Goal: Task Accomplishment & Management: Manage account settings

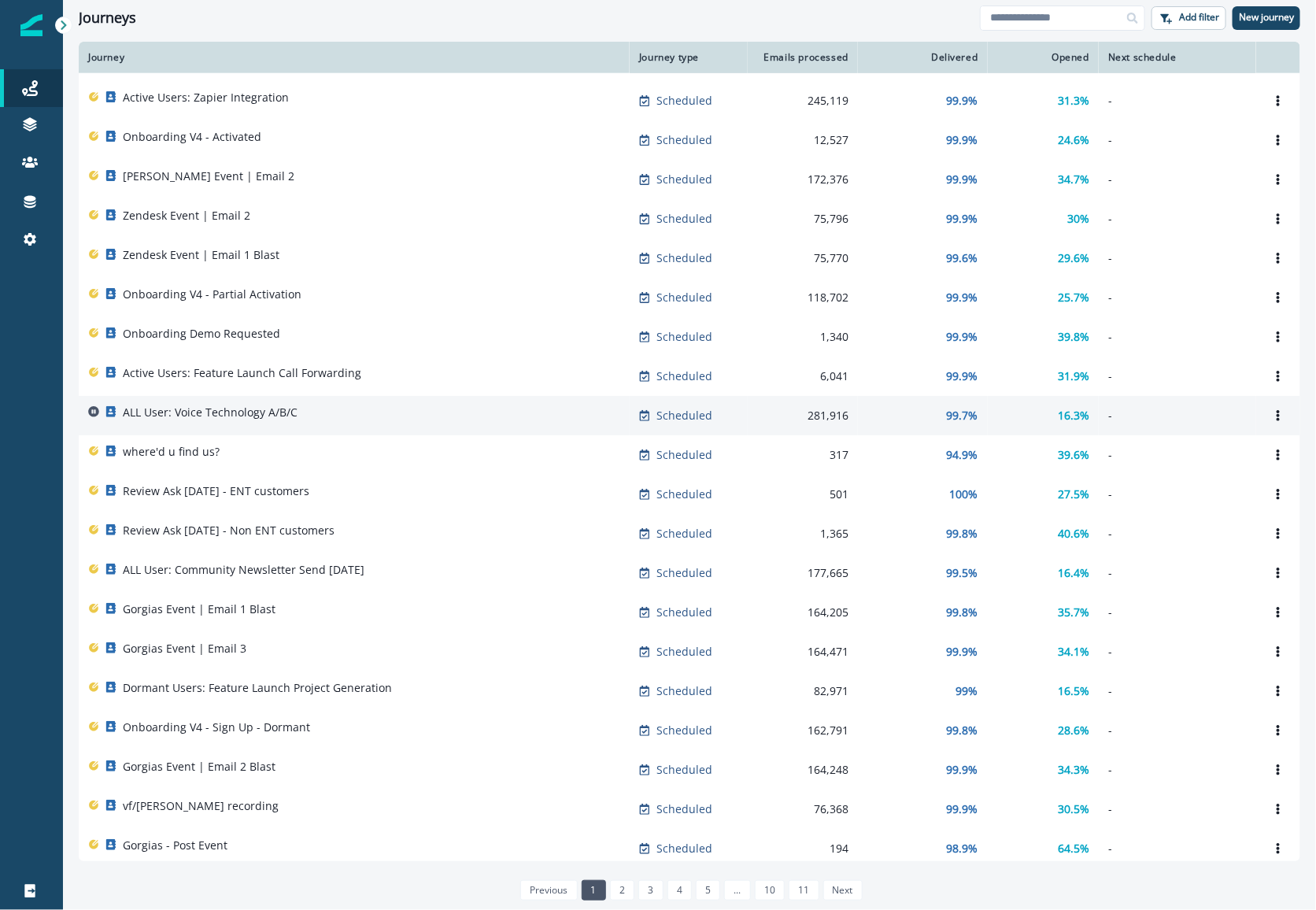
scroll to position [429, 0]
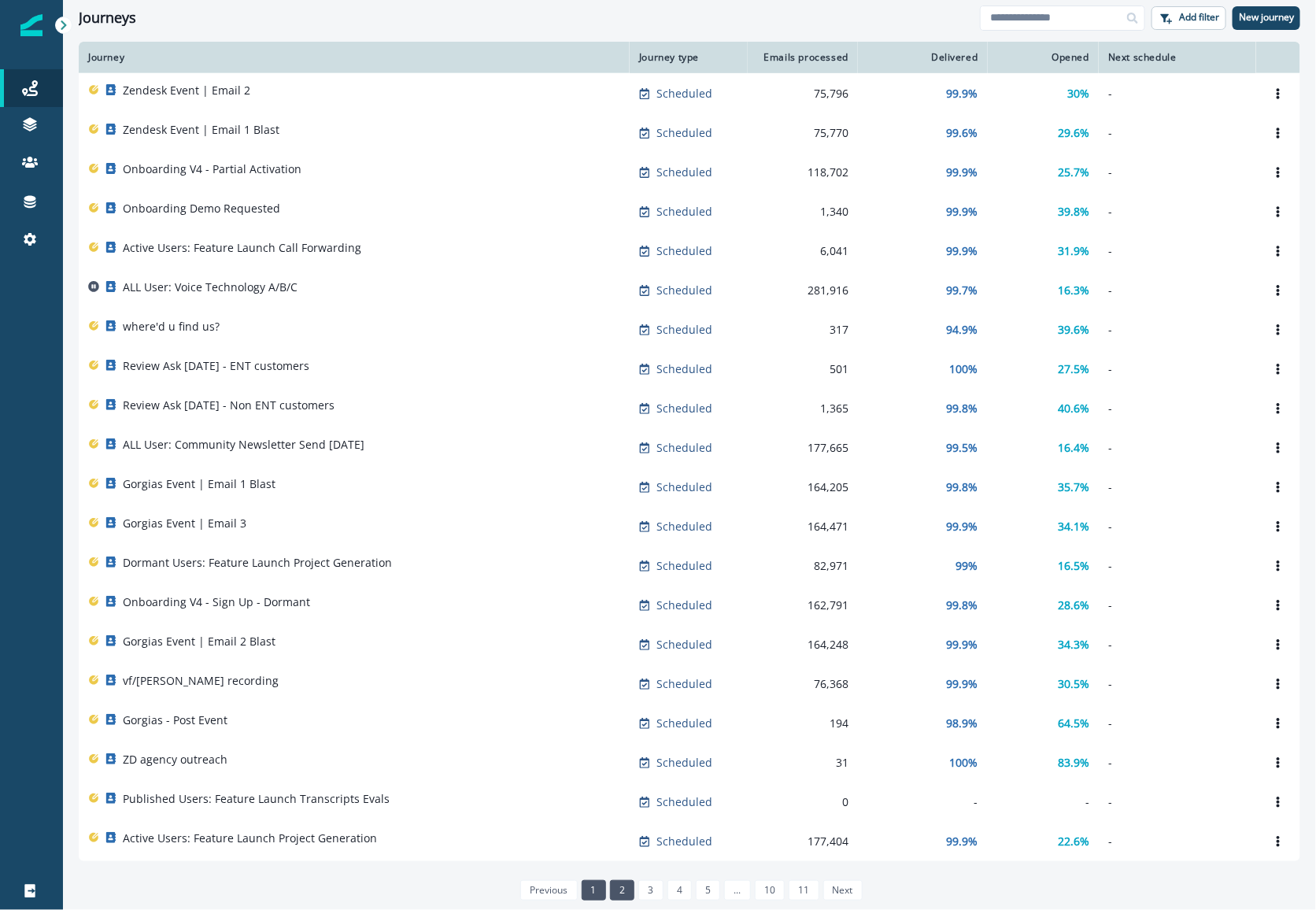
click at [628, 894] on link "2" at bounding box center [621, 890] width 24 height 20
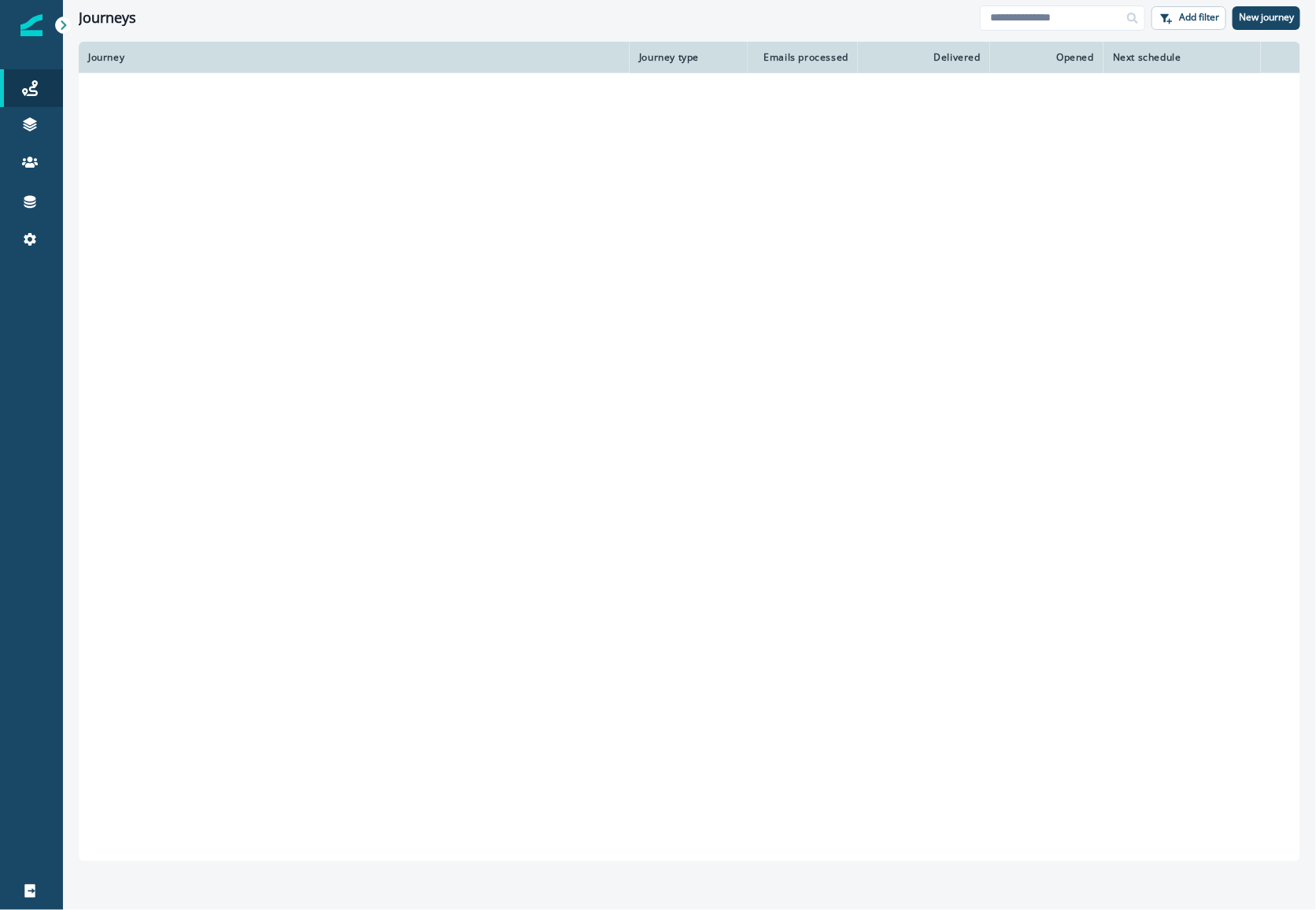
scroll to position [393, 0]
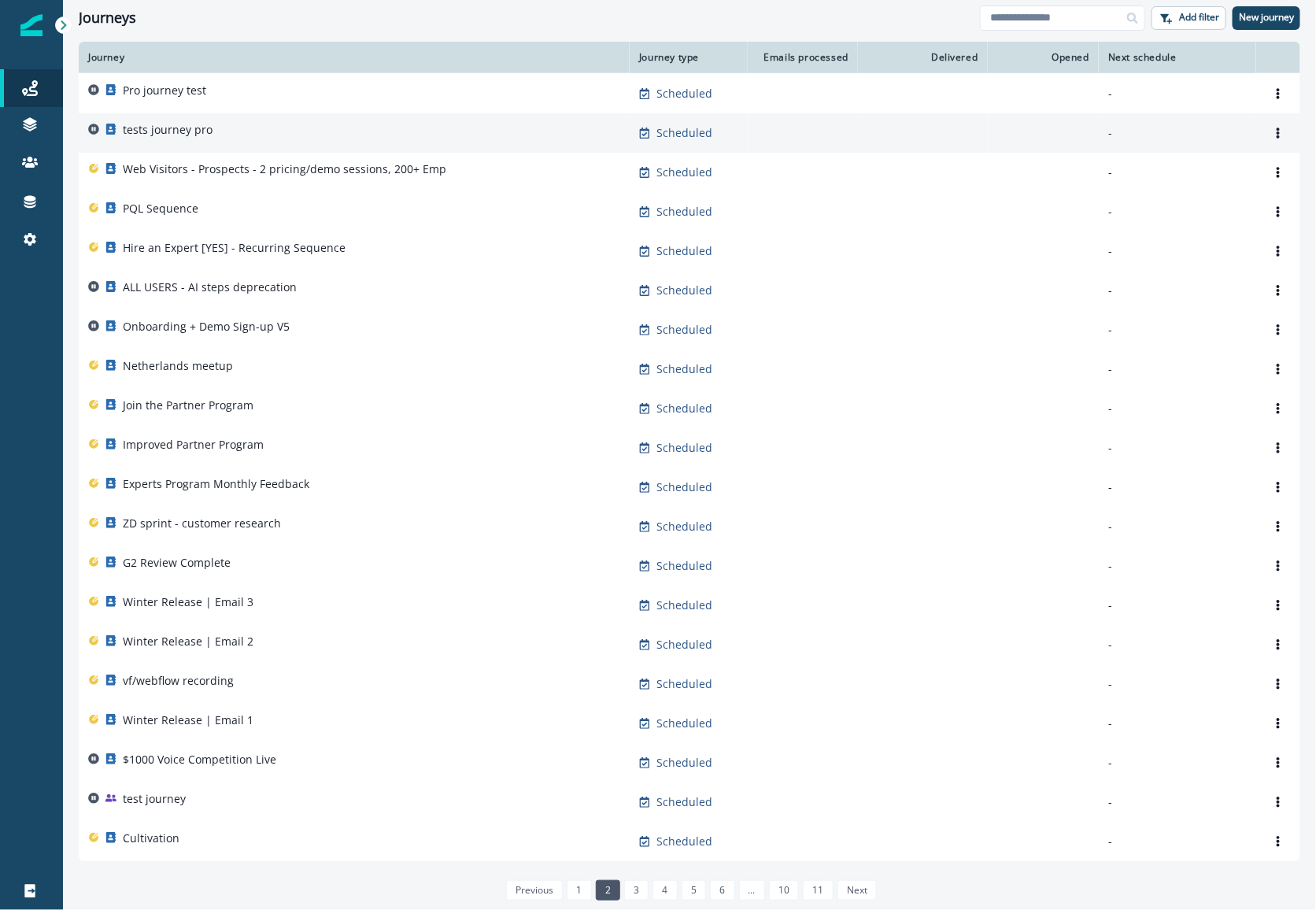
click at [573, 138] on div "tests journey pro" at bounding box center [354, 133] width 532 height 22
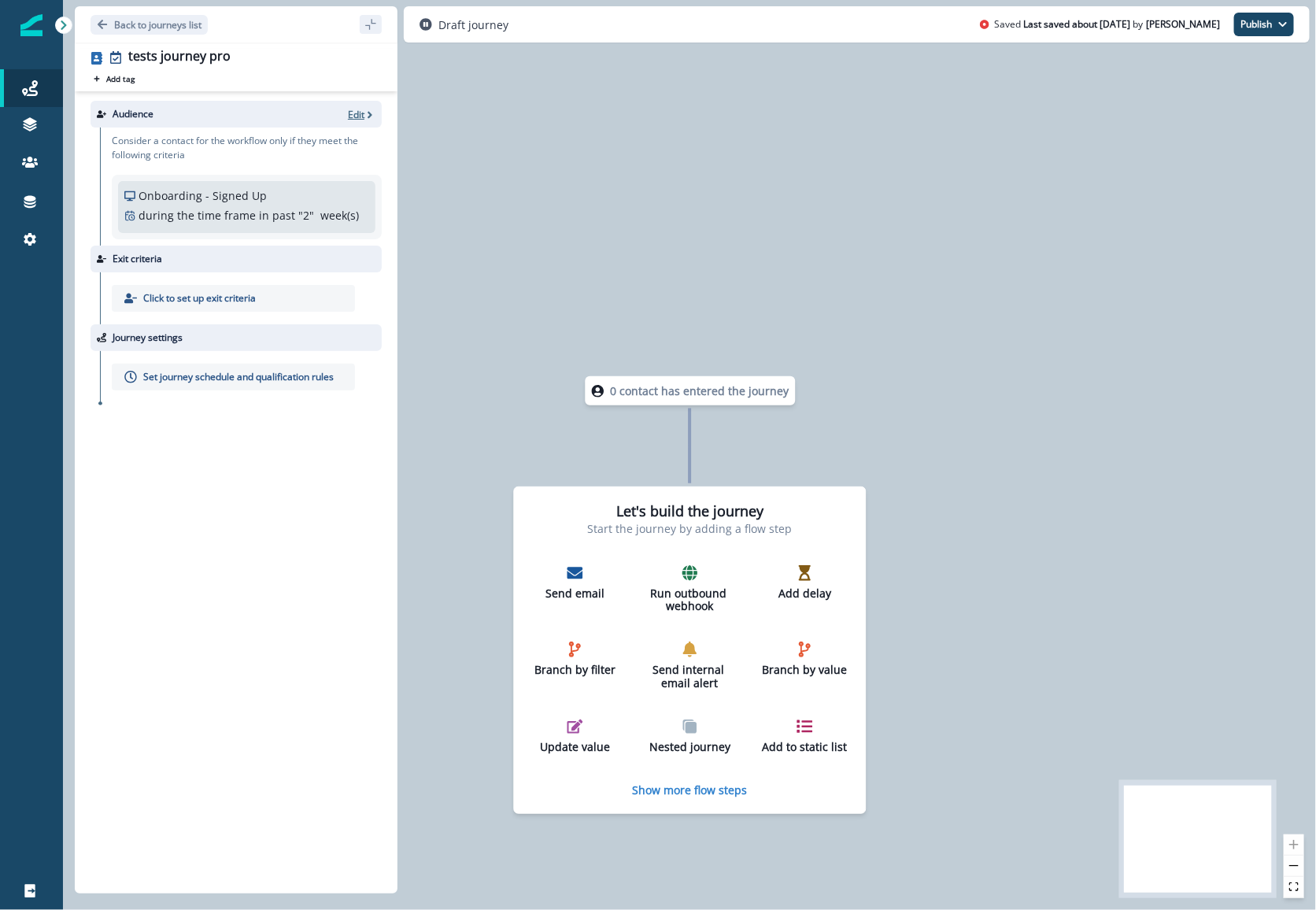
click at [354, 120] on p "Edit" at bounding box center [356, 115] width 17 height 14
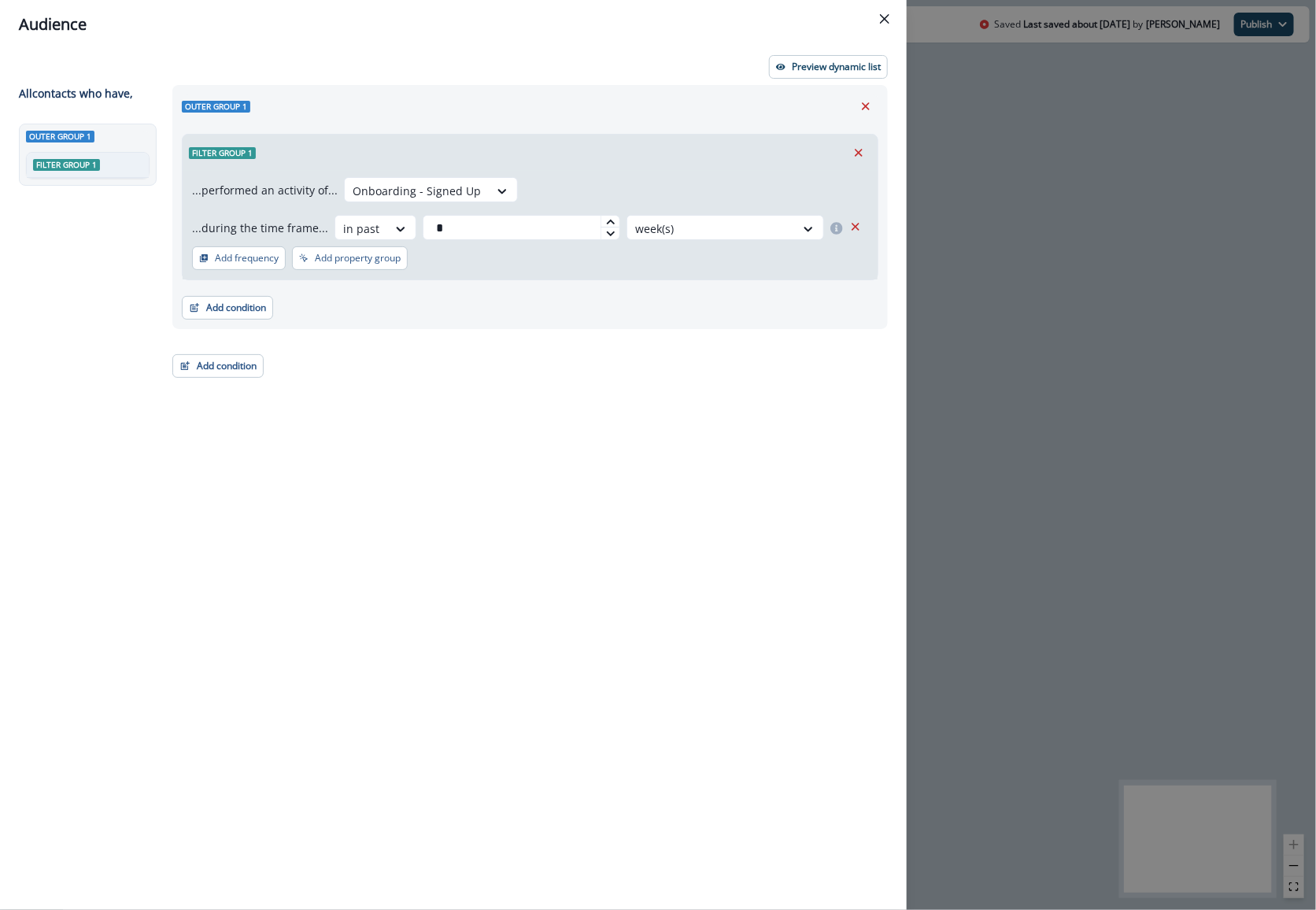
click at [1060, 176] on div "Audience Preview dynamic list All contact s who have, Outer group 1 Filter grou…" at bounding box center [658, 455] width 1316 height 910
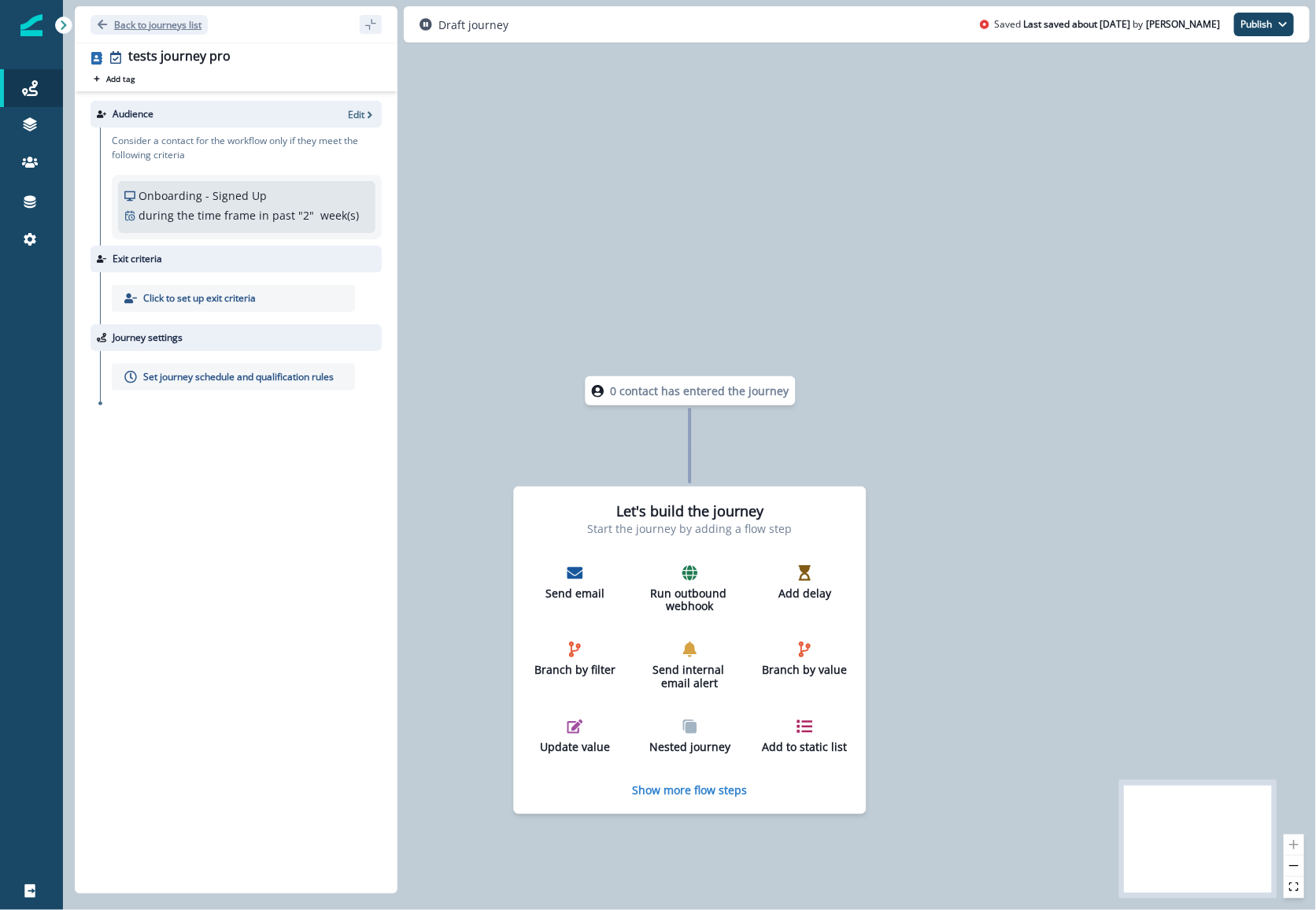
click at [145, 19] on p "Back to journeys list" at bounding box center [158, 25] width 88 height 14
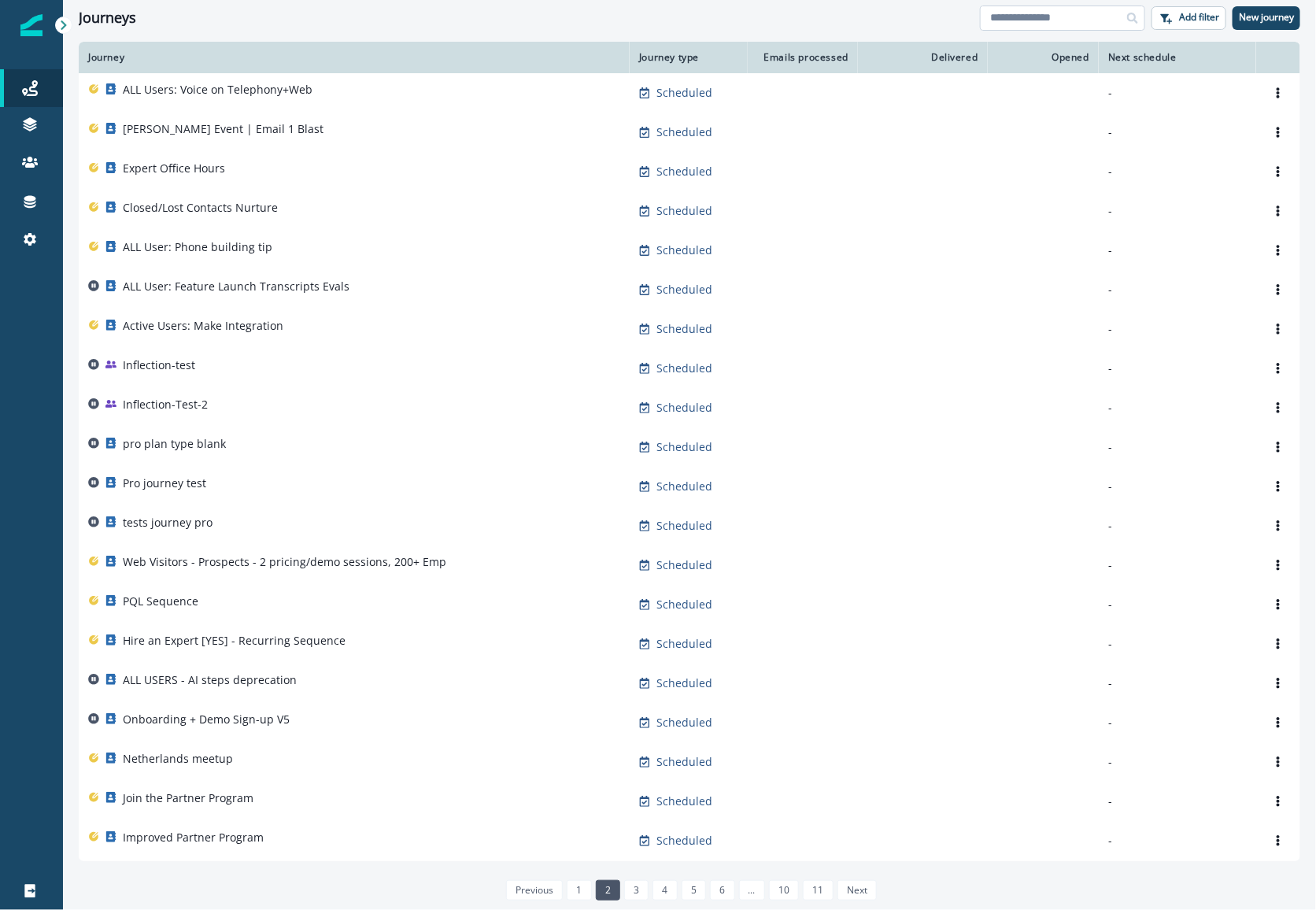
click at [1043, 9] on input at bounding box center [1063, 19] width 166 height 25
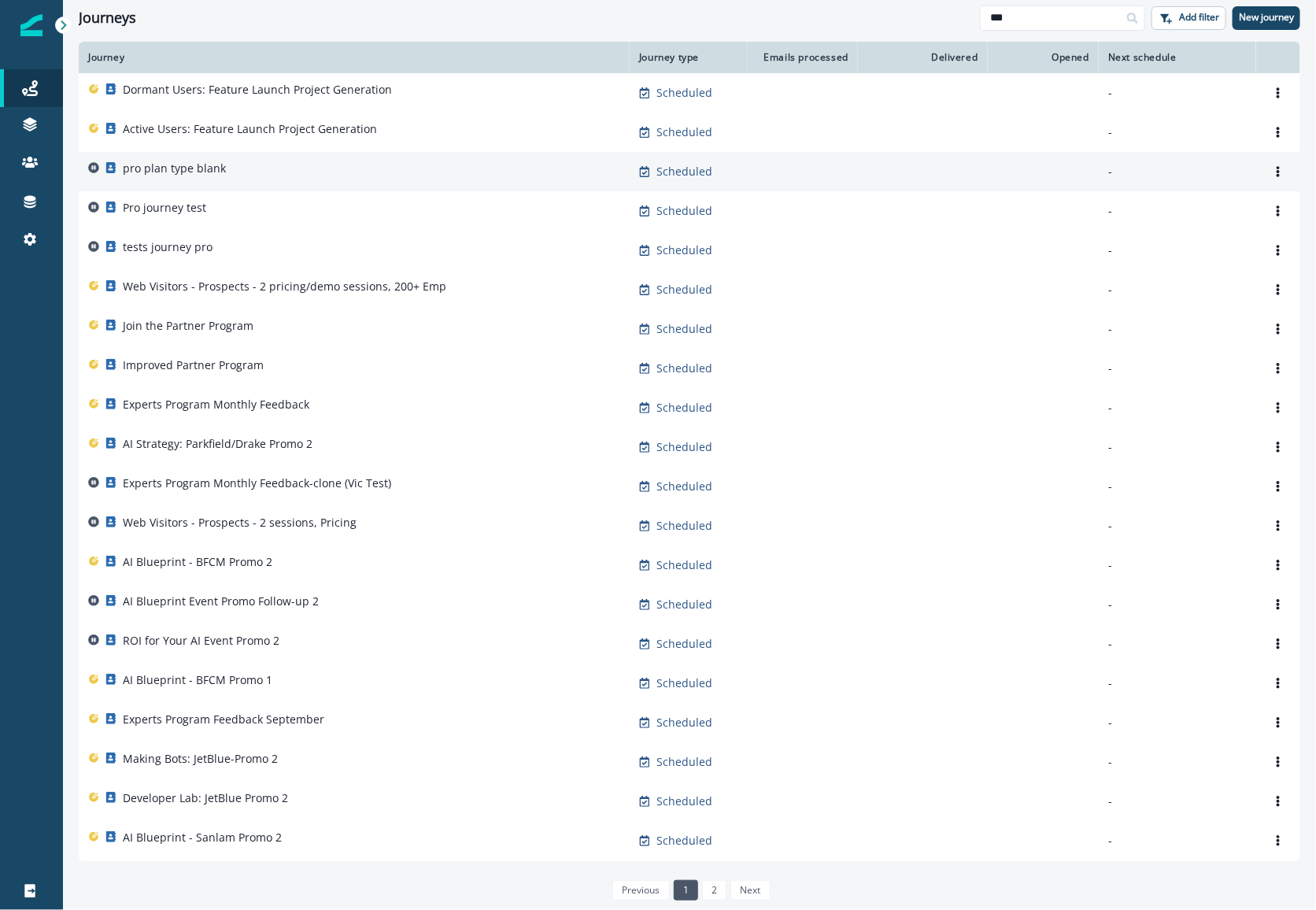
type input "***"
click at [445, 178] on div "pro plan type blank" at bounding box center [354, 171] width 532 height 22
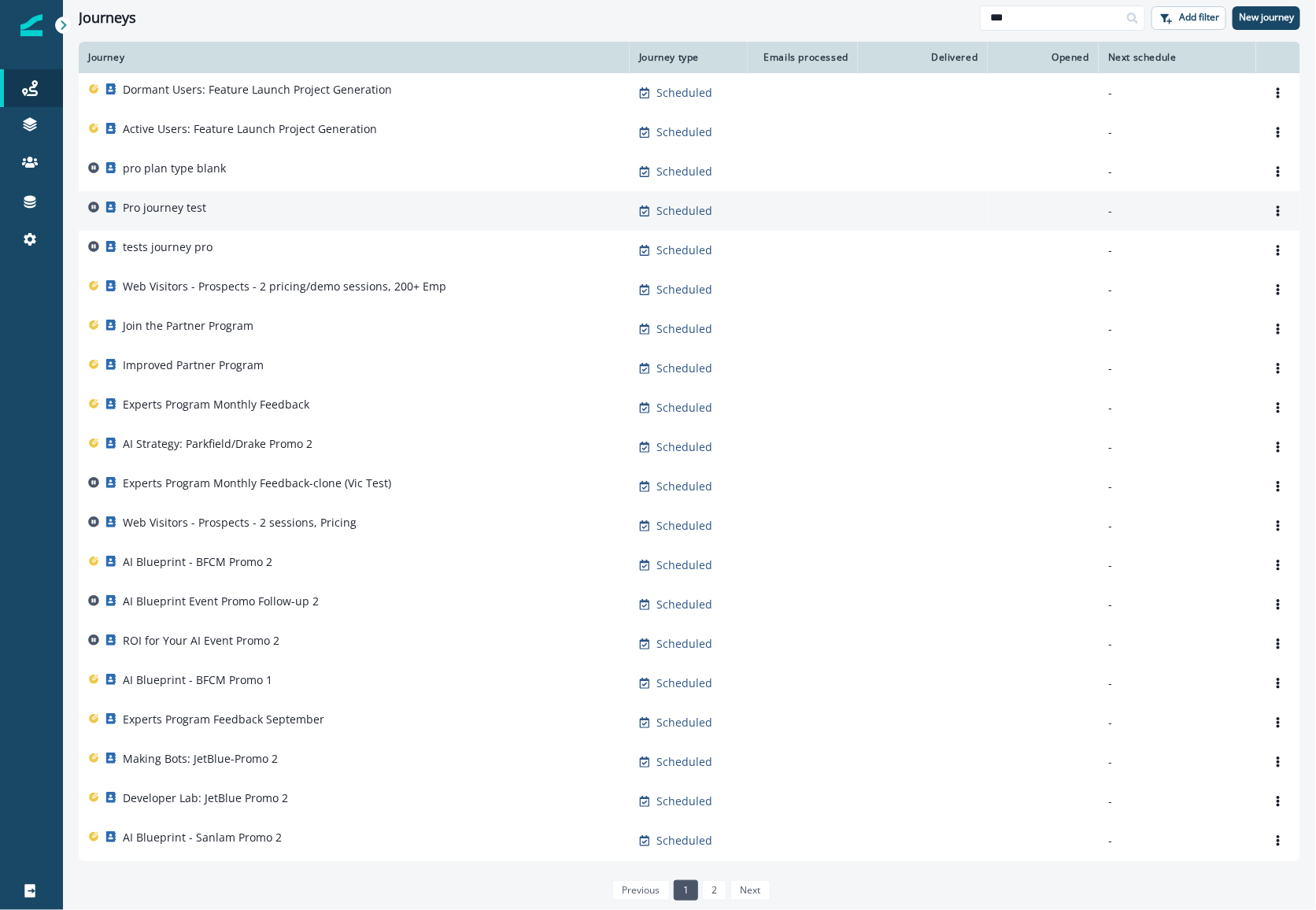
click at [267, 209] on div "Pro journey test" at bounding box center [354, 210] width 532 height 22
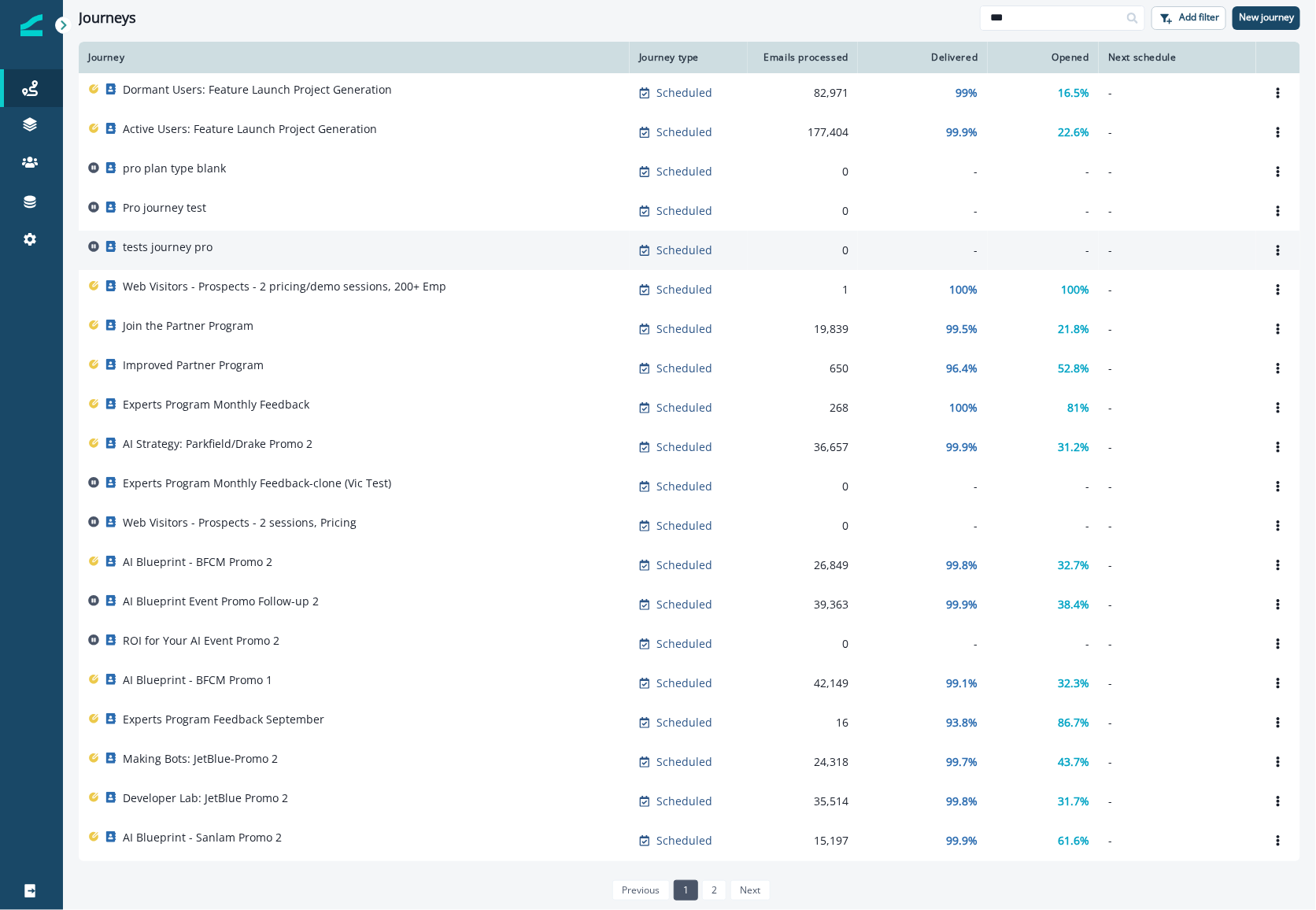
click at [166, 246] on p "tests journey pro" at bounding box center [168, 247] width 90 height 16
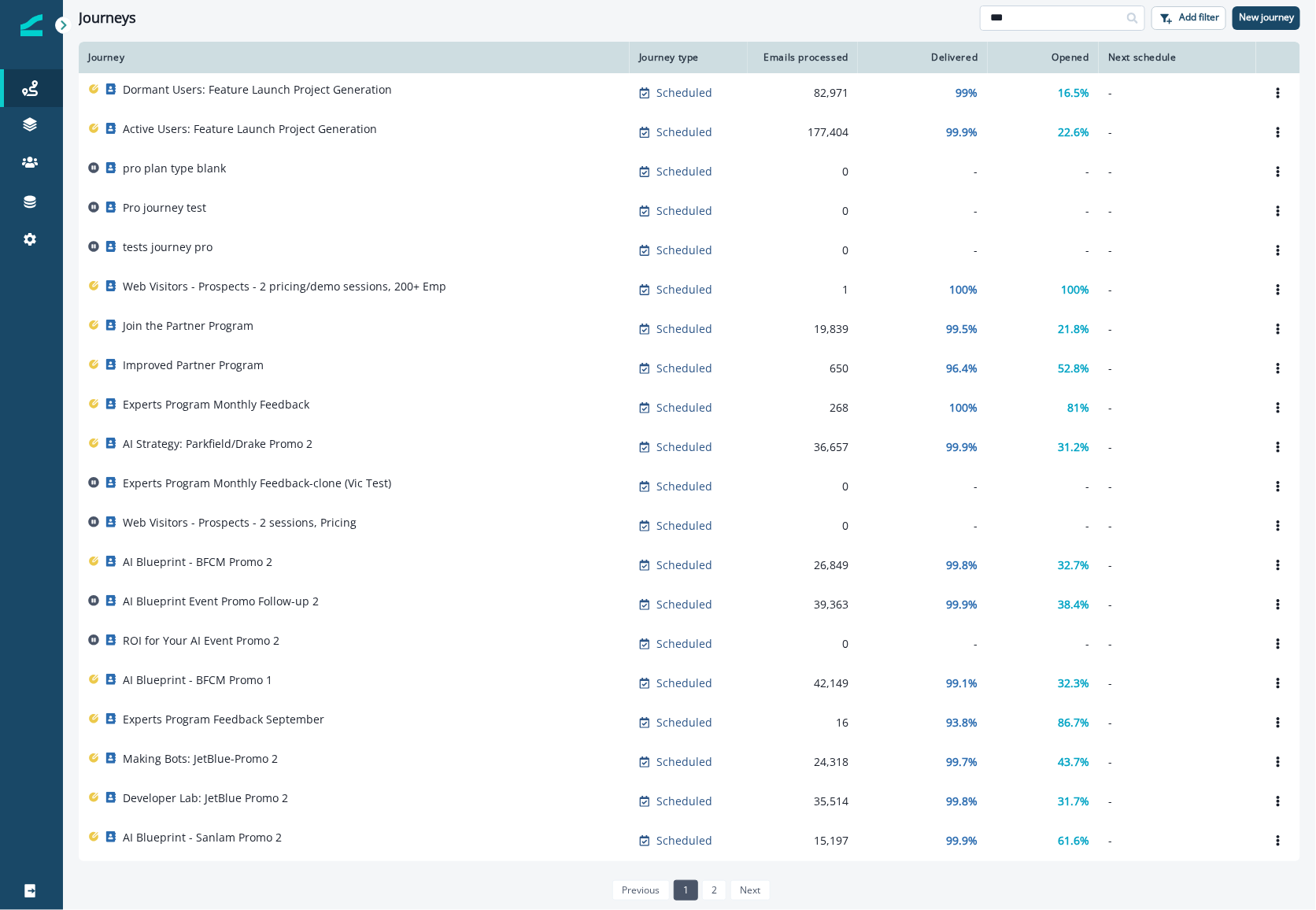
click at [1067, 13] on input "***" at bounding box center [1063, 19] width 166 height 25
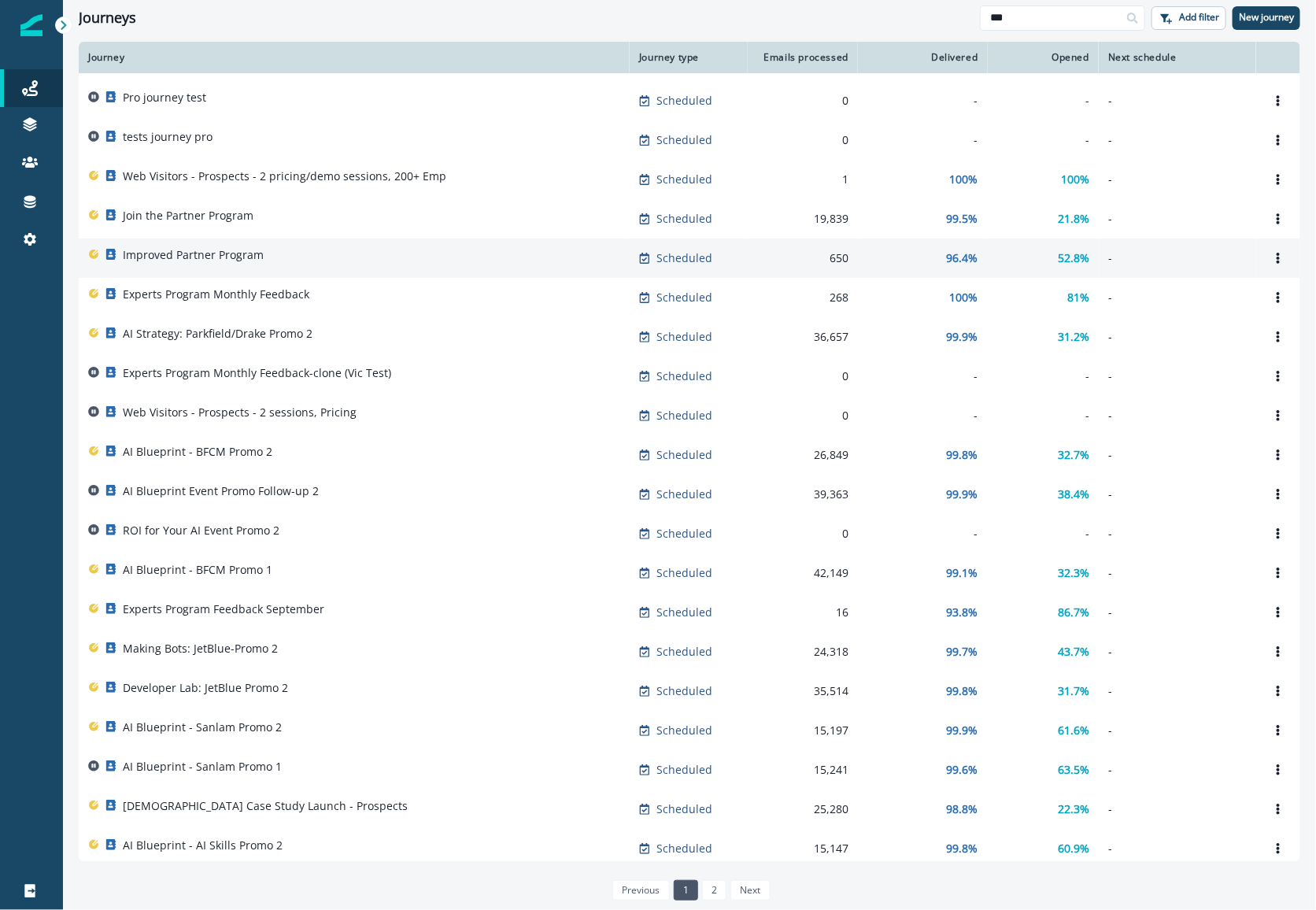
scroll to position [392, 0]
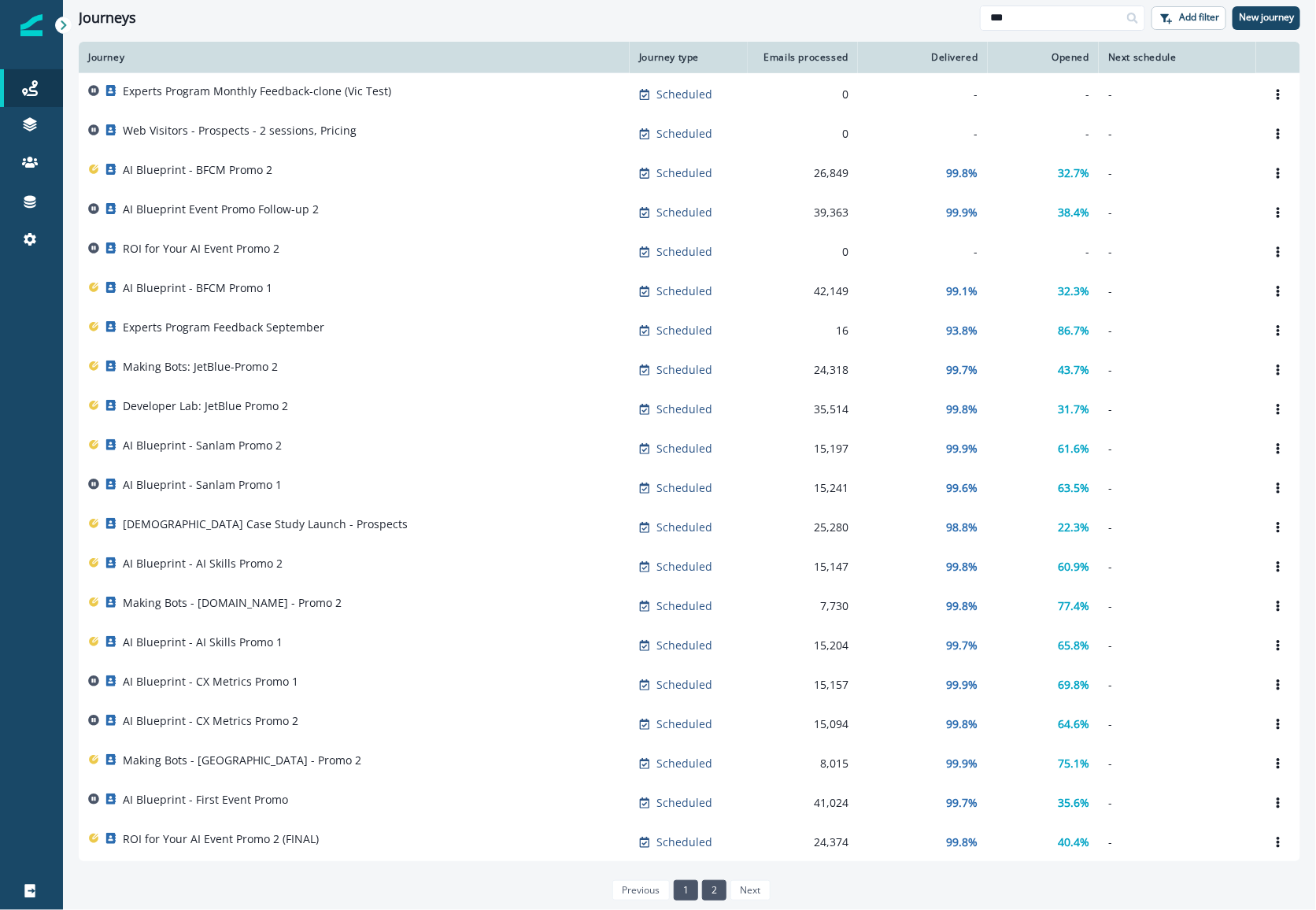
click at [707, 891] on link "2" at bounding box center [714, 890] width 24 height 20
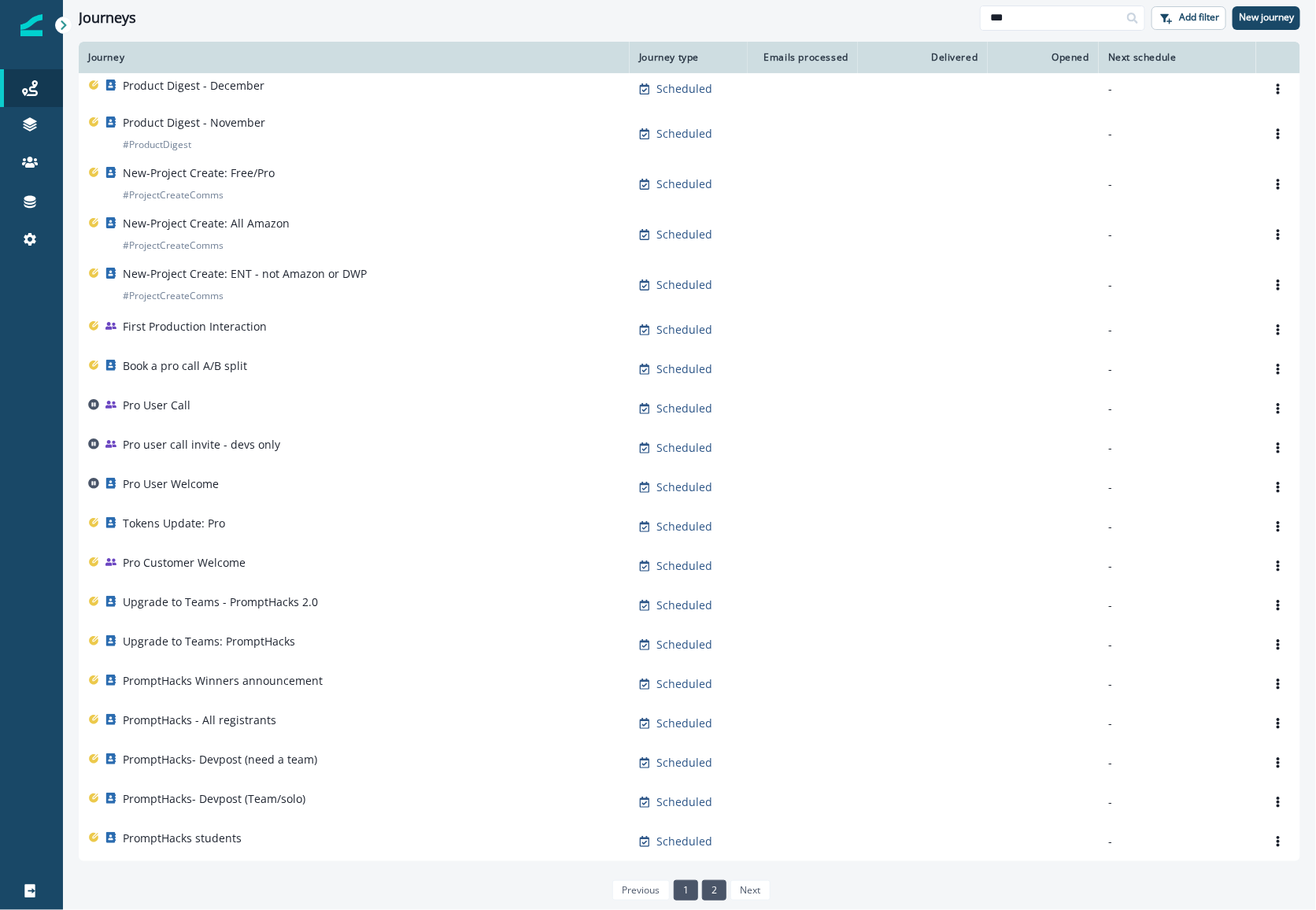
scroll to position [163, 0]
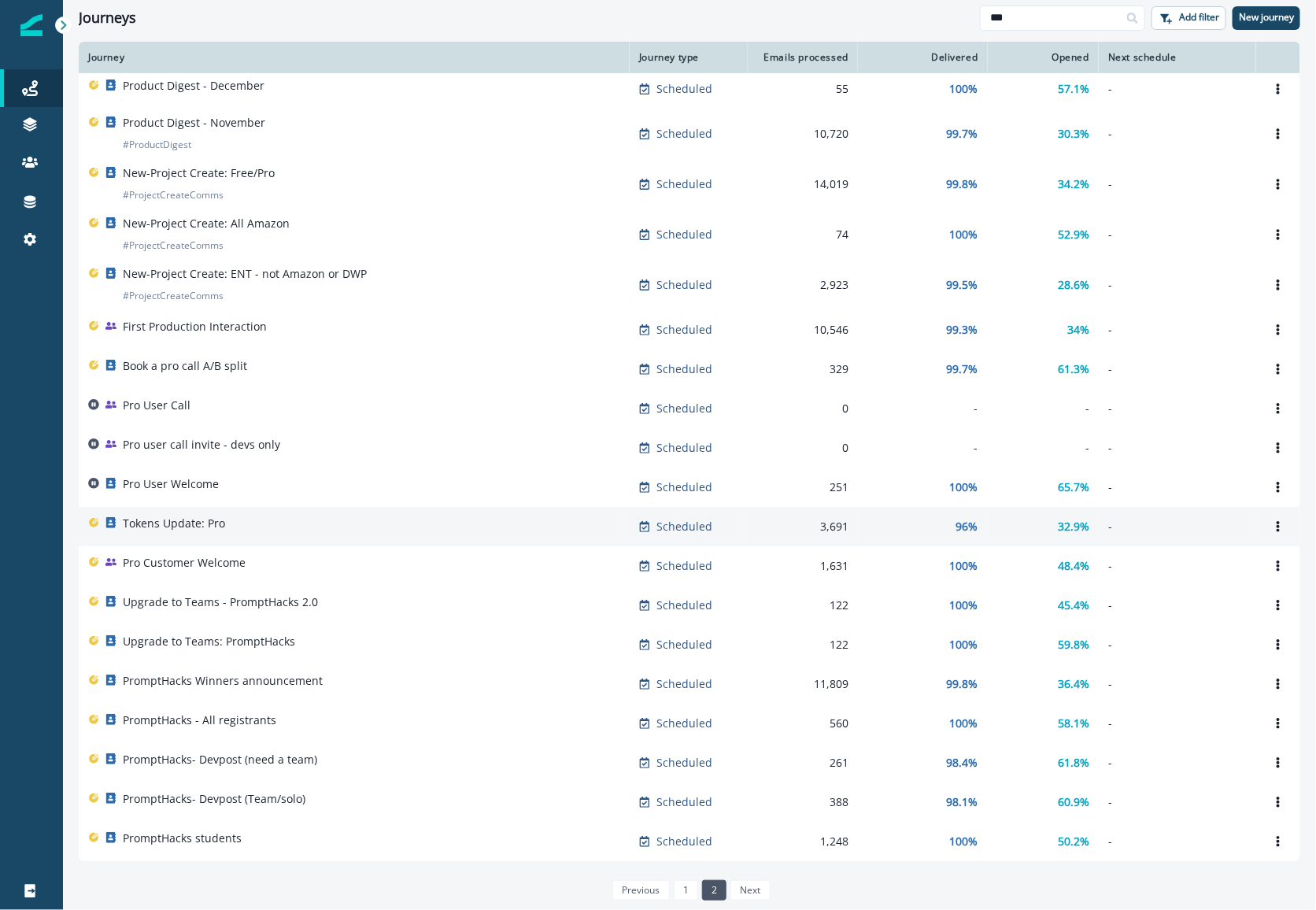
click at [507, 513] on td "Tokens Update: Pro" at bounding box center [355, 526] width 551 height 39
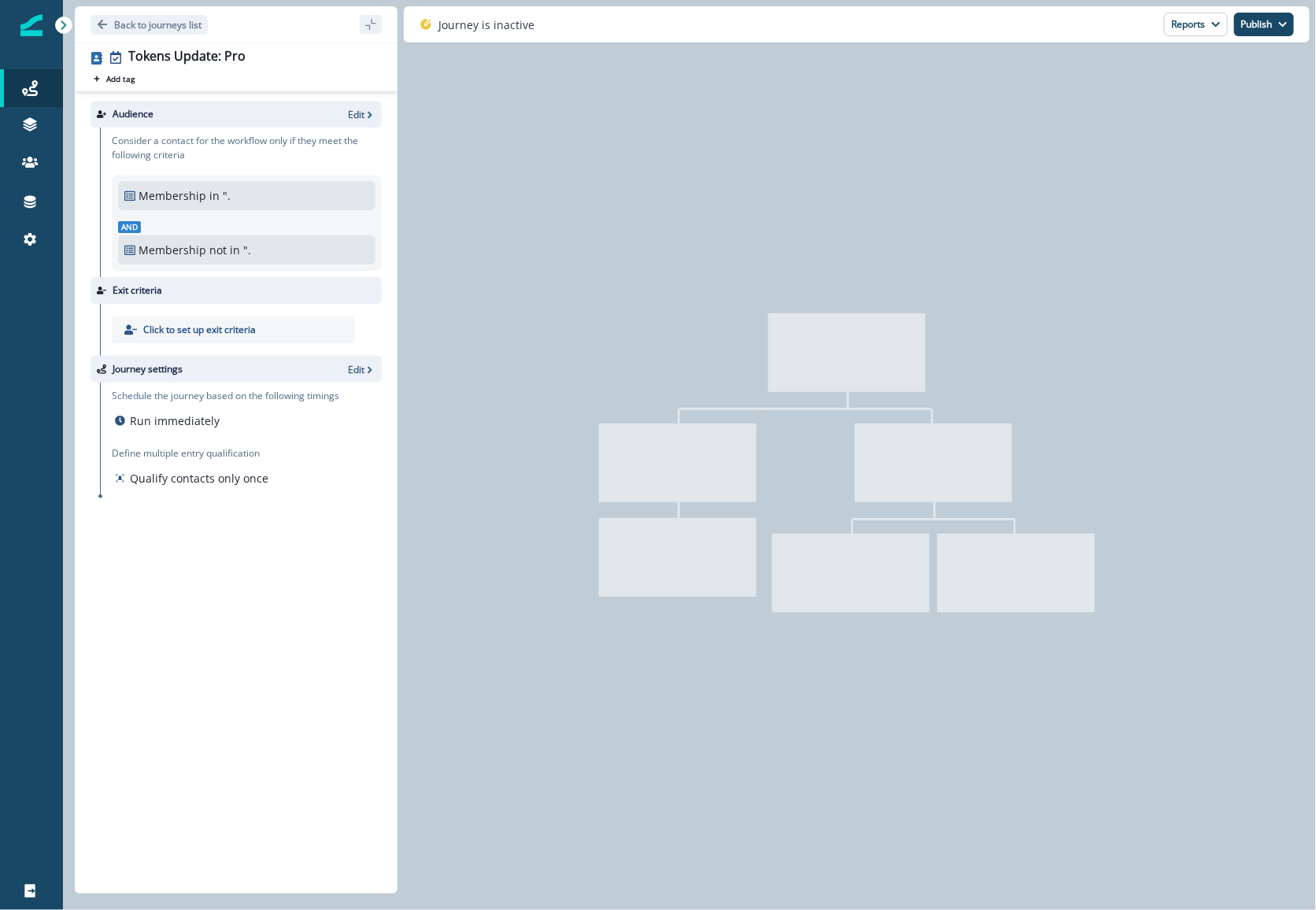
click at [137, 4] on div "Back to journeys list Tokens Update: Pro Add tag Search or create tags Audience…" at bounding box center [230, 24] width 334 height 49
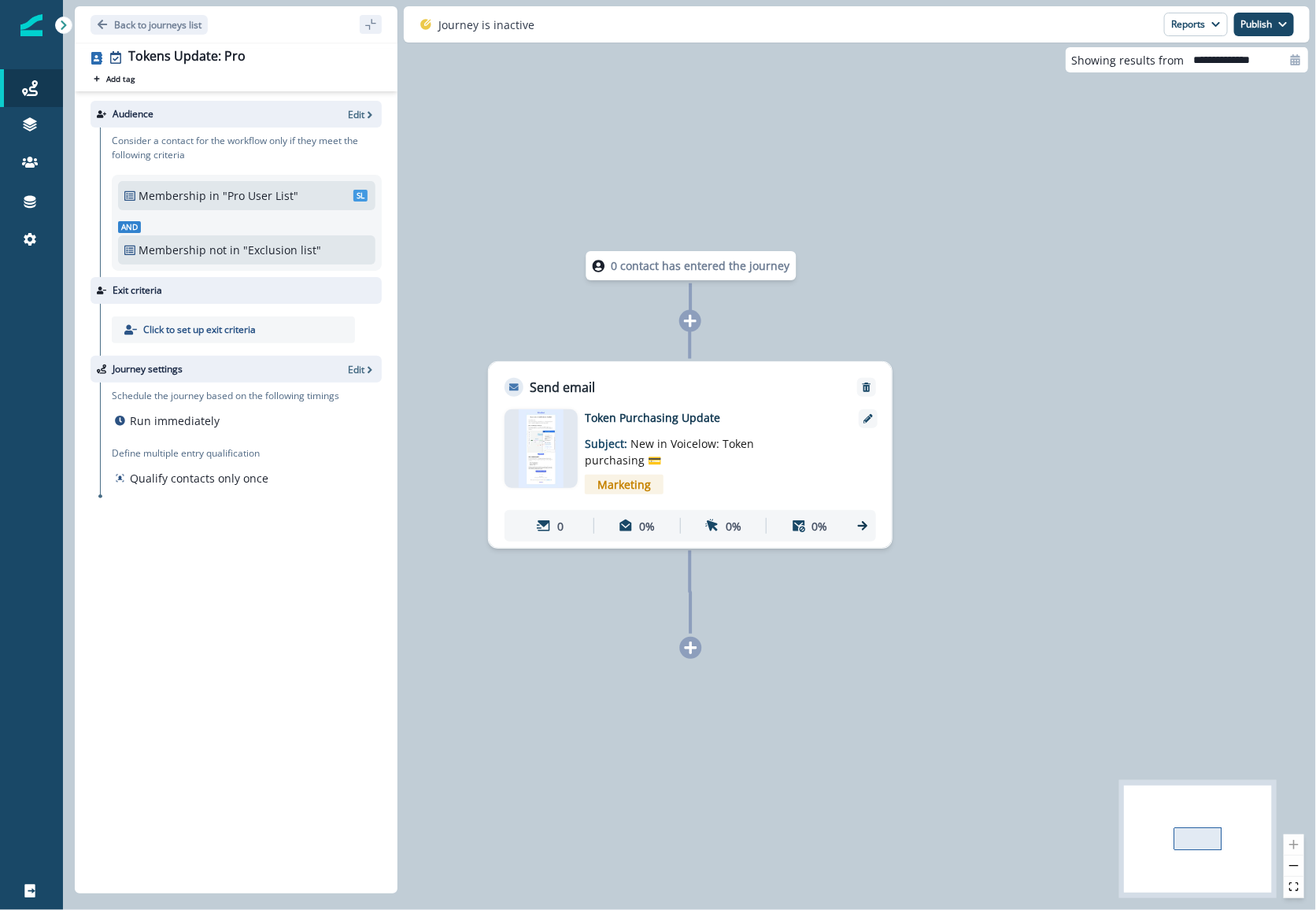
click at [137, 14] on div "Back to journeys list" at bounding box center [236, 23] width 322 height 36
click at [137, 26] on p "Back to journeys list" at bounding box center [158, 25] width 88 height 14
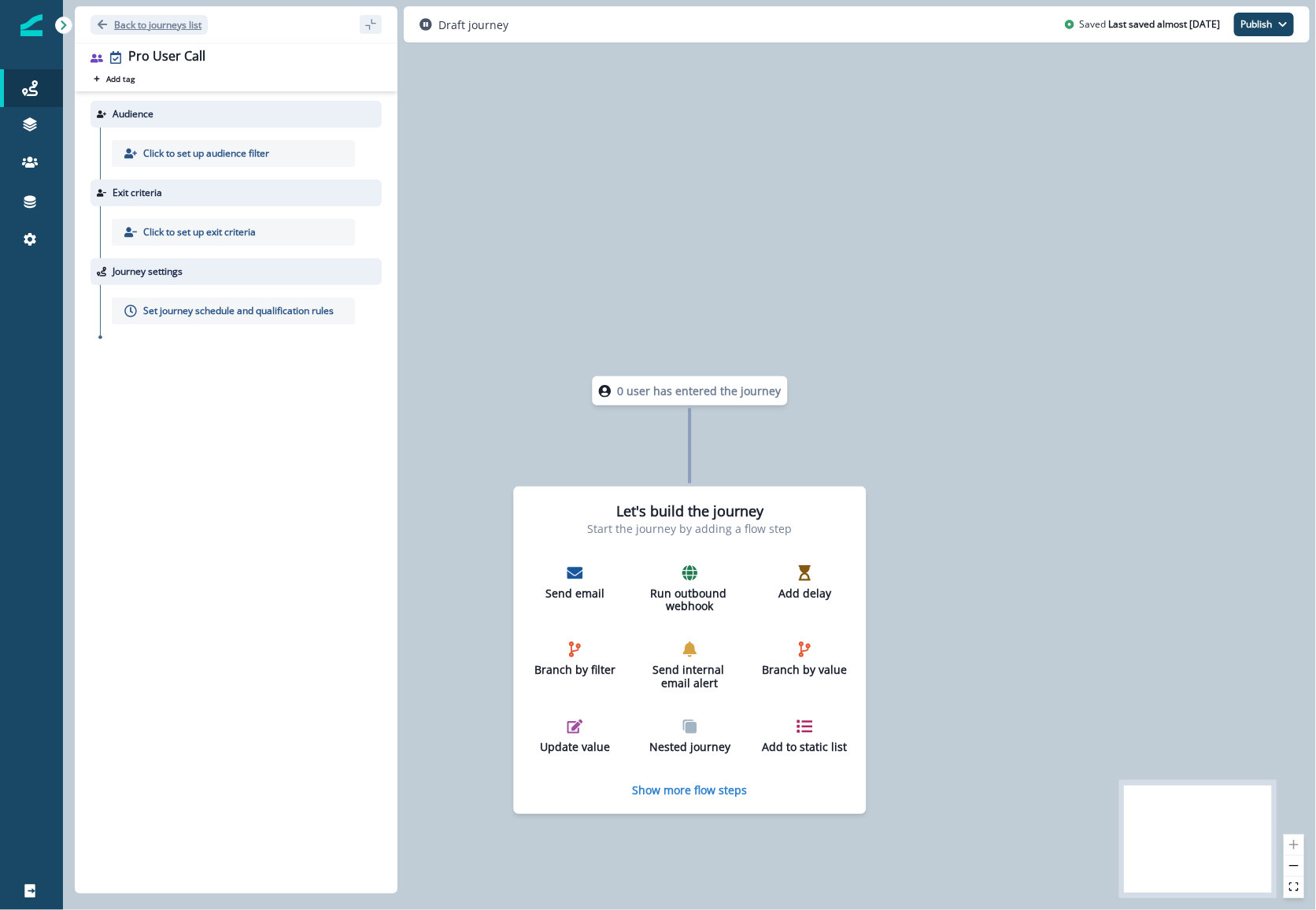
click at [155, 26] on p "Back to journeys list" at bounding box center [158, 25] width 88 height 14
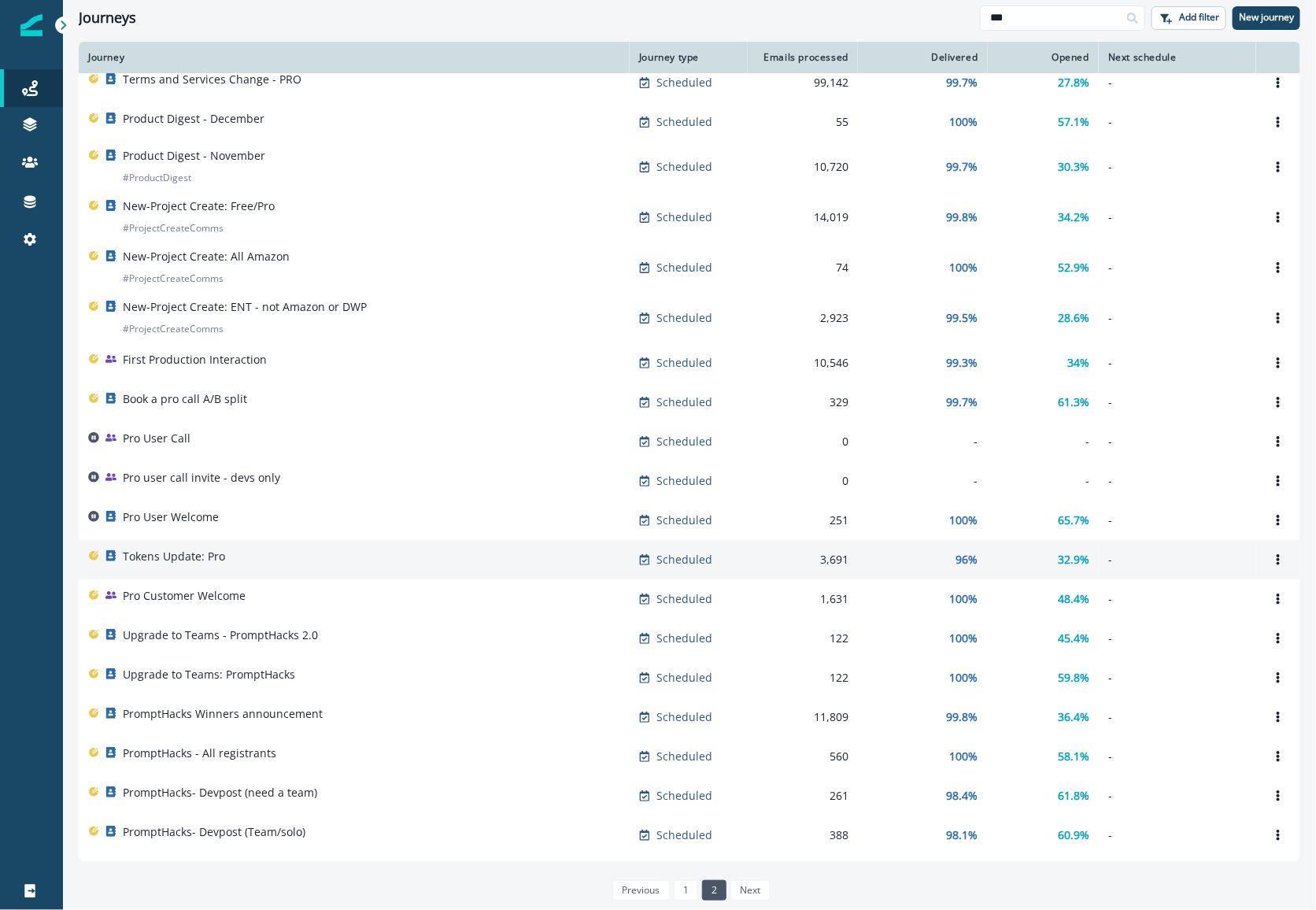
scroll to position [125, 0]
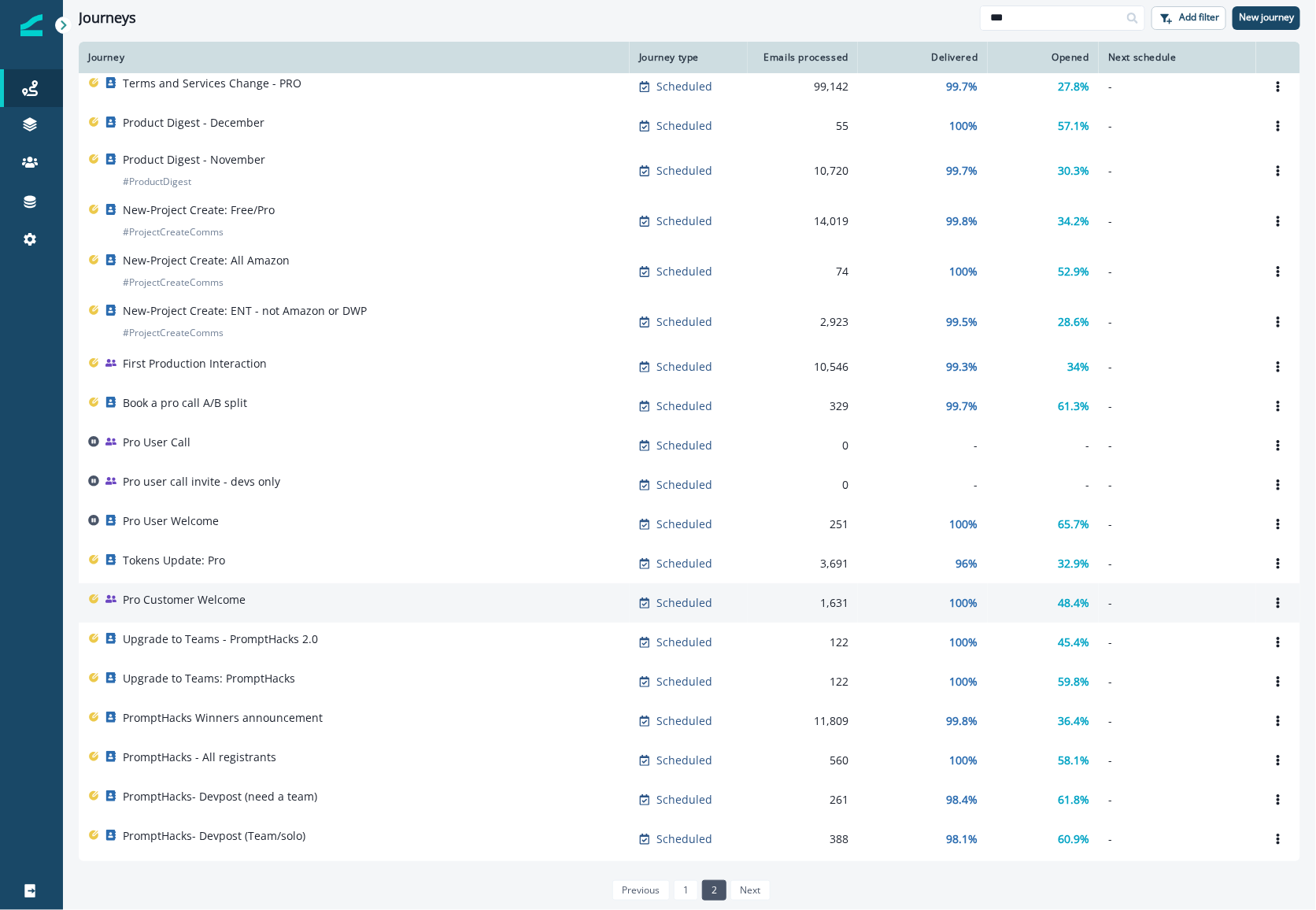
click at [207, 600] on p "Pro Customer Welcome" at bounding box center [184, 600] width 123 height 16
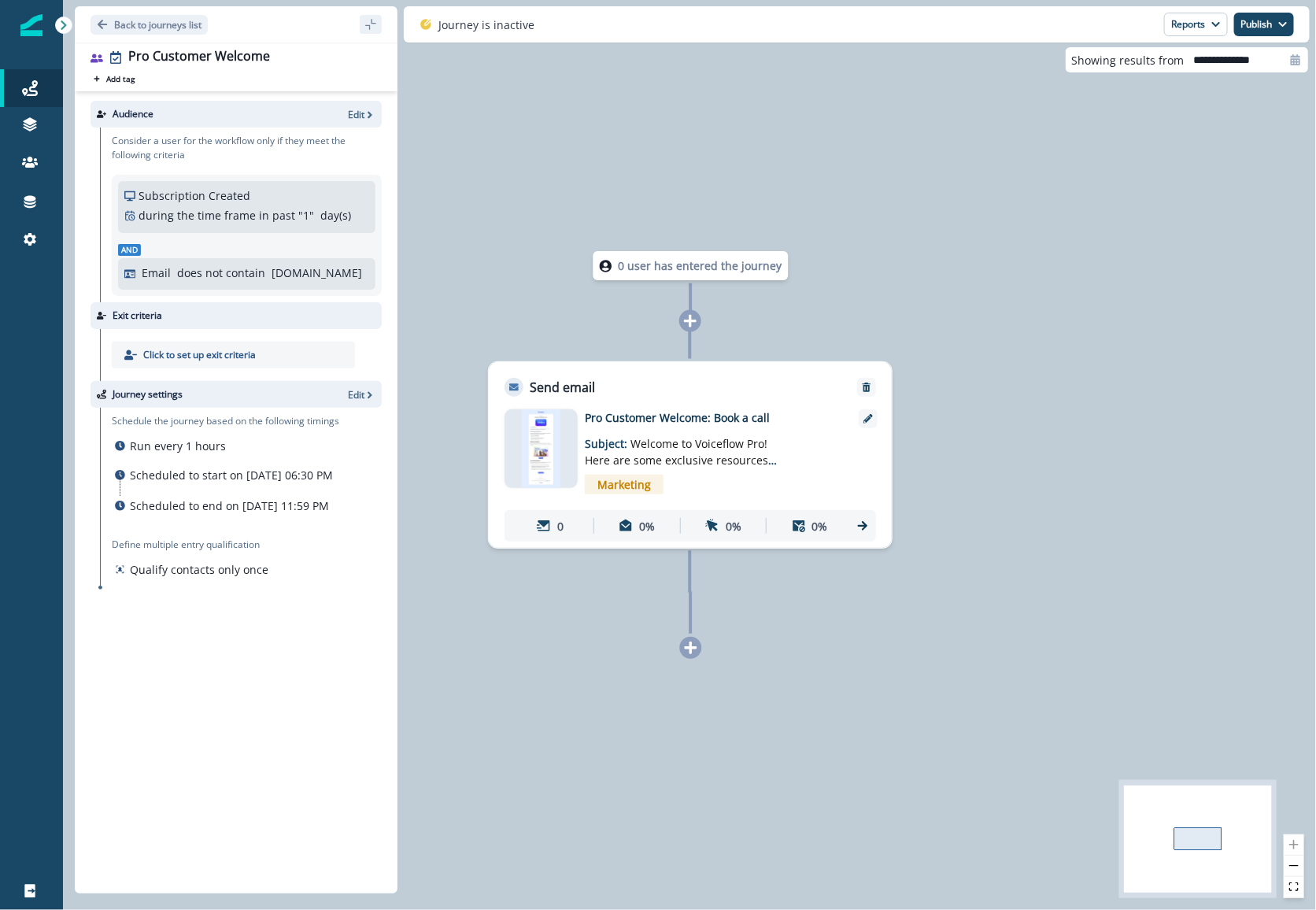
click at [538, 448] on img at bounding box center [542, 448] width 39 height 79
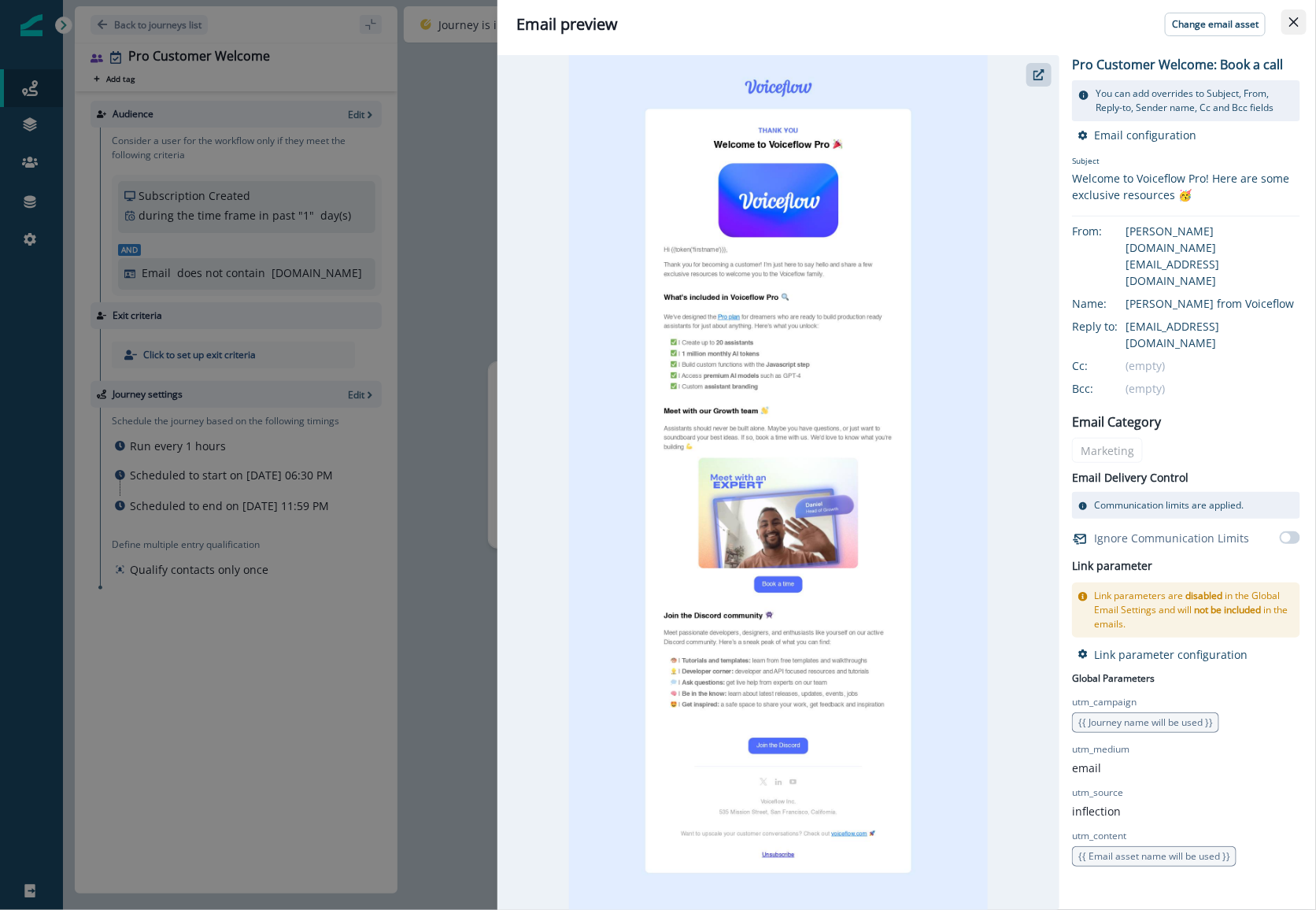
click at [1290, 22] on icon "Close" at bounding box center [1294, 22] width 10 height 10
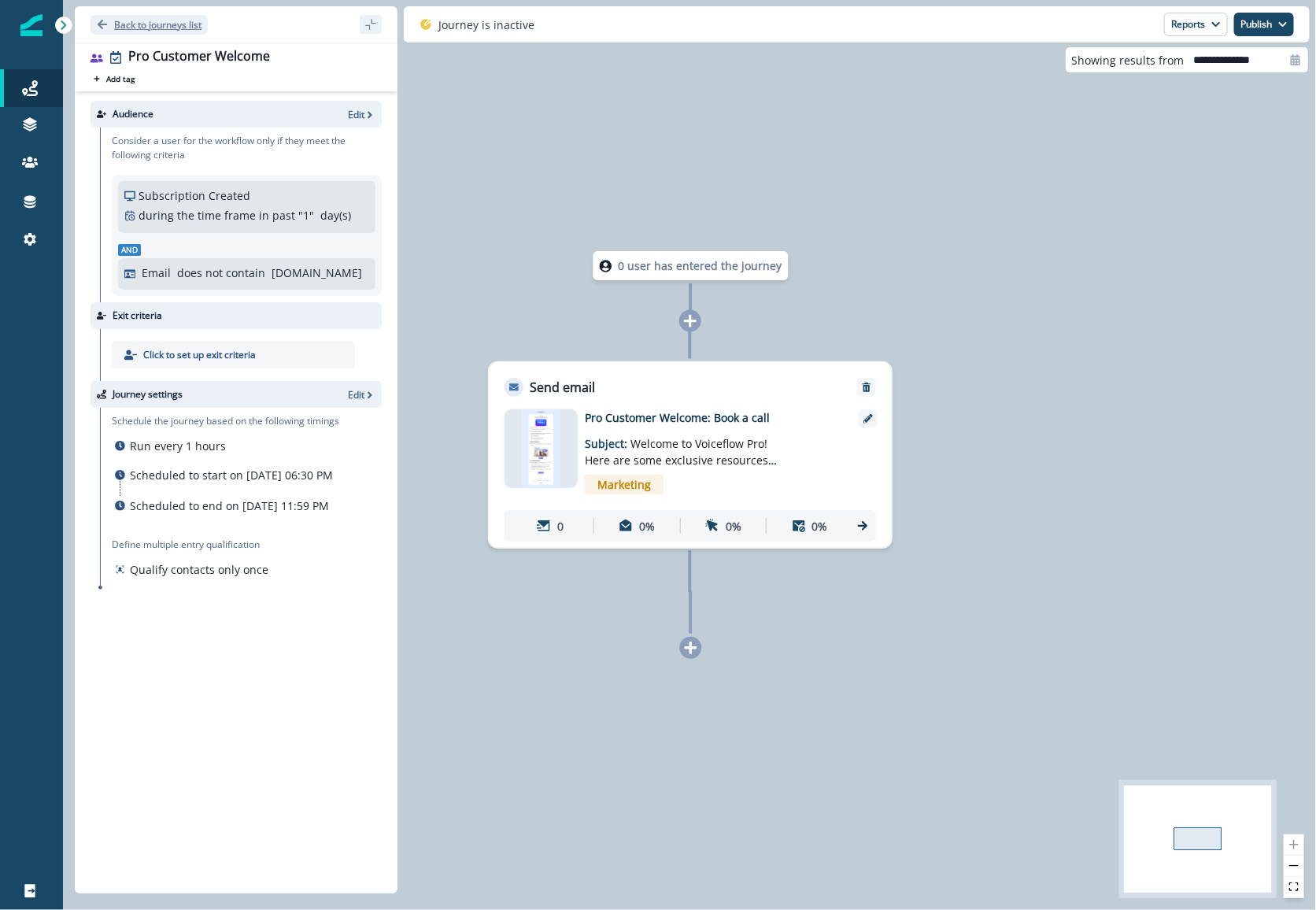
click at [139, 19] on p "Back to journeys list" at bounding box center [158, 25] width 88 height 14
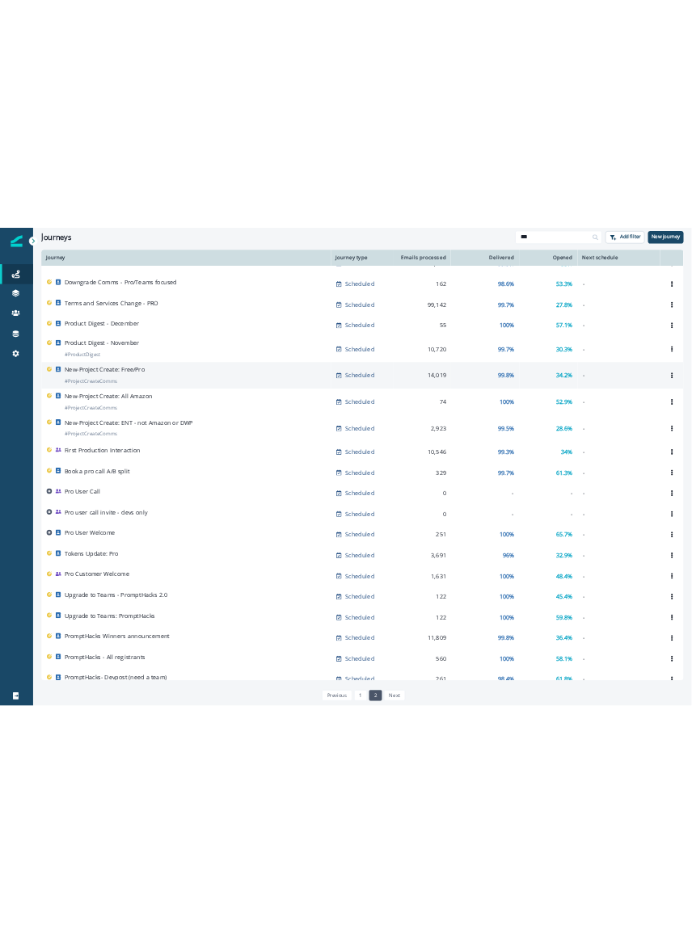
scroll to position [78, 0]
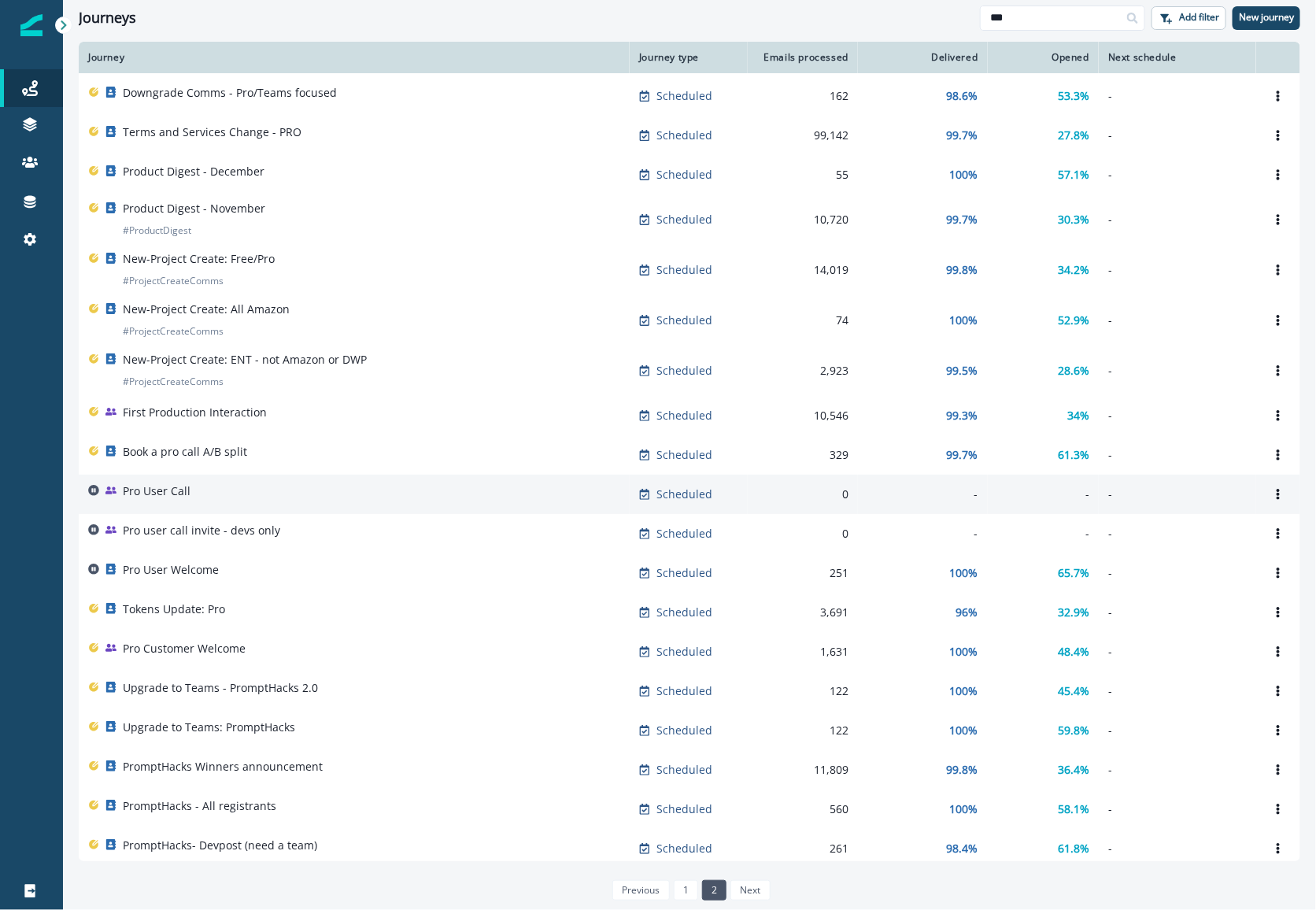
click at [182, 489] on p "Pro User Call" at bounding box center [156, 491] width 67 height 16
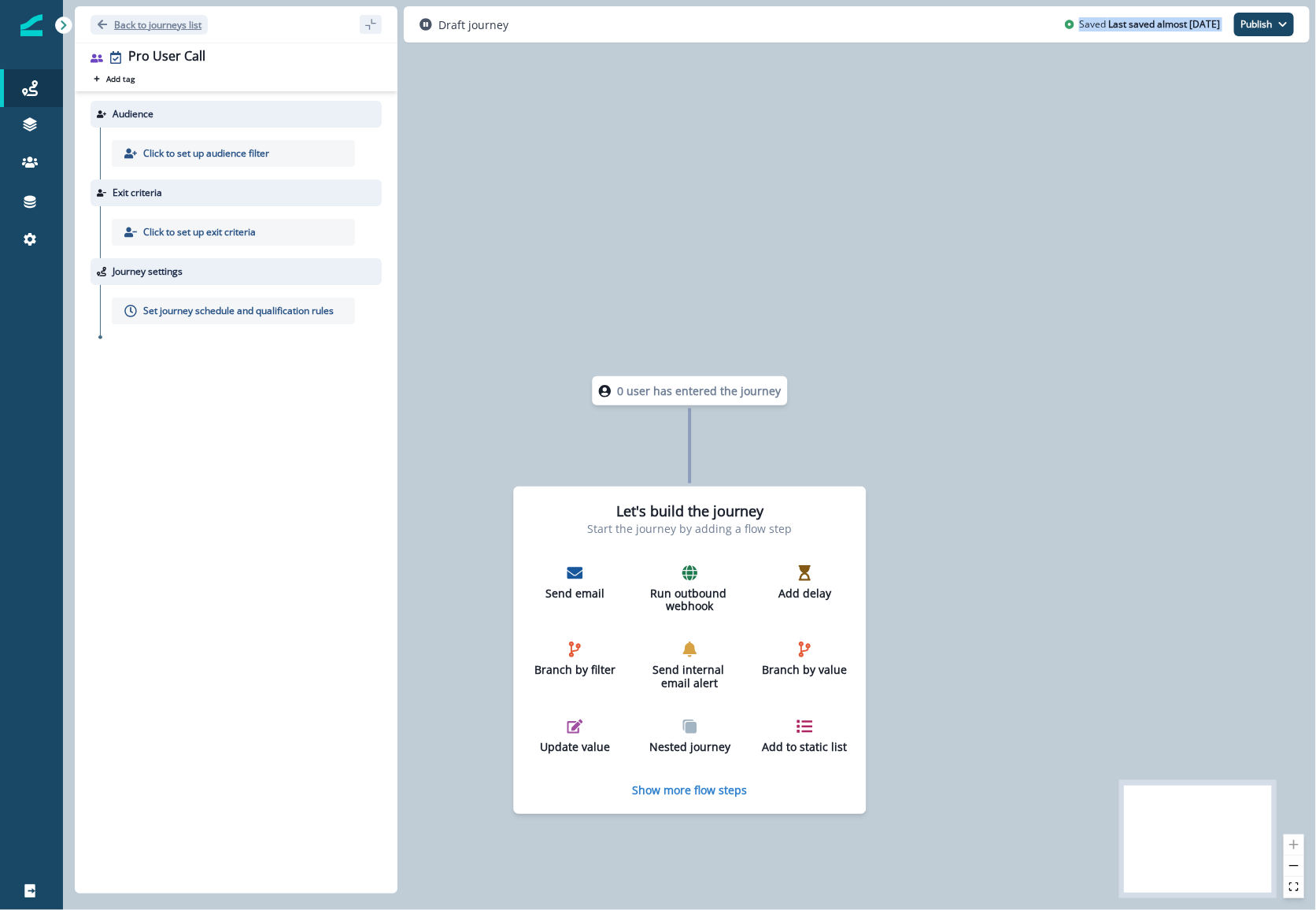
click at [153, 21] on p "Back to journeys list" at bounding box center [158, 25] width 88 height 14
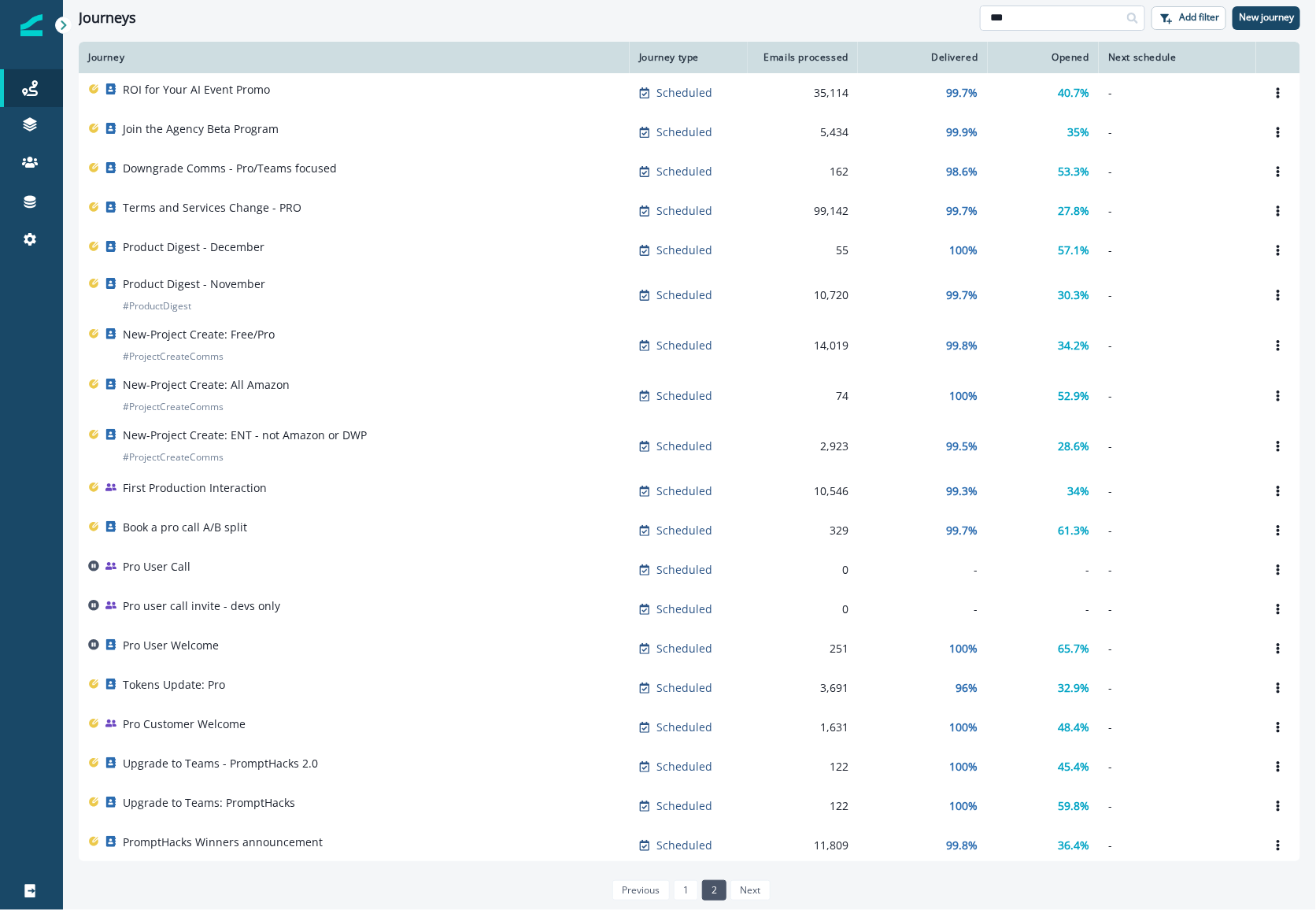
click at [1019, 26] on input "***" at bounding box center [1063, 19] width 166 height 25
type input "*******"
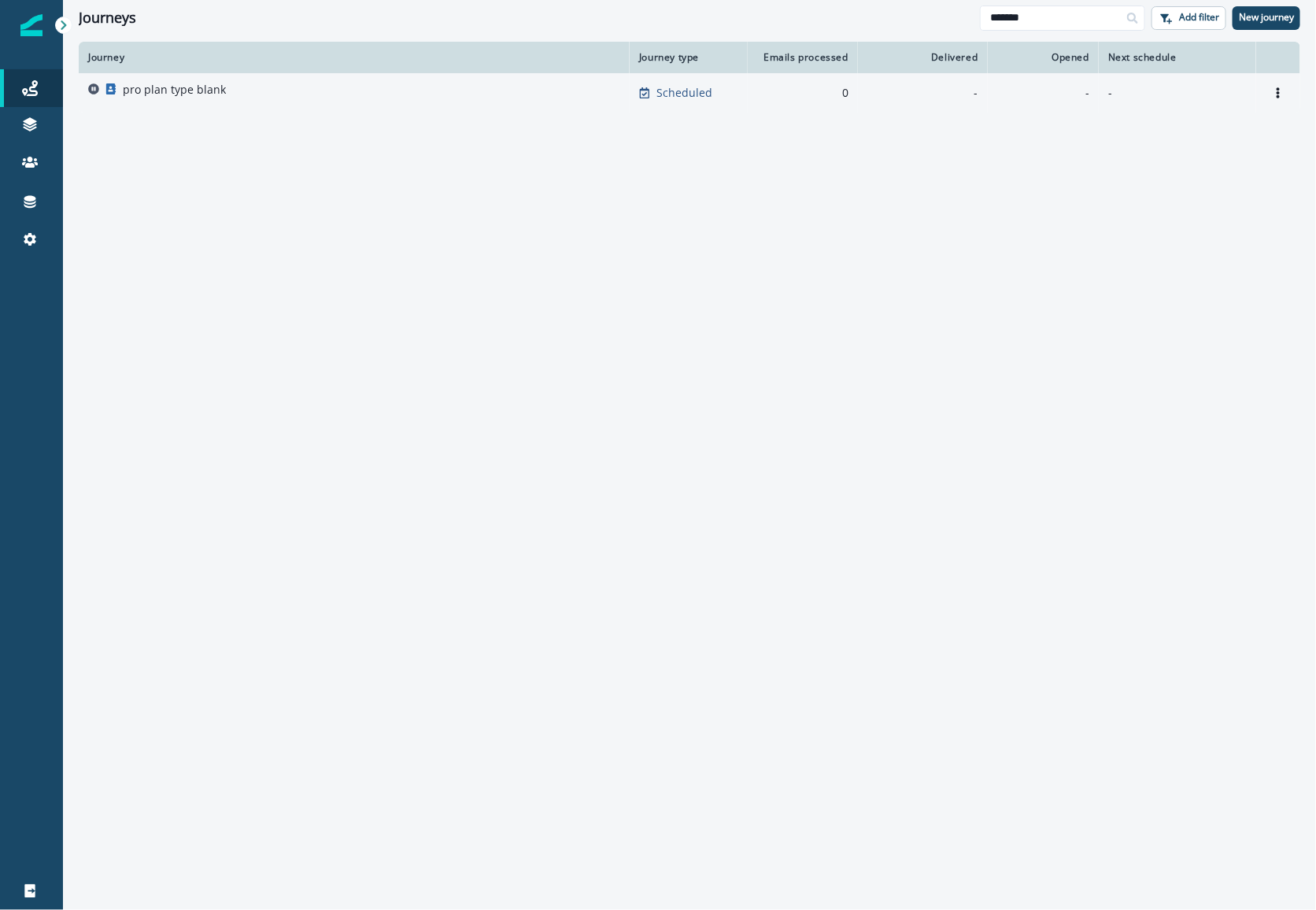
click at [237, 92] on div "pro plan type blank" at bounding box center [354, 93] width 532 height 22
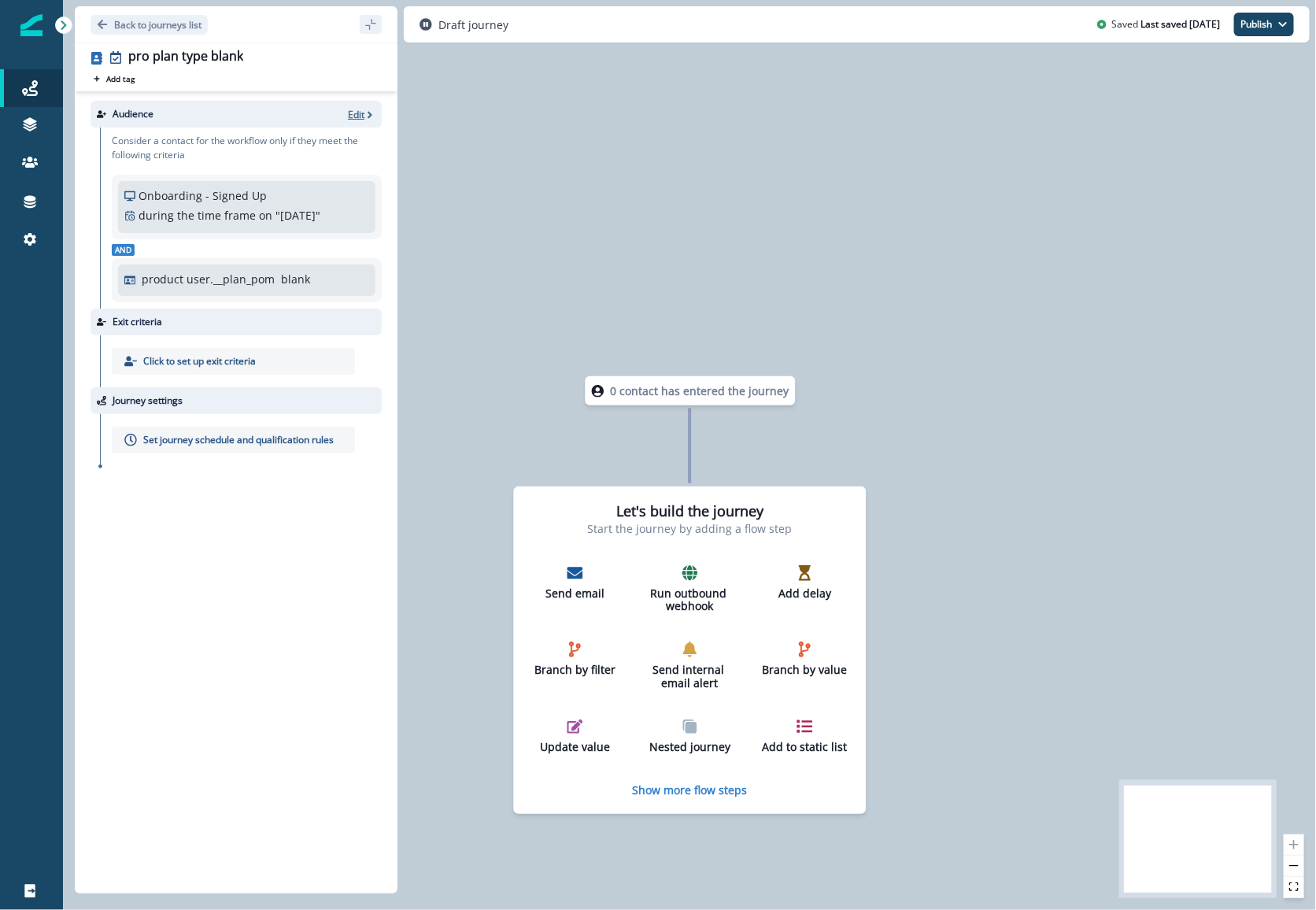
click at [358, 120] on p "Edit" at bounding box center [356, 115] width 17 height 14
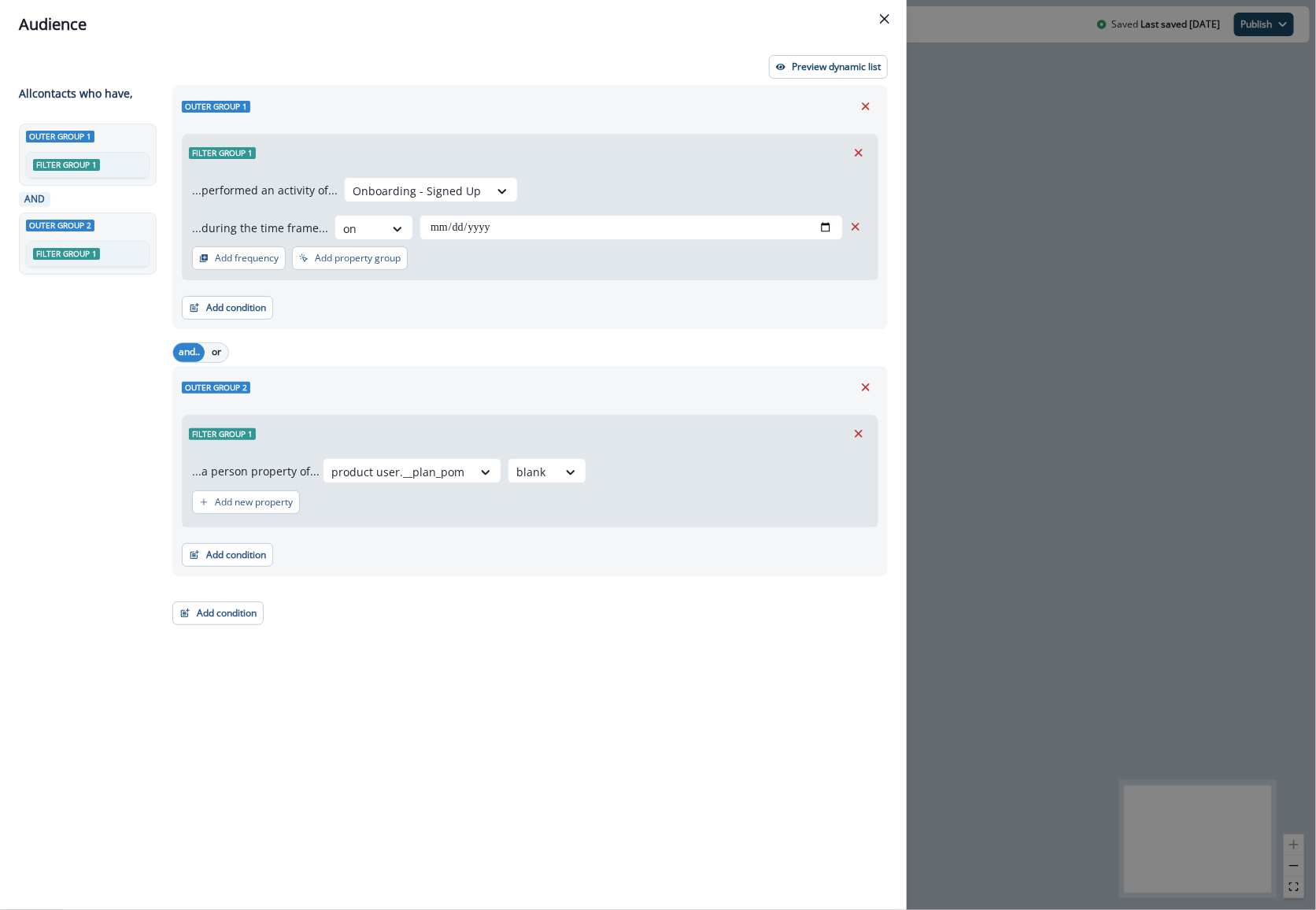
click at [944, 181] on div "**********" at bounding box center [658, 455] width 1316 height 910
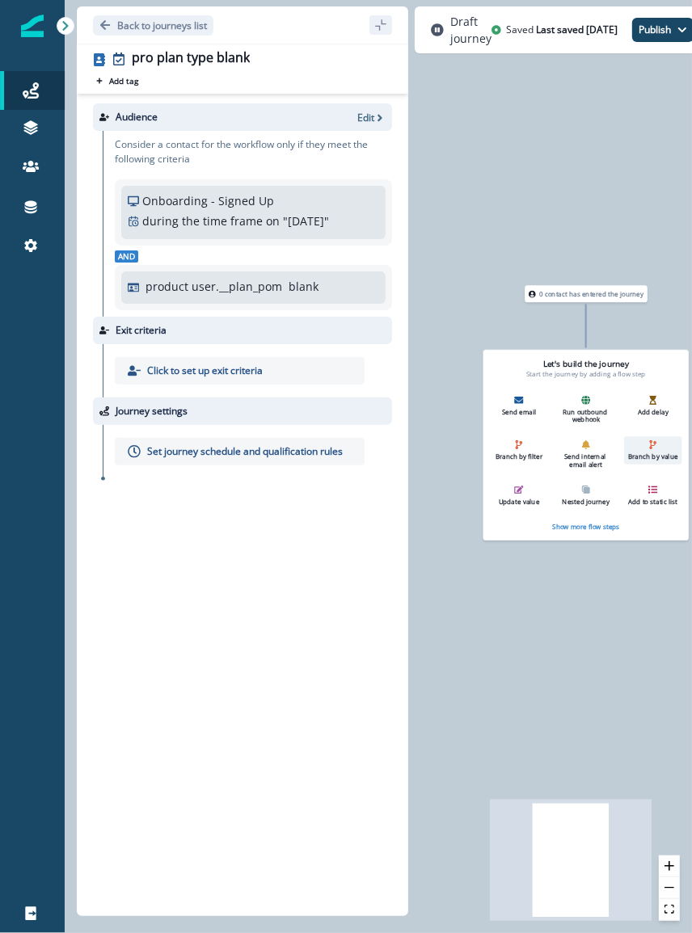
click at [649, 450] on div "Branch by value" at bounding box center [653, 450] width 50 height 20
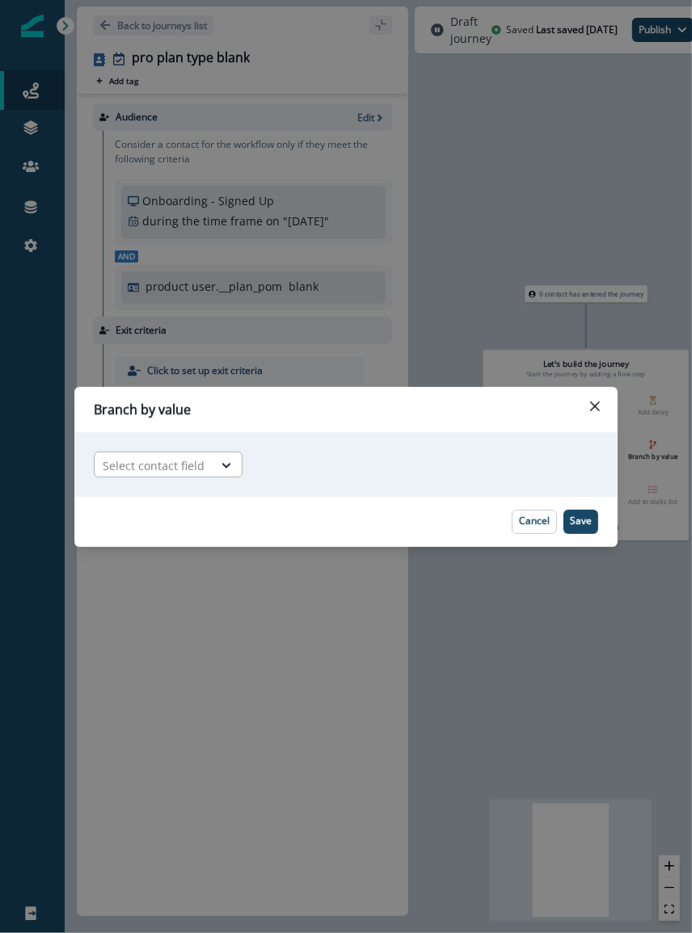
click at [114, 456] on div at bounding box center [154, 466] width 102 height 20
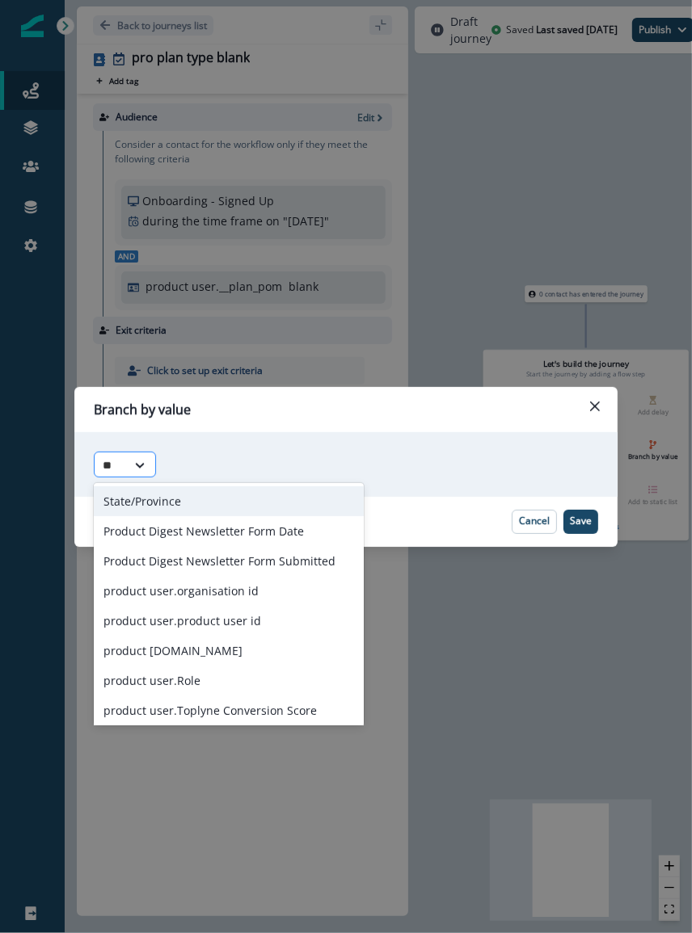
type input "*"
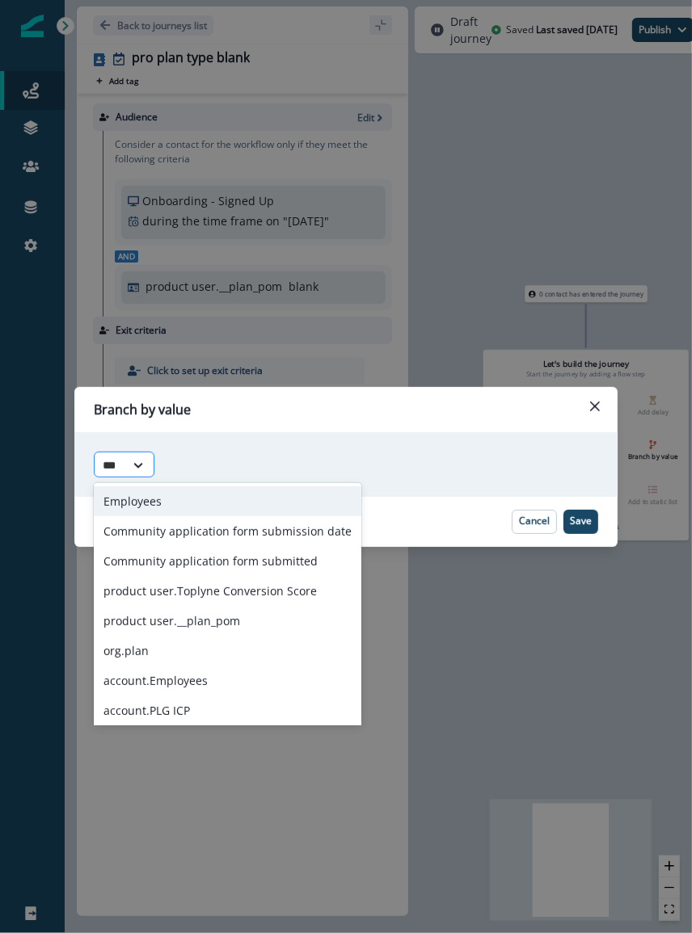
type input "****"
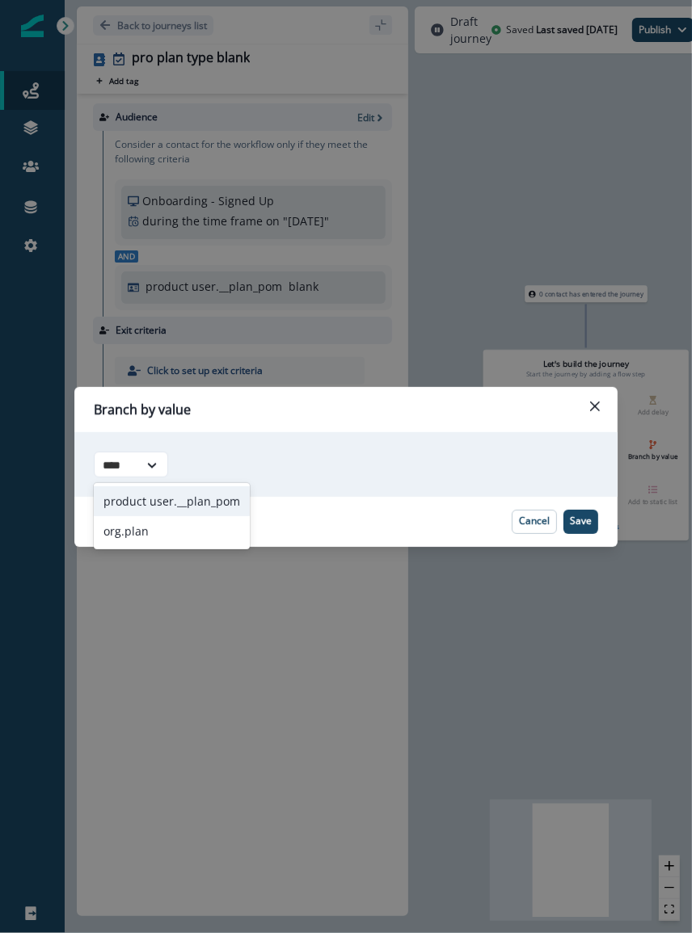
click at [146, 501] on div "product user.__plan_pom" at bounding box center [172, 501] width 156 height 30
click at [335, 459] on div at bounding box center [335, 466] width 82 height 20
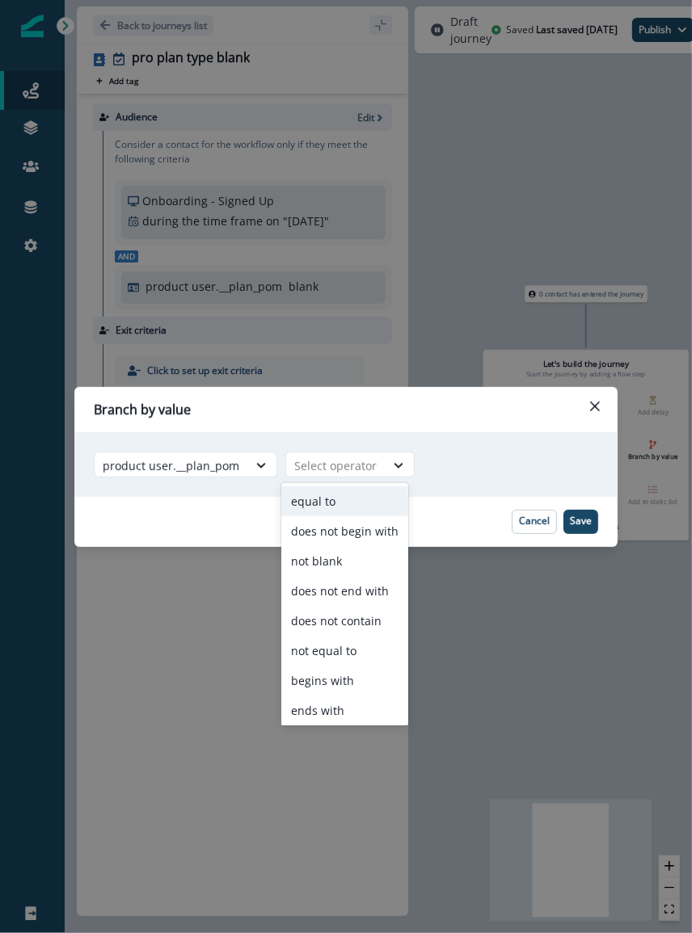
click at [333, 514] on div "equal to" at bounding box center [344, 501] width 127 height 30
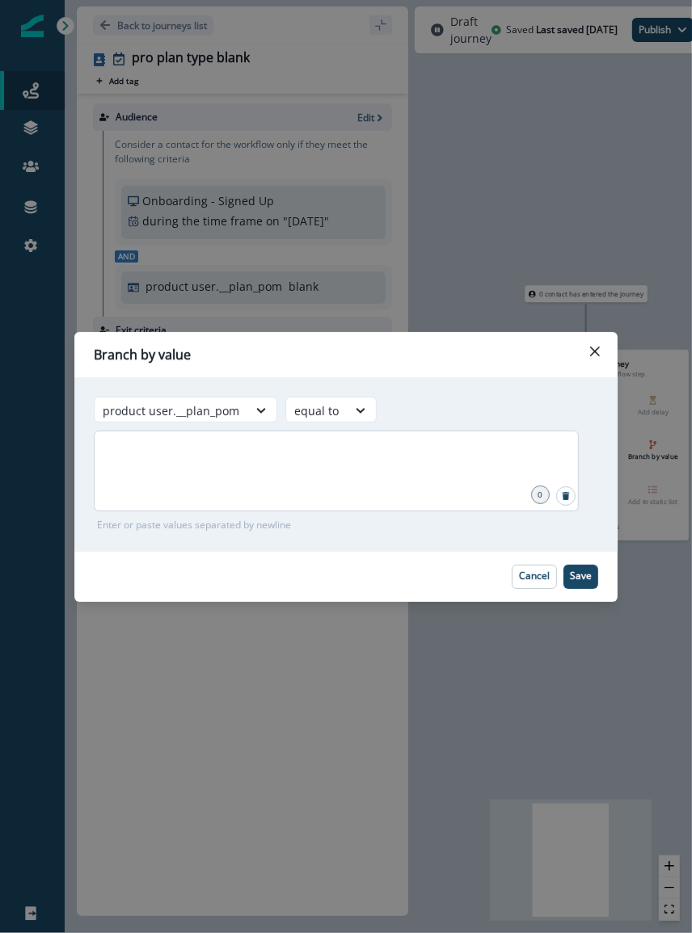
click at [416, 466] on div at bounding box center [336, 471] width 485 height 81
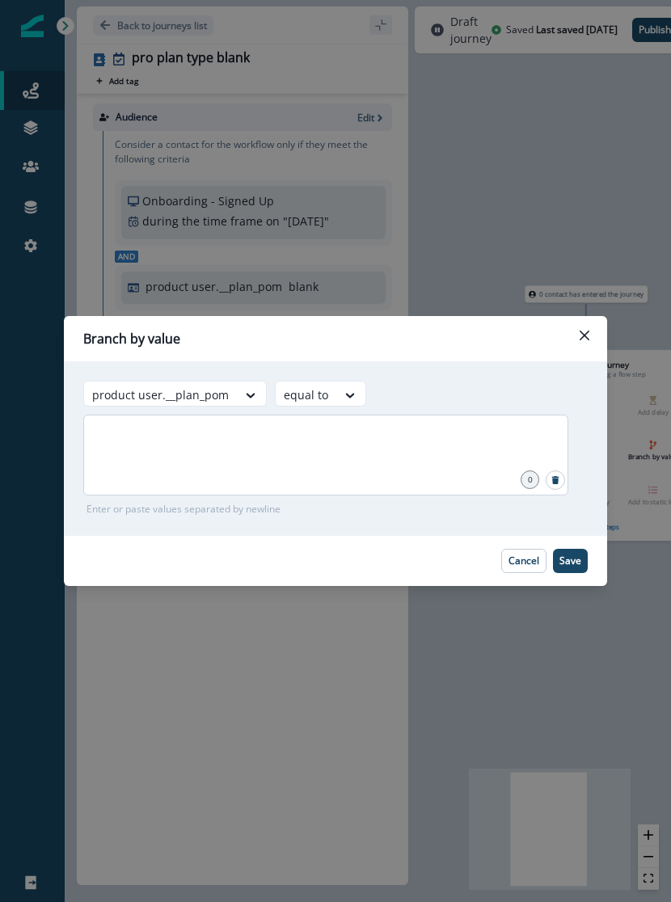
click at [231, 454] on div at bounding box center [325, 454] width 485 height 81
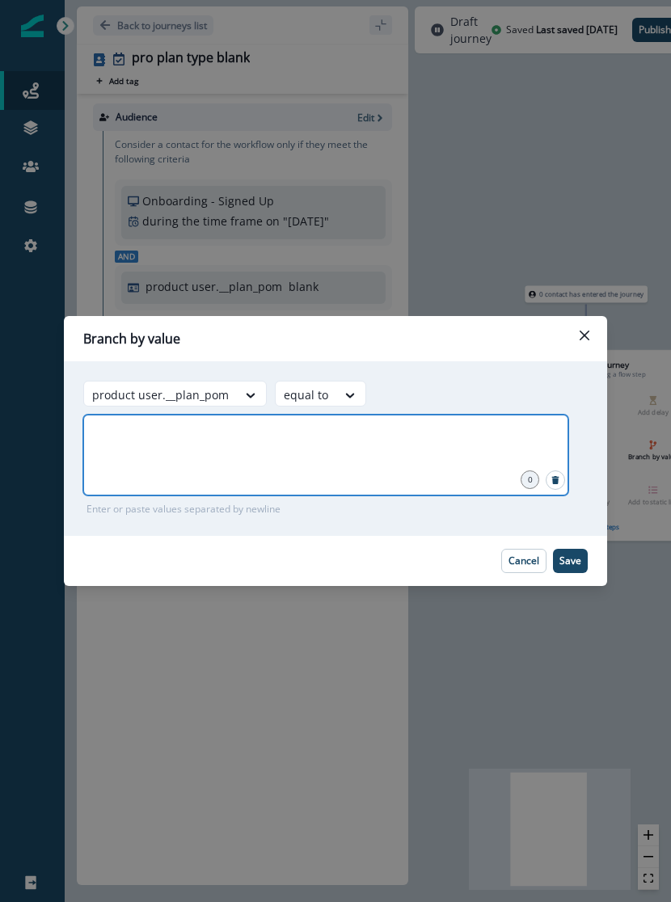
click at [123, 441] on input "text" at bounding box center [326, 435] width 480 height 32
type input "**********"
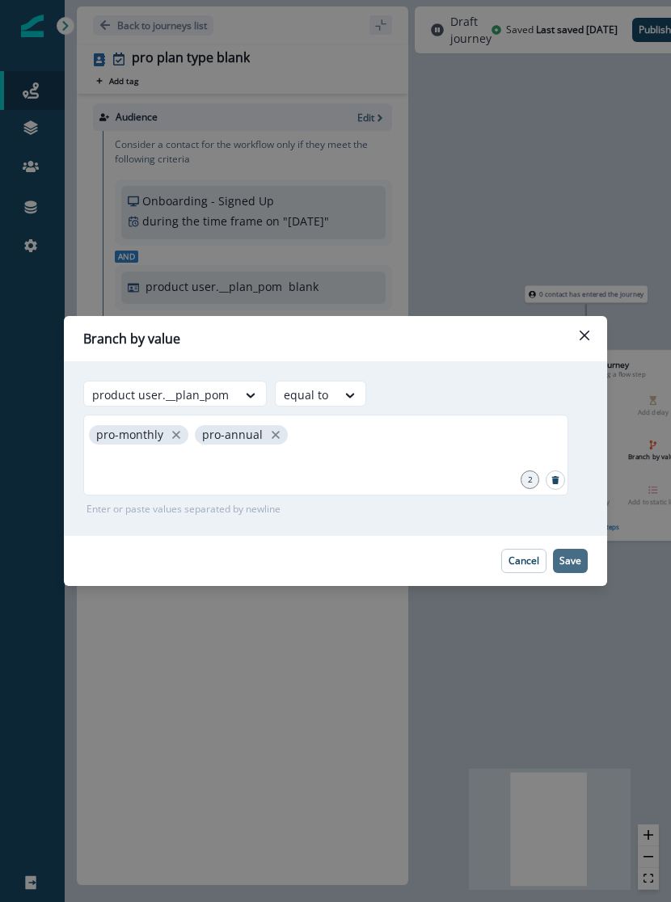
click at [579, 557] on p "Save" at bounding box center [570, 560] width 22 height 11
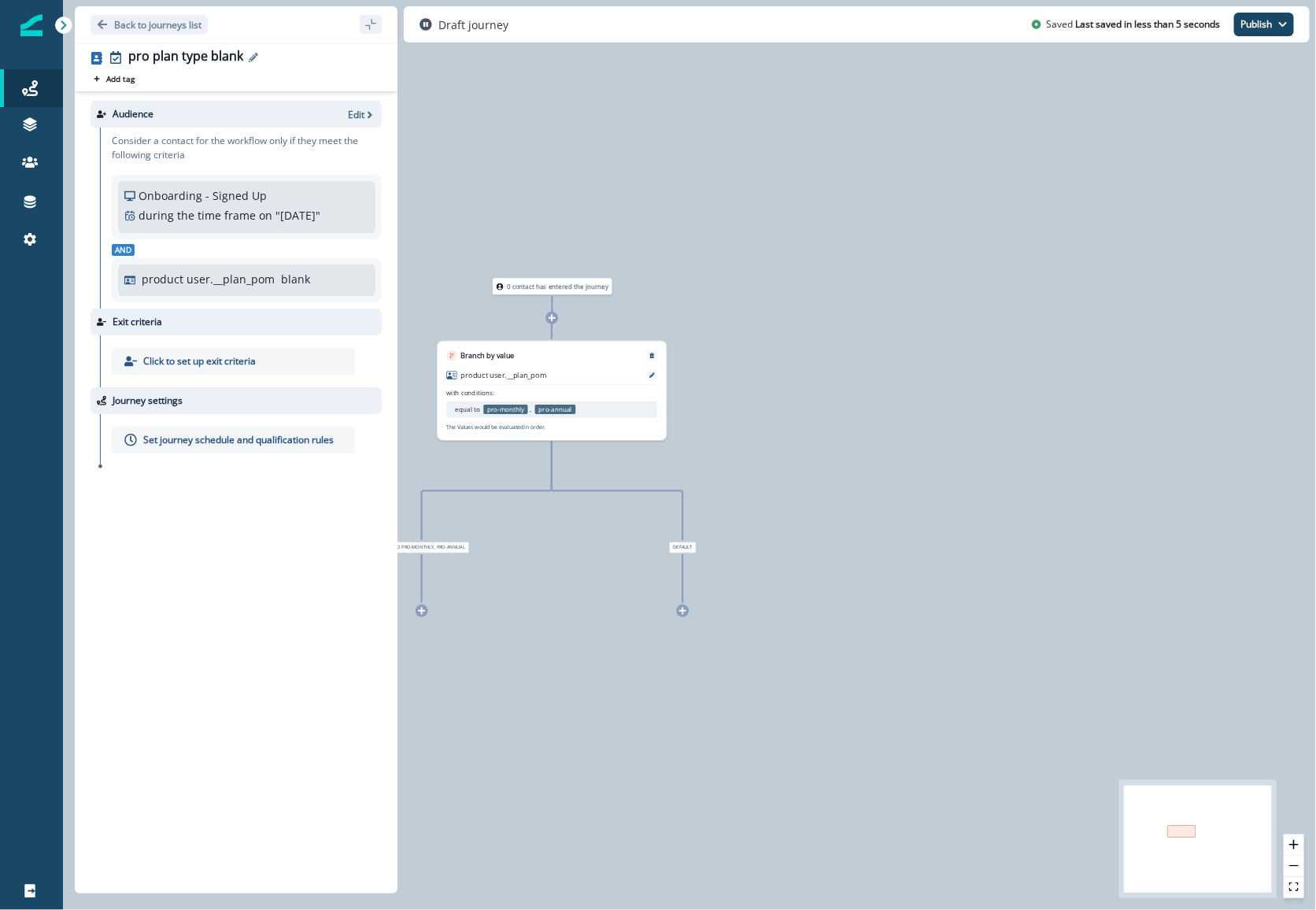
click at [249, 57] on icon "Edit name" at bounding box center [253, 57] width 10 height 10
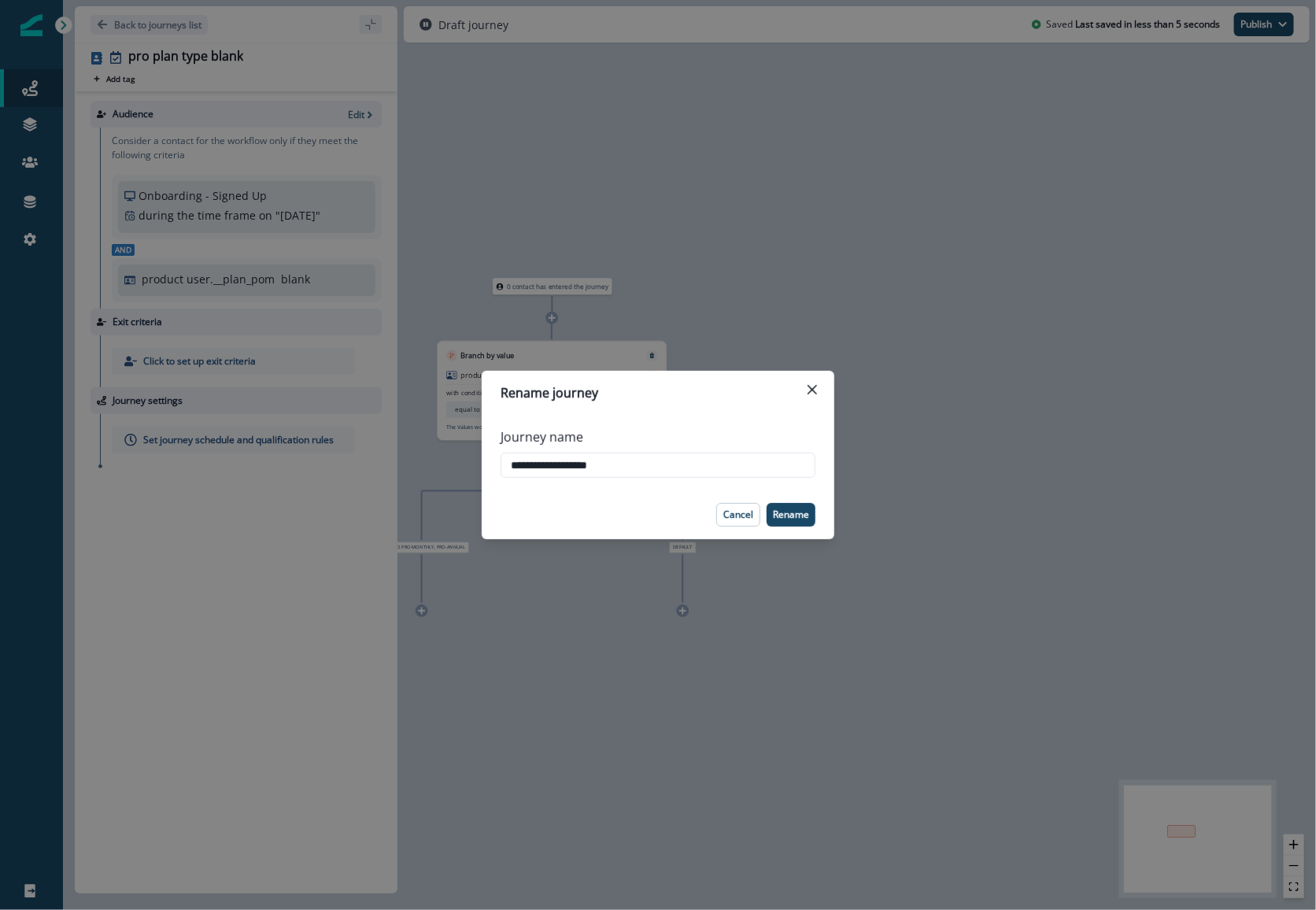
drag, startPoint x: 556, startPoint y: 469, endPoint x: 892, endPoint y: 467, distance: 336.0
click at [892, 467] on div "**********" at bounding box center [658, 455] width 1316 height 910
type input "********"
type input "*******"
click at [91, 72] on button "Add tag" at bounding box center [114, 78] width 47 height 13
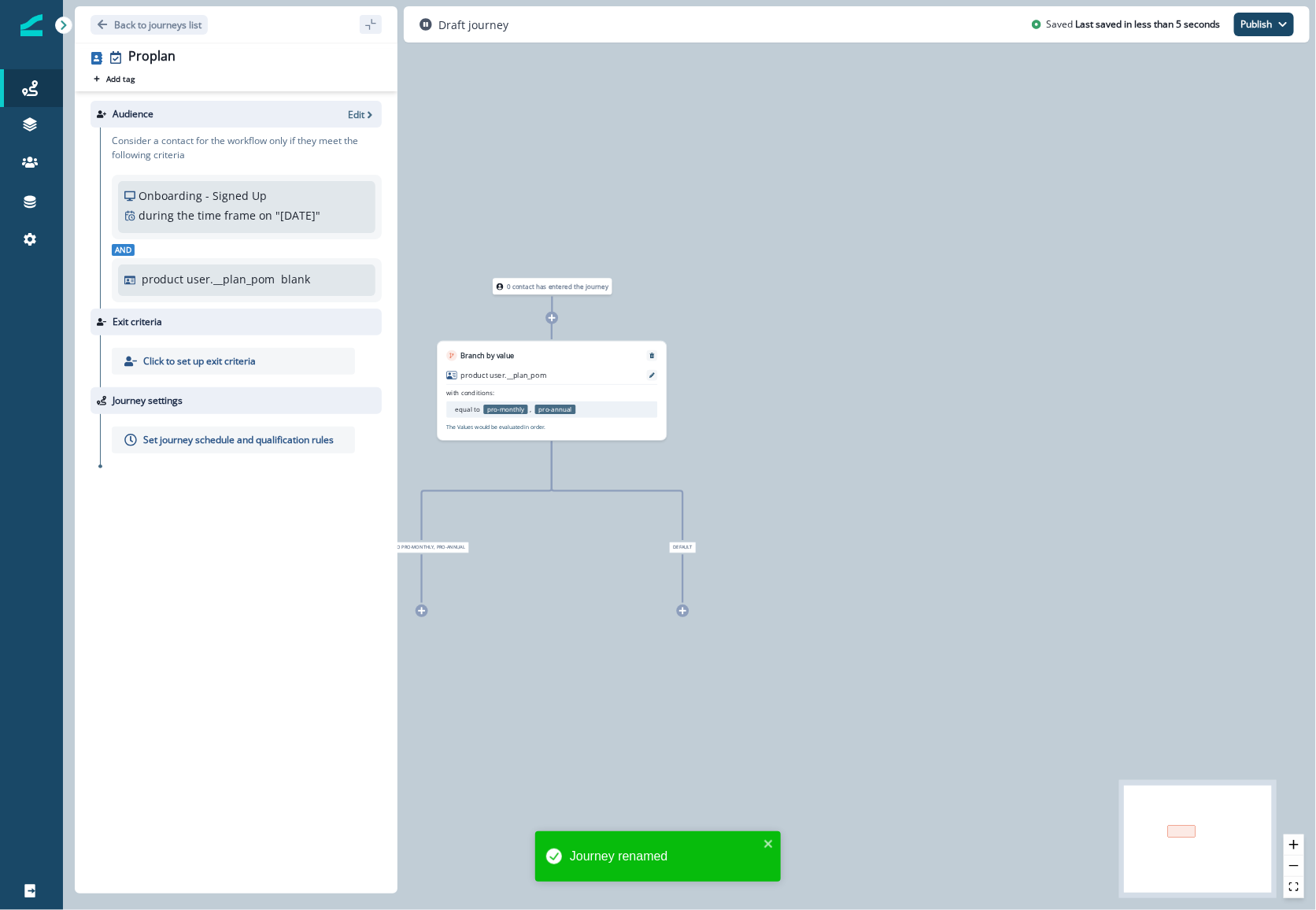
click at [183, 703] on div "Audience Edit Consider a contact for the workflow only if they meet the followi…" at bounding box center [236, 489] width 322 height 796
click at [182, 57] on icon "Edit name" at bounding box center [186, 57] width 10 height 10
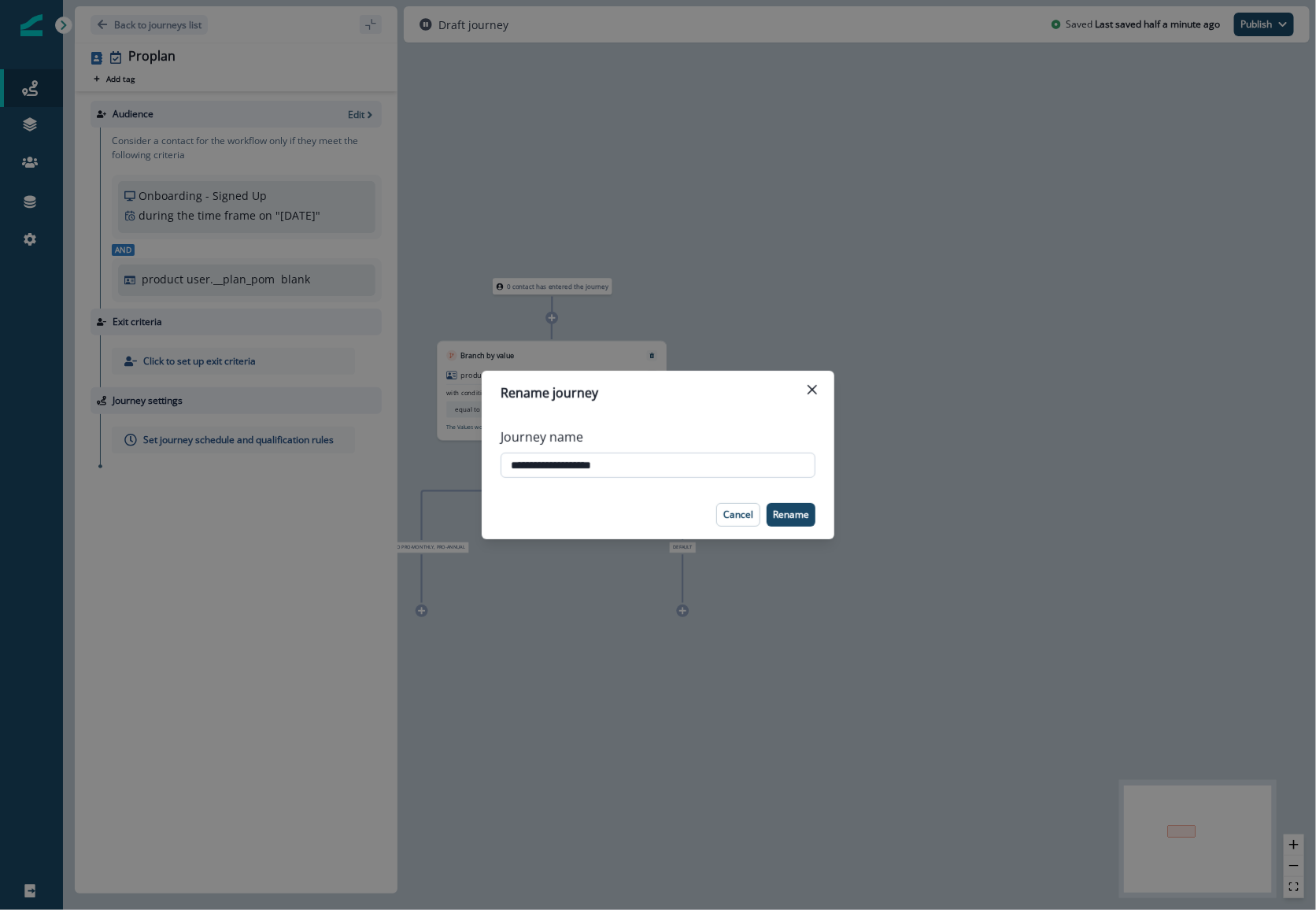
type input "**********"
click at [91, 72] on button "Add tag" at bounding box center [114, 78] width 47 height 13
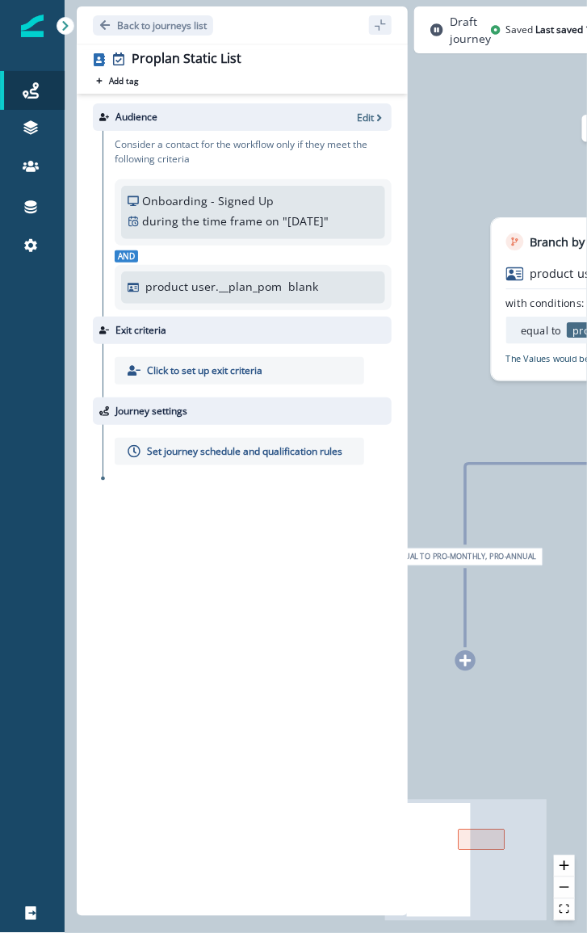
click at [382, 30] on icon "sidebar collapse toggle" at bounding box center [380, 25] width 13 height 13
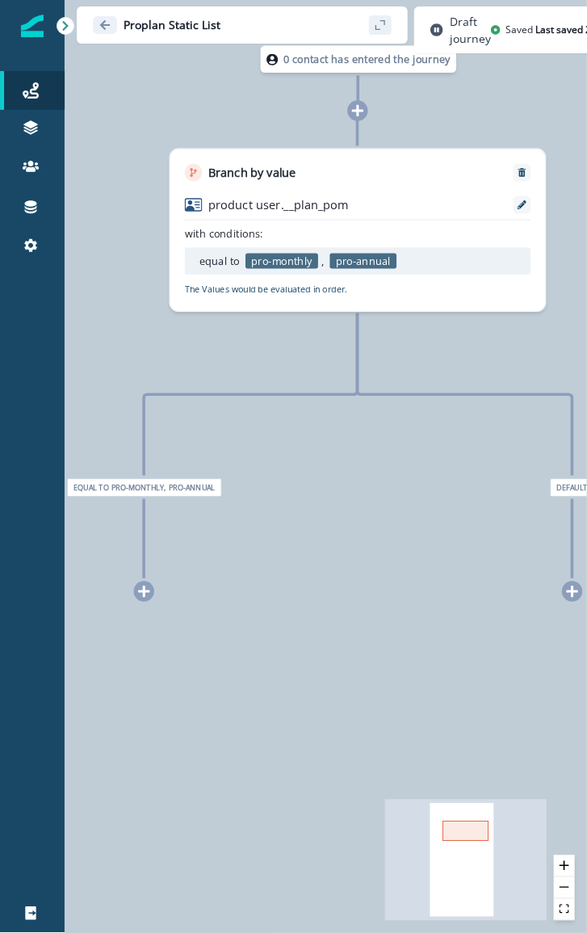
click at [144, 588] on icon at bounding box center [143, 591] width 11 height 11
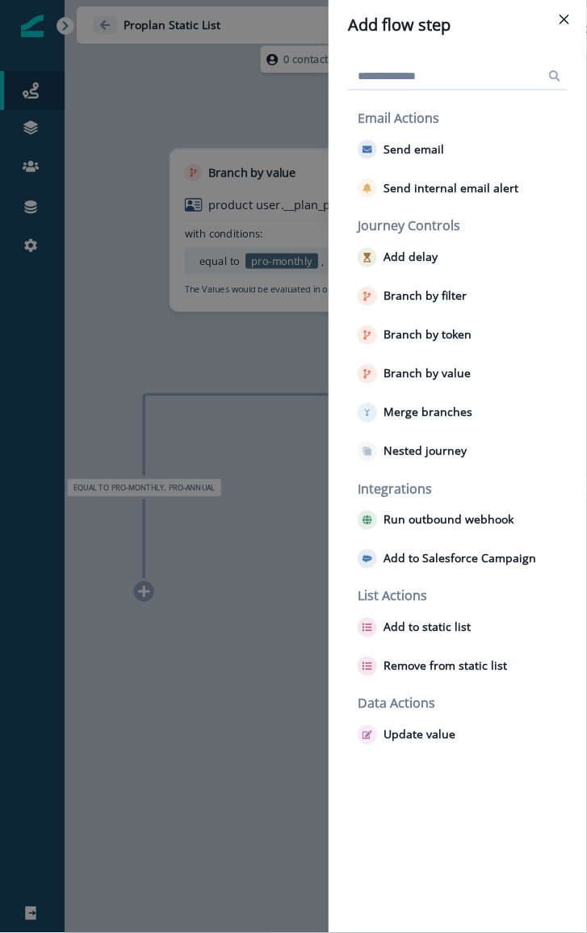
click at [447, 82] on input at bounding box center [458, 76] width 220 height 26
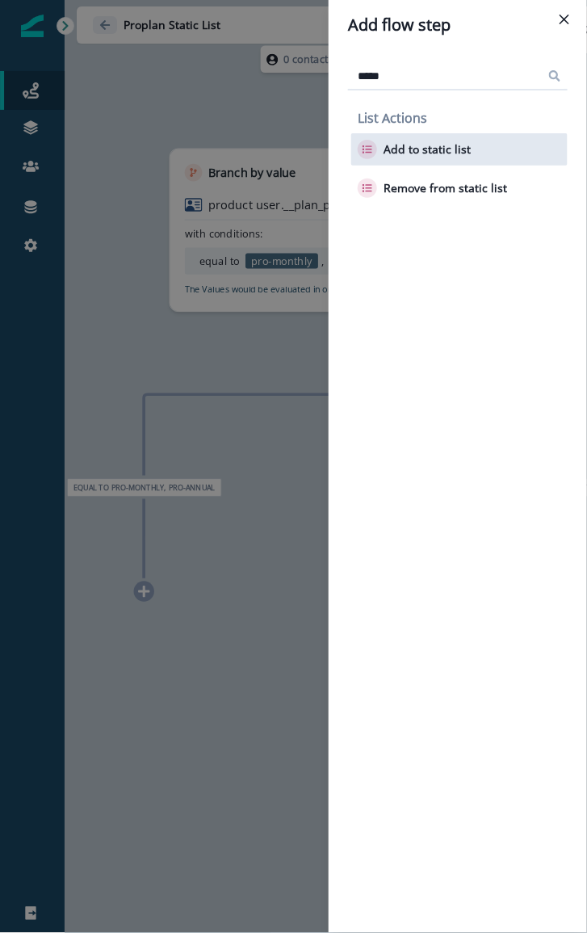
type input "*****"
click at [427, 146] on p "Add to static list" at bounding box center [427, 149] width 87 height 15
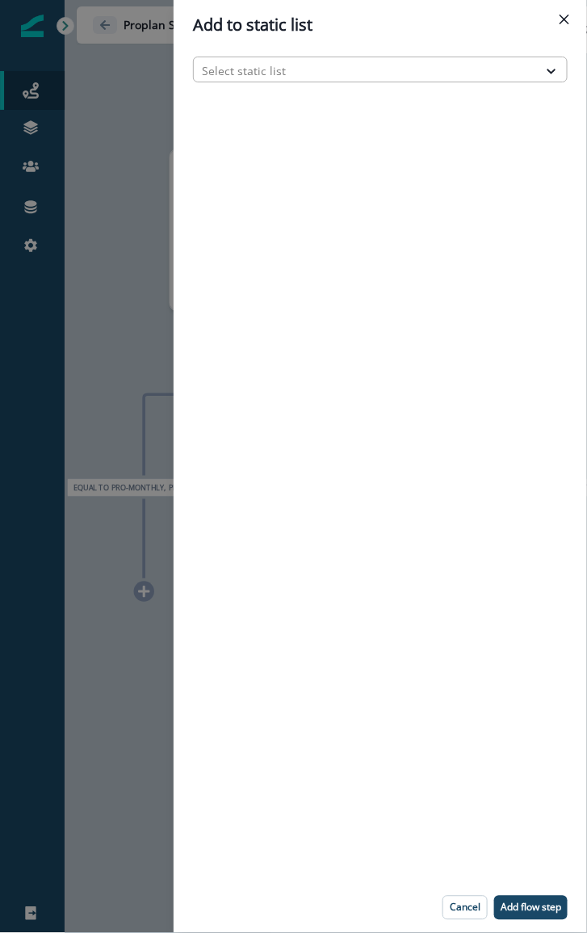
click at [273, 65] on div at bounding box center [366, 71] width 328 height 20
click at [517, 30] on div "Add to static list" at bounding box center [380, 25] width 375 height 24
click at [562, 20] on icon "Close" at bounding box center [565, 20] width 10 height 10
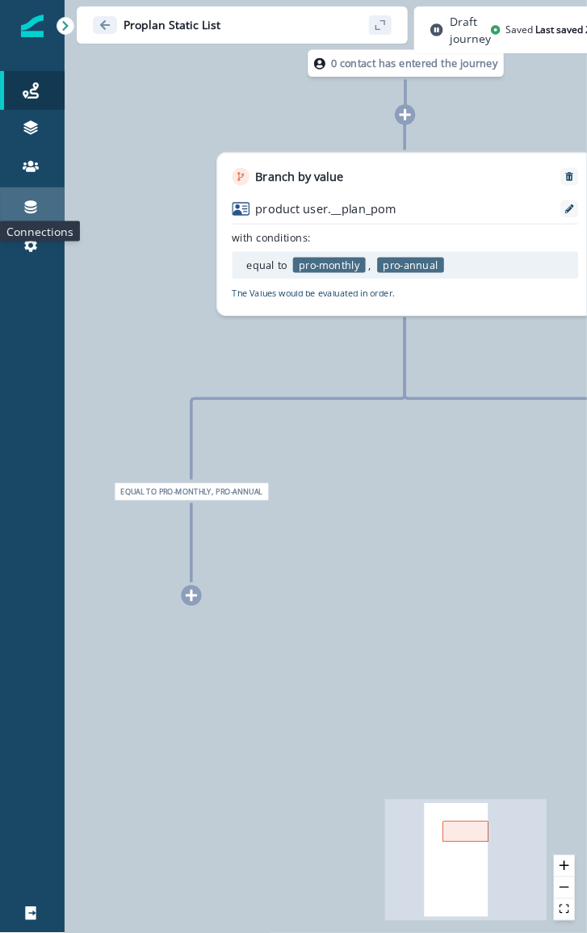
click at [36, 204] on icon at bounding box center [31, 207] width 12 height 13
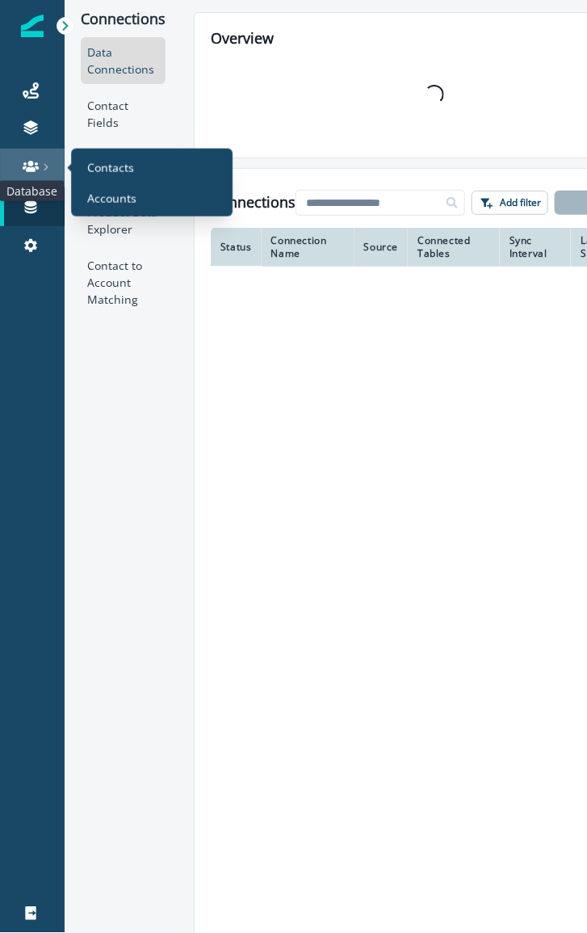
click at [27, 168] on icon at bounding box center [31, 166] width 16 height 11
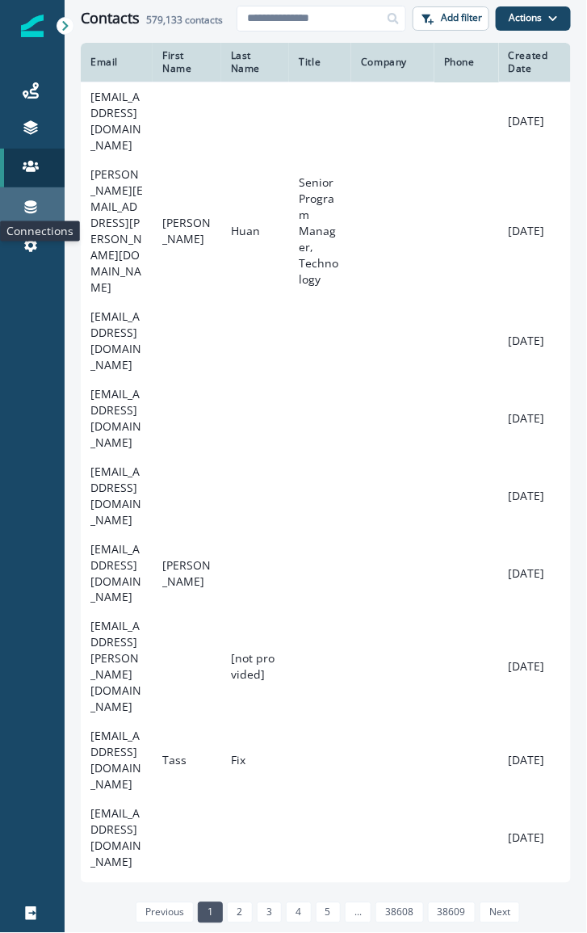
click at [23, 208] on icon at bounding box center [31, 207] width 16 height 16
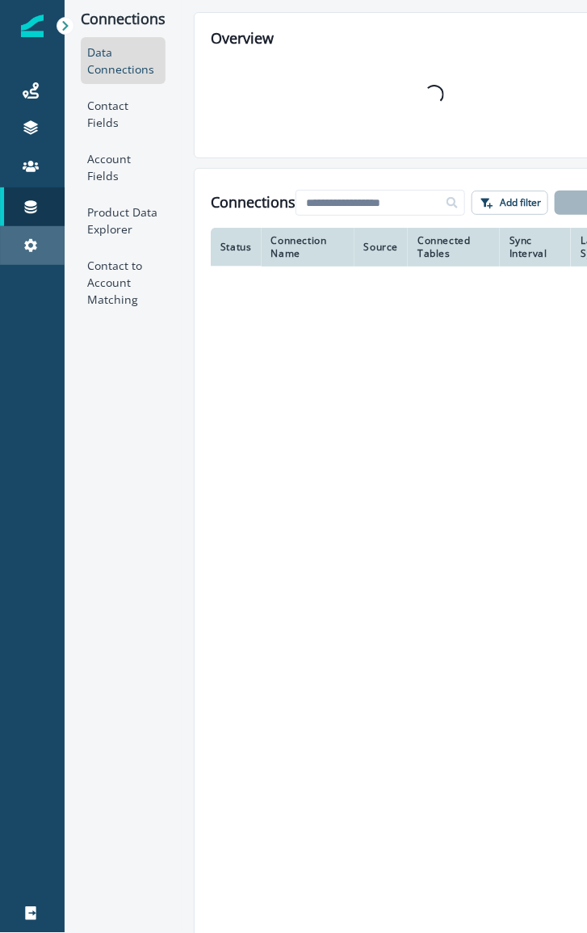
click at [22, 256] on link "Settings" at bounding box center [32, 245] width 65 height 39
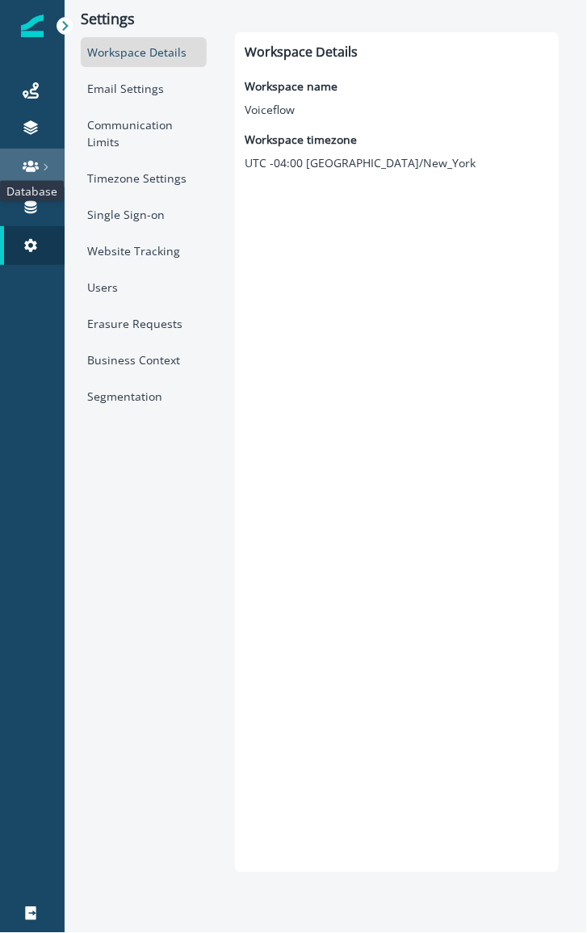
click at [29, 169] on icon at bounding box center [31, 166] width 16 height 11
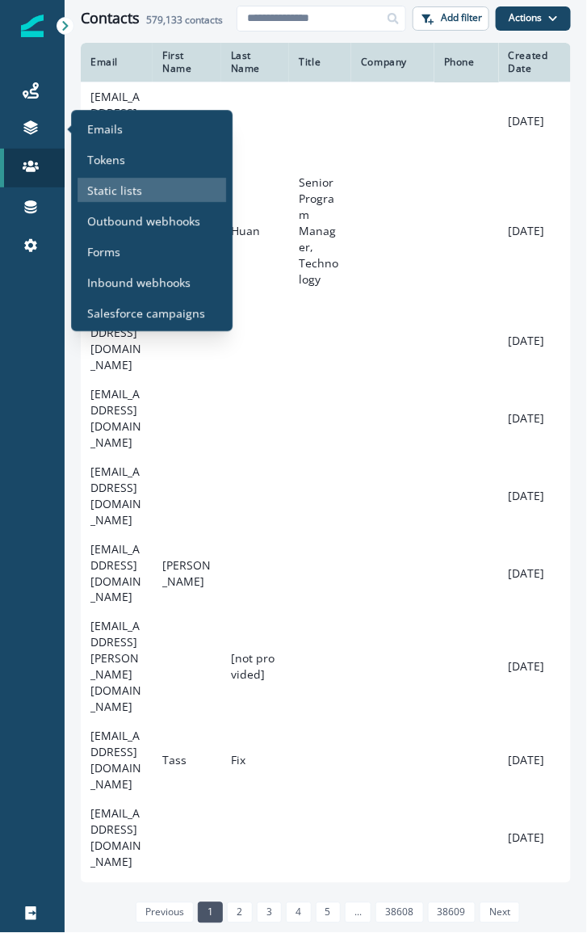
click at [113, 194] on p "Static lists" at bounding box center [114, 190] width 55 height 17
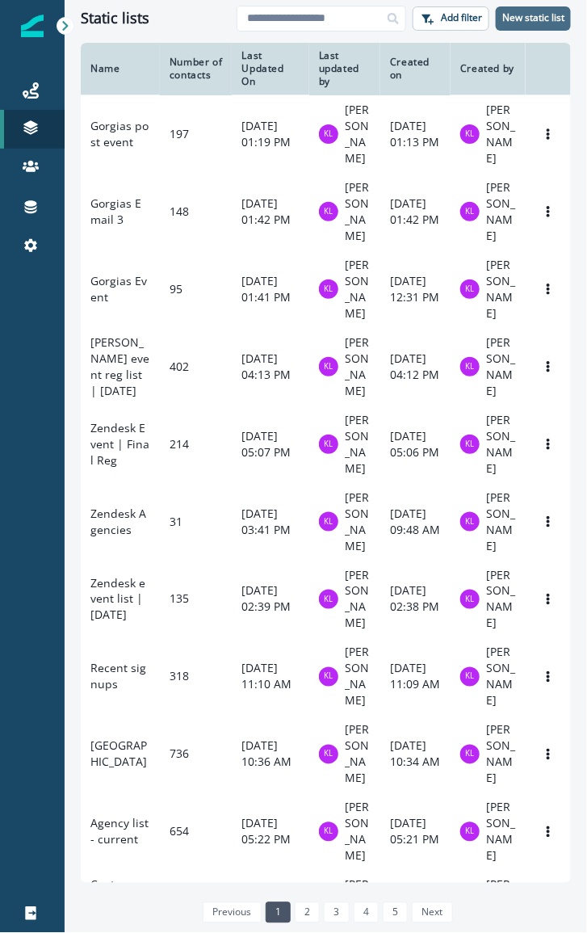
click at [526, 13] on p "New static list" at bounding box center [534, 17] width 62 height 11
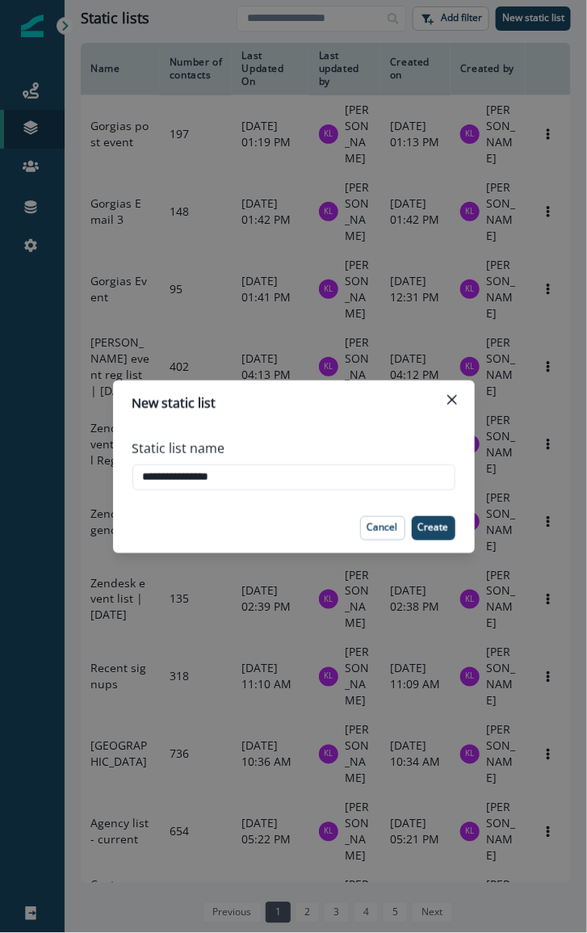
type input "**********"
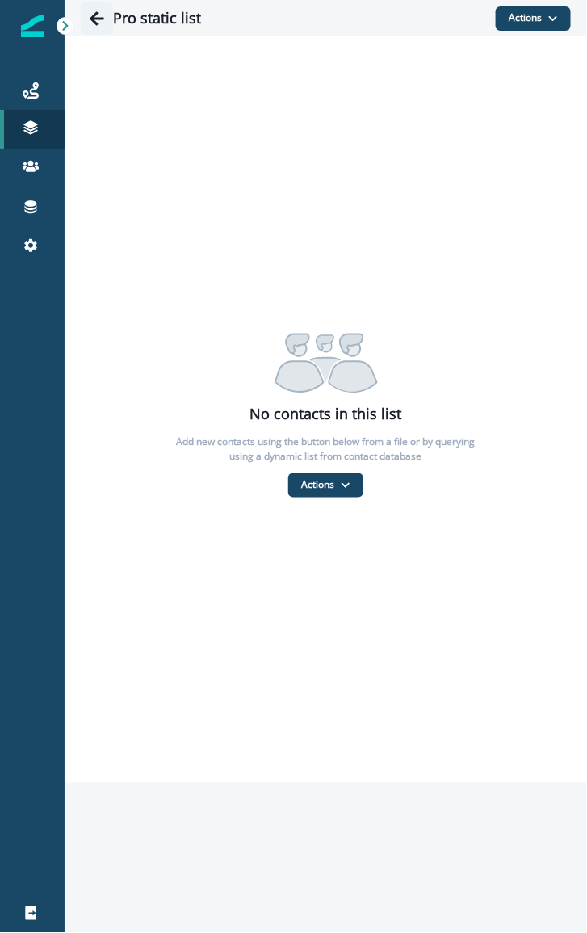
click at [99, 23] on icon "Go back" at bounding box center [97, 19] width 16 height 16
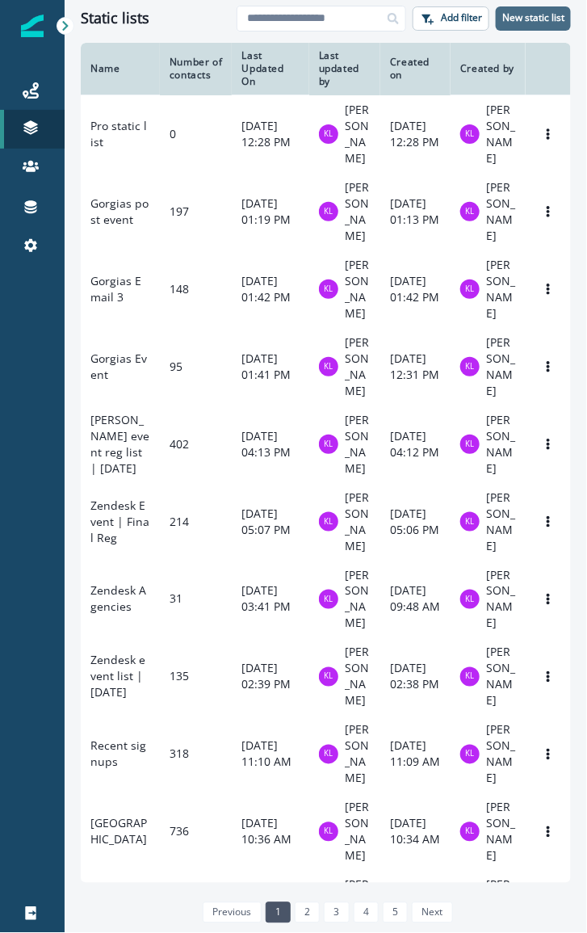
click at [523, 19] on p "New static list" at bounding box center [534, 17] width 62 height 11
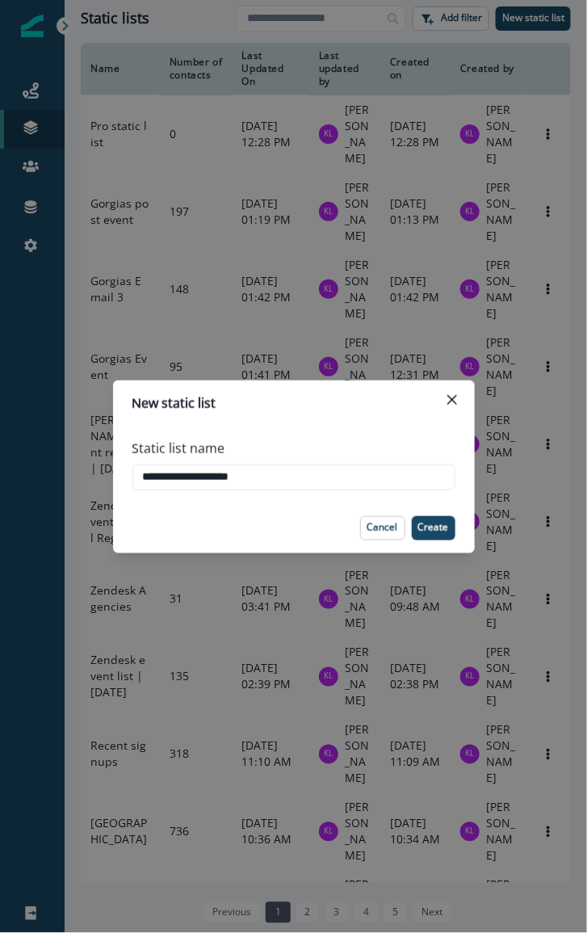
type input "**********"
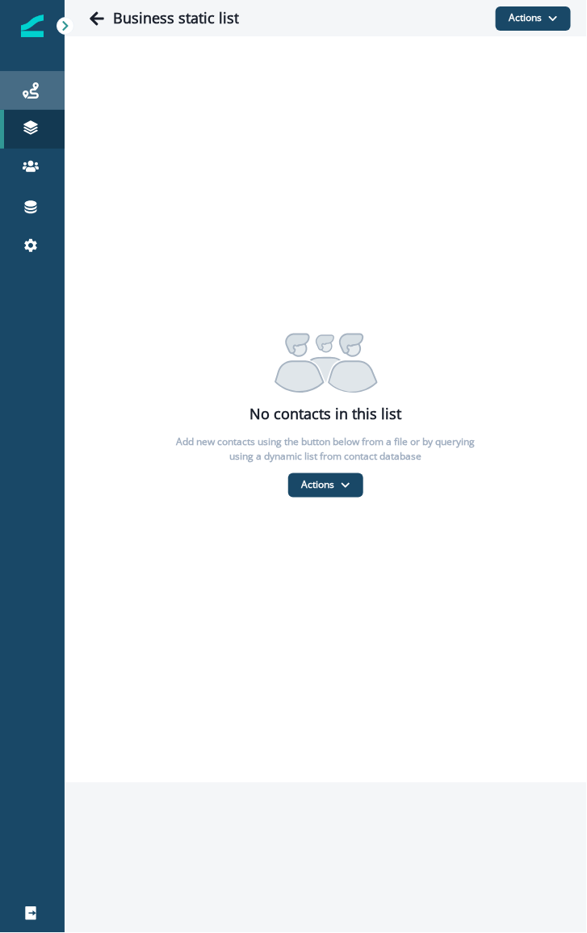
click at [41, 90] on div "Journeys" at bounding box center [32, 90] width 52 height 19
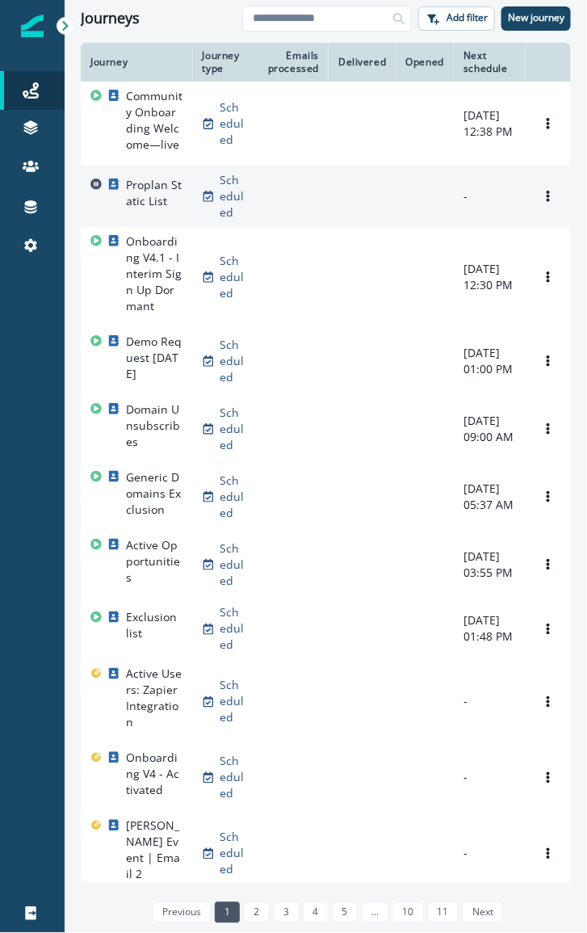
click at [149, 198] on p "Proplan Static List" at bounding box center [154, 193] width 57 height 32
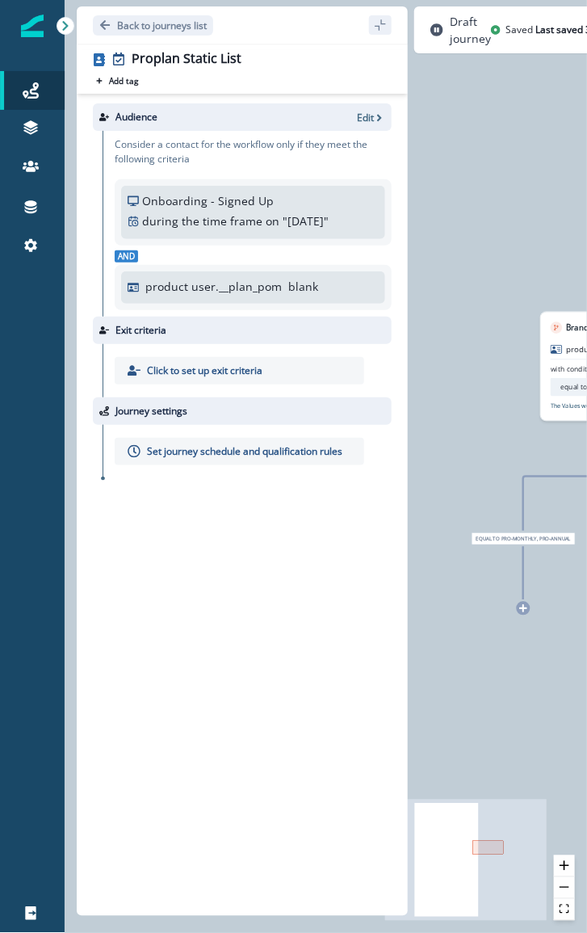
click at [525, 611] on icon at bounding box center [524, 608] width 9 height 9
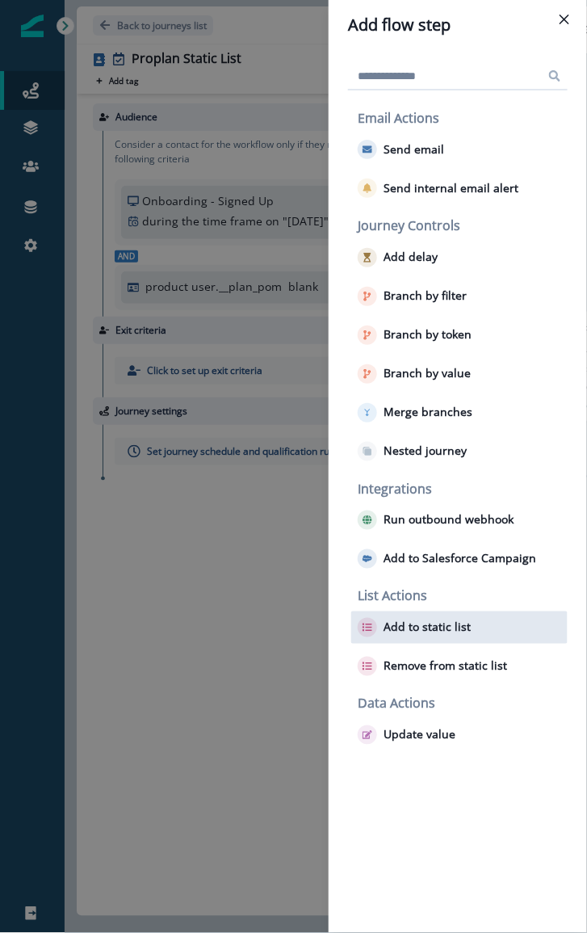
click at [433, 621] on p "Add to static list" at bounding box center [427, 628] width 87 height 15
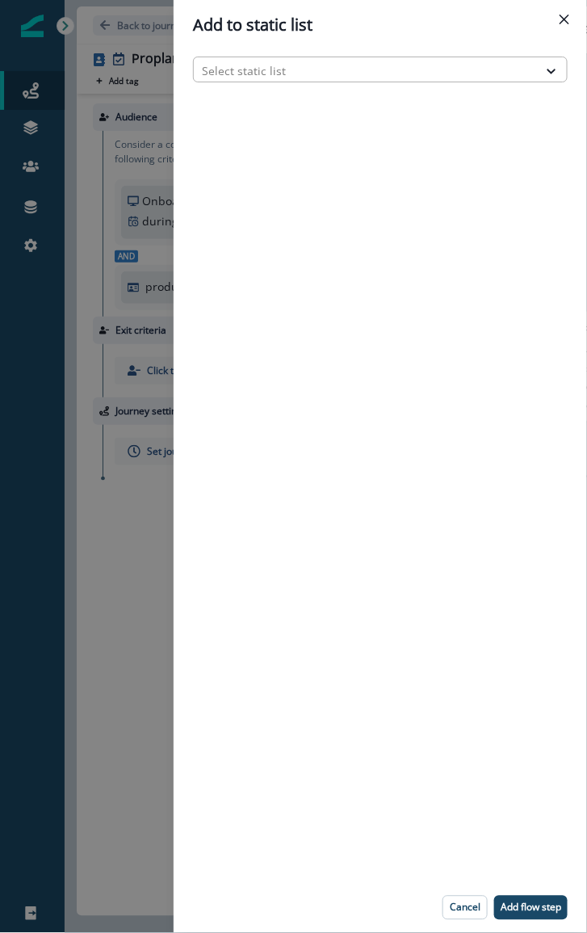
click at [282, 76] on div at bounding box center [366, 71] width 328 height 20
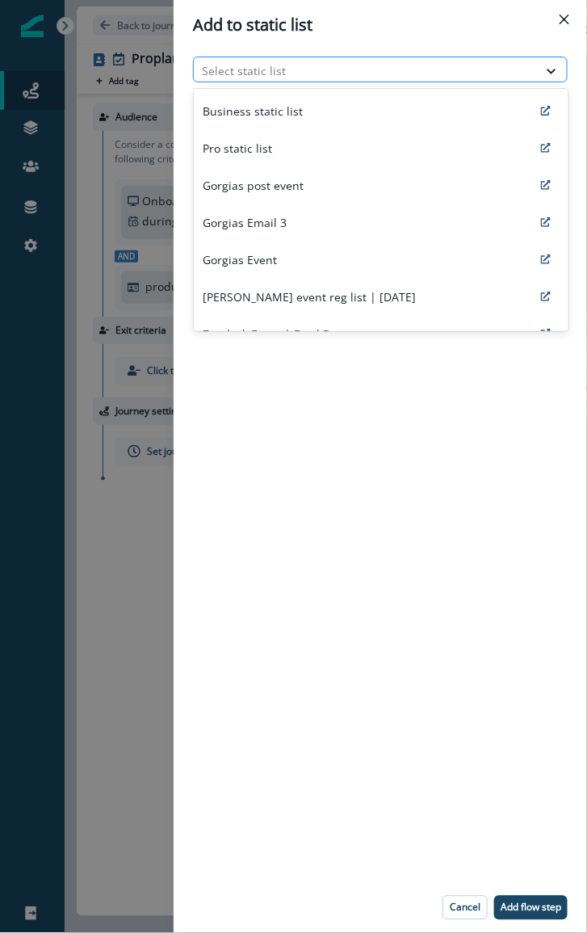
type input "*"
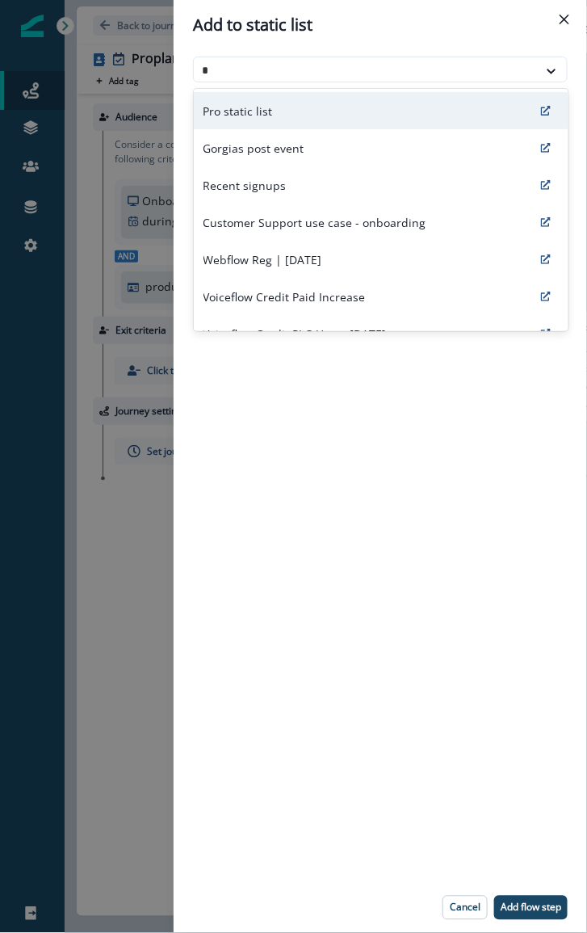
click at [250, 110] on p "Pro static list" at bounding box center [238, 111] width 69 height 17
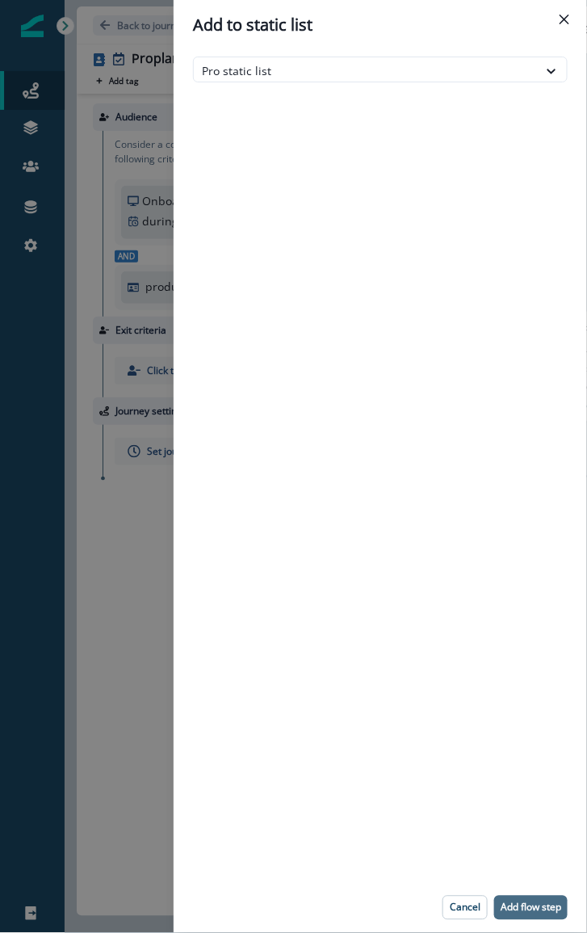
click at [543, 907] on p "Add flow step" at bounding box center [531, 908] width 61 height 11
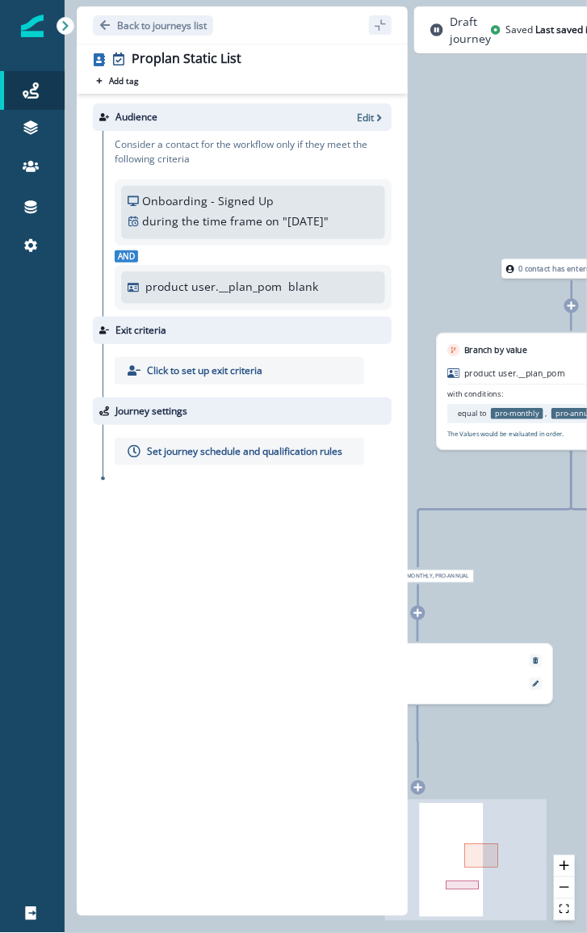
click at [416, 93] on div "0 contact has entered the journey Branch by value product user.__plan_pom with …" at bounding box center [326, 466] width 523 height 933
click at [174, 19] on p "Back to journeys list" at bounding box center [162, 26] width 90 height 14
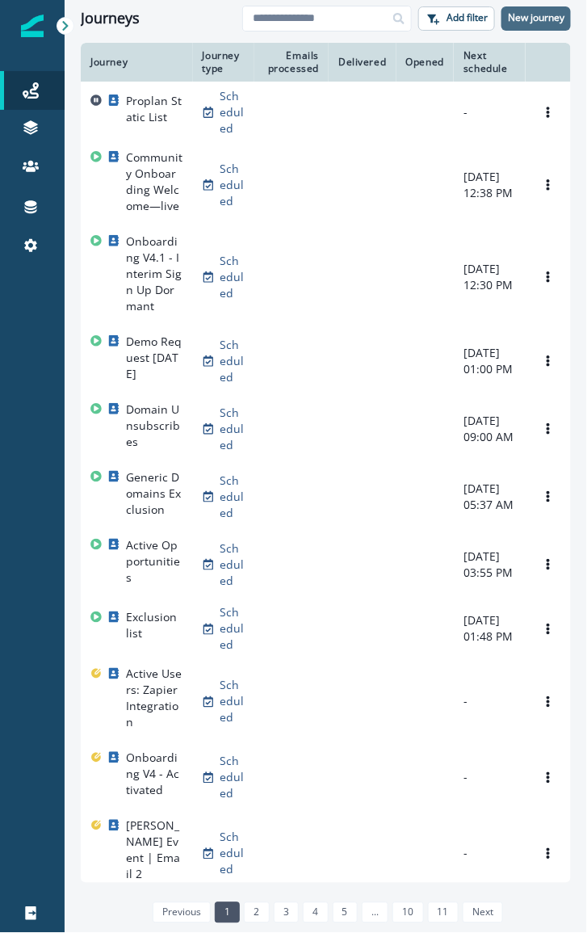
click at [537, 20] on p "New journey" at bounding box center [536, 17] width 57 height 11
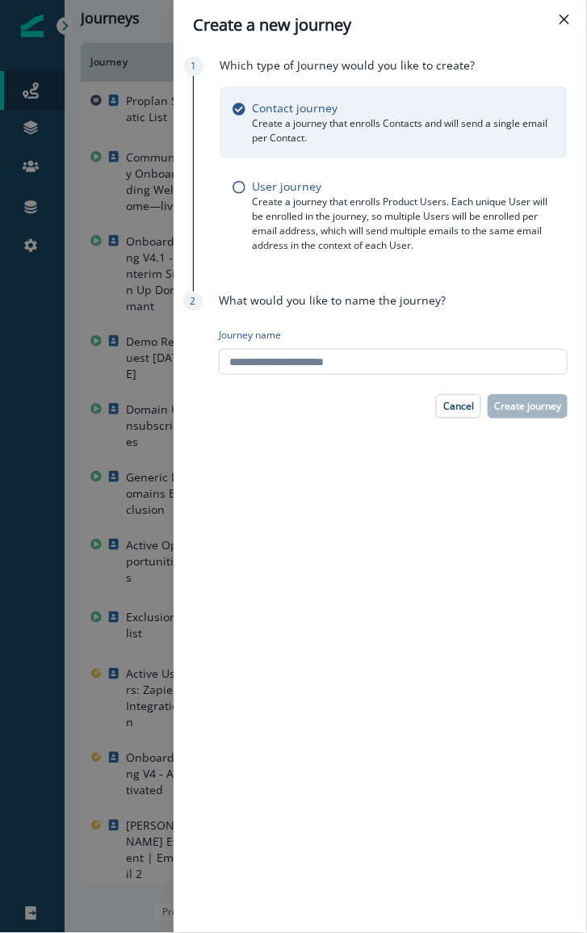
click at [276, 364] on input "Journey name" at bounding box center [393, 362] width 349 height 26
type input "**********"
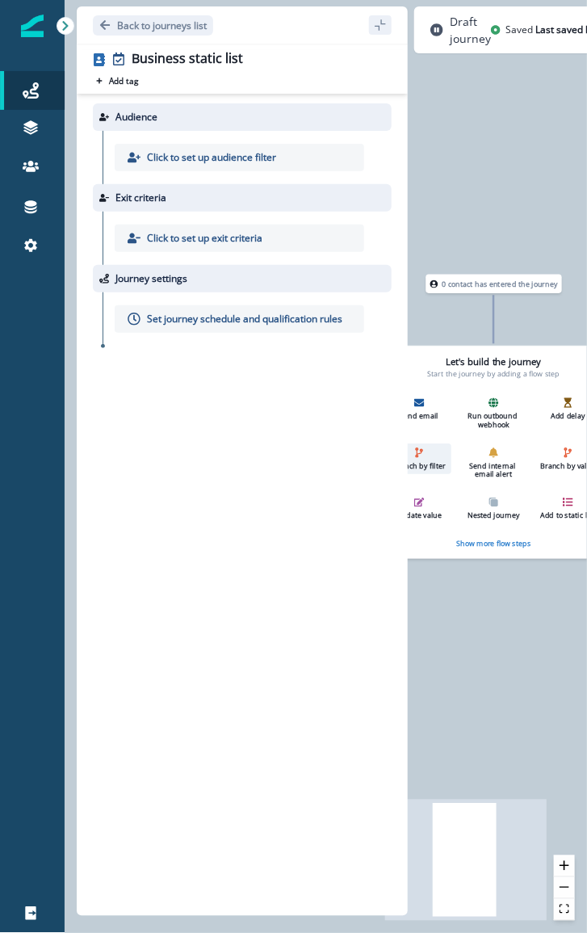
click at [429, 453] on div "Branch by filter" at bounding box center [420, 459] width 56 height 23
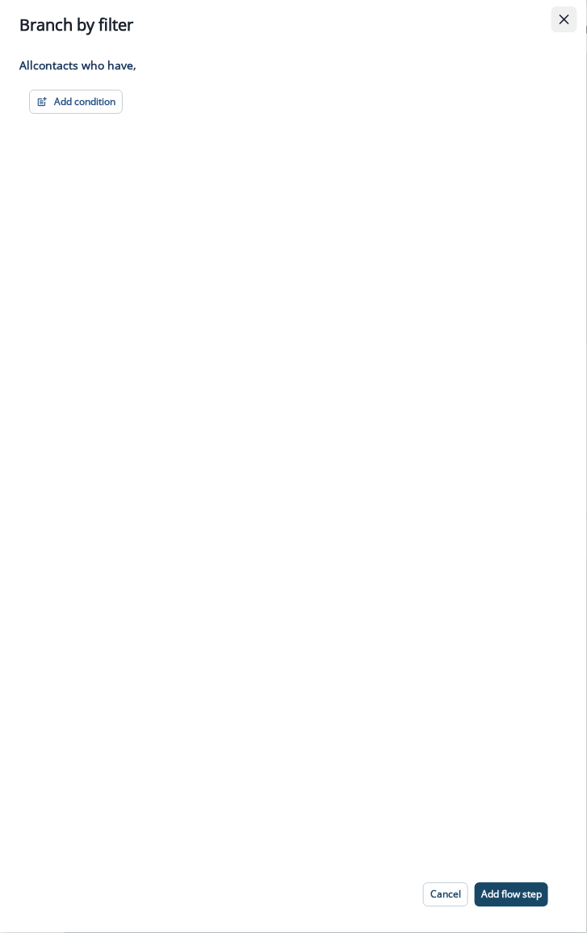
click at [568, 24] on button "Close" at bounding box center [565, 19] width 26 height 26
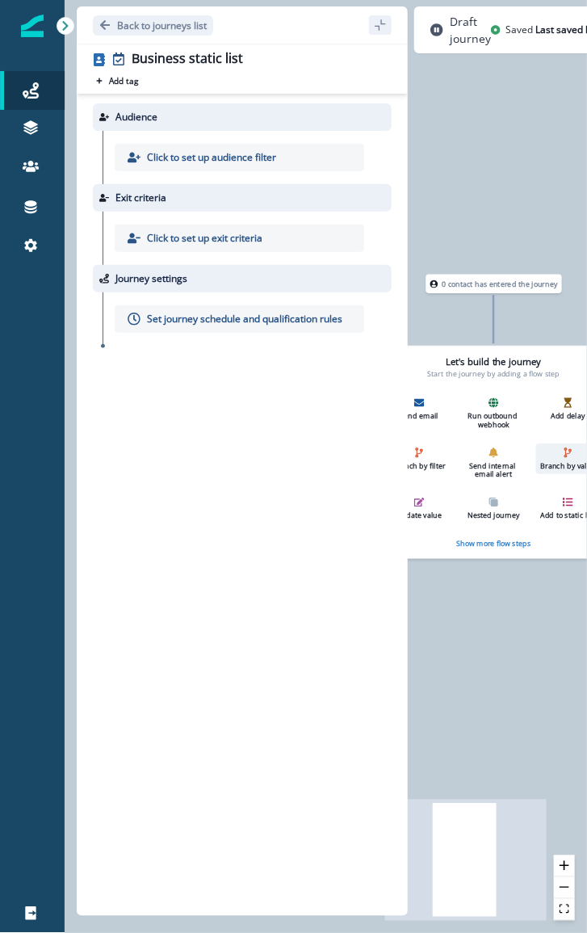
click at [555, 458] on div "Branch by value" at bounding box center [569, 459] width 56 height 23
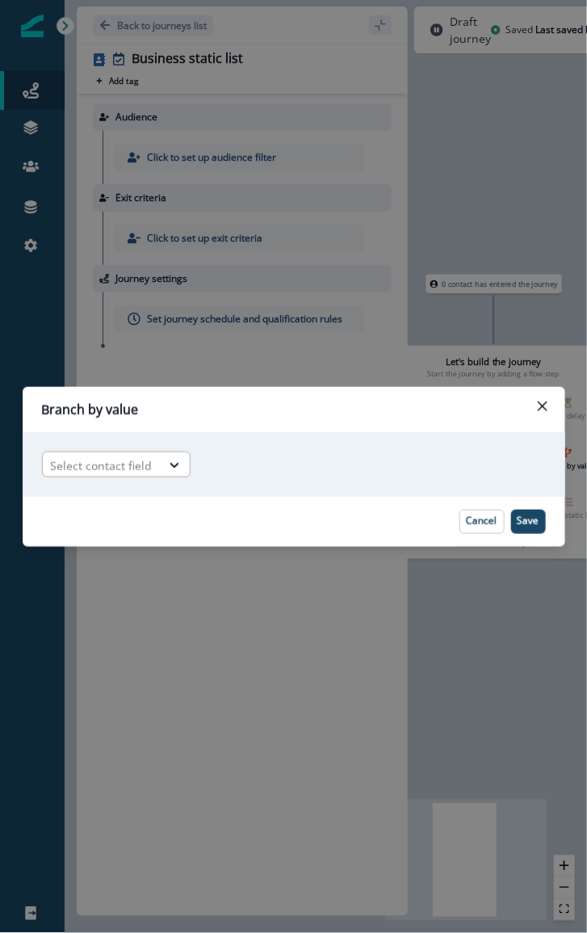
click at [148, 464] on div at bounding box center [102, 466] width 102 height 20
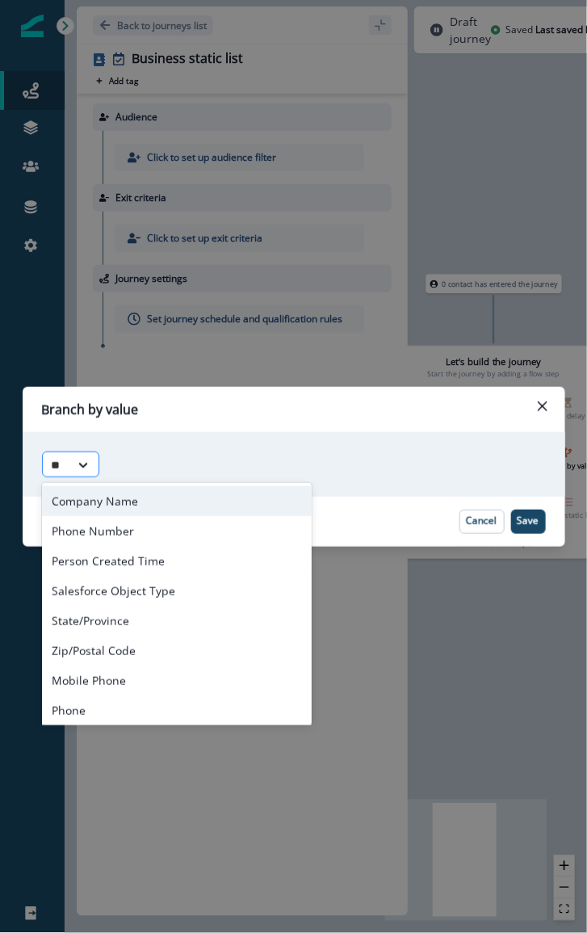
type input "***"
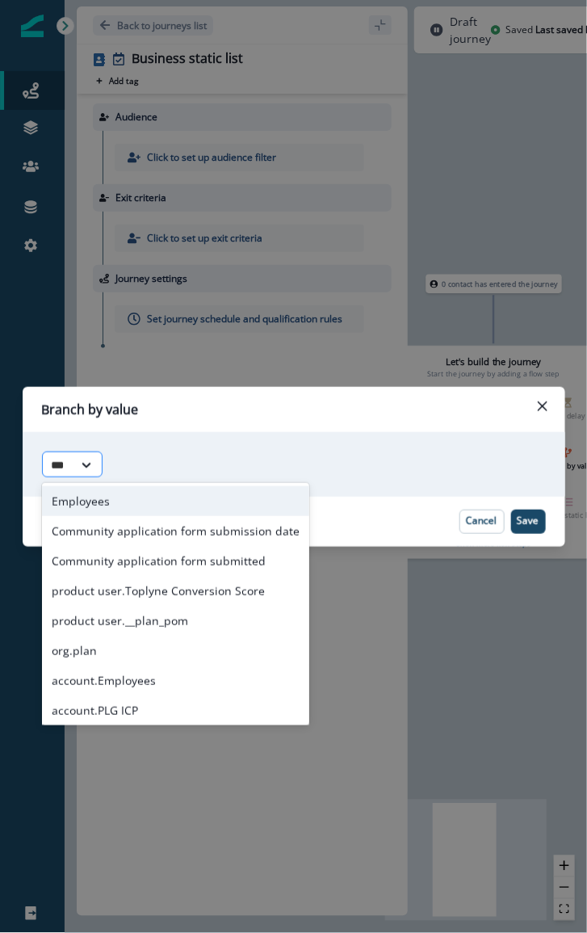
type input "****"
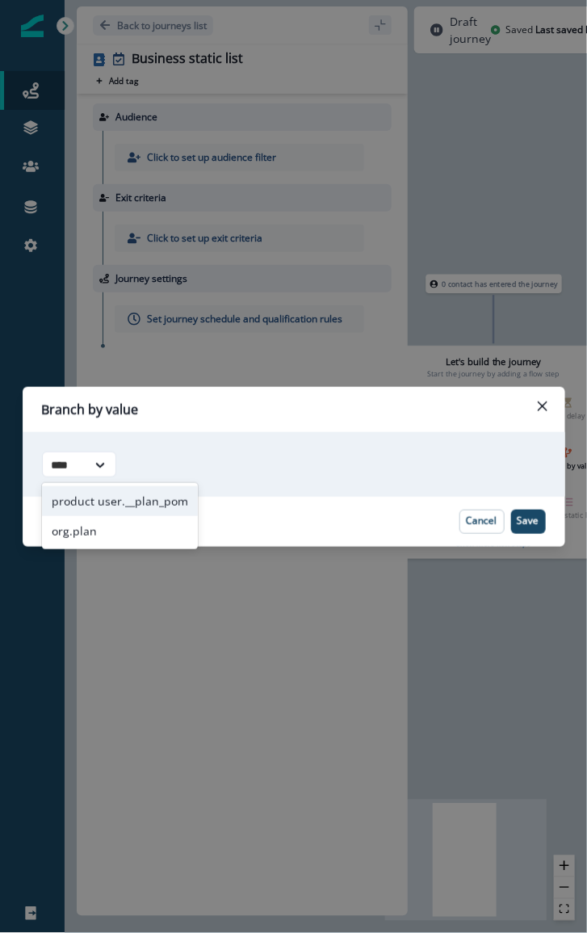
click at [165, 504] on div "product user.__plan_pom" at bounding box center [120, 501] width 156 height 30
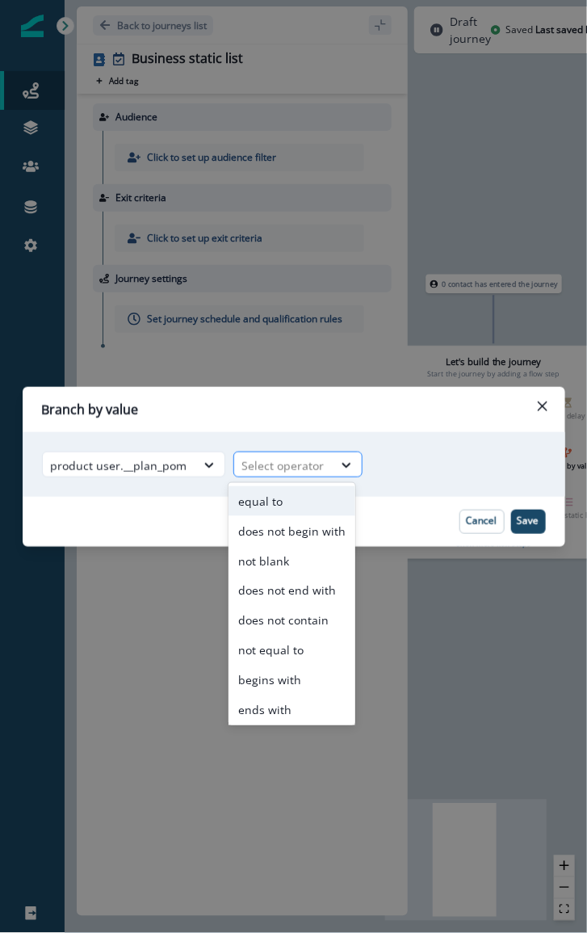
click at [296, 477] on div "Select operator" at bounding box center [283, 465] width 99 height 27
click at [281, 493] on div "equal to" at bounding box center [292, 501] width 127 height 30
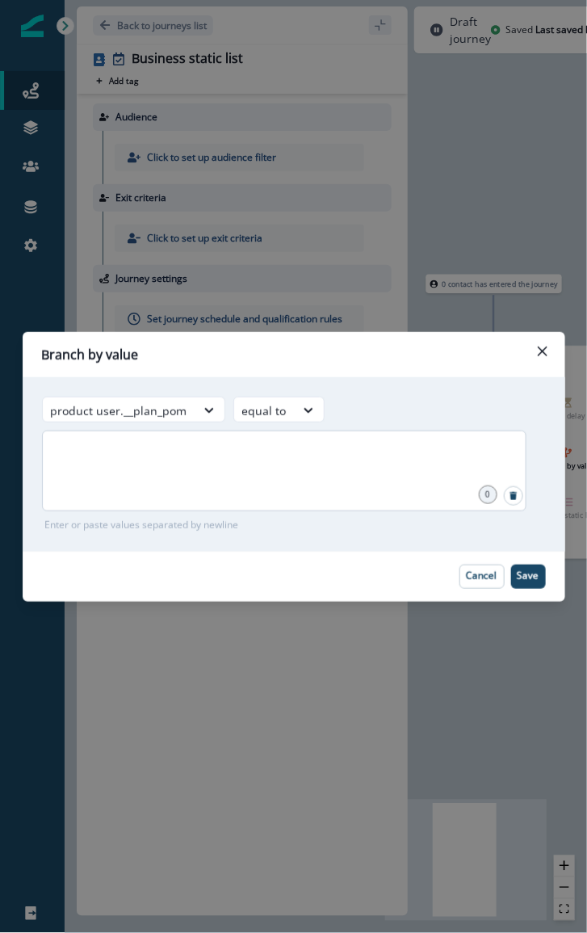
click at [236, 483] on div at bounding box center [284, 471] width 485 height 81
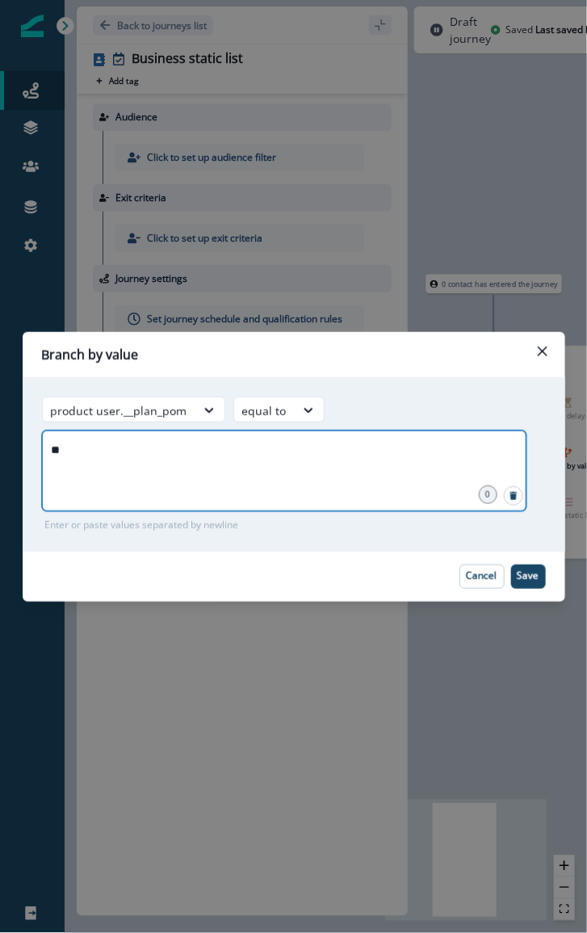
type input "*"
type input "**********"
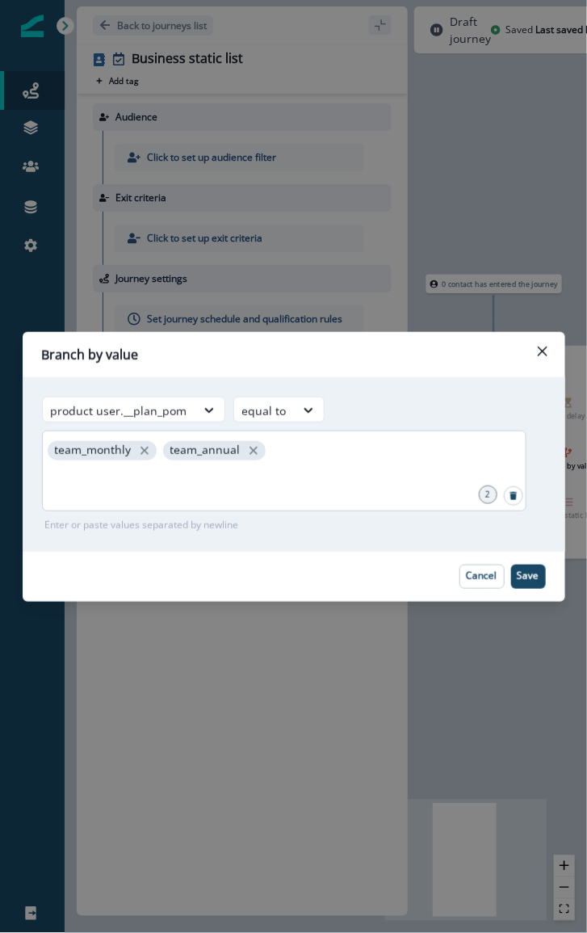
click at [117, 449] on p "team_monthly" at bounding box center [93, 451] width 77 height 14
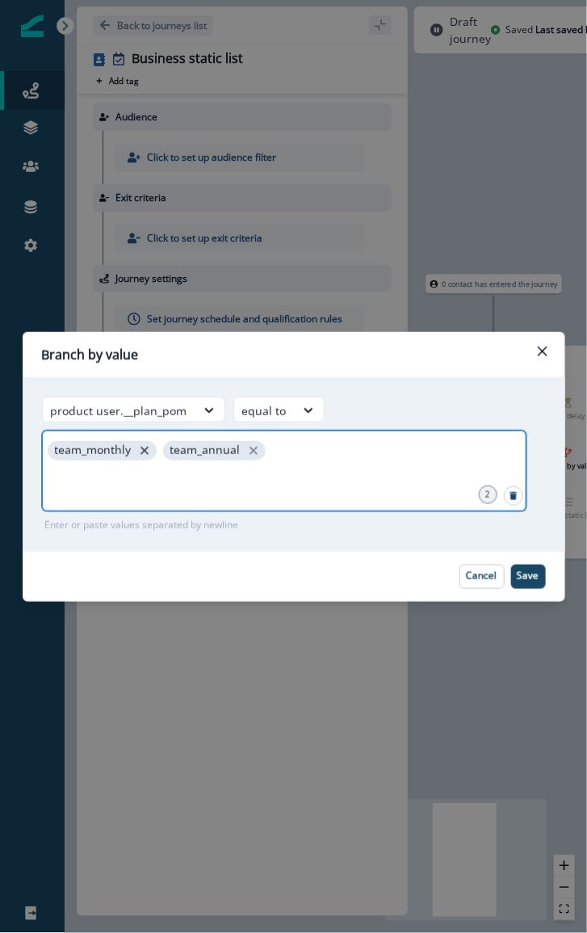
click at [143, 449] on icon "close" at bounding box center [145, 451] width 8 height 8
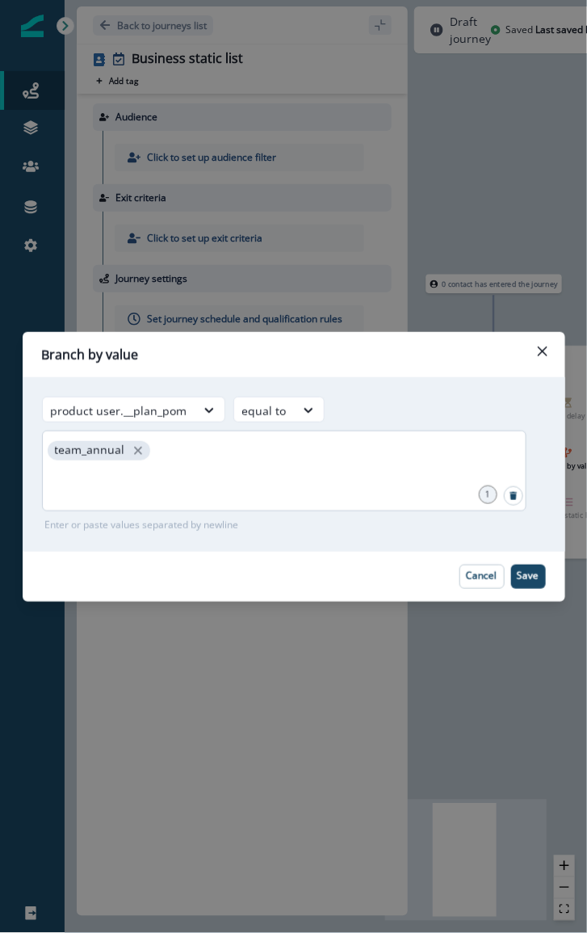
click at [213, 449] on div "team_annual" at bounding box center [284, 471] width 485 height 81
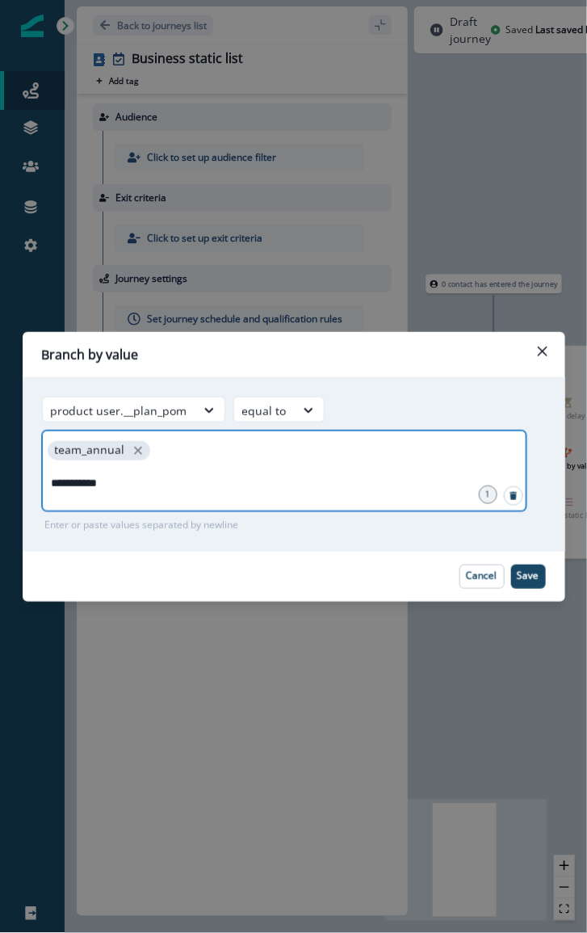
type input "**********"
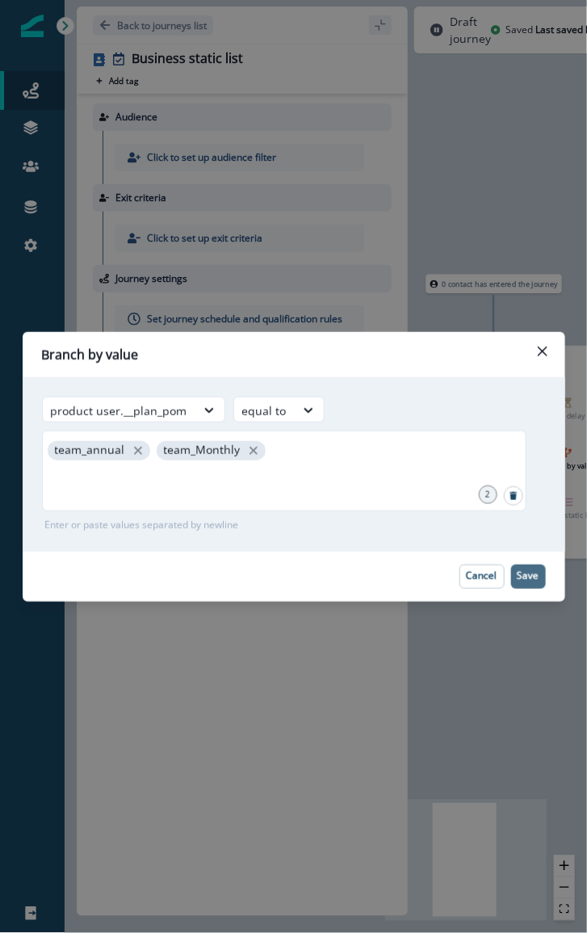
click at [532, 571] on p "Save" at bounding box center [529, 575] width 22 height 11
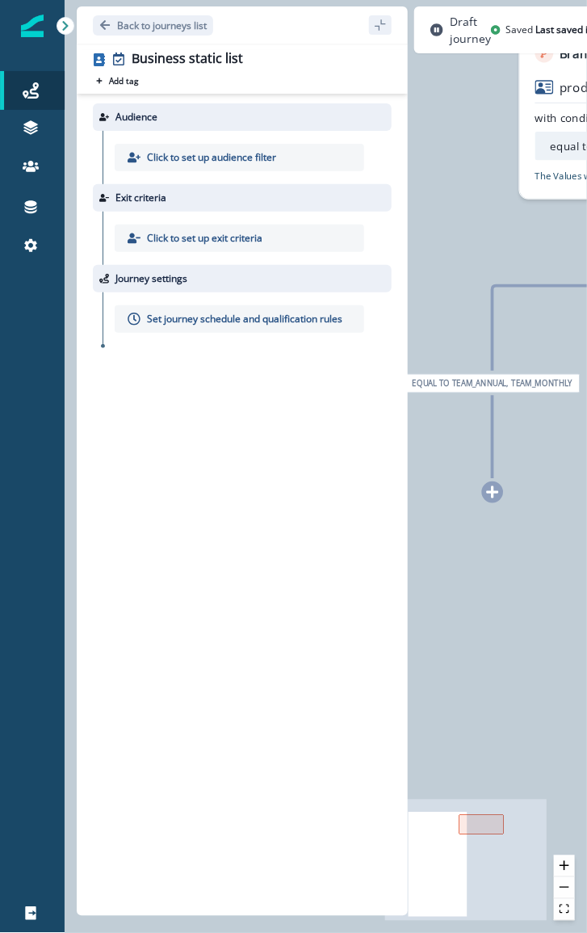
click at [493, 494] on icon at bounding box center [493, 492] width 12 height 12
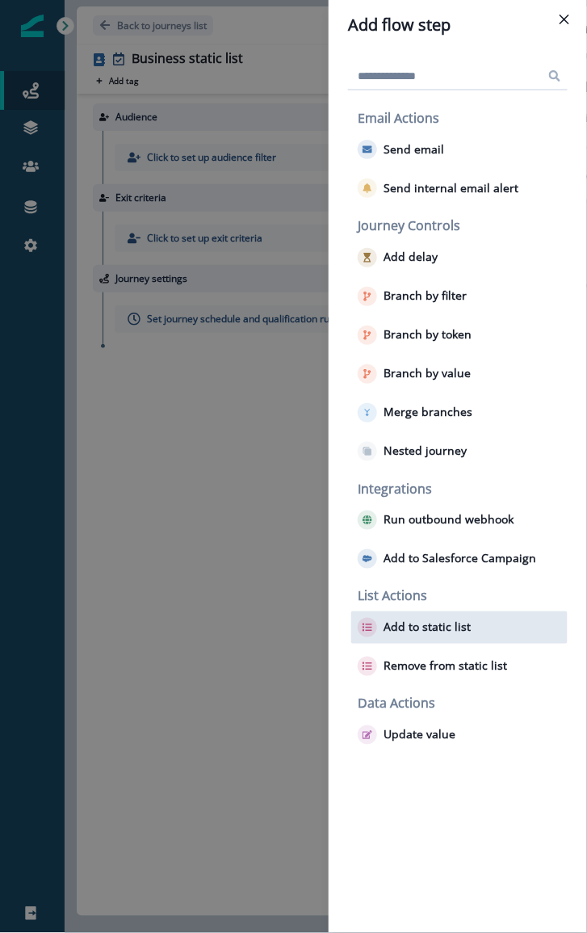
click at [413, 621] on p "Add to static list" at bounding box center [427, 628] width 87 height 15
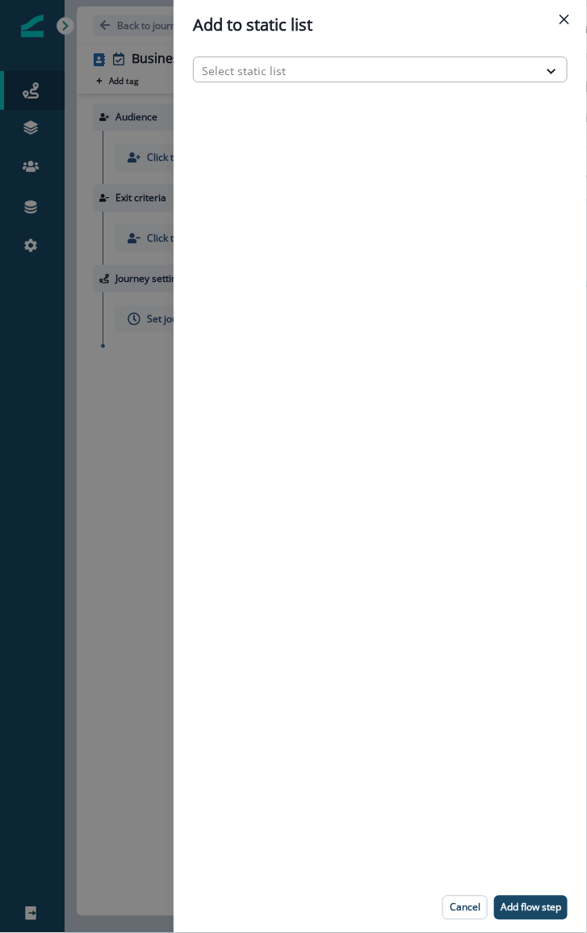
click at [265, 74] on div at bounding box center [366, 71] width 328 height 20
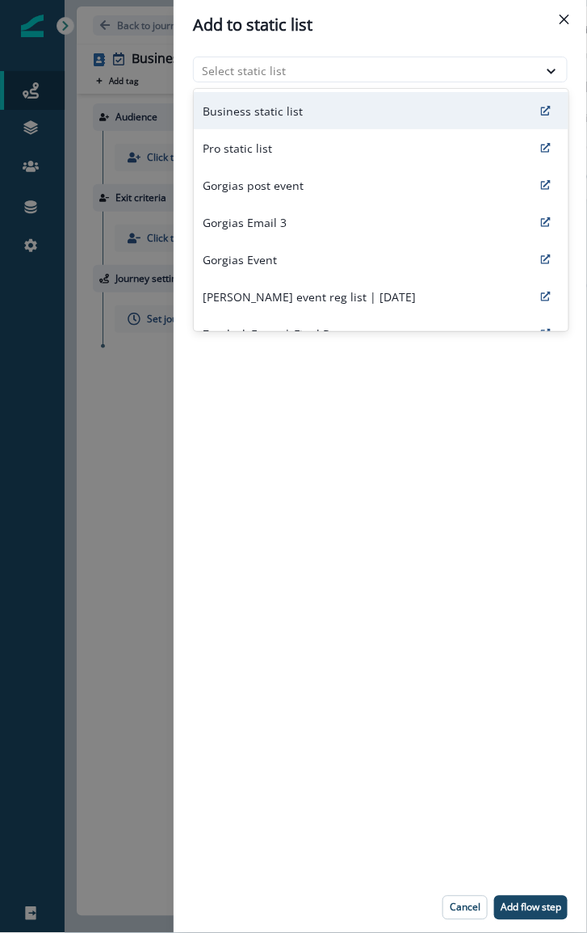
click at [259, 112] on p "Business static list" at bounding box center [254, 111] width 100 height 17
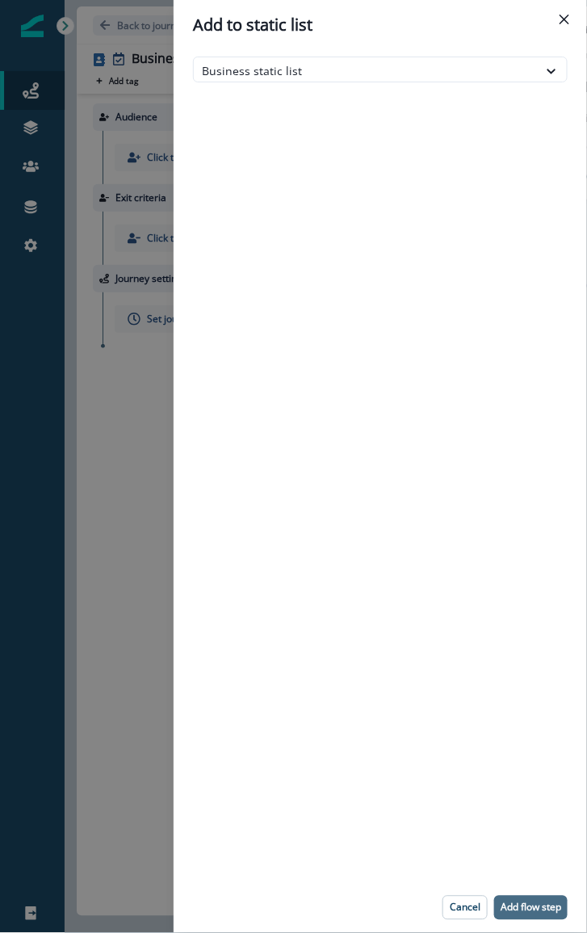
click at [543, 913] on p "Add flow step" at bounding box center [531, 908] width 61 height 11
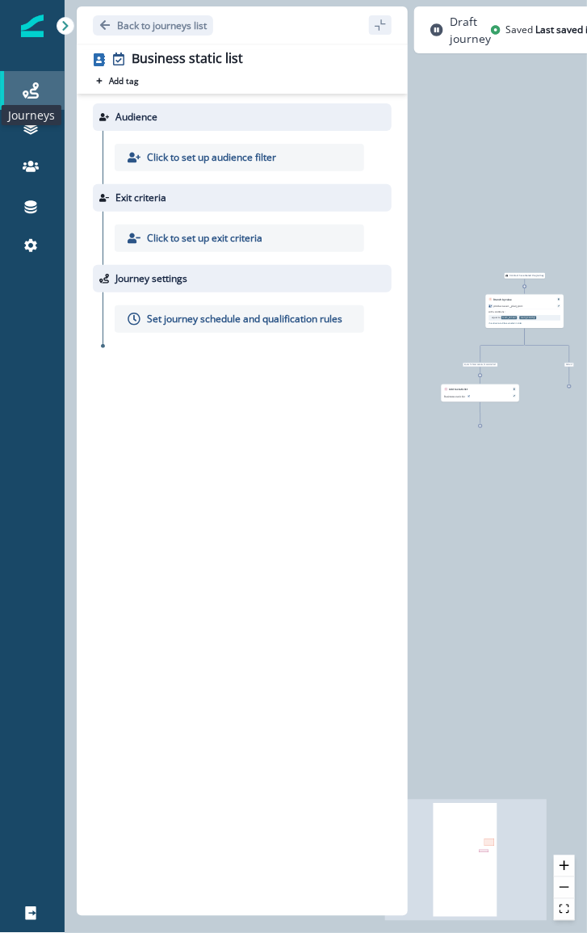
click at [36, 97] on icon at bounding box center [31, 90] width 16 height 16
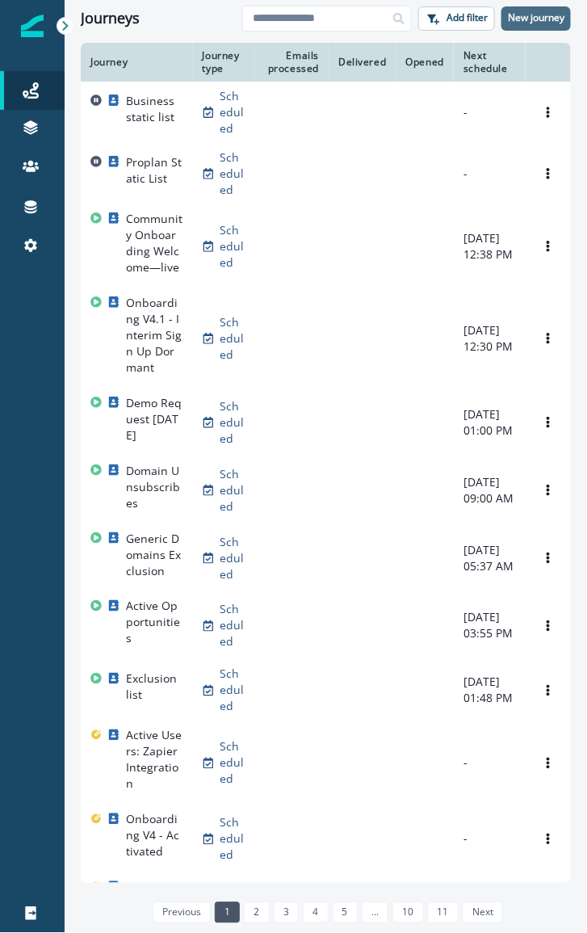
click at [539, 18] on p "New journey" at bounding box center [536, 17] width 57 height 11
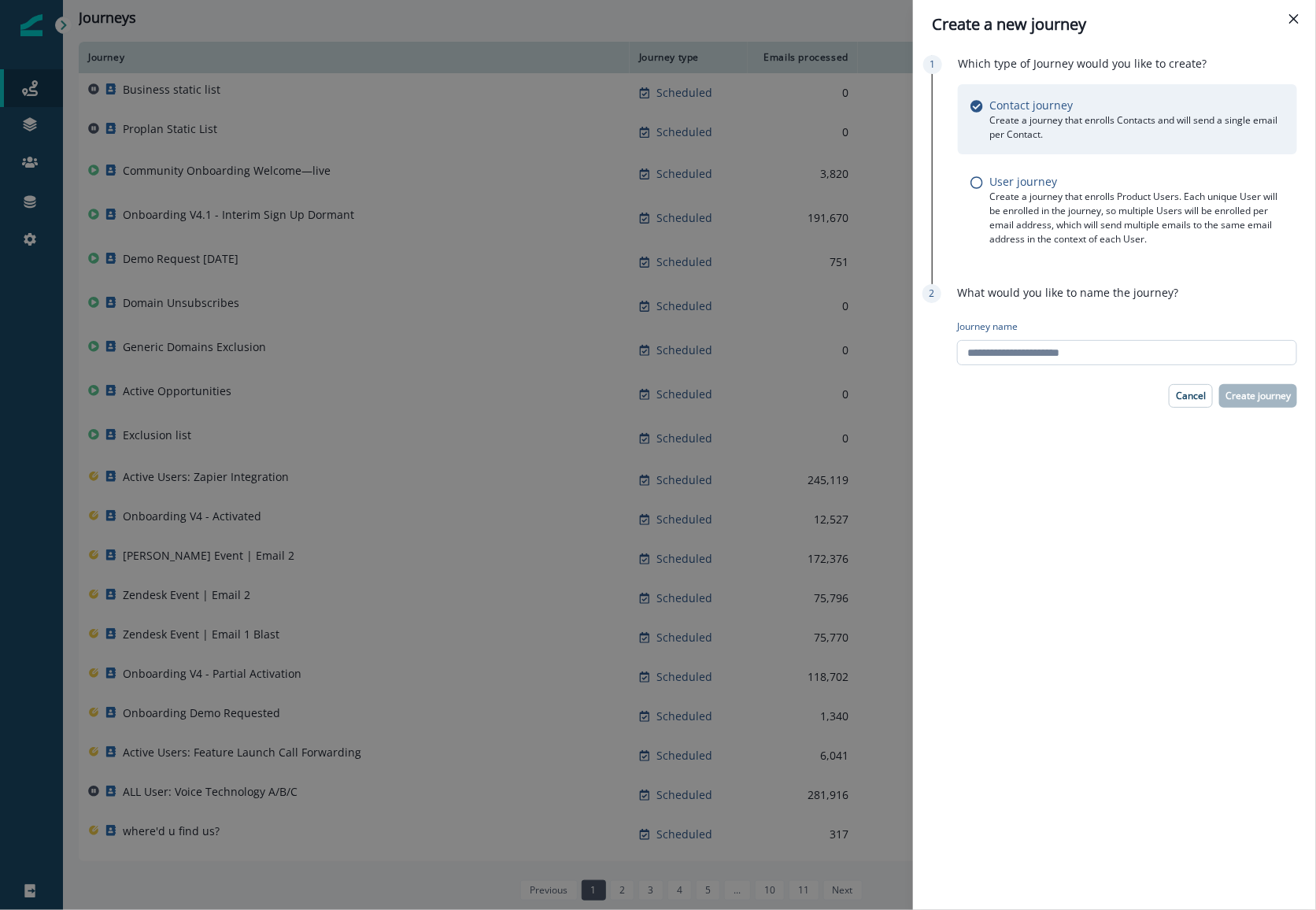
click at [1022, 349] on input "Journey name" at bounding box center [1127, 353] width 340 height 25
type input "**********"
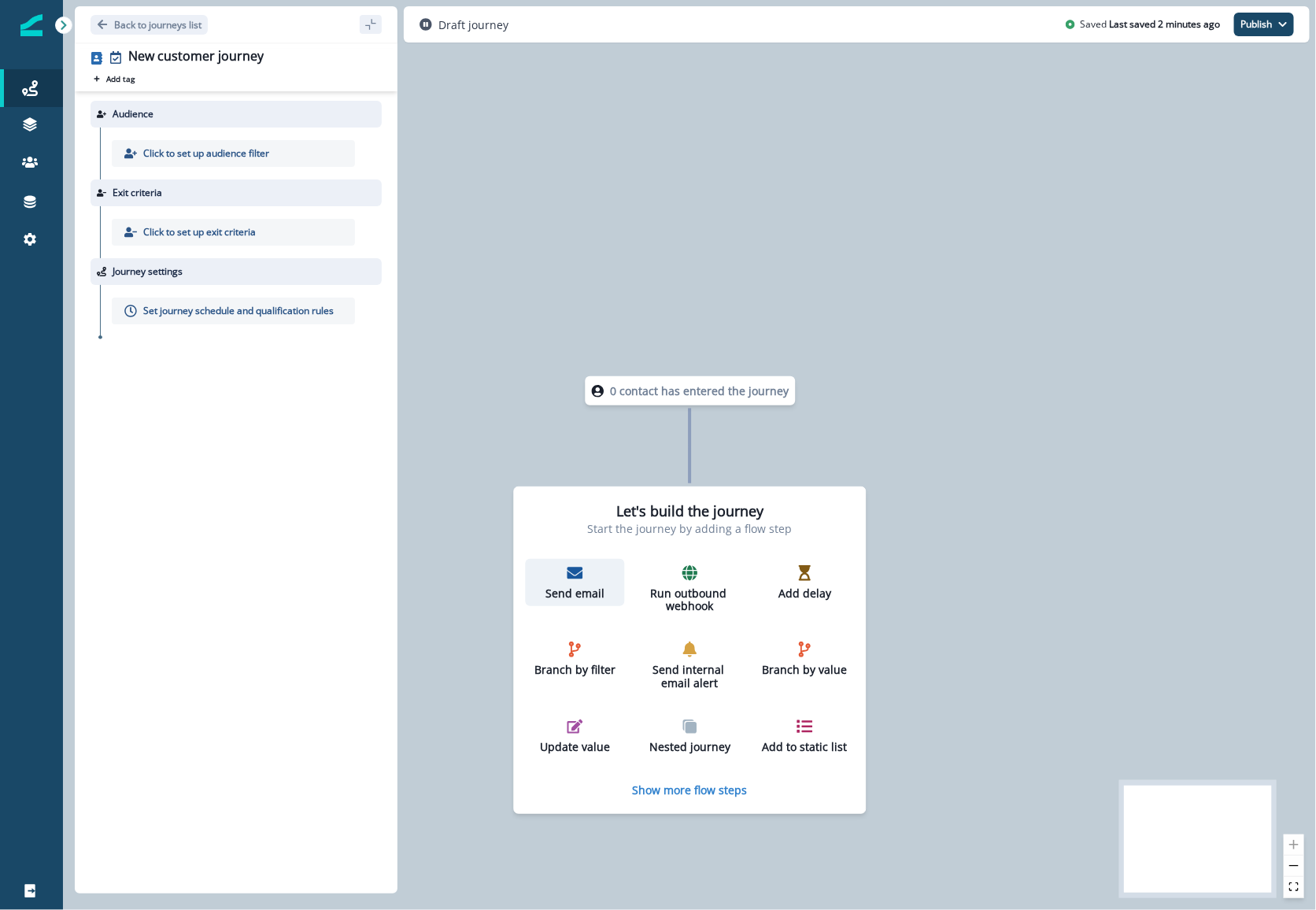
click at [586, 588] on p "Send email" at bounding box center [575, 594] width 87 height 14
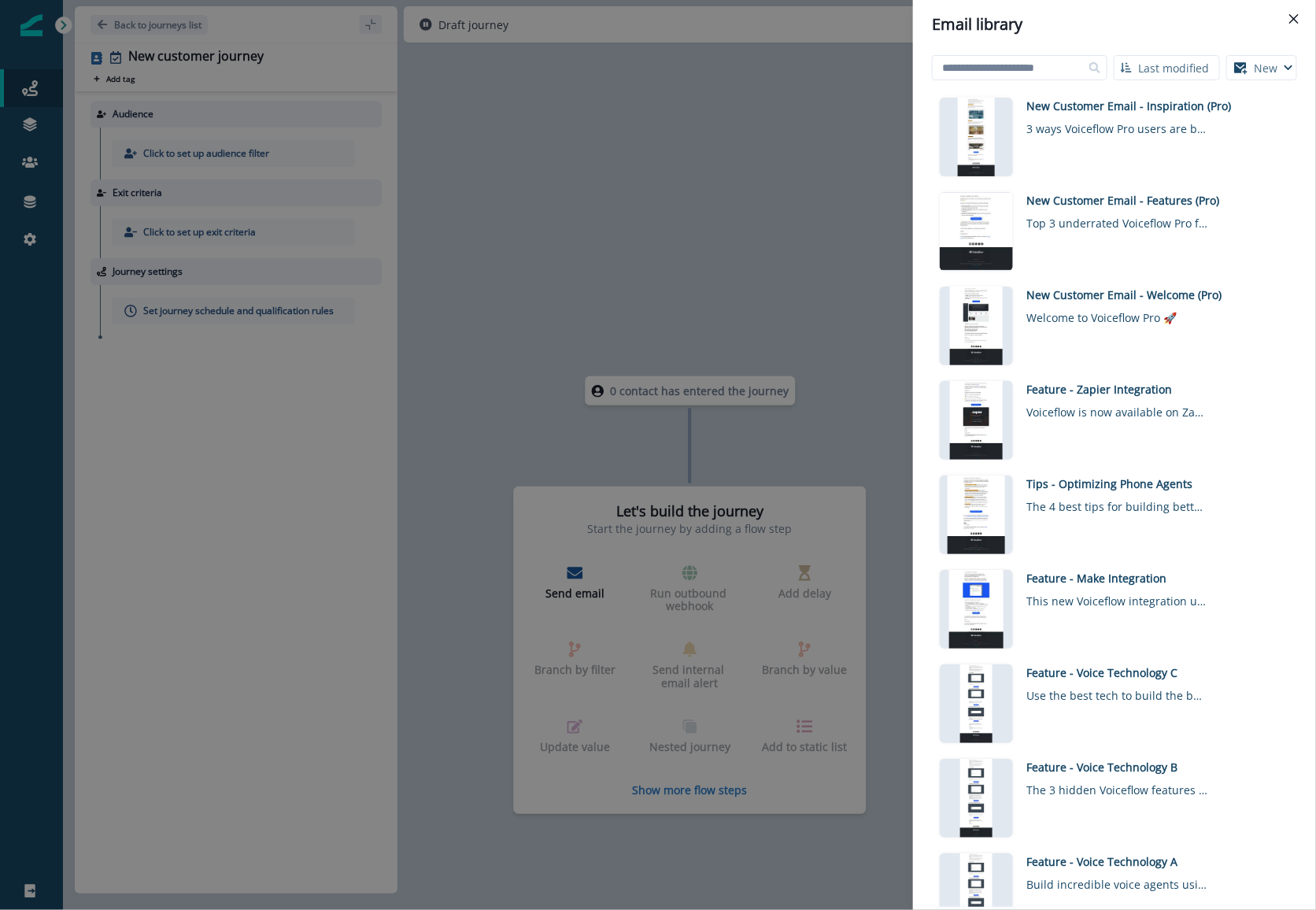
click at [710, 209] on div "Email library Last modified Name (A-Z) Last modified Last created New Visual ed…" at bounding box center [658, 455] width 1316 height 910
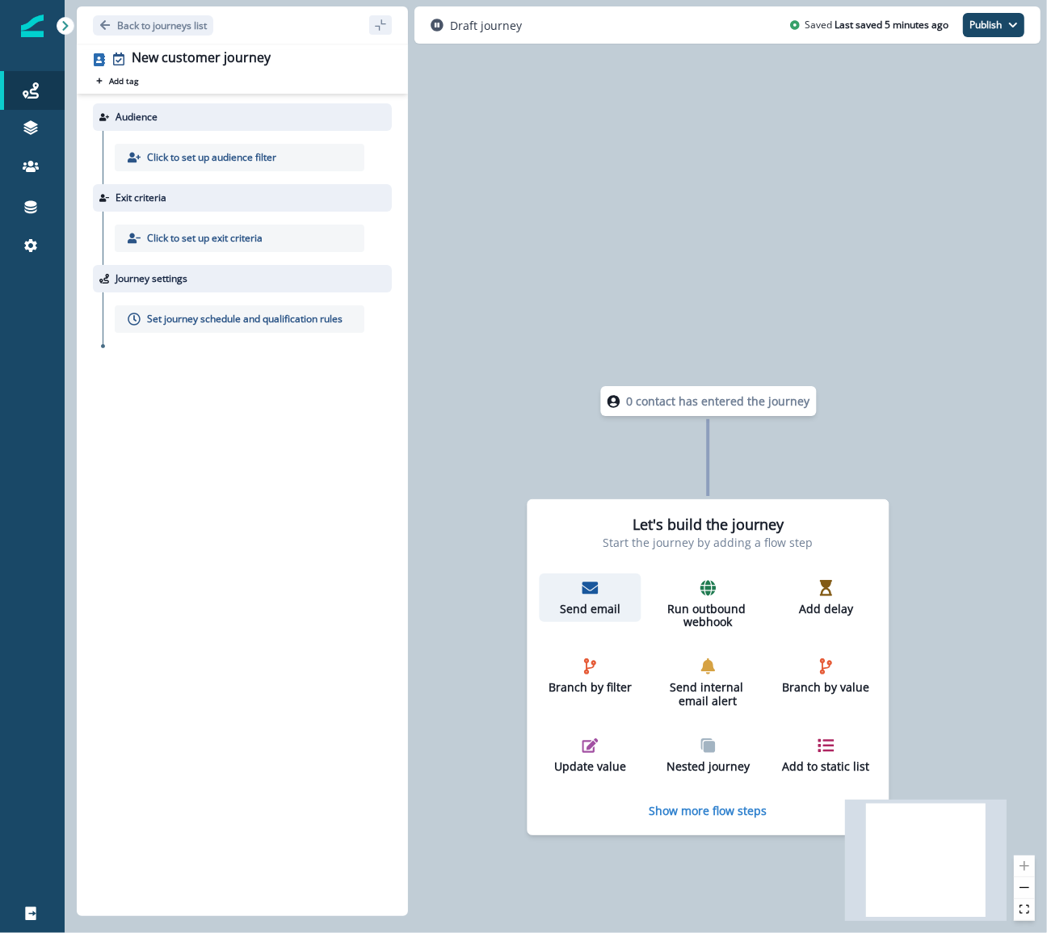
click at [579, 609] on p "Send email" at bounding box center [590, 610] width 89 height 14
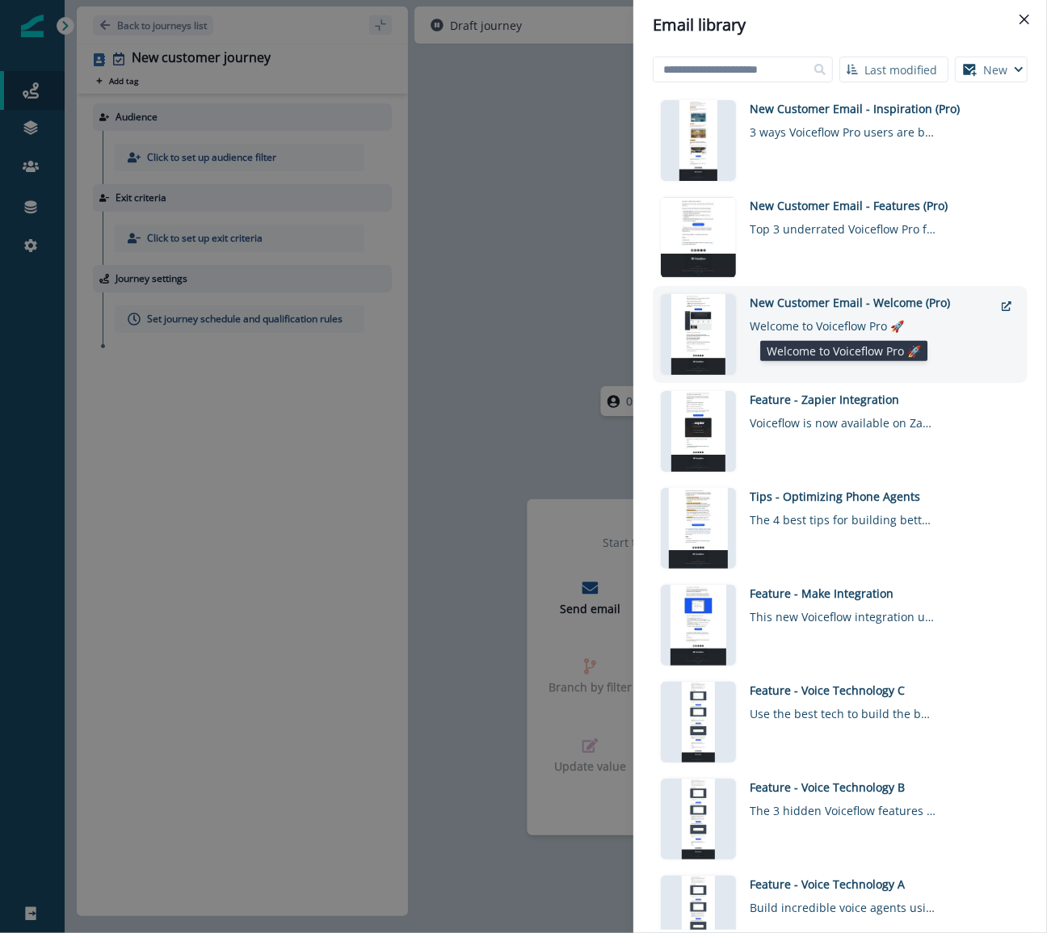
click at [760, 319] on div "Welcome to Voiceflow Pro 🚀" at bounding box center [843, 322] width 186 height 23
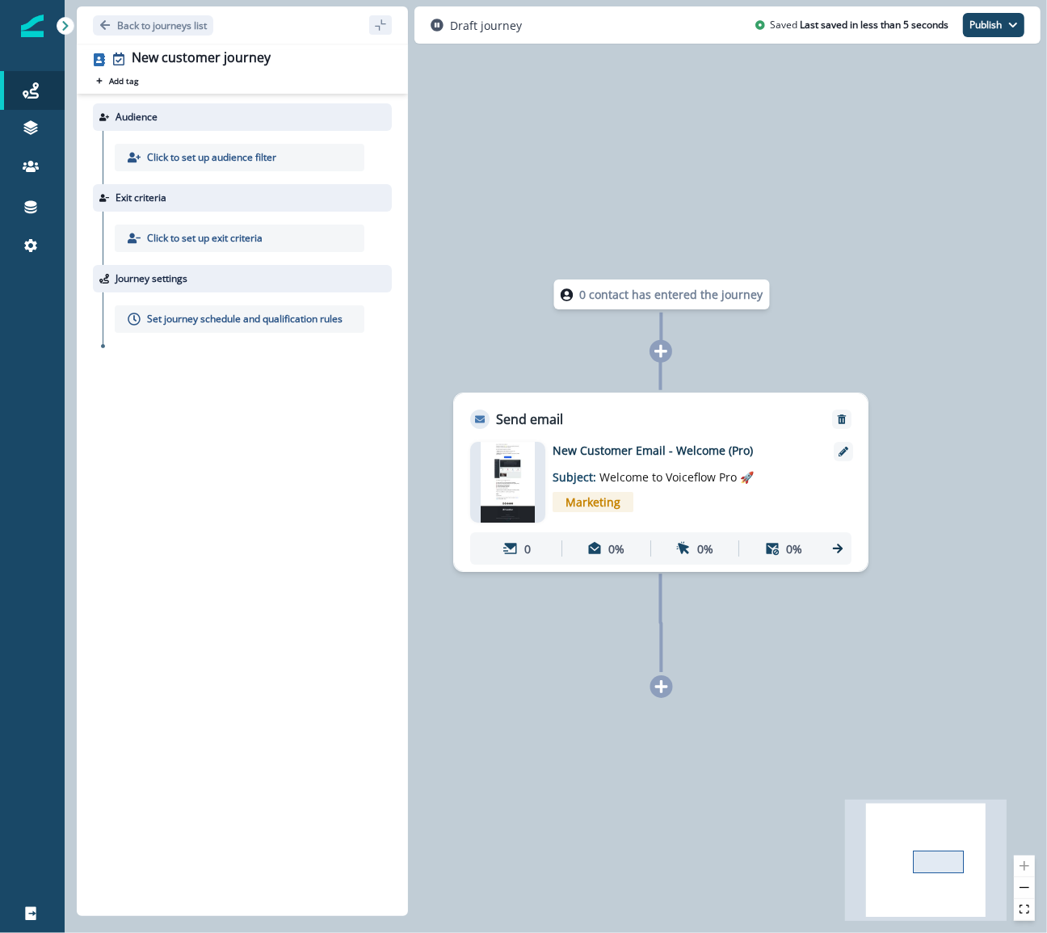
click at [664, 692] on icon at bounding box center [661, 687] width 15 height 15
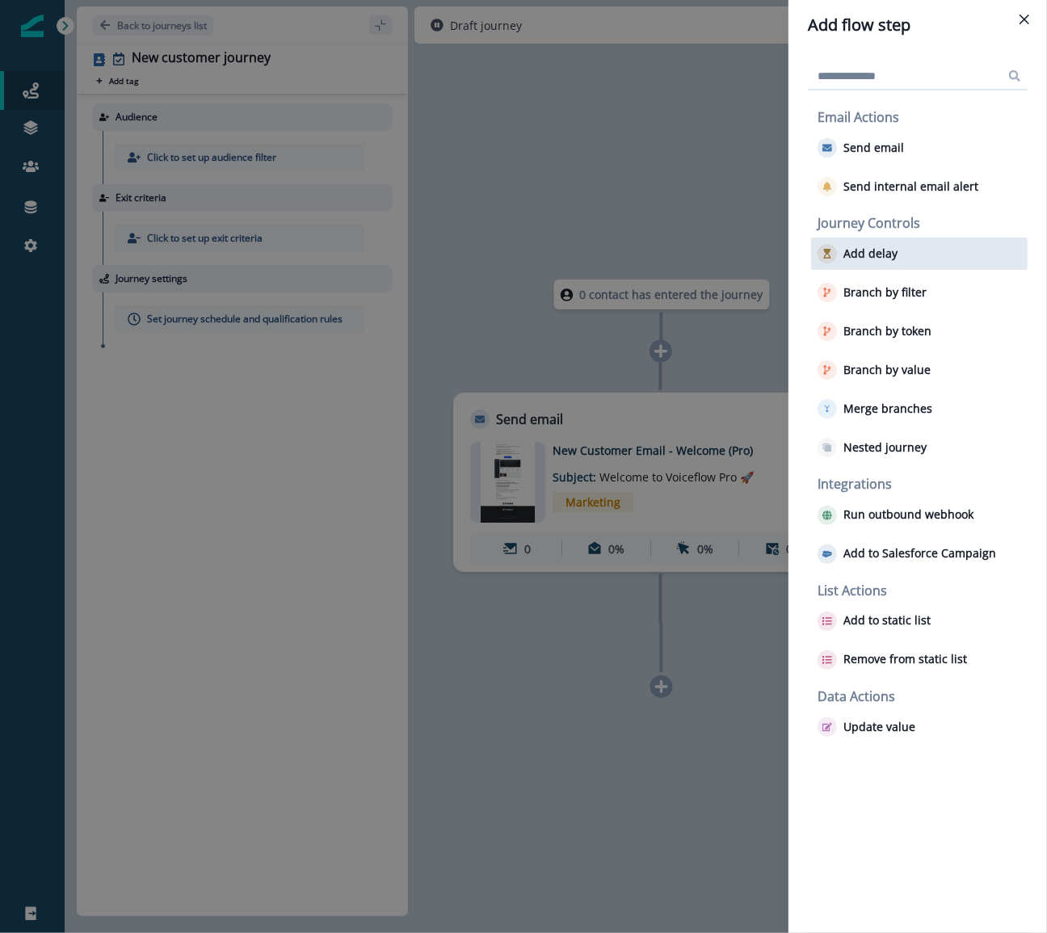
click at [859, 261] on button "Add delay" at bounding box center [858, 253] width 80 height 19
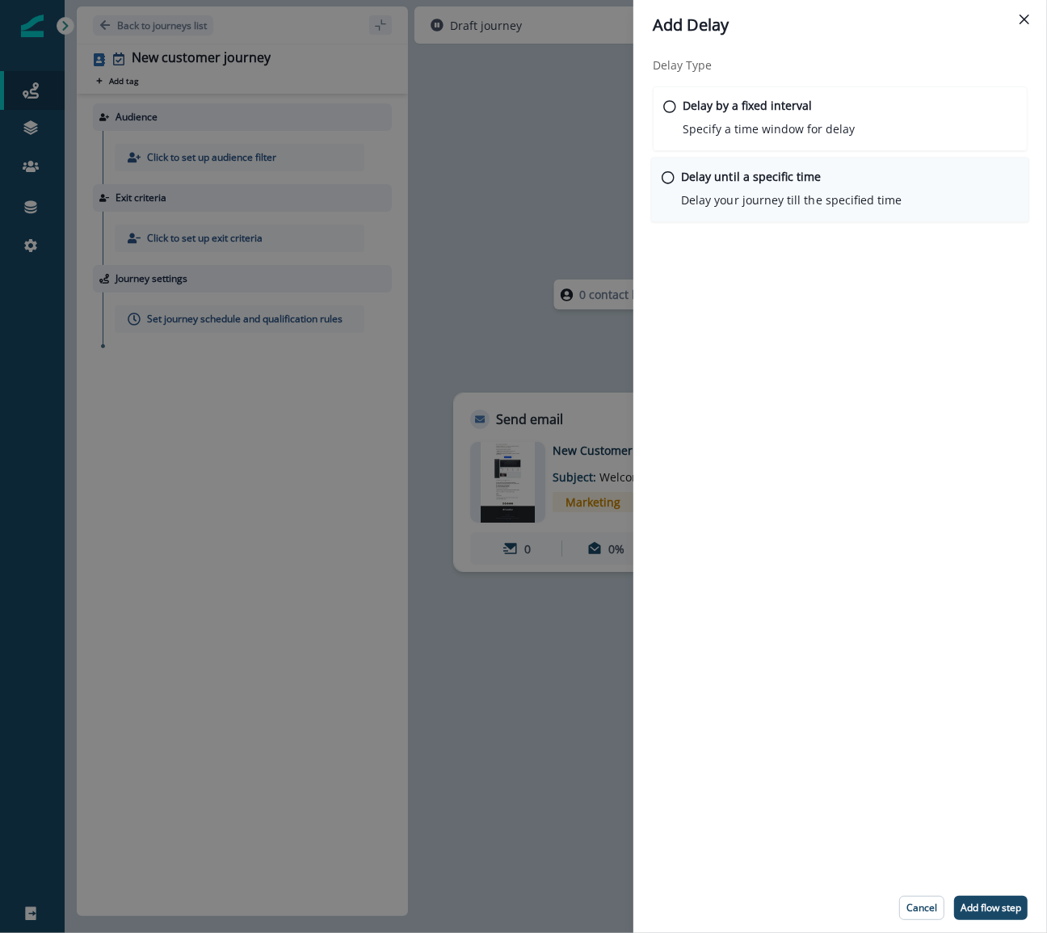
click at [745, 168] on p "Delay until a specific time" at bounding box center [751, 176] width 141 height 17
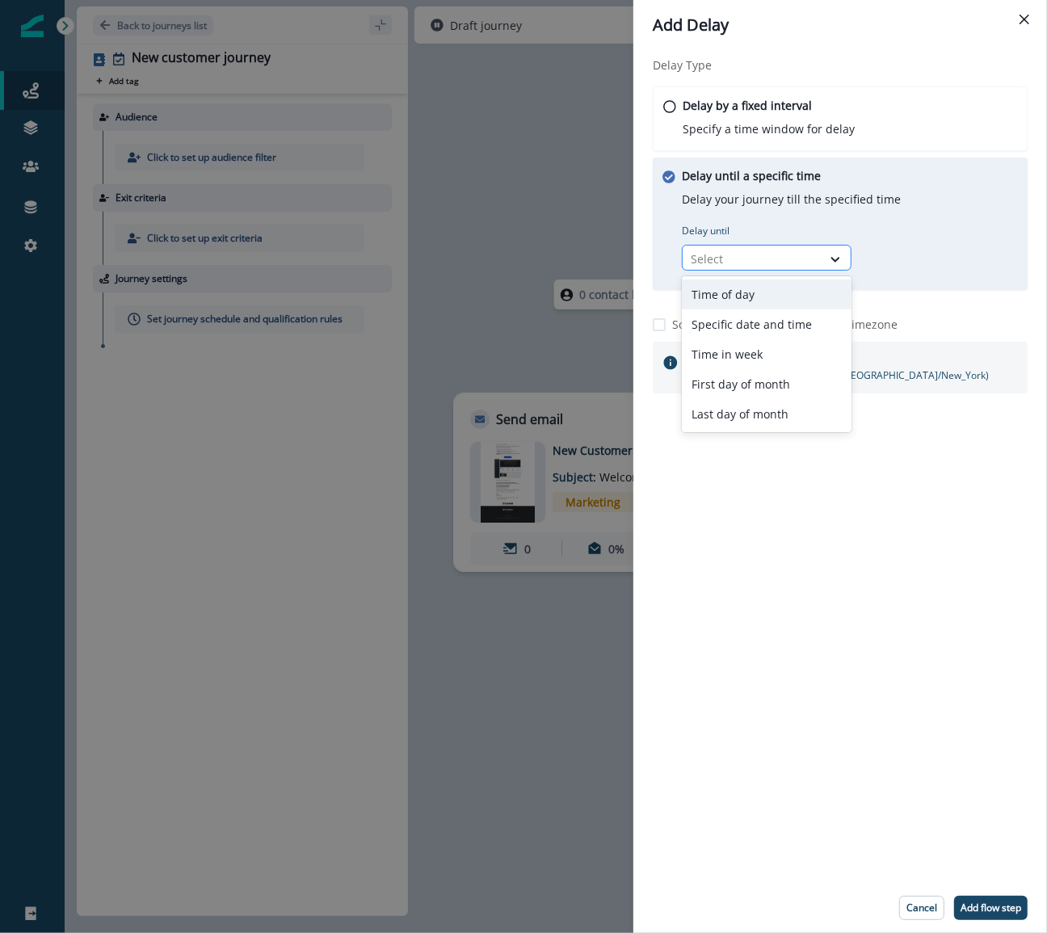
click at [720, 260] on div at bounding box center [752, 259] width 123 height 20
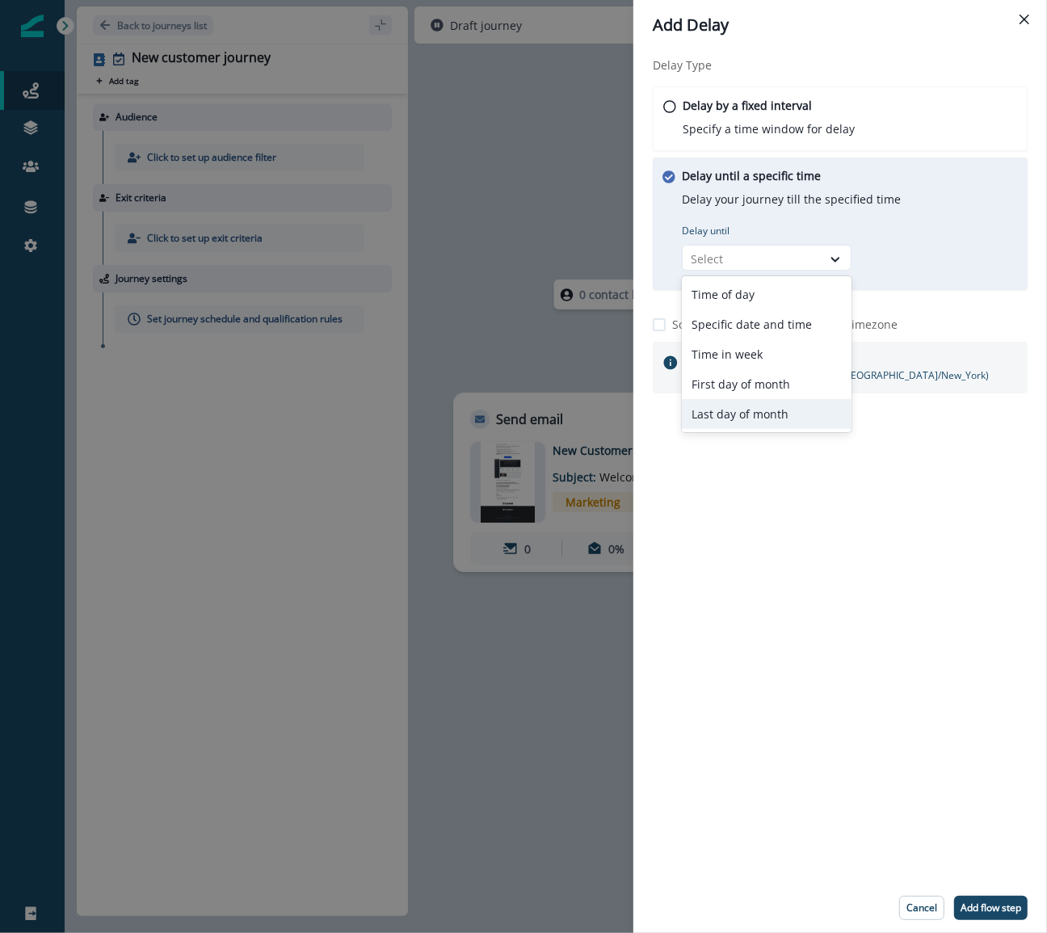
click at [692, 492] on div "Delay Type Delay by a fixed interval Specify a time window for delay Delay unti…" at bounding box center [840, 466] width 414 height 833
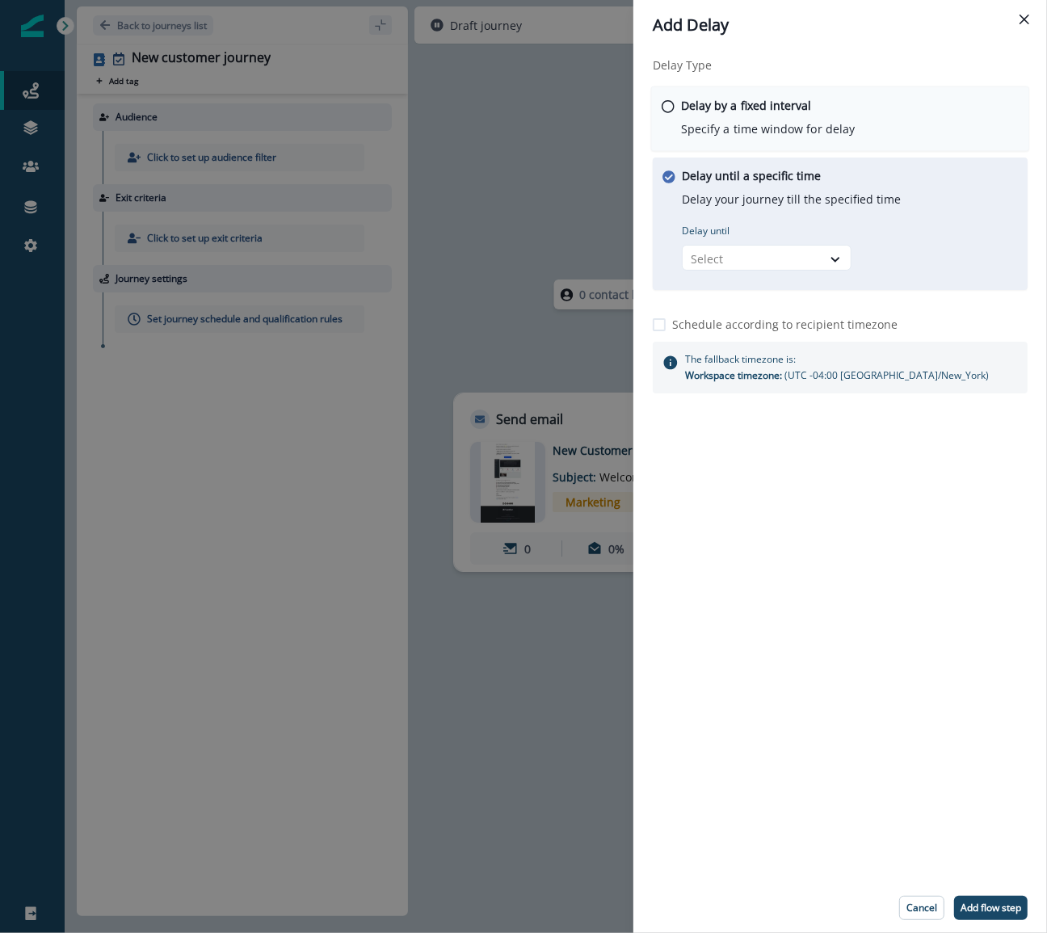
click at [722, 103] on p "Delay by a fixed interval" at bounding box center [746, 105] width 131 height 17
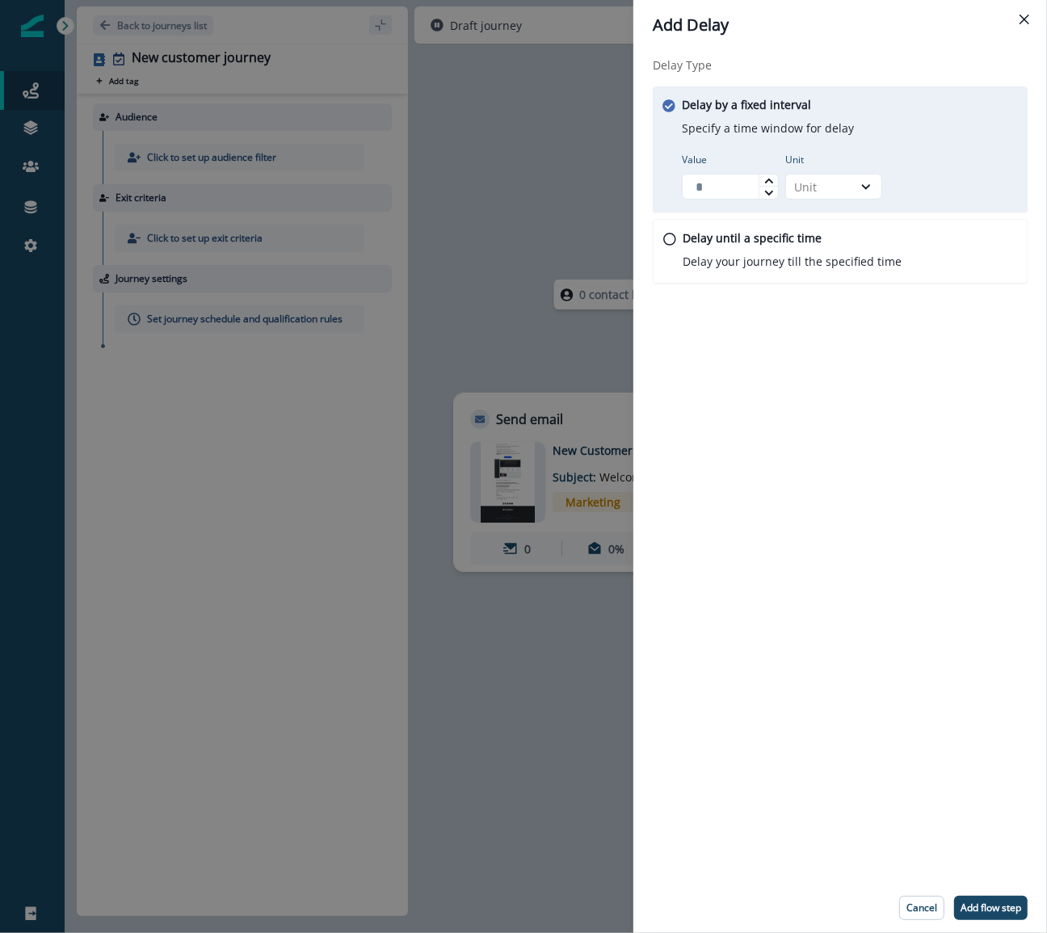
click at [813, 171] on div "Unit Unit" at bounding box center [833, 176] width 97 height 47
click at [813, 187] on div "Unit" at bounding box center [819, 187] width 50 height 17
click at [801, 282] on div "Day" at bounding box center [833, 284] width 97 height 30
click at [729, 193] on input "Value" at bounding box center [730, 187] width 97 height 26
type input "*"
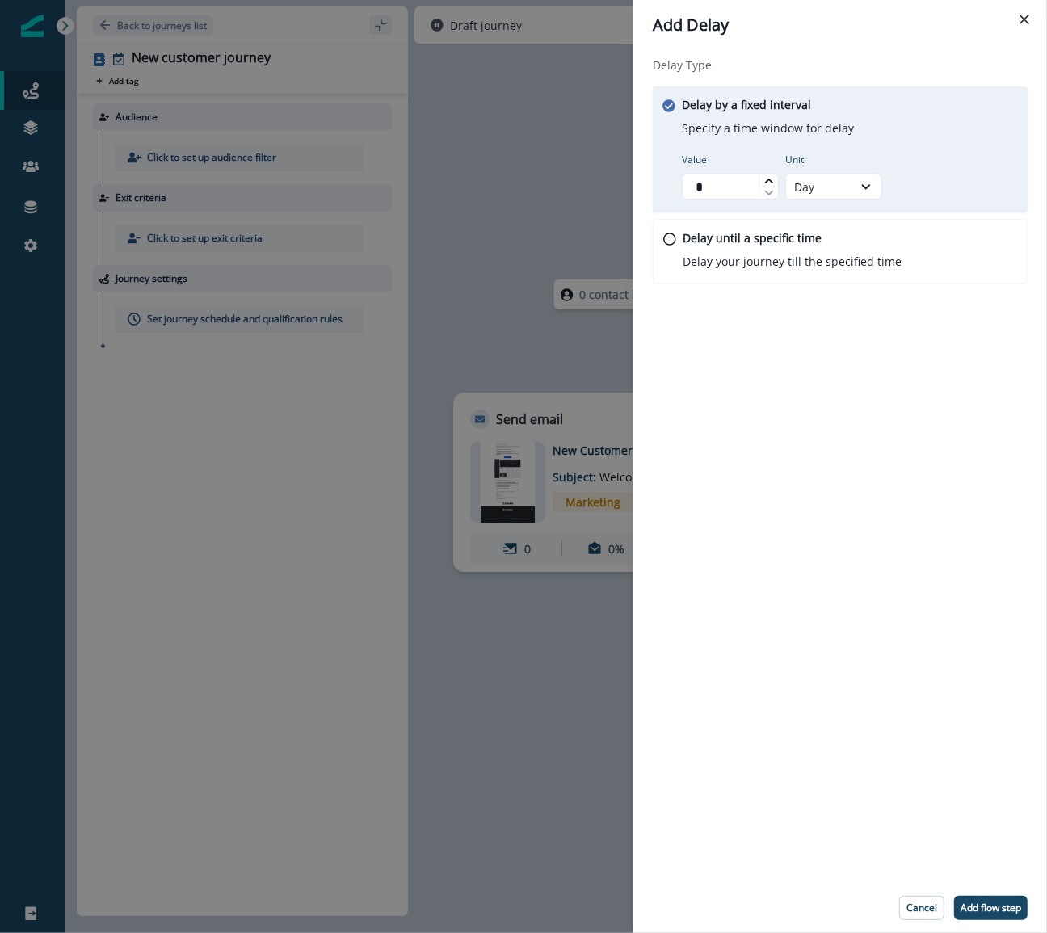
click at [731, 478] on div "Delay Type Delay by a fixed interval Specify a time window for delay Value * Un…" at bounding box center [840, 466] width 414 height 833
click at [986, 906] on p "Add flow step" at bounding box center [991, 908] width 61 height 11
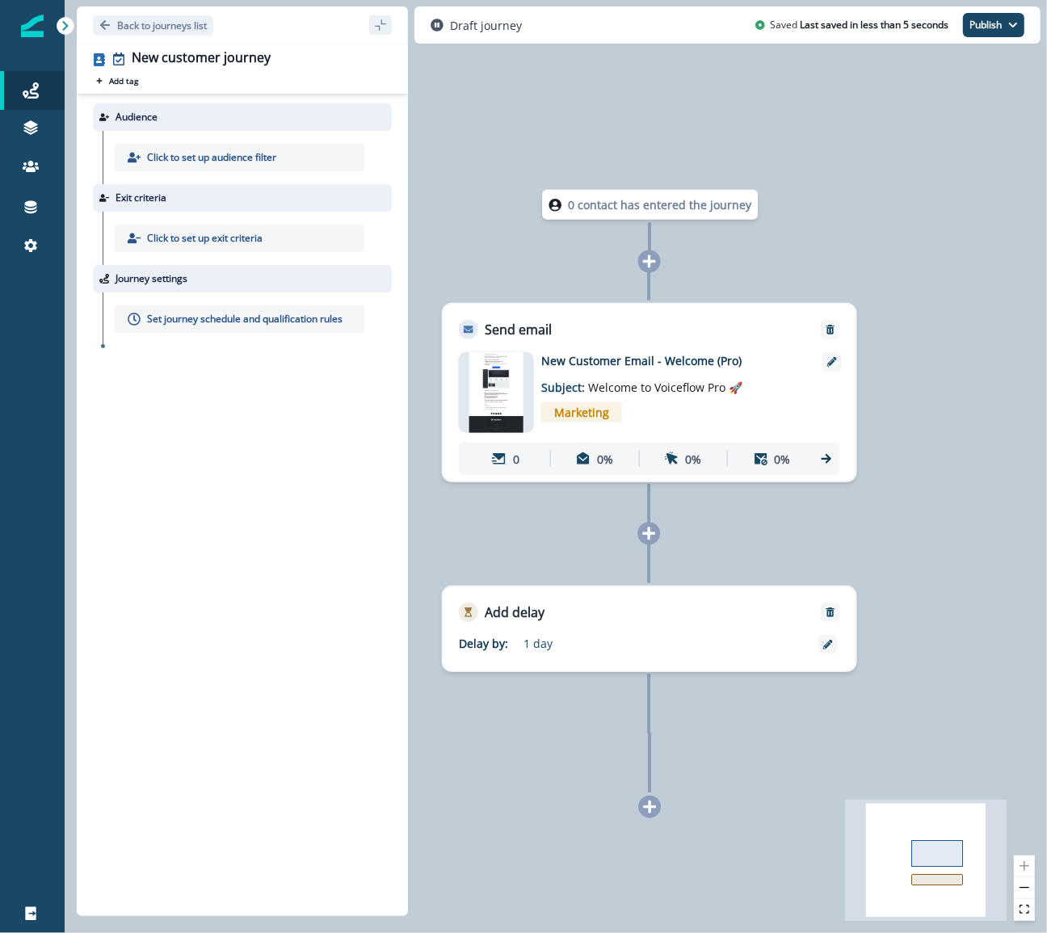
click at [650, 811] on icon at bounding box center [649, 807] width 13 height 13
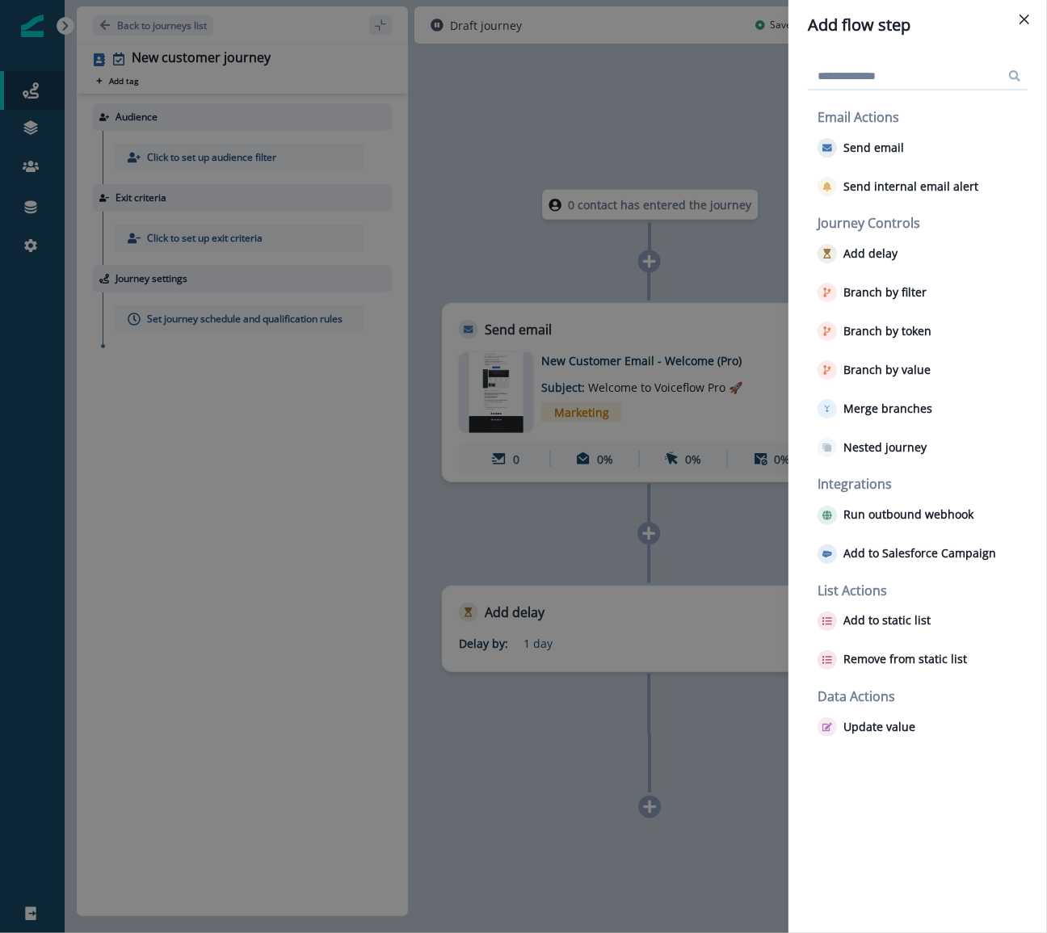
click at [600, 590] on div "Add flow step Email Actions Send email Send internal email alert Journey Contro…" at bounding box center [523, 466] width 1047 height 933
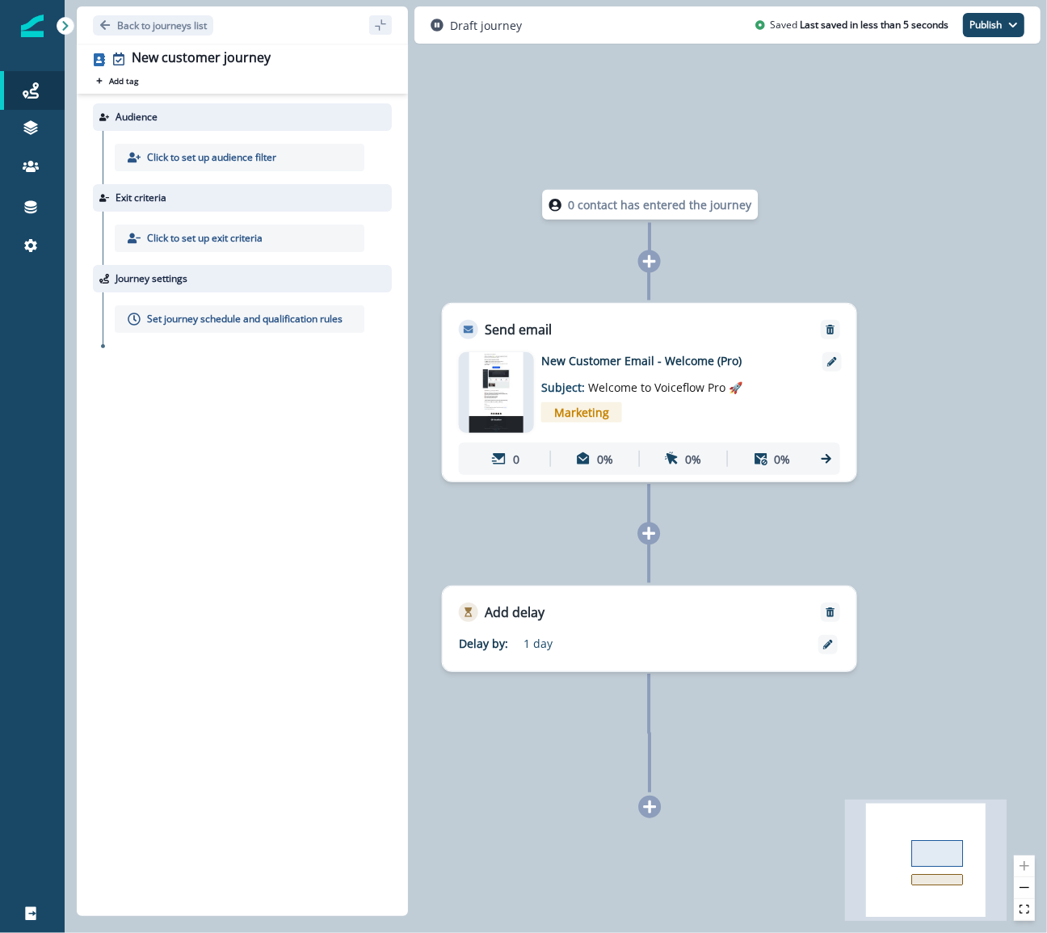
click at [651, 808] on icon at bounding box center [649, 807] width 13 height 13
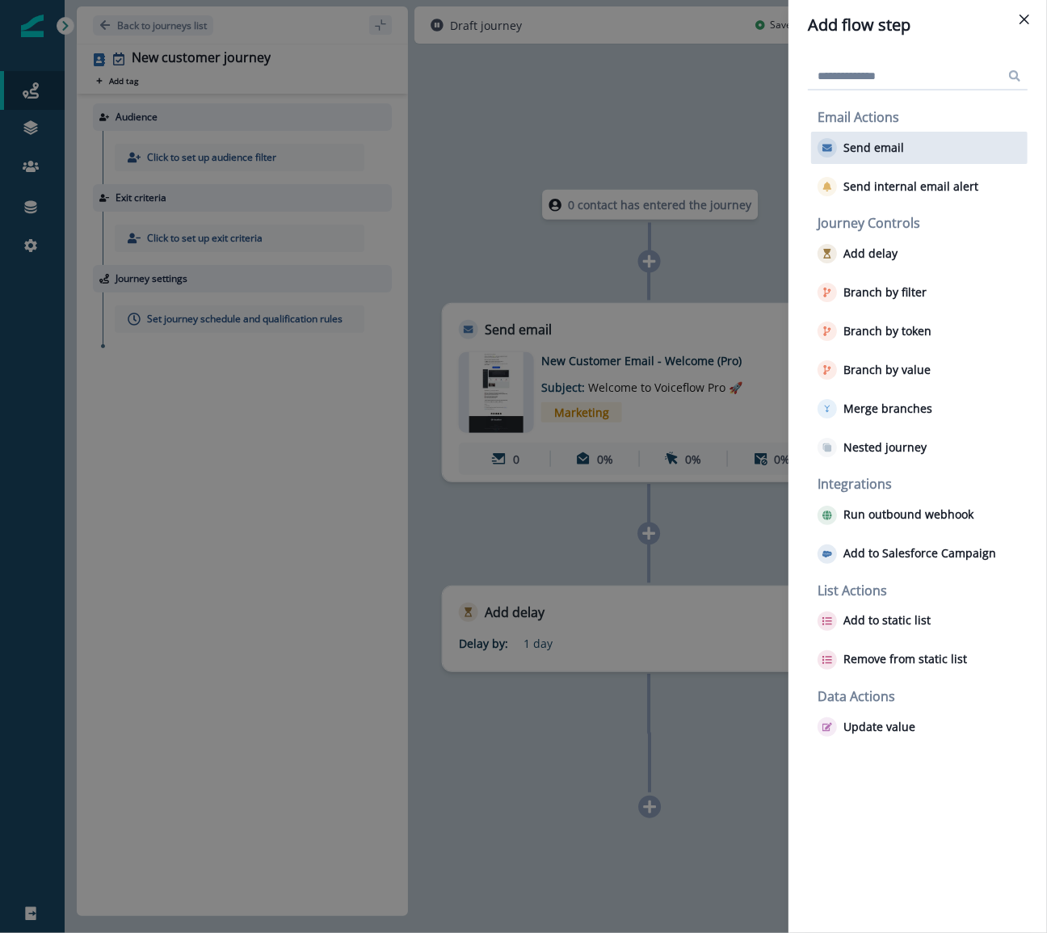
click at [851, 146] on p "Send email" at bounding box center [874, 148] width 61 height 14
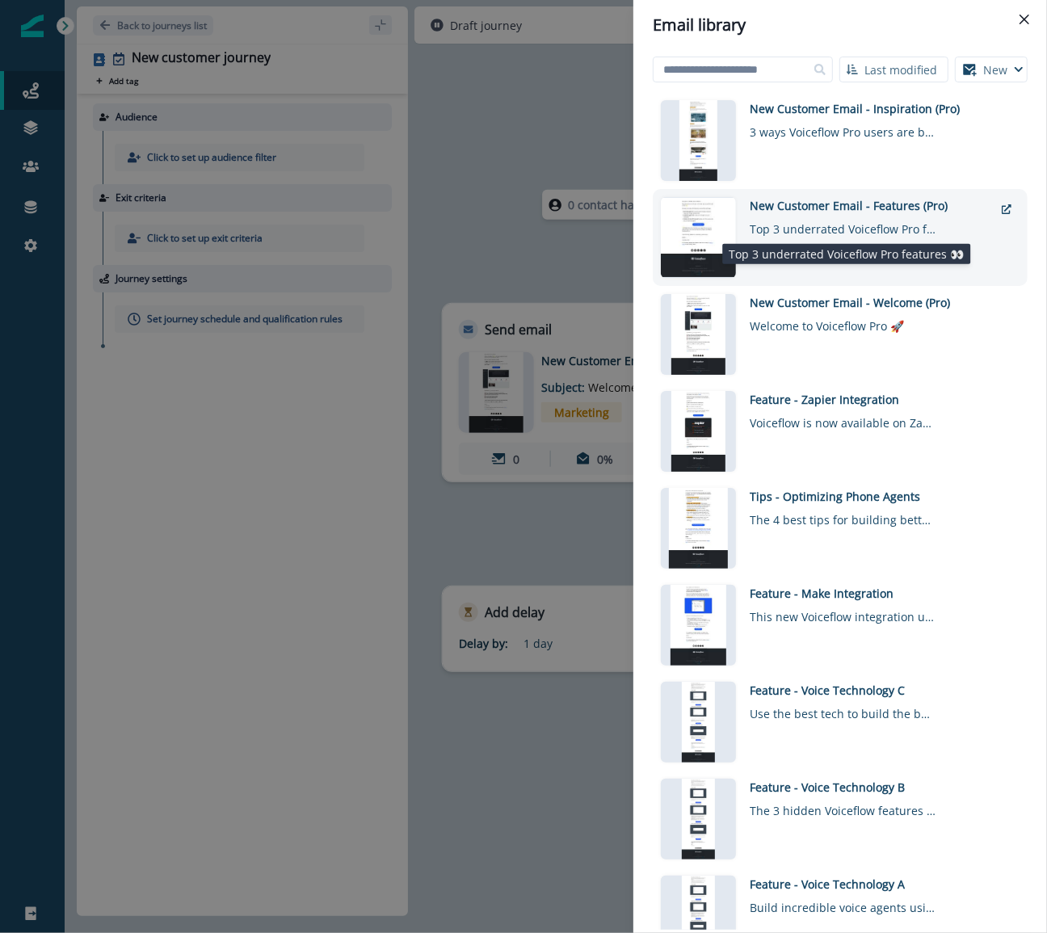
click at [764, 222] on div "Top 3 underrated Voiceflow Pro features 👀" at bounding box center [843, 225] width 186 height 23
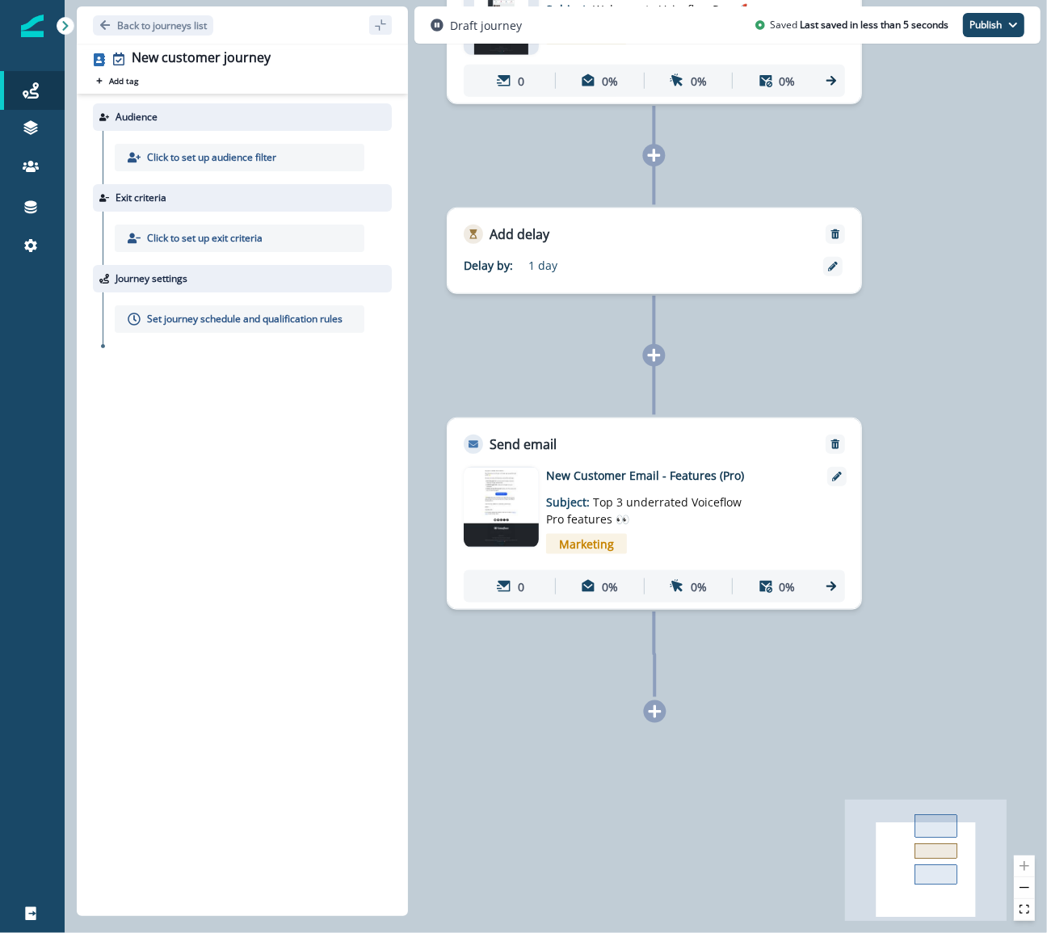
click at [650, 713] on icon at bounding box center [655, 712] width 15 height 15
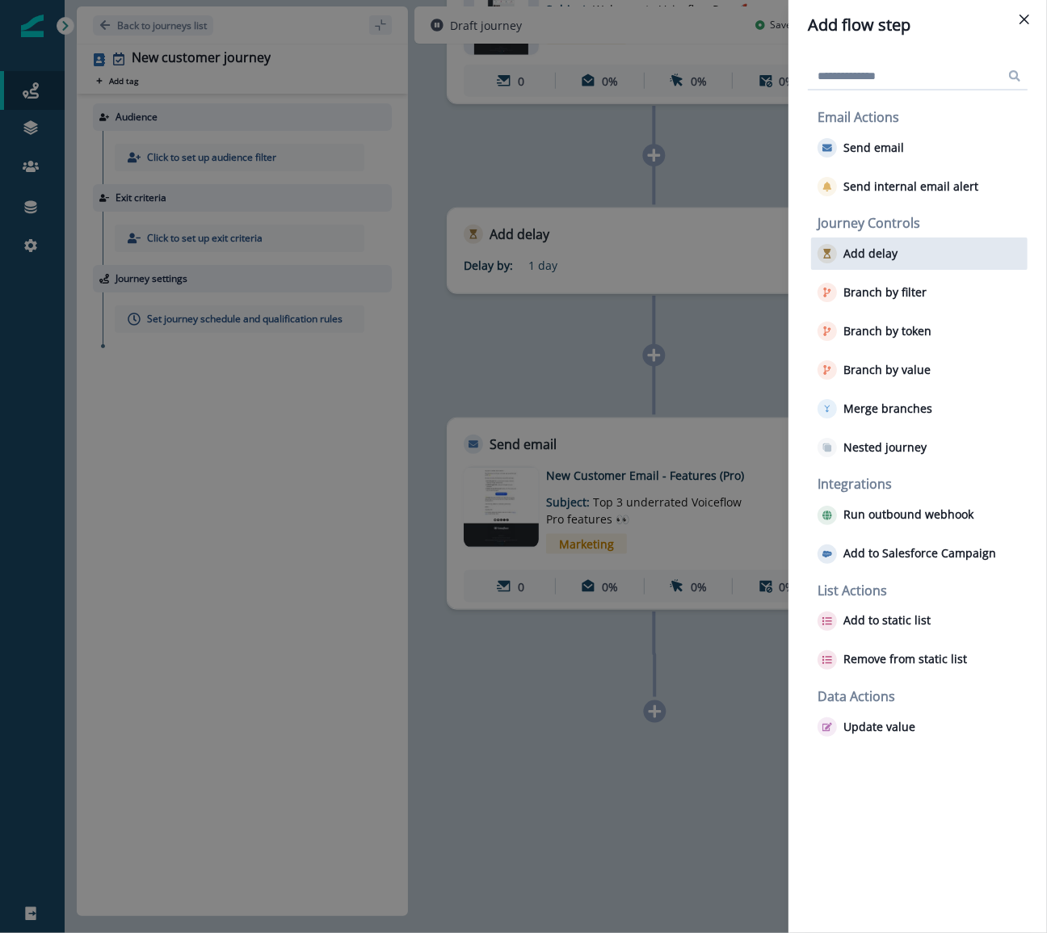
click at [868, 259] on p "Add delay" at bounding box center [871, 254] width 54 height 14
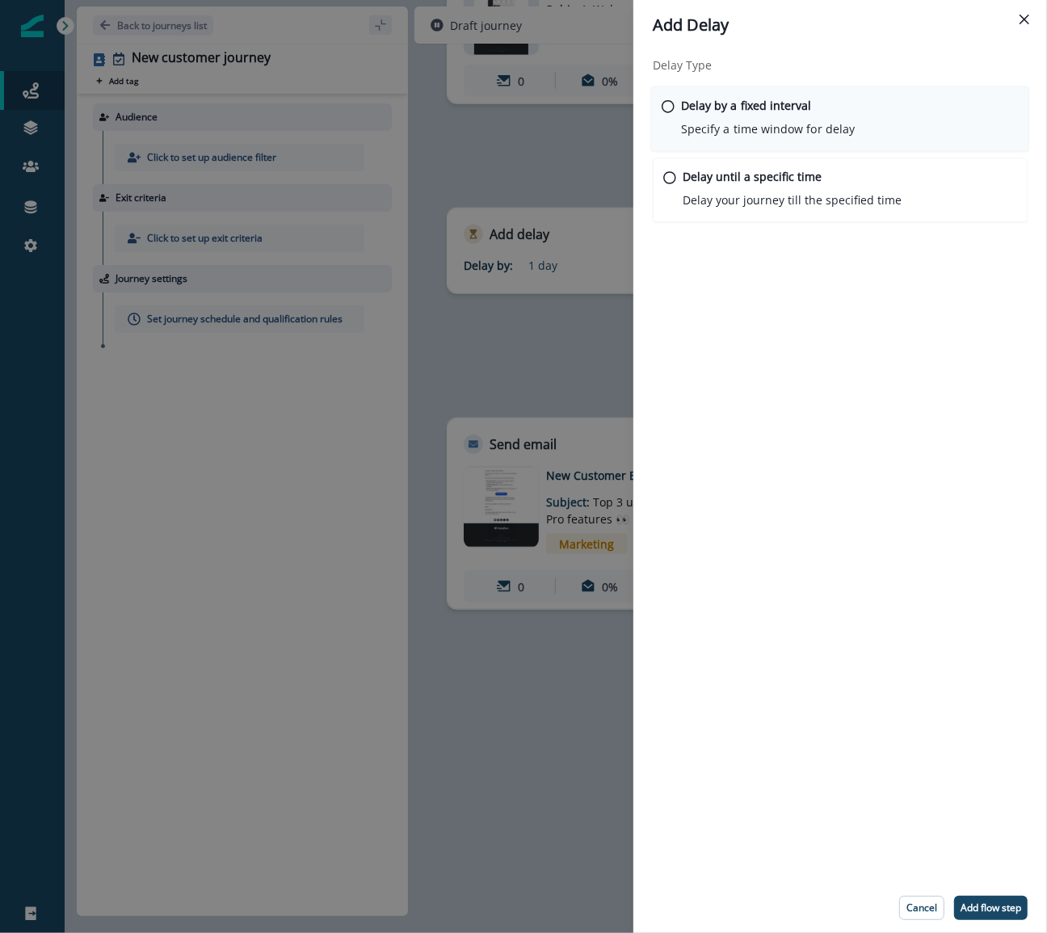
click at [745, 129] on p "Specify a time window for delay" at bounding box center [768, 128] width 174 height 17
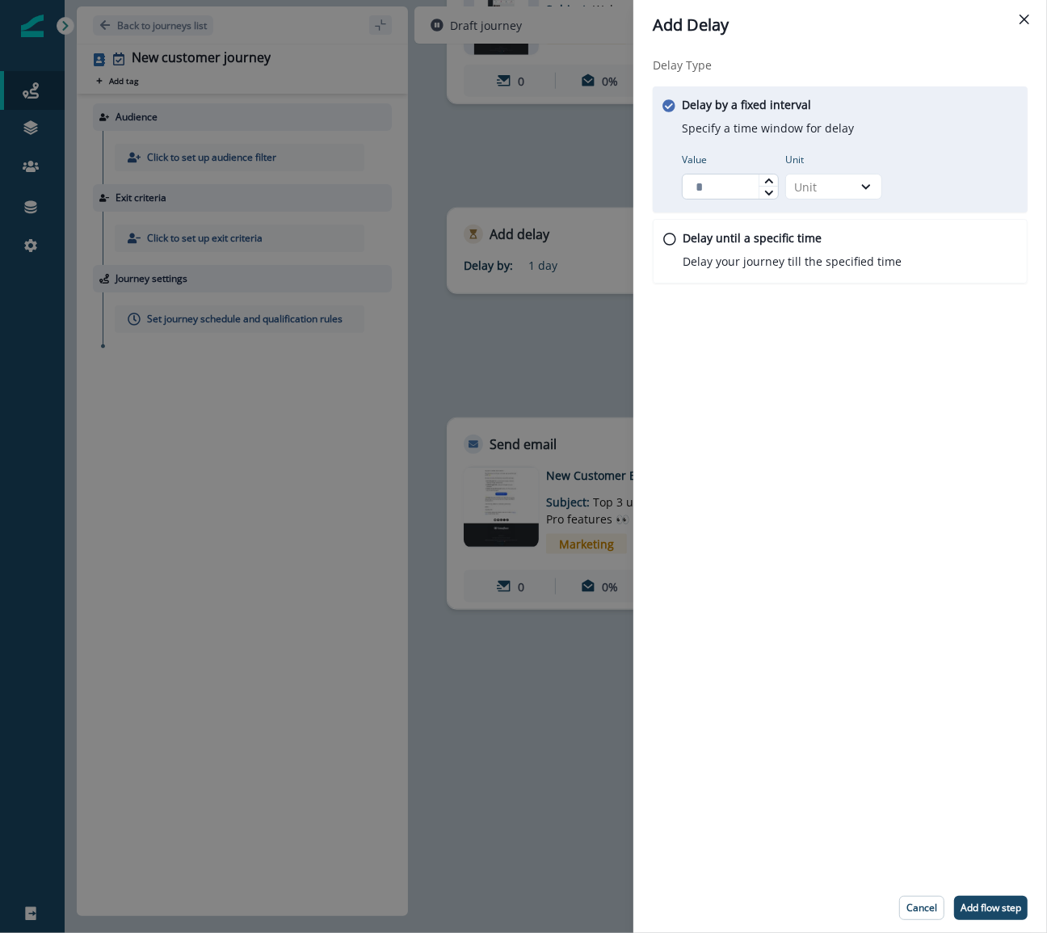
click at [724, 194] on input "Value" at bounding box center [730, 187] width 97 height 26
type input "*"
click at [807, 188] on div "Unit" at bounding box center [819, 187] width 50 height 17
click at [806, 287] on div "Day" at bounding box center [833, 284] width 97 height 30
click at [494, 767] on div "Add Delay Delay Type Delay by a fixed interval Specify a time window for delay …" at bounding box center [523, 466] width 1047 height 933
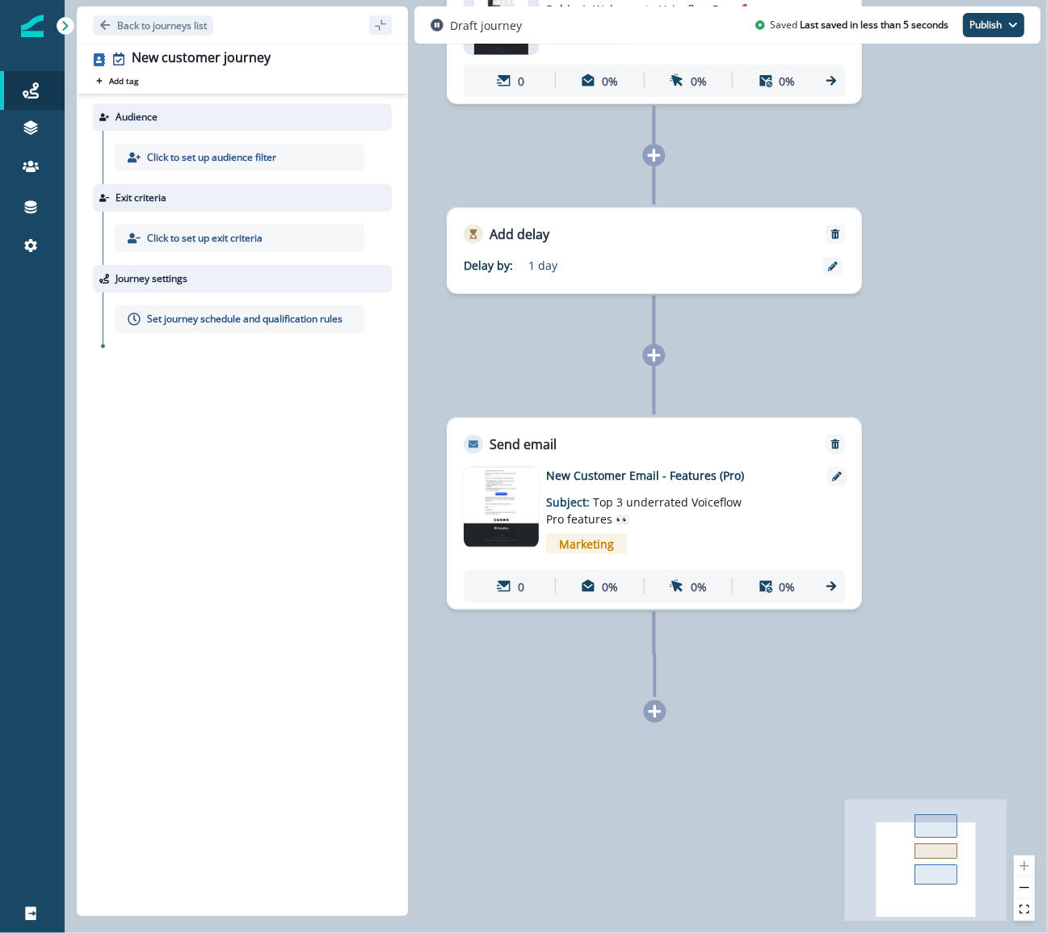
click at [655, 721] on div at bounding box center [655, 712] width 23 height 23
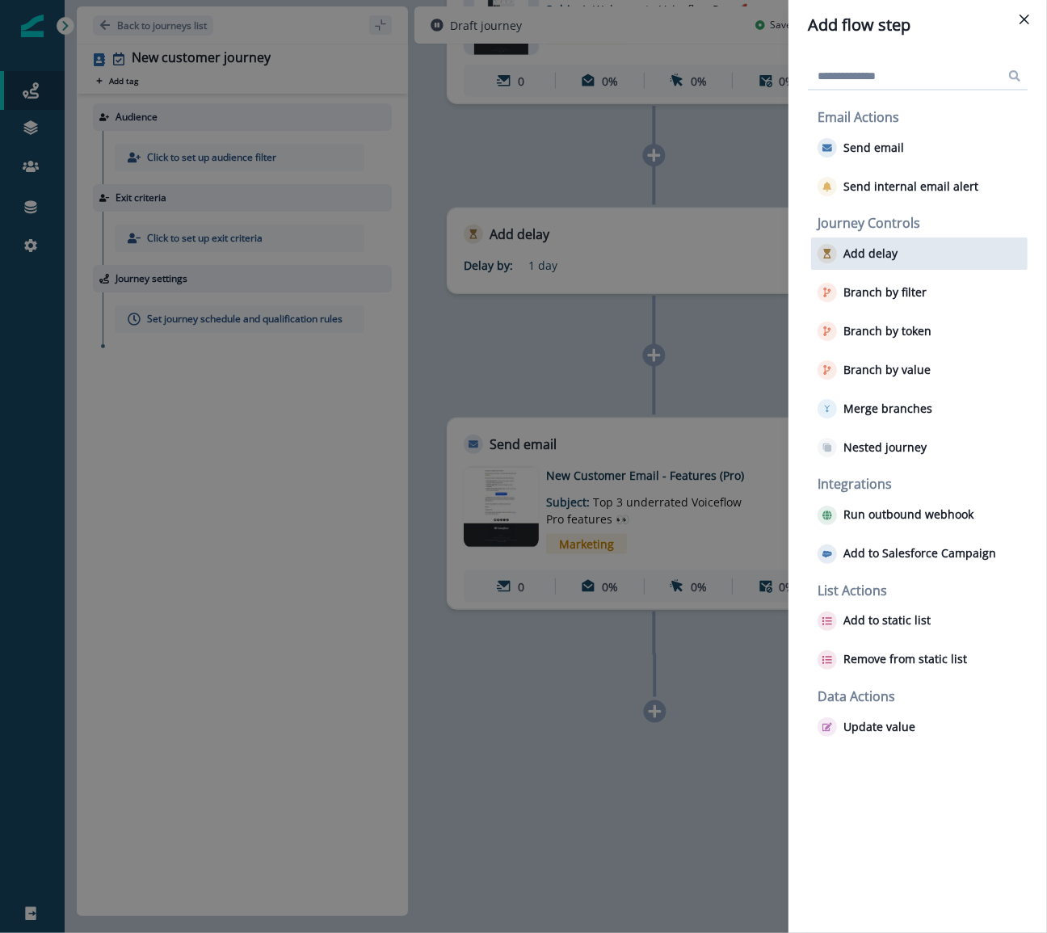
click at [849, 248] on p "Add delay" at bounding box center [871, 254] width 54 height 14
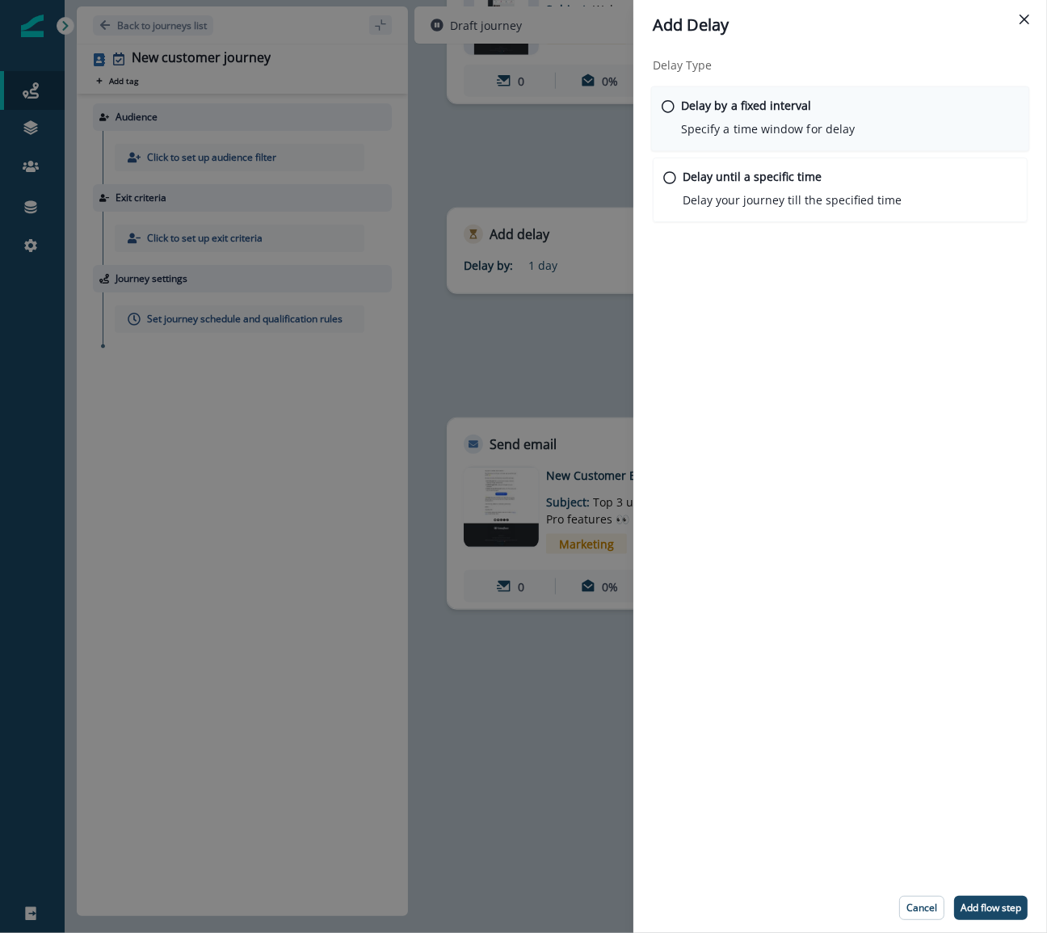
click at [806, 119] on div "Delay by a fixed interval Specify a time window for delay" at bounding box center [768, 117] width 174 height 41
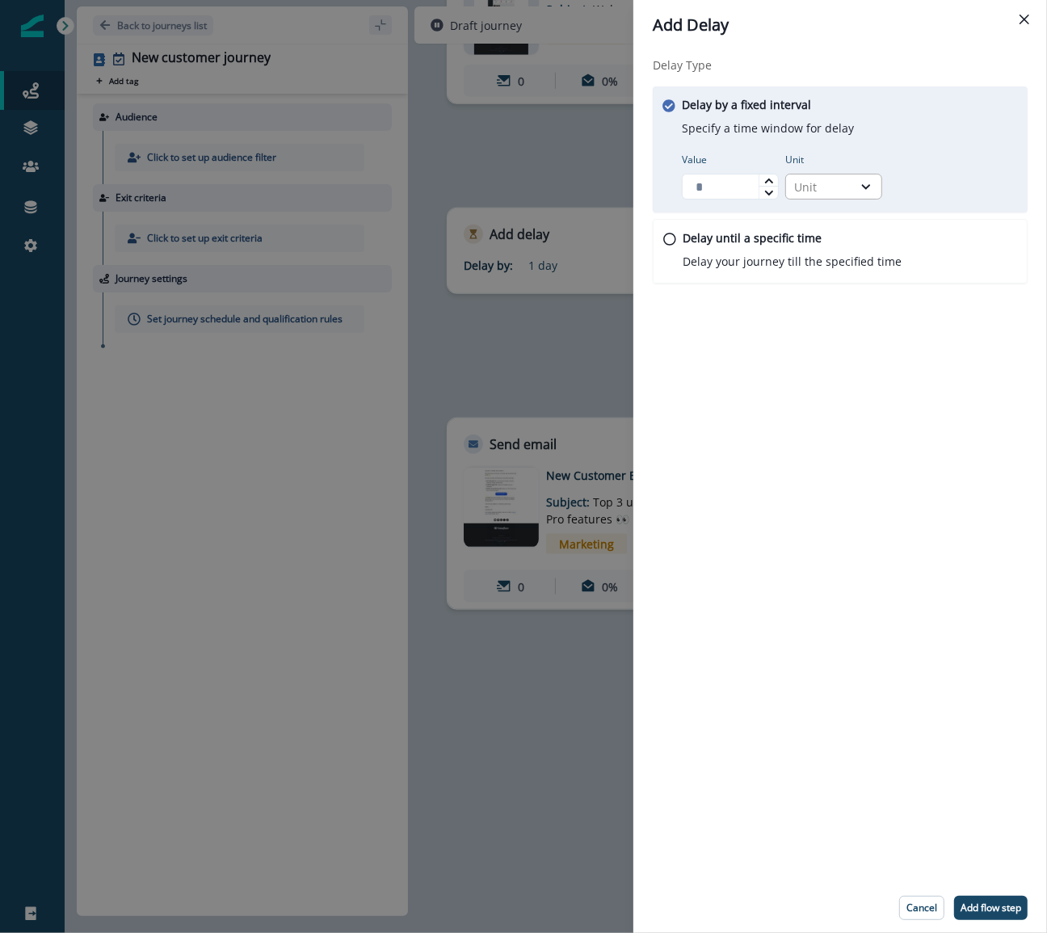
click at [822, 189] on div "Unit" at bounding box center [819, 187] width 50 height 17
click at [807, 284] on div "Day" at bounding box center [833, 284] width 97 height 30
click at [727, 182] on input "Value" at bounding box center [730, 187] width 97 height 26
type input "*"
click at [978, 907] on p "Add flow step" at bounding box center [991, 908] width 61 height 11
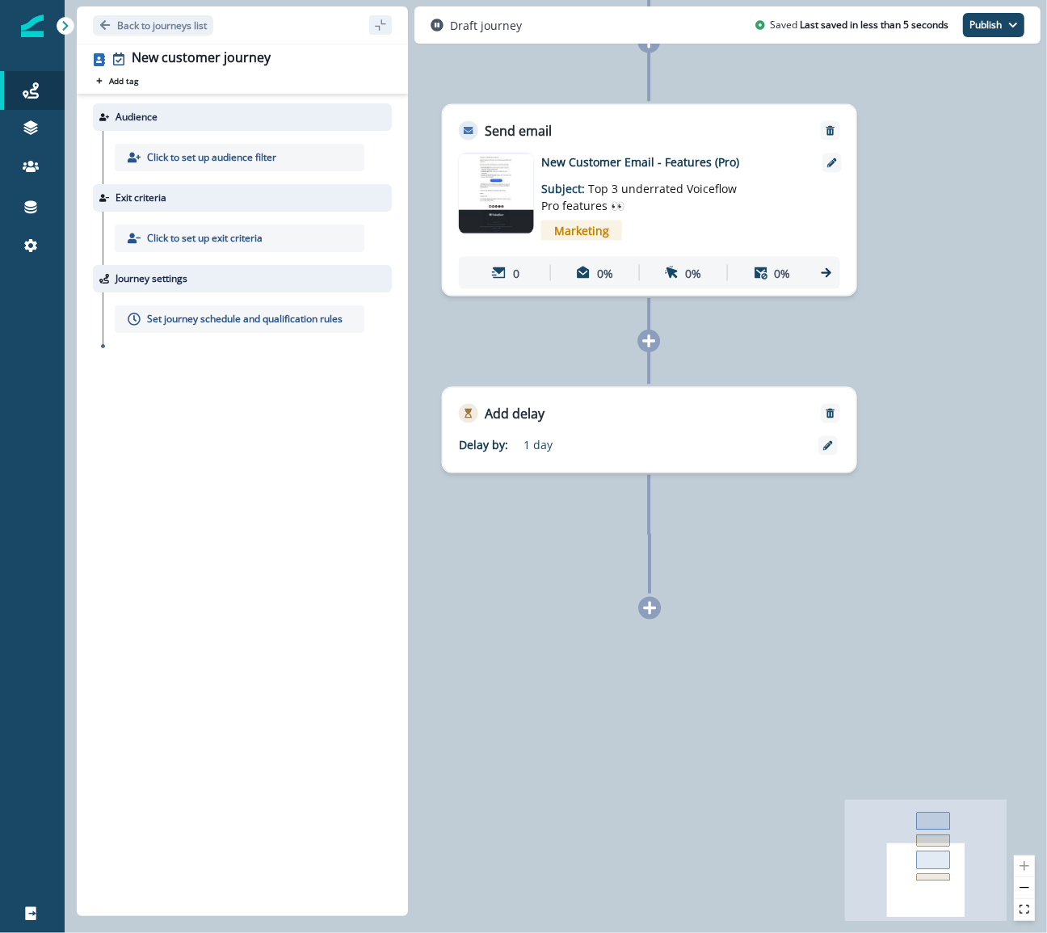
click at [663, 613] on div "0 contact has entered the journey Send email Email asset changed, journey repor…" at bounding box center [556, 466] width 983 height 933
click at [650, 597] on div at bounding box center [649, 608] width 23 height 23
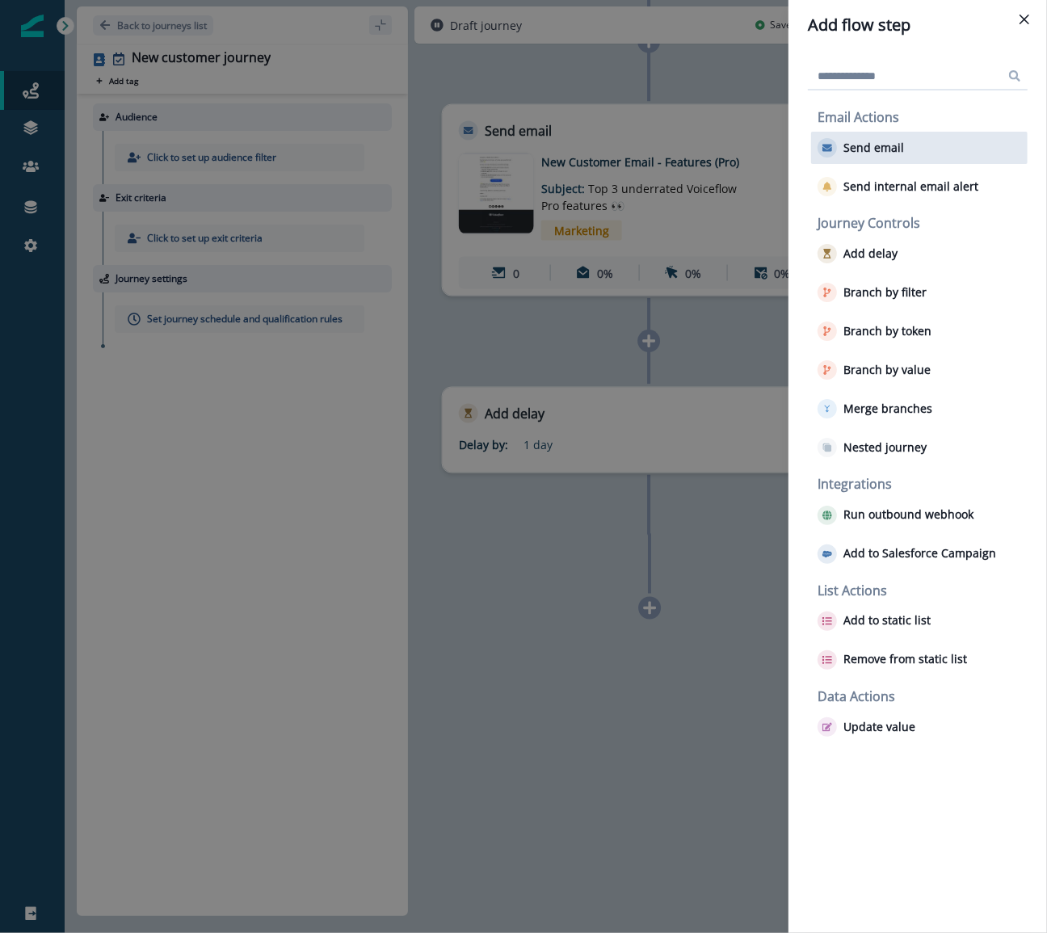
click at [863, 161] on div "Send email" at bounding box center [919, 148] width 217 height 32
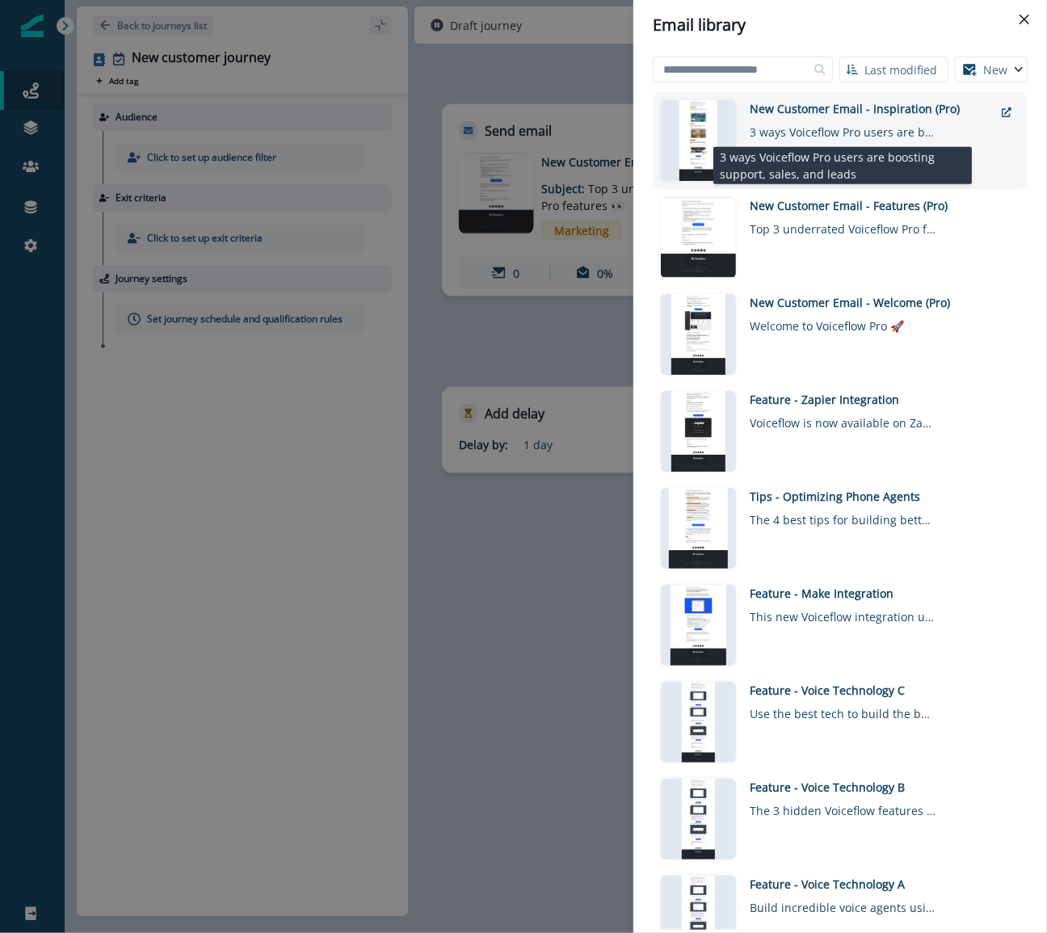
click at [835, 132] on div "3 ways Voiceflow Pro users are boosting support, sales, and leads" at bounding box center [843, 128] width 186 height 23
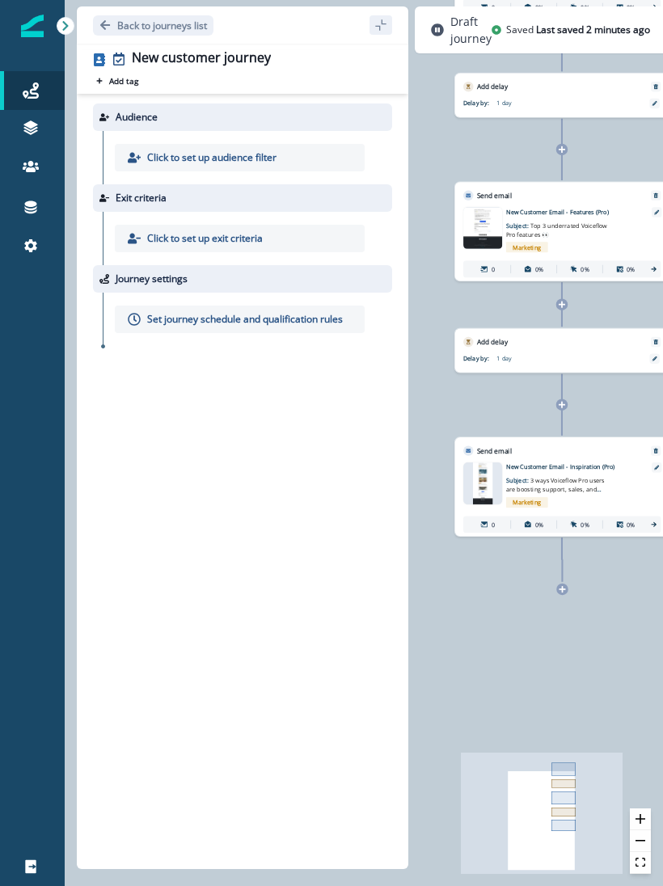
click at [564, 589] on icon at bounding box center [561, 589] width 6 height 6
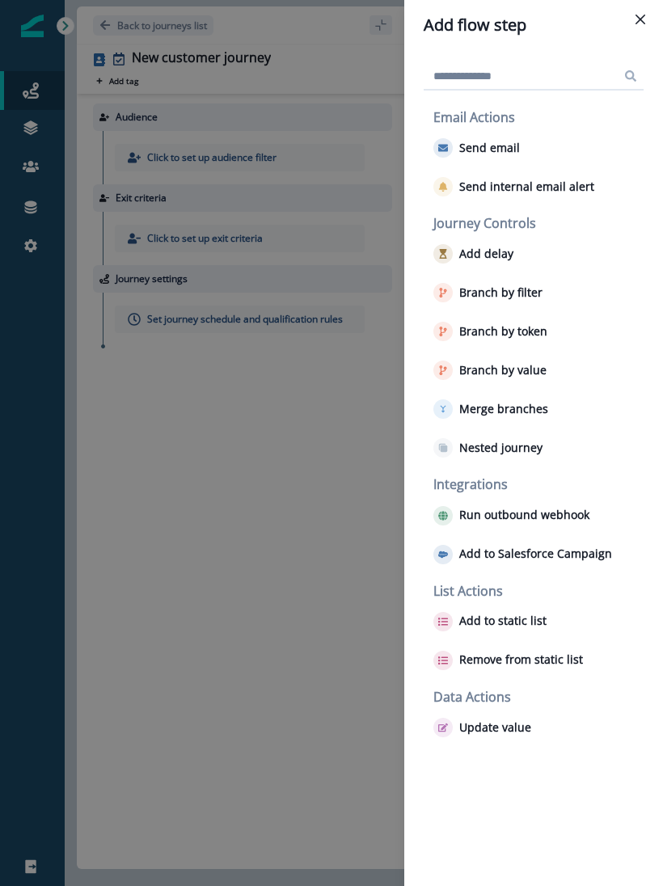
click at [120, 560] on div "Add flow step Email Actions Send email Send internal email alert Journey Contro…" at bounding box center [331, 443] width 663 height 886
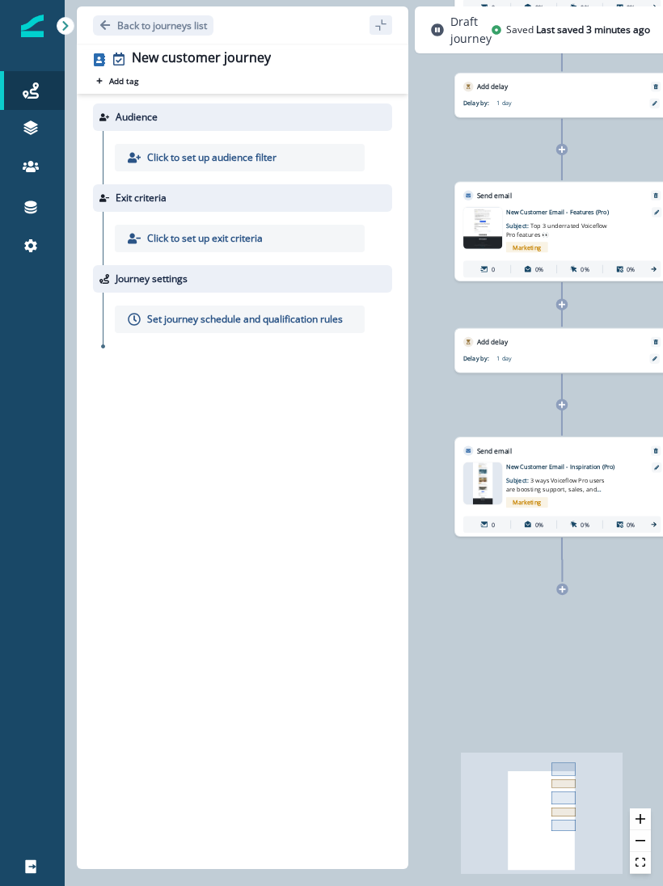
click at [559, 594] on div at bounding box center [561, 588] width 11 height 11
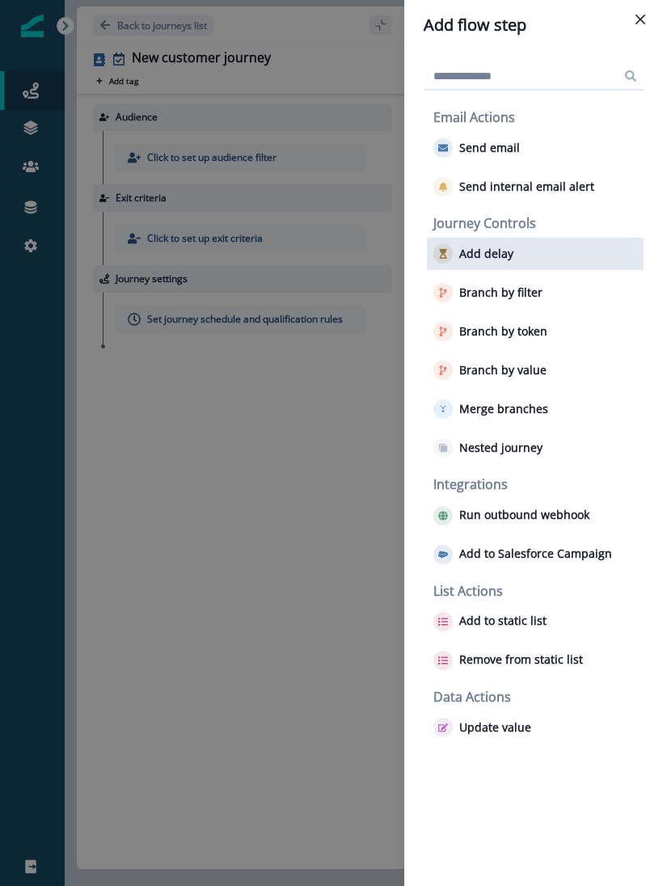
click at [494, 261] on button "Add delay" at bounding box center [473, 253] width 80 height 19
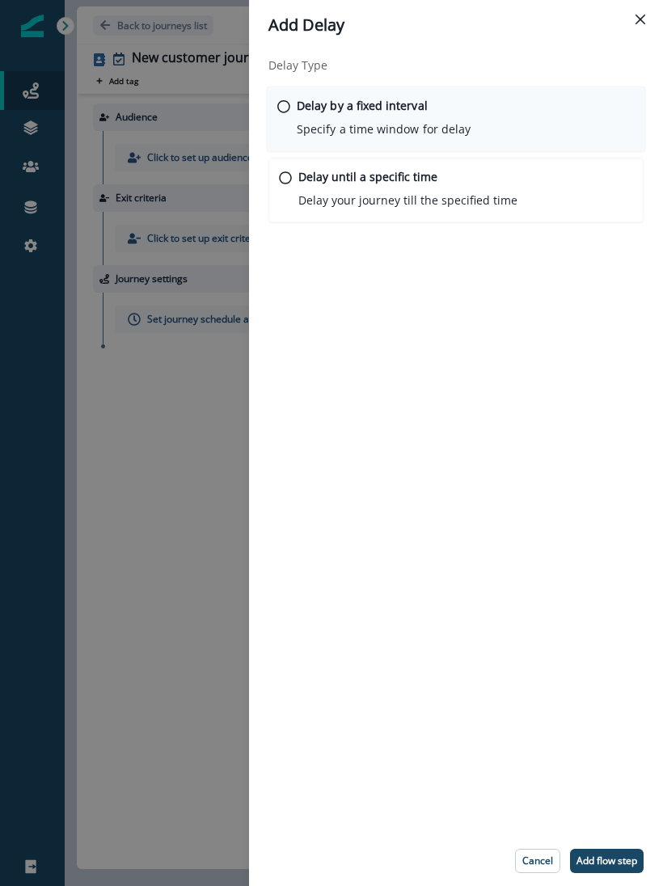
click at [384, 115] on div "Delay by a fixed interval Specify a time window for delay" at bounding box center [384, 117] width 174 height 41
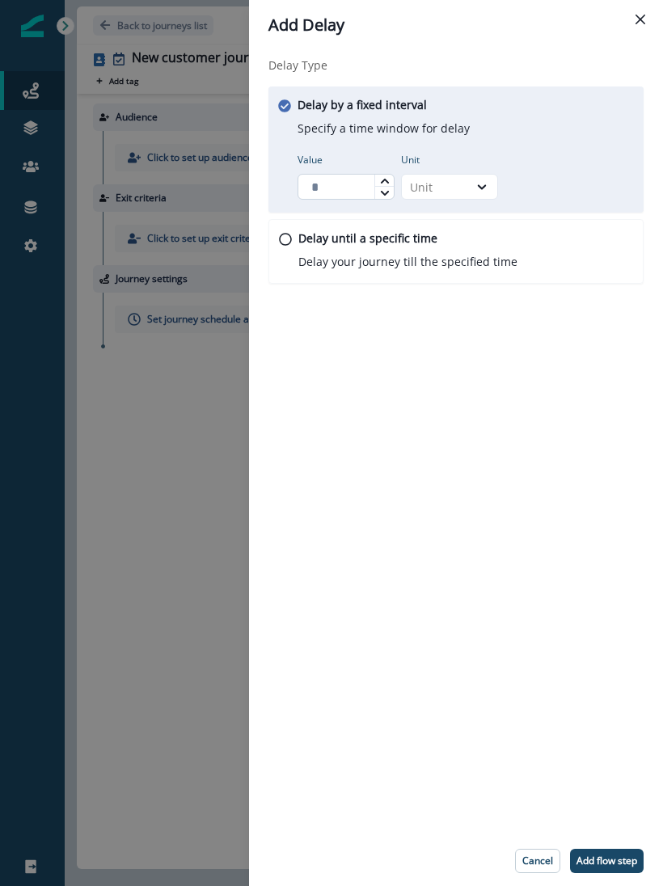
click at [334, 197] on input "Value" at bounding box center [345, 187] width 97 height 26
type input "*"
click at [423, 186] on div "Unit" at bounding box center [435, 187] width 50 height 17
click at [445, 285] on div "Day" at bounding box center [449, 284] width 97 height 30
click at [621, 859] on p "Add flow step" at bounding box center [606, 860] width 61 height 11
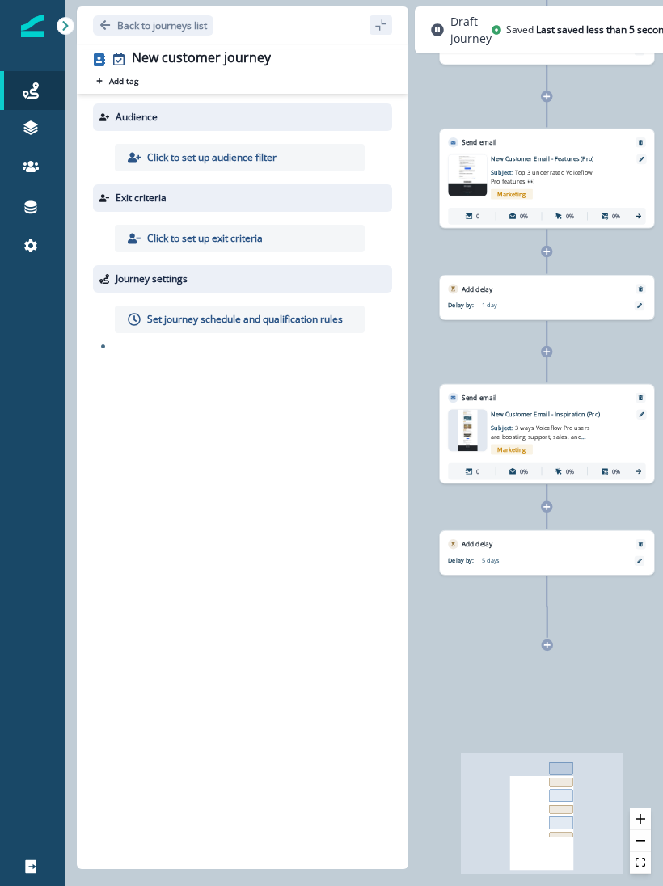
click at [546, 646] on icon at bounding box center [547, 645] width 6 height 6
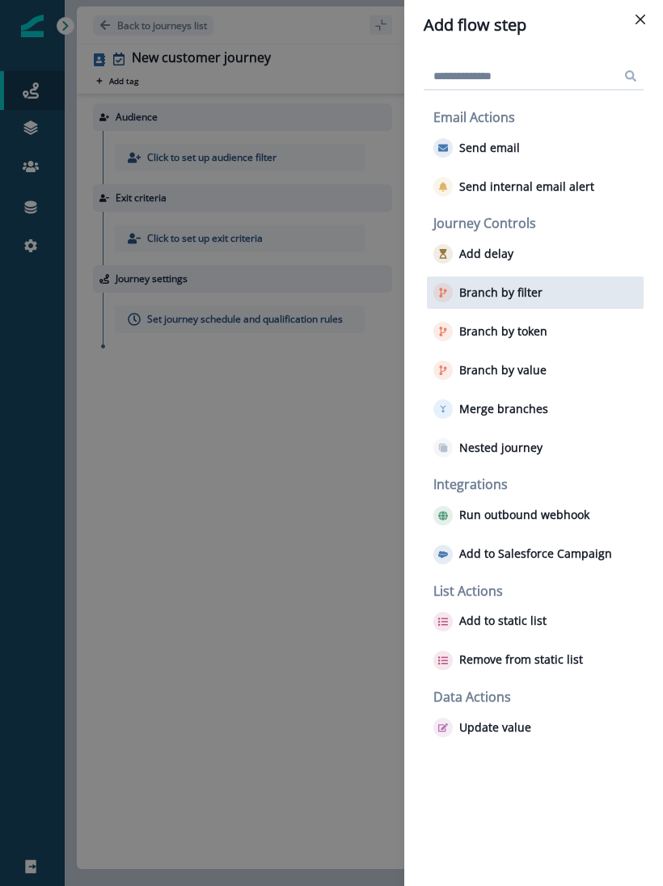
click at [517, 292] on p "Branch by filter" at bounding box center [500, 293] width 83 height 14
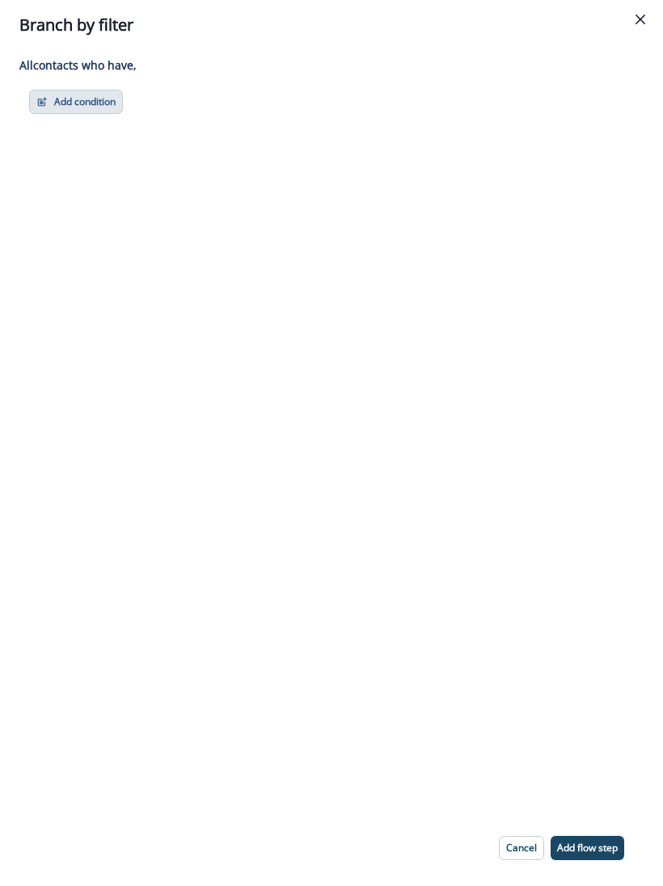
click at [51, 103] on button "Add condition" at bounding box center [76, 102] width 94 height 24
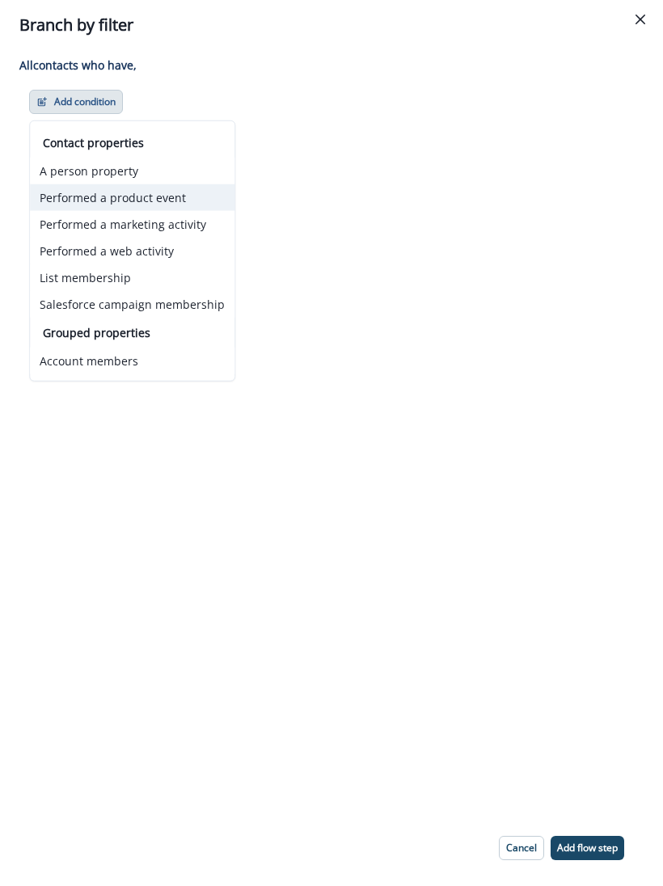
click at [80, 193] on button "Performed a product event" at bounding box center [132, 197] width 204 height 27
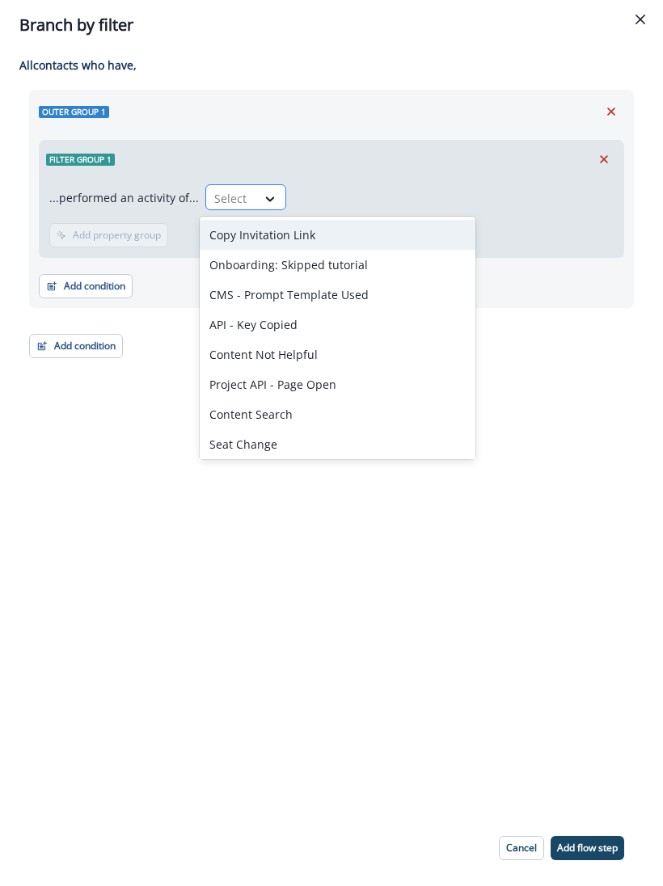
click at [224, 200] on div at bounding box center [231, 198] width 34 height 20
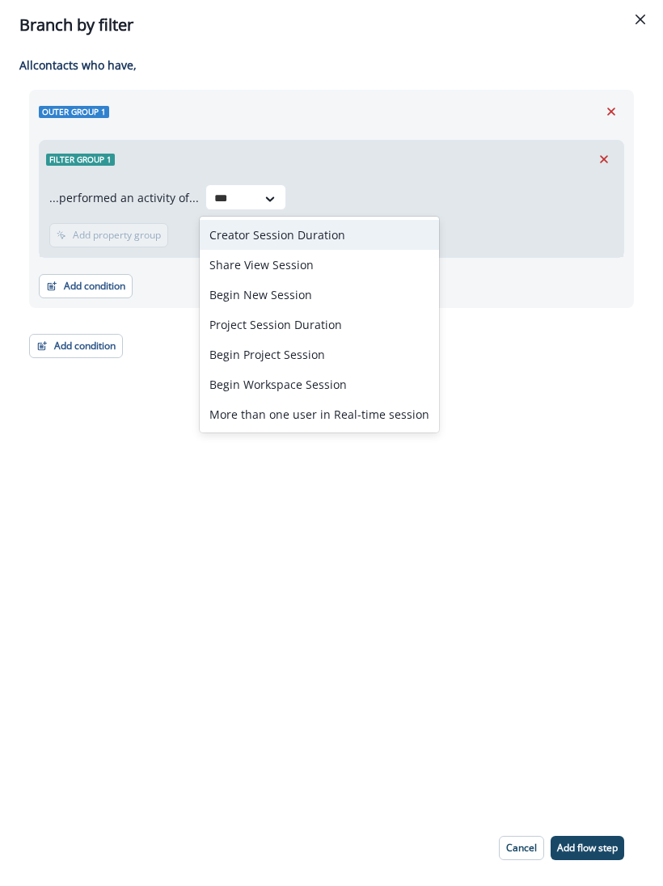
type input "****"
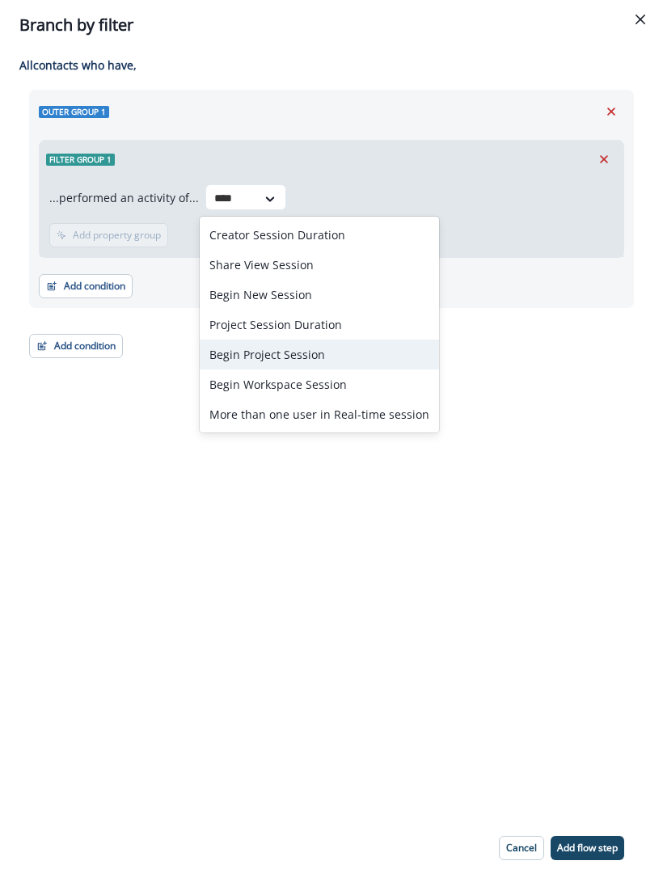
click at [277, 356] on div "Begin Project Session" at bounding box center [319, 354] width 239 height 30
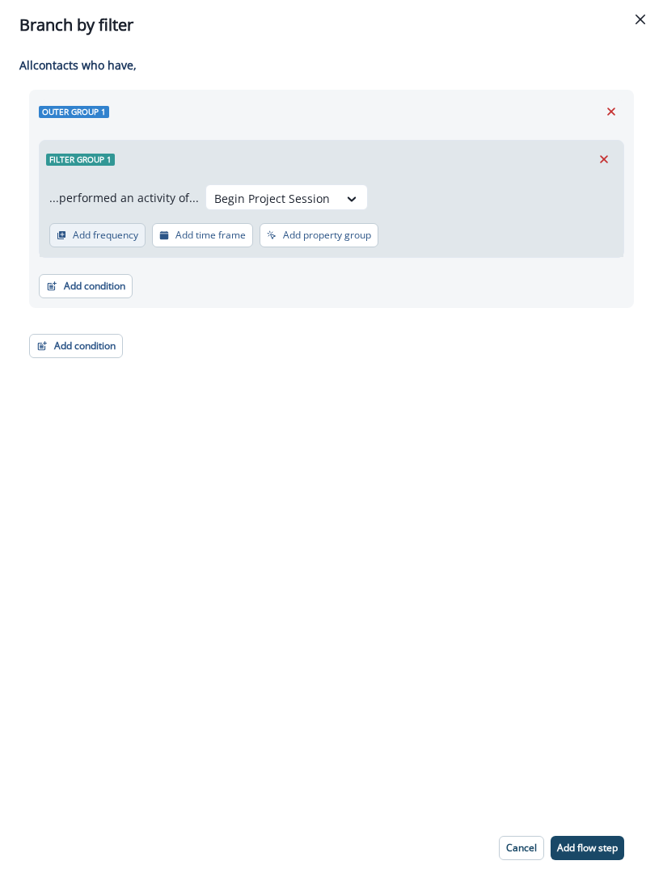
click at [97, 239] on p "Add frequency" at bounding box center [105, 234] width 65 height 11
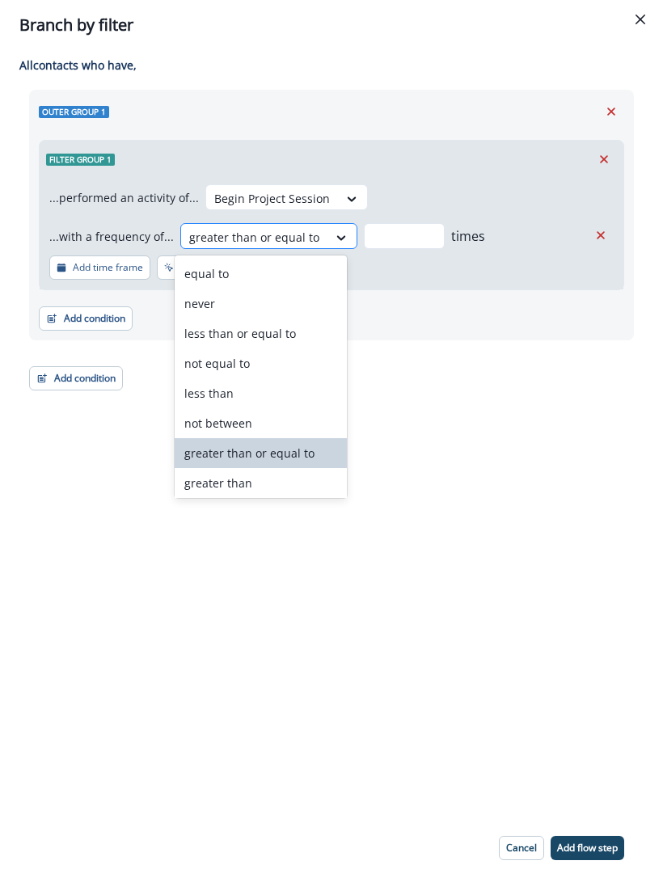
click at [297, 235] on div at bounding box center [254, 237] width 130 height 20
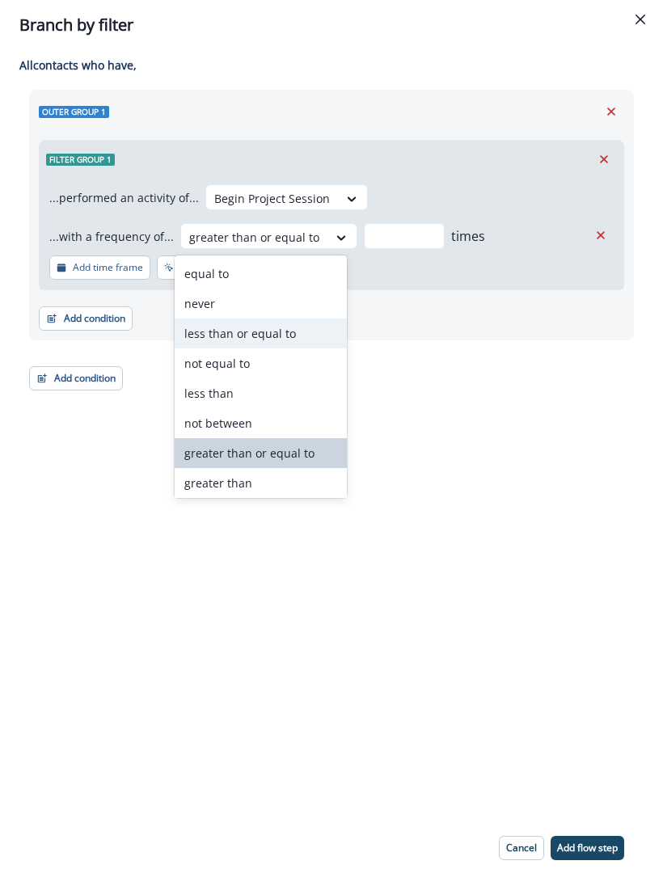
click at [271, 333] on div "less than or equal to" at bounding box center [261, 333] width 172 height 30
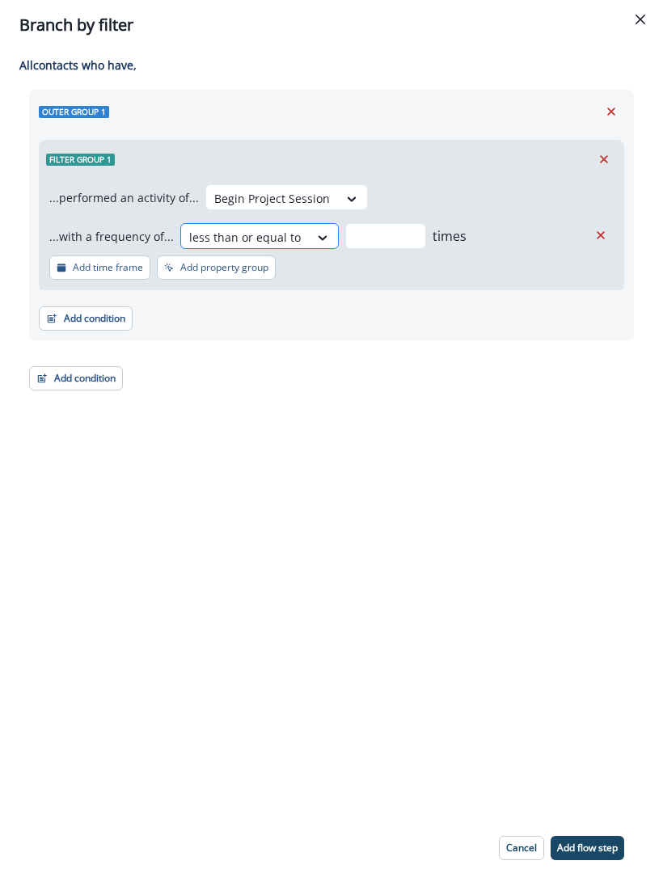
click at [255, 227] on div at bounding box center [245, 237] width 112 height 20
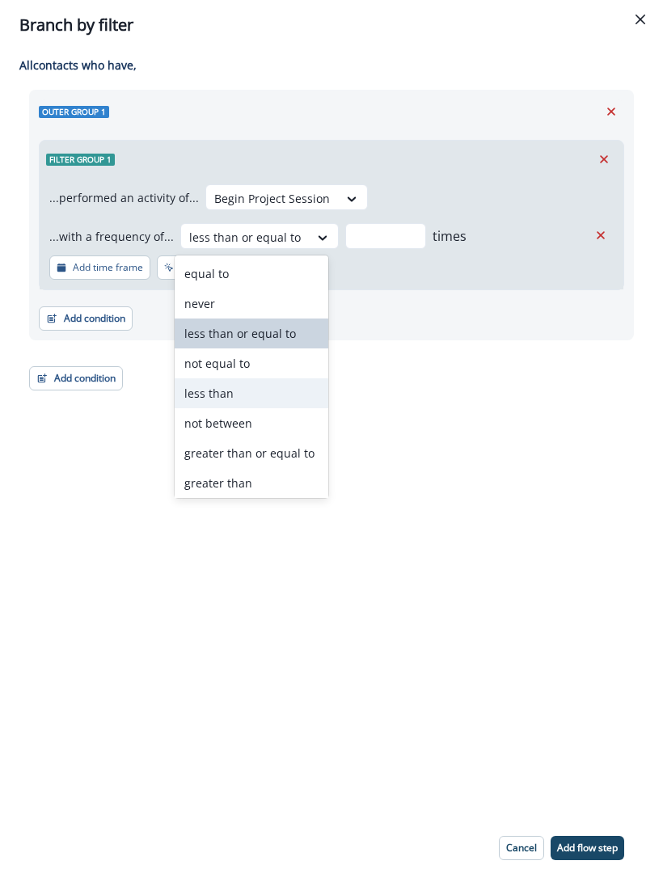
click at [251, 398] on div "less than" at bounding box center [252, 393] width 154 height 30
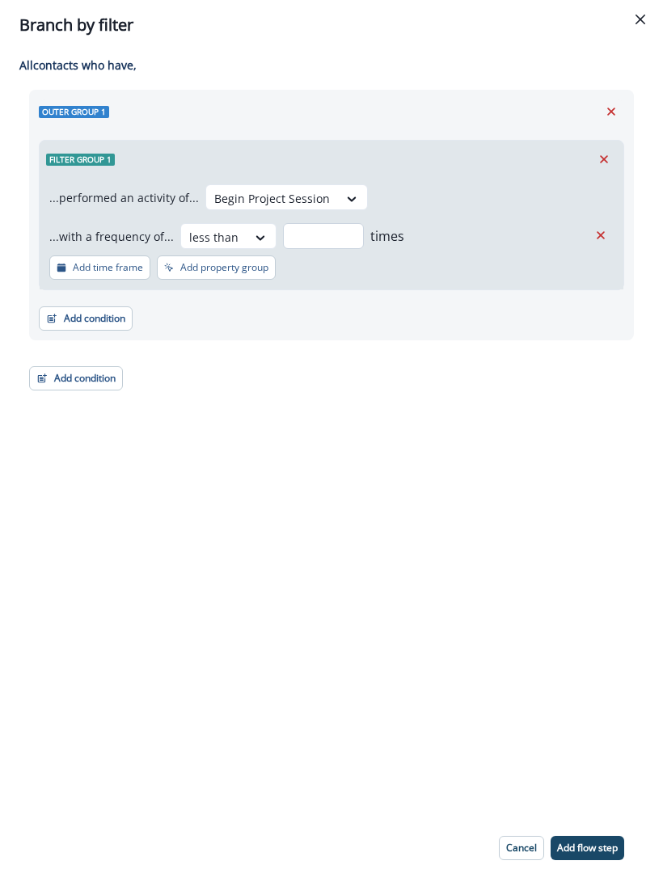
click at [309, 242] on input "number" at bounding box center [323, 236] width 81 height 26
type input "*"
click at [335, 478] on div "Adding Branch by filter flow step in the middle will add the succeeding flow st…" at bounding box center [331, 430] width 663 height 760
click at [598, 844] on p "Add flow step" at bounding box center [587, 847] width 61 height 11
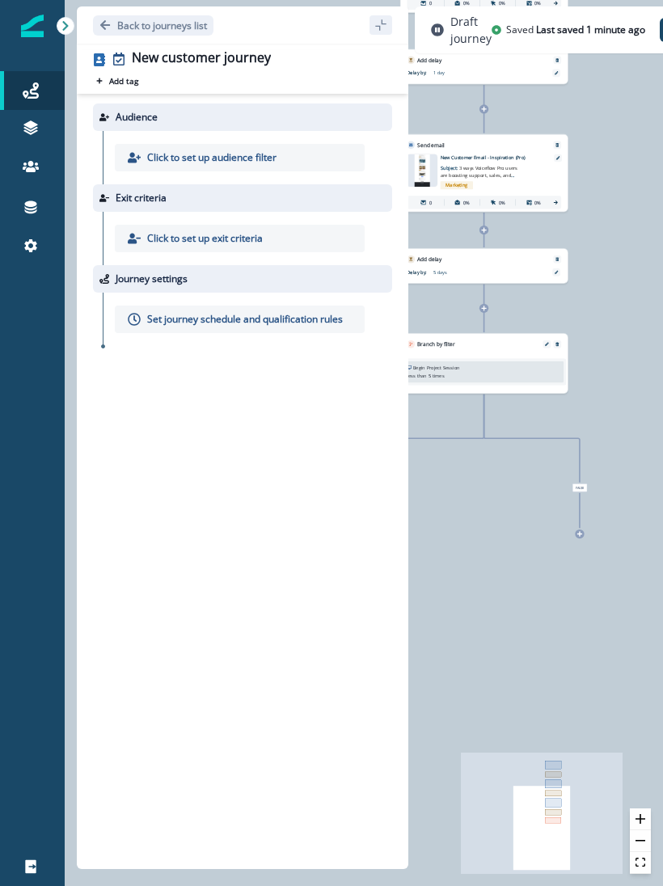
click at [580, 537] on icon at bounding box center [579, 534] width 6 height 6
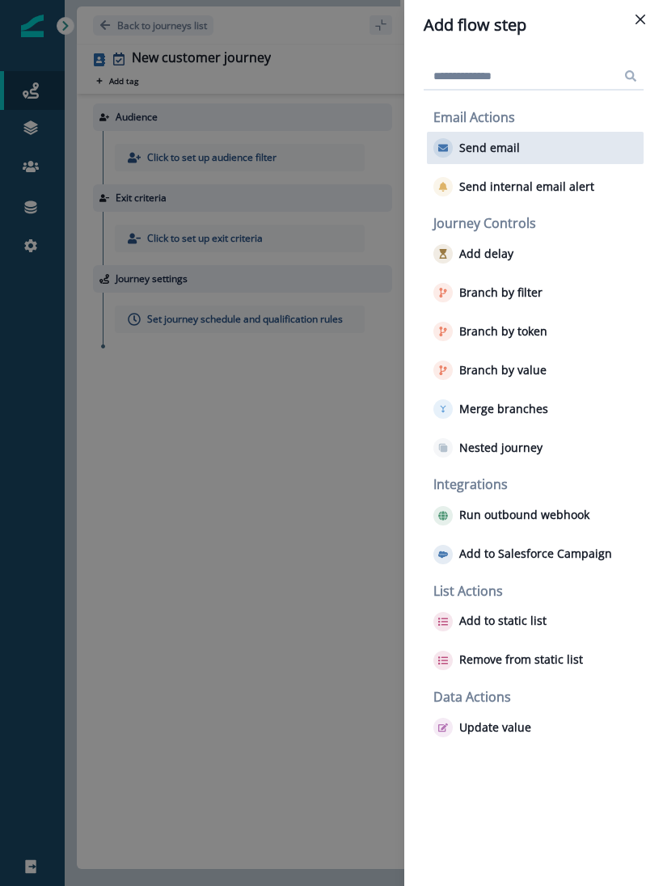
click at [457, 153] on button "Send email" at bounding box center [476, 147] width 86 height 19
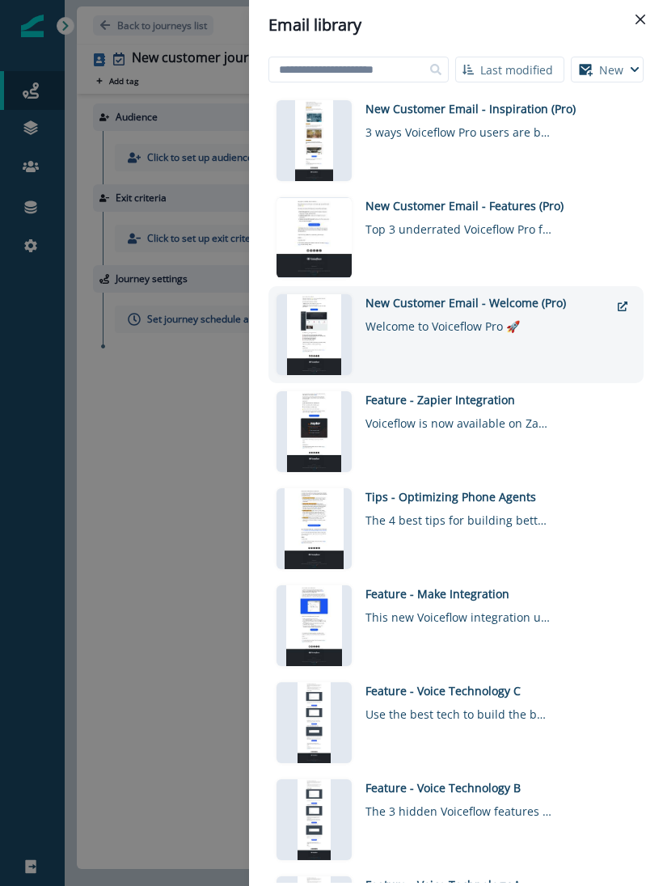
click at [452, 335] on div "New Customer Email - Welcome (Pro) Welcome to Voiceflow Pro 🚀" at bounding box center [487, 334] width 244 height 81
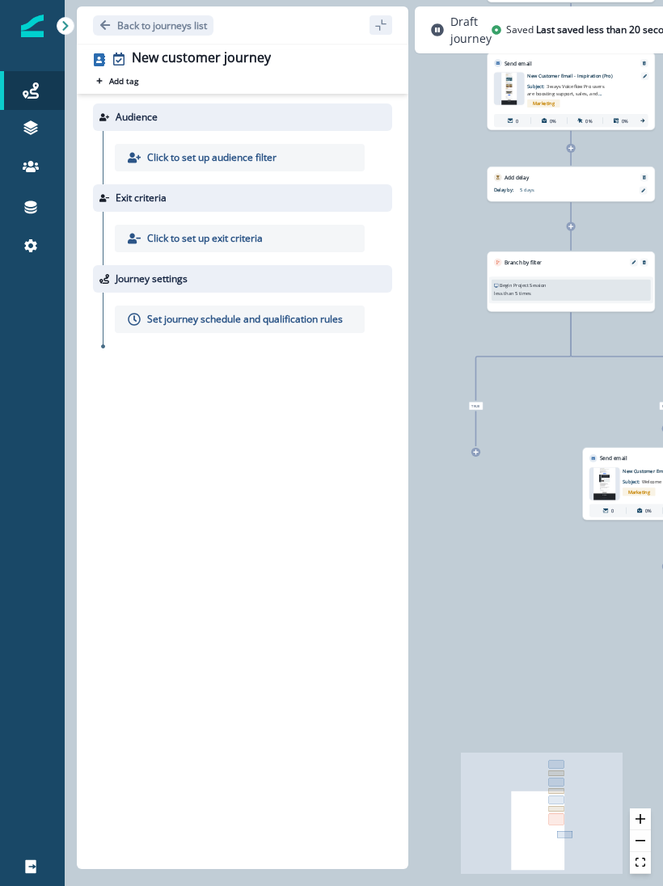
click at [475, 458] on div "0 contact has entered the journey Send email Email asset changed, journey repor…" at bounding box center [364, 443] width 598 height 886
click at [471, 451] on div at bounding box center [475, 452] width 9 height 9
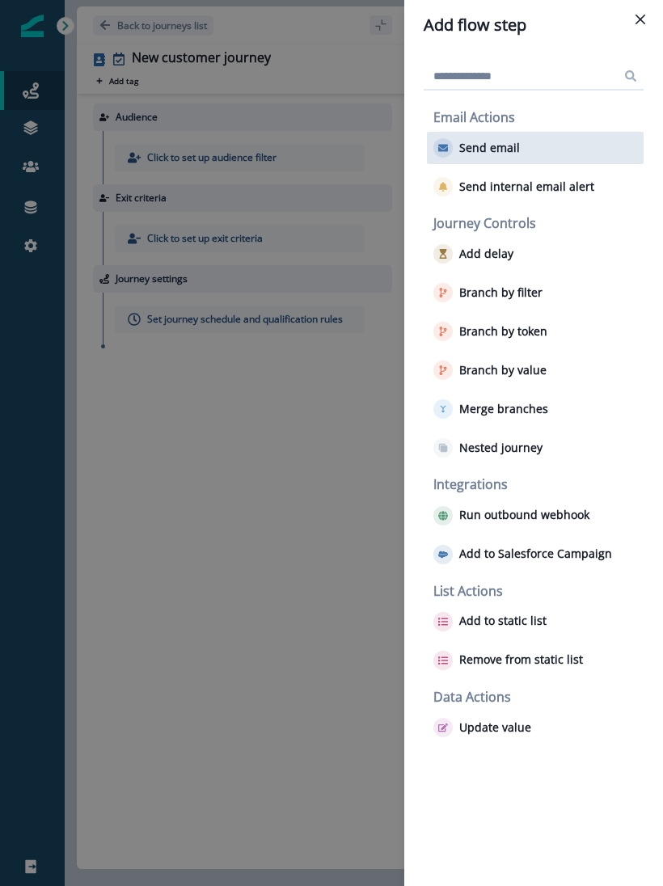
click at [471, 149] on p "Send email" at bounding box center [489, 148] width 61 height 14
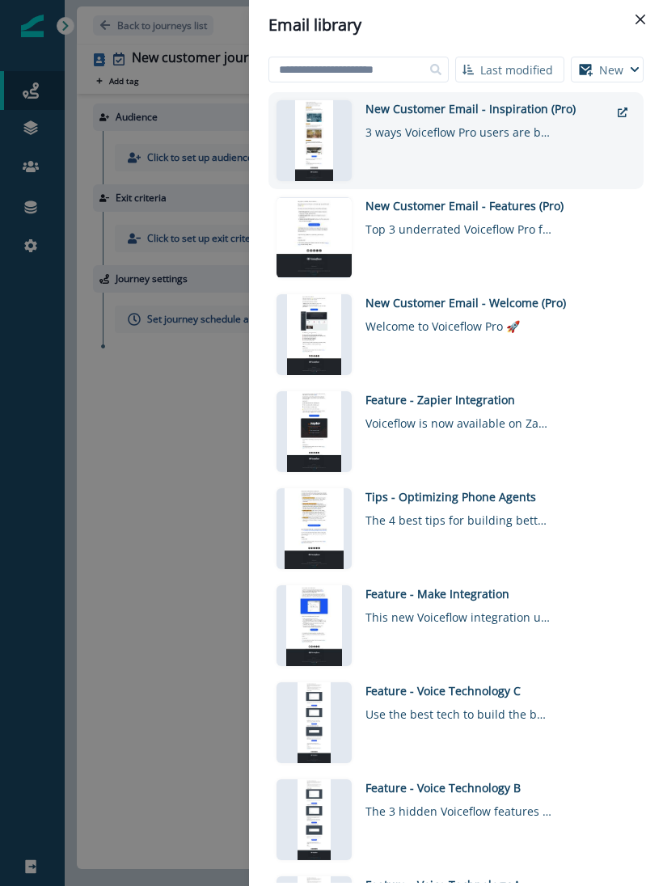
click at [422, 158] on div "New Customer Email - Inspiration (Pro) 3 ways Voiceflow Pro users are boosting …" at bounding box center [487, 140] width 244 height 81
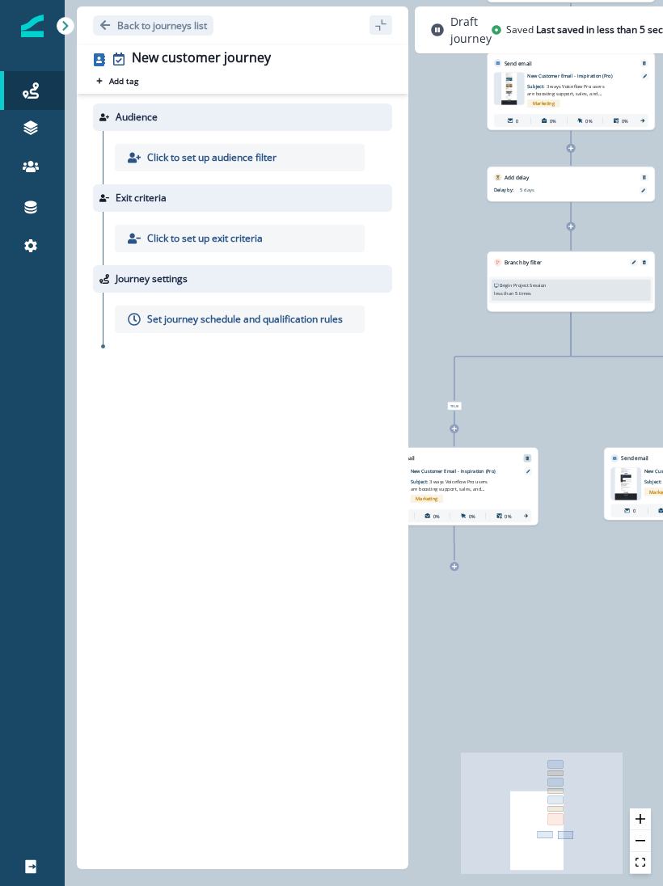
click at [527, 454] on div at bounding box center [527, 458] width 8 height 8
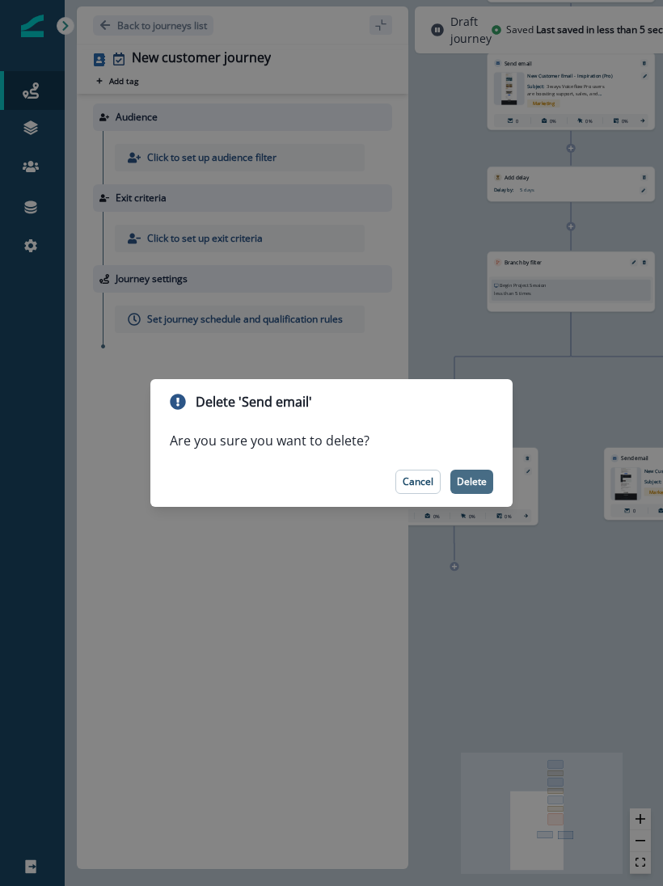
click at [481, 486] on p "Delete" at bounding box center [472, 481] width 30 height 11
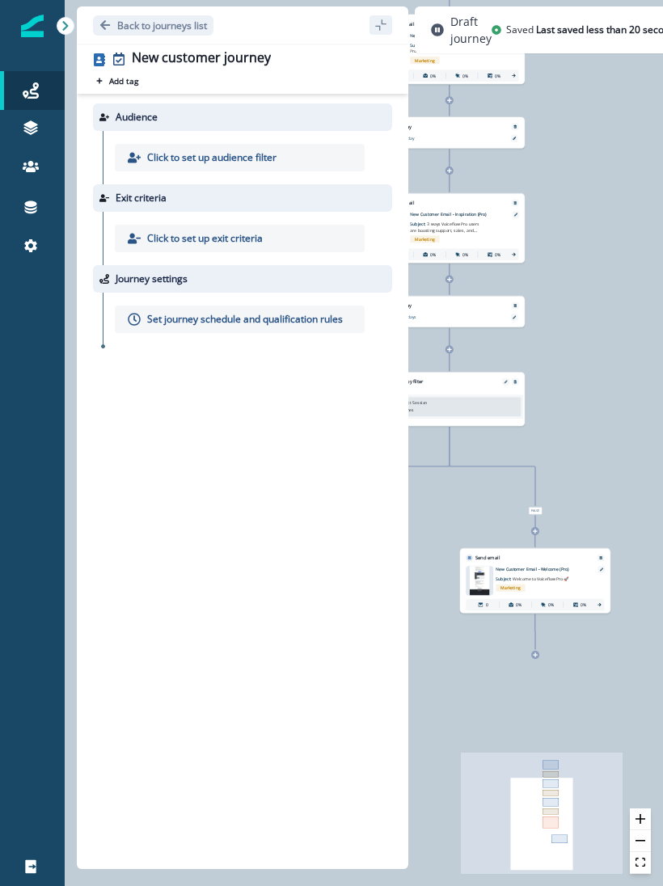
click at [537, 664] on div "0 contact has entered the journey Send email Email asset changed, journey repor…" at bounding box center [364, 443] width 598 height 886
click at [538, 652] on div at bounding box center [535, 654] width 8 height 8
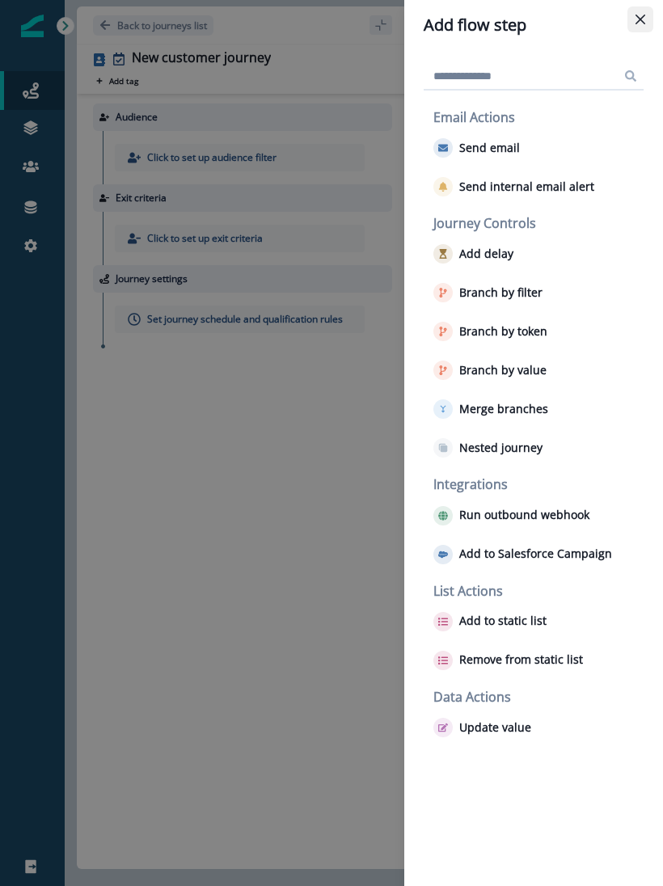
click at [639, 10] on button "Close" at bounding box center [640, 19] width 26 height 26
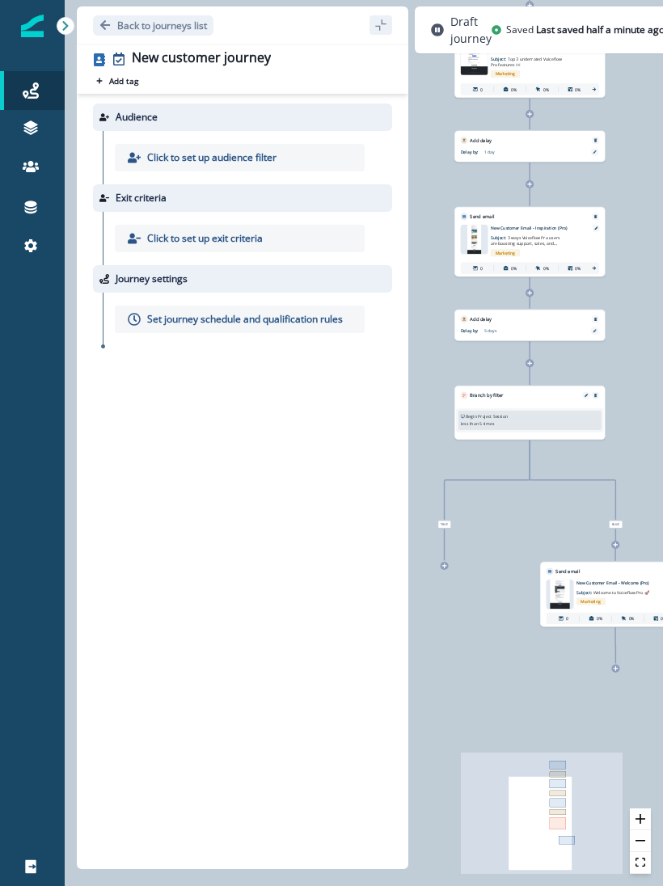
click at [532, 369] on div "0 contact has entered the journey Send email Email asset changed, journey repor…" at bounding box center [364, 443] width 598 height 886
click at [534, 372] on div "0 contact has entered the journey Send email Email asset changed, journey repor…" at bounding box center [364, 443] width 598 height 886
click at [534, 368] on div "0 contact has entered the journey Send email Email asset changed, journey repor…" at bounding box center [364, 443] width 598 height 886
click at [534, 364] on div "0 contact has entered the journey Send email Email asset changed, journey repor…" at bounding box center [364, 443] width 598 height 886
click at [529, 356] on icon "Edge from b4bac66d-580e-47a2-8194-a9bd19066a69 to 3f46c3fa-86c1-4034-911f-2aff4…" at bounding box center [529, 363] width 0 height 43
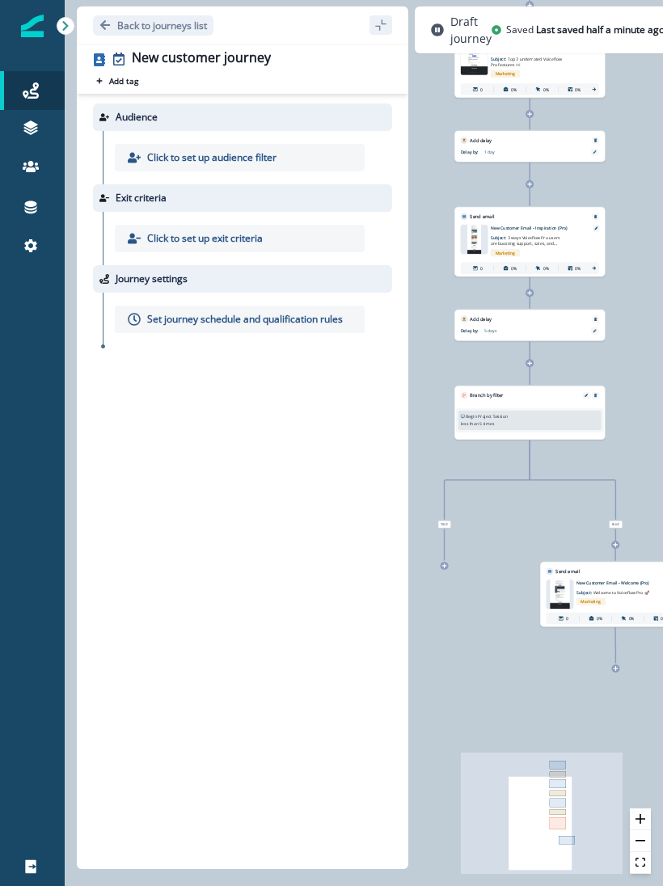
click at [531, 360] on icon at bounding box center [530, 363] width 6 height 6
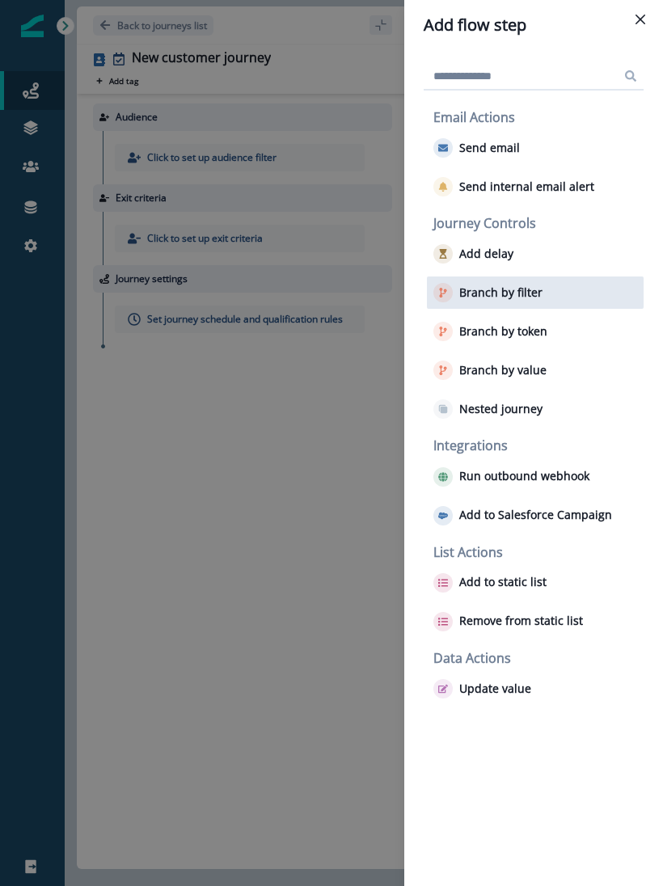
click at [494, 305] on div "Branch by filter" at bounding box center [535, 292] width 217 height 32
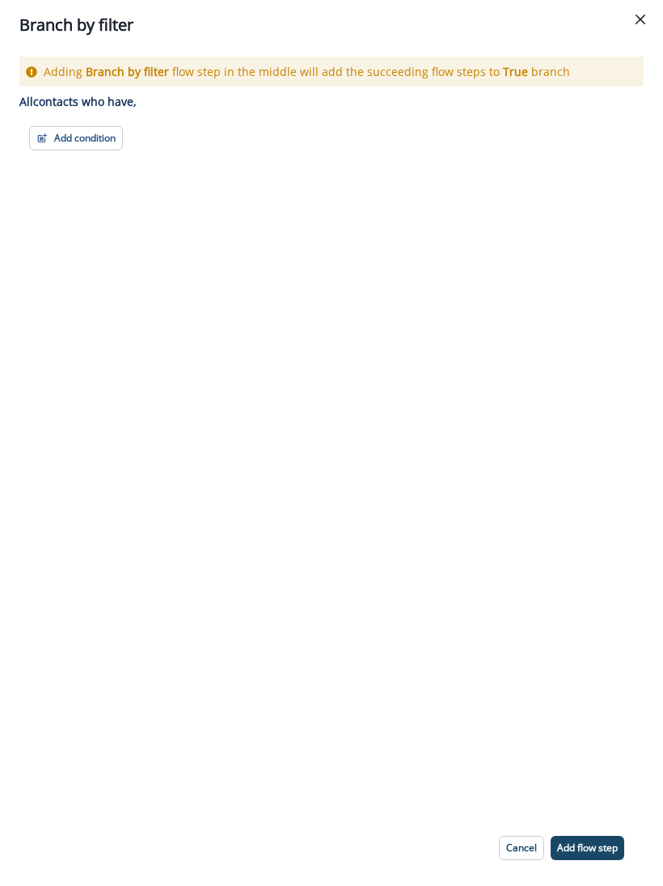
click at [71, 125] on div "Adding Branch by filter flow step in the middle will add the succeeding flow st…" at bounding box center [331, 430] width 663 height 760
click at [71, 132] on button "Add condition" at bounding box center [76, 138] width 94 height 24
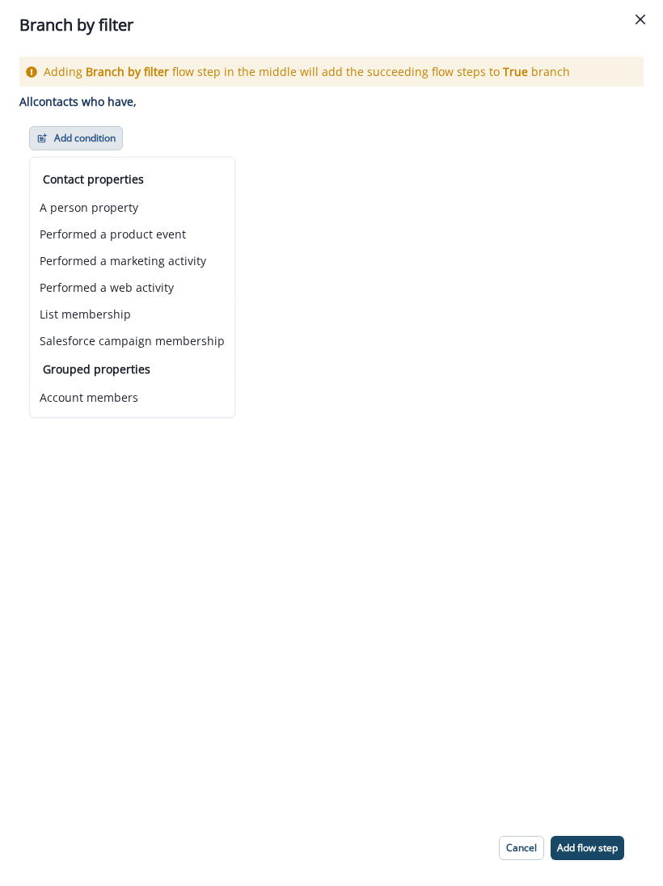
click at [452, 158] on div "Adding Branch by filter flow step in the middle will add the succeeding flow st…" at bounding box center [331, 430] width 663 height 760
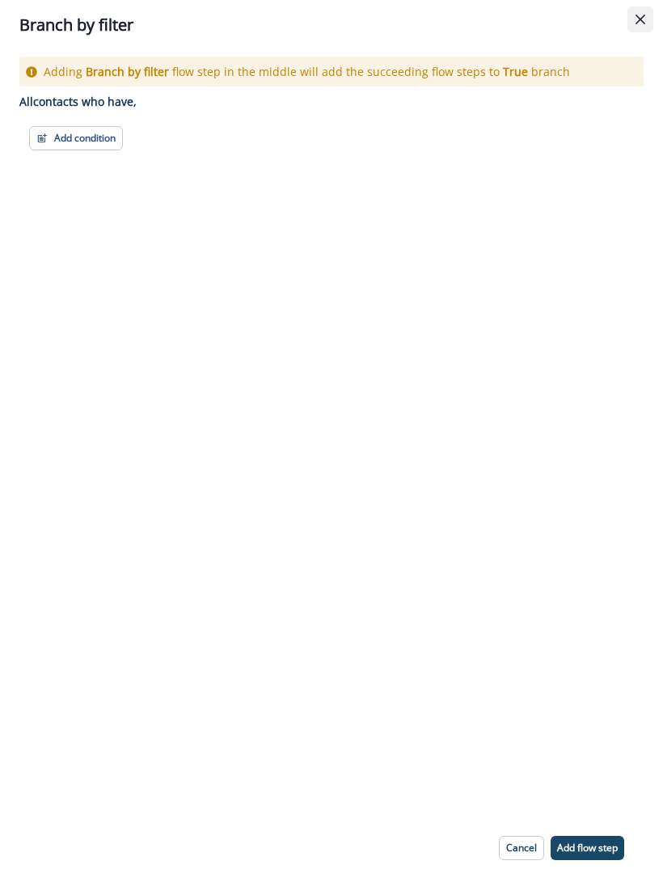
click at [642, 15] on icon "Close" at bounding box center [640, 20] width 10 height 10
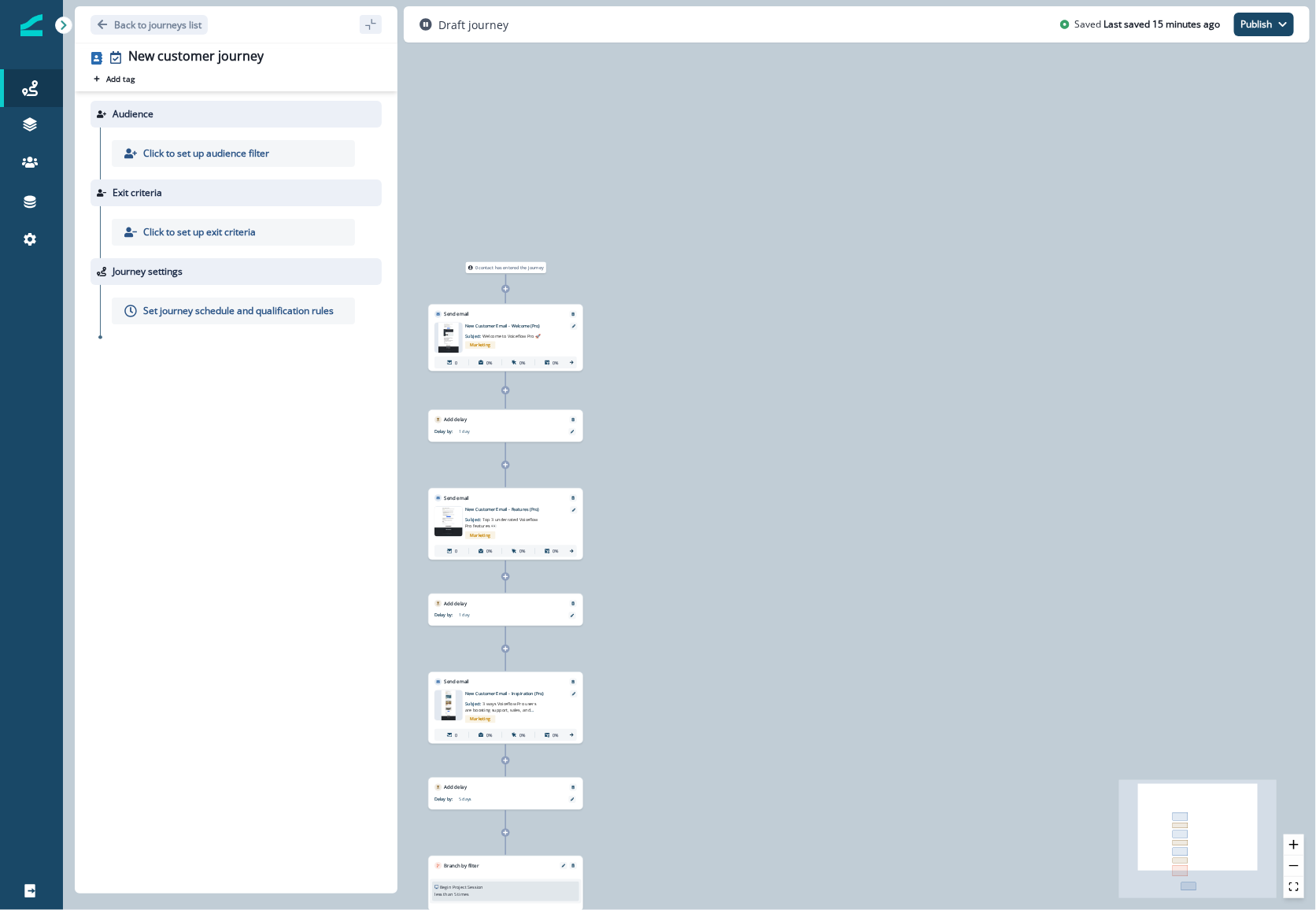
click at [797, 246] on div "0 contact has entered the journey Send email Email asset changed, journey repor…" at bounding box center [690, 455] width 1253 height 910
click at [29, 92] on icon at bounding box center [30, 88] width 16 height 16
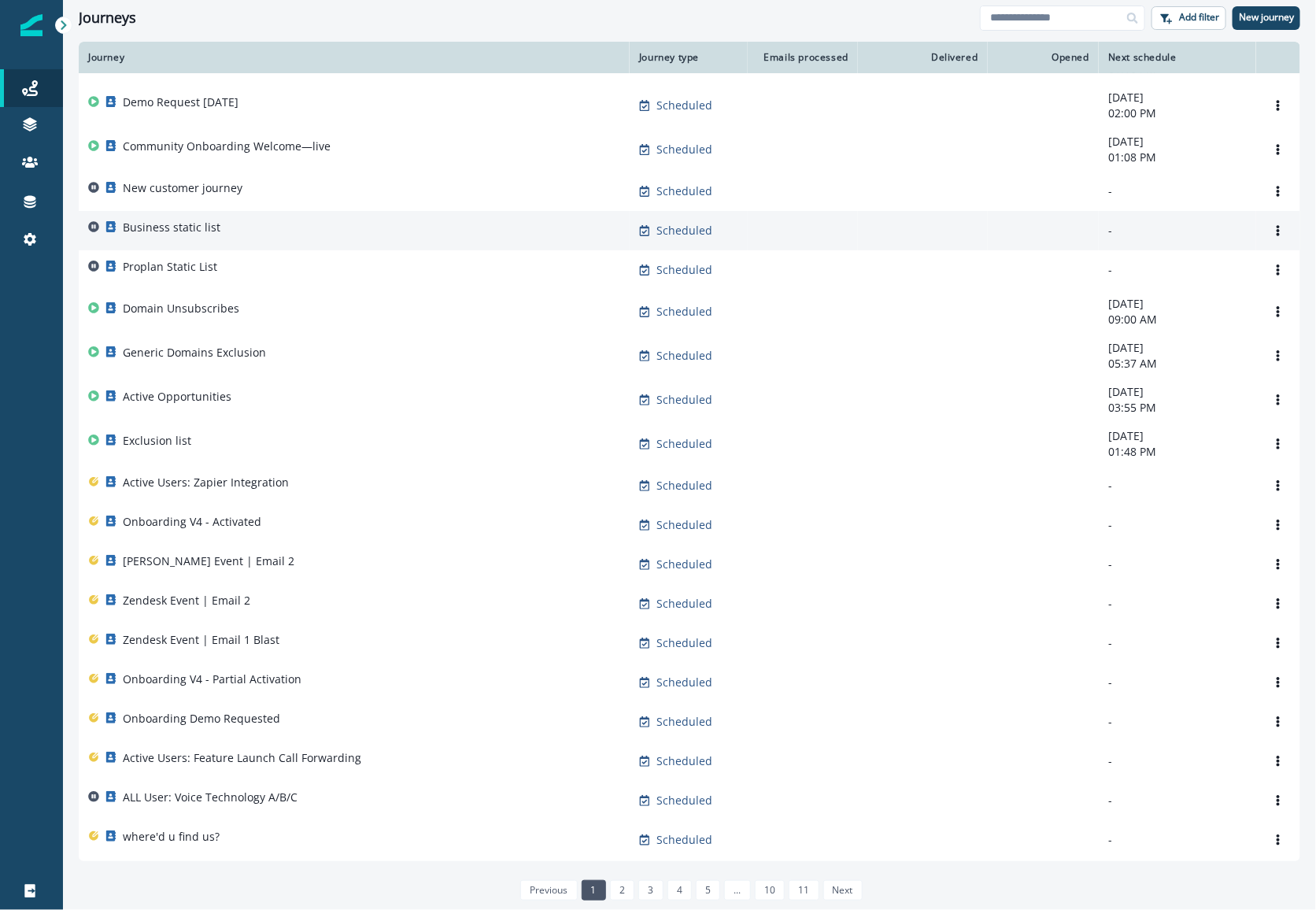
scroll to position [49, 0]
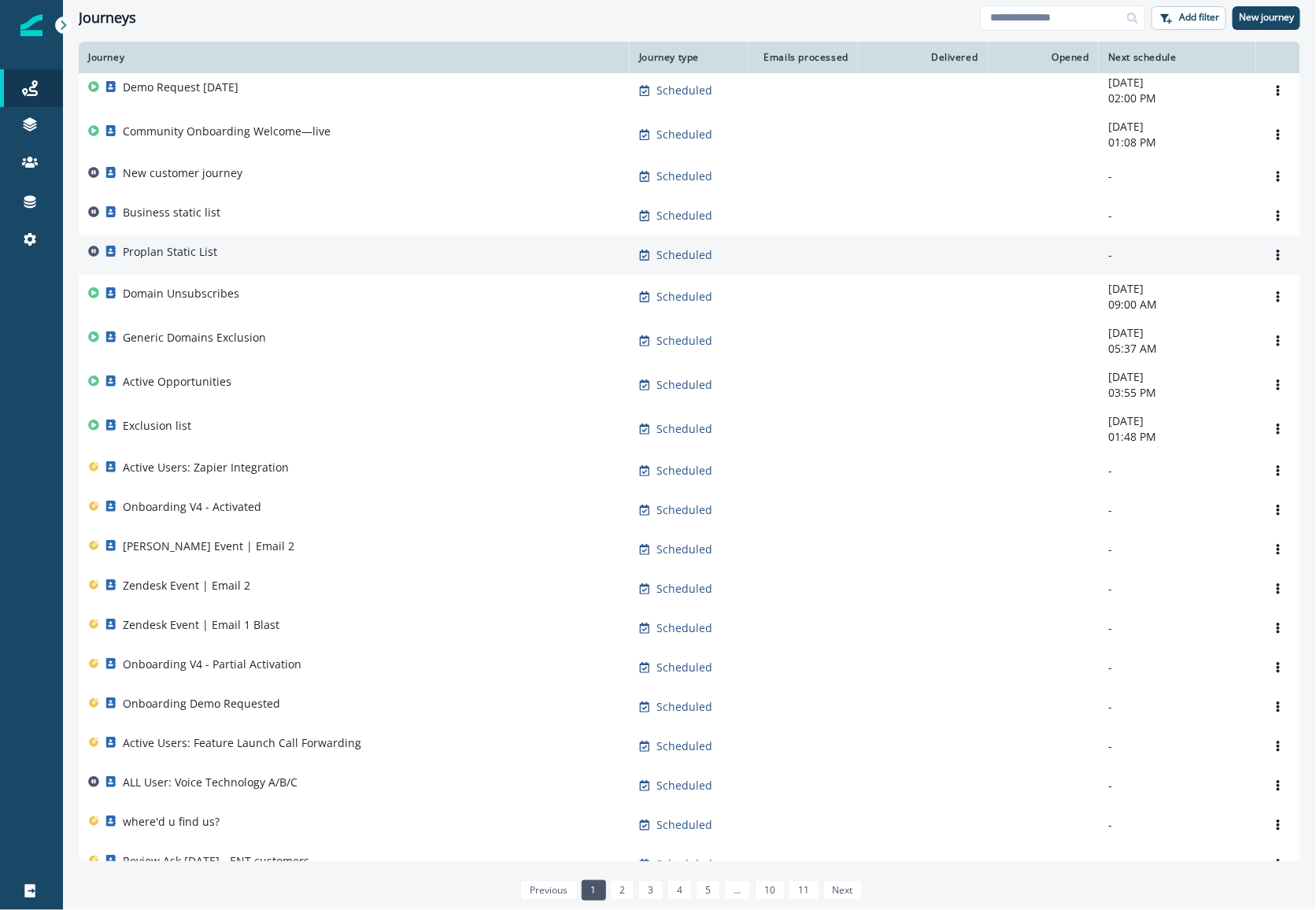
click at [161, 255] on p "Proplan Static List" at bounding box center [169, 251] width 94 height 16
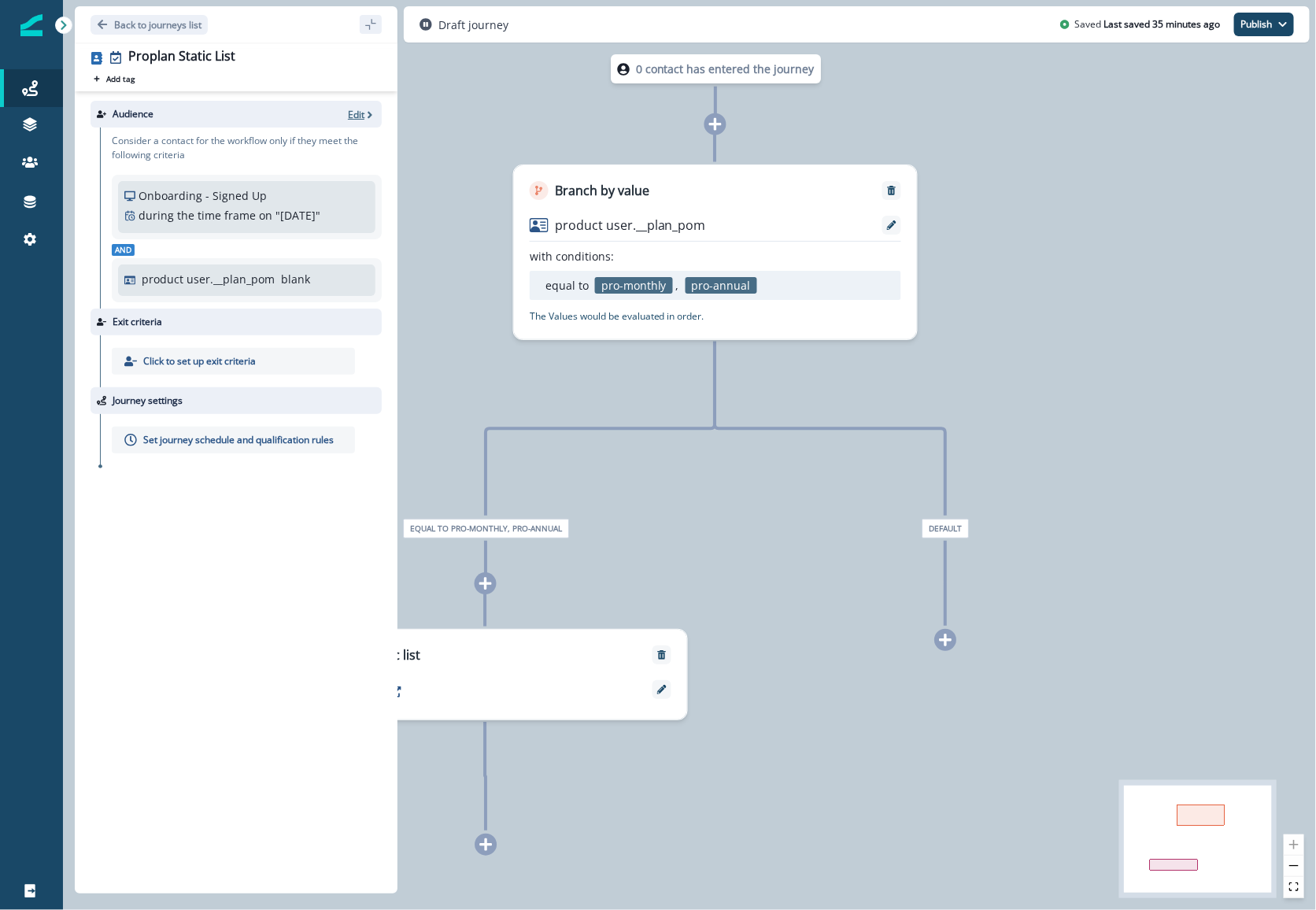
click at [362, 108] on p "Edit" at bounding box center [356, 115] width 17 height 14
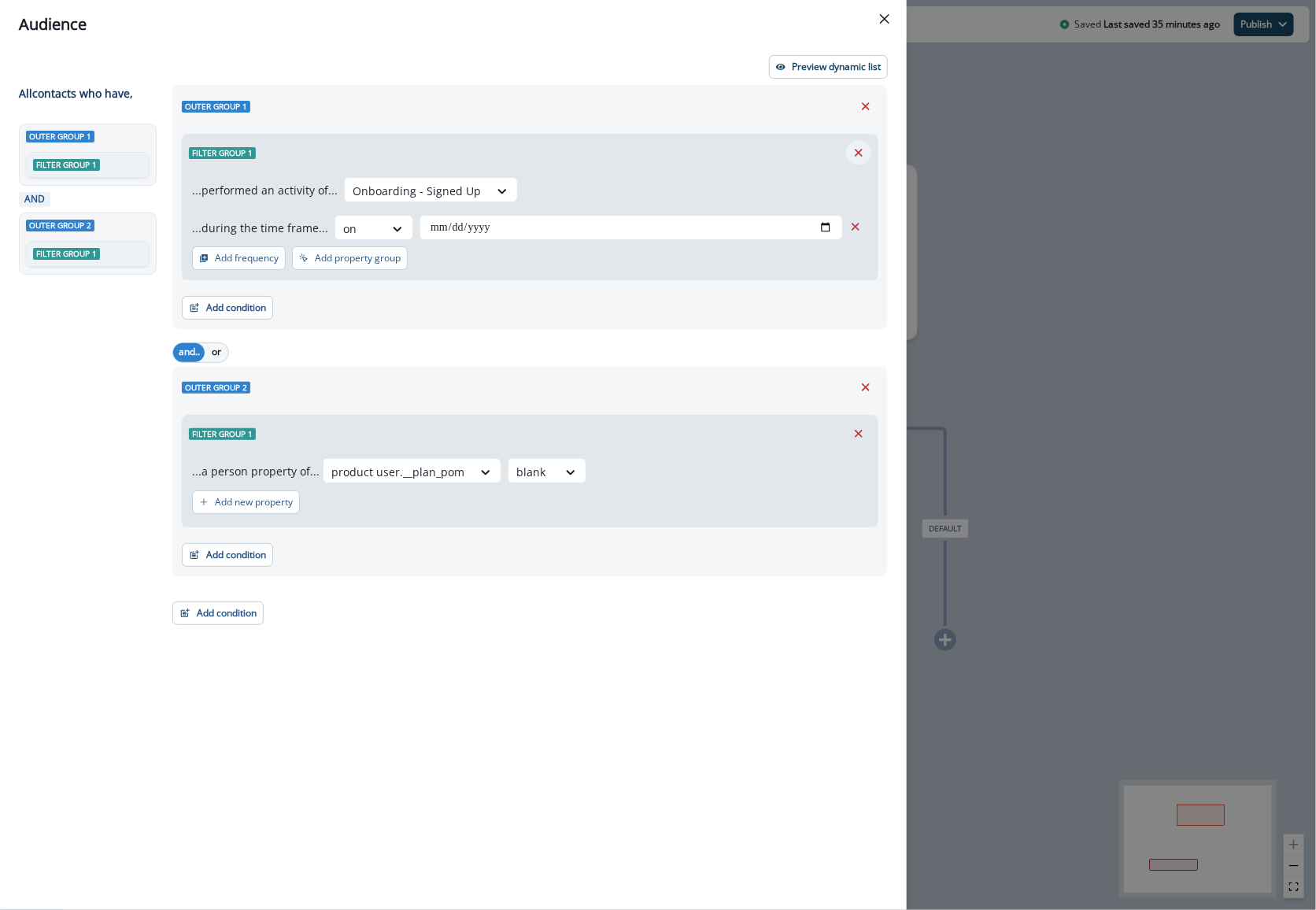
click at [858, 148] on icon "Remove" at bounding box center [858, 152] width 15 height 15
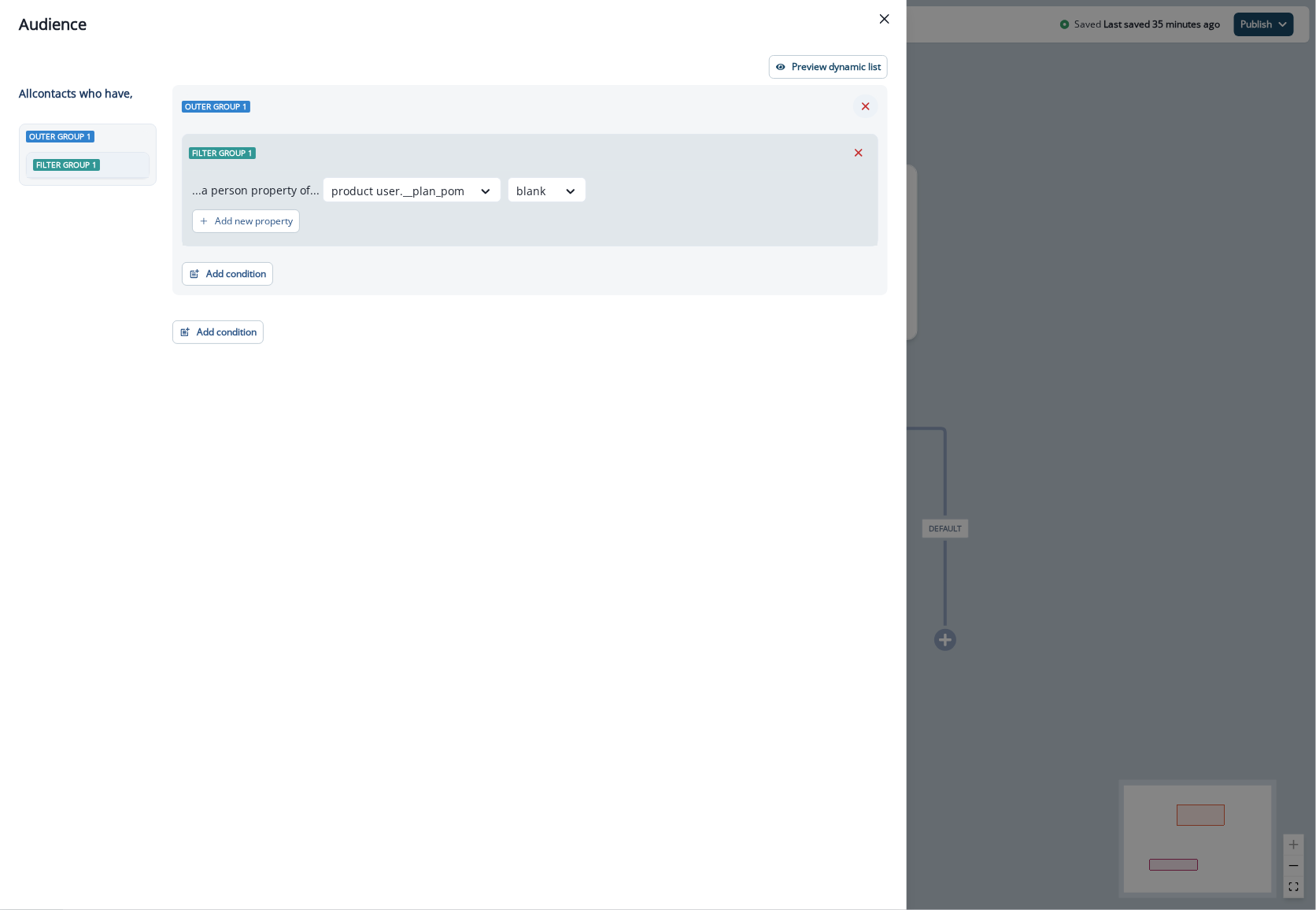
click at [867, 108] on icon "Remove" at bounding box center [866, 106] width 8 height 8
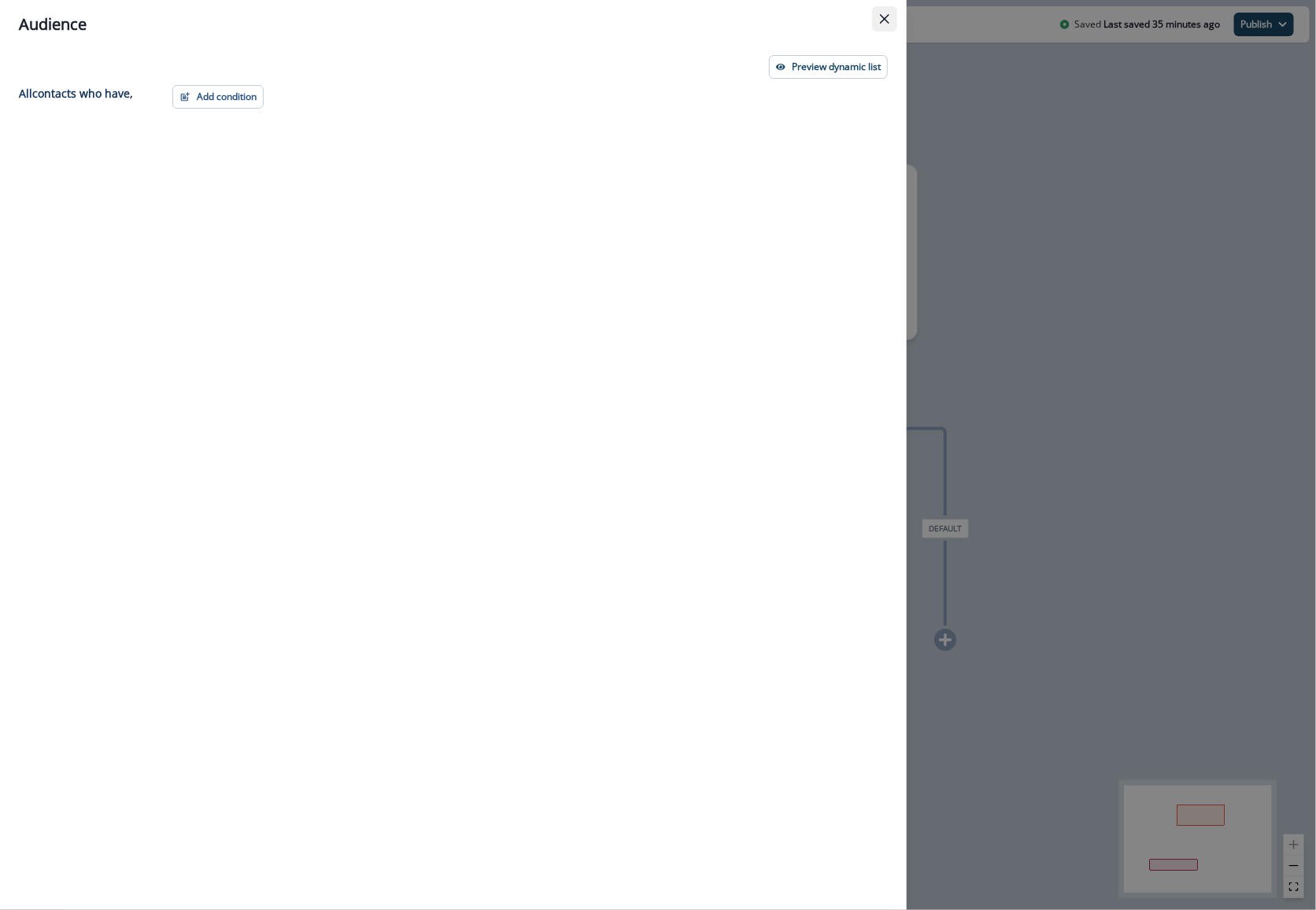
click at [884, 19] on icon "Close" at bounding box center [884, 19] width 10 height 10
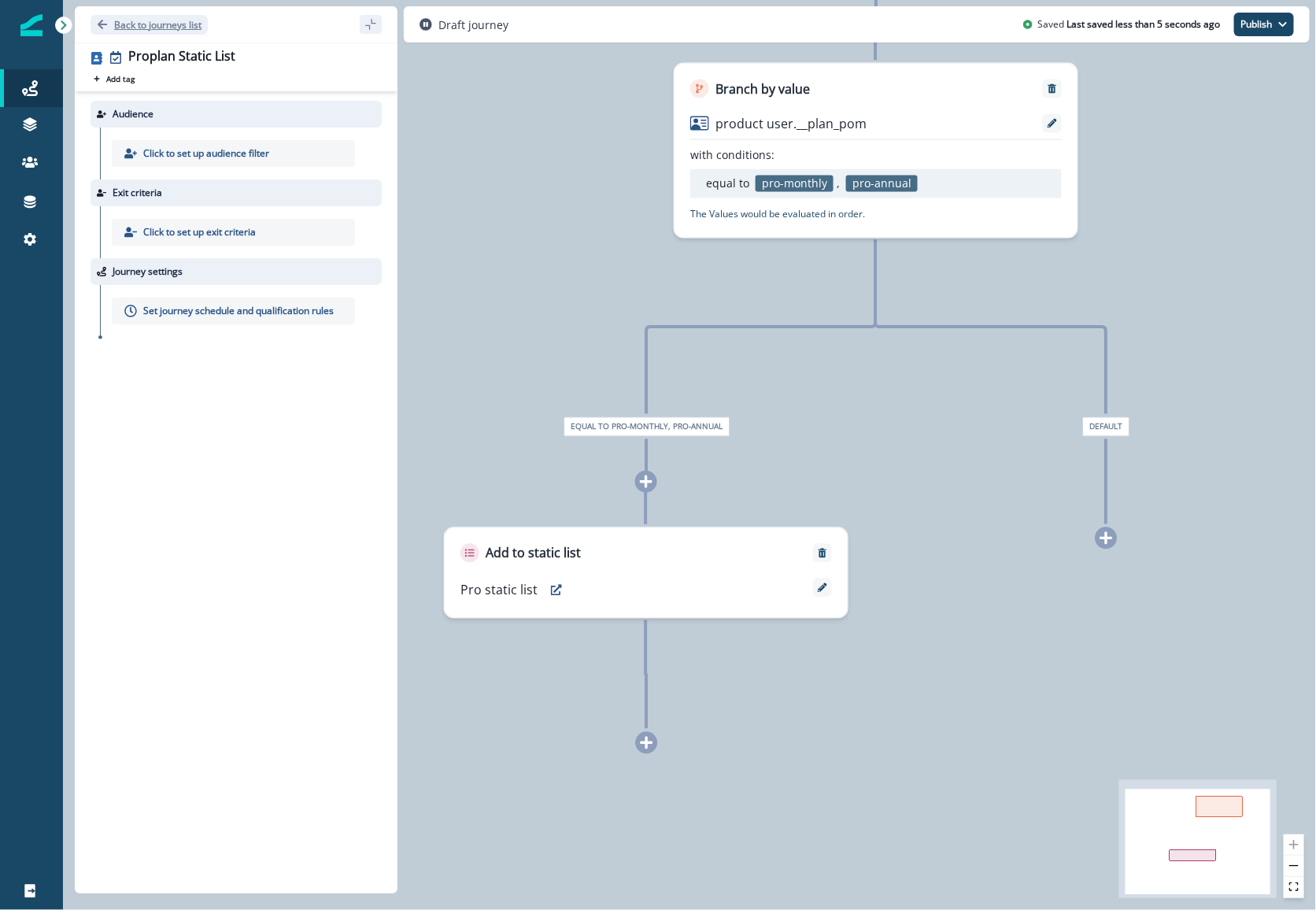
click at [141, 31] on button "Back to journeys list" at bounding box center [149, 24] width 117 height 19
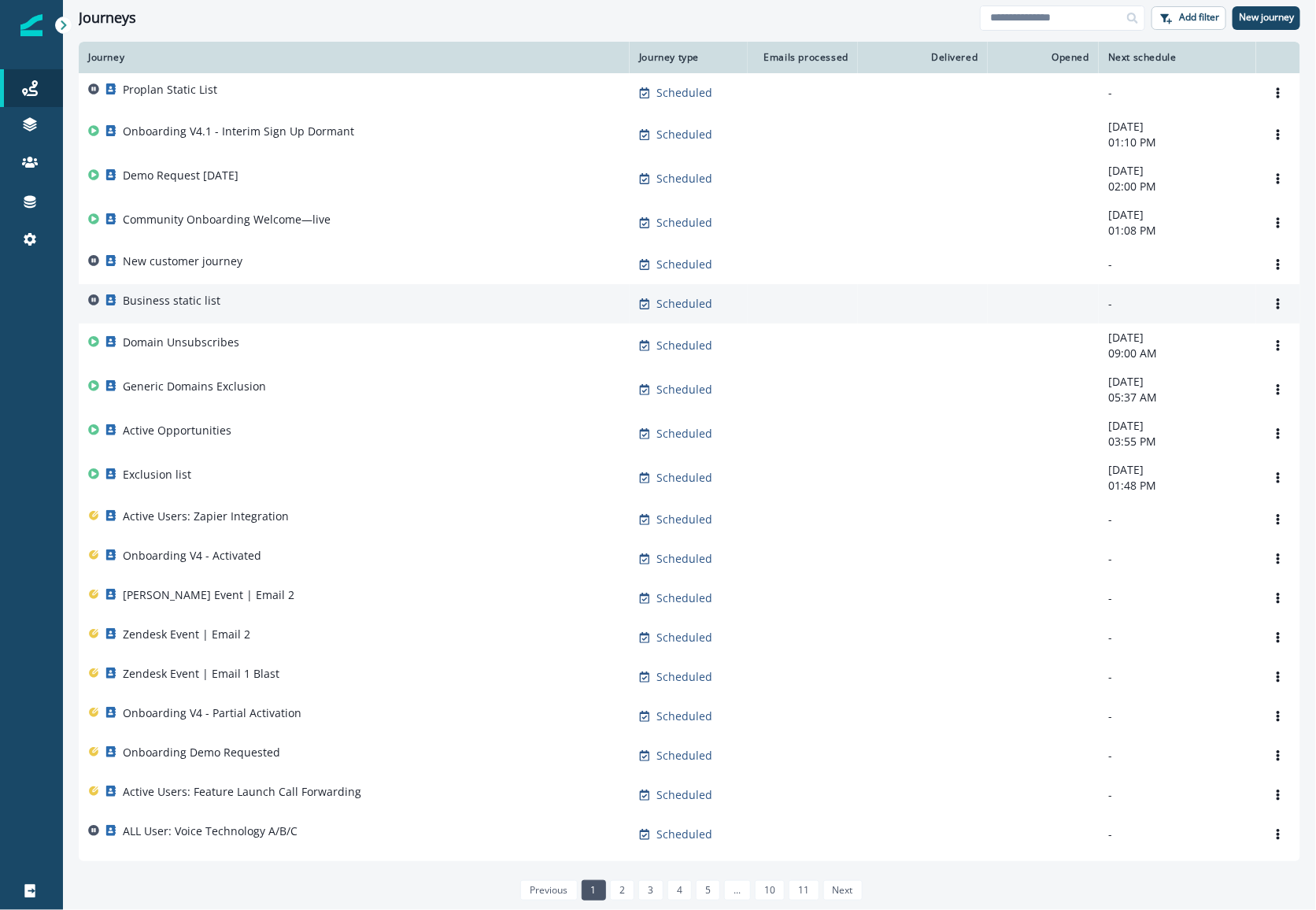
click at [160, 301] on p "Business static list" at bounding box center [171, 301] width 97 height 16
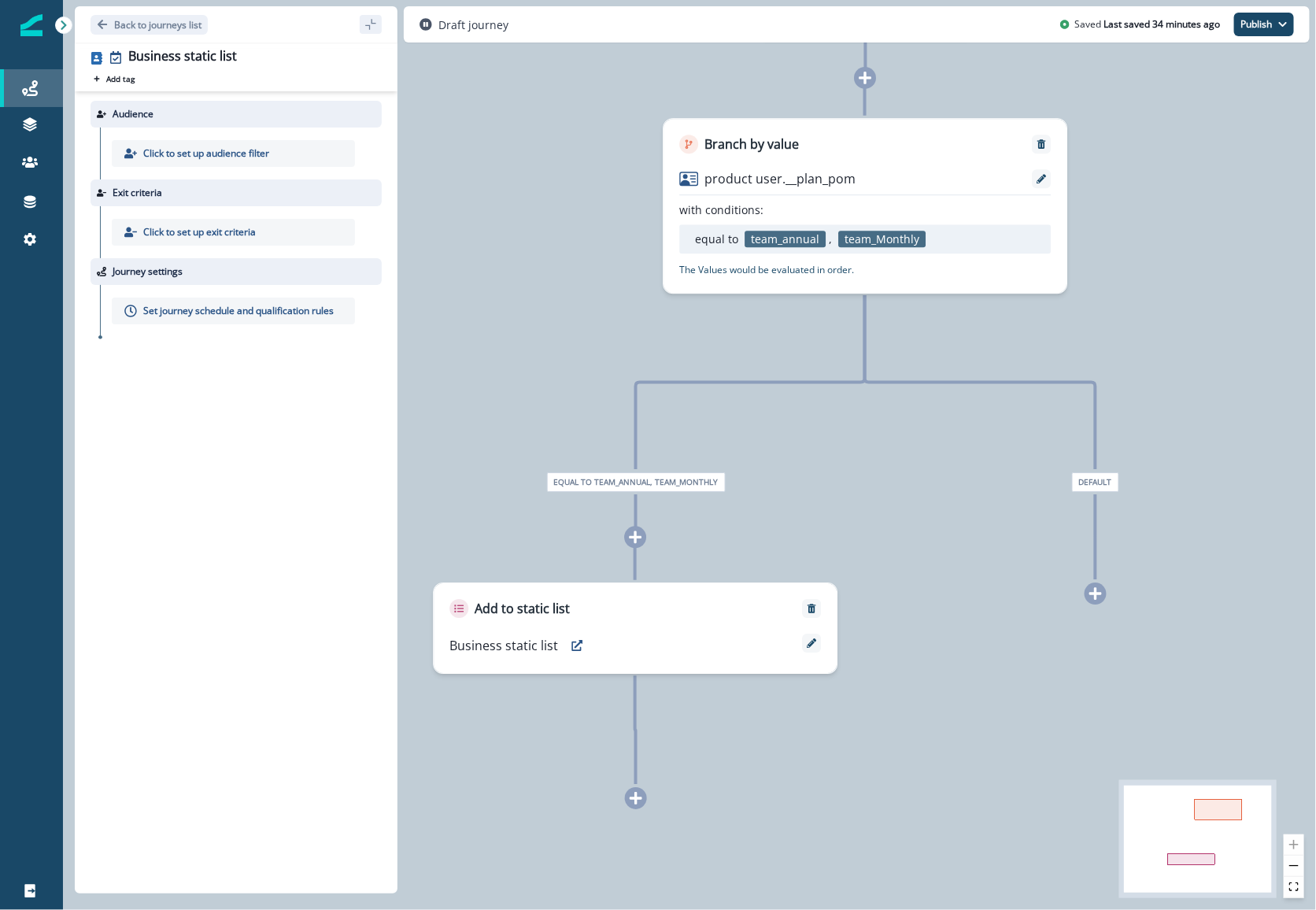
click at [29, 88] on icon at bounding box center [30, 88] width 16 height 16
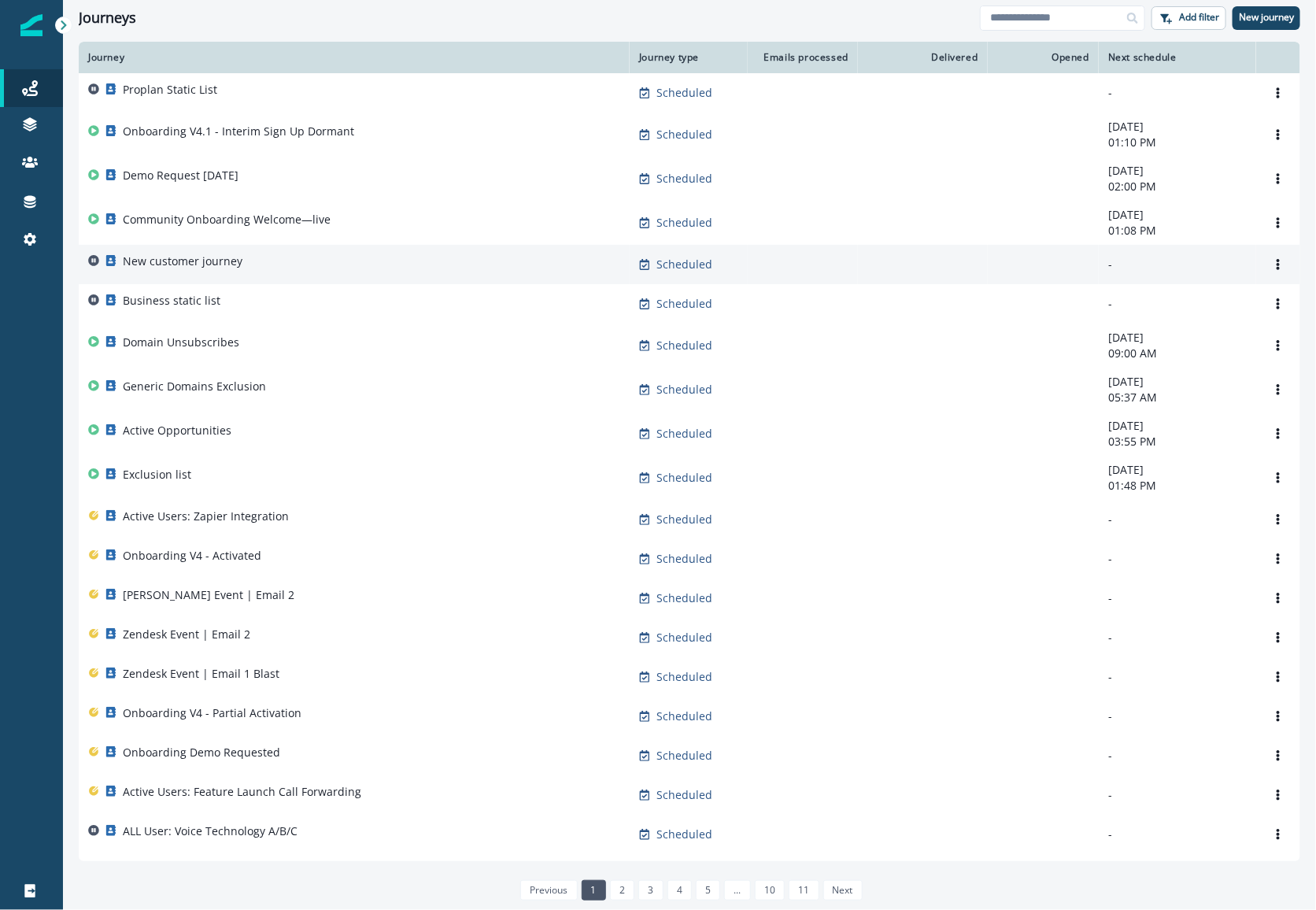
click at [295, 258] on div "New customer journey" at bounding box center [354, 264] width 532 height 22
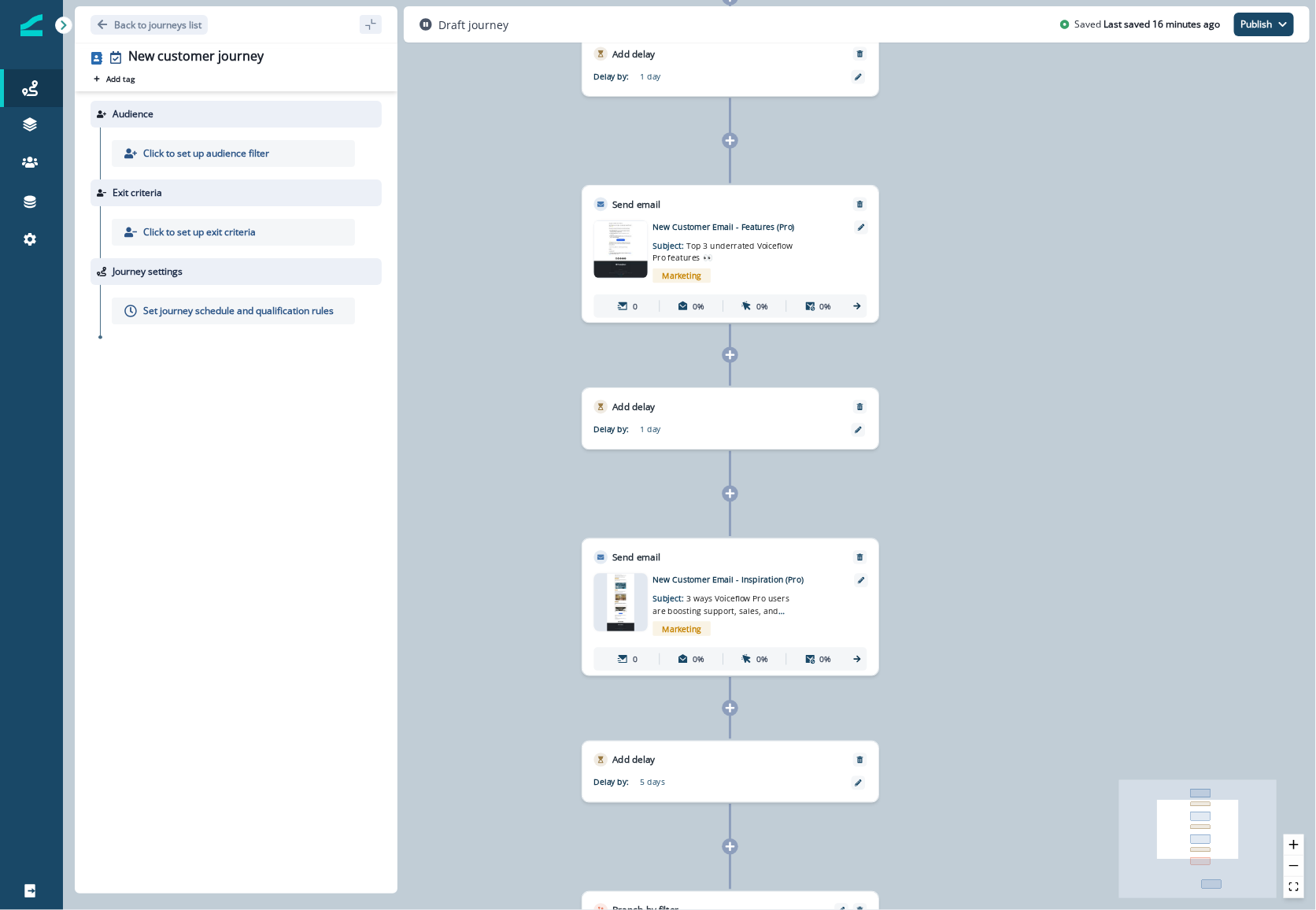
click at [227, 152] on p "Click to set up audience filter" at bounding box center [206, 153] width 126 height 15
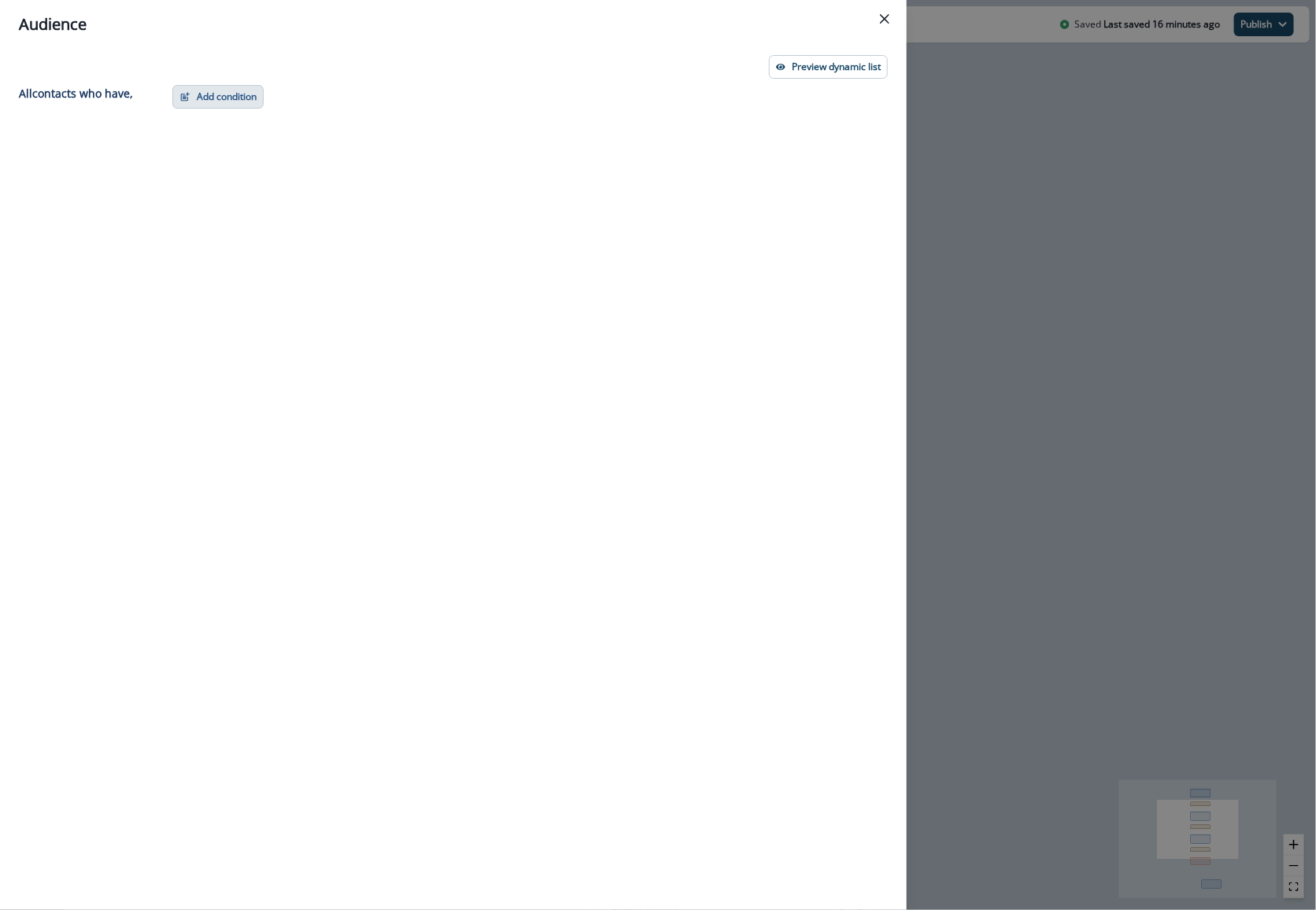
click at [223, 96] on button "Add condition" at bounding box center [218, 96] width 92 height 23
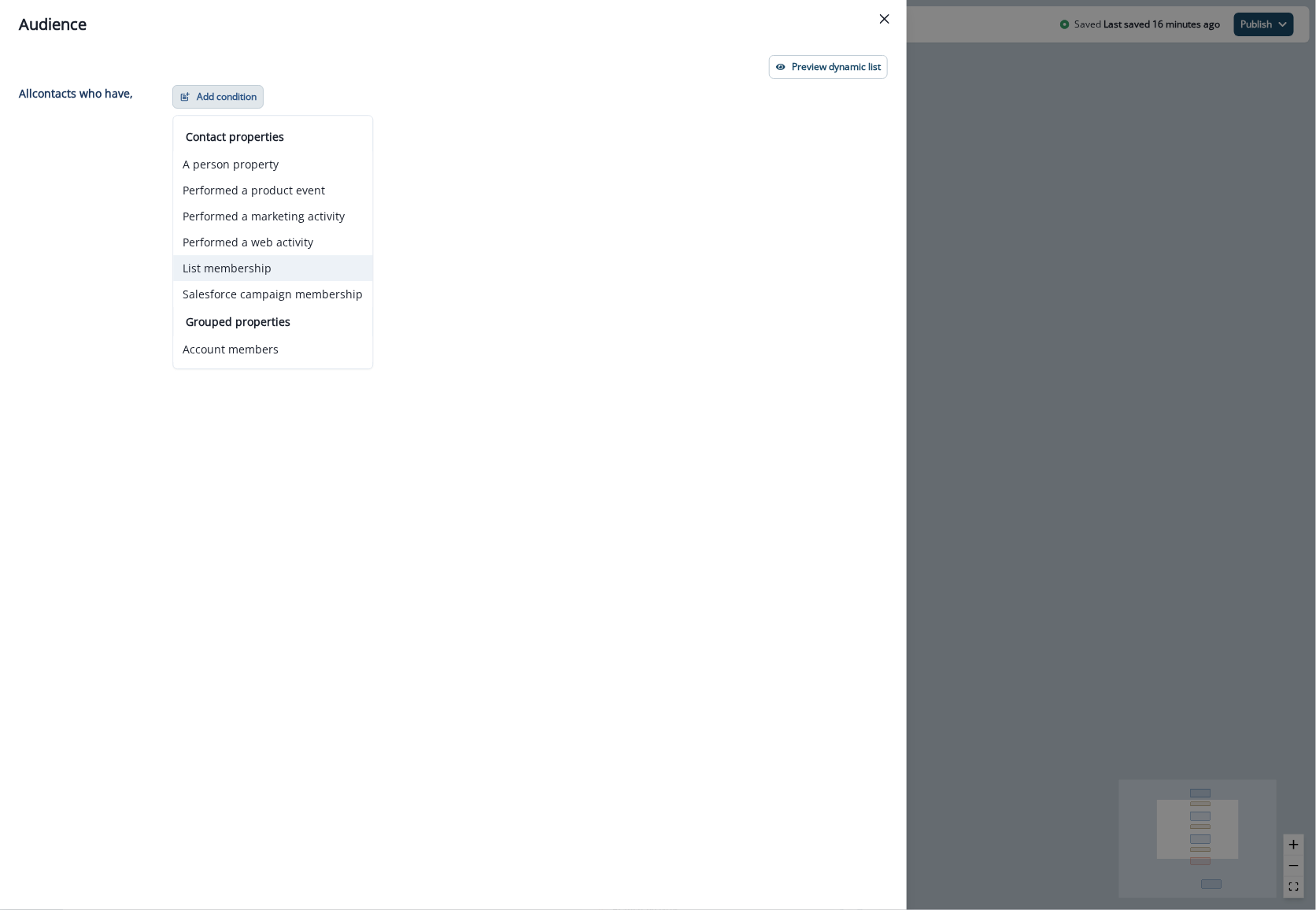
click at [221, 262] on button "List membership" at bounding box center [273, 268] width 199 height 26
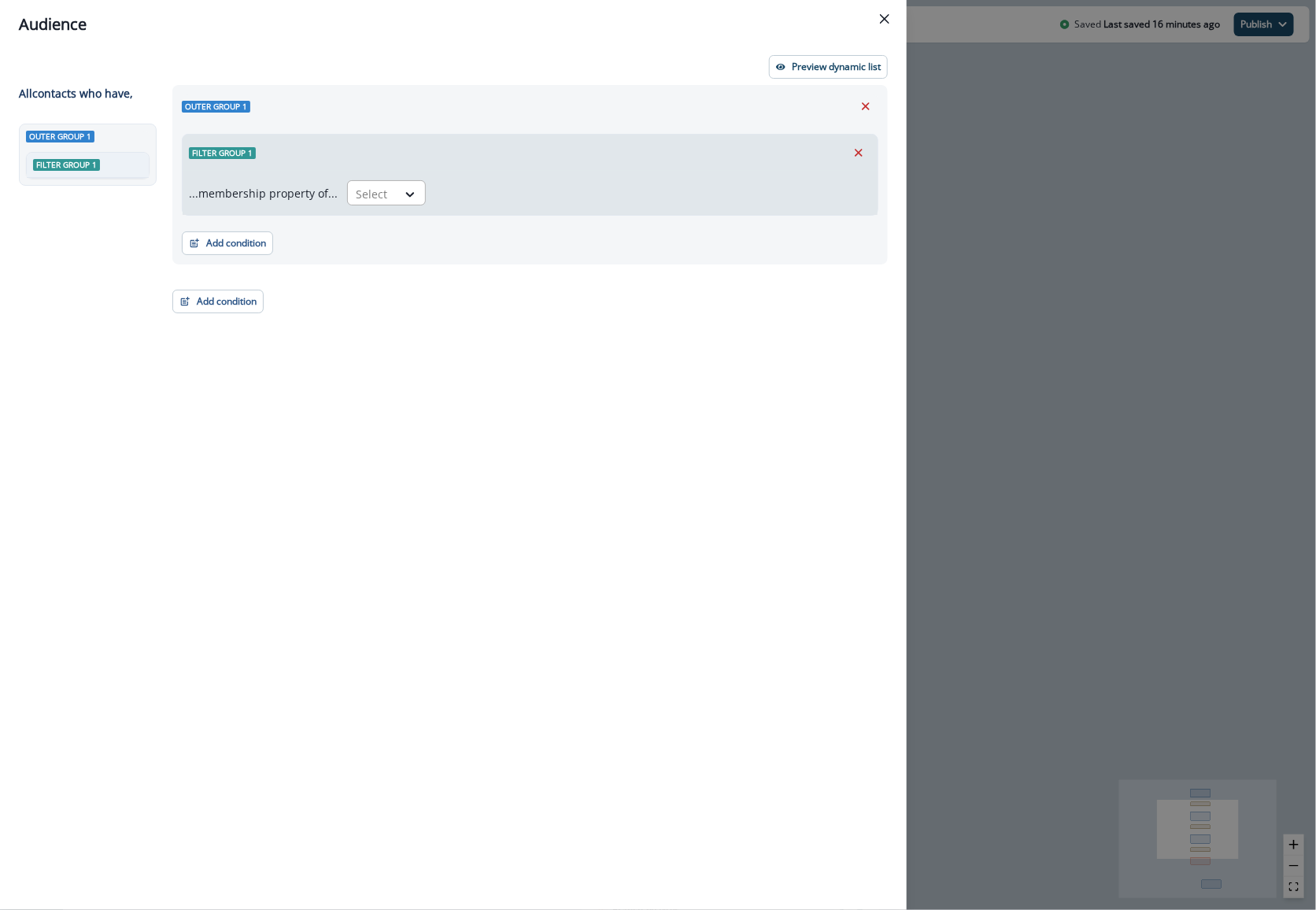
click at [367, 200] on div at bounding box center [372, 194] width 33 height 19
drag, startPoint x: 372, startPoint y: 262, endPoint x: 380, endPoint y: 249, distance: 15.3
click at [372, 262] on div "in" at bounding box center [381, 258] width 79 height 29
click at [459, 191] on div at bounding box center [639, 194] width 391 height 19
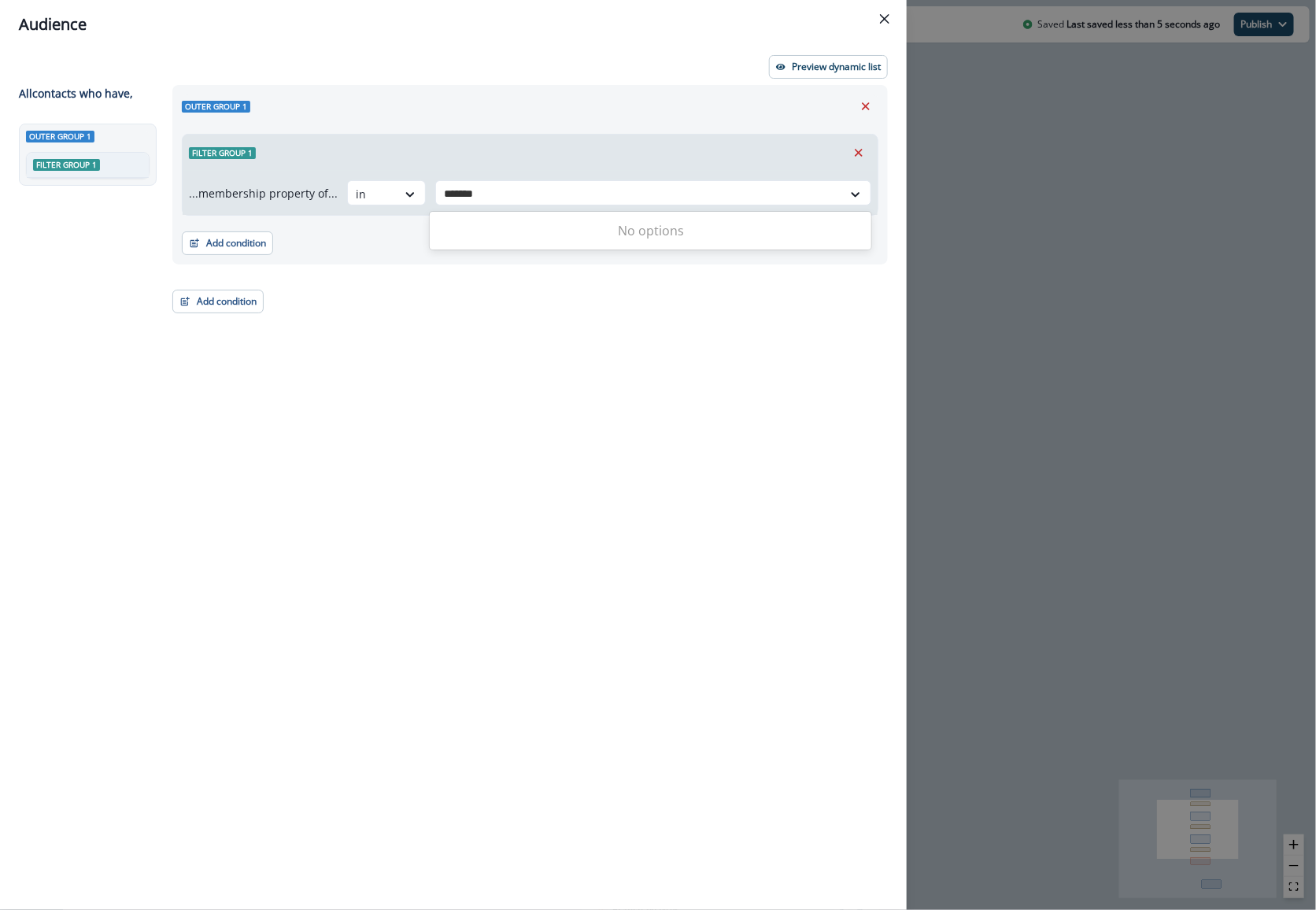
type input "******"
click at [567, 232] on p "Pro static list" at bounding box center [542, 234] width 67 height 17
click at [496, 50] on div "Preview dynamic list All contact s who have, Outer group 1 Filter group 1 Outer…" at bounding box center [453, 479] width 907 height 861
click at [793, 67] on p "Preview dynamic list" at bounding box center [836, 66] width 89 height 11
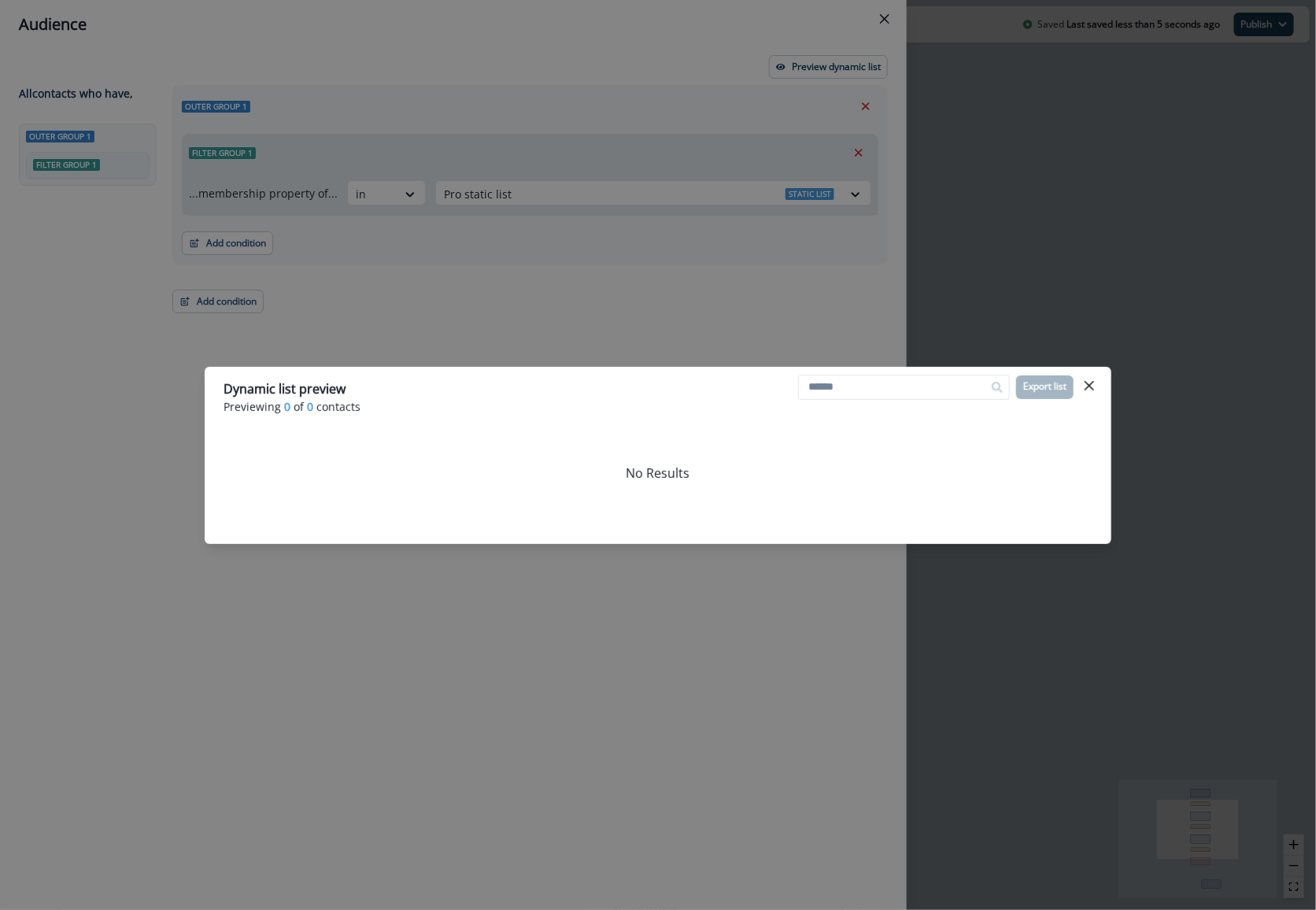
click at [874, 269] on div "Dynamic list preview Previewing 0 of 0 contacts Export list No Results" at bounding box center [658, 455] width 1316 height 910
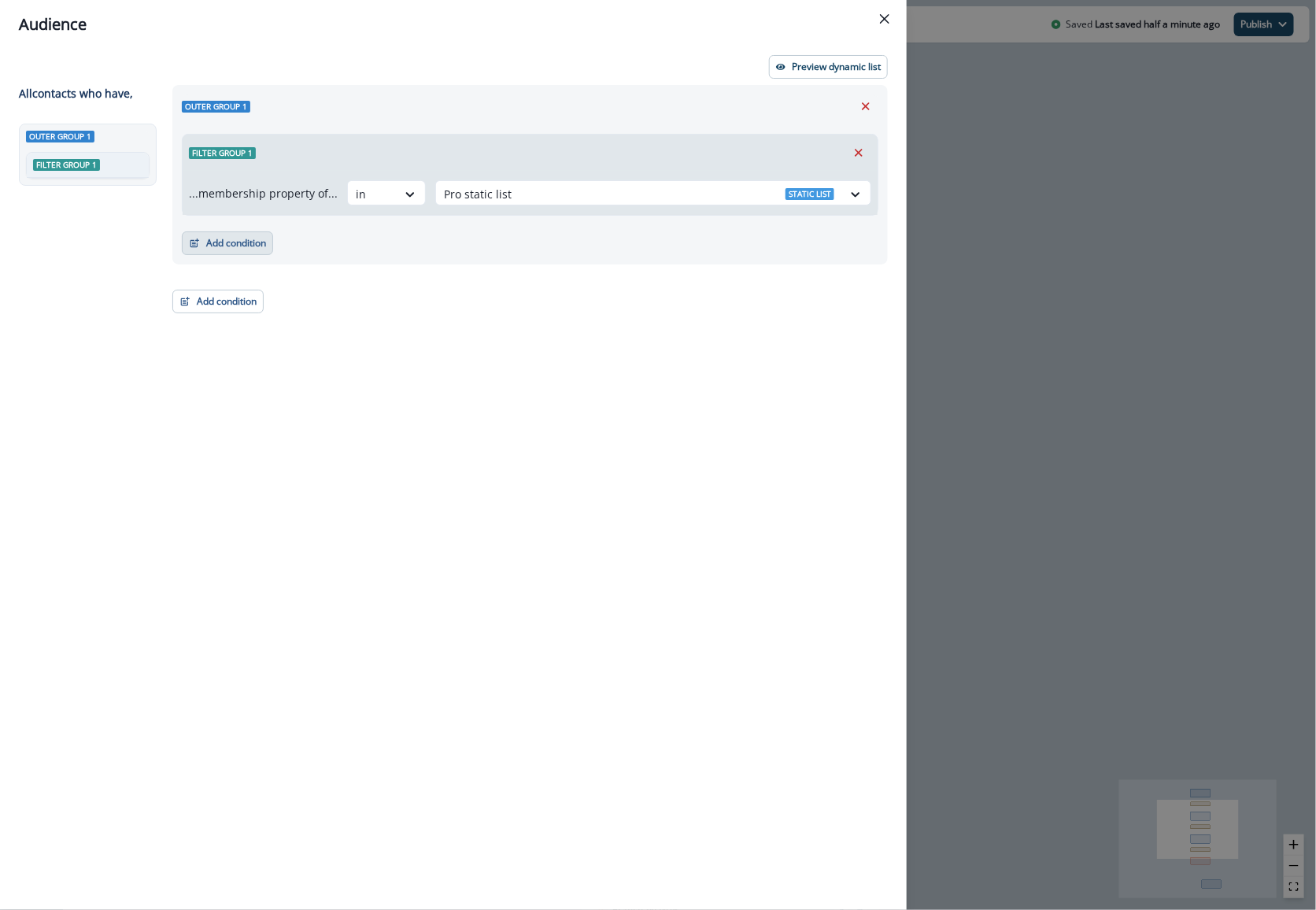
click at [235, 240] on button "Add condition" at bounding box center [228, 244] width 92 height 23
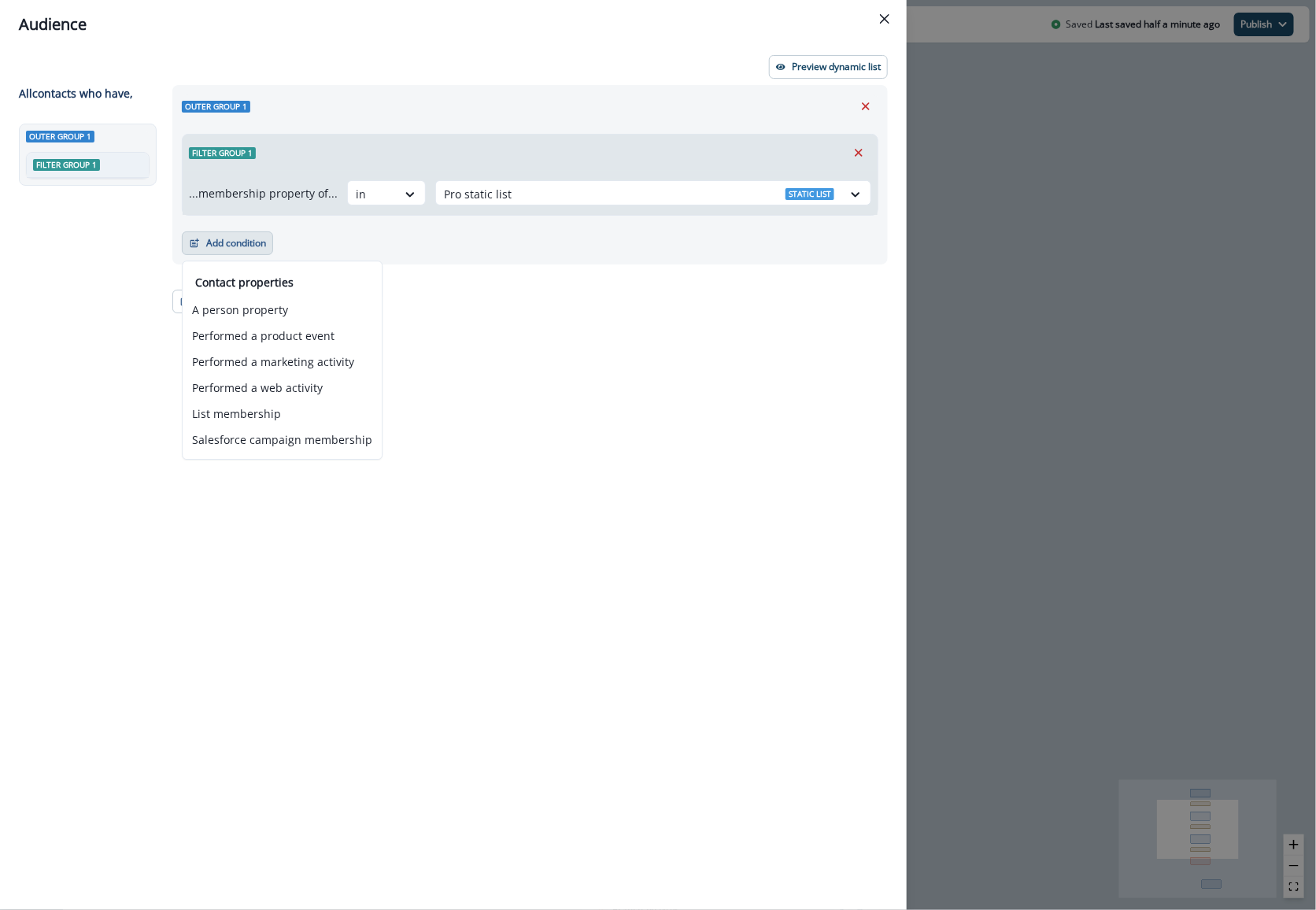
click at [484, 309] on div "Outer group 1 Filter group 1 ...membership property of... in Pro static list St…" at bounding box center [525, 469] width 725 height 768
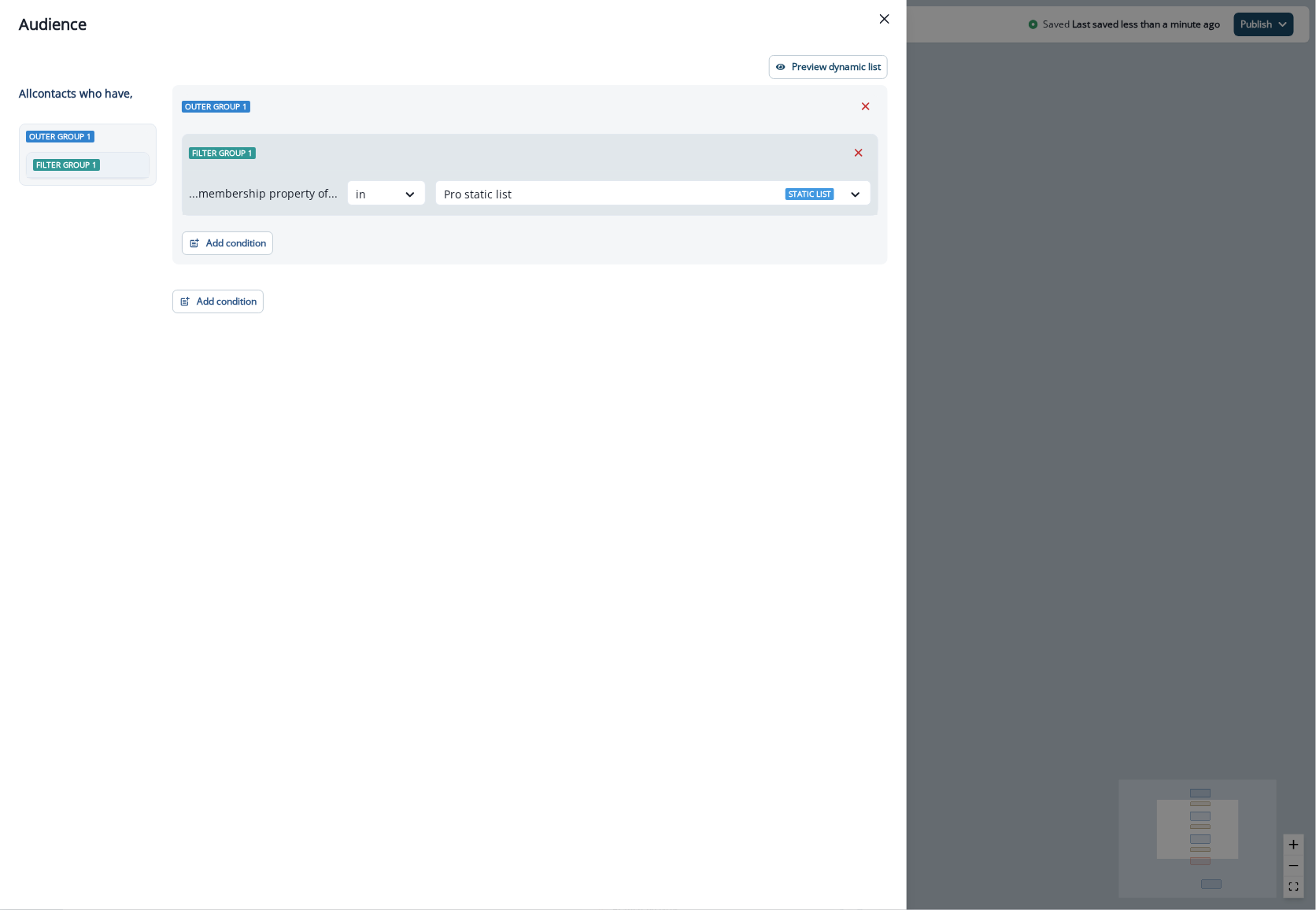
click at [396, 505] on div "Outer group 1 Filter group 1 ...membership property of... in Pro static list St…" at bounding box center [525, 469] width 725 height 768
click at [888, 12] on button "Close" at bounding box center [884, 19] width 25 height 25
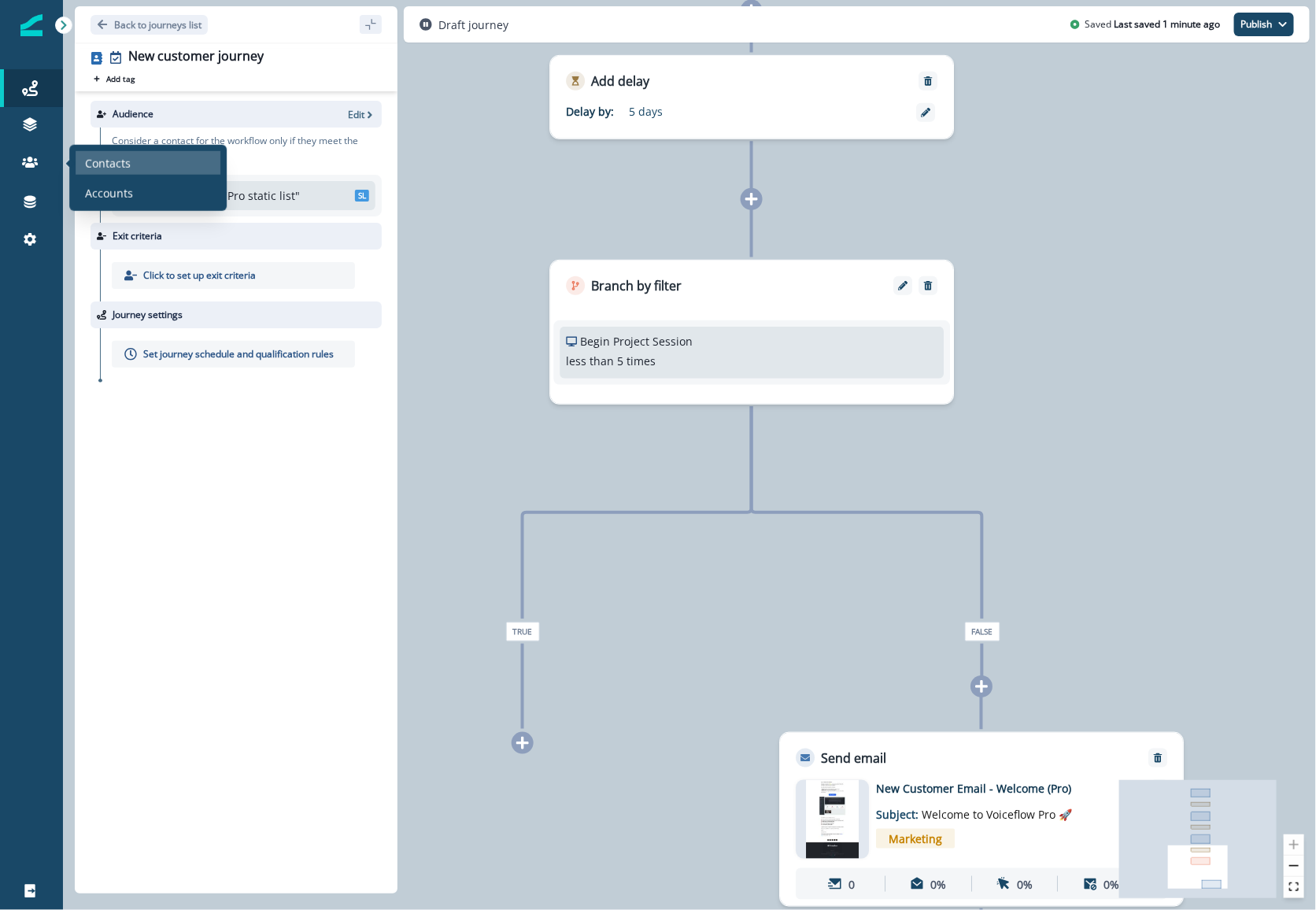
click at [128, 156] on p "Contacts" at bounding box center [107, 162] width 46 height 17
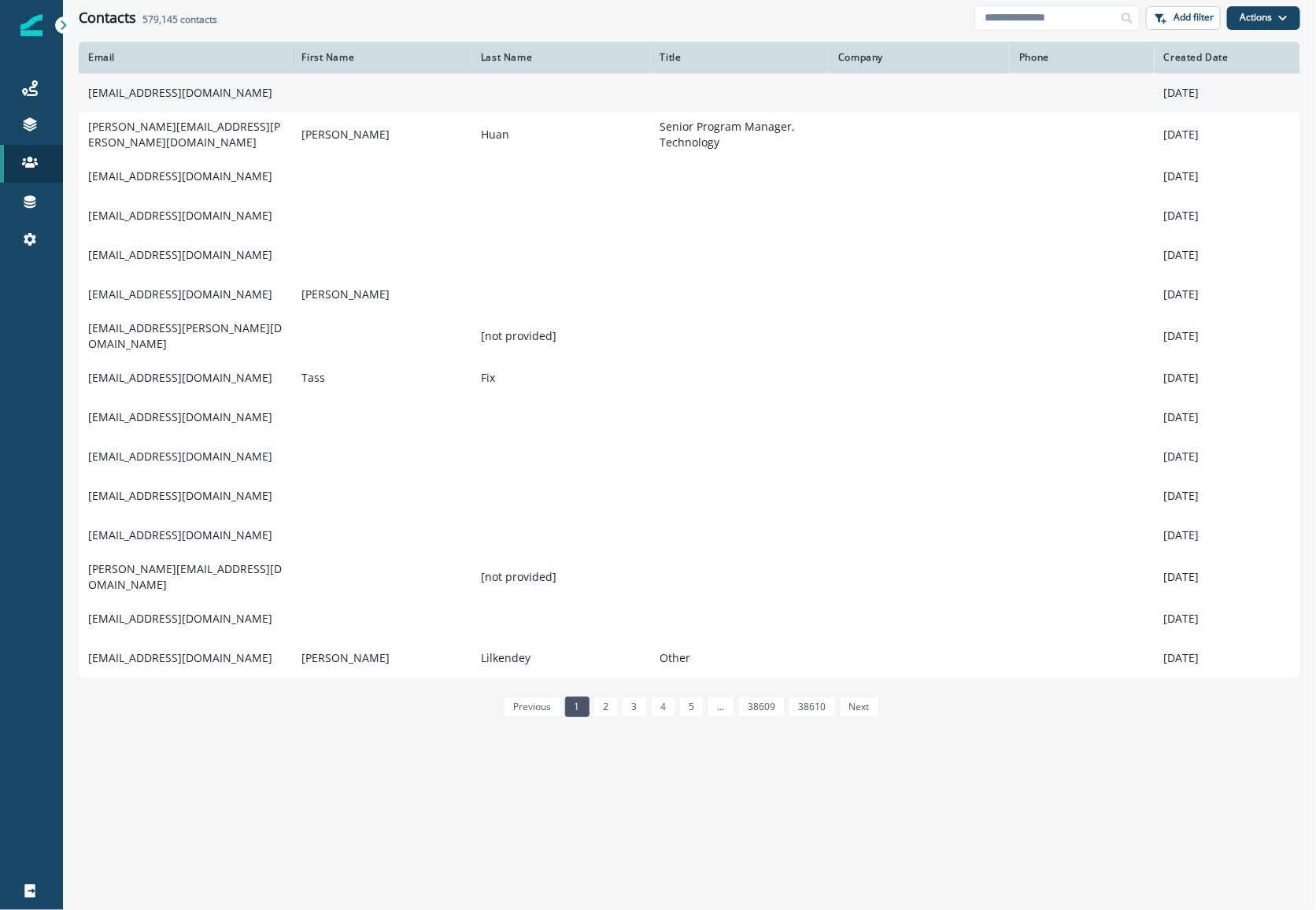
click at [202, 87] on td "sarvagnyapurohit@gmail.com" at bounding box center [185, 93] width 213 height 39
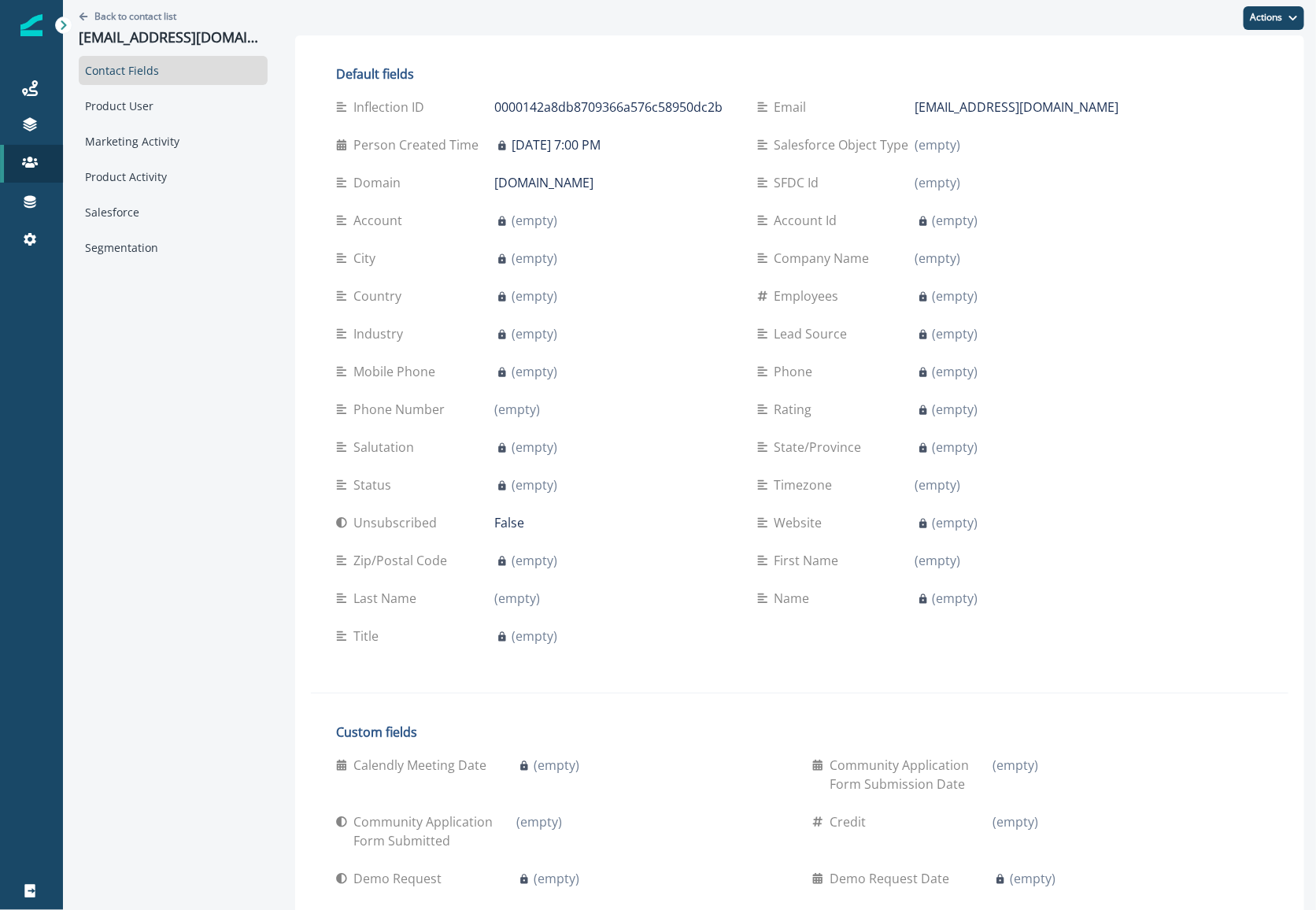
click at [166, 89] on div "Contact Fields Product User Marketing Activity Product Activity Salesforce Segm…" at bounding box center [173, 159] width 189 height 207
click at [162, 102] on div "Product User" at bounding box center [173, 106] width 189 height 29
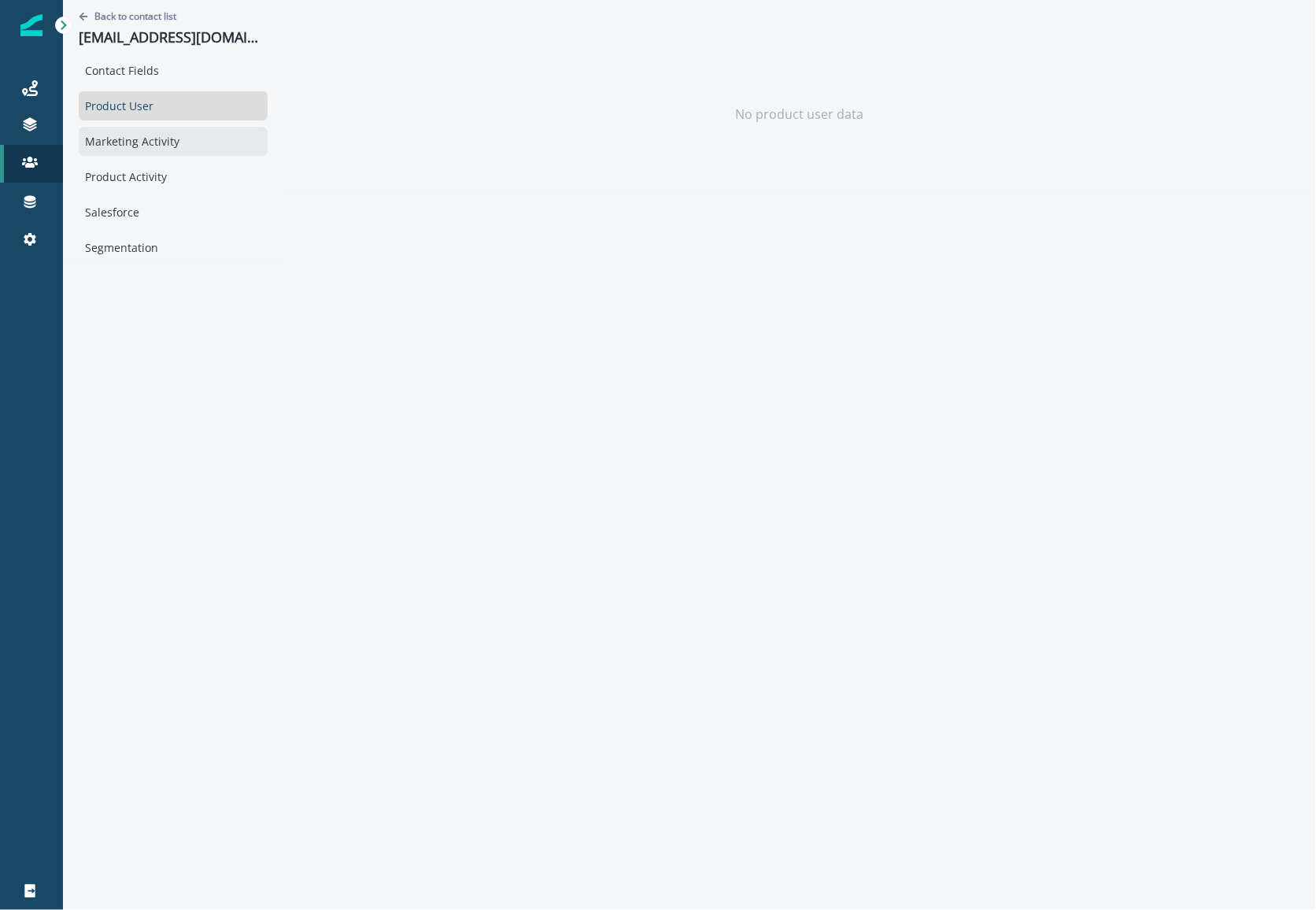
click at [174, 135] on div "Marketing Activity" at bounding box center [173, 141] width 189 height 29
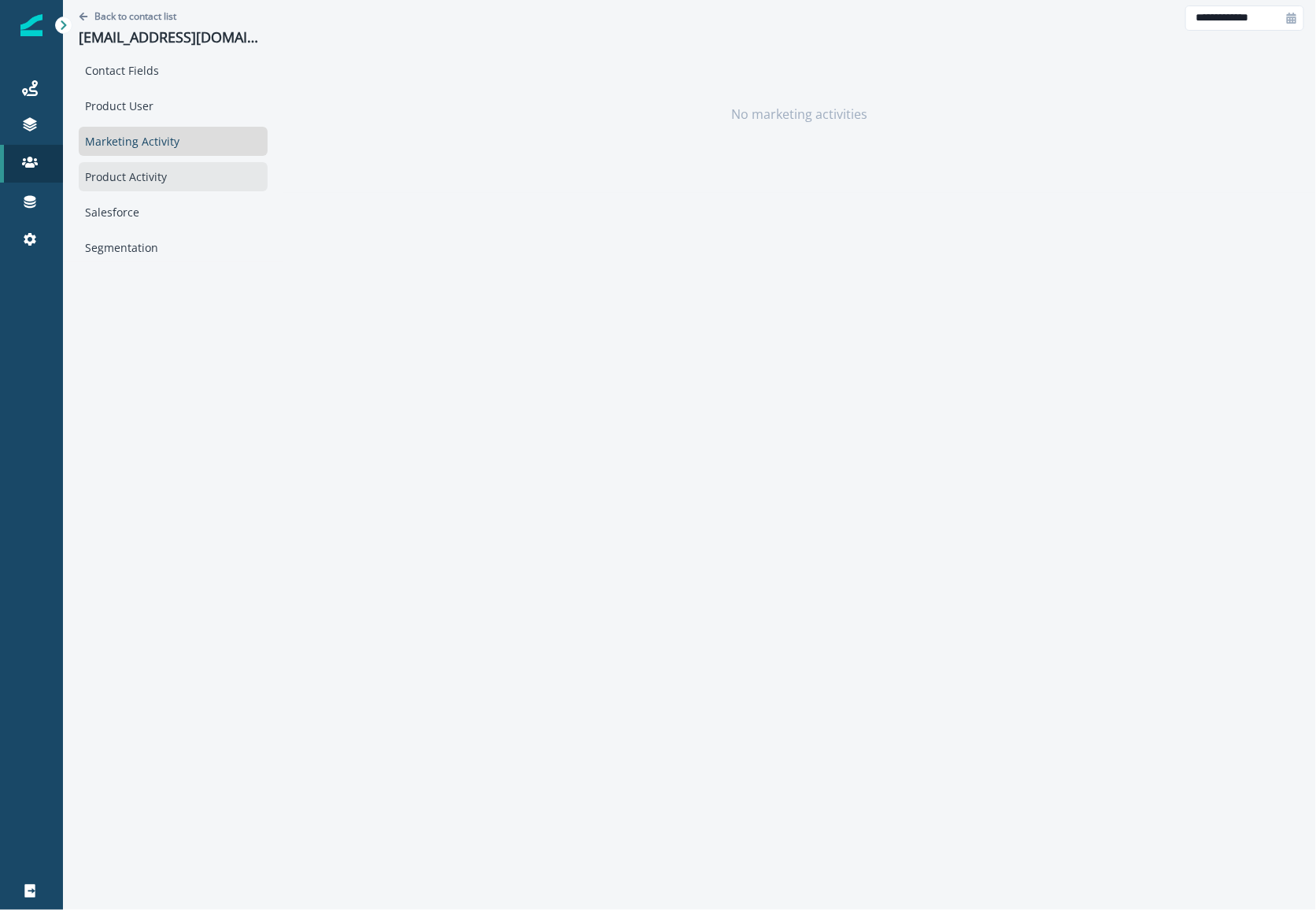
click at [158, 179] on div "Product Activity" at bounding box center [173, 176] width 189 height 29
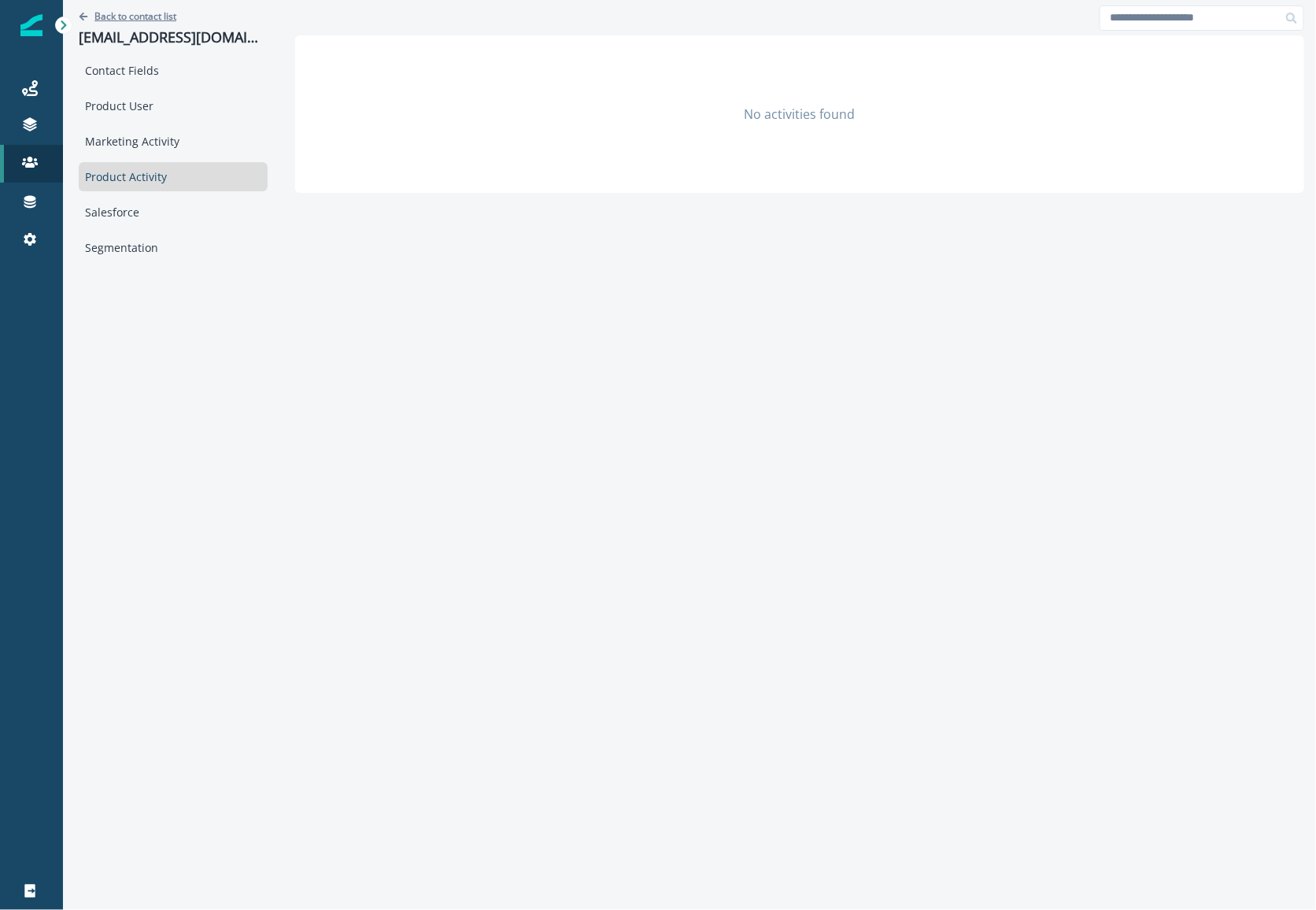
click at [116, 17] on p "Back to contact list" at bounding box center [135, 17] width 82 height 14
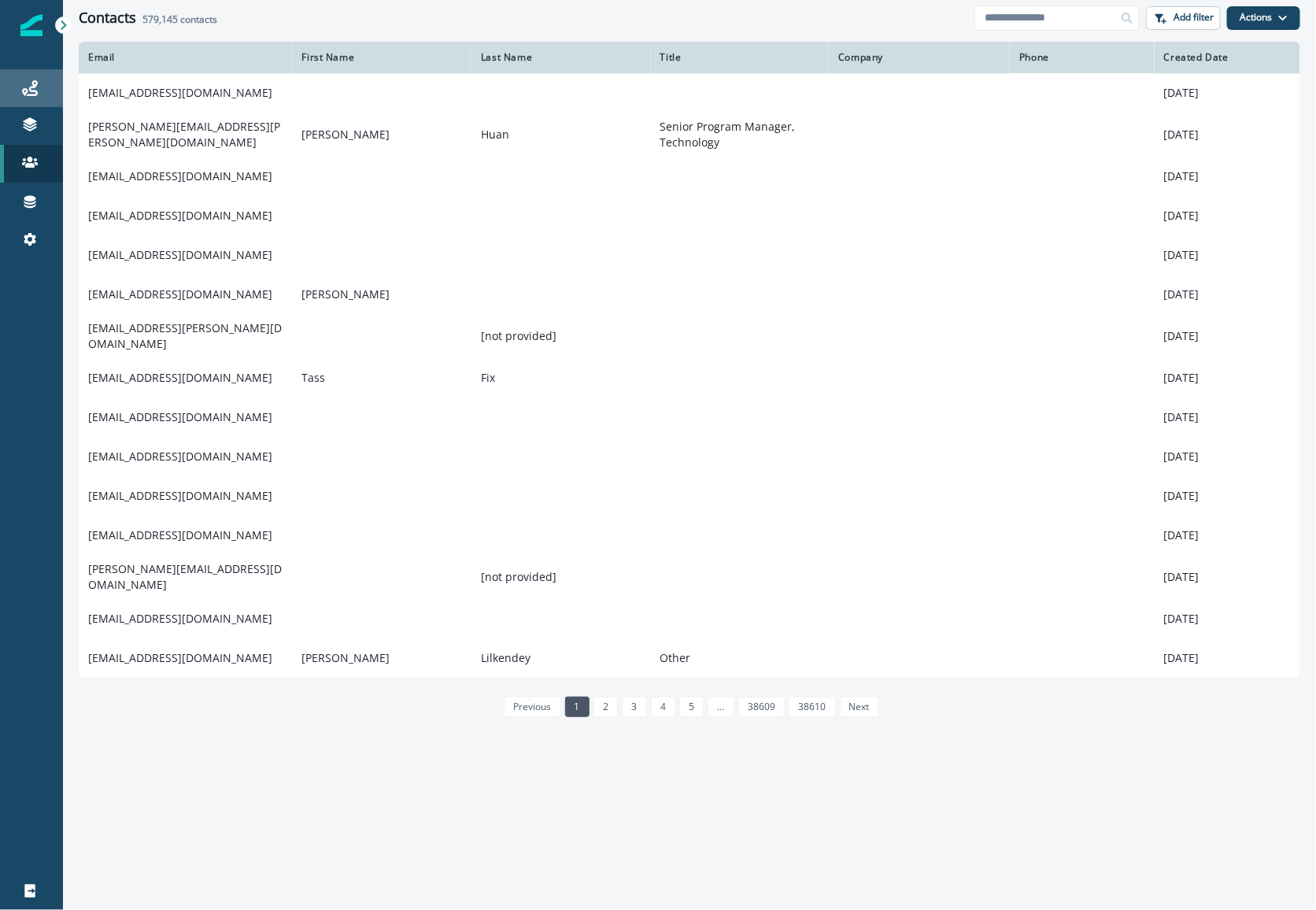
click at [40, 91] on div "Journeys" at bounding box center [31, 88] width 51 height 19
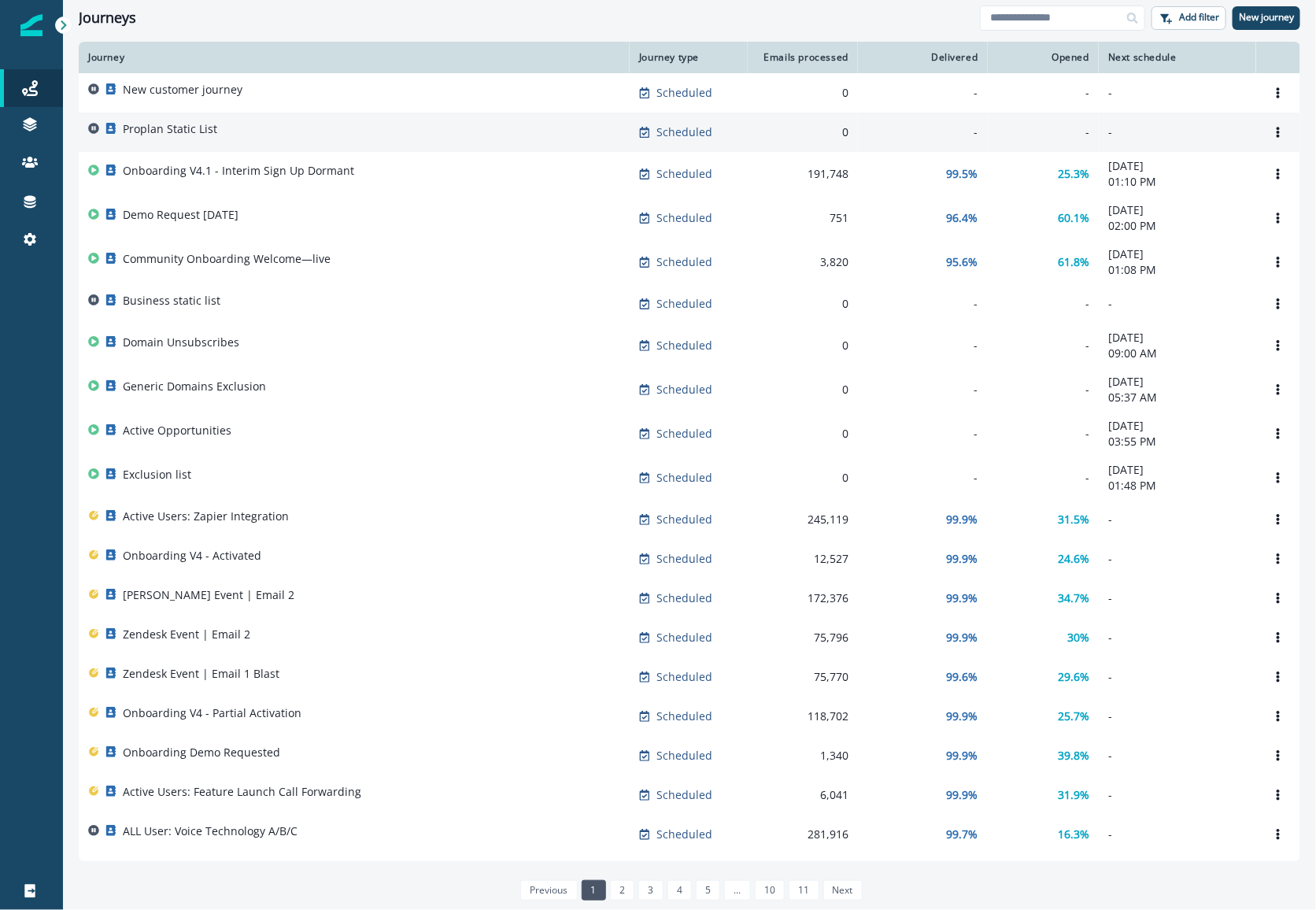
click at [183, 137] on div "Proplan Static List" at bounding box center [169, 132] width 94 height 22
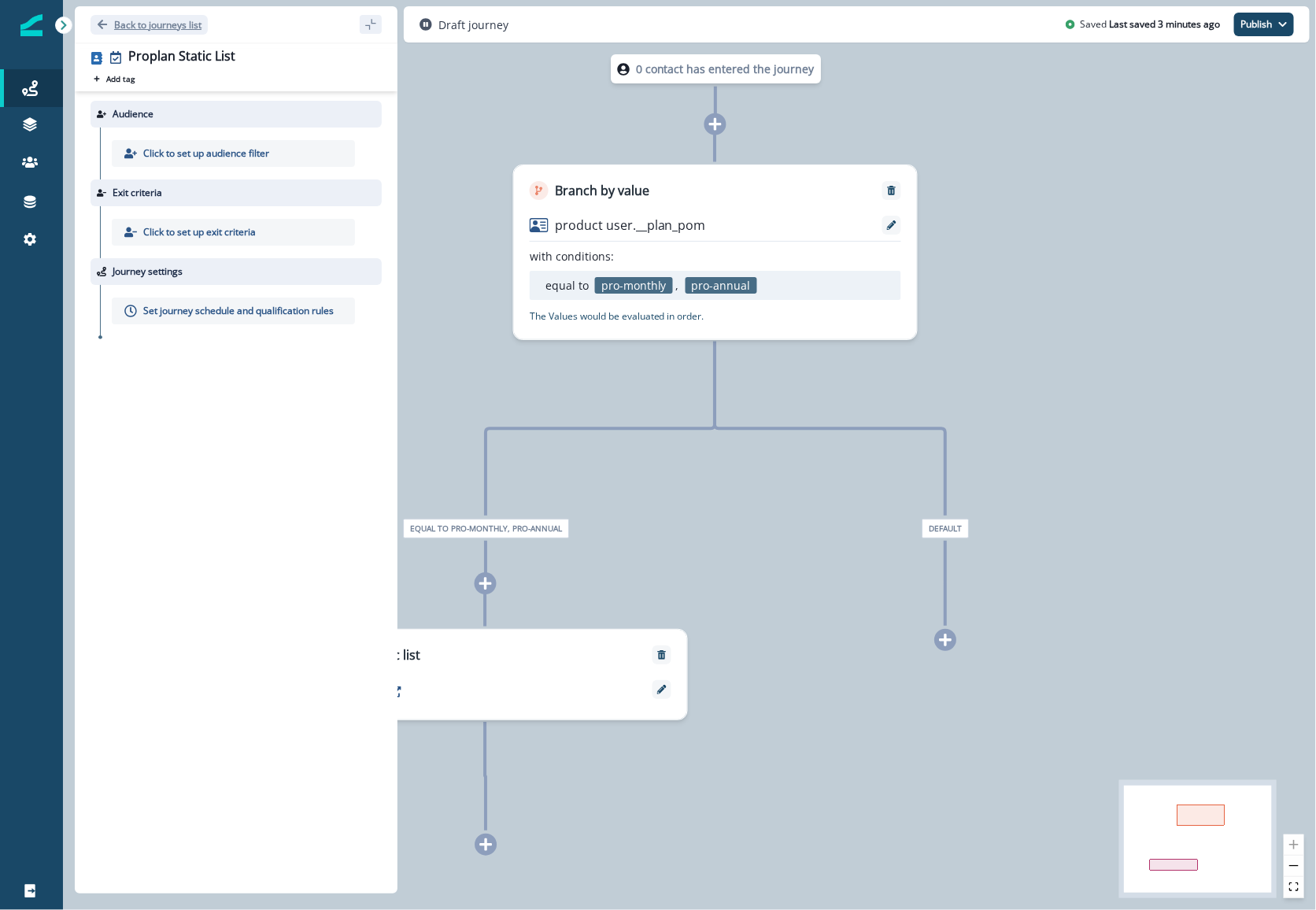
click at [158, 22] on p "Back to journeys list" at bounding box center [158, 25] width 88 height 14
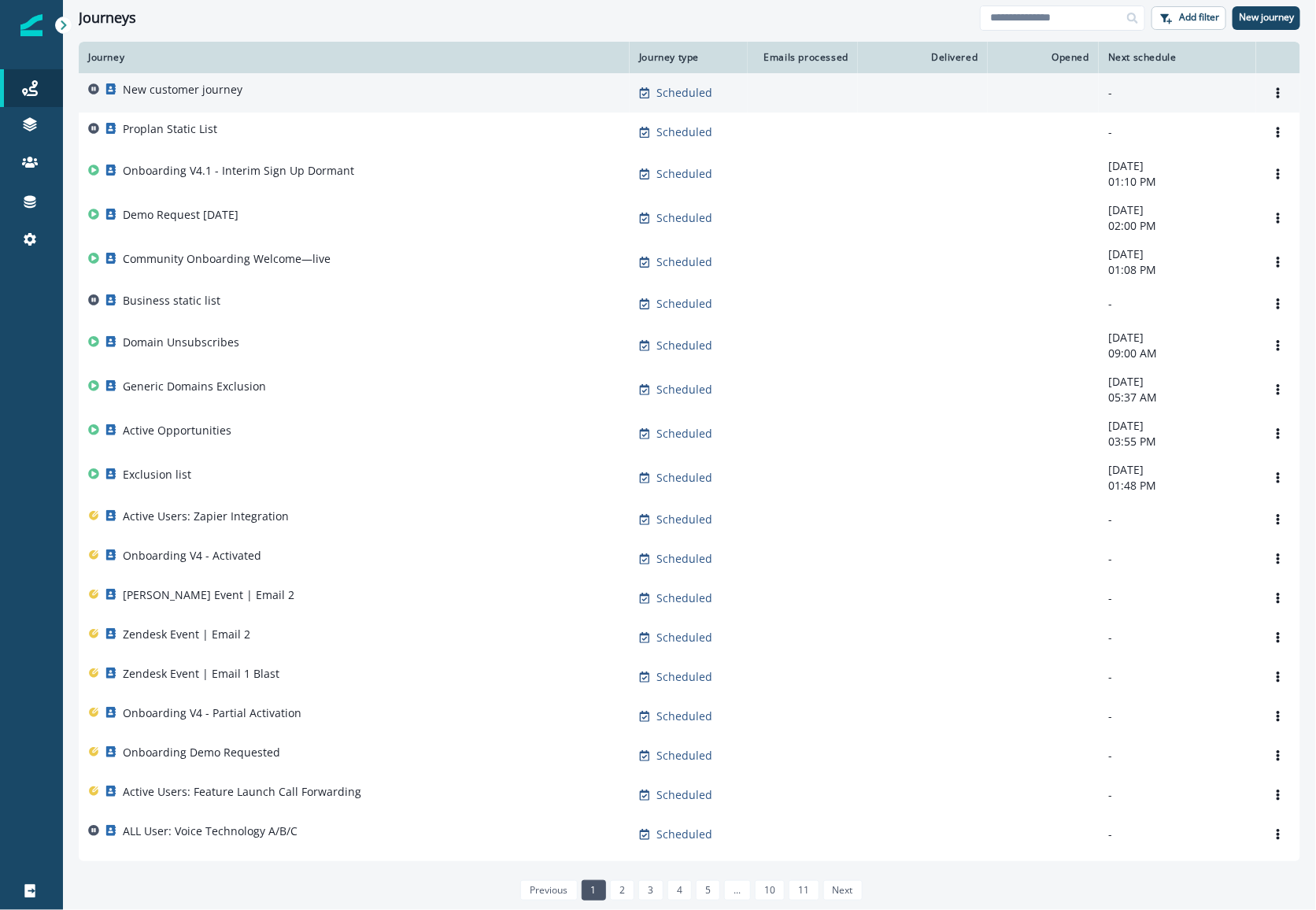
click at [219, 82] on p "New customer journey" at bounding box center [182, 90] width 120 height 16
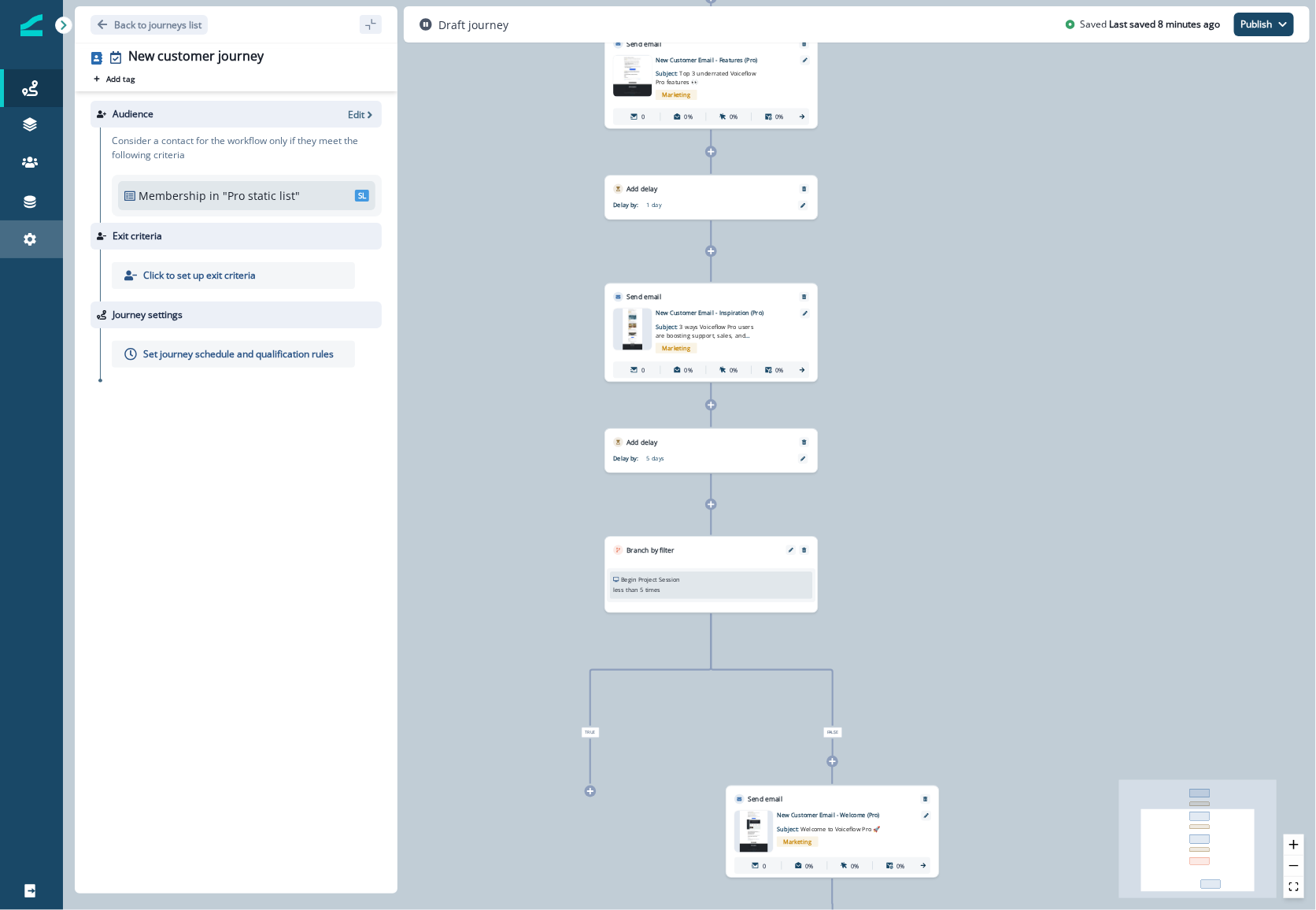
click at [38, 243] on div "Settings" at bounding box center [31, 239] width 51 height 19
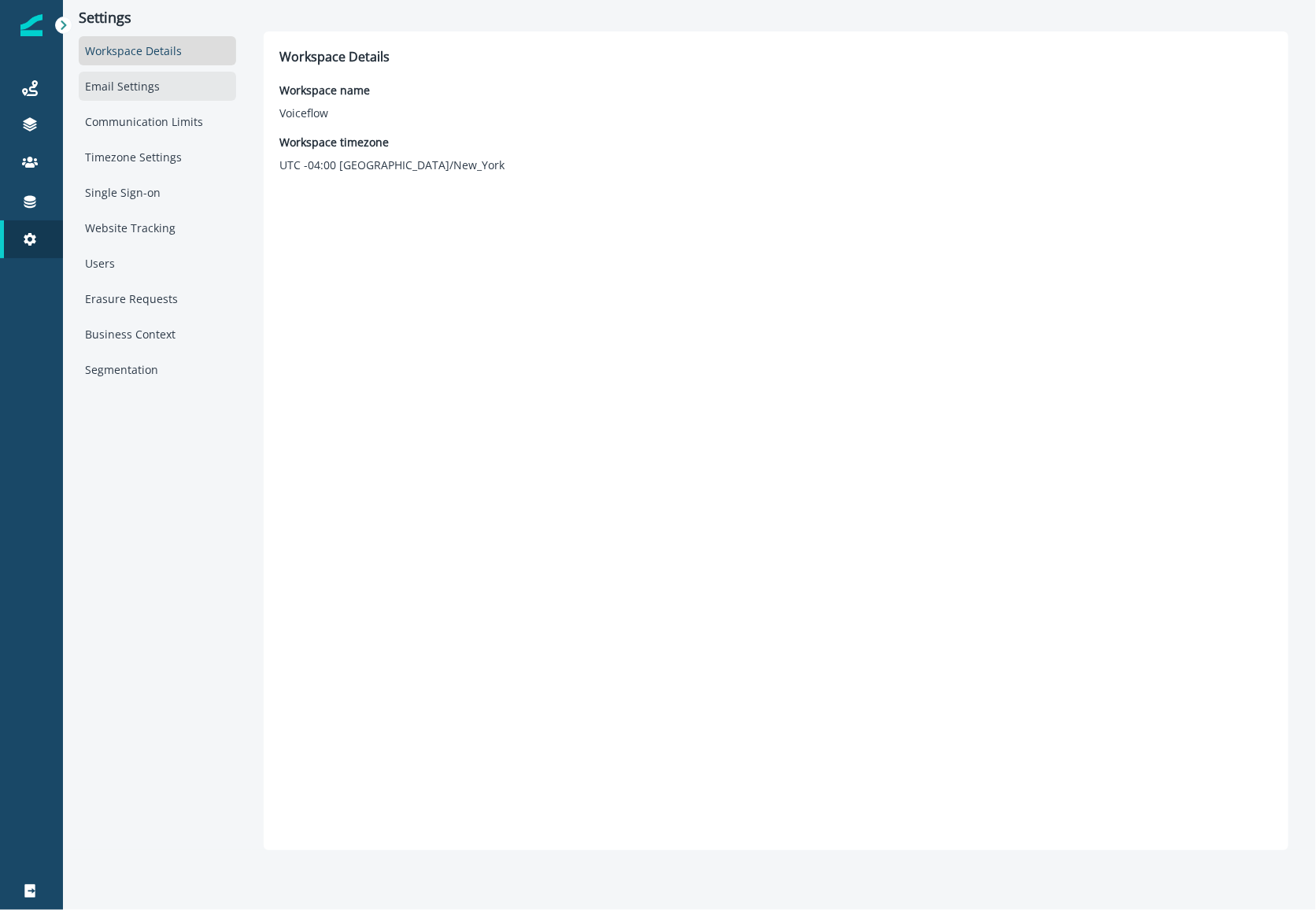
click at [115, 81] on div "Email Settings" at bounding box center [158, 87] width 158 height 29
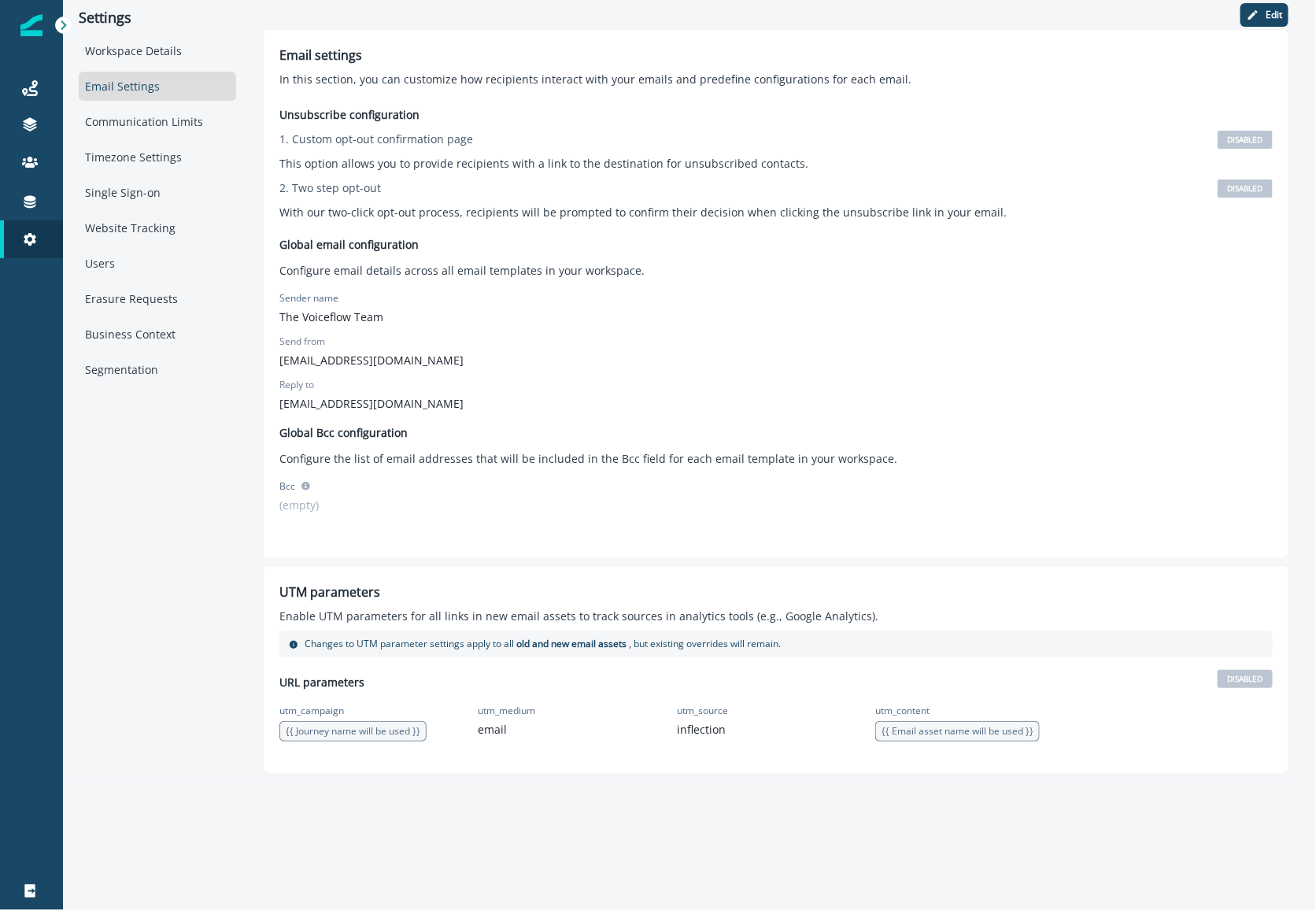
click at [444, 777] on div "Edit Email settings In this section, you can customize how recipients interact …" at bounding box center [776, 391] width 1048 height 782
click at [1259, 679] on span "DISABLED" at bounding box center [1245, 679] width 56 height 19
click at [1258, 681] on span "DISABLED" at bounding box center [1245, 679] width 56 height 19
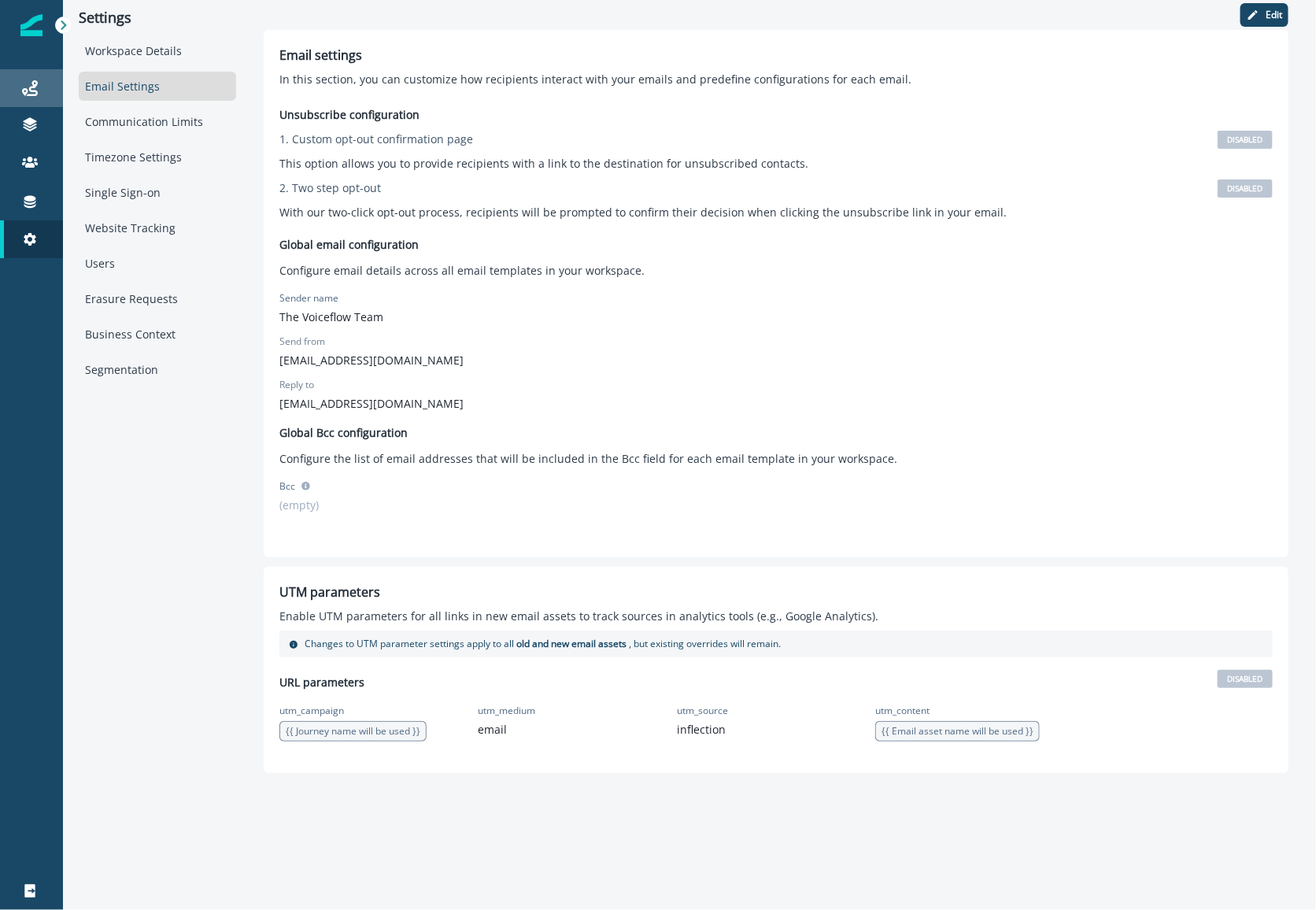
click at [38, 103] on link "Journeys" at bounding box center [31, 88] width 63 height 38
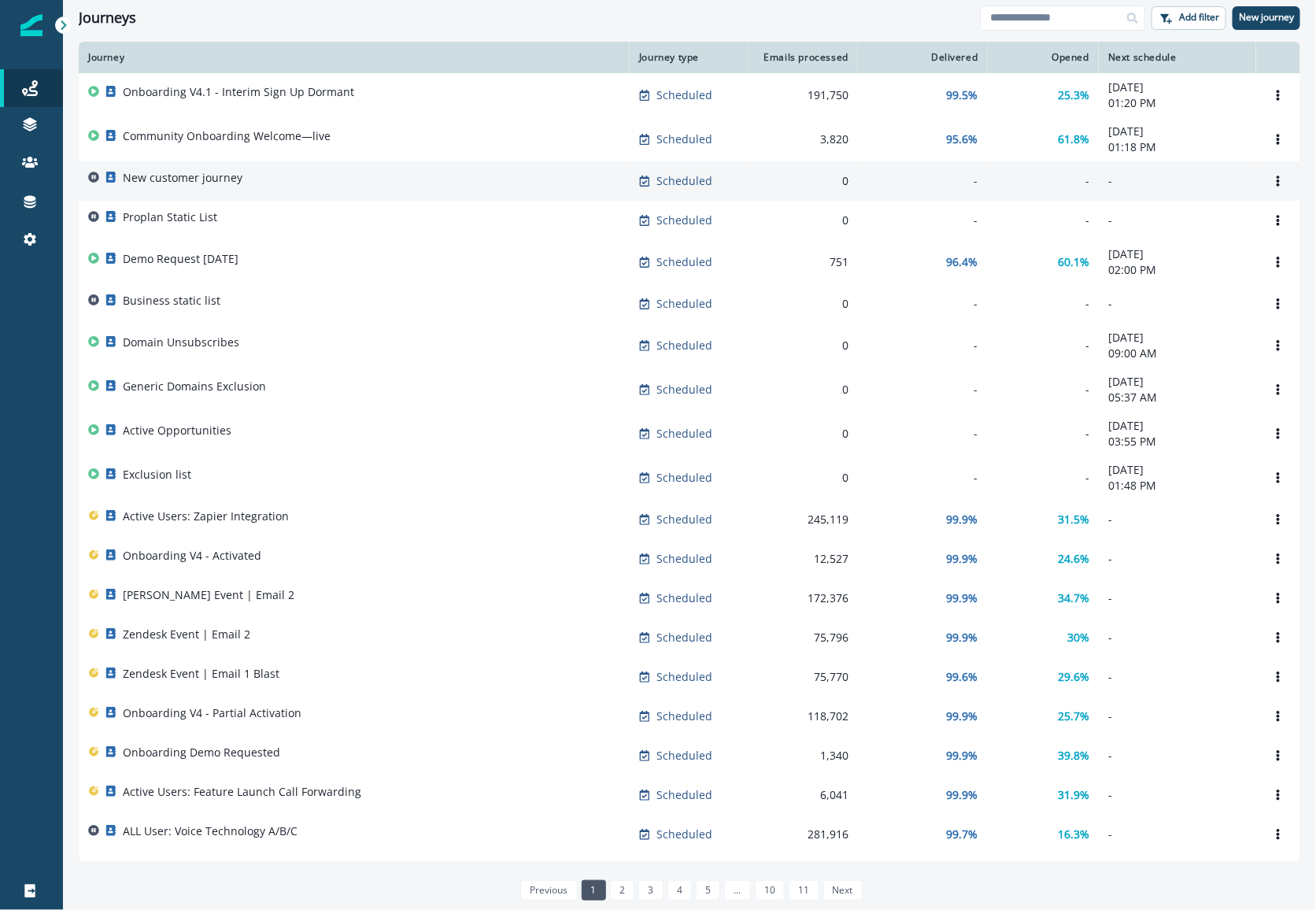
click at [154, 192] on div "New customer journey" at bounding box center [182, 181] width 120 height 22
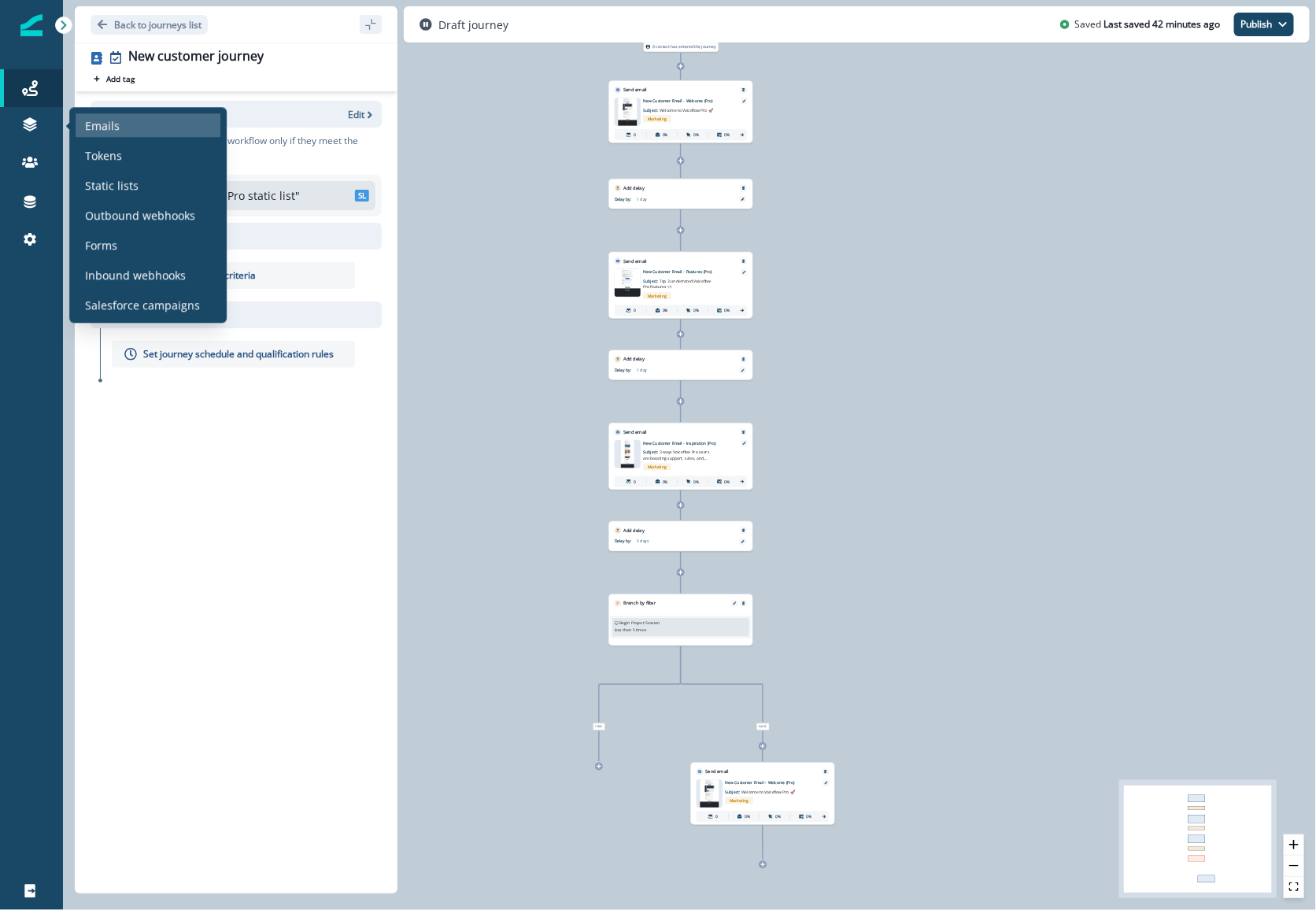
click at [166, 130] on div "Emails" at bounding box center [148, 125] width 145 height 23
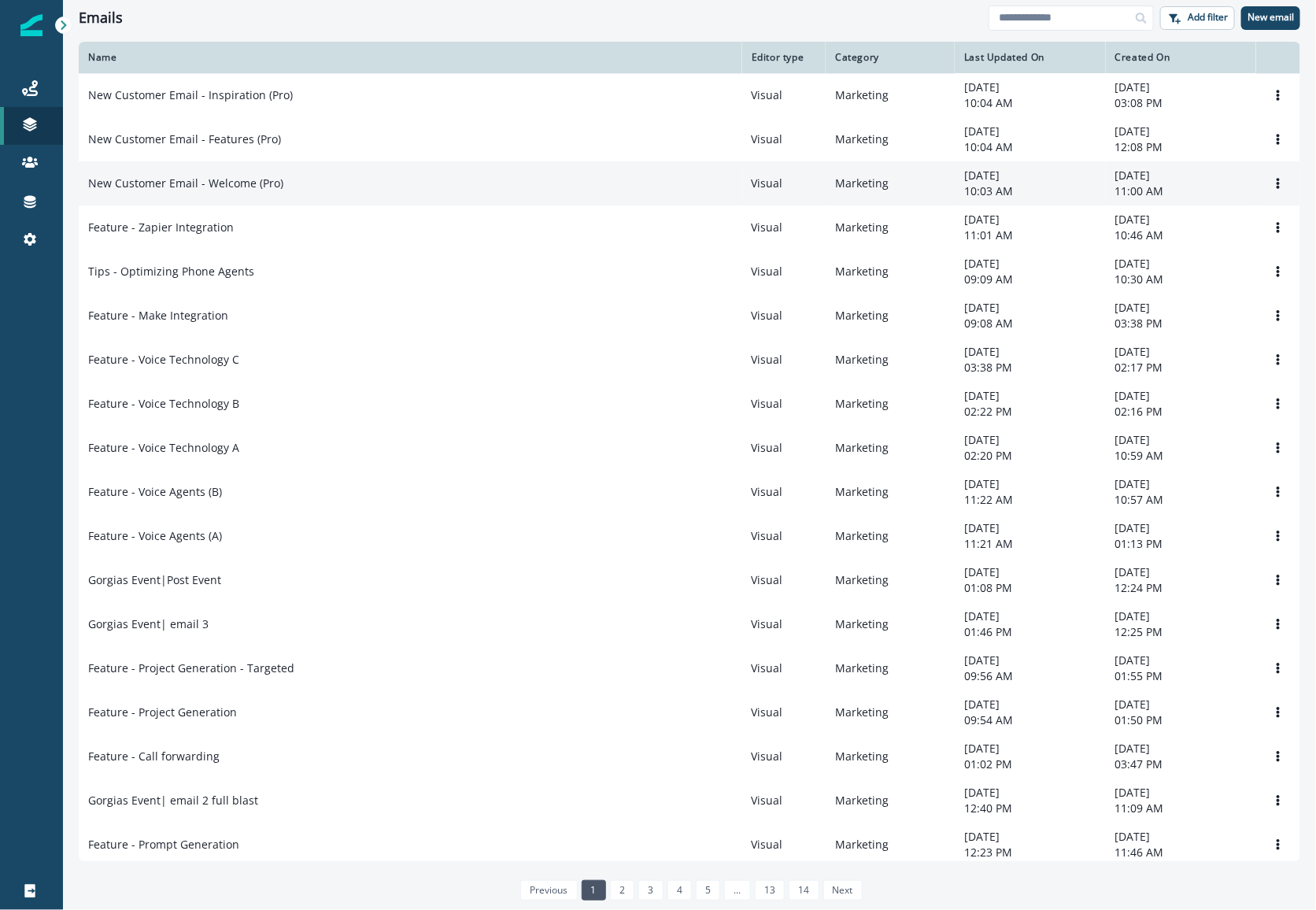
click at [448, 203] on td "New Customer Email - Welcome (Pro)" at bounding box center [410, 183] width 663 height 44
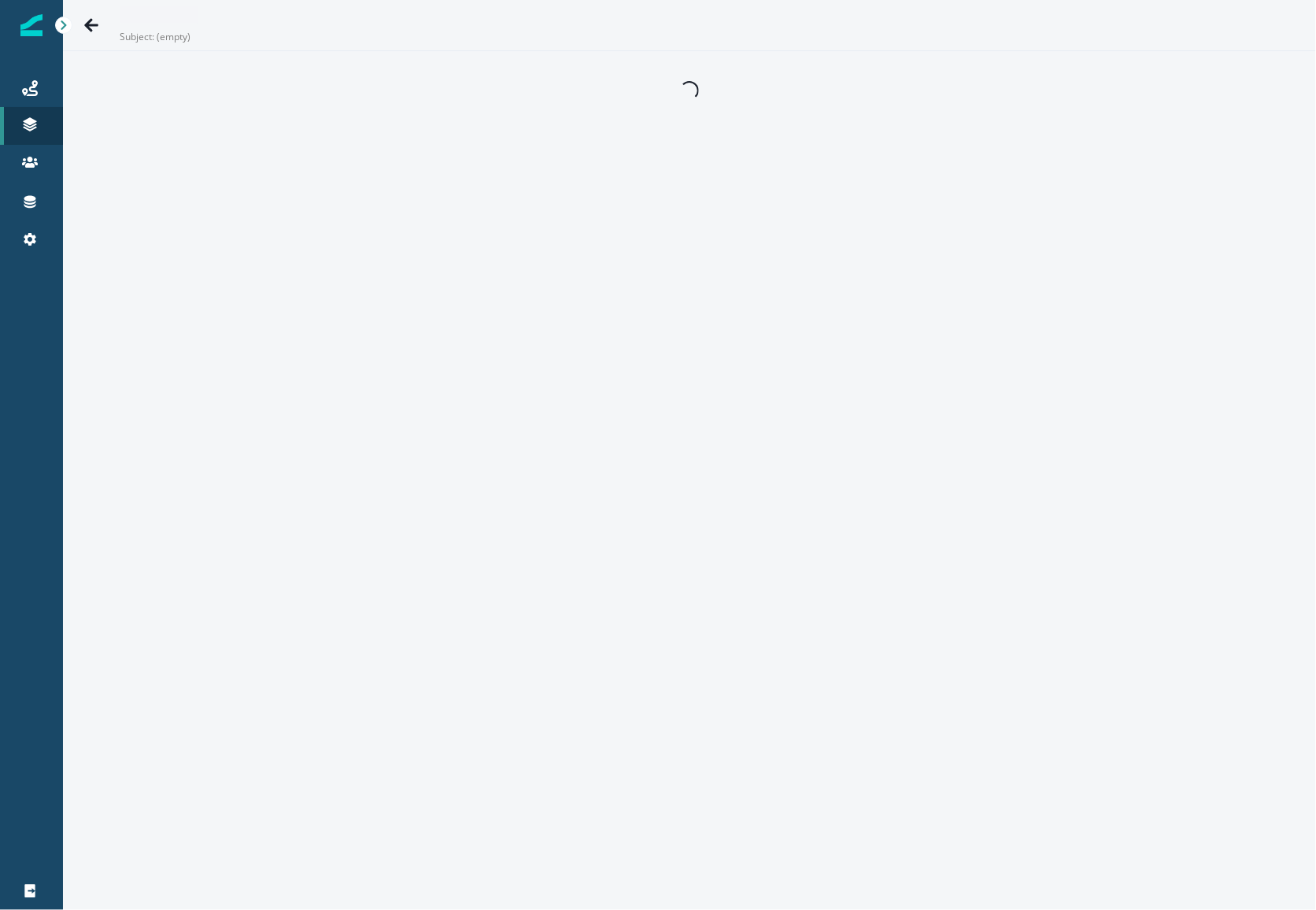
click at [448, 186] on div "Subject: (empty) Loading..." at bounding box center [690, 455] width 1253 height 910
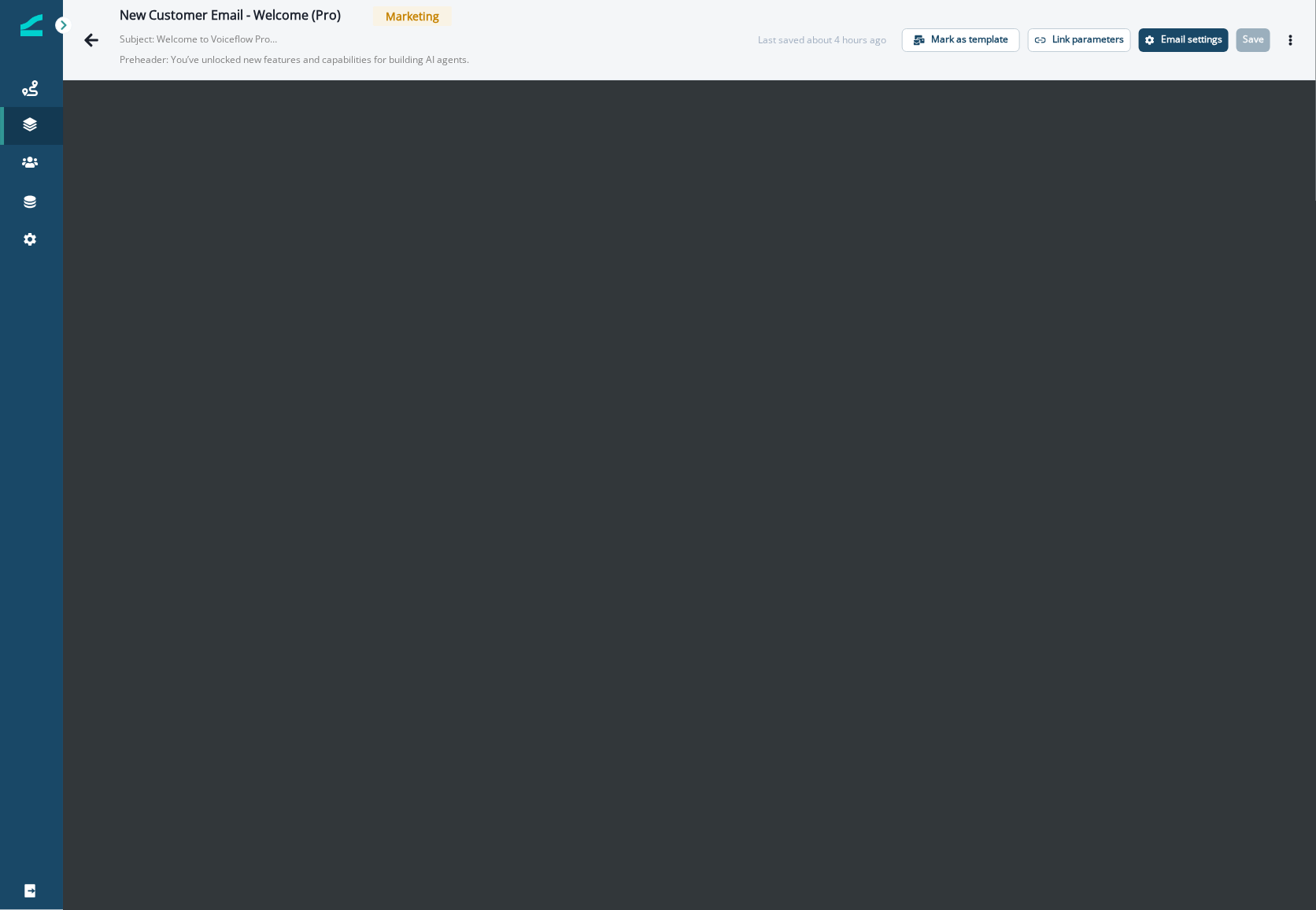
scroll to position [14, 0]
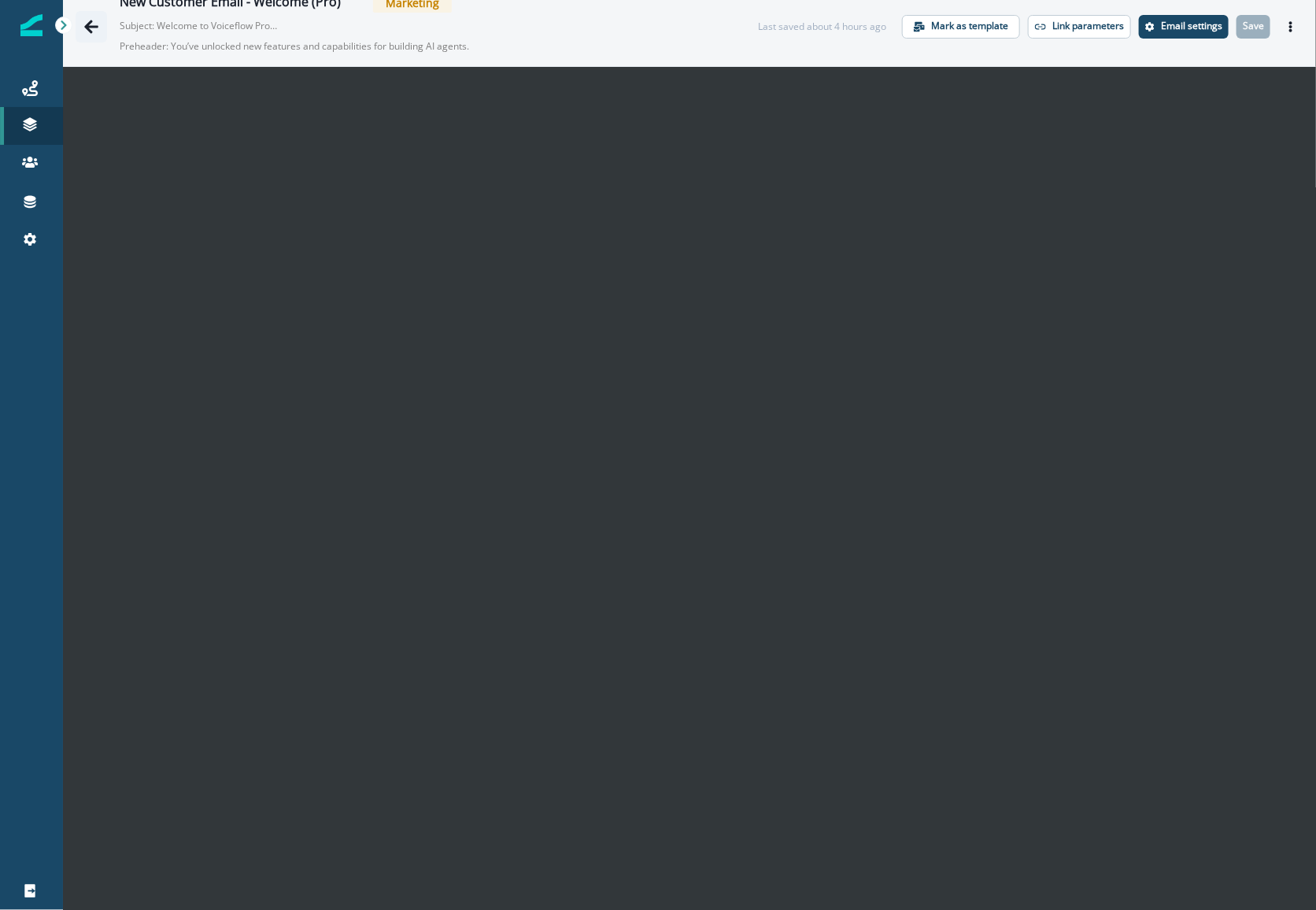
click at [84, 34] on button "Go back" at bounding box center [92, 26] width 31 height 31
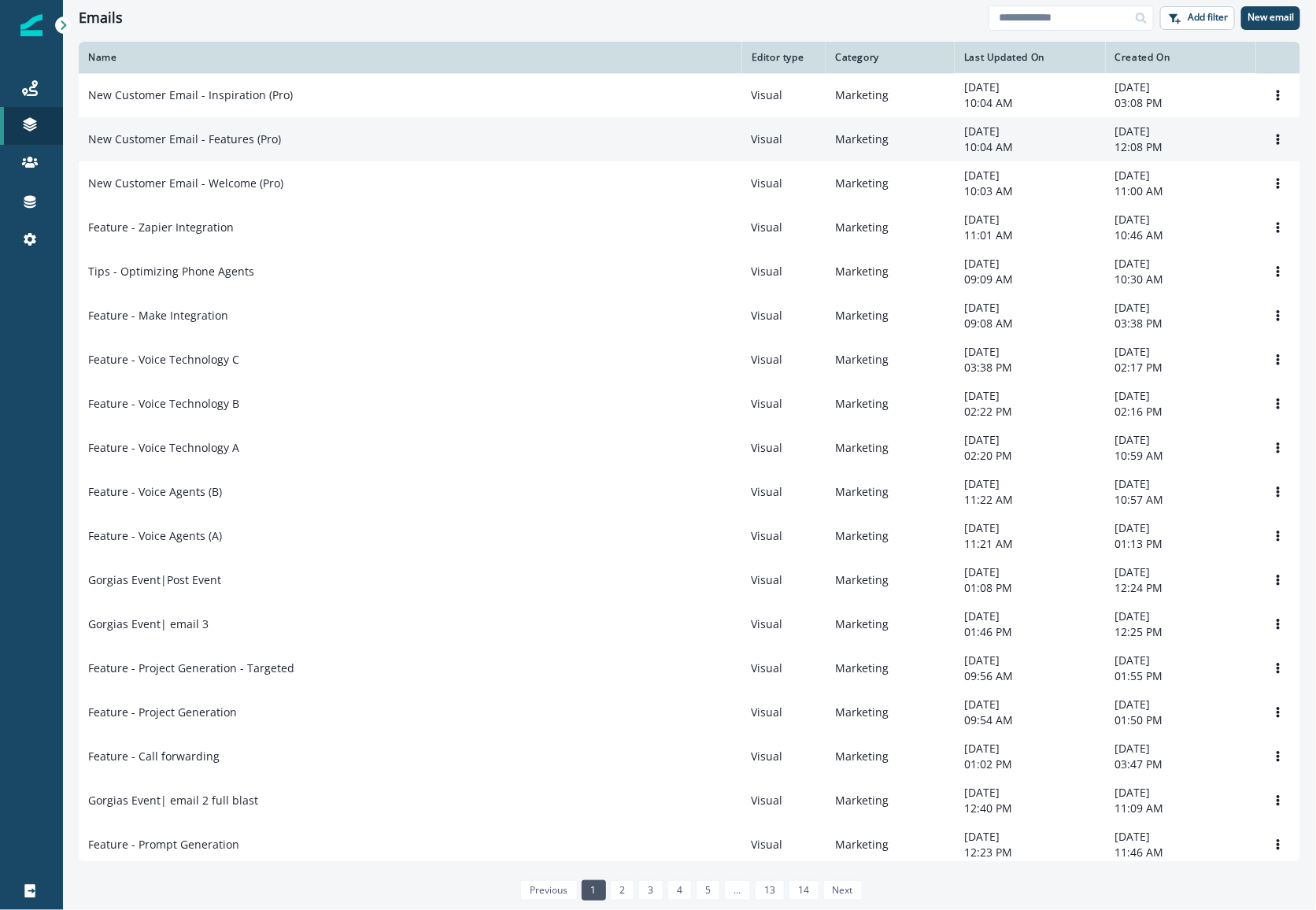
click at [222, 139] on p "New Customer Email - Features (Pro)" at bounding box center [184, 139] width 193 height 16
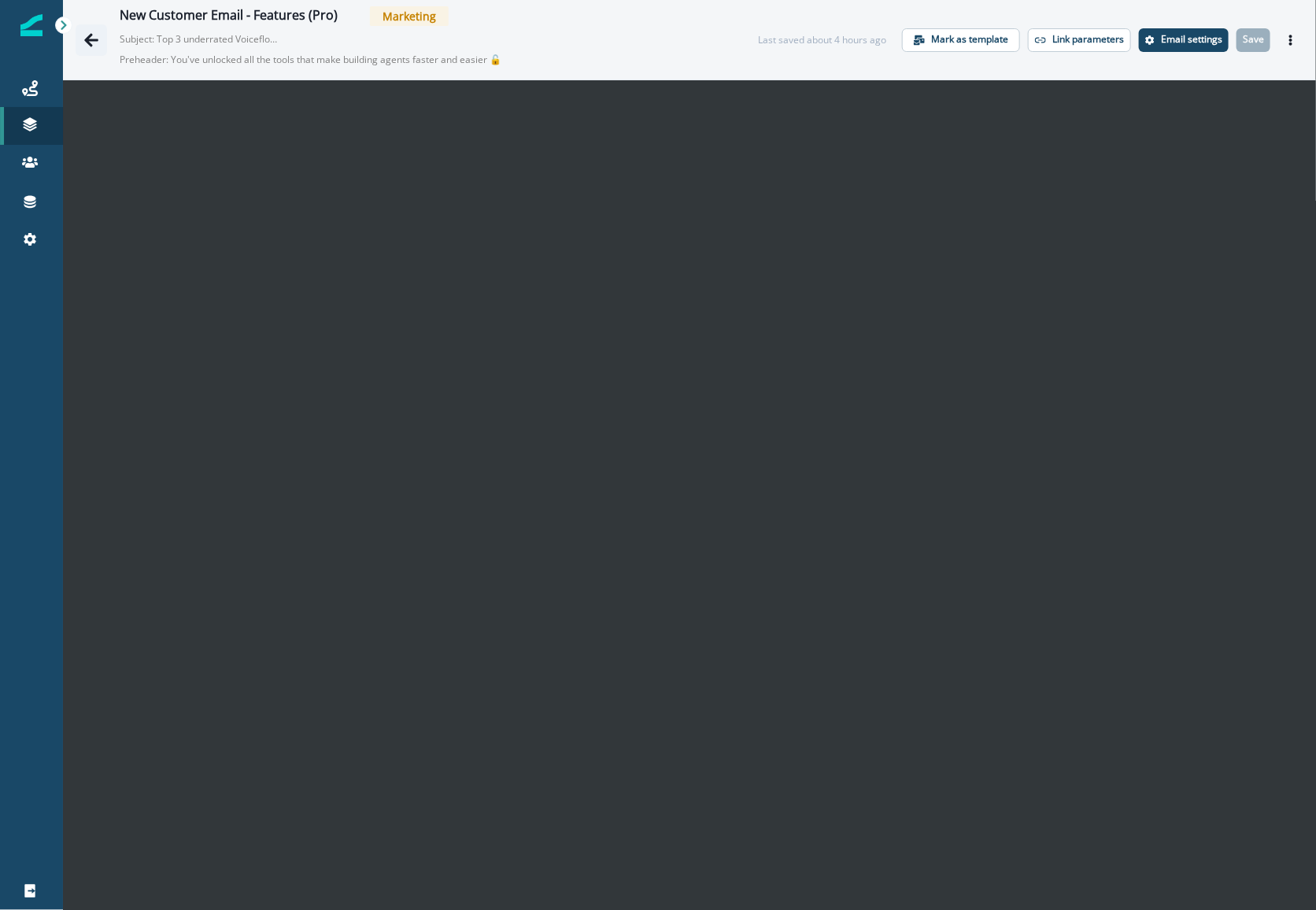
click at [99, 39] on button "Go back" at bounding box center [92, 40] width 31 height 31
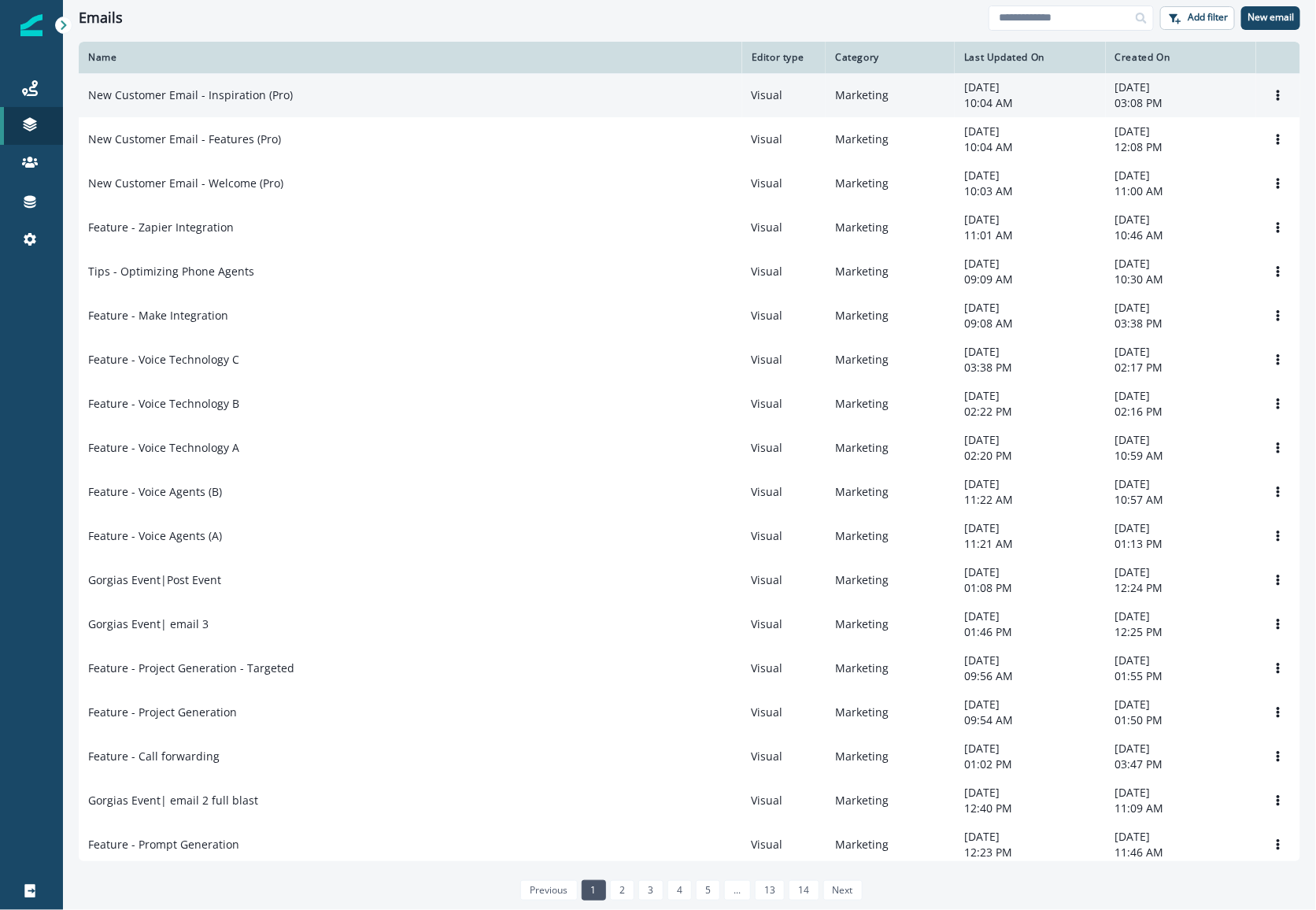
click at [261, 86] on td "New Customer Email - Inspiration (Pro)" at bounding box center [410, 95] width 663 height 44
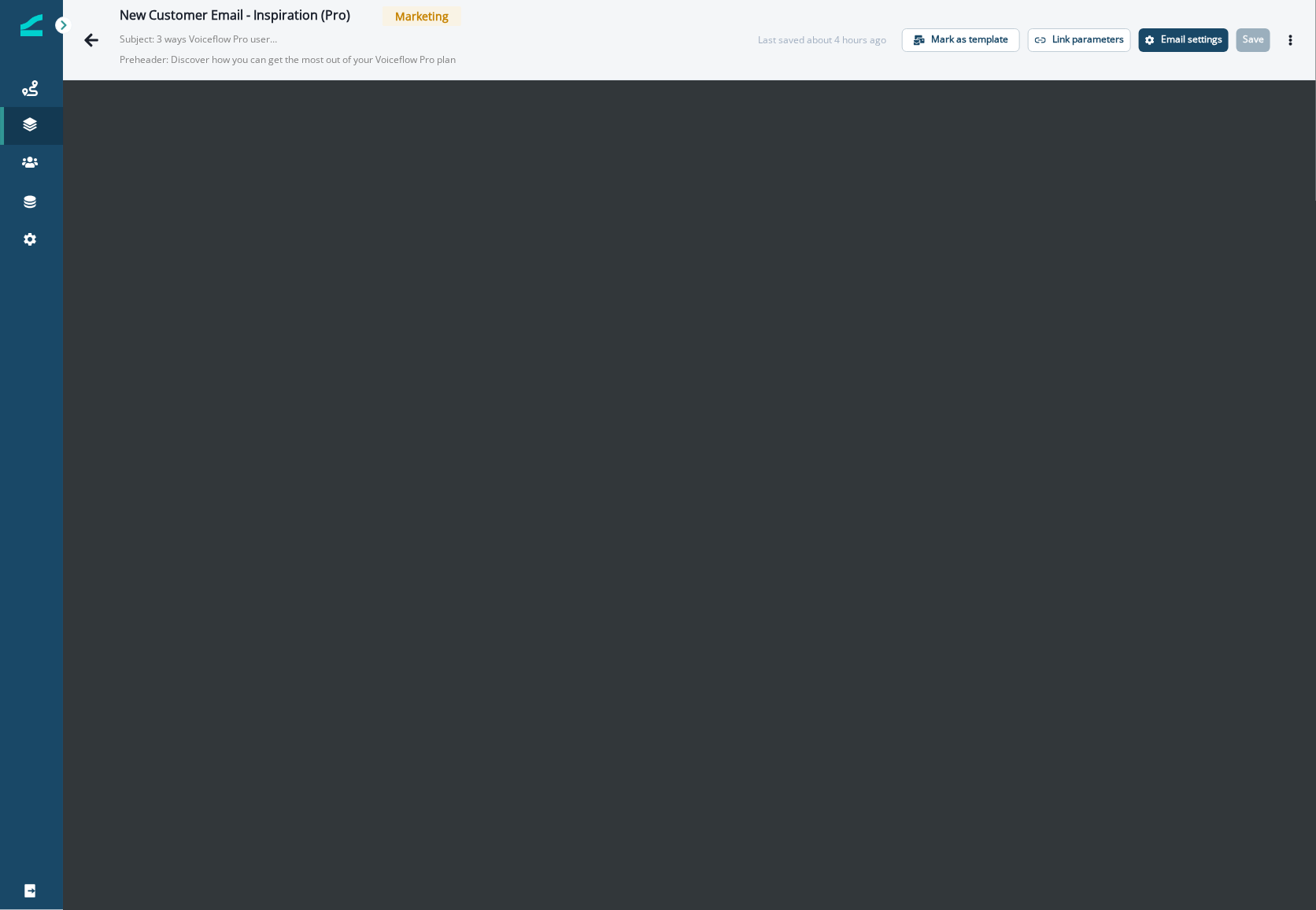
scroll to position [24, 0]
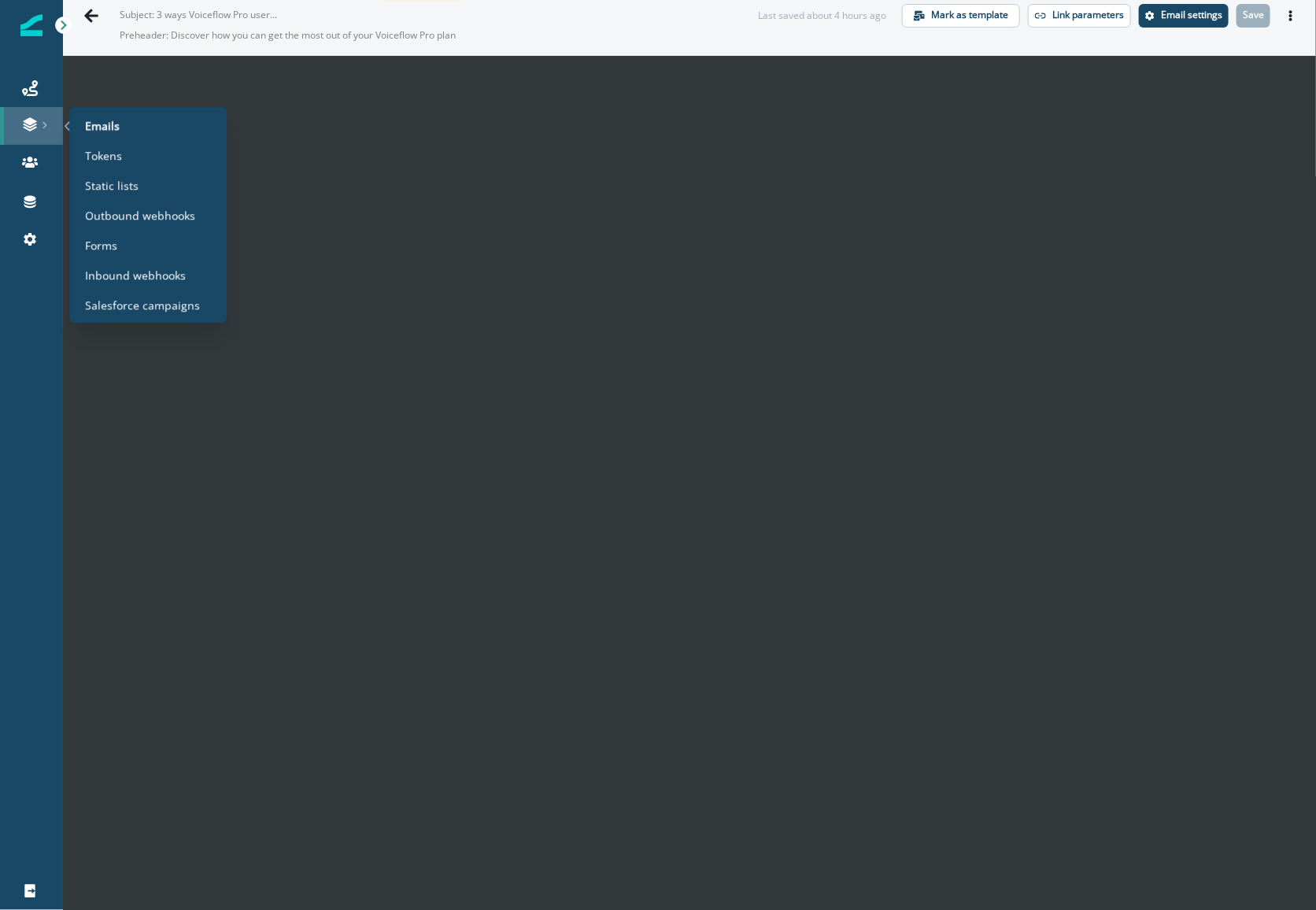
click at [30, 133] on link at bounding box center [31, 126] width 63 height 38
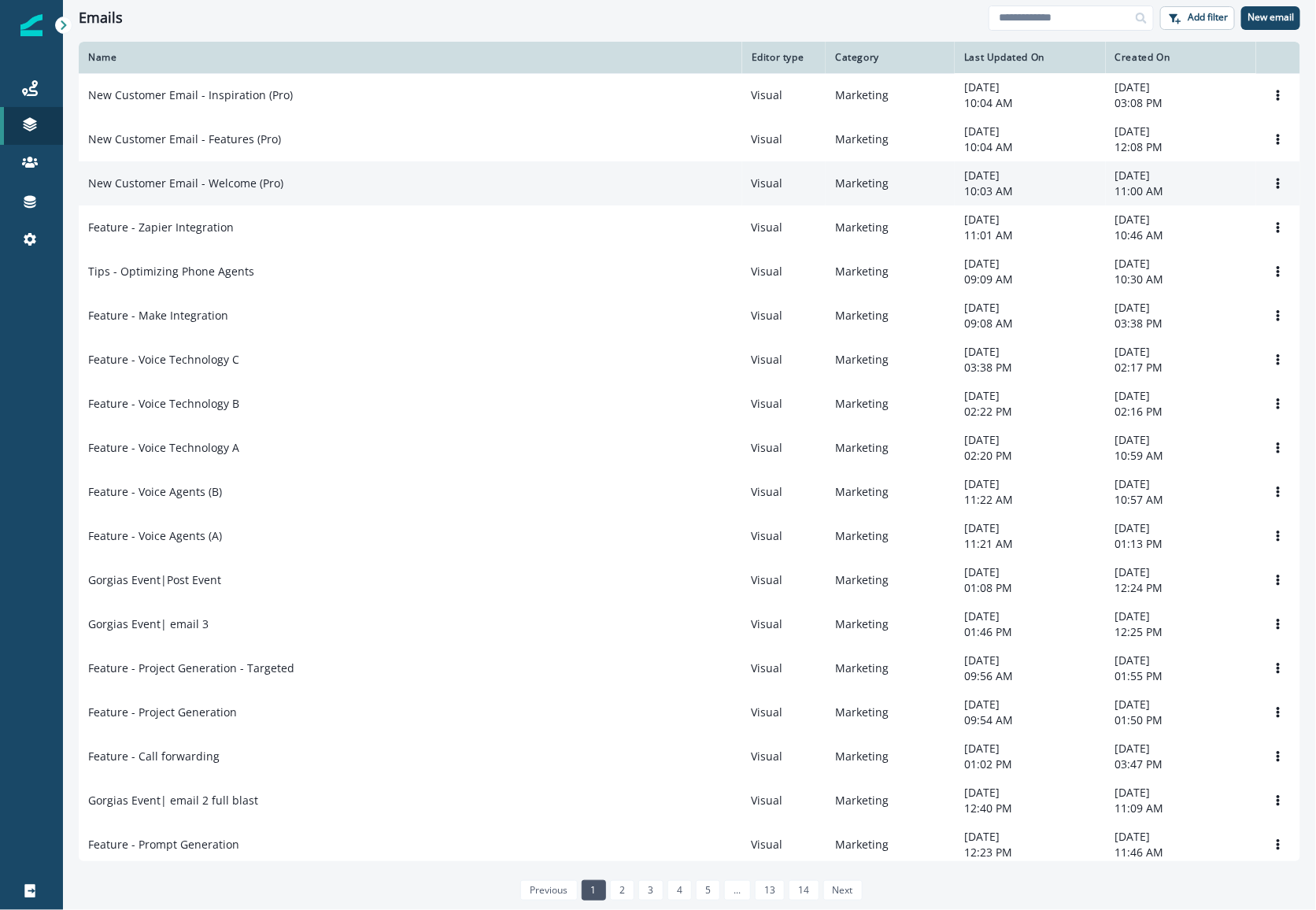
click at [350, 182] on div "New Customer Email - Welcome (Pro)" at bounding box center [410, 183] width 645 height 16
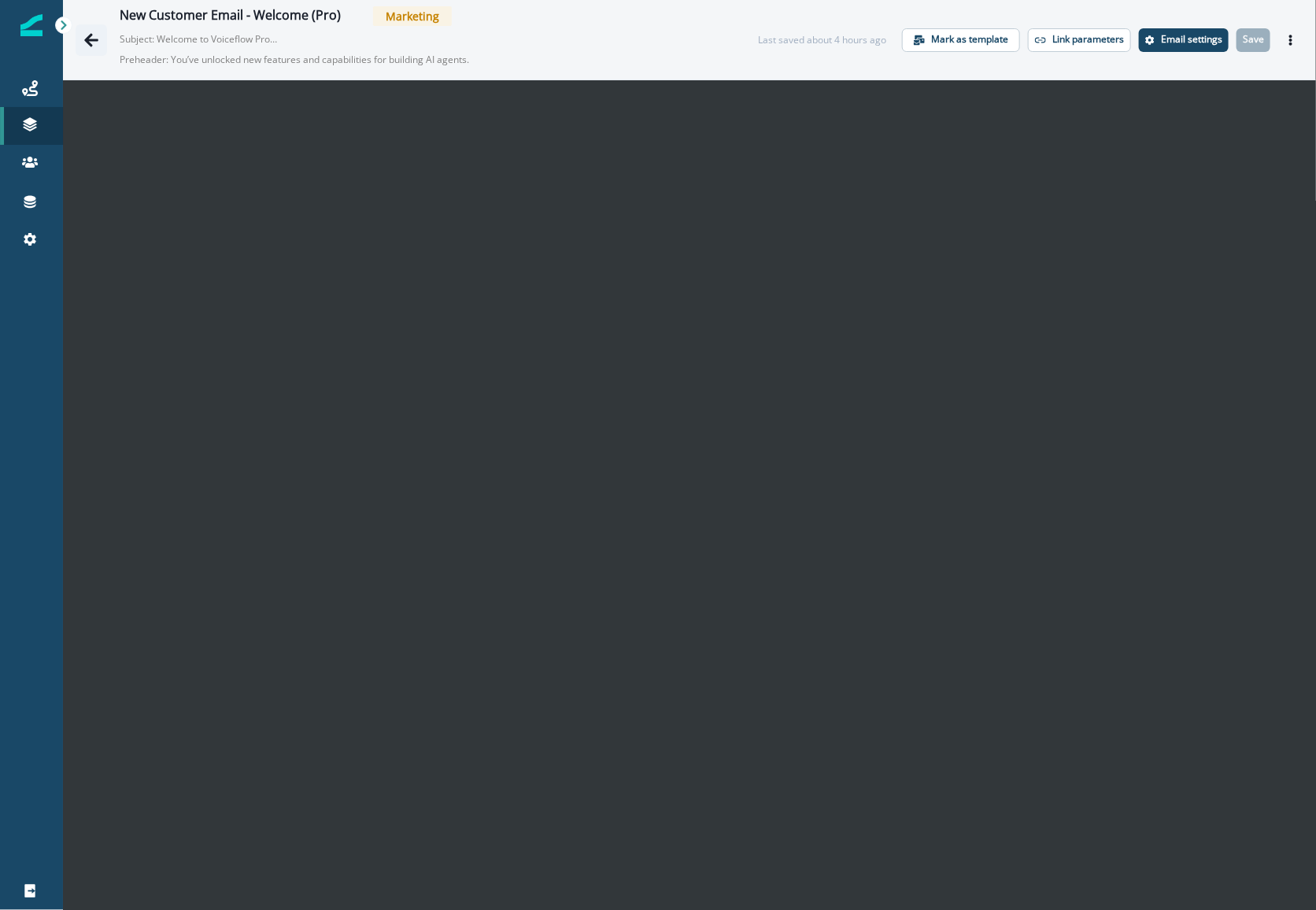
click at [86, 44] on icon "Go back" at bounding box center [92, 40] width 16 height 16
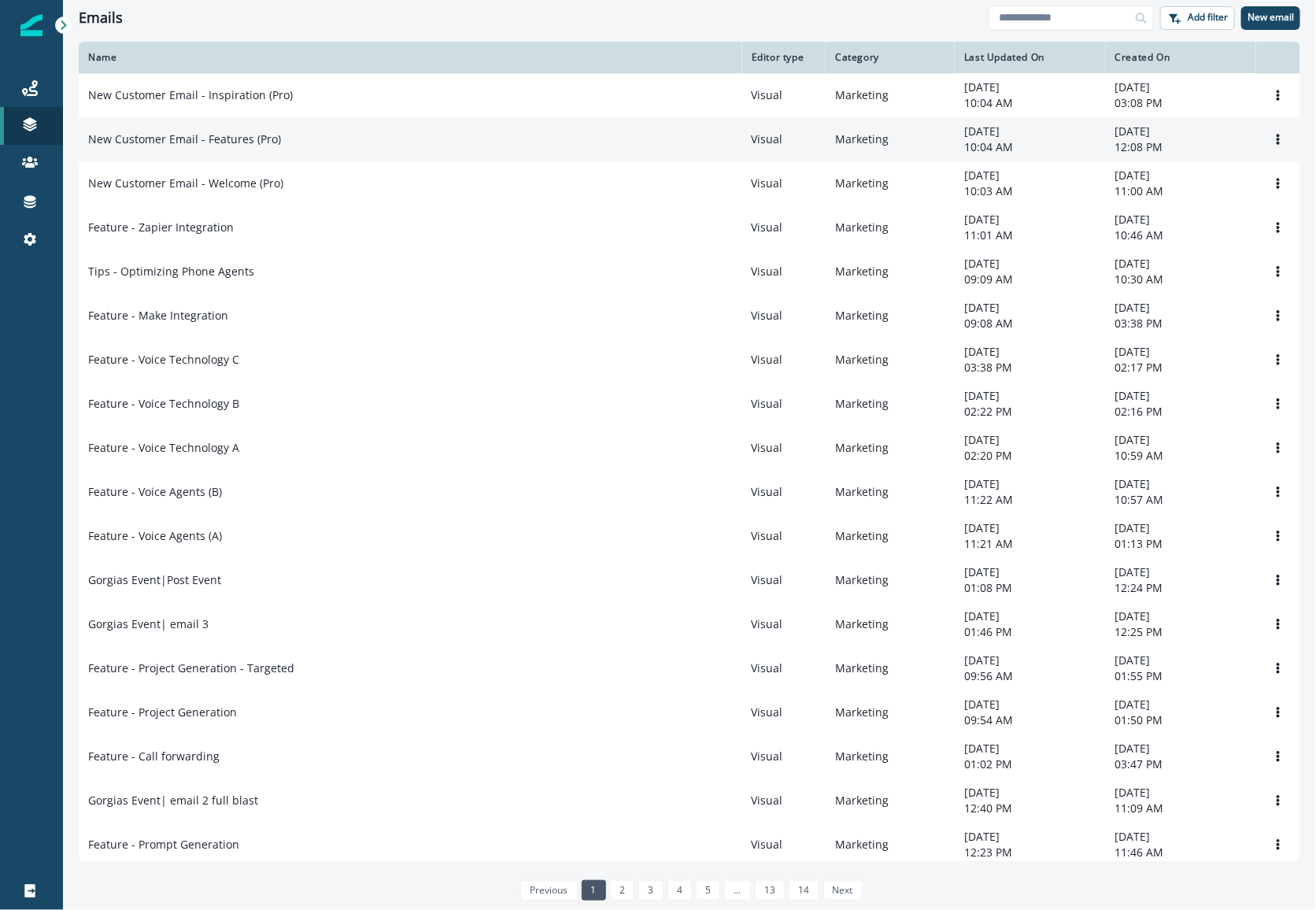
click at [236, 142] on p "New Customer Email - Features (Pro)" at bounding box center [184, 139] width 193 height 16
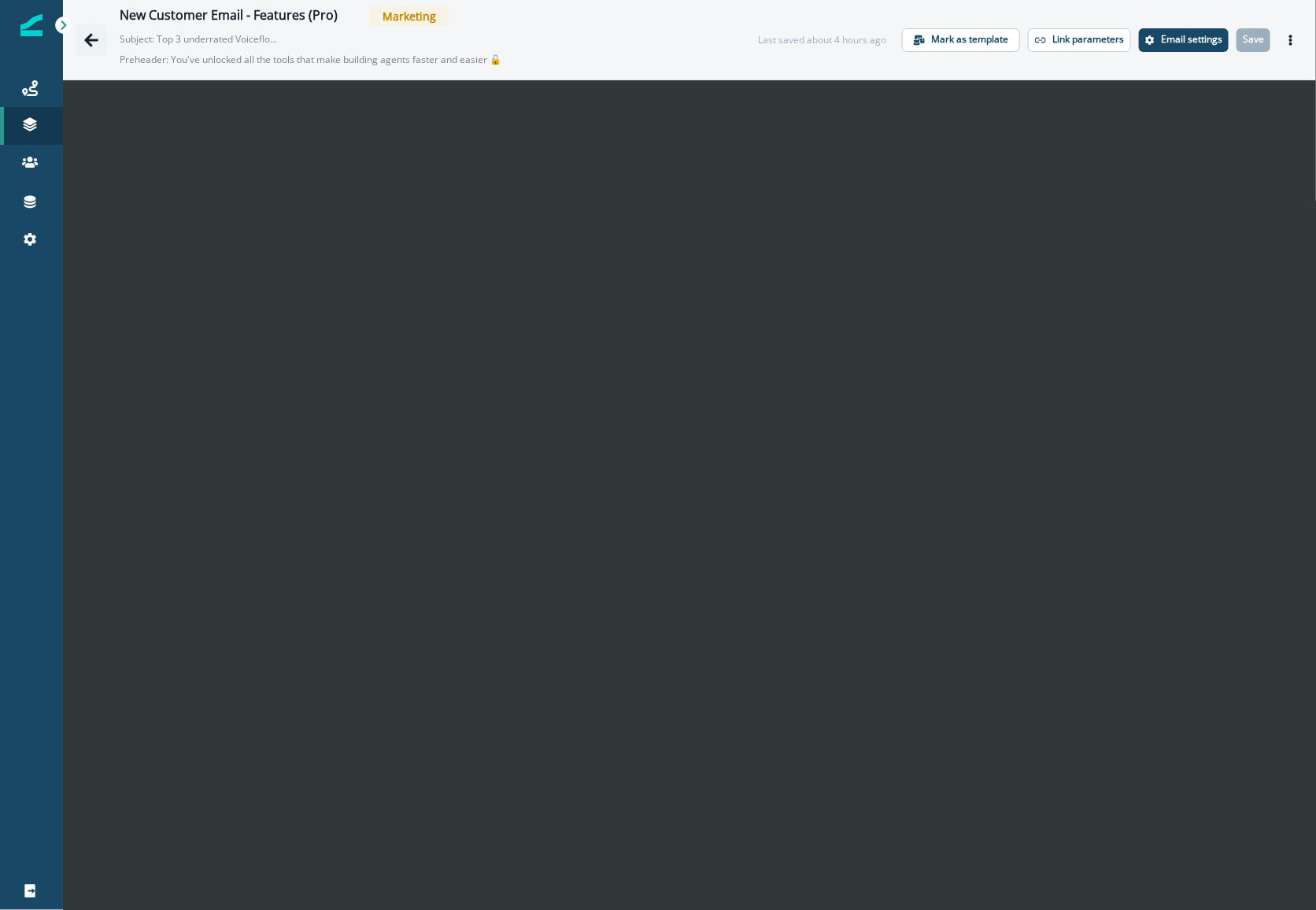
click at [92, 35] on icon "Go back" at bounding box center [92, 40] width 16 height 16
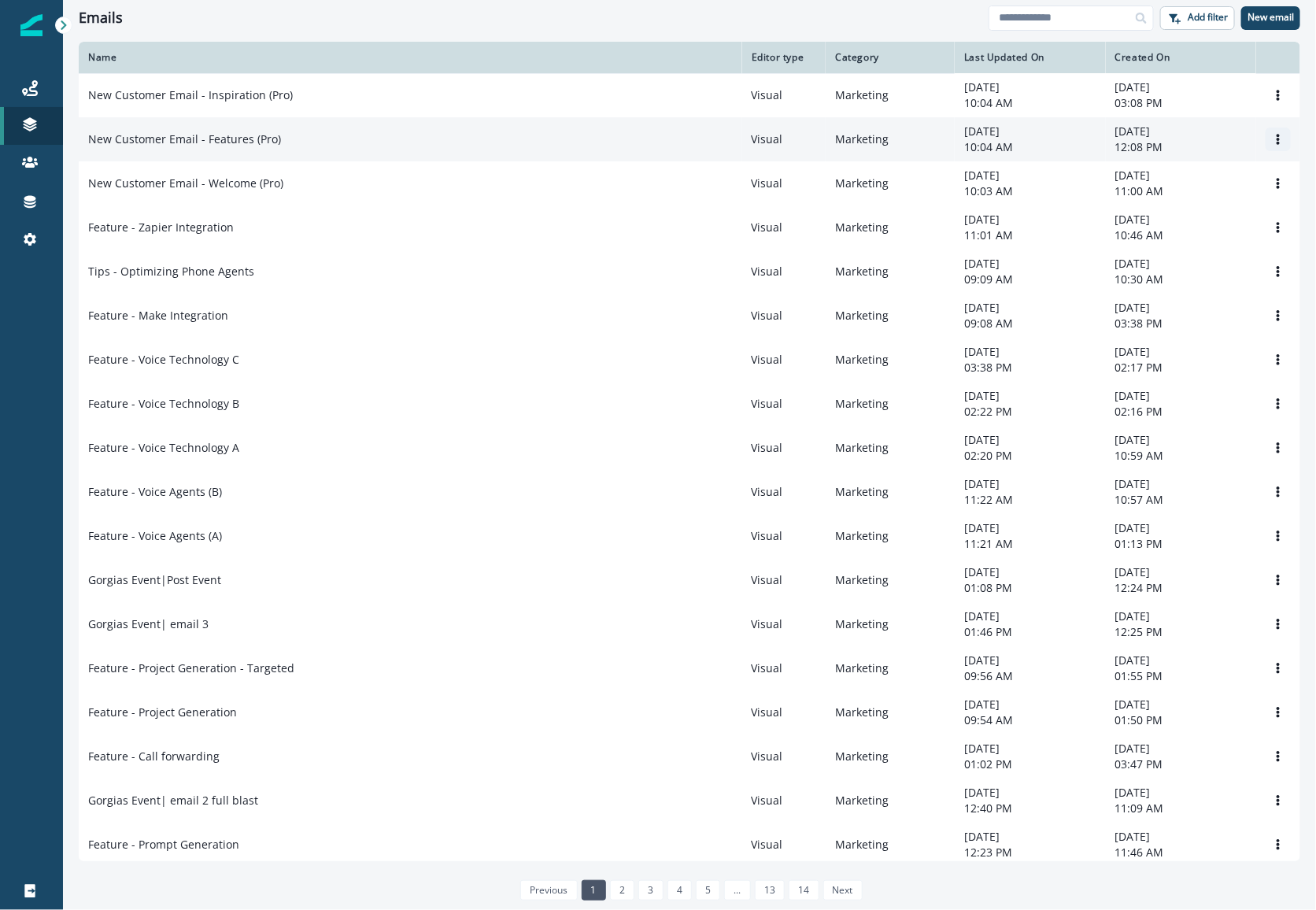
click at [1280, 142] on icon "Options" at bounding box center [1278, 138] width 11 height 11
click at [1253, 140] on td "September 10, 2025 12:08 PM" at bounding box center [1181, 138] width 150 height 44
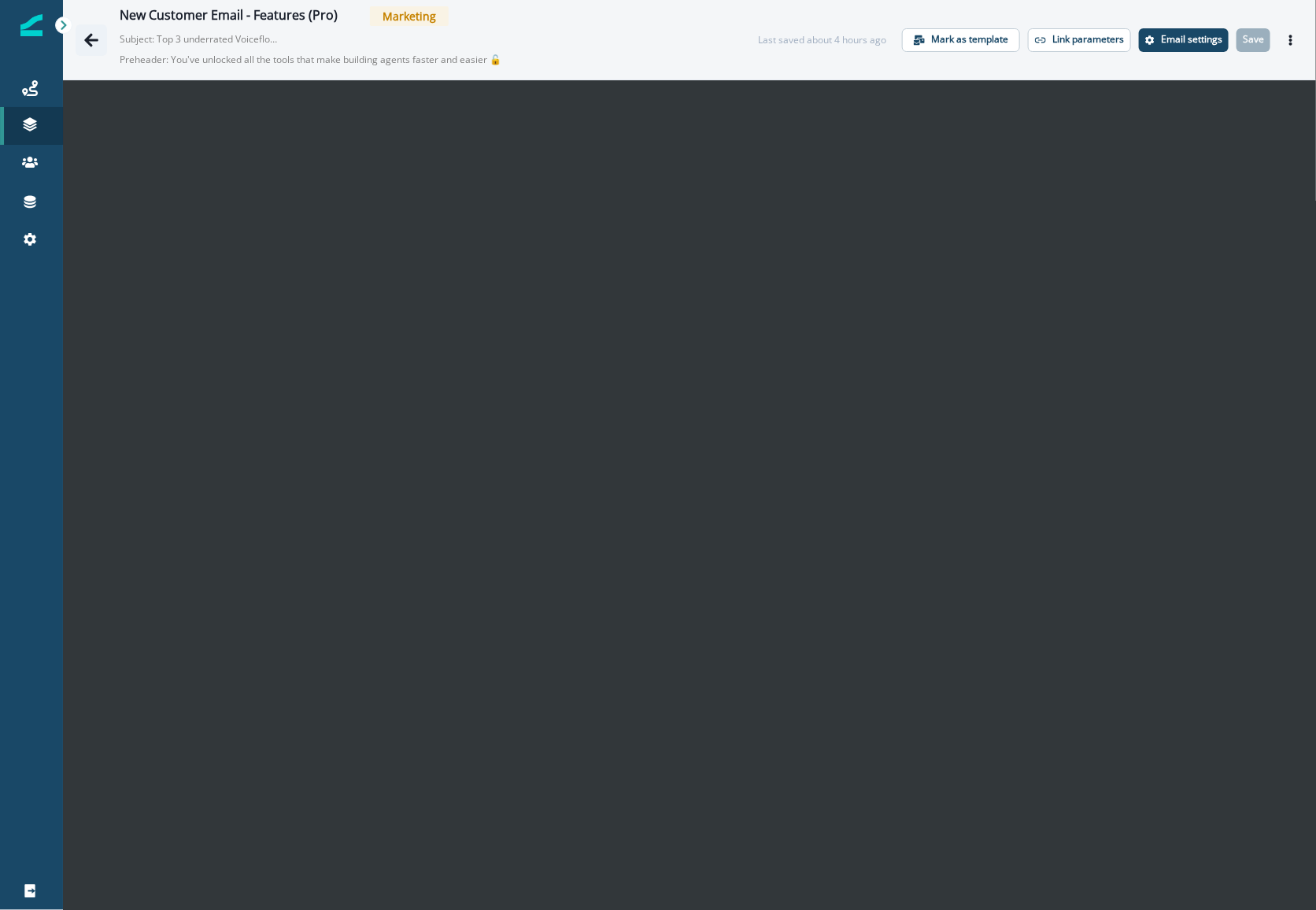
click at [88, 31] on button "Go back" at bounding box center [92, 40] width 31 height 31
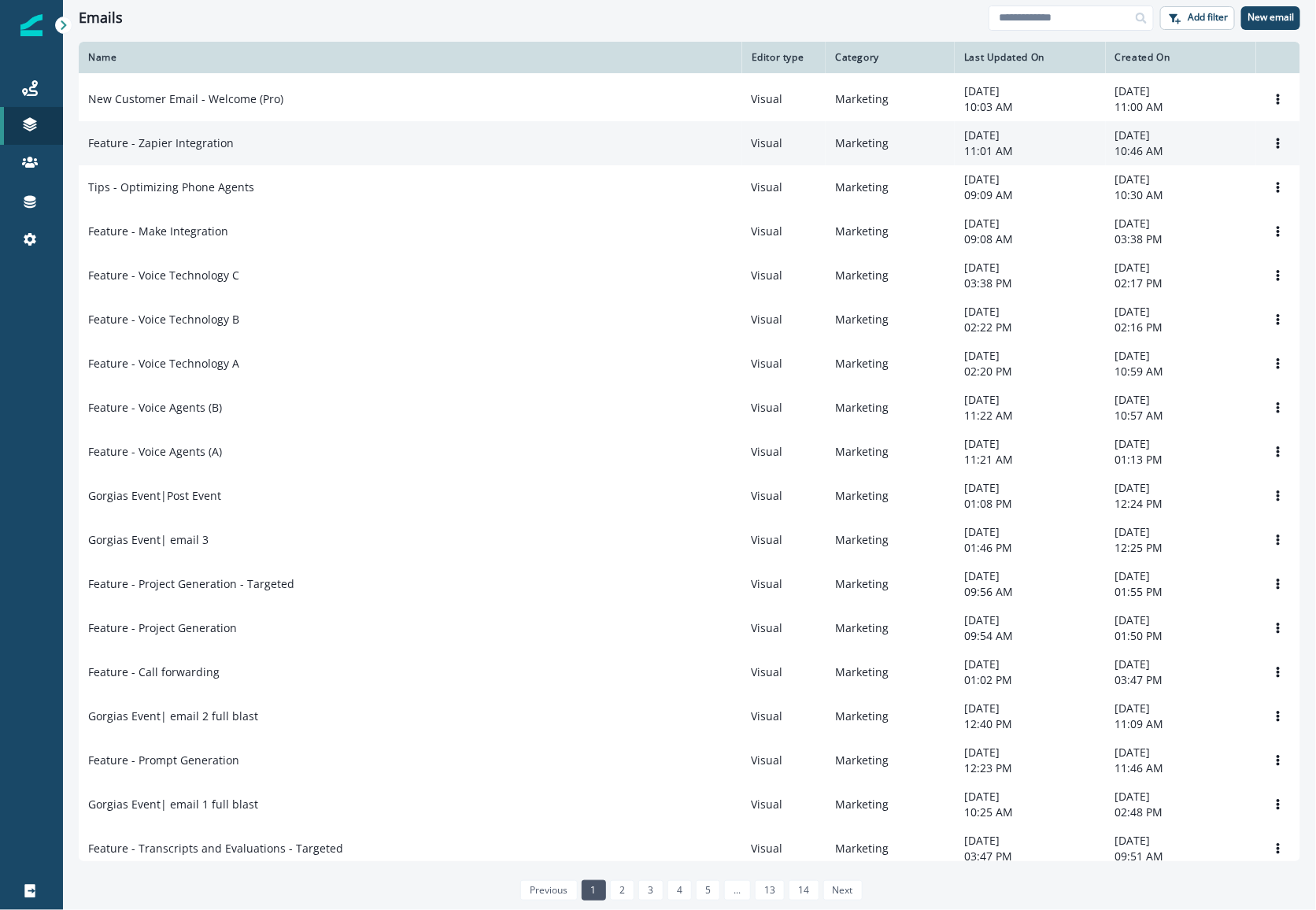
scroll to position [95, 0]
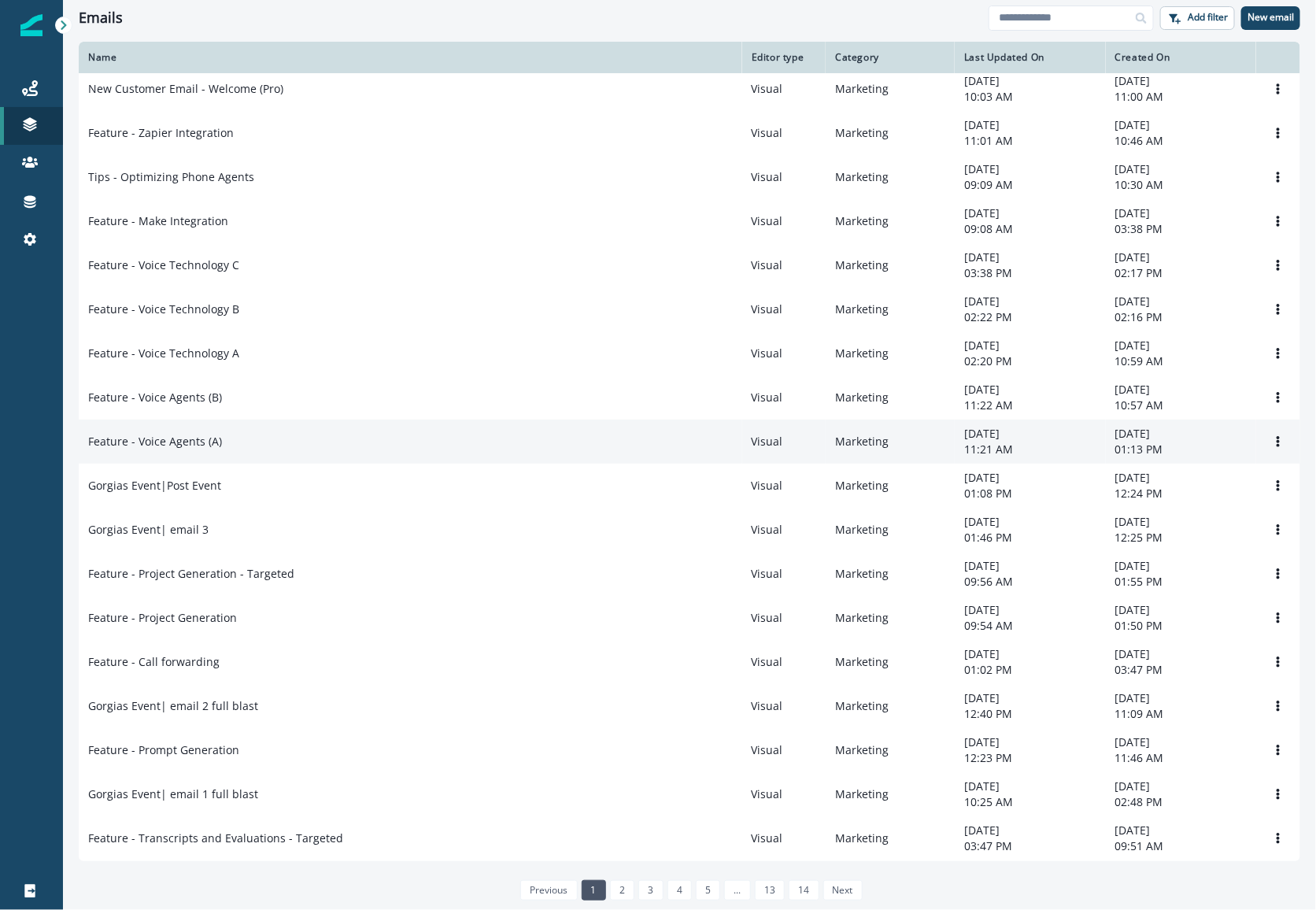
click at [486, 445] on div "Feature - Voice Agents (A)" at bounding box center [410, 441] width 645 height 16
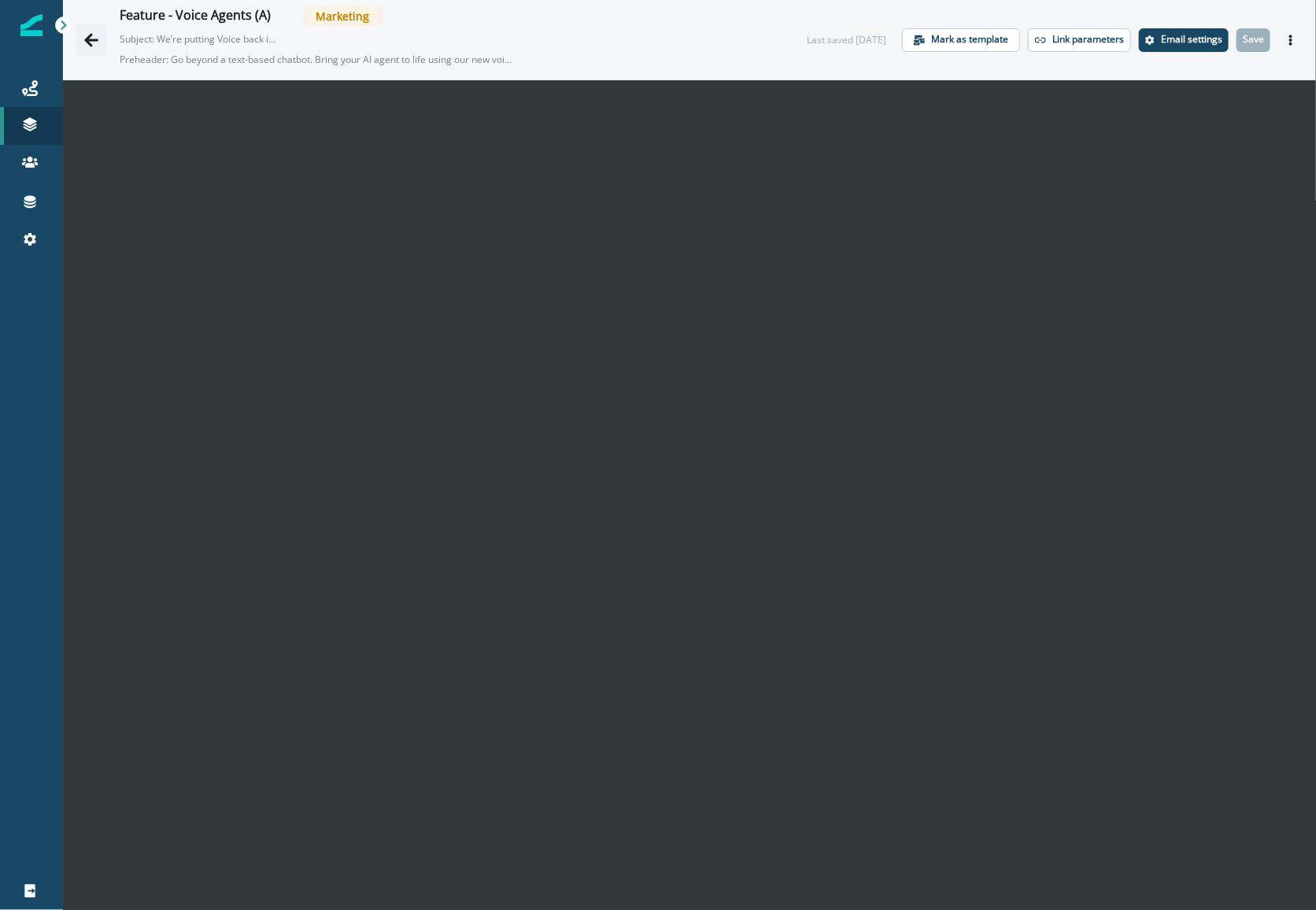
click at [90, 40] on icon "Go back" at bounding box center [91, 40] width 15 height 14
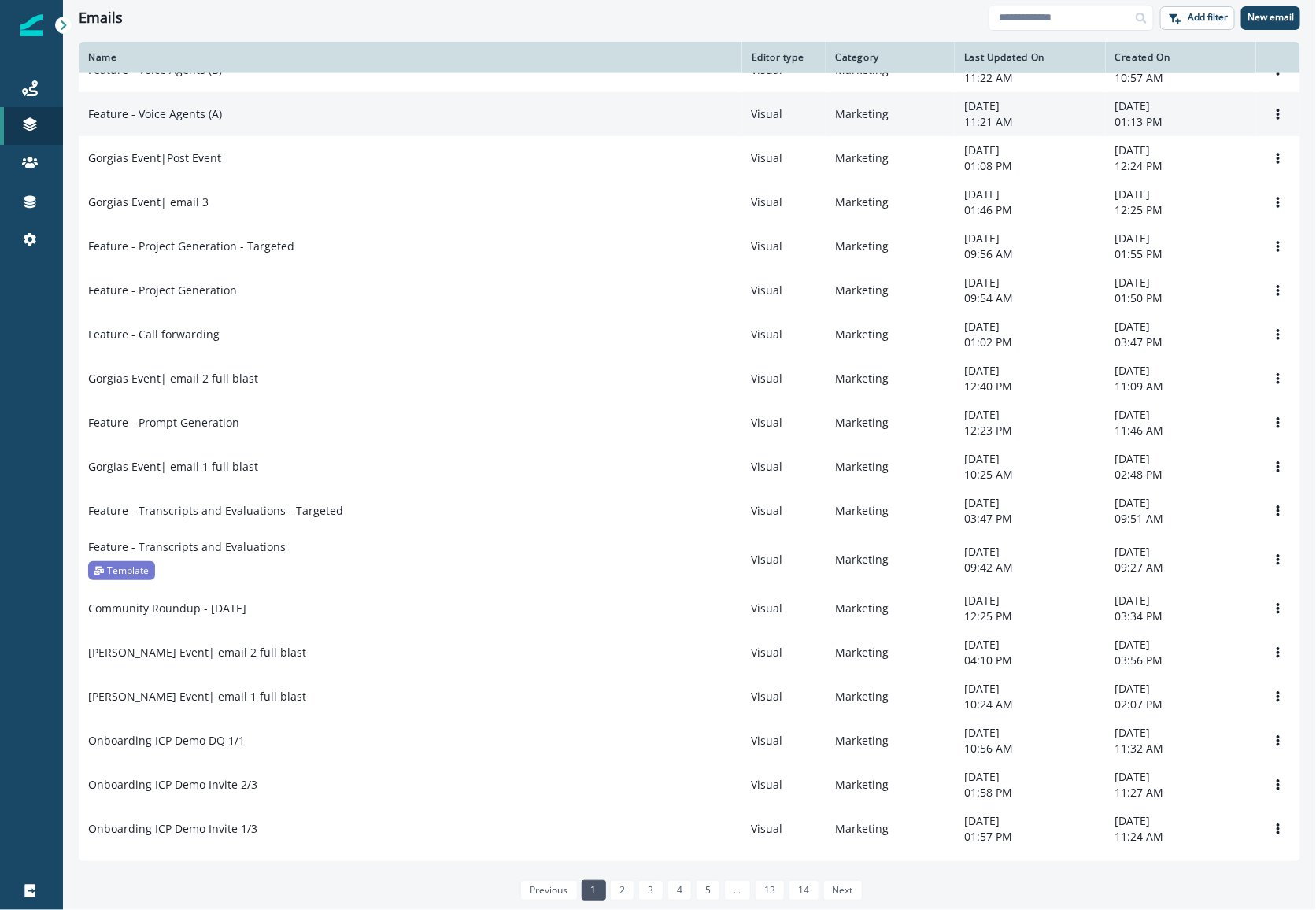
scroll to position [558, 0]
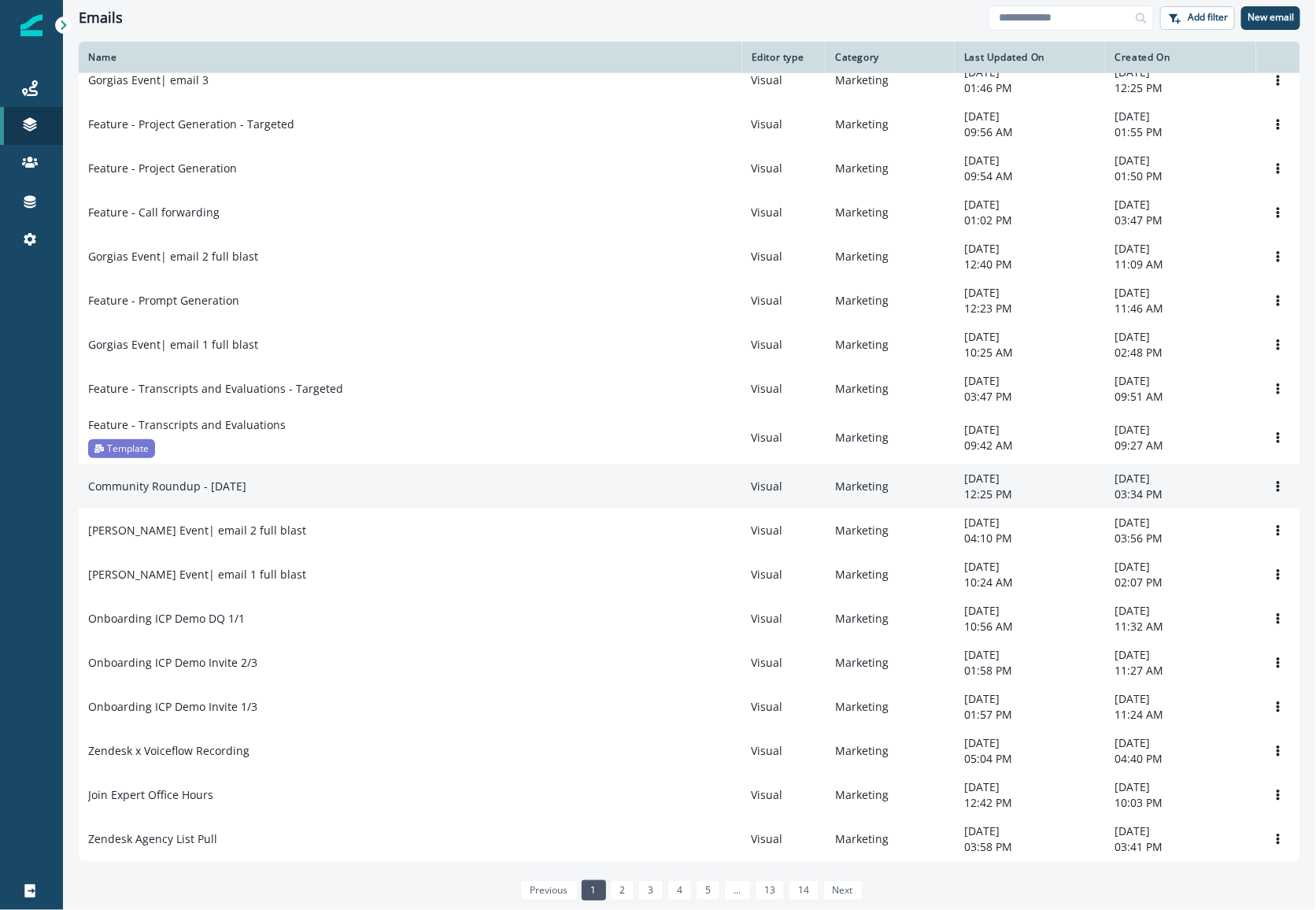
click at [363, 466] on td "Community Roundup - Jul 2025" at bounding box center [410, 486] width 663 height 44
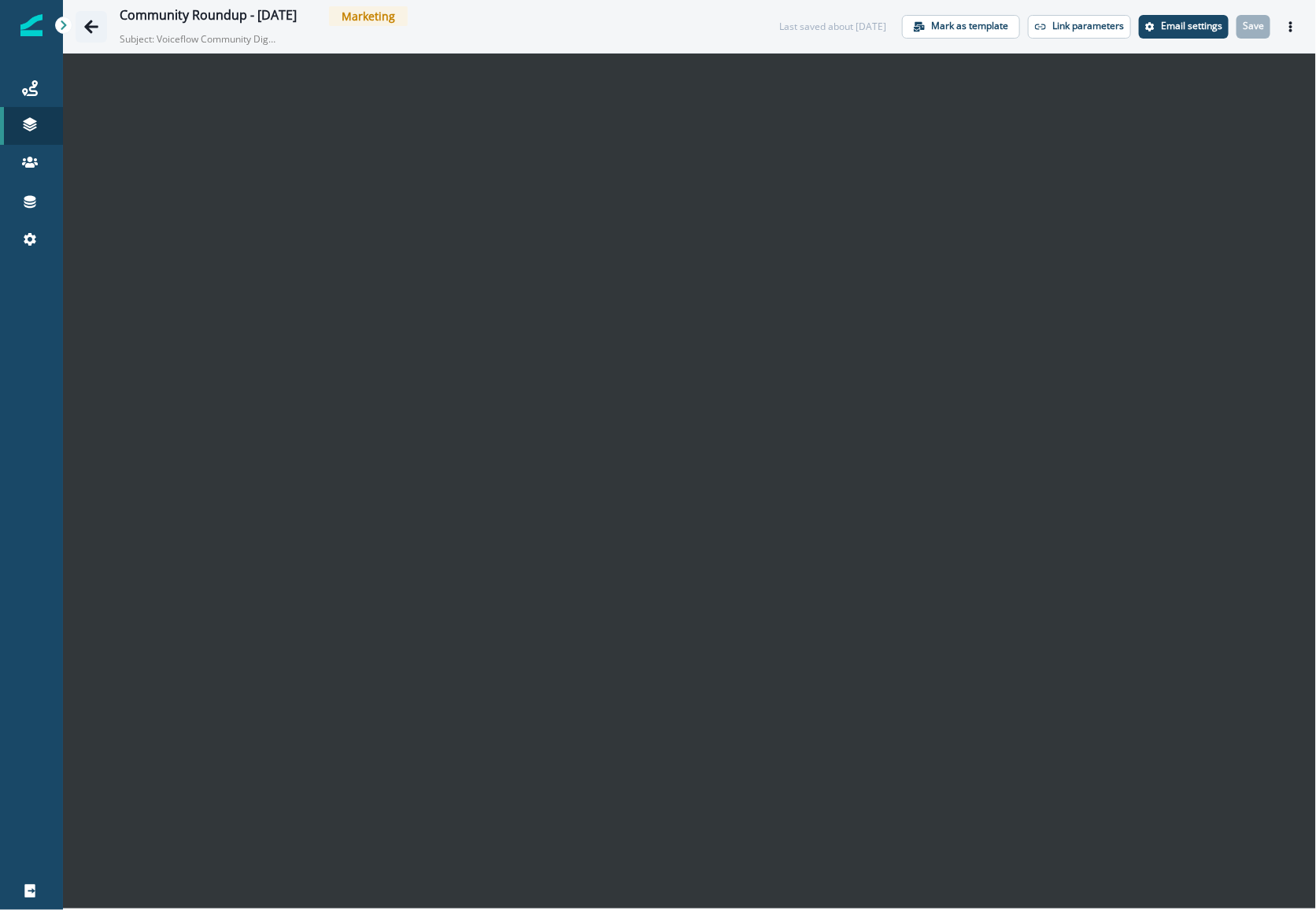
click at [91, 23] on icon "Go back" at bounding box center [92, 26] width 16 height 16
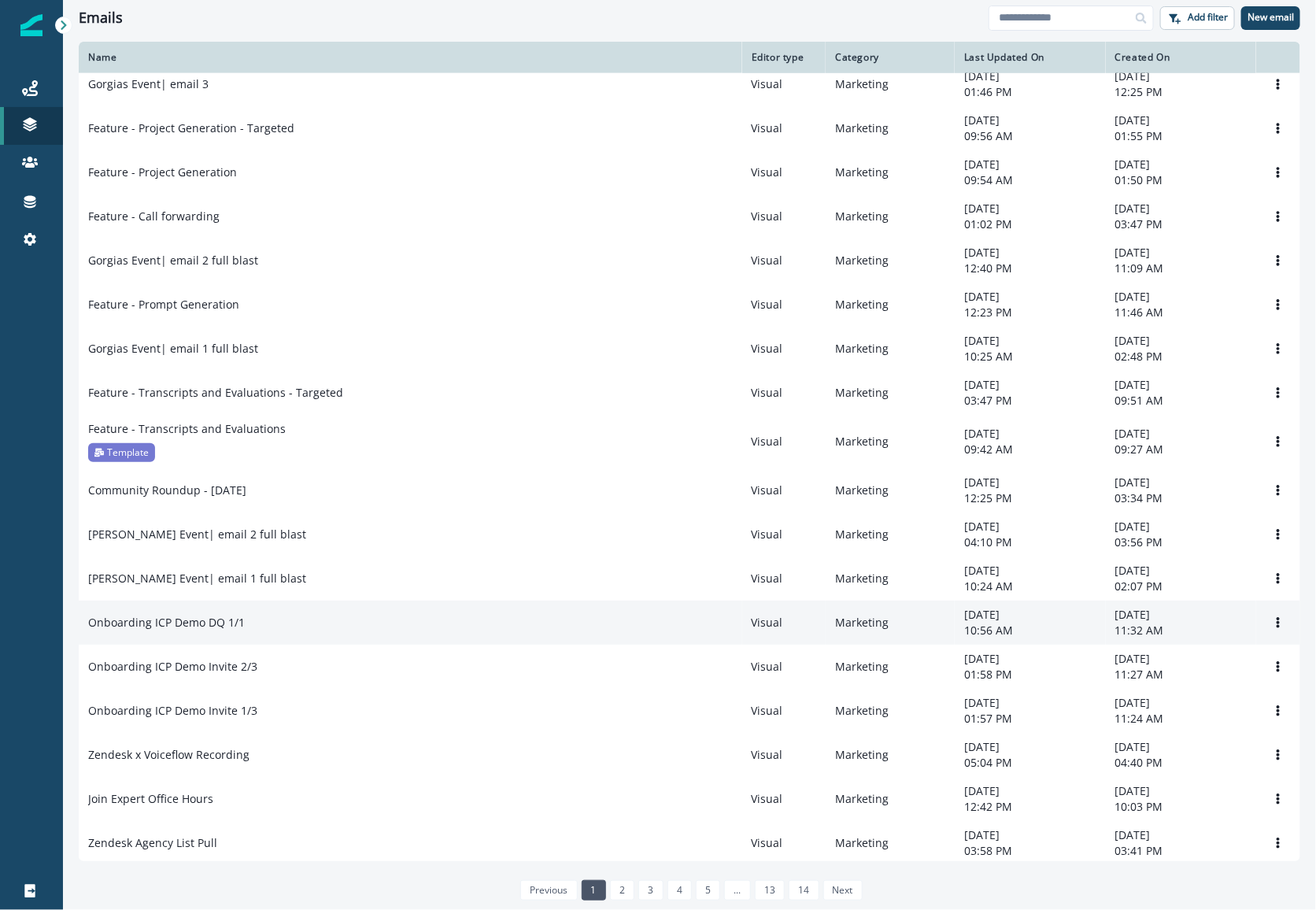
scroll to position [558, 0]
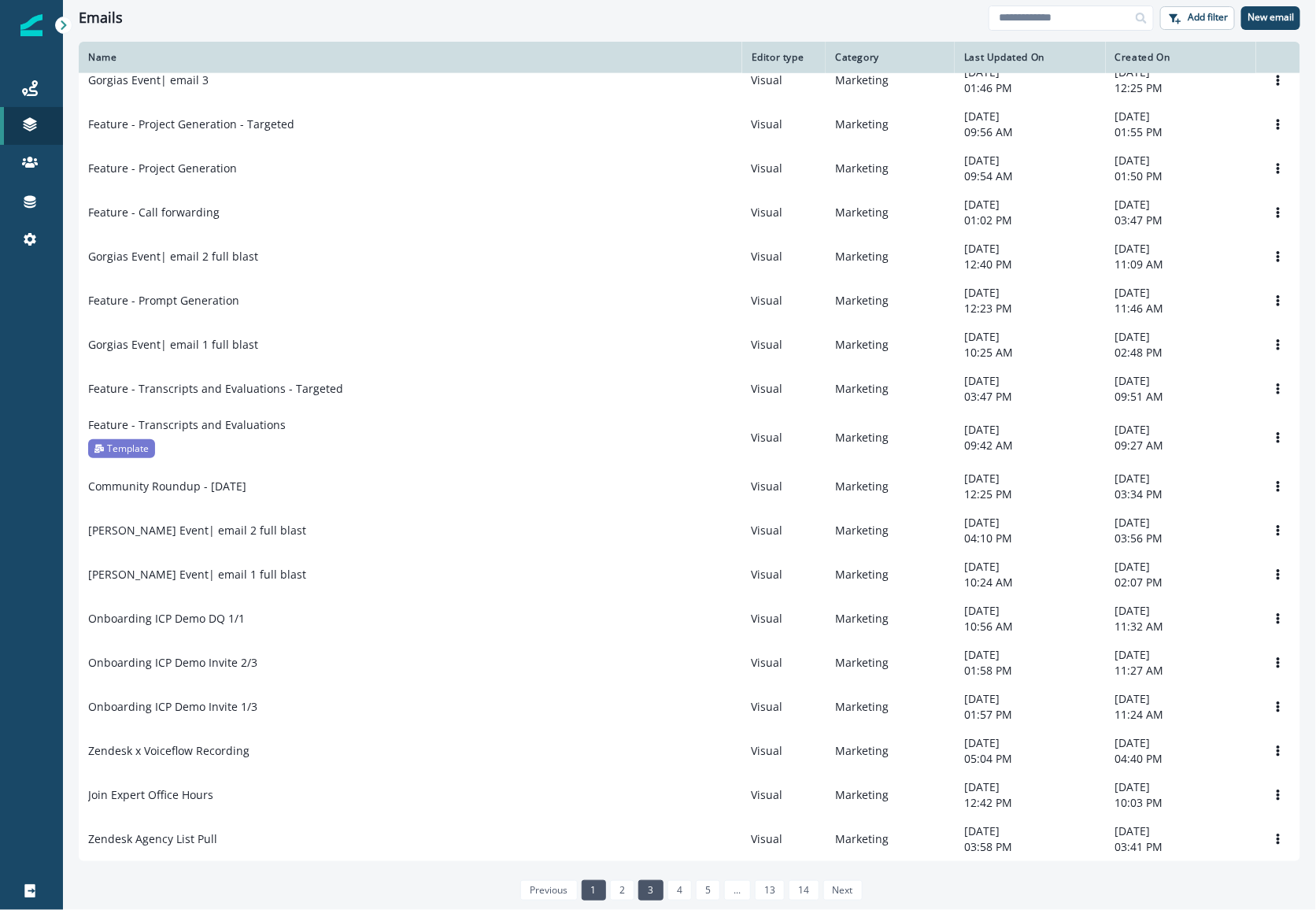
click at [653, 887] on link "3" at bounding box center [650, 890] width 24 height 20
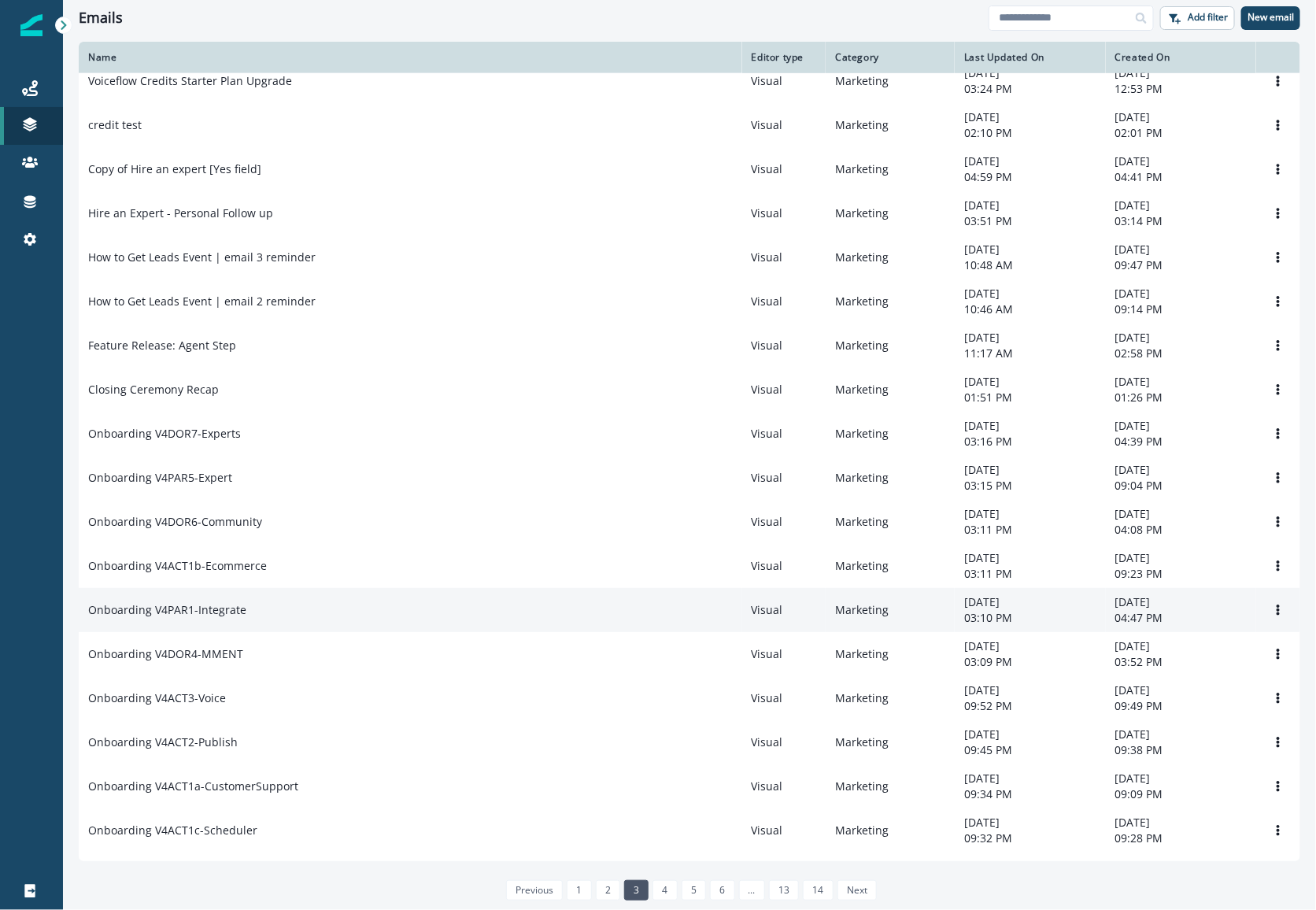
scroll to position [347, 0]
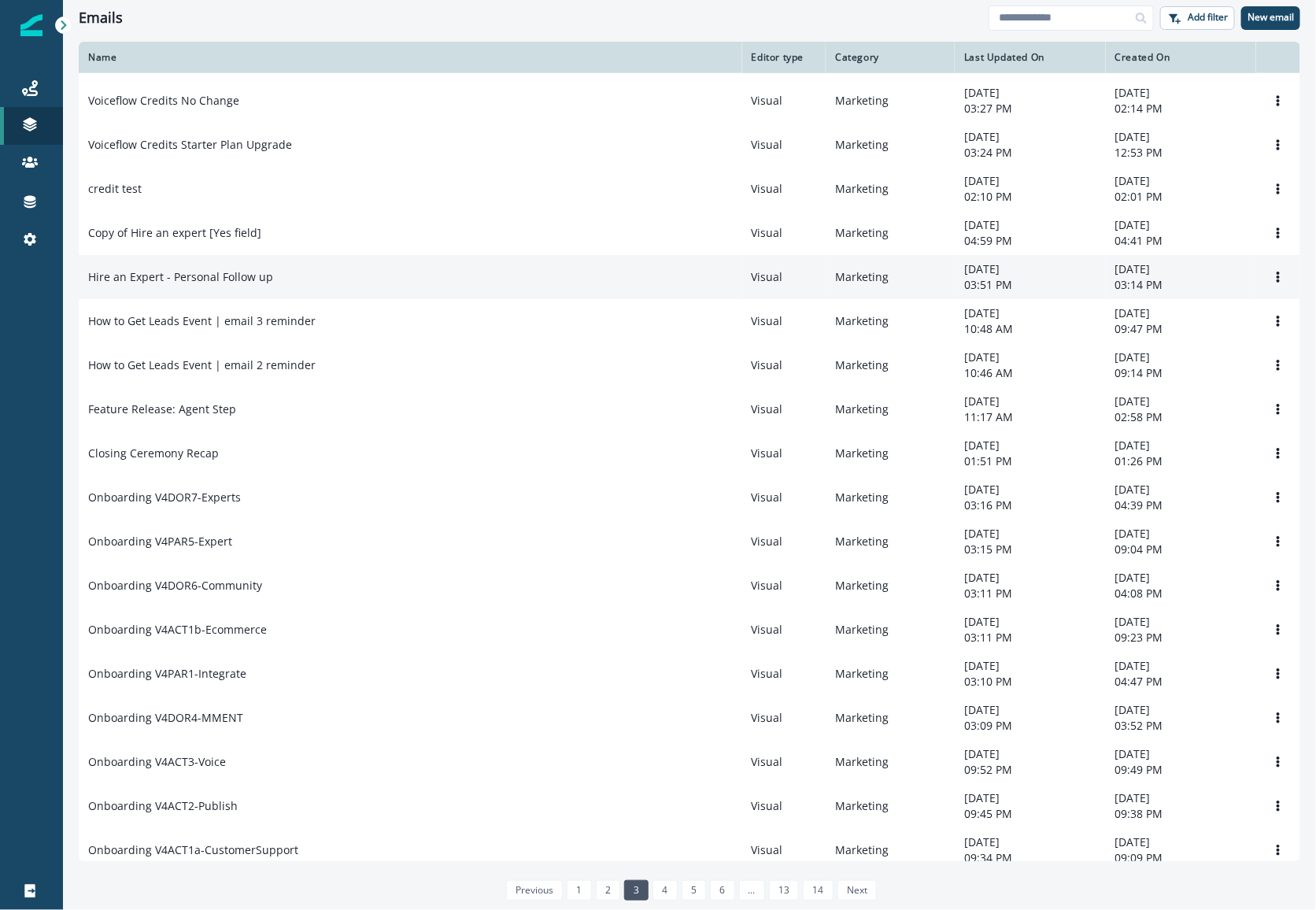
click at [491, 273] on td "Hire an Expert - Personal Follow up" at bounding box center [410, 277] width 663 height 44
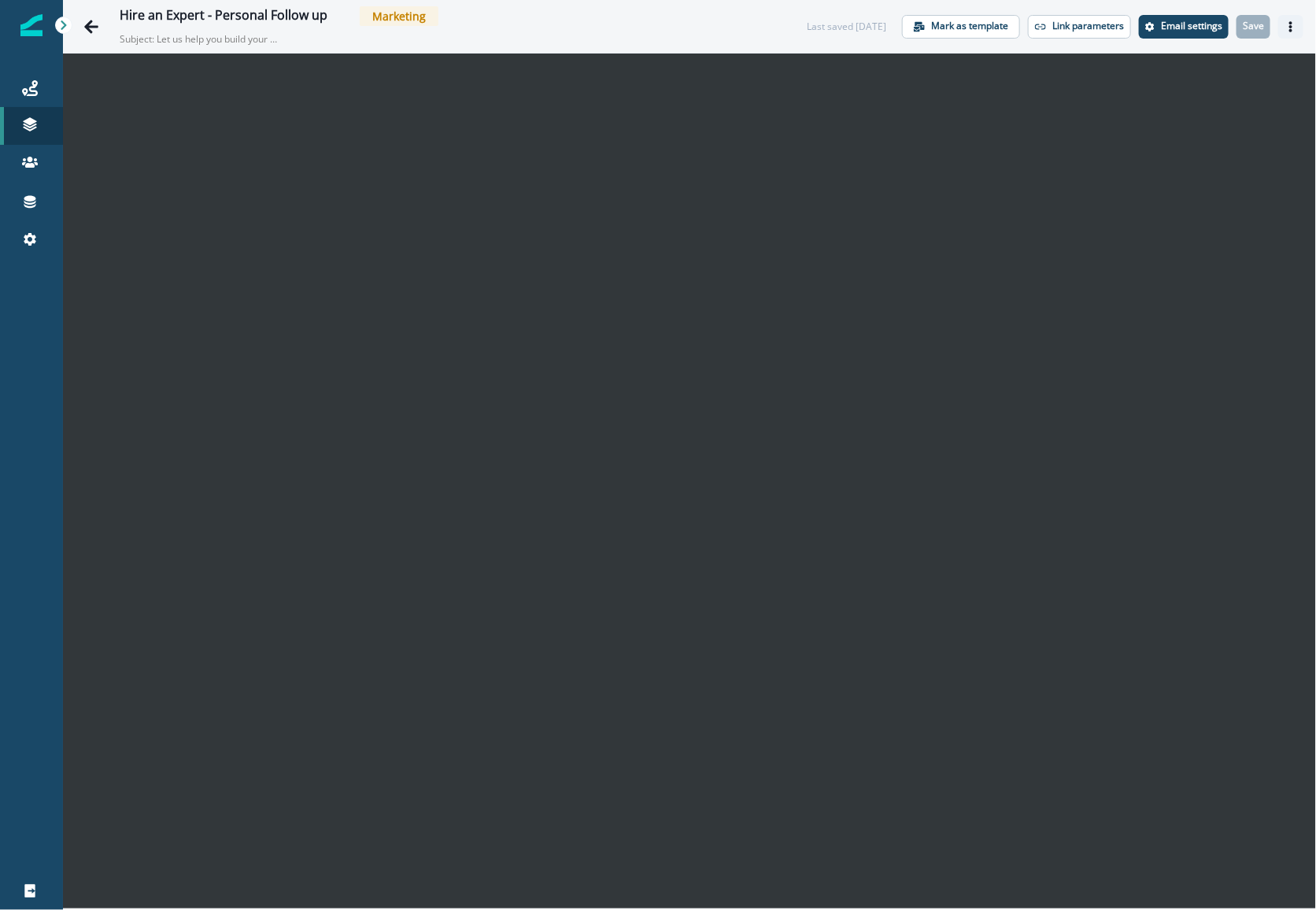
click at [1292, 31] on button "Actions" at bounding box center [1291, 26] width 25 height 23
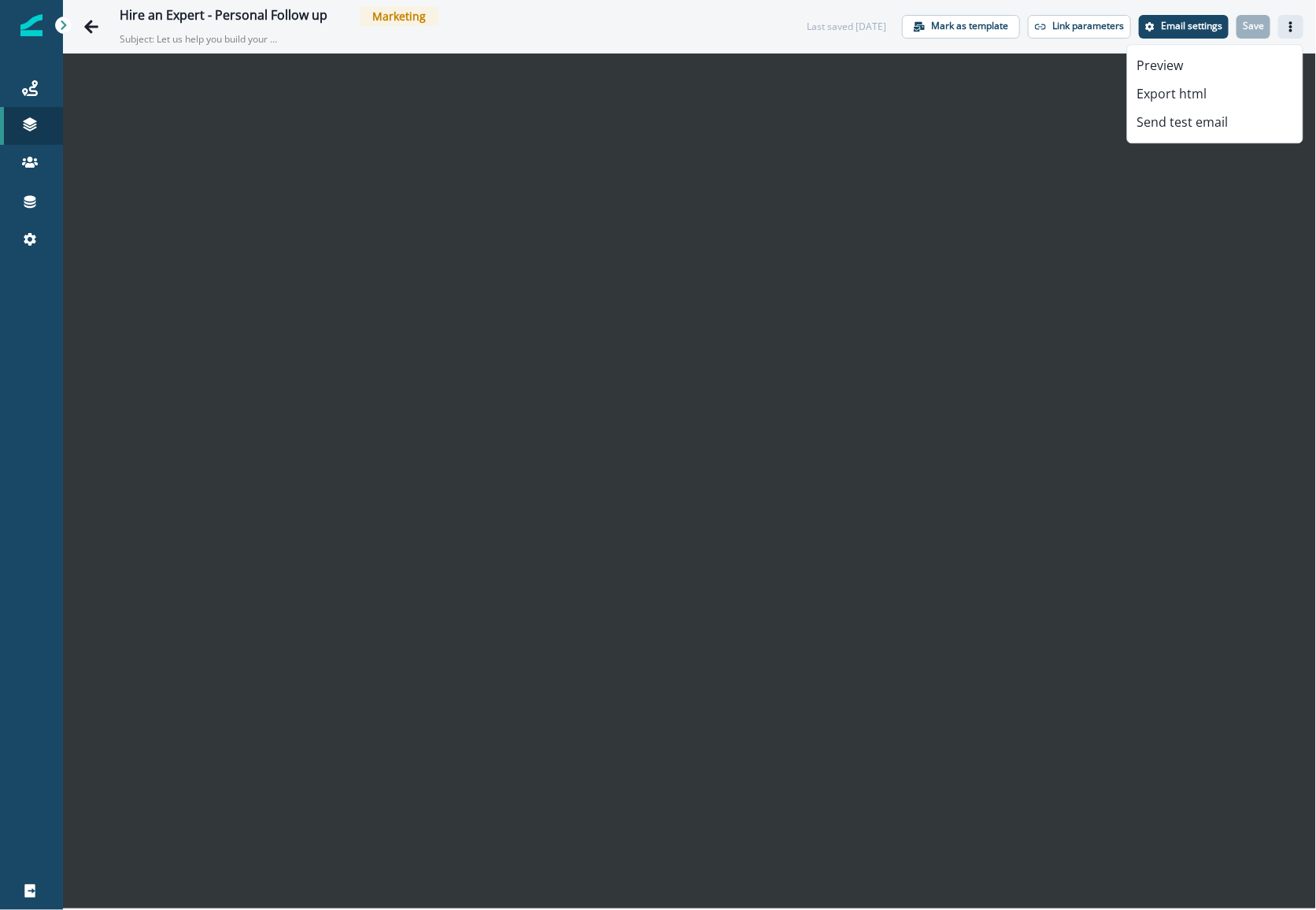
click at [1291, 29] on icon "Actions" at bounding box center [1290, 26] width 3 height 11
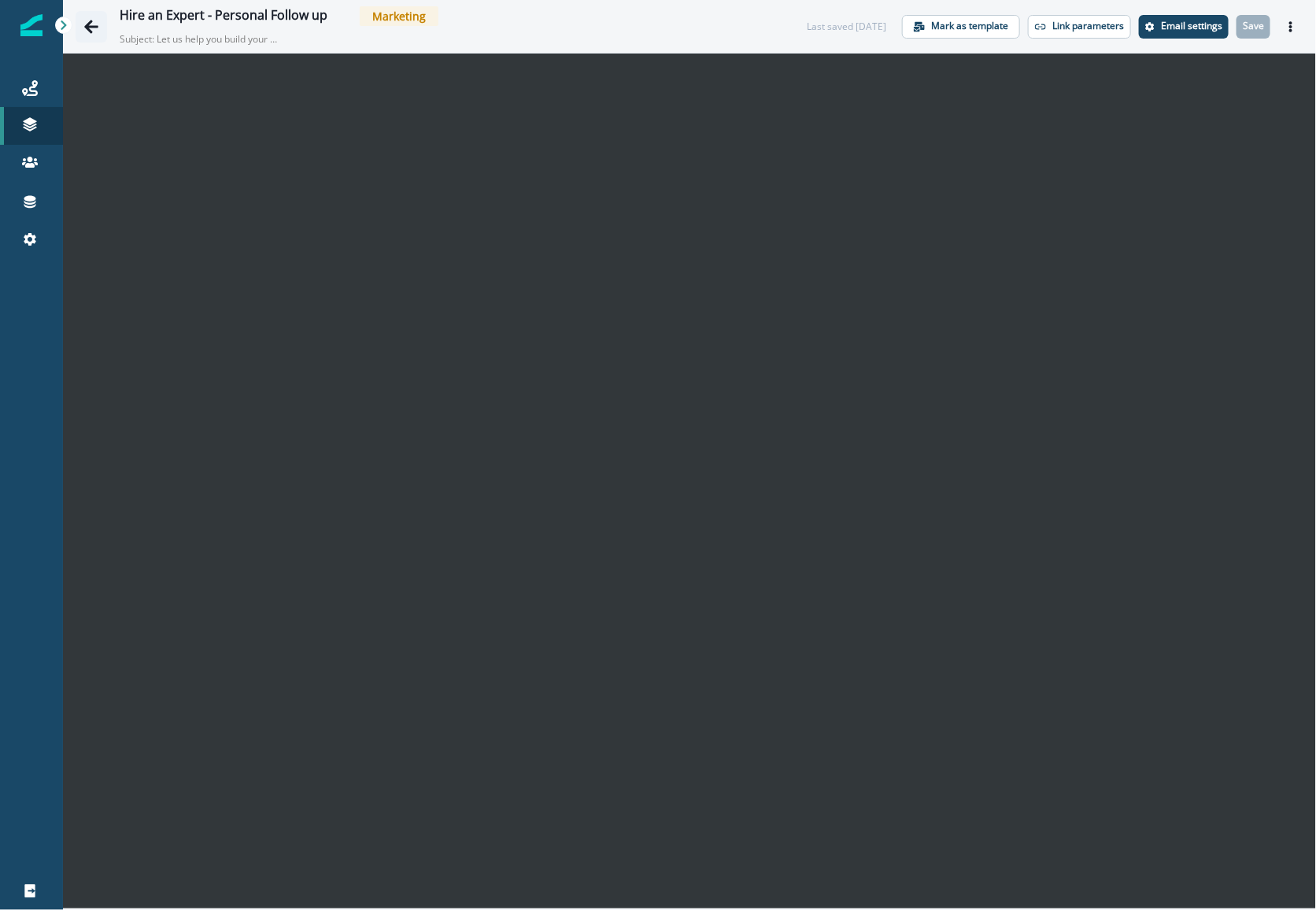
click at [84, 29] on icon "Go back" at bounding box center [92, 26] width 16 height 16
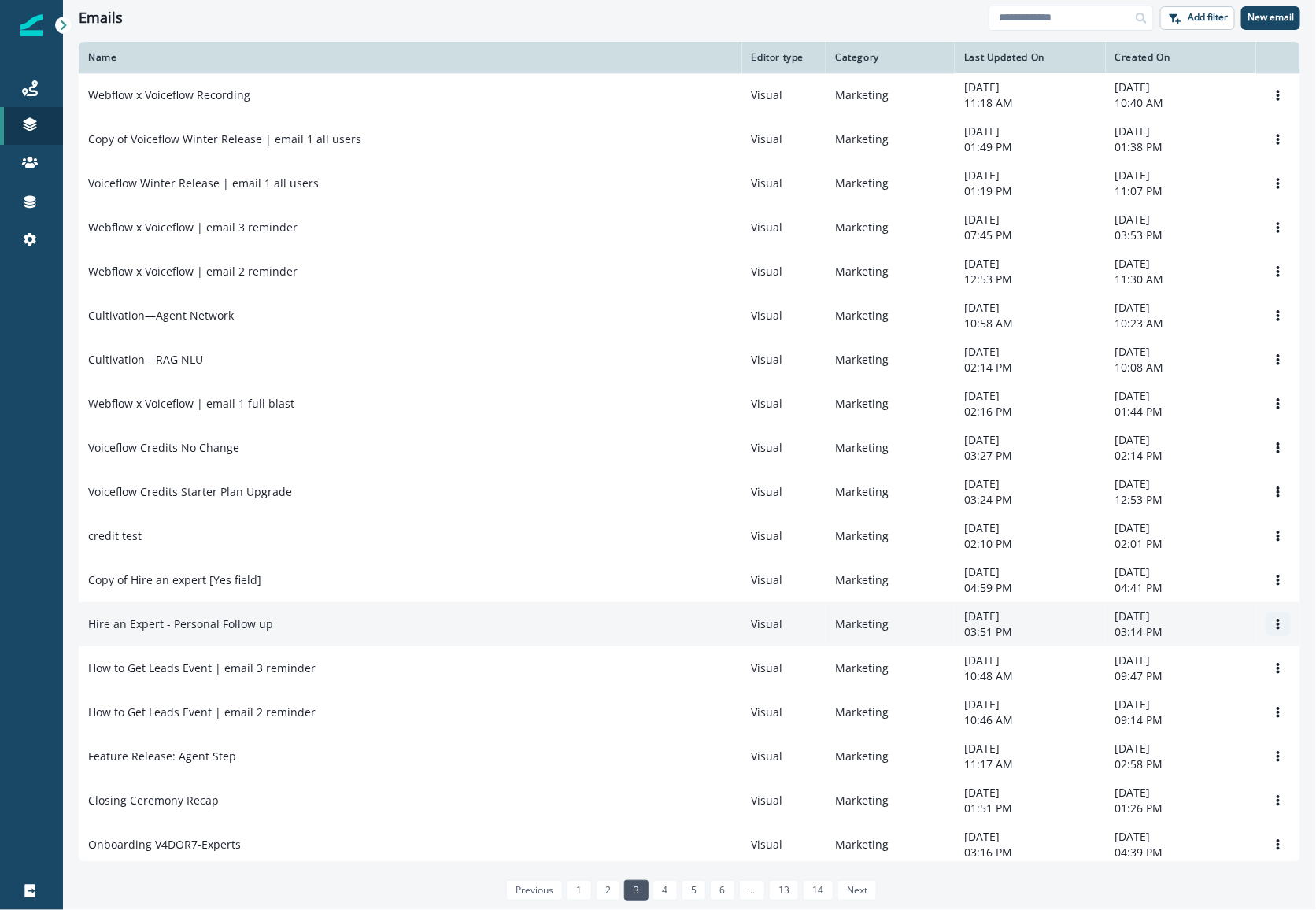
click at [1278, 629] on icon "Options" at bounding box center [1278, 624] width 3 height 11
click at [1167, 671] on button "Clone" at bounding box center [1202, 668] width 174 height 25
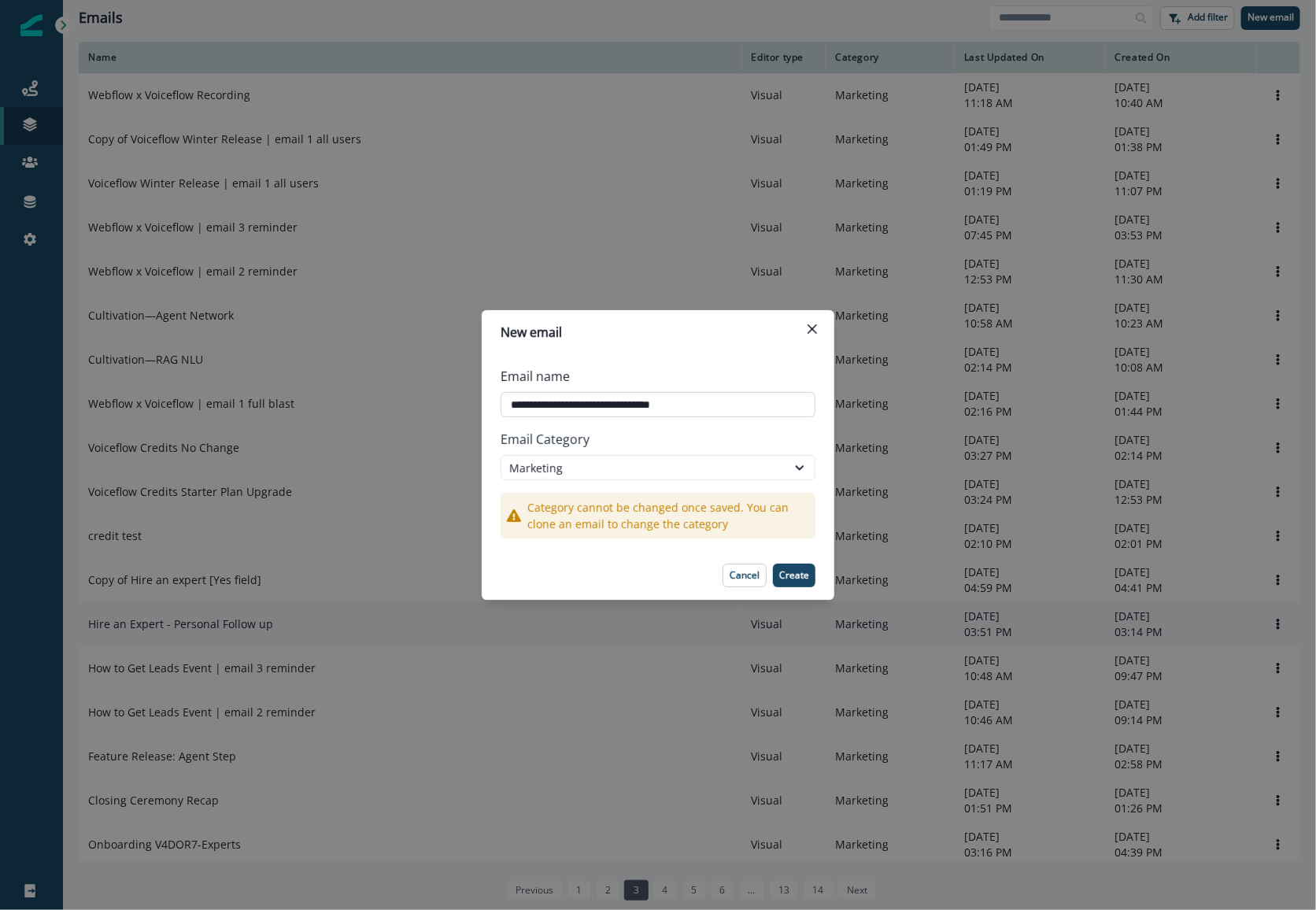
click at [584, 404] on input "**********" at bounding box center [658, 404] width 315 height 25
type input "**********"
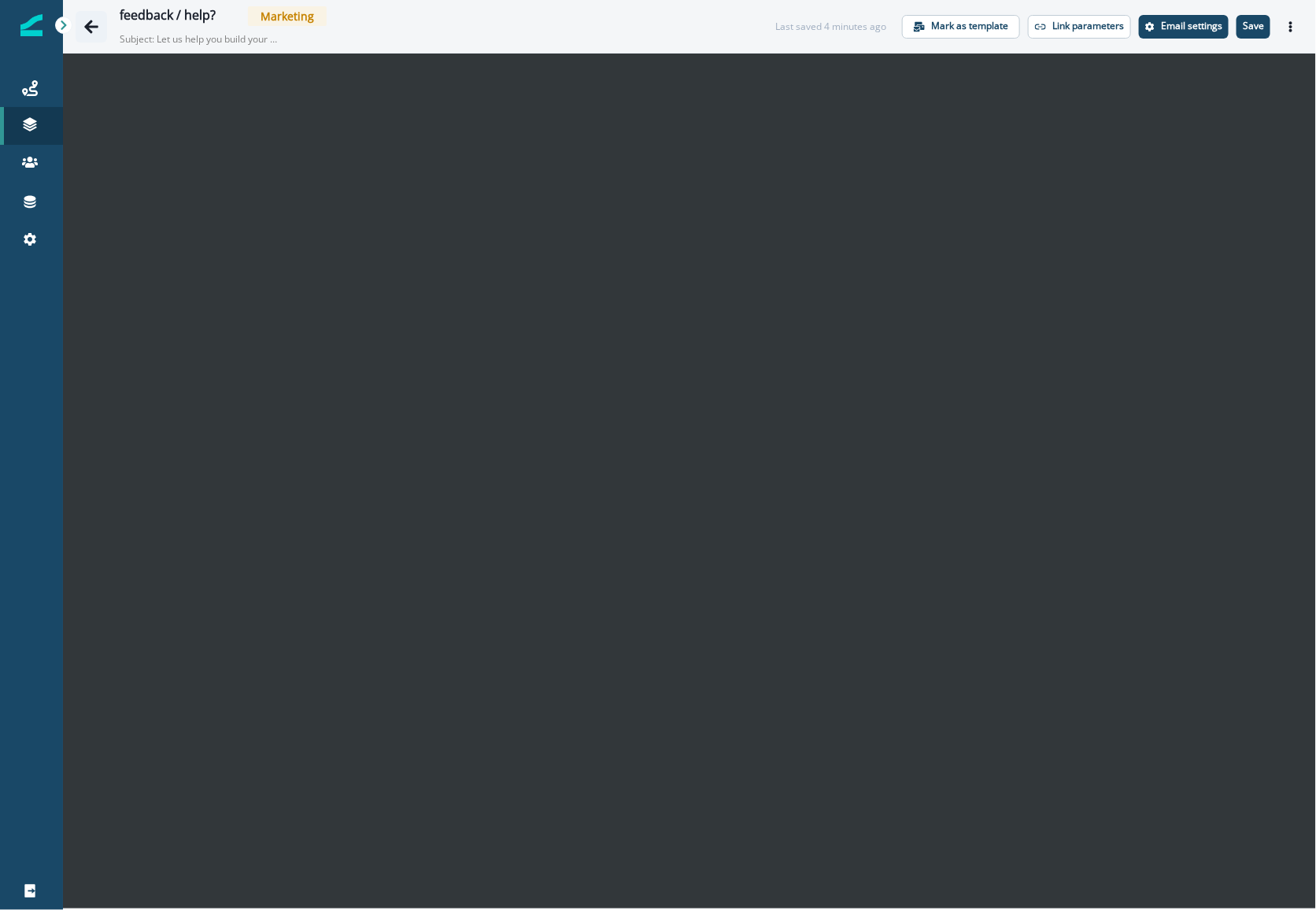
click at [89, 28] on icon "Go back" at bounding box center [91, 26] width 15 height 14
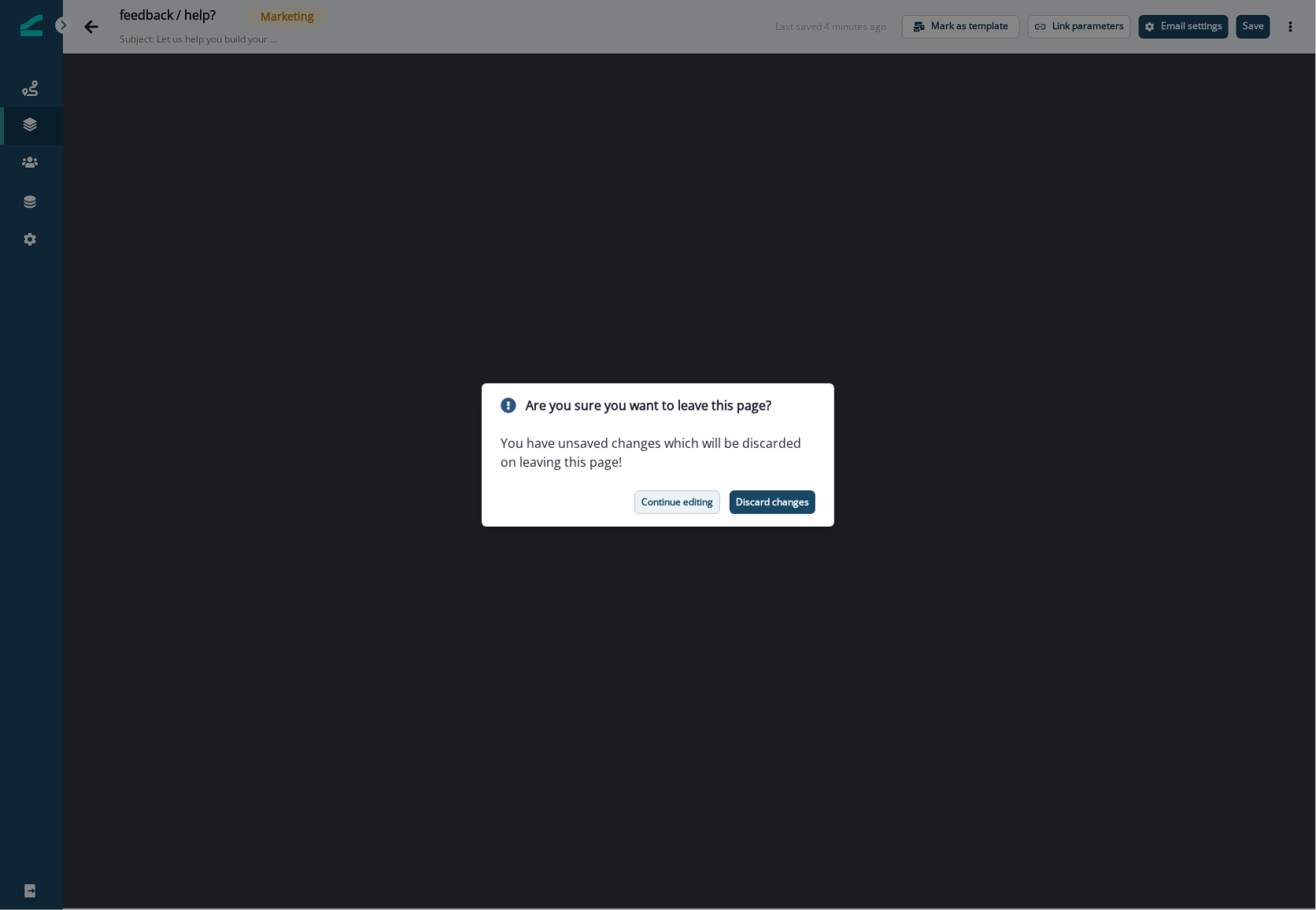
click at [678, 500] on p "Continue editing" at bounding box center [678, 502] width 72 height 11
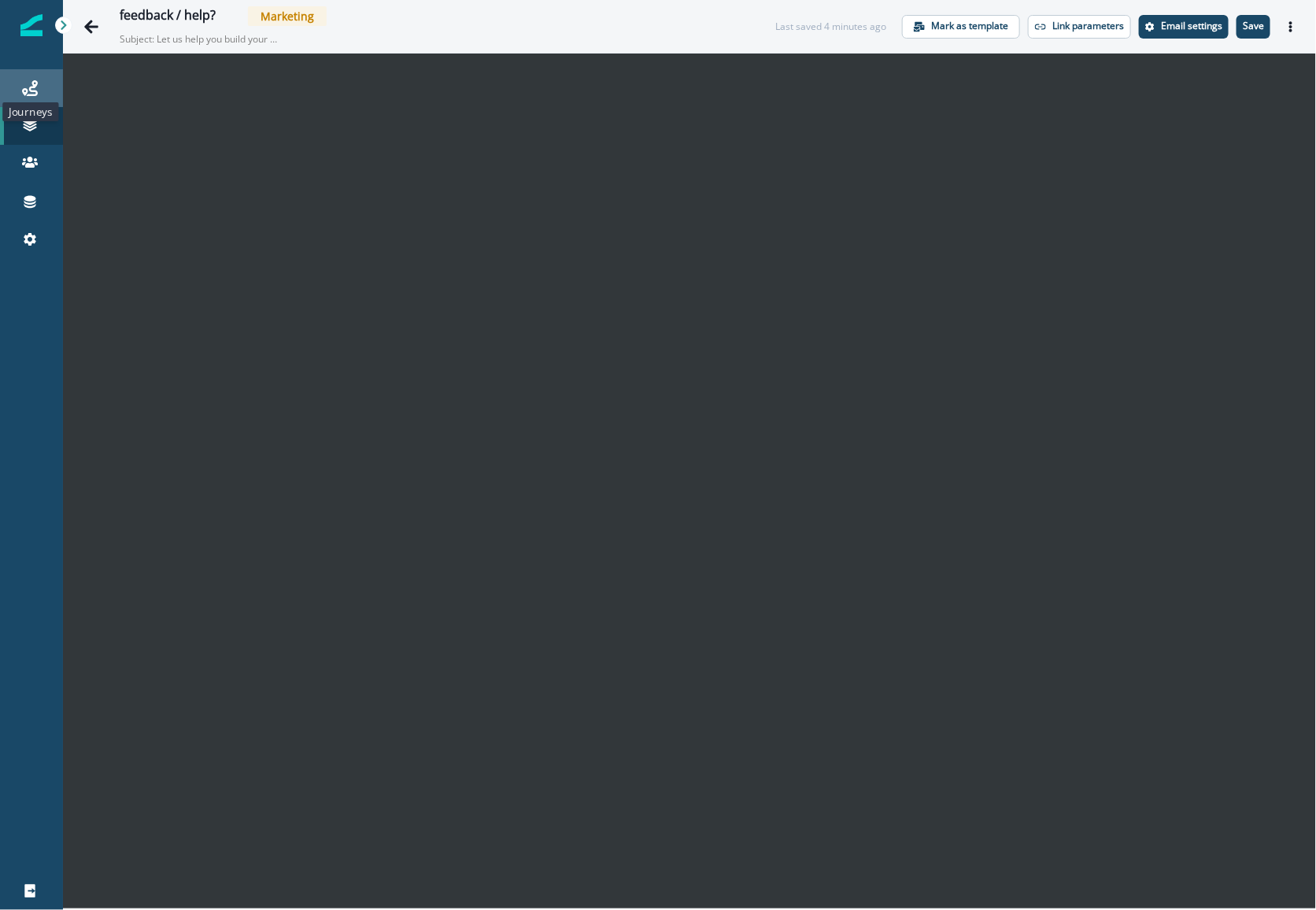
click at [37, 91] on icon at bounding box center [30, 88] width 16 height 16
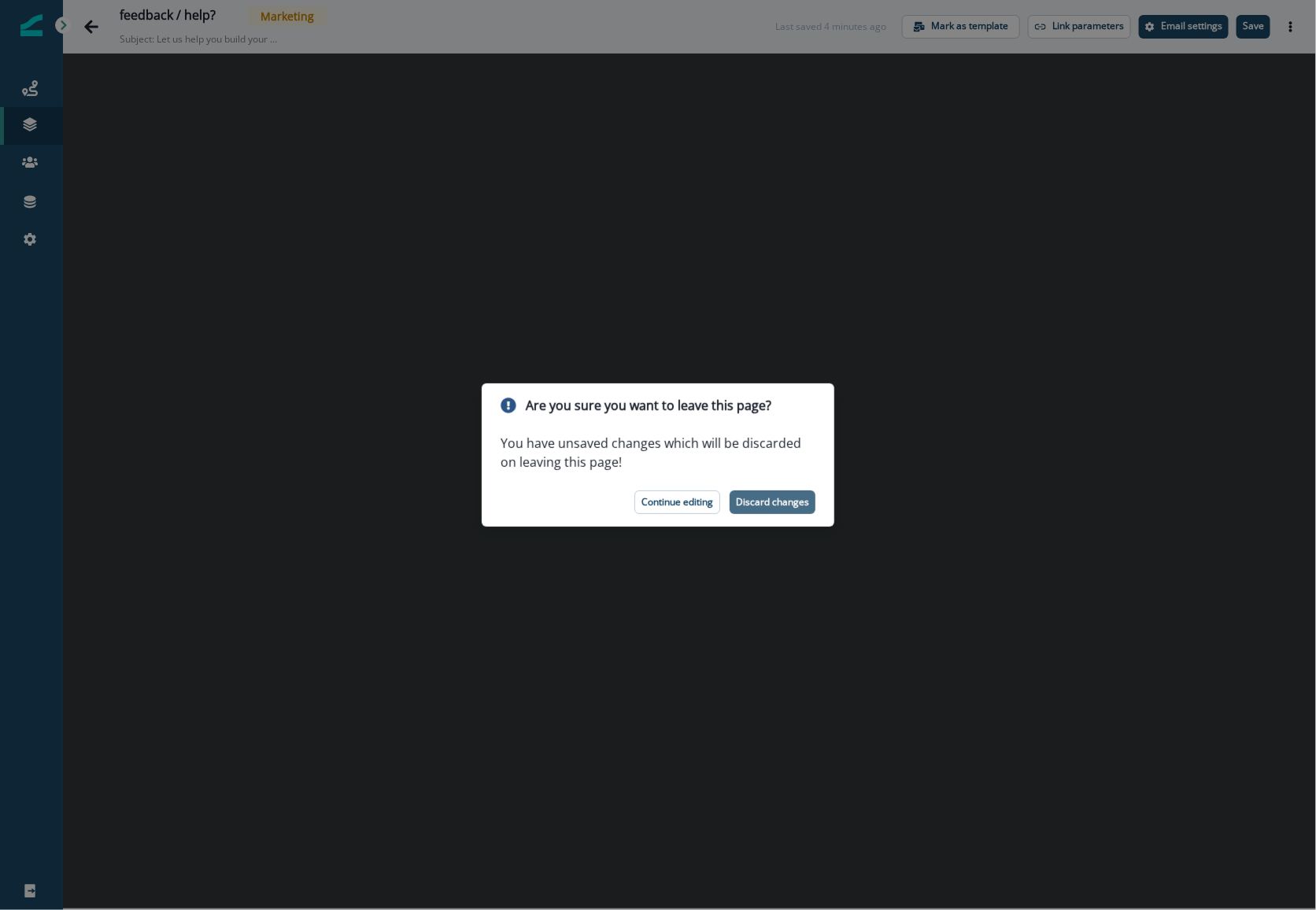
click at [785, 492] on button "Discard changes" at bounding box center [772, 502] width 86 height 23
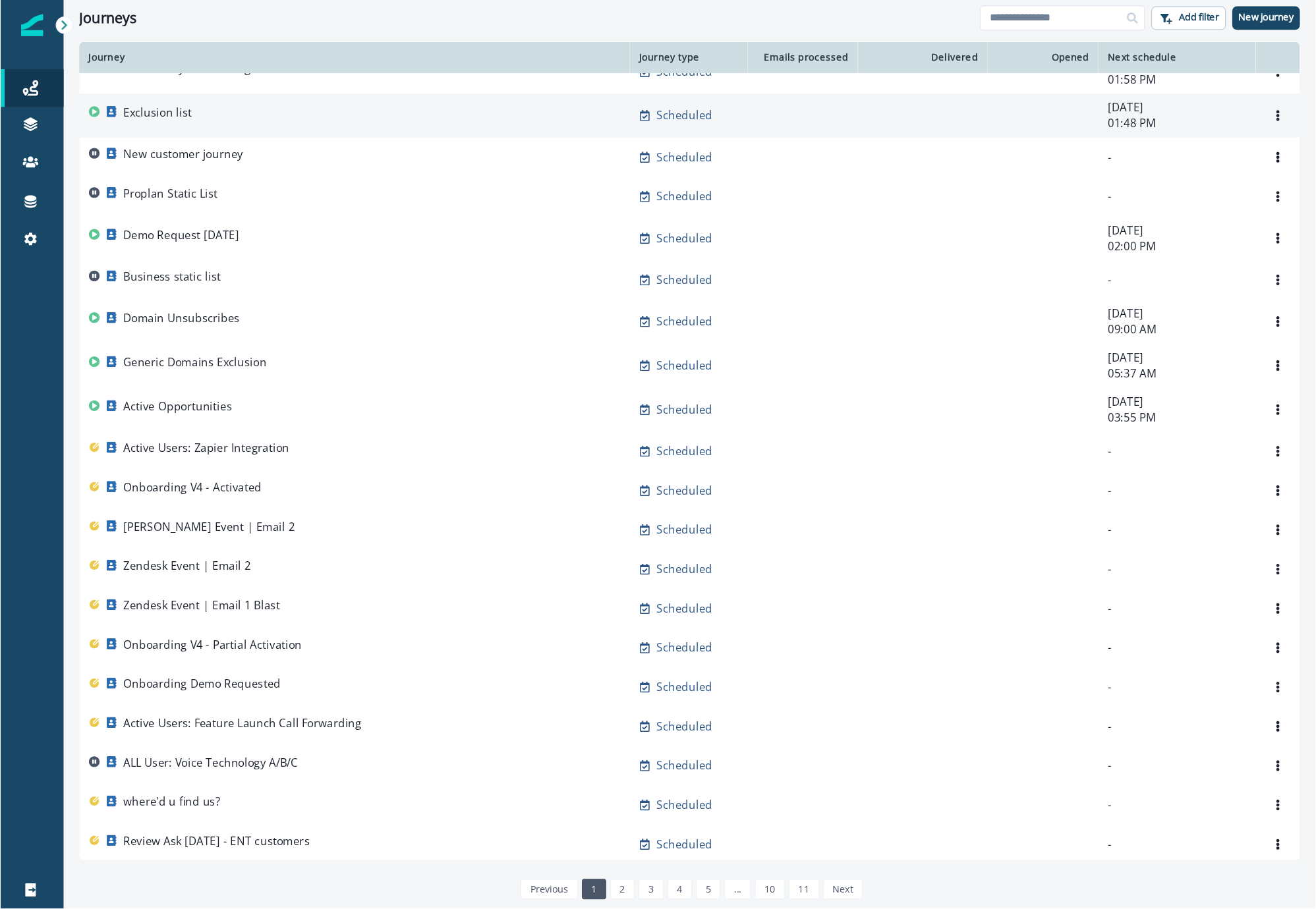
scroll to position [74, 0]
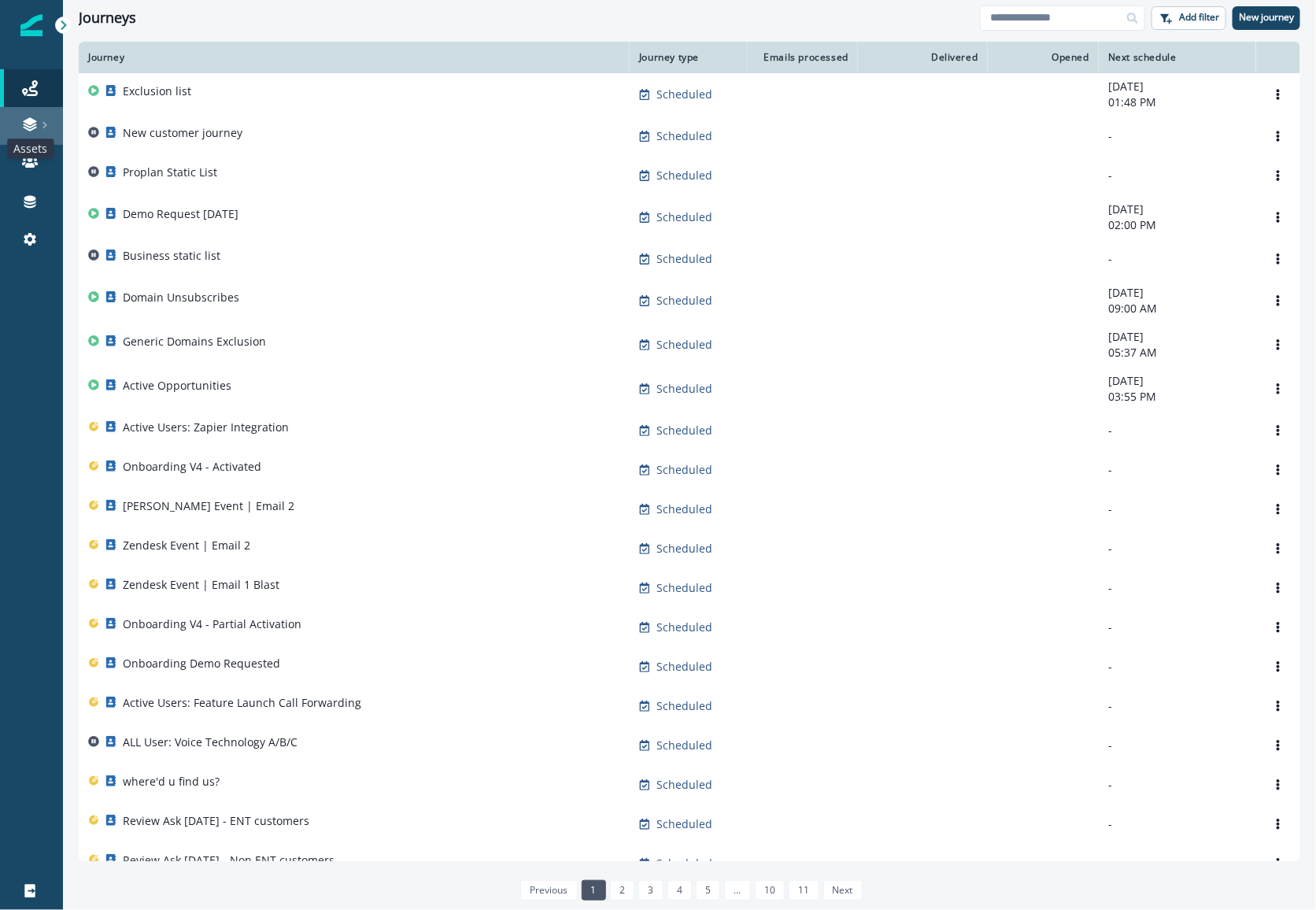
click at [35, 118] on icon at bounding box center [30, 125] width 16 height 16
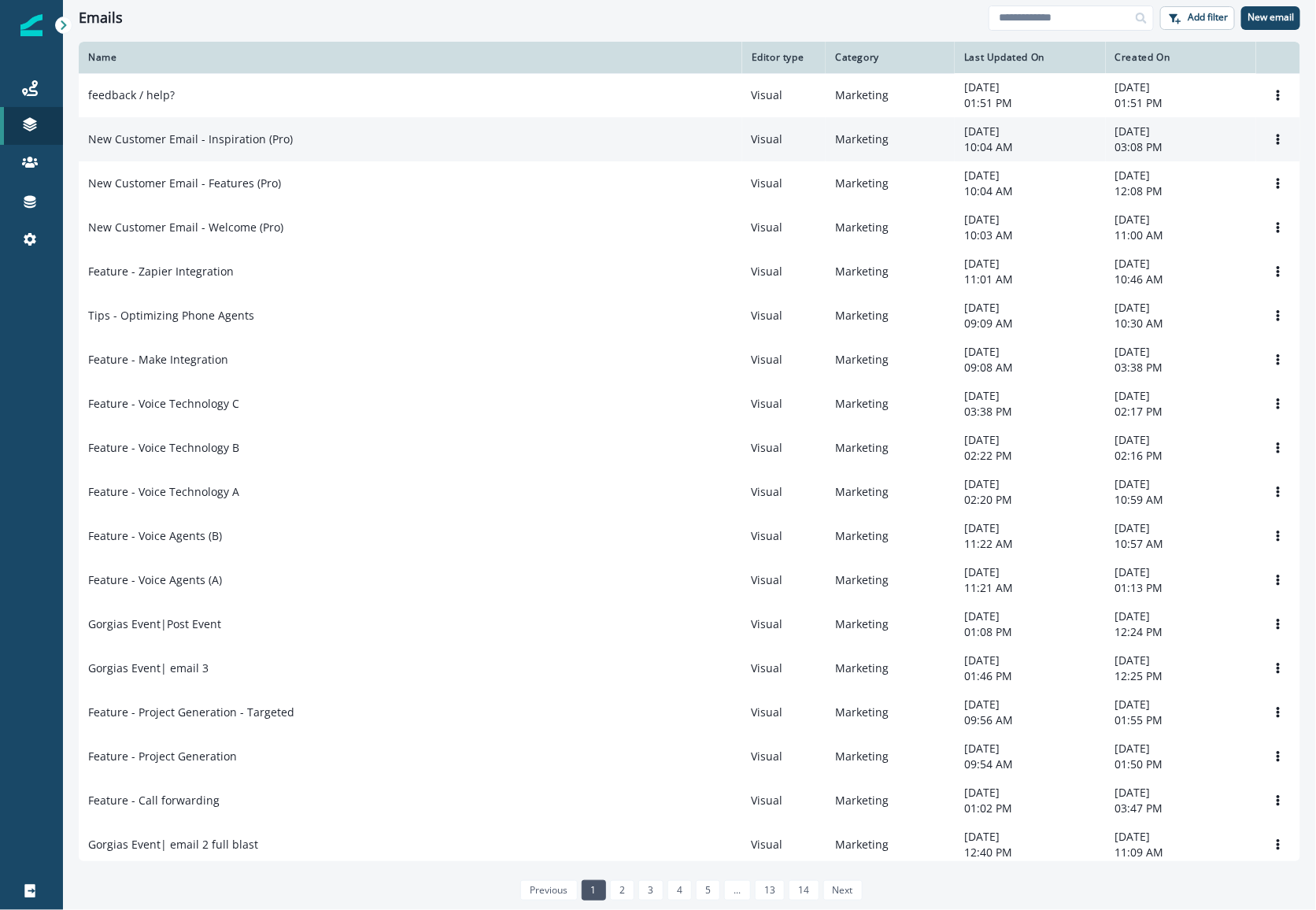
click at [279, 135] on p "New Customer Email - Inspiration (Pro)" at bounding box center [190, 139] width 205 height 16
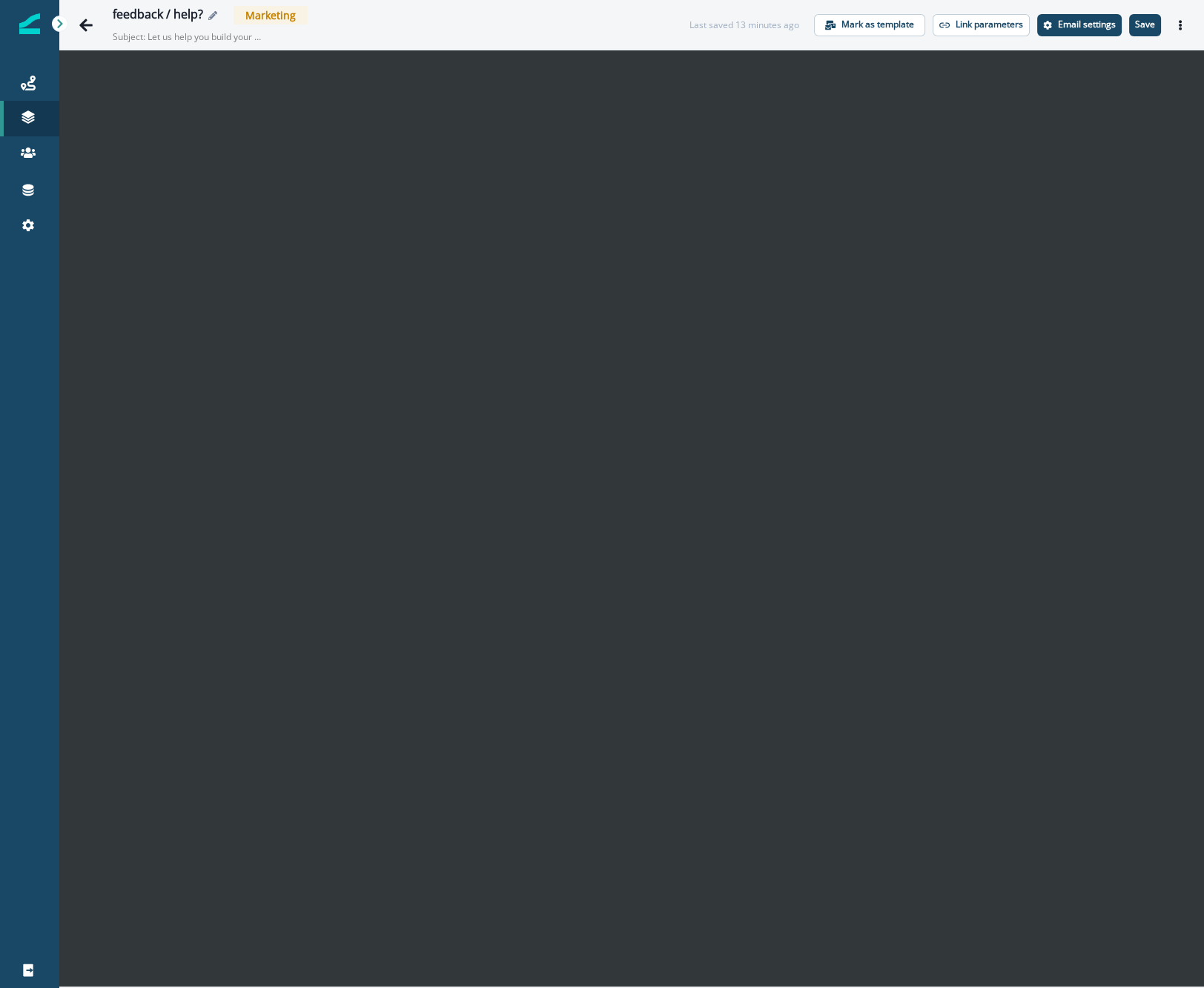
click at [212, 16] on icon "Edit name" at bounding box center [213, 16] width 9 height 9
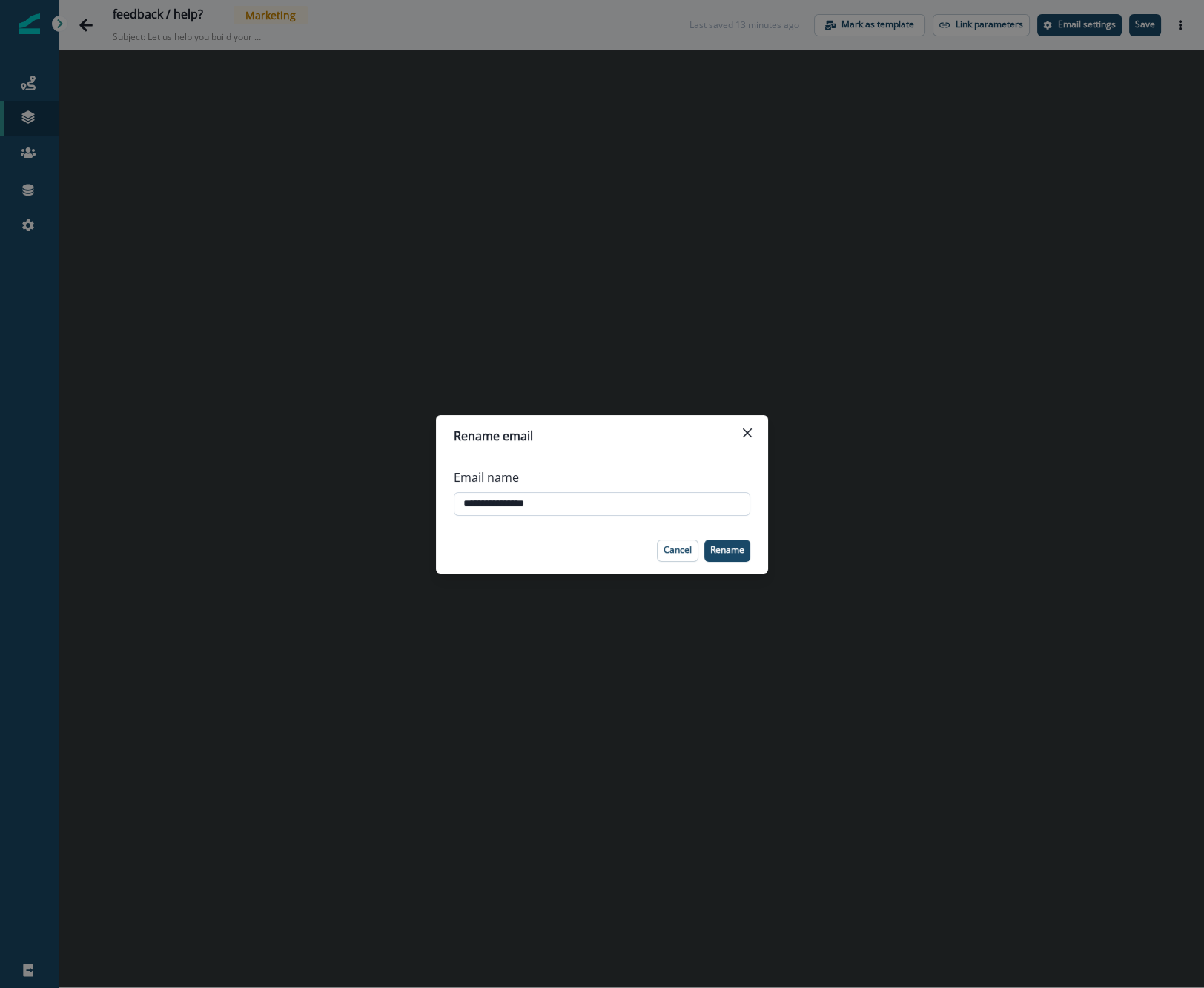
click at [465, 502] on input "**********" at bounding box center [601, 505] width 296 height 24
drag, startPoint x: 636, startPoint y: 506, endPoint x: 933, endPoint y: 531, distance: 298.1
click at [933, 531] on div "**********" at bounding box center [602, 494] width 1204 height 988
type input "**********"
click at [72, 10] on button "Go back" at bounding box center [86, 25] width 29 height 29
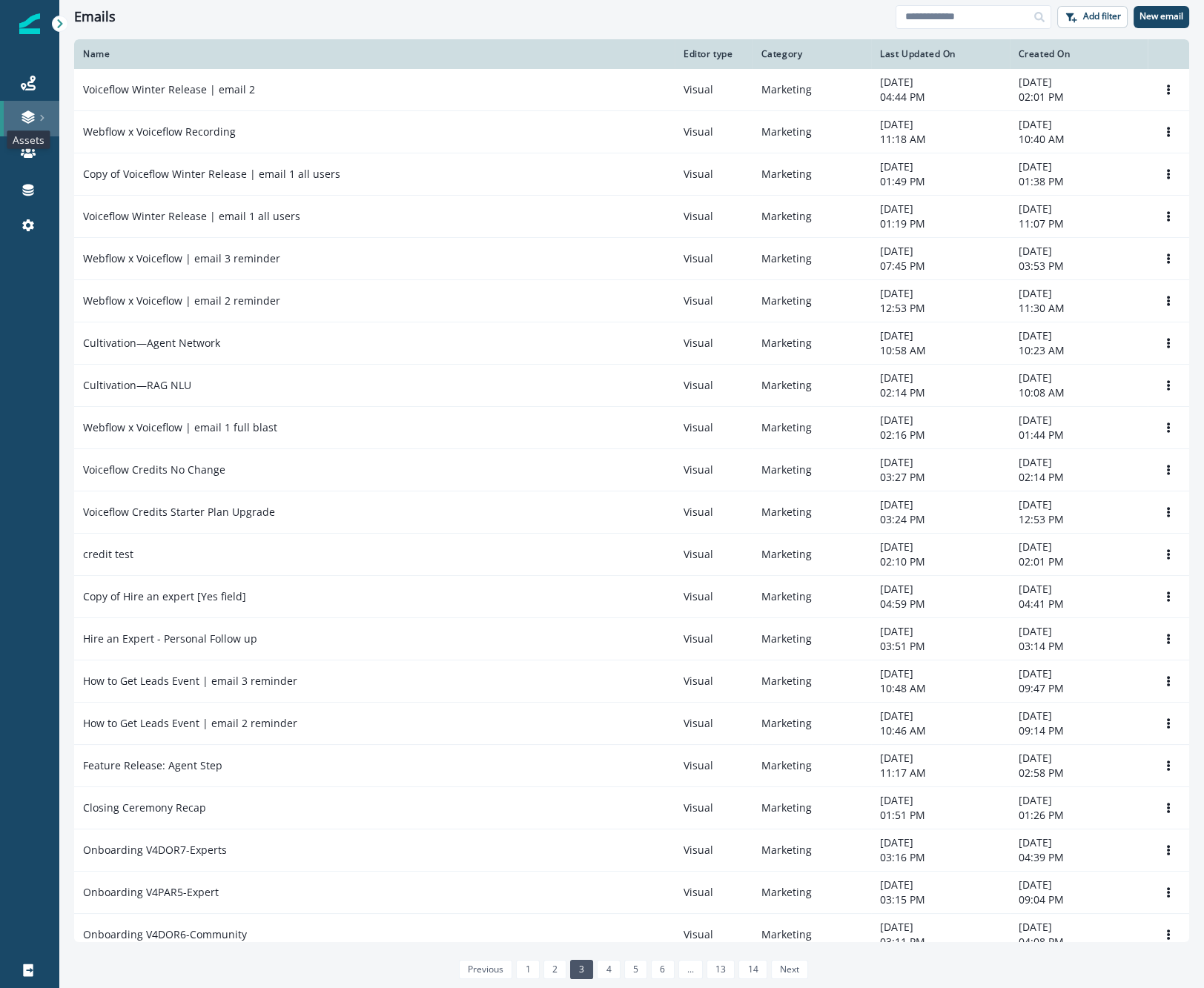
click at [33, 110] on icon at bounding box center [28, 117] width 15 height 15
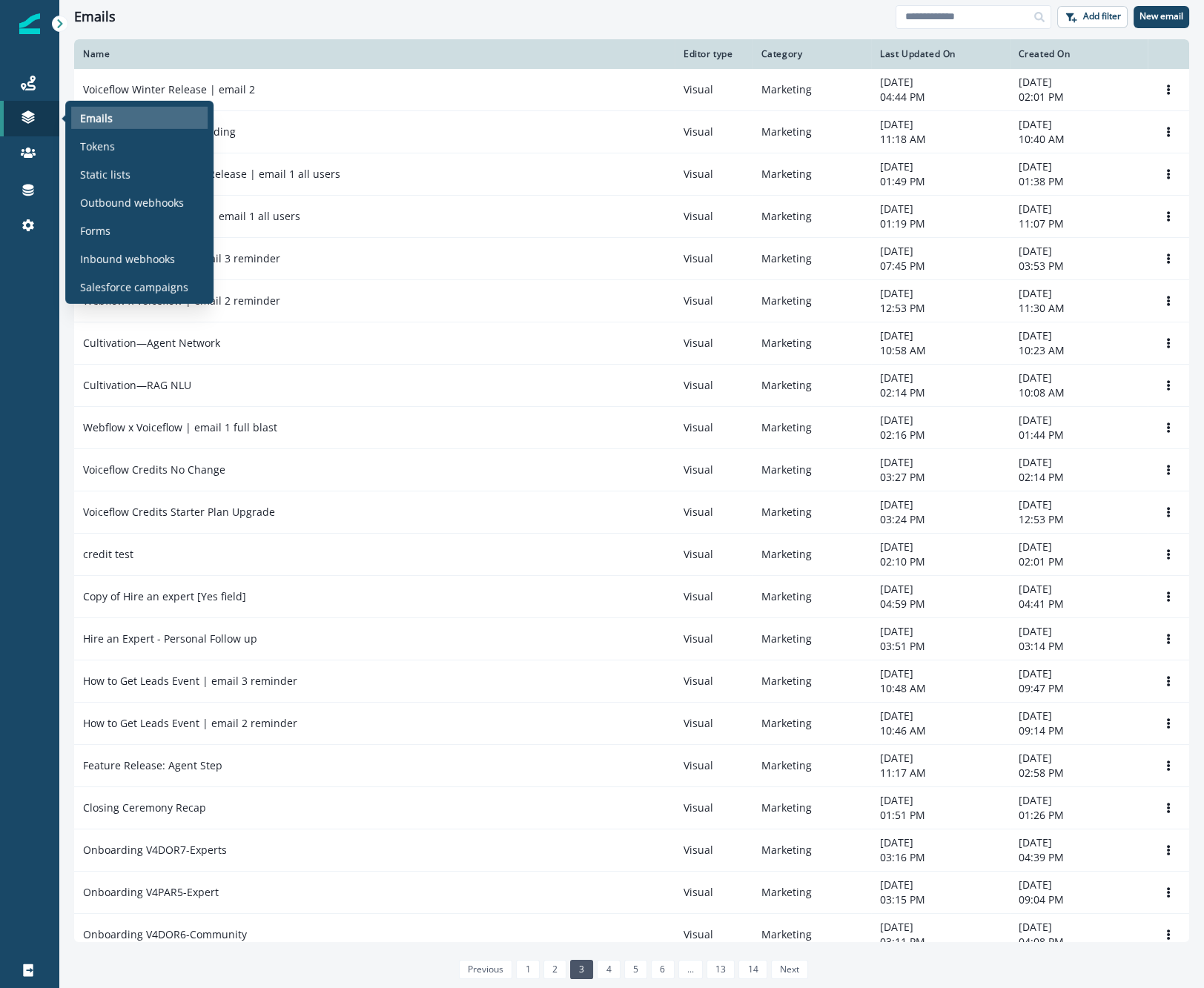
click at [105, 111] on p "Emails" at bounding box center [96, 117] width 33 height 16
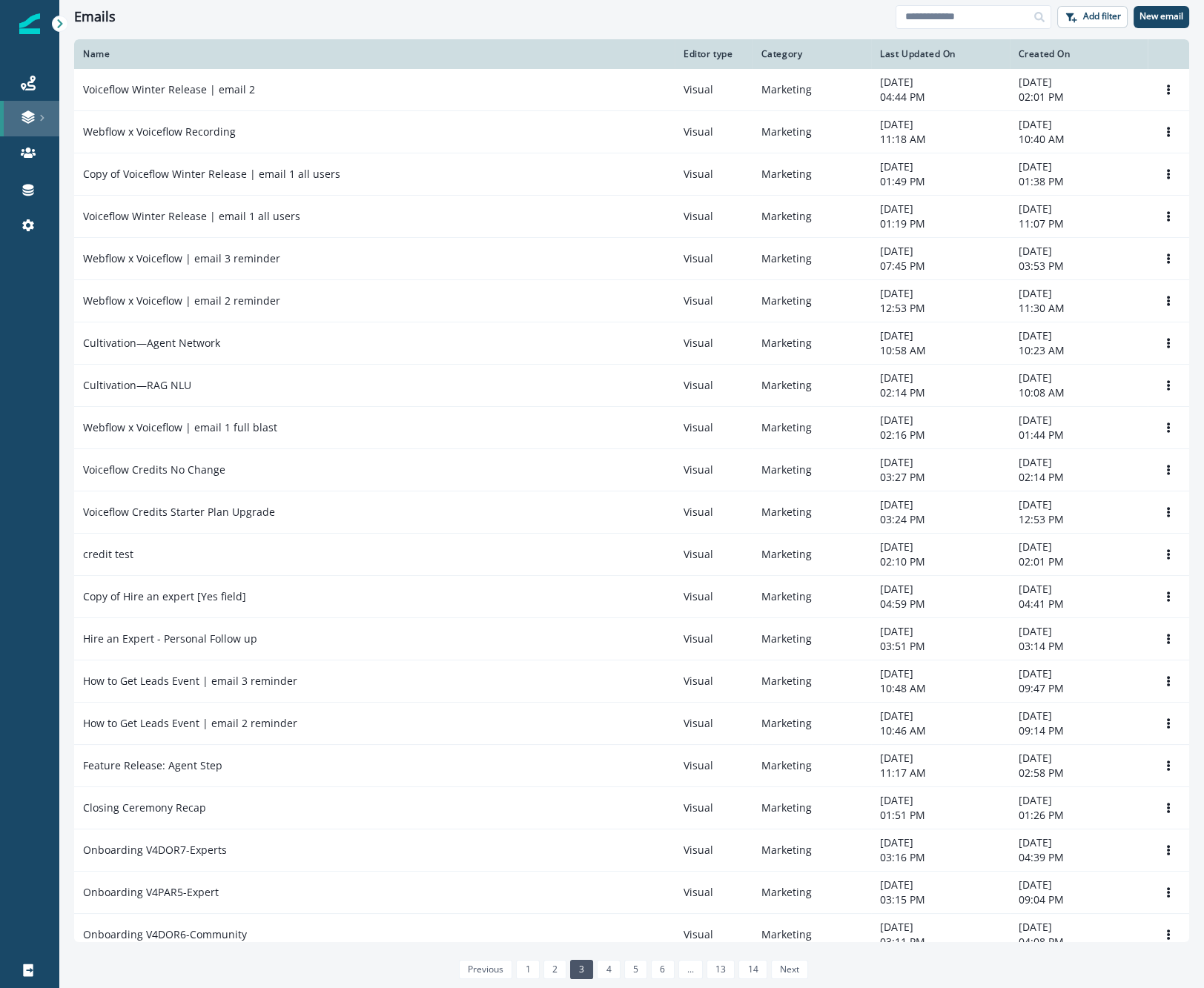
click at [31, 123] on icon at bounding box center [28, 117] width 15 height 15
click at [30, 79] on icon at bounding box center [28, 83] width 15 height 15
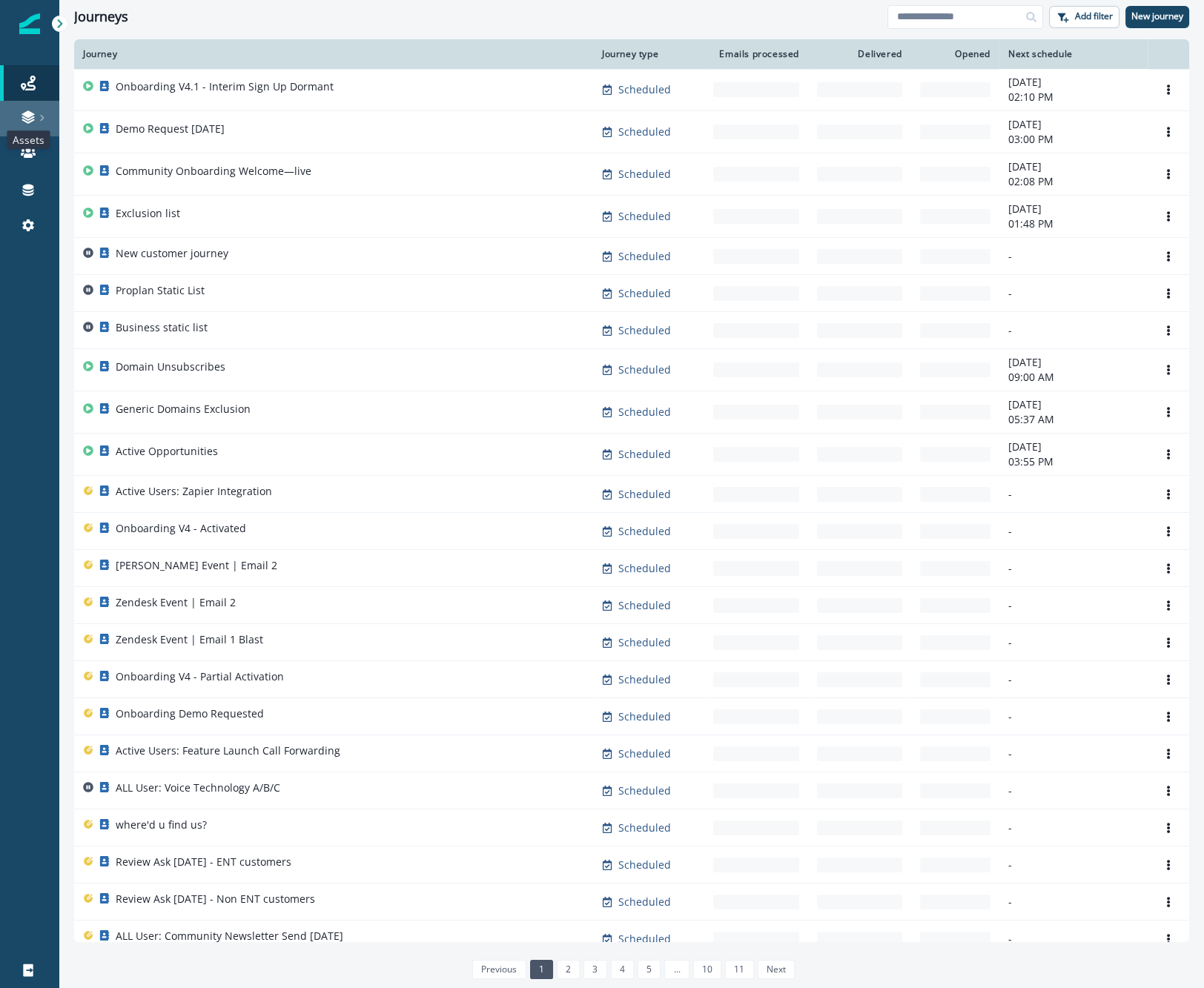
click at [32, 112] on icon at bounding box center [28, 117] width 15 height 15
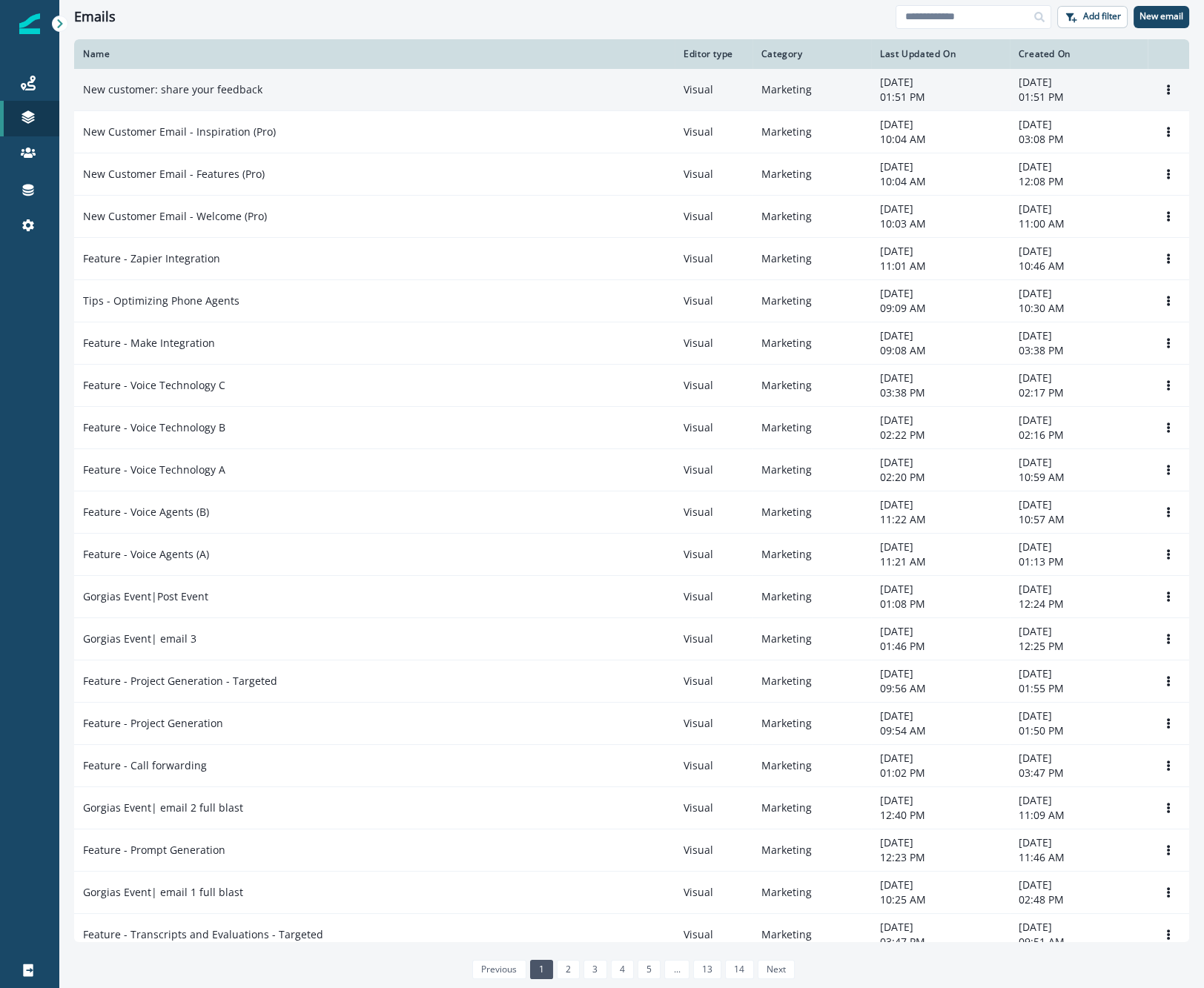
click at [246, 83] on p "New customer: share your feedback" at bounding box center [173, 90] width 180 height 15
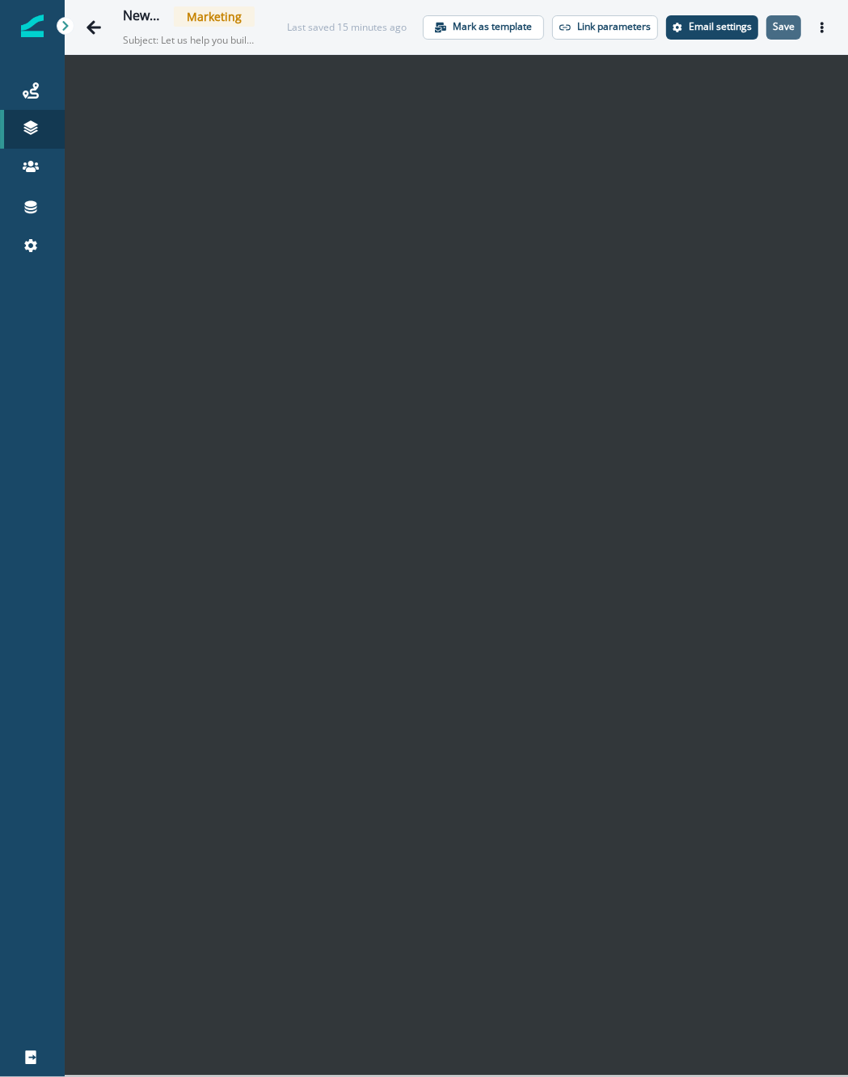
click at [786, 21] on p "Save" at bounding box center [783, 26] width 22 height 11
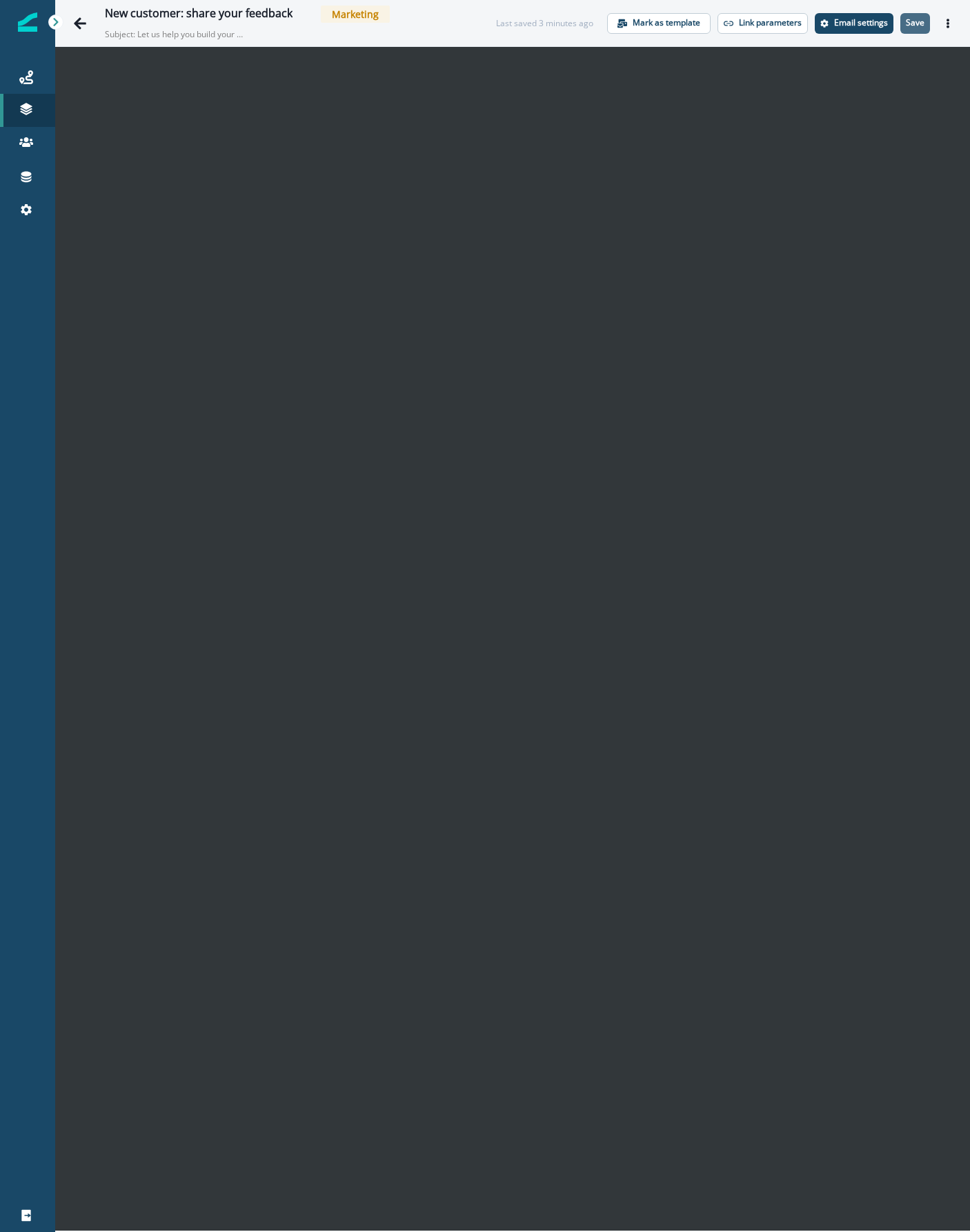
click at [919, 26] on p "Save" at bounding box center [915, 22] width 19 height 9
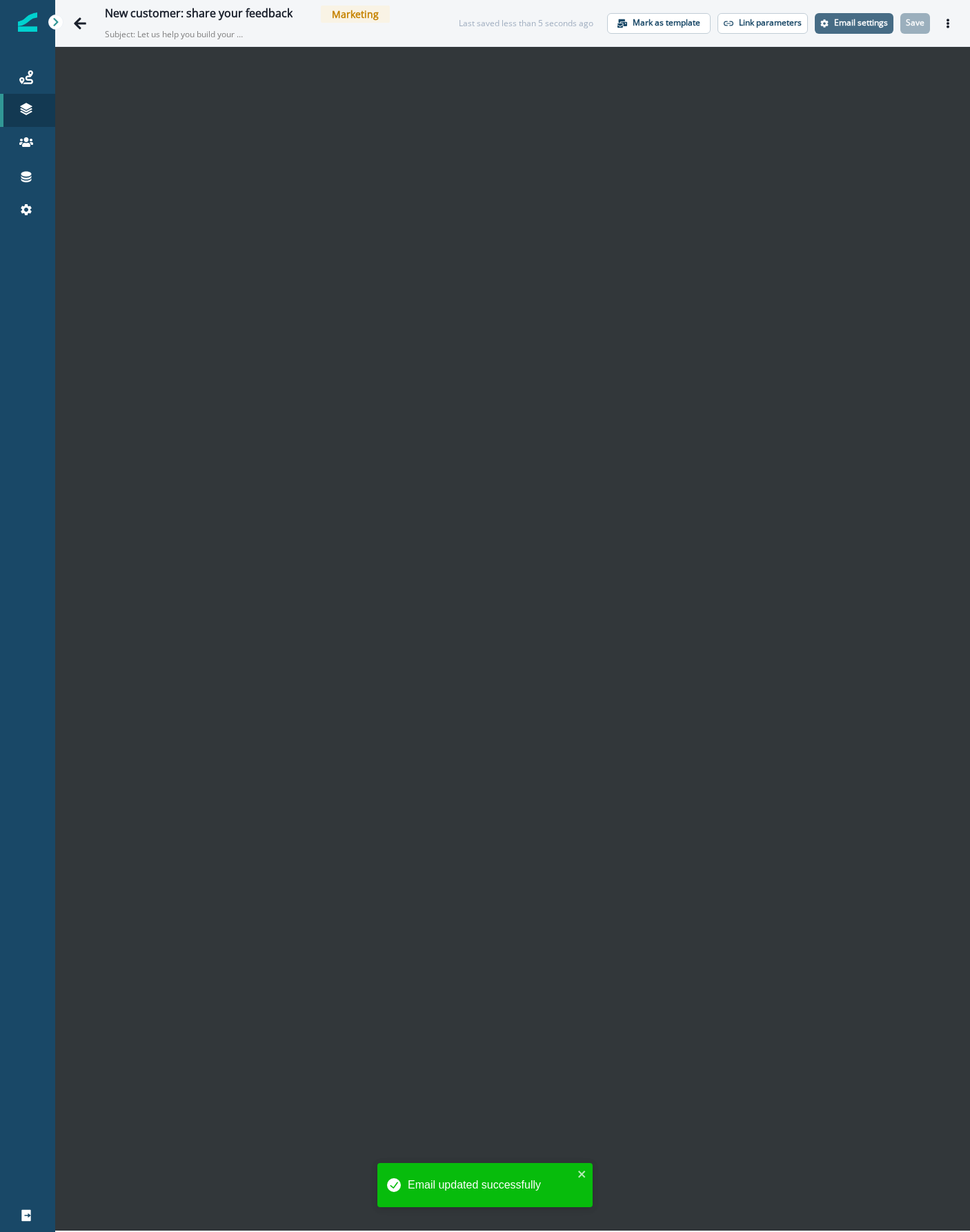
click at [869, 23] on p "Email settings" at bounding box center [861, 22] width 54 height 9
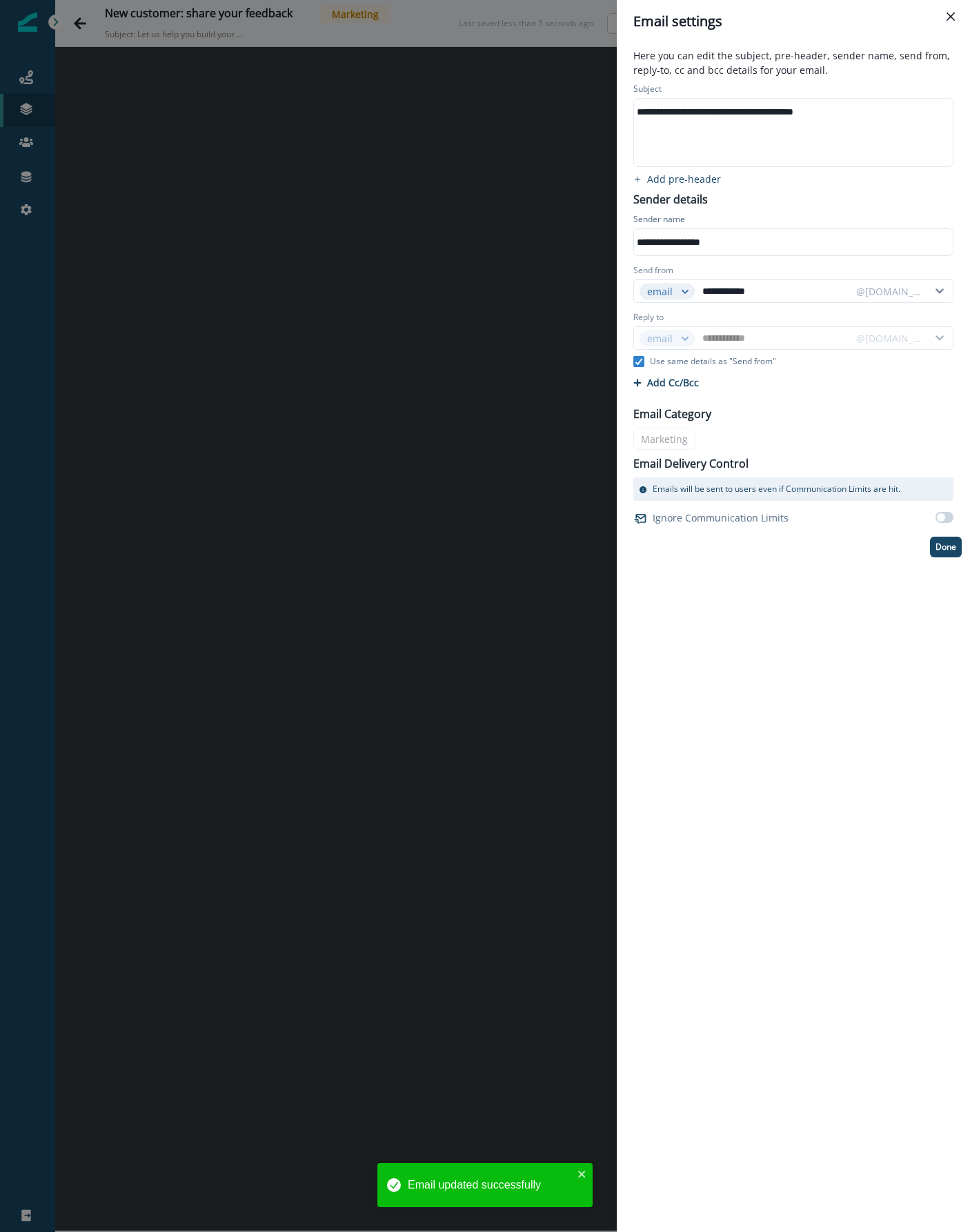
click at [878, 114] on div "**********" at bounding box center [792, 112] width 317 height 20
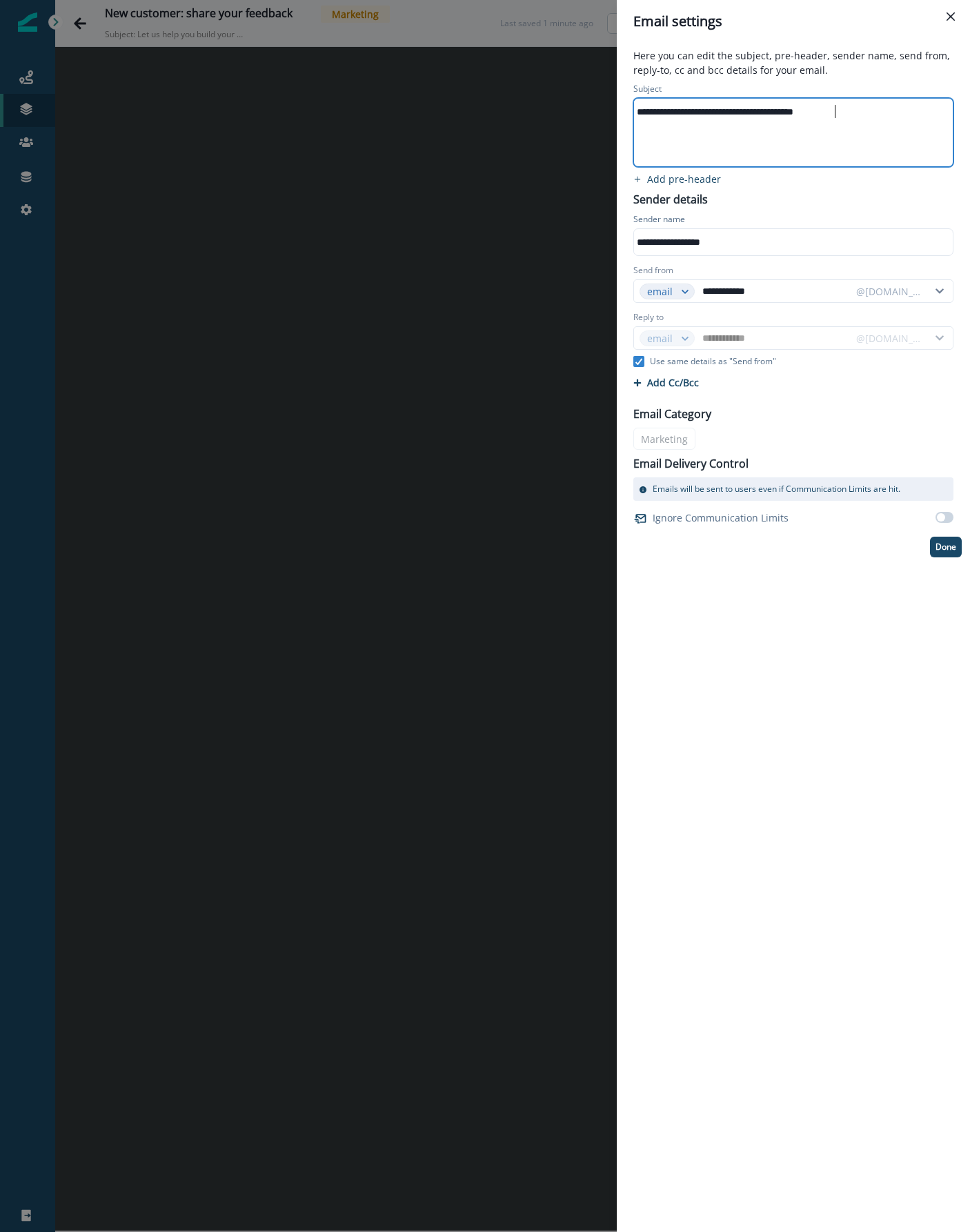
click at [738, 128] on div "**********" at bounding box center [792, 132] width 317 height 67
click at [947, 546] on p "Done" at bounding box center [946, 546] width 20 height 9
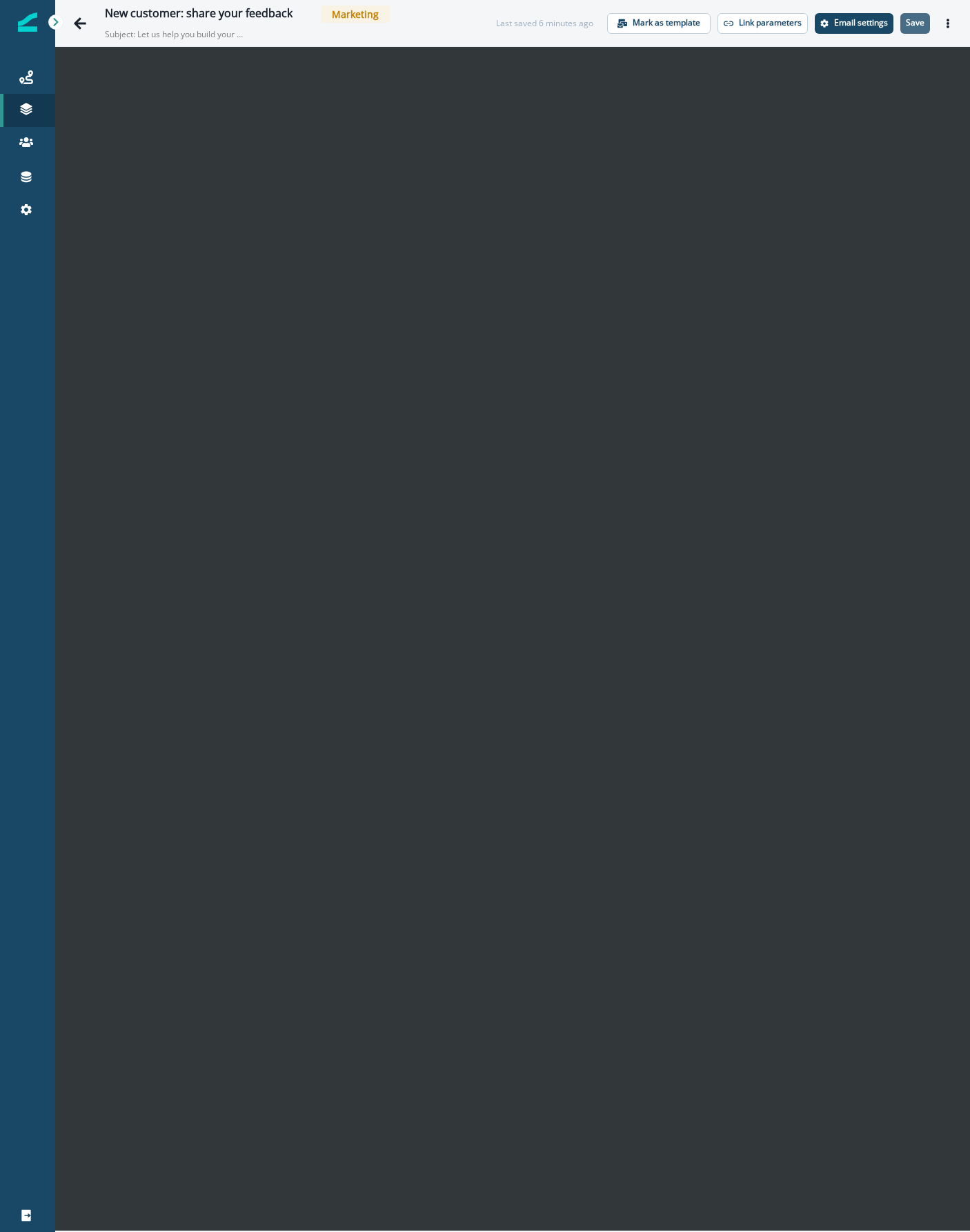
click at [918, 15] on button "Save" at bounding box center [914, 23] width 30 height 20
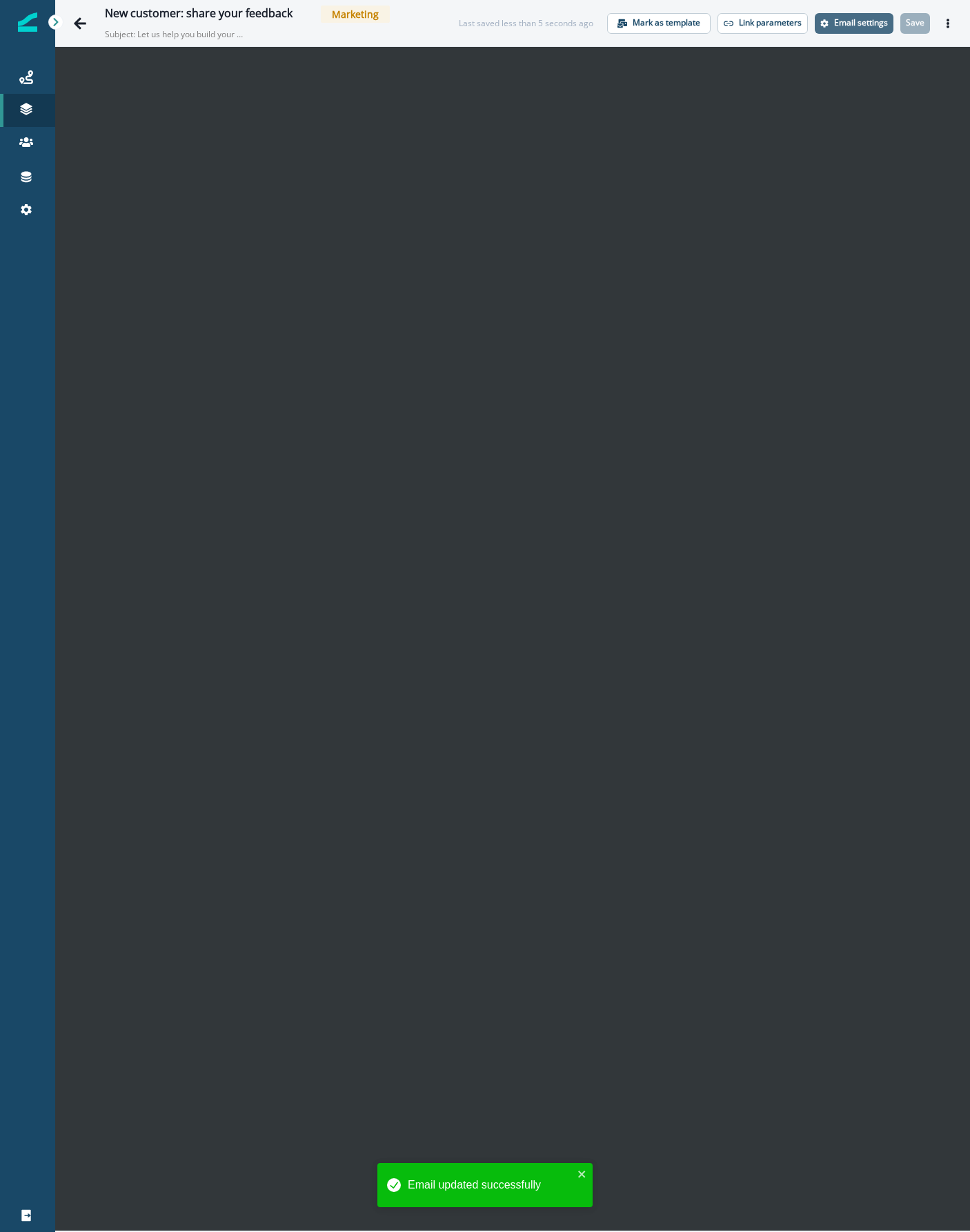
click at [870, 23] on p "Email settings" at bounding box center [861, 22] width 54 height 9
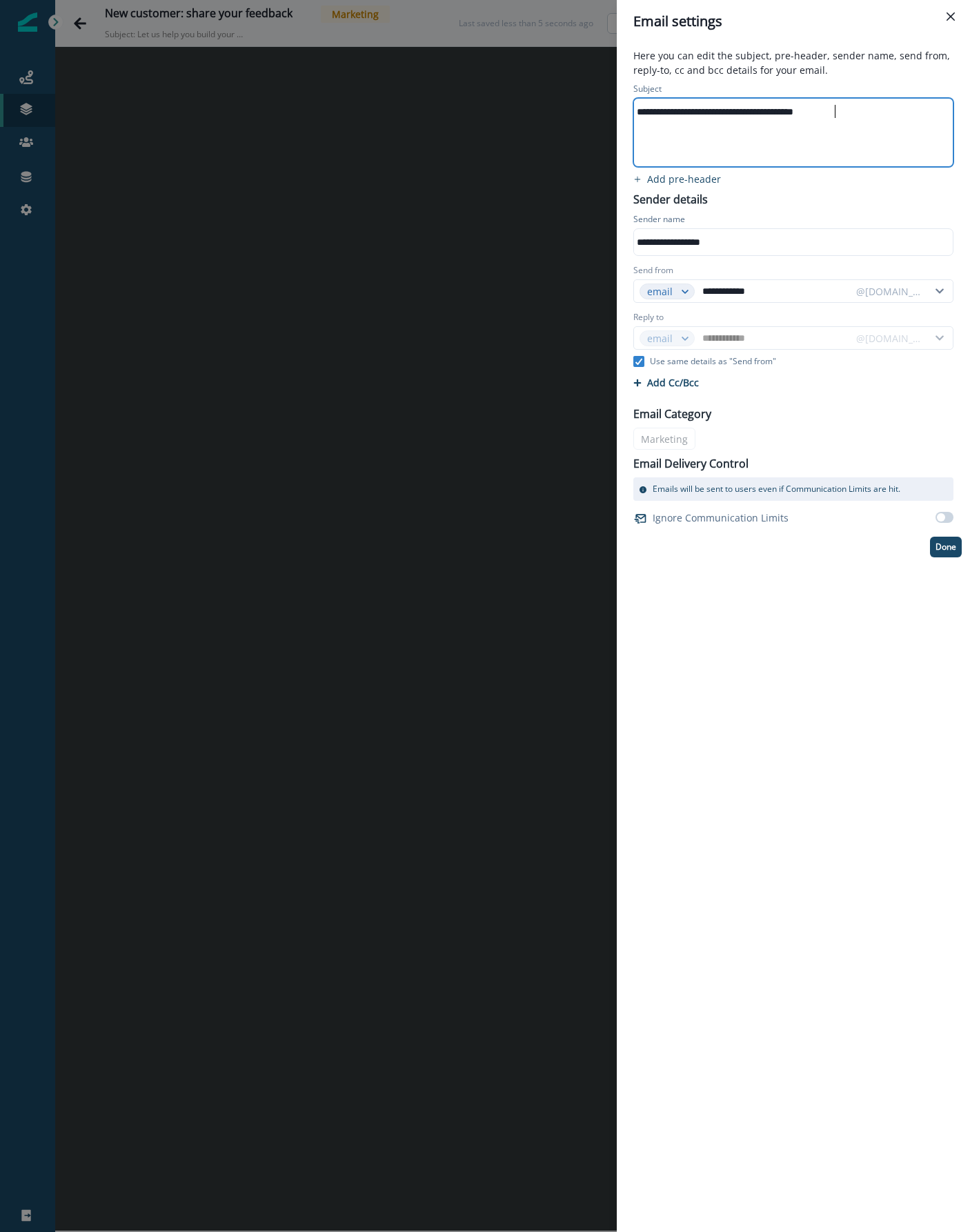
click at [857, 113] on div "**********" at bounding box center [792, 112] width 317 height 20
click at [939, 543] on p "Done" at bounding box center [946, 546] width 20 height 9
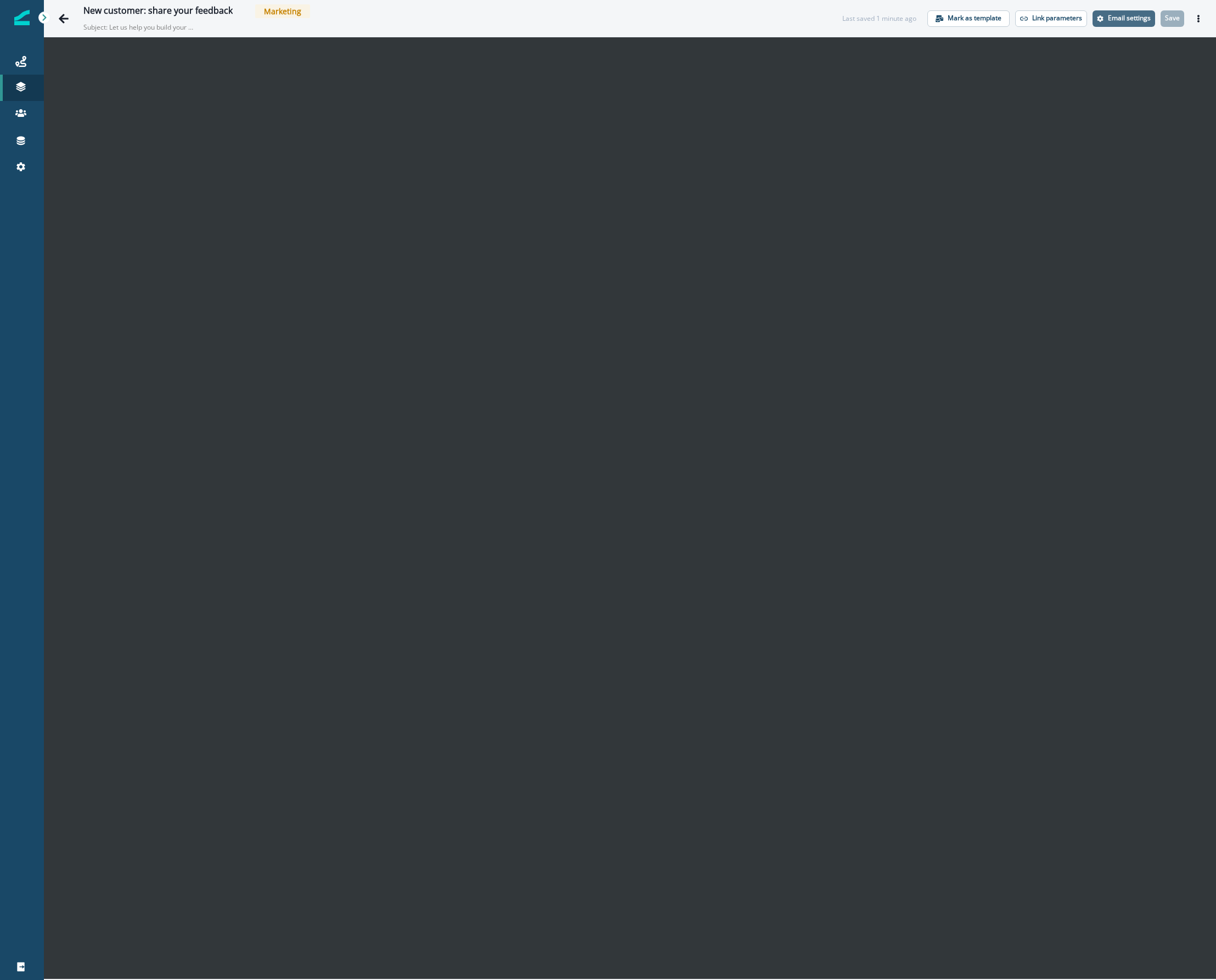
click at [890, 17] on p "Email settings" at bounding box center [1128, 18] width 43 height 7
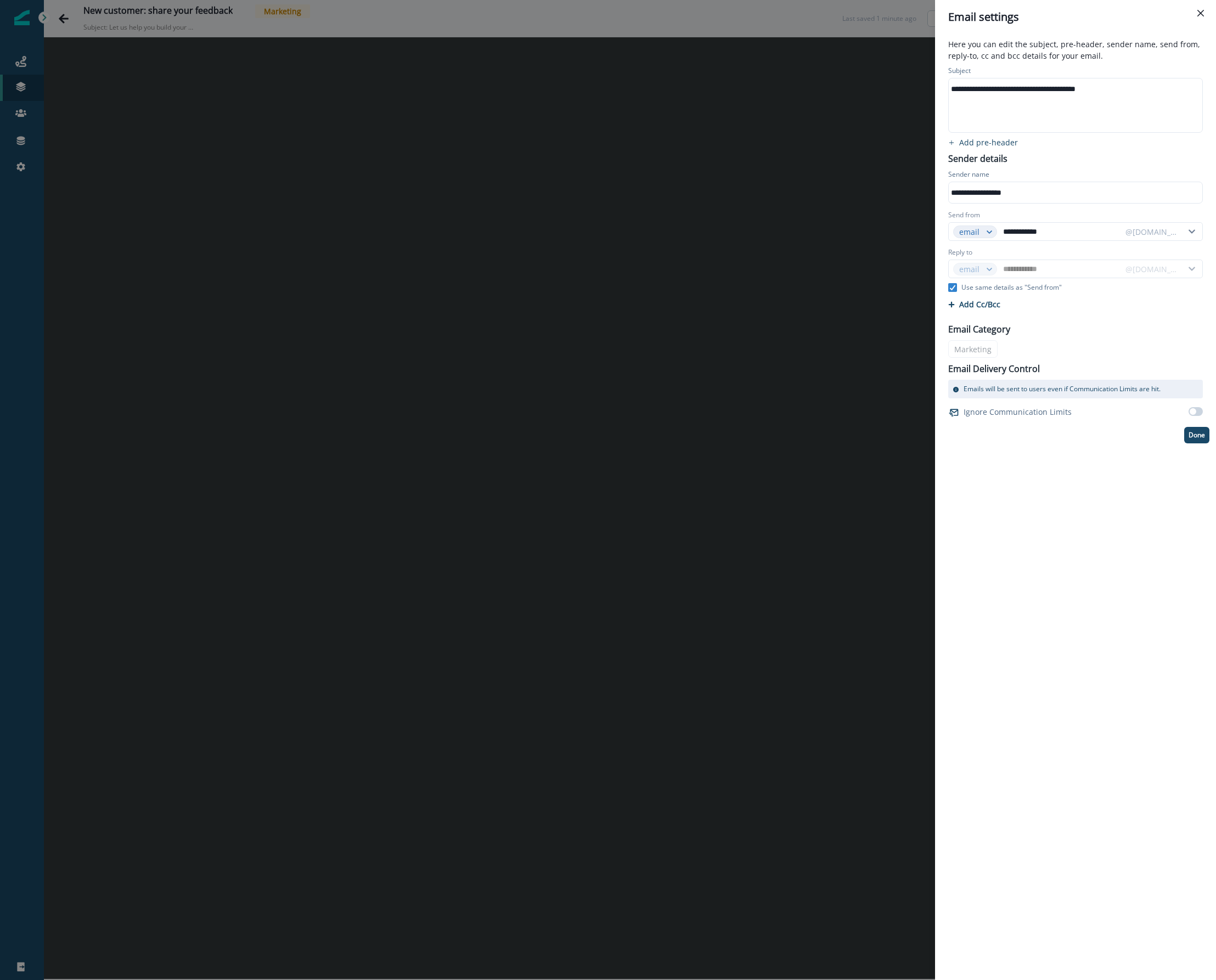
click at [890, 79] on div "**********" at bounding box center [1074, 105] width 252 height 54
click at [890, 84] on div "**********" at bounding box center [1074, 89] width 252 height 16
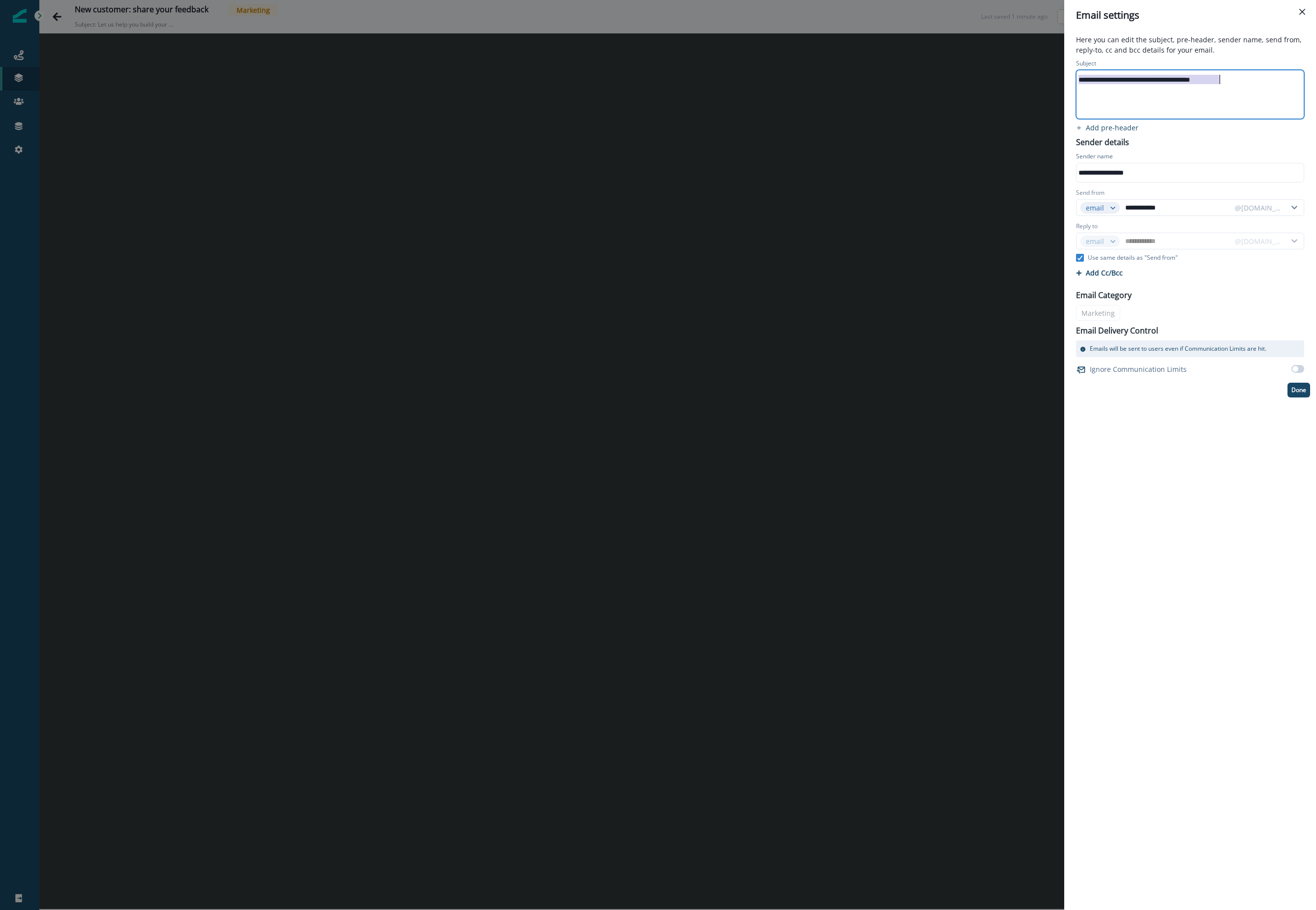
click at [457, 312] on div "**********" at bounding box center [658, 455] width 1316 height 910
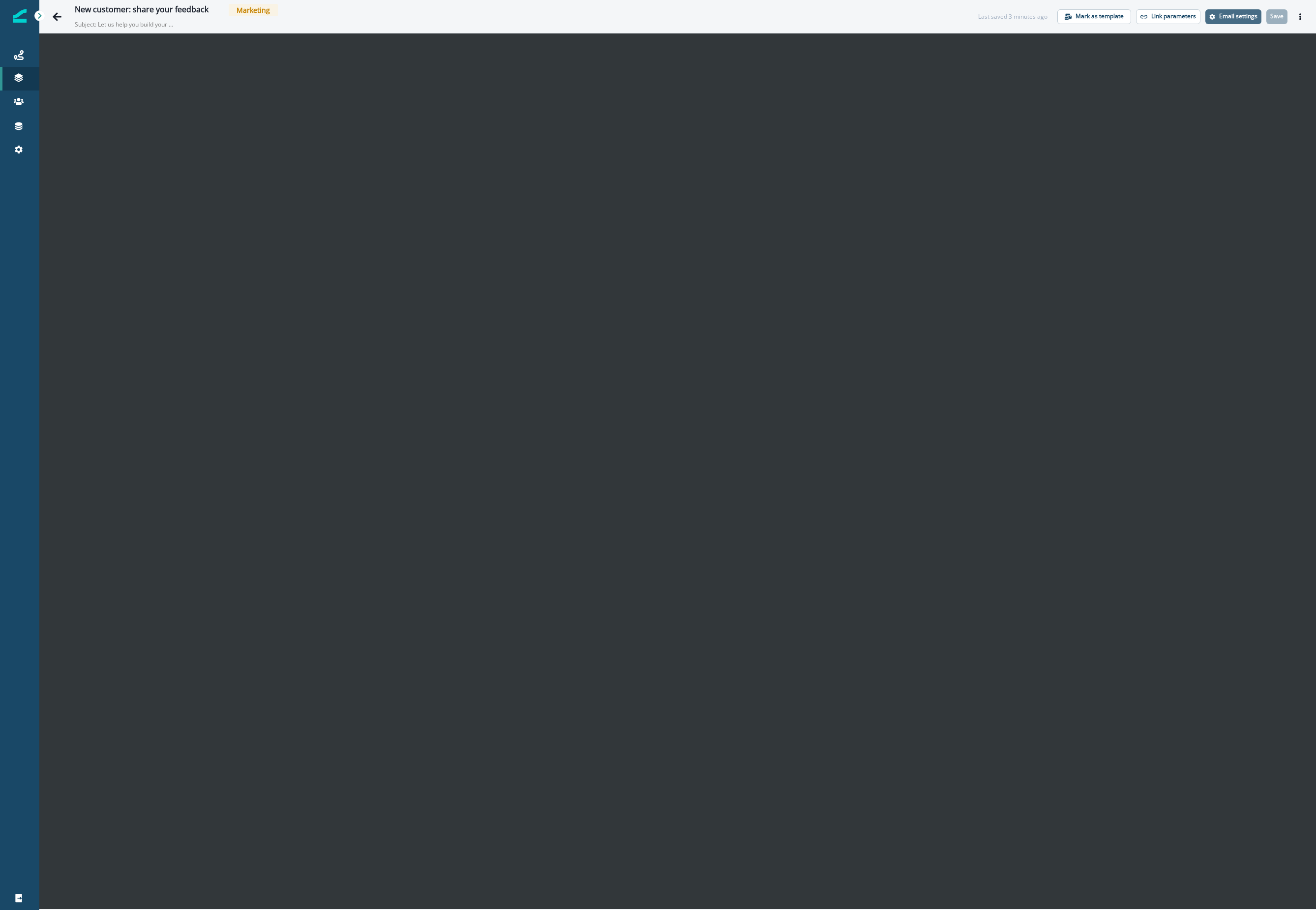
click at [798, 13] on p "Email settings" at bounding box center [1238, 16] width 38 height 7
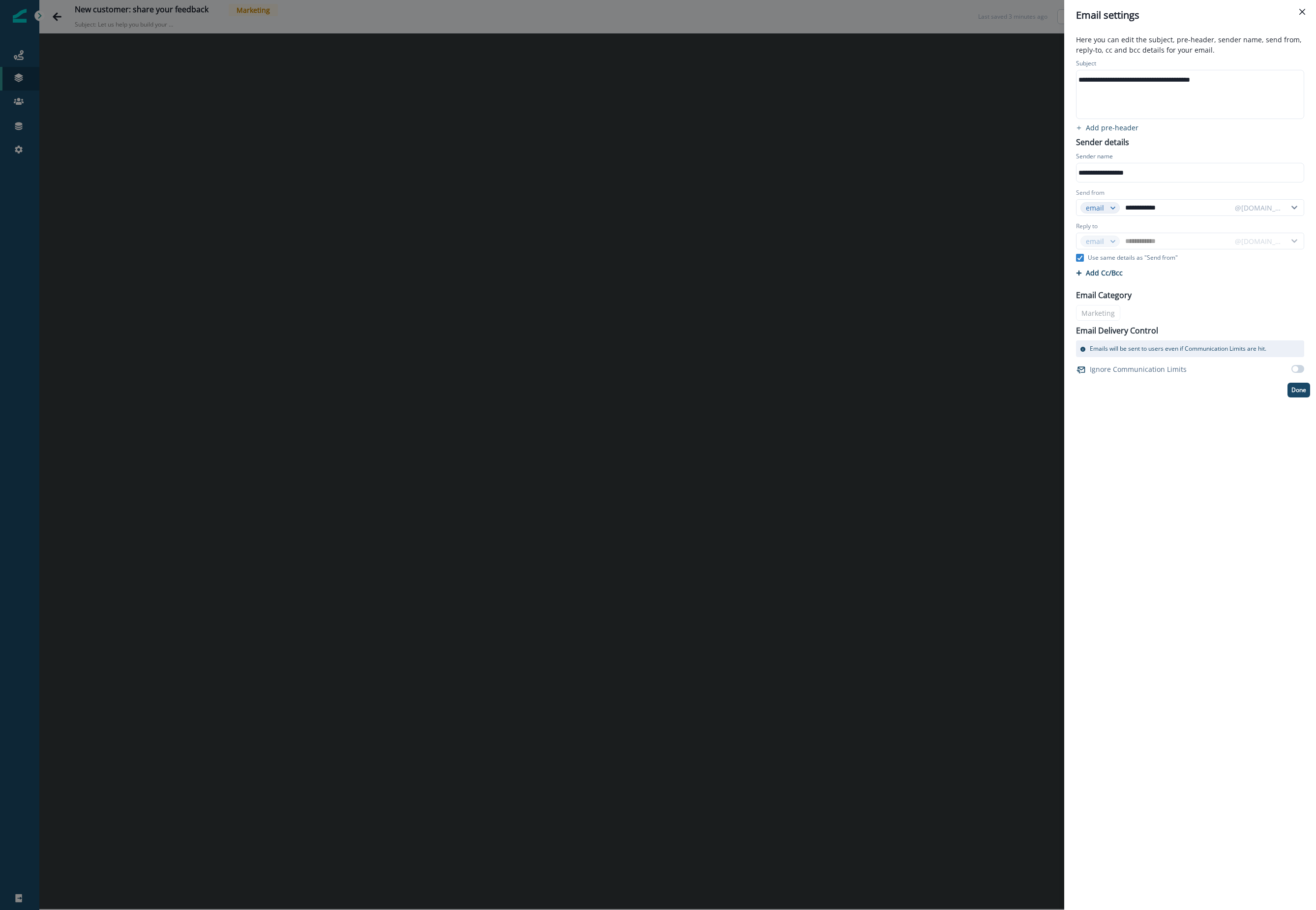
click at [798, 81] on div "**********" at bounding box center [1189, 80] width 226 height 15
click at [798, 172] on div "**********" at bounding box center [1189, 172] width 226 height 15
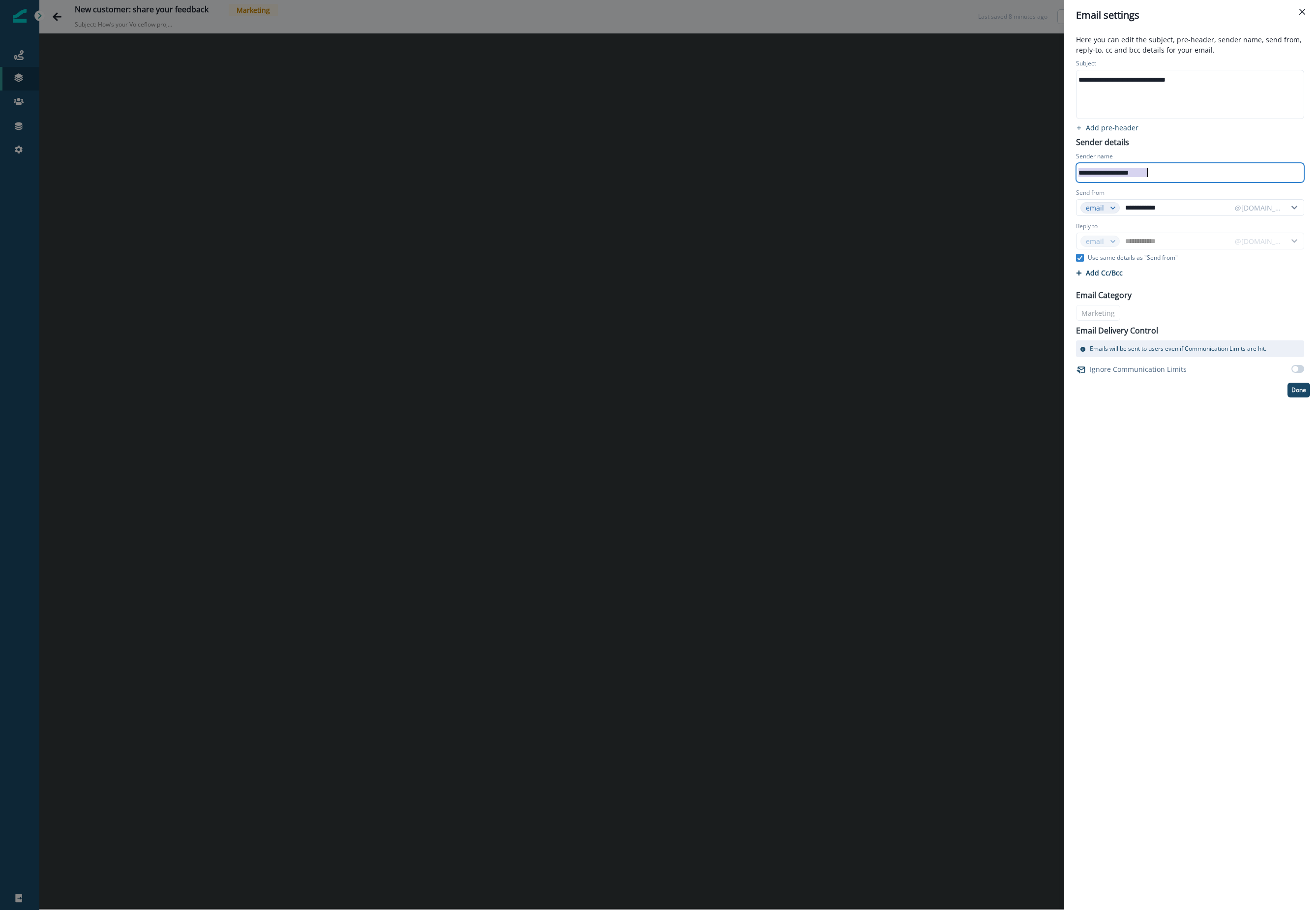
click at [798, 168] on div "**********" at bounding box center [1189, 172] width 226 height 15
click at [798, 209] on input "**********" at bounding box center [1177, 208] width 107 height 16
type input "*"
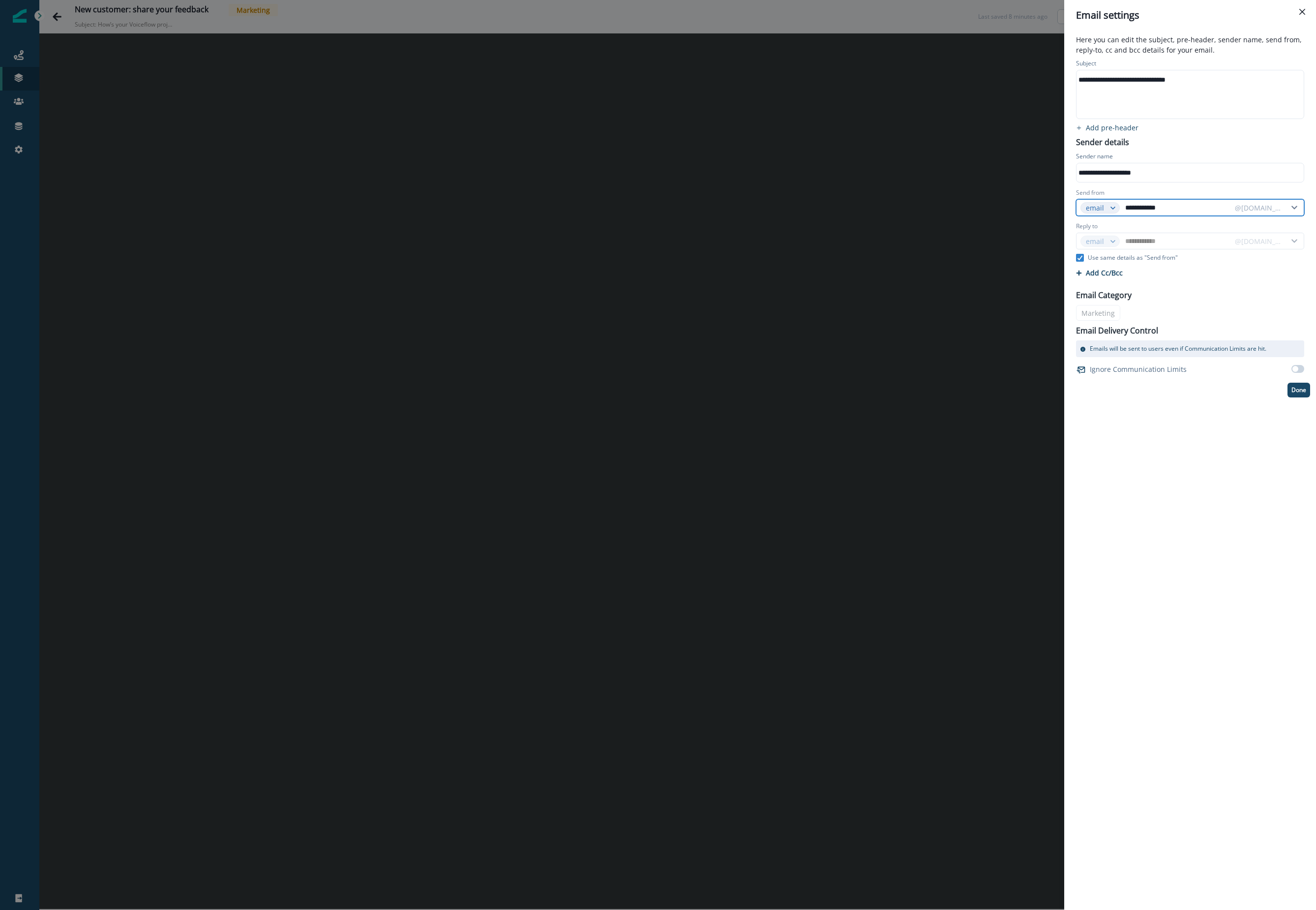
type input "*"
type input "**"
type input "***"
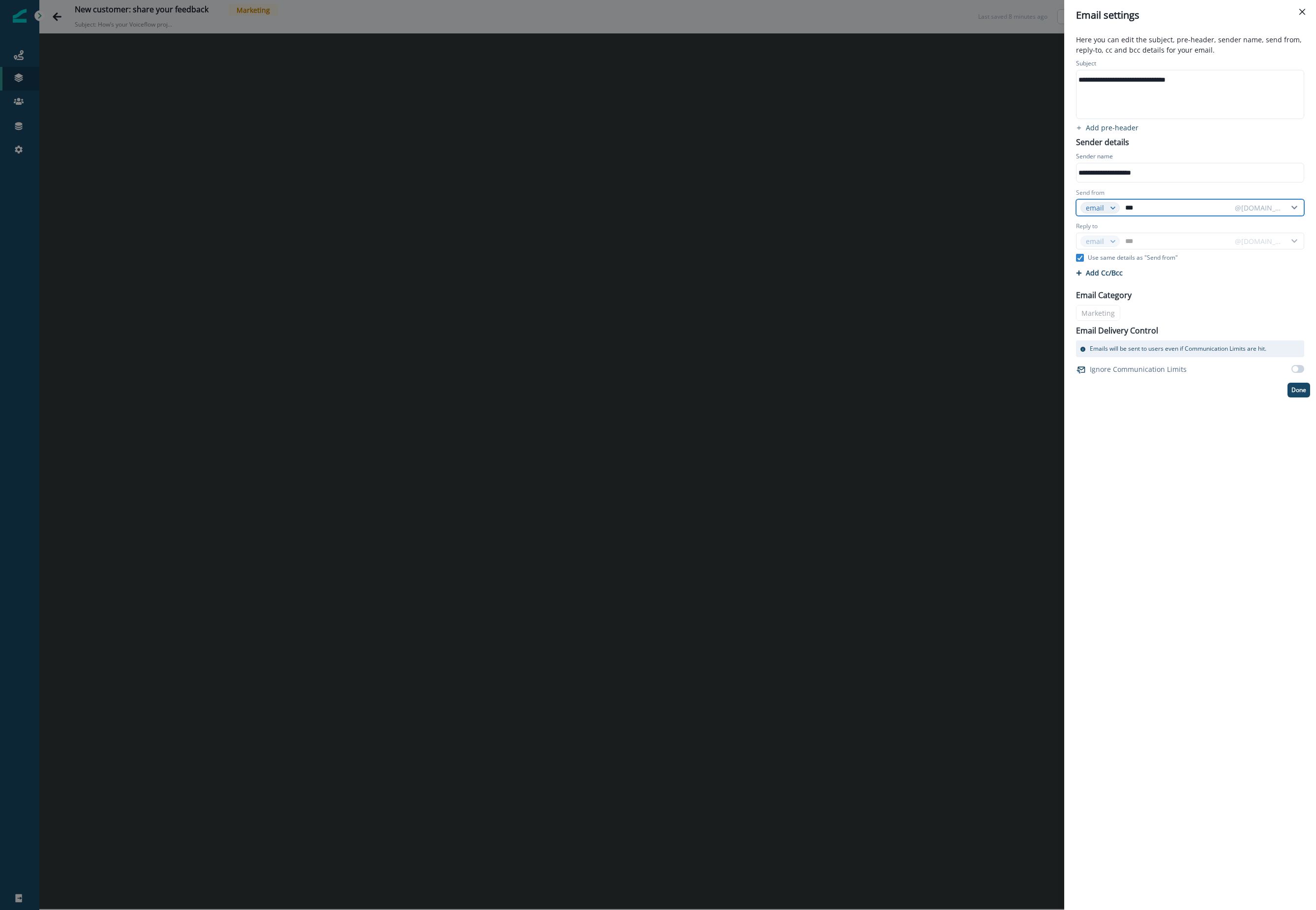
type input "****"
type input "*****"
type input "****"
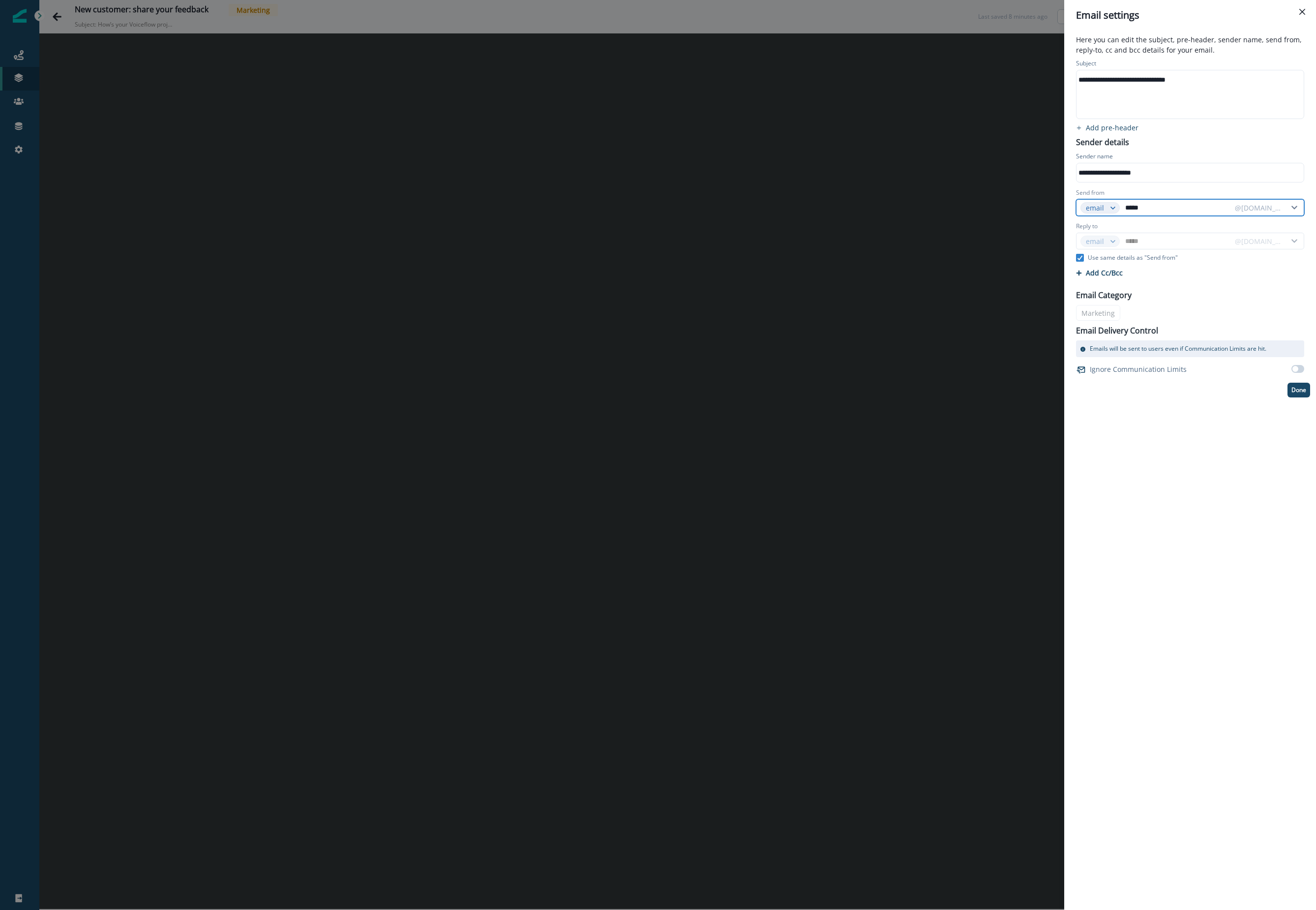
type input "****"
type input "***"
type input "****"
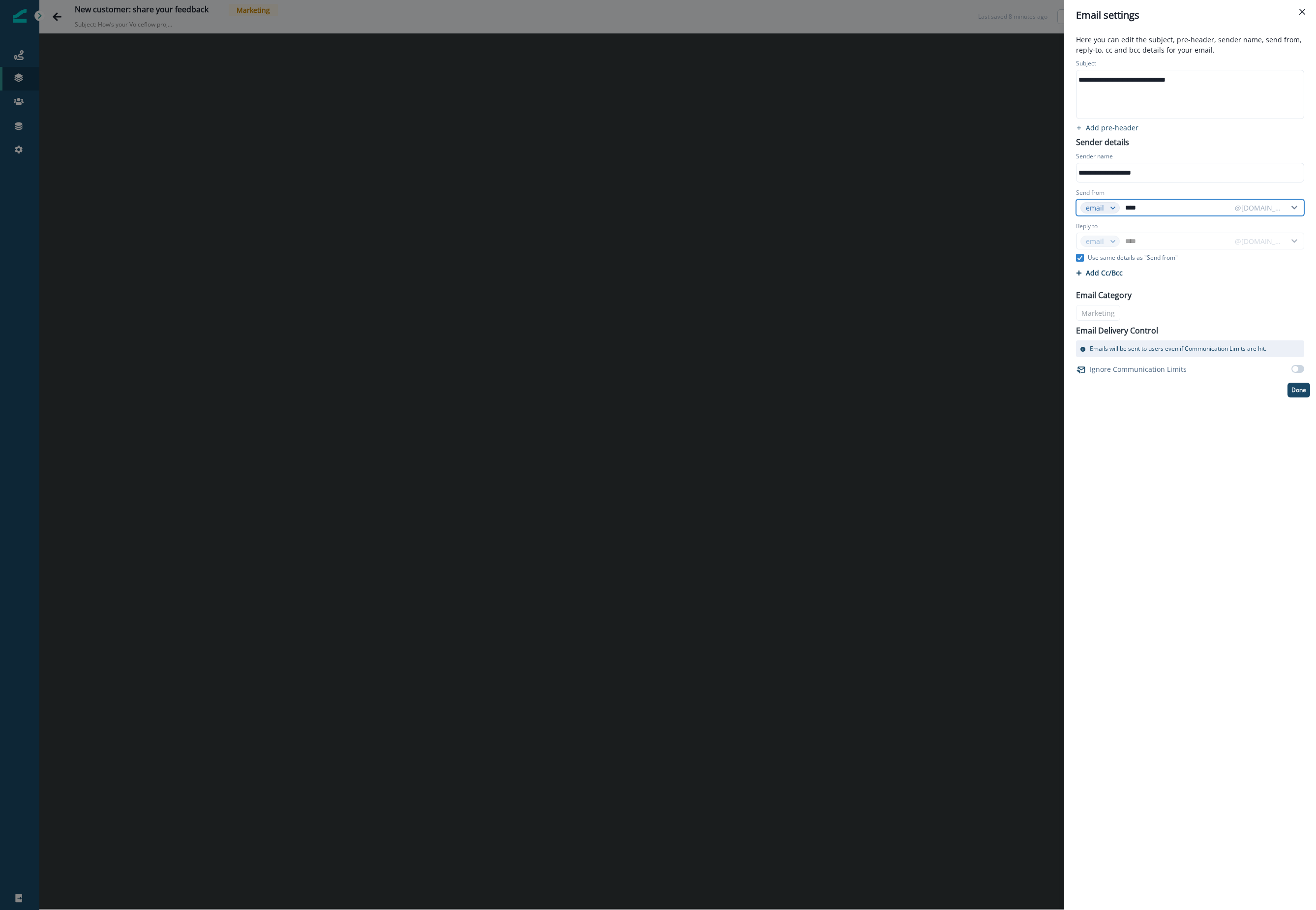
type input "*****"
type input "******"
type input "*****"
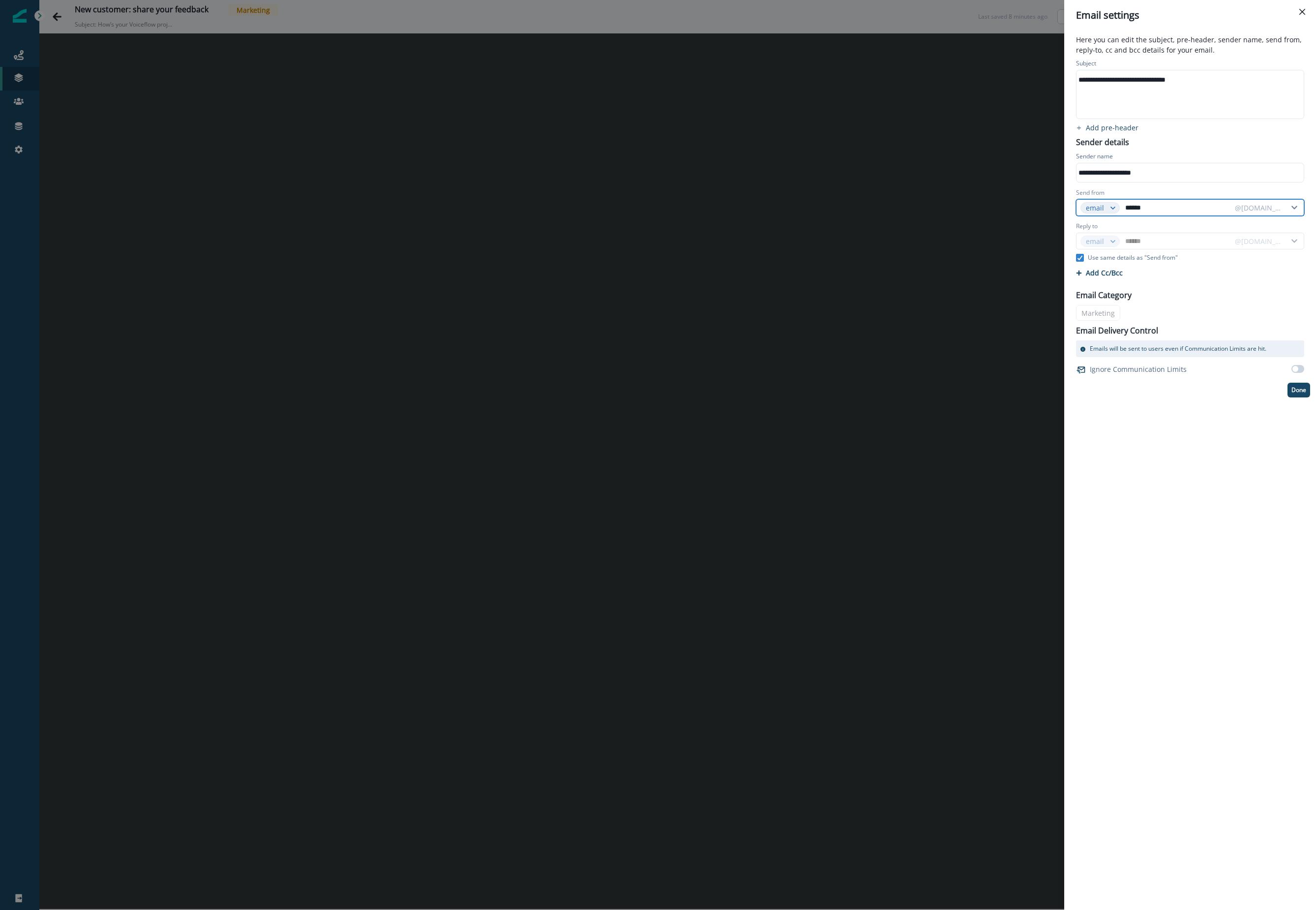
type input "*****"
type input "******"
click at [798, 493] on div "**********" at bounding box center [1190, 470] width 252 height 880
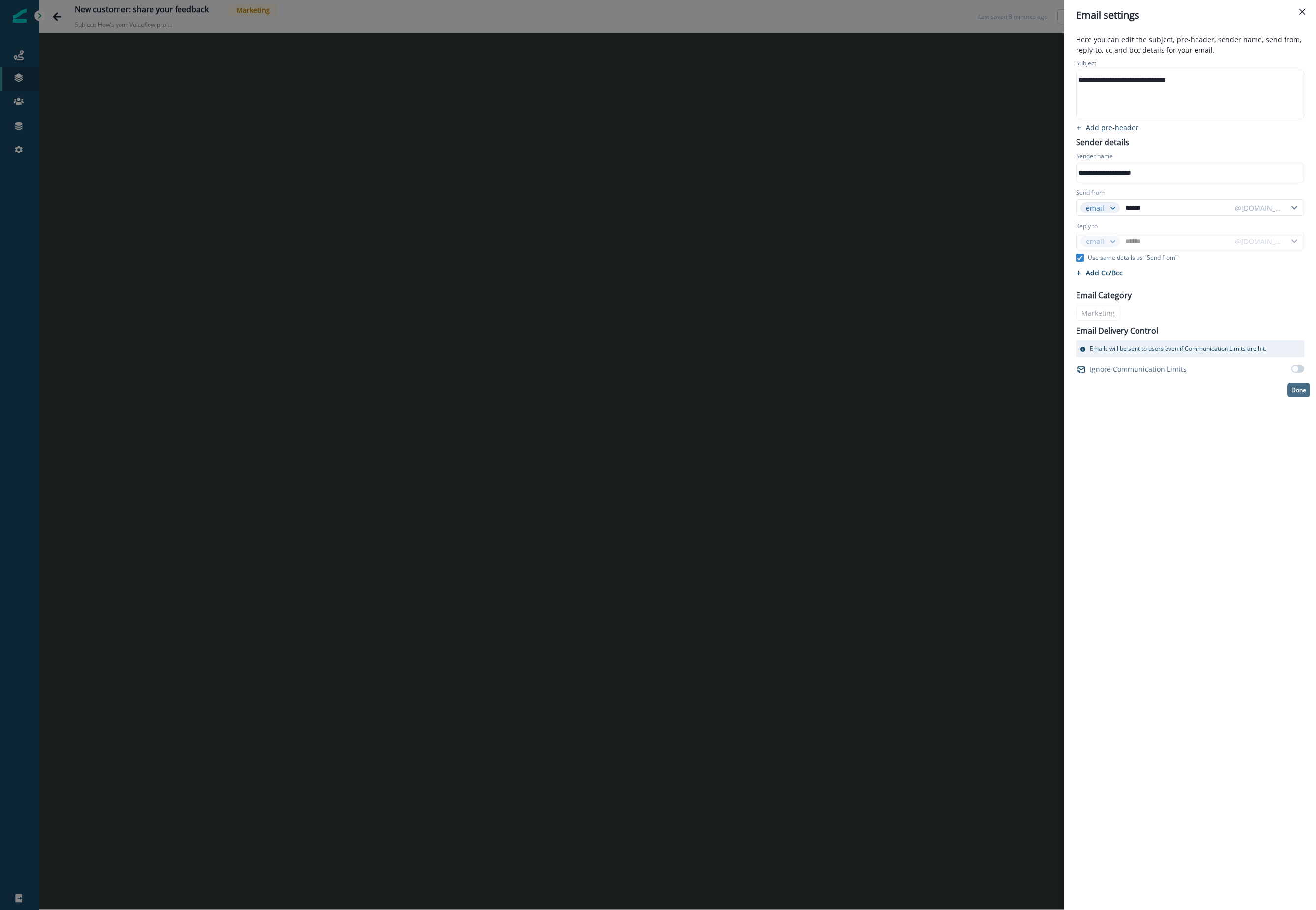
click at [798, 388] on p "Done" at bounding box center [1299, 390] width 15 height 7
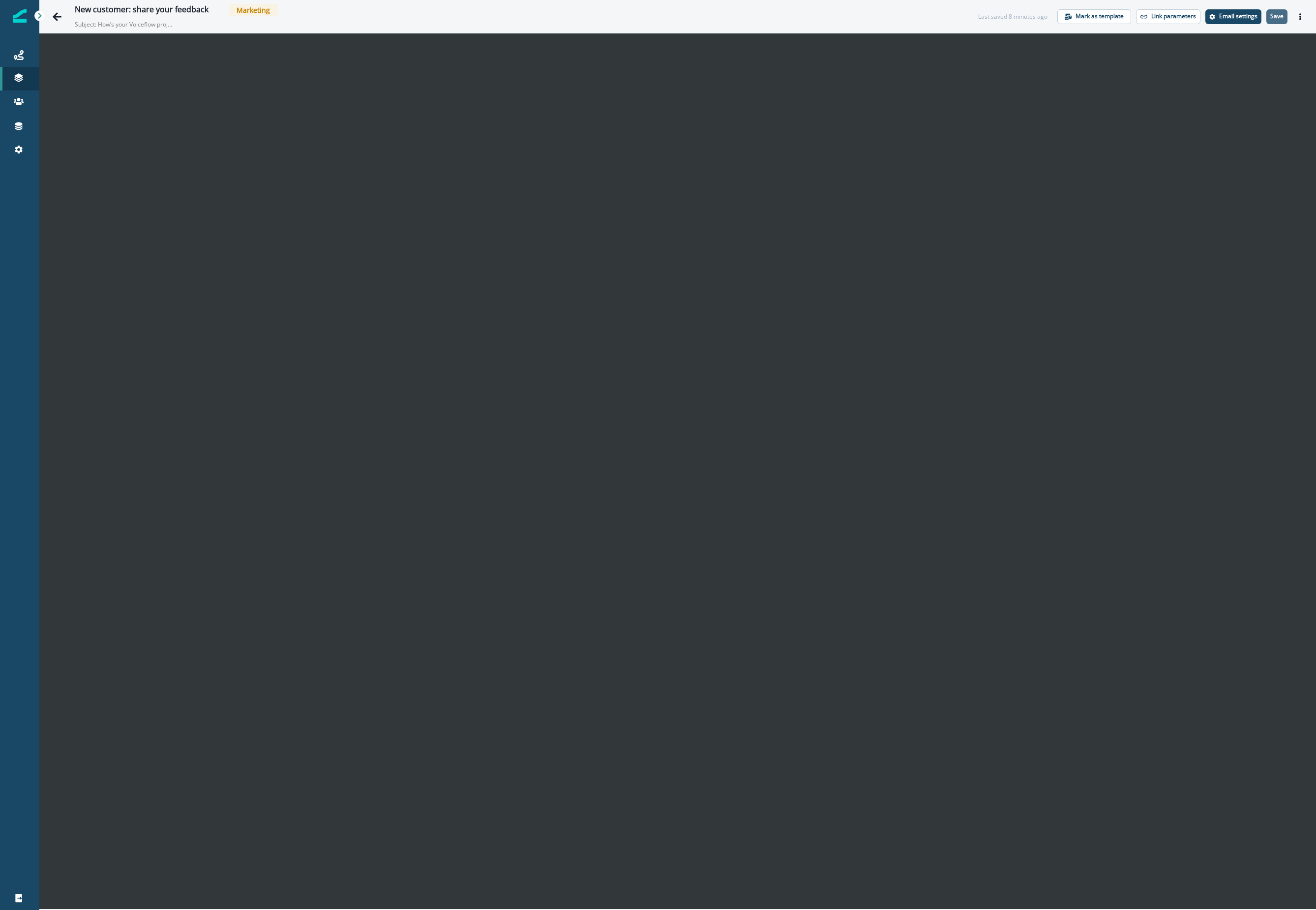
click at [798, 13] on p "Save" at bounding box center [1277, 16] width 13 height 7
click at [26, 52] on div "Journeys" at bounding box center [19, 55] width 32 height 12
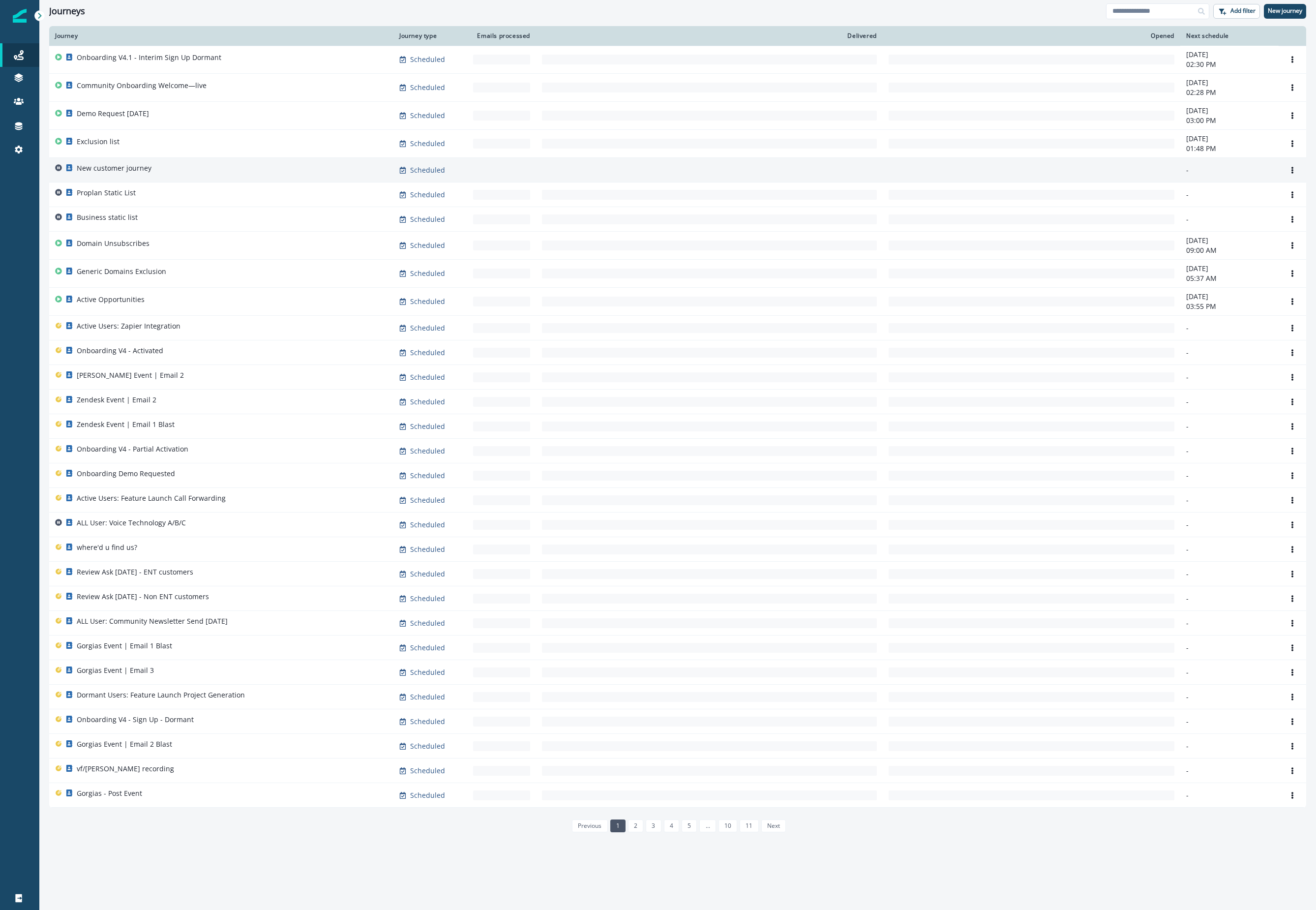
click at [107, 169] on p "New customer journey" at bounding box center [114, 168] width 75 height 10
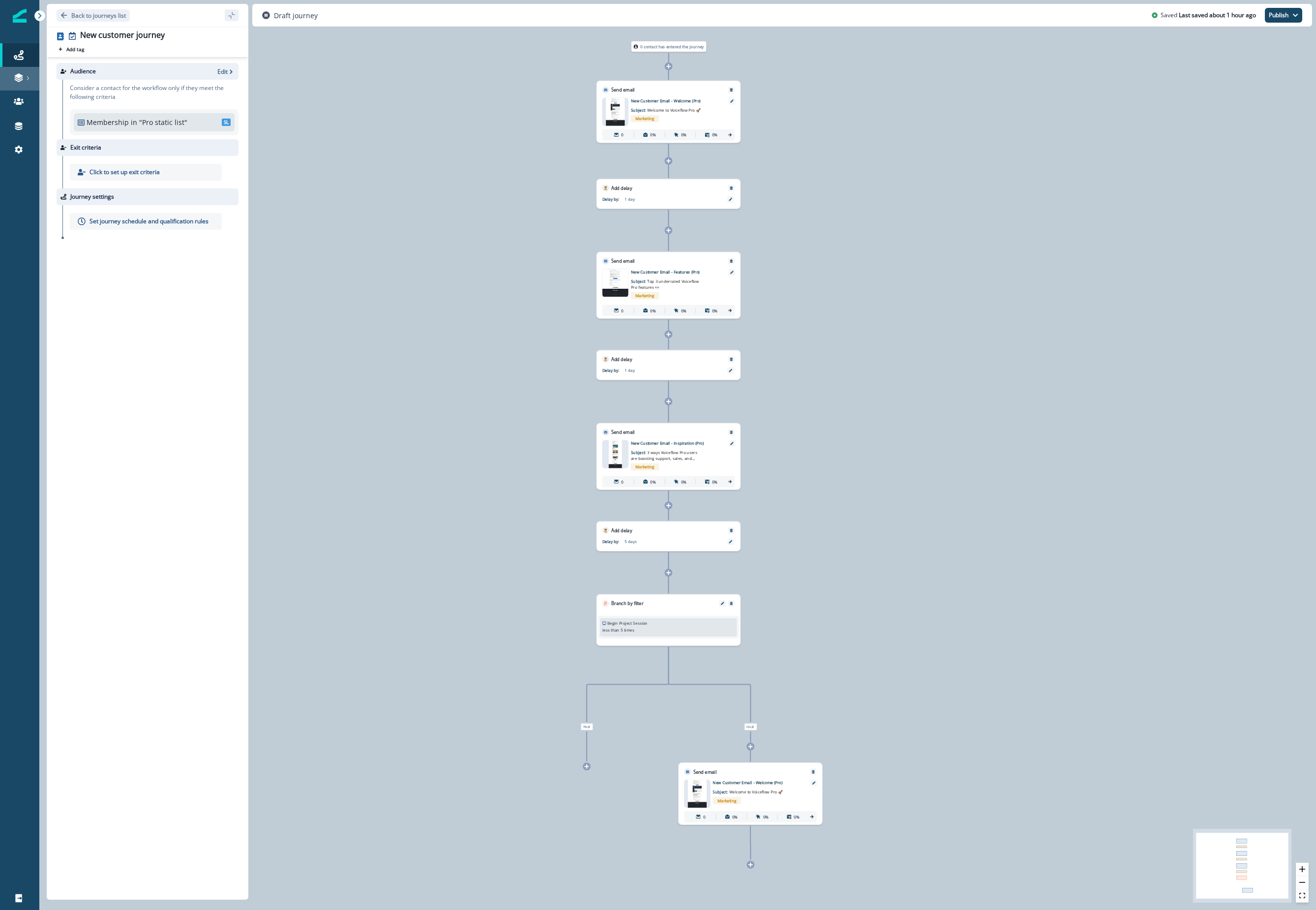
click at [30, 83] on link at bounding box center [19, 79] width 40 height 24
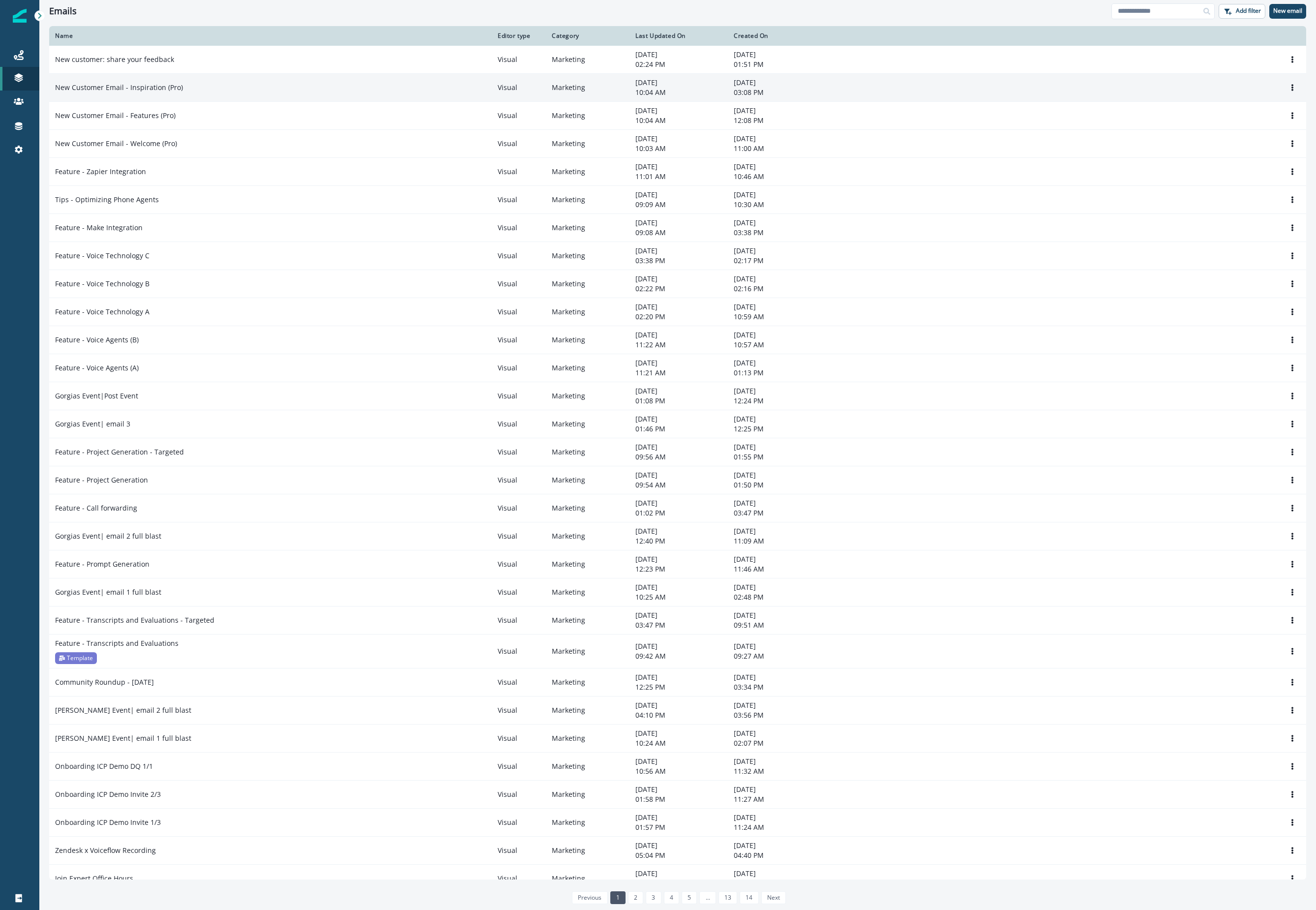
click at [176, 83] on p "New Customer Email - Inspiration (Pro)" at bounding box center [119, 88] width 128 height 10
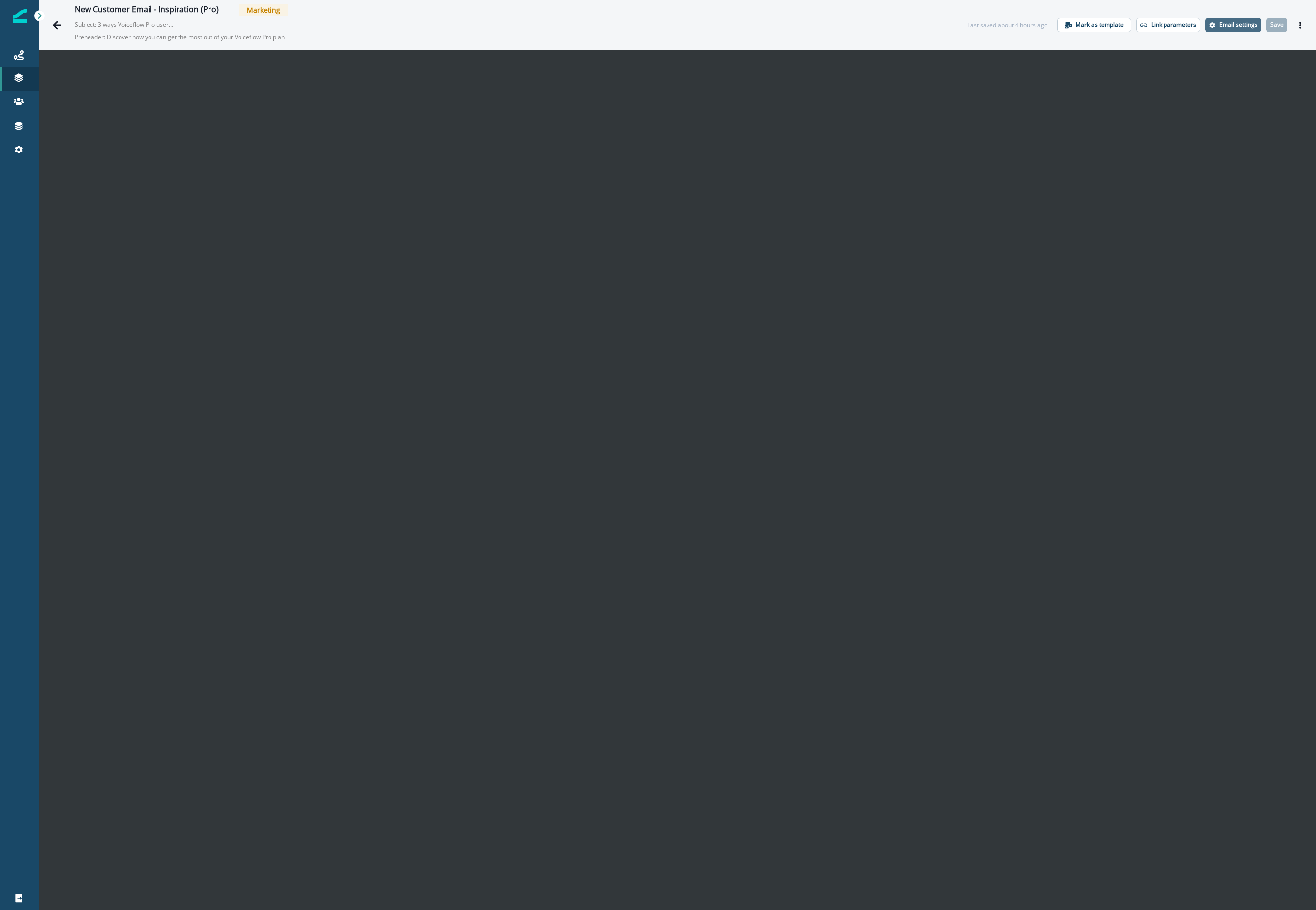
click at [798, 30] on button "Email settings" at bounding box center [1233, 25] width 56 height 15
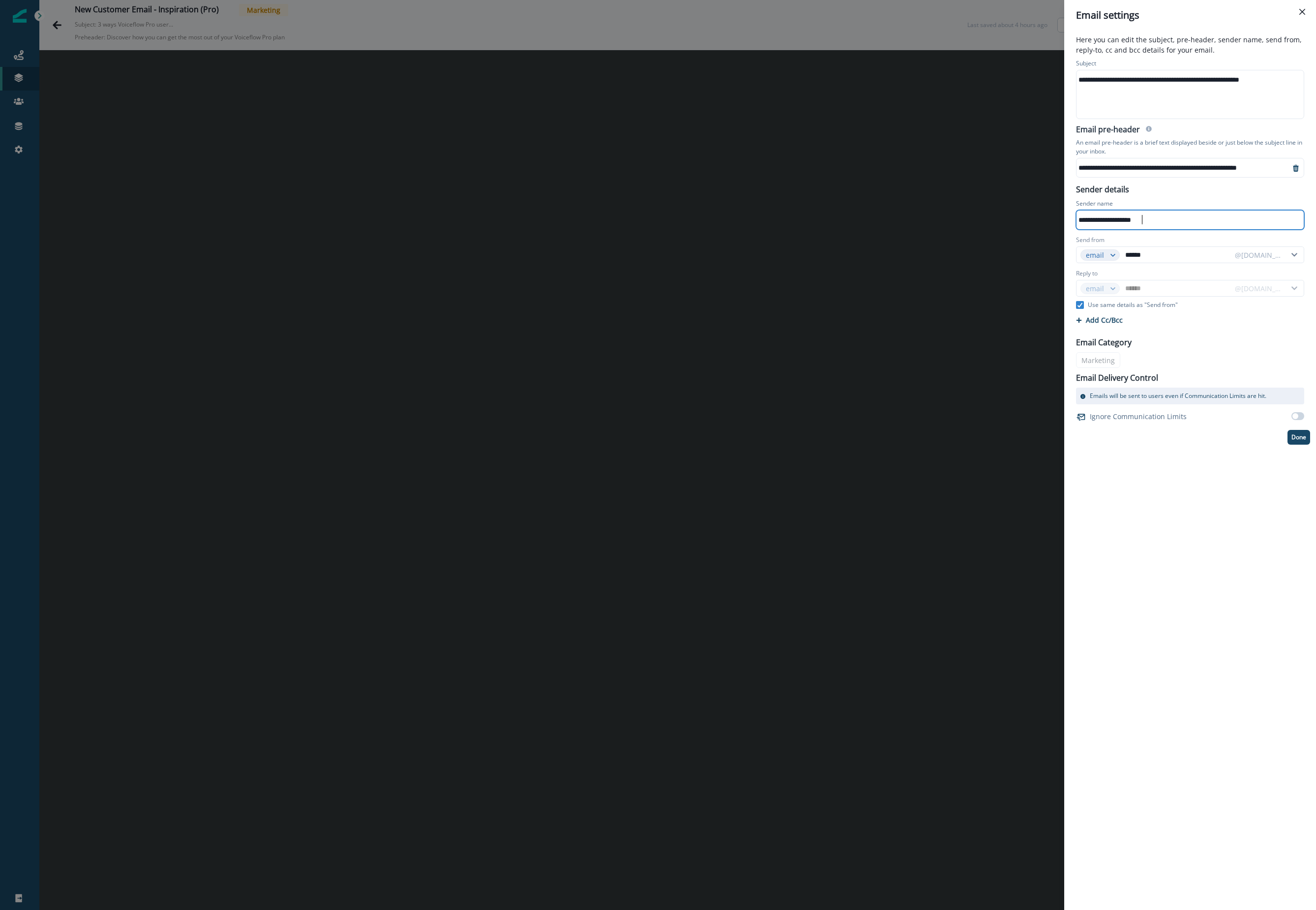
click at [798, 225] on div "**********" at bounding box center [1189, 220] width 226 height 15
click at [798, 160] on div "**********" at bounding box center [658, 455] width 1316 height 910
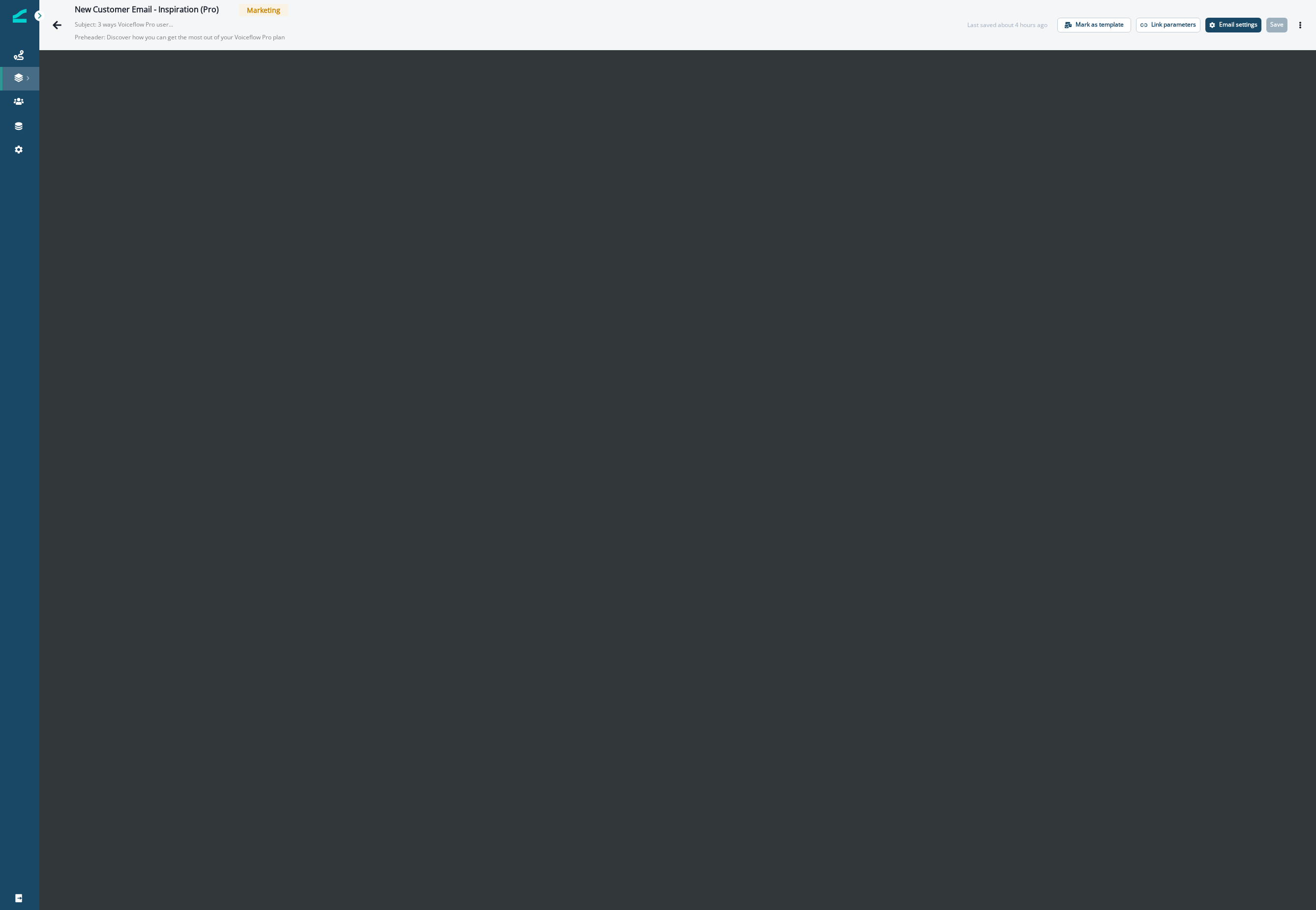
click at [11, 78] on div at bounding box center [19, 78] width 32 height 10
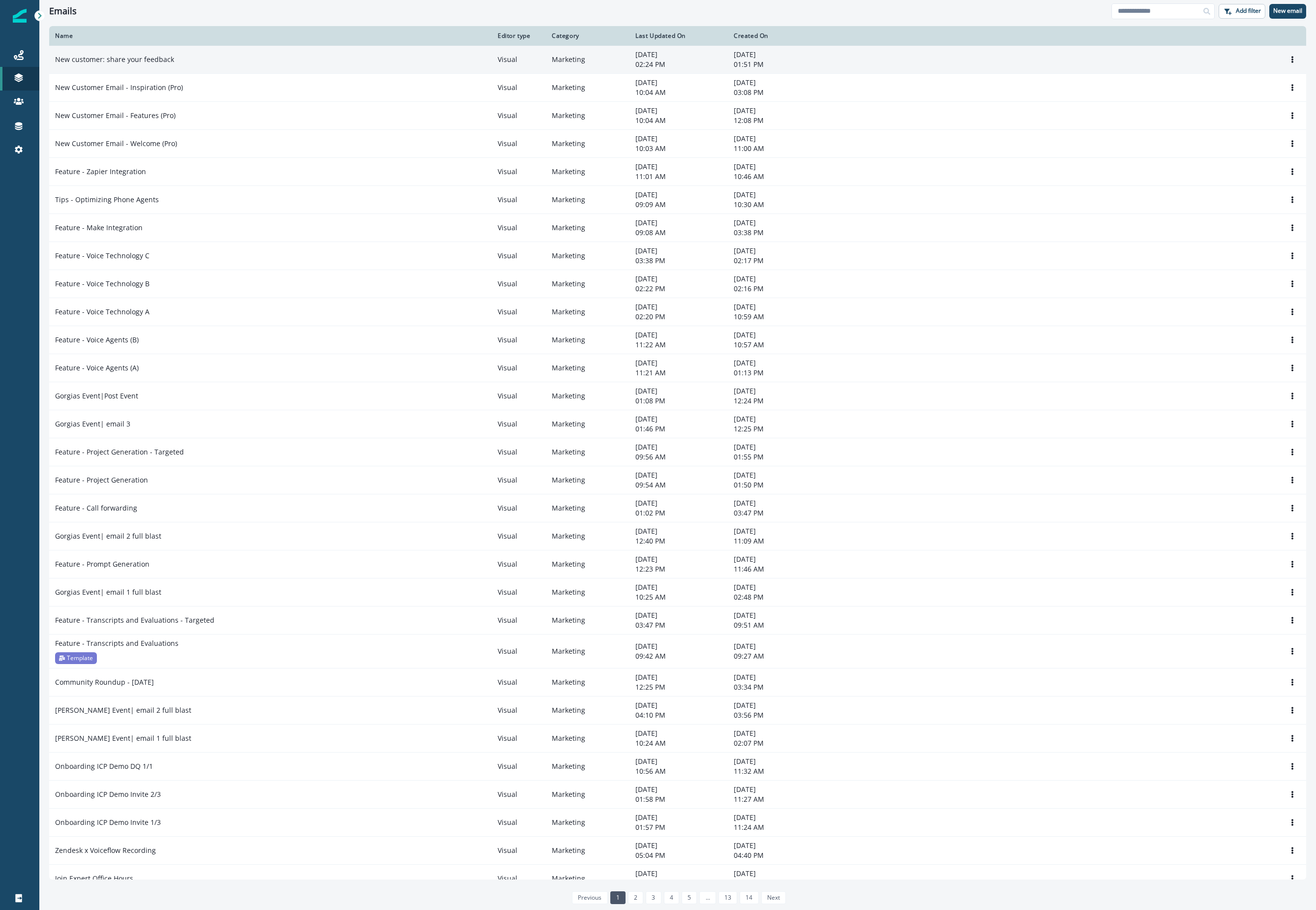
click at [131, 58] on p "New customer: share your feedback" at bounding box center [114, 60] width 119 height 10
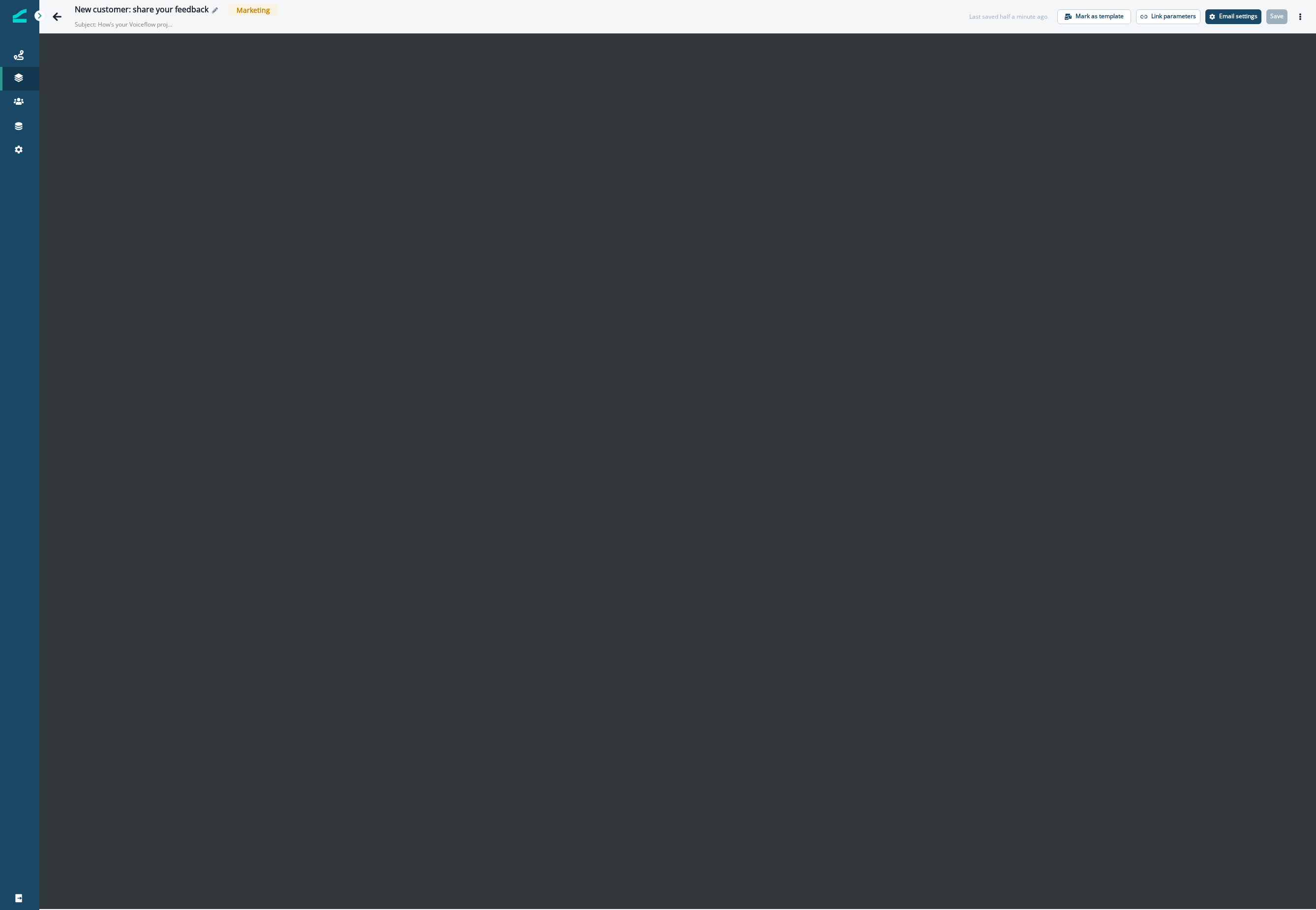
click at [212, 9] on icon "Edit name" at bounding box center [215, 10] width 6 height 6
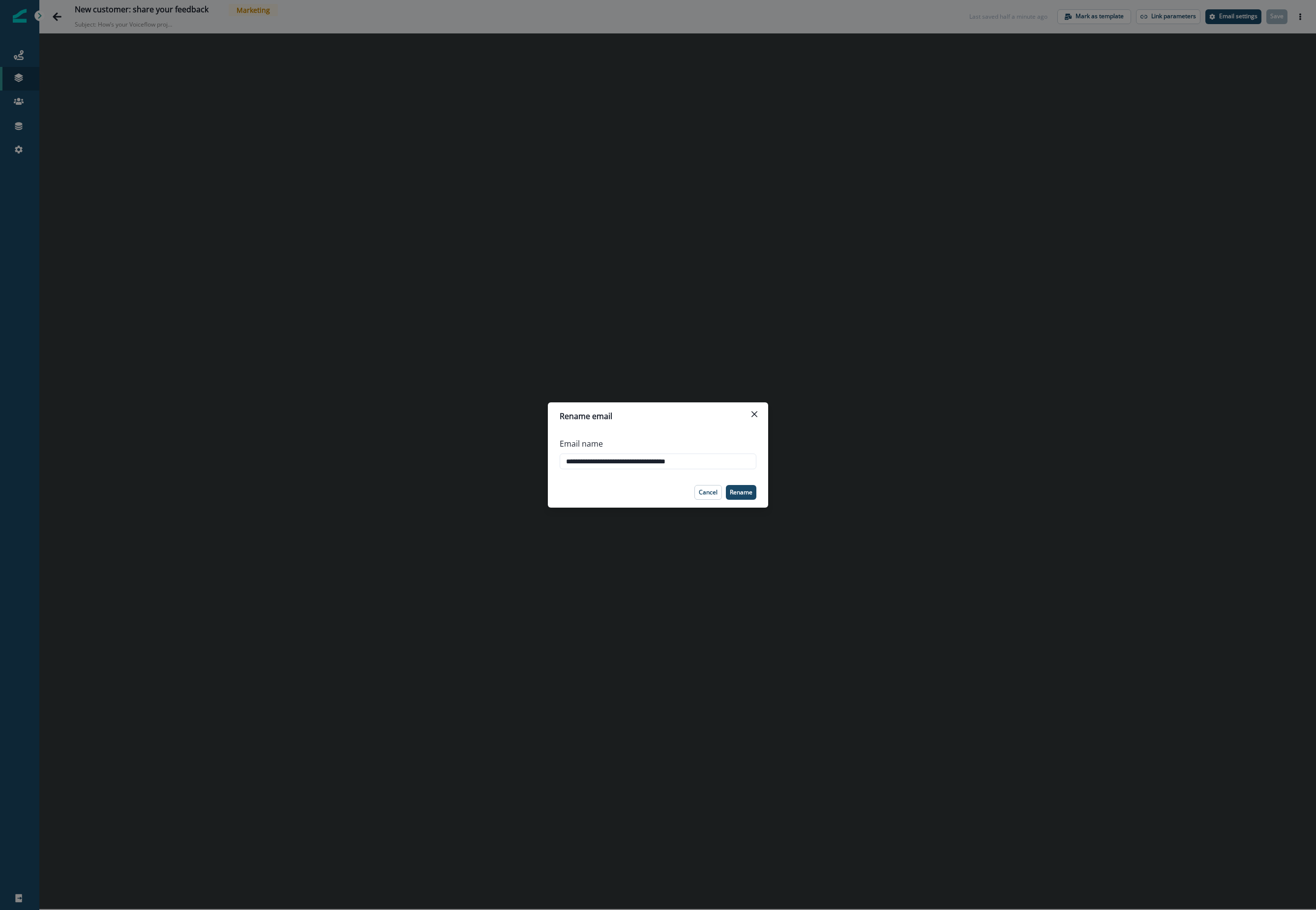
type input "**********"
click button "Go back" at bounding box center [57, 16] width 19 height 19
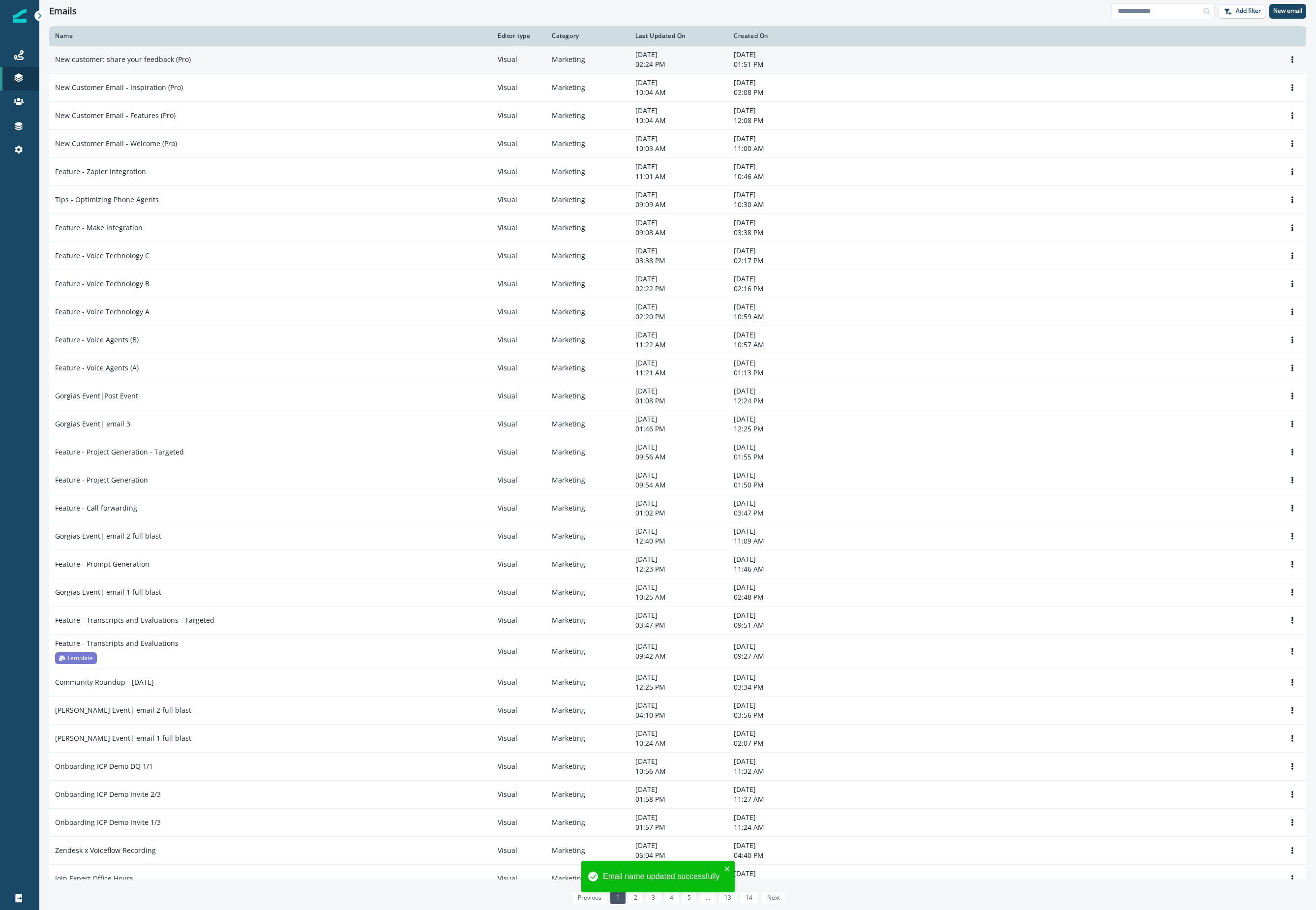
click at [176, 59] on p "New customer: share your feedback (Pro)" at bounding box center [122, 60] width 136 height 10
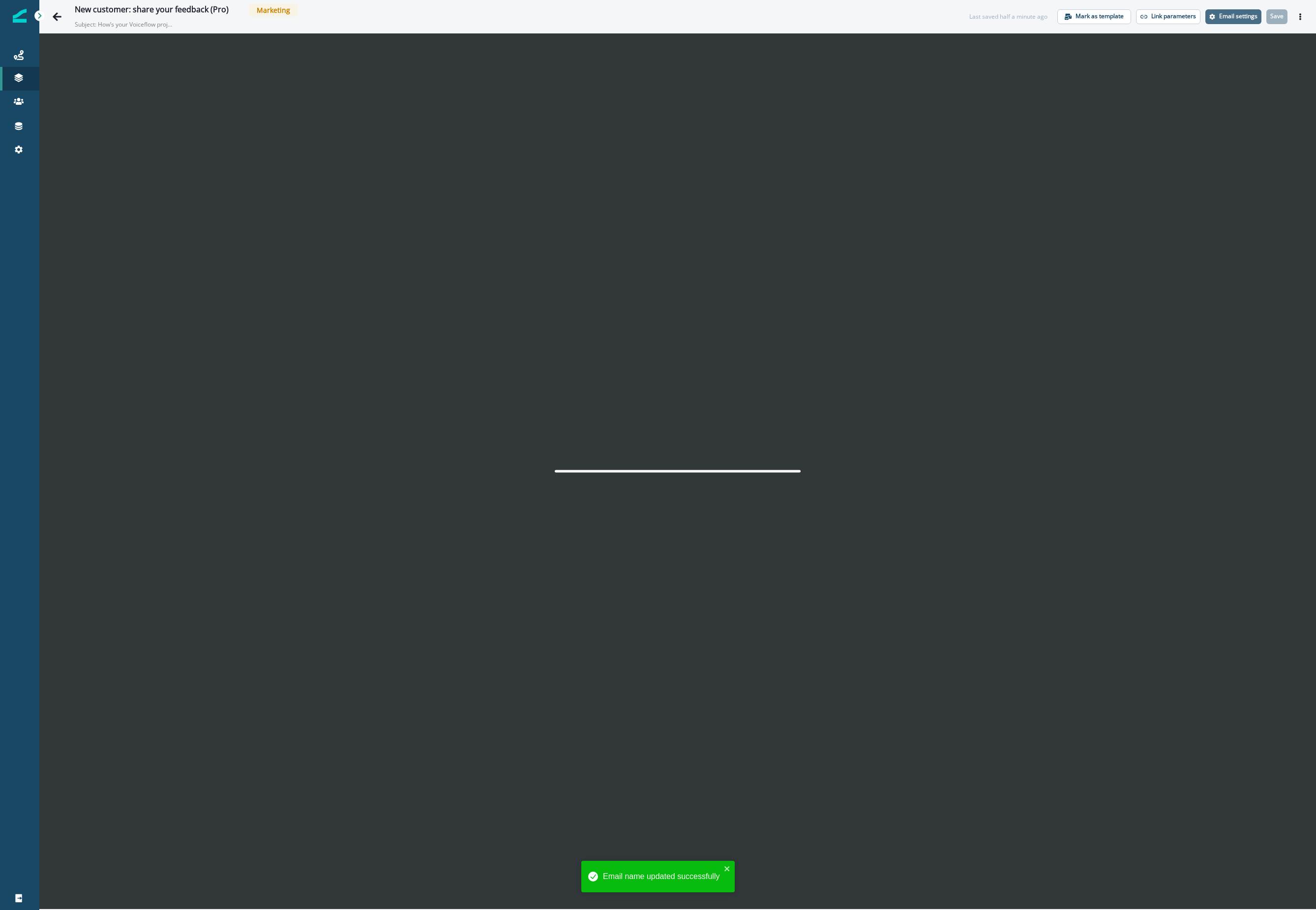
click at [798, 16] on p "Email settings" at bounding box center [1238, 16] width 38 height 7
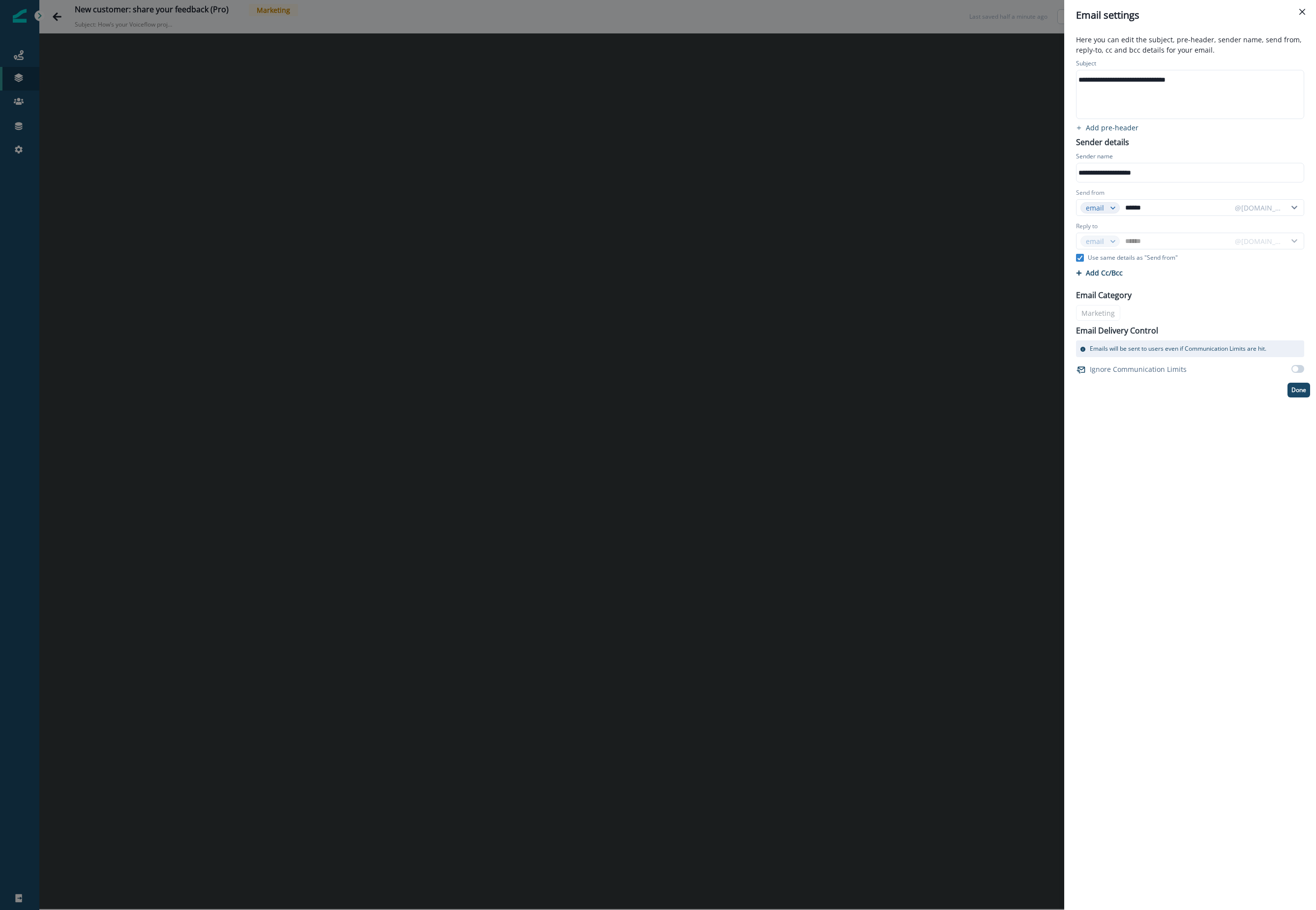
click at [798, 474] on div "**********" at bounding box center [658, 455] width 1316 height 910
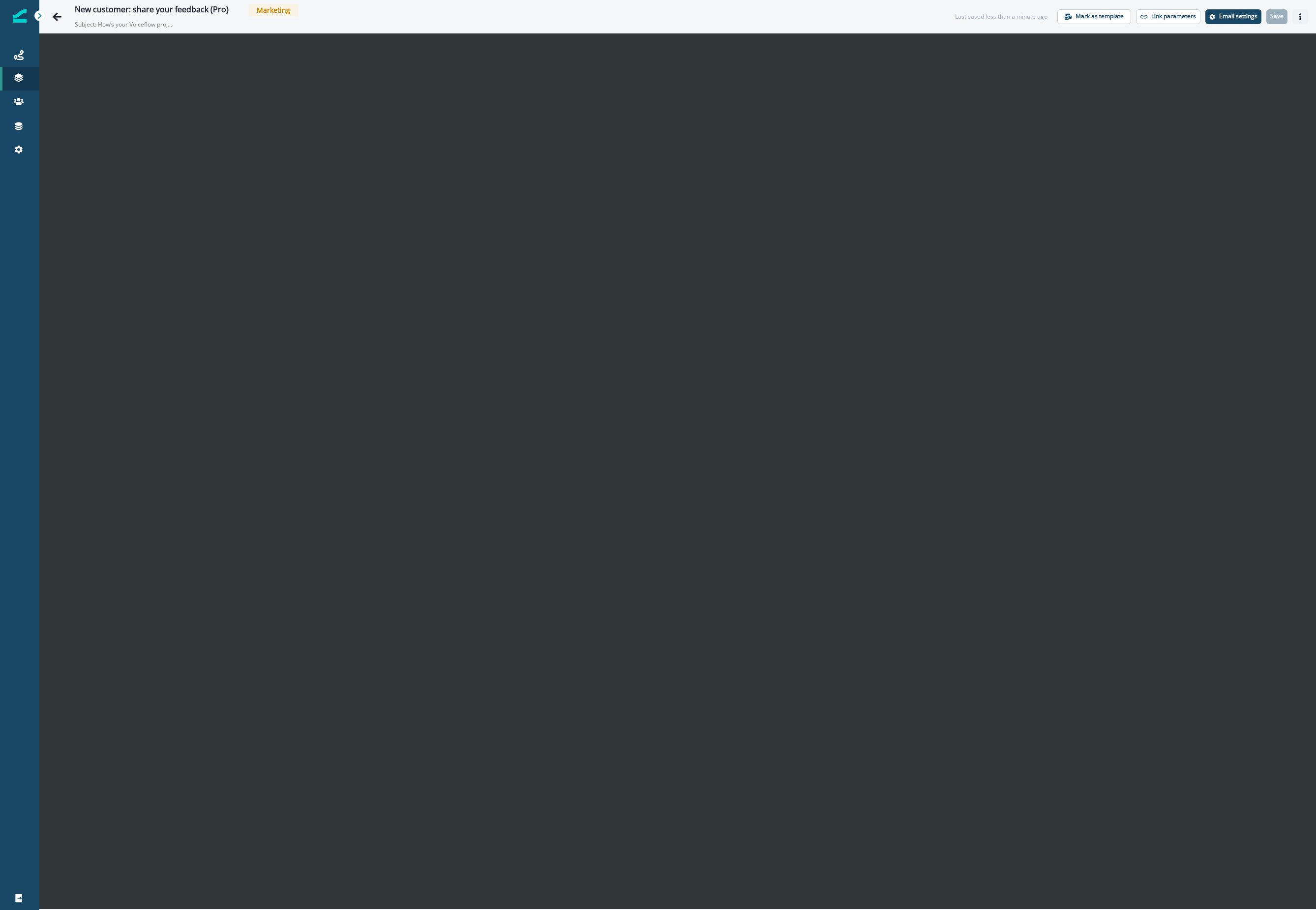
click at [798, 10] on button "Actions" at bounding box center [1300, 16] width 16 height 15
click at [798, 73] on button "Send test email" at bounding box center [1253, 77] width 109 height 18
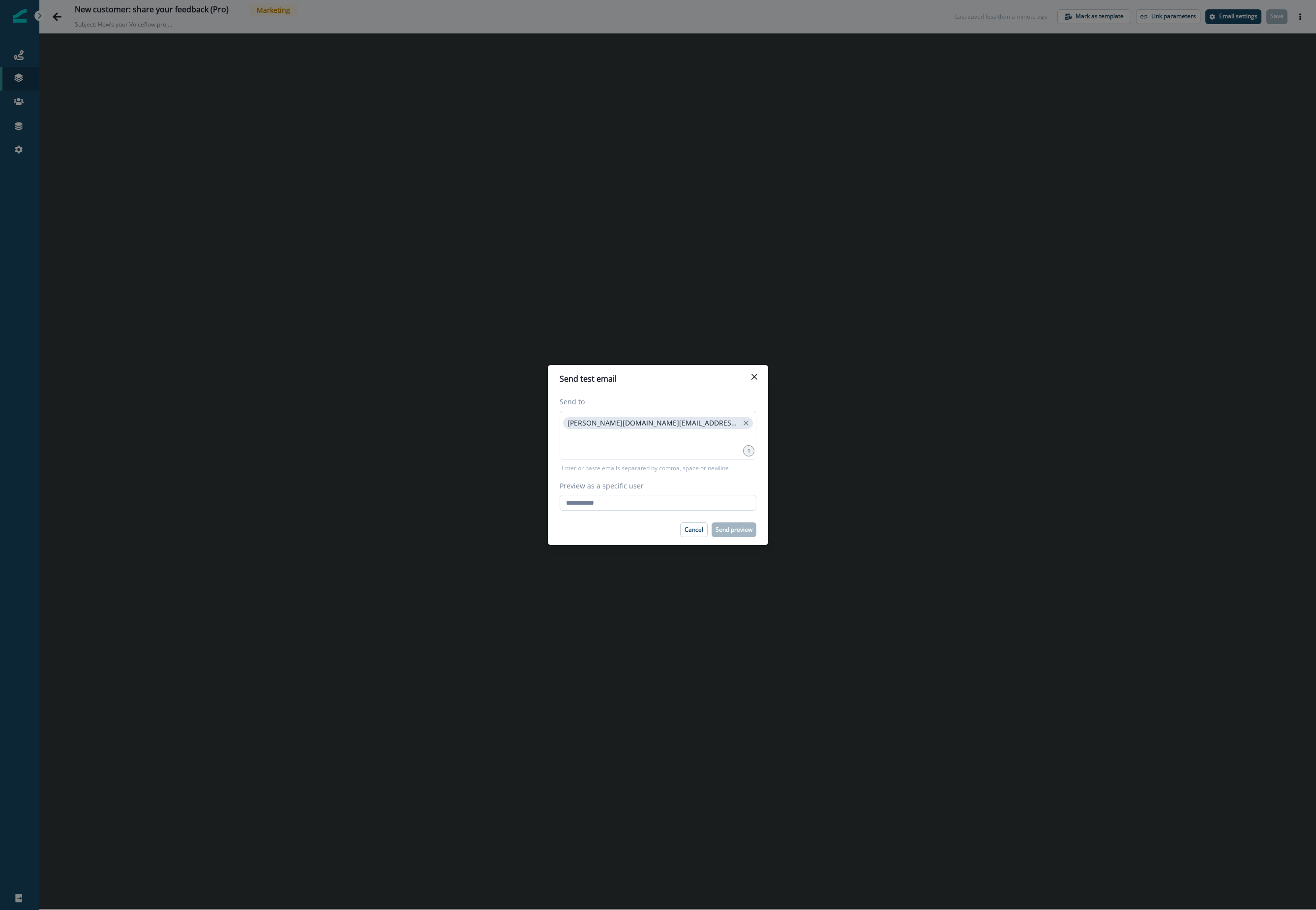
click at [662, 498] on input "Preview as a specific user" at bounding box center [657, 503] width 197 height 16
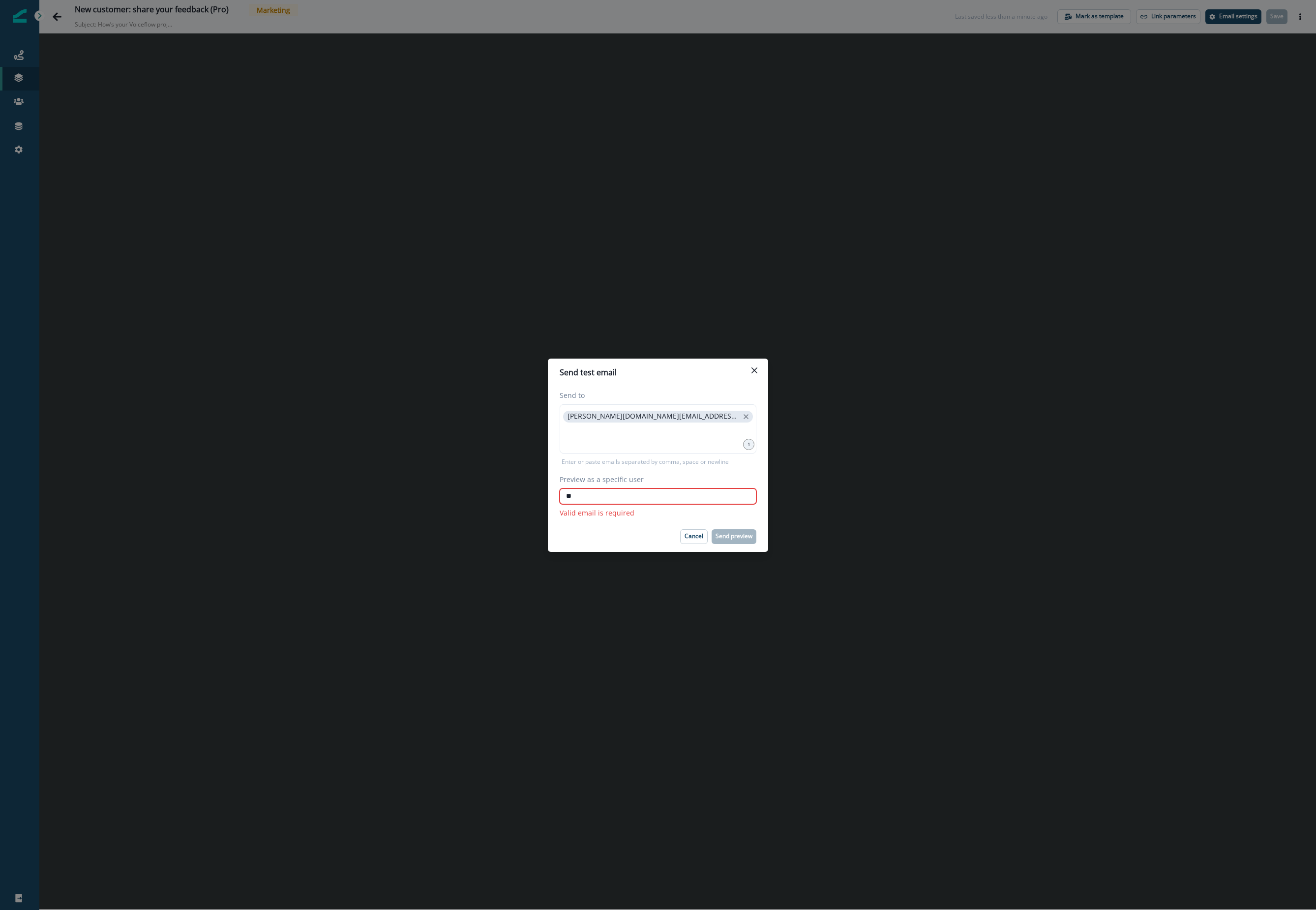
type input "*"
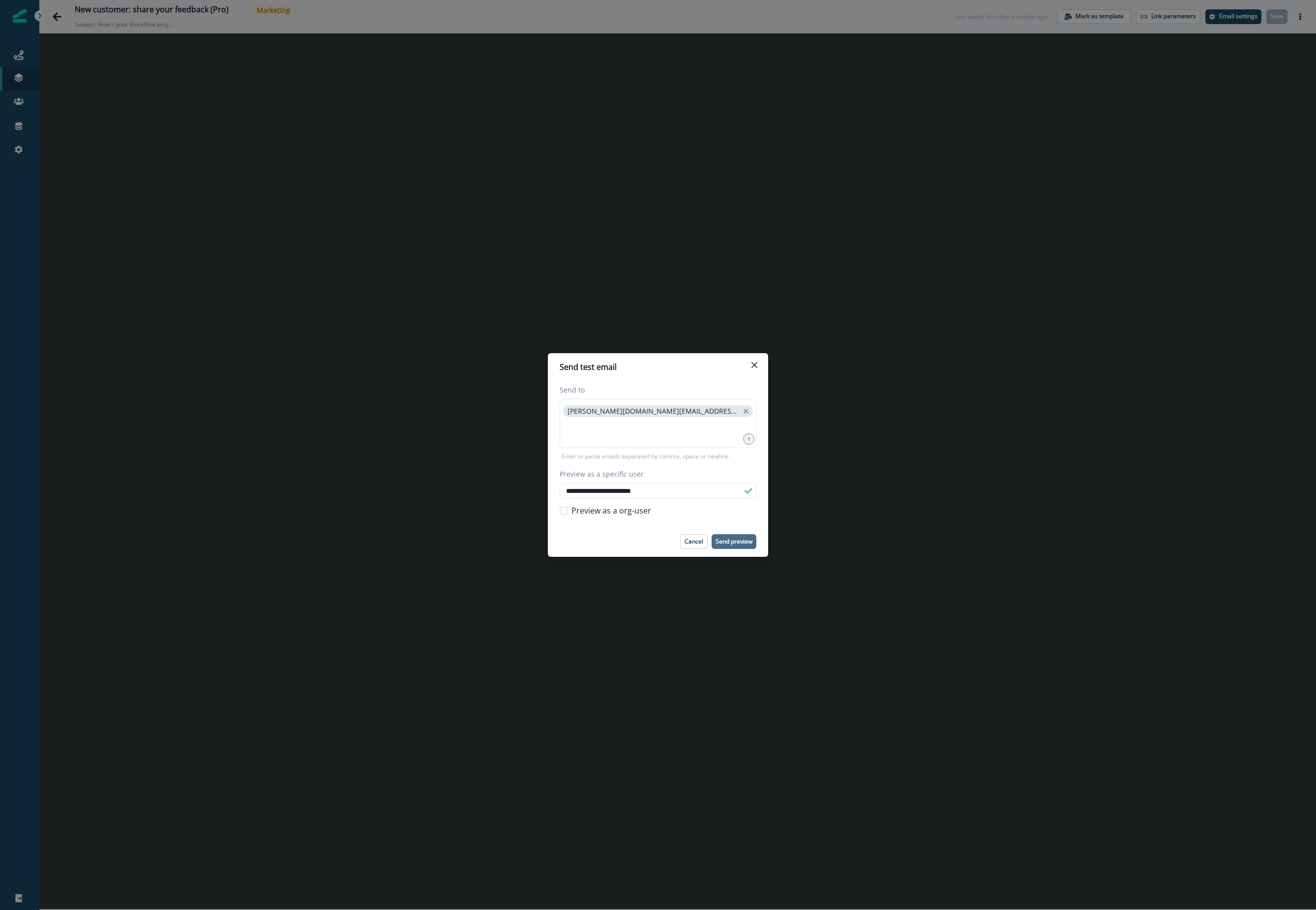
type input "**********"
click at [721, 544] on p "Send preview" at bounding box center [734, 541] width 37 height 7
click at [324, 419] on div "**********" at bounding box center [658, 455] width 1316 height 910
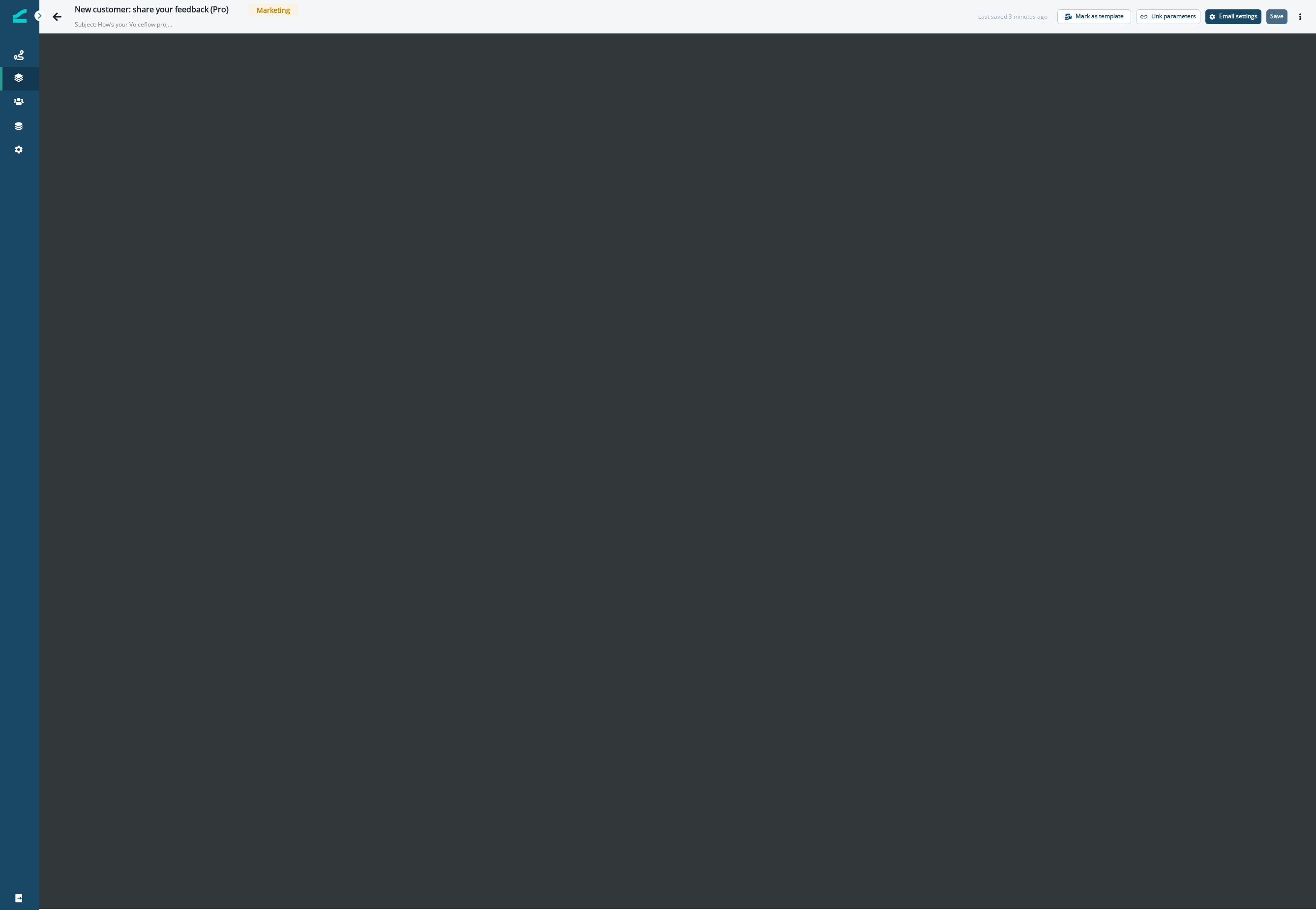
click at [798, 18] on p "Save" at bounding box center [1277, 16] width 13 height 7
click at [798, 18] on icon "Actions" at bounding box center [1300, 16] width 7 height 7
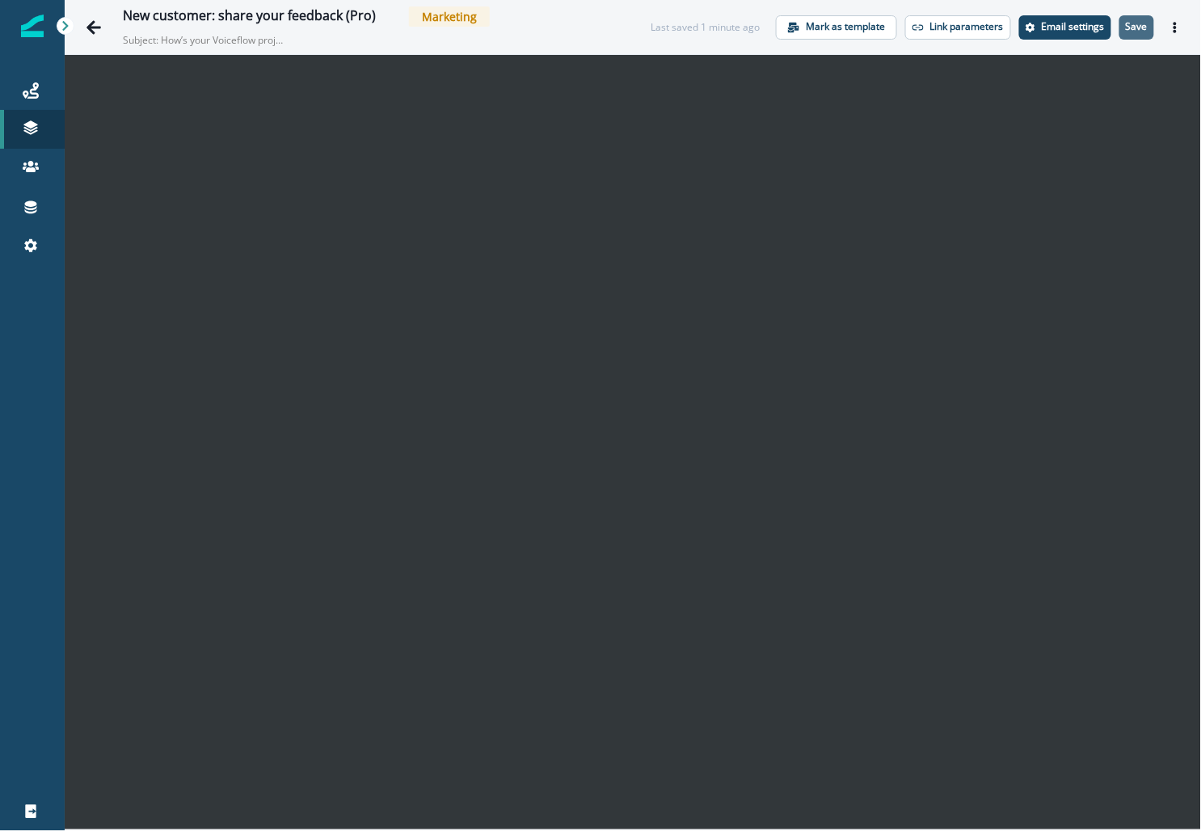
click at [1136, 21] on p "Save" at bounding box center [1137, 26] width 22 height 11
click at [1175, 28] on icon "Actions" at bounding box center [1174, 27] width 11 height 11
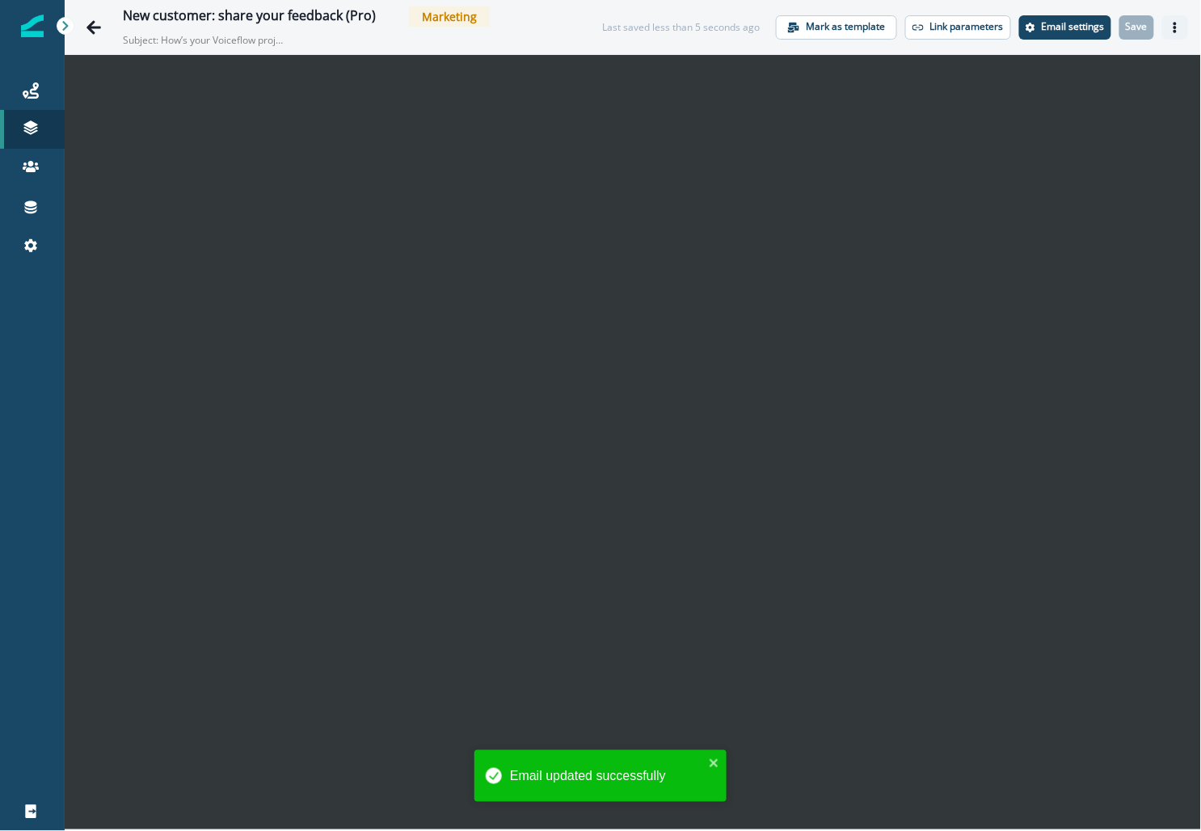
click at [1177, 35] on button "Actions" at bounding box center [1175, 27] width 26 height 24
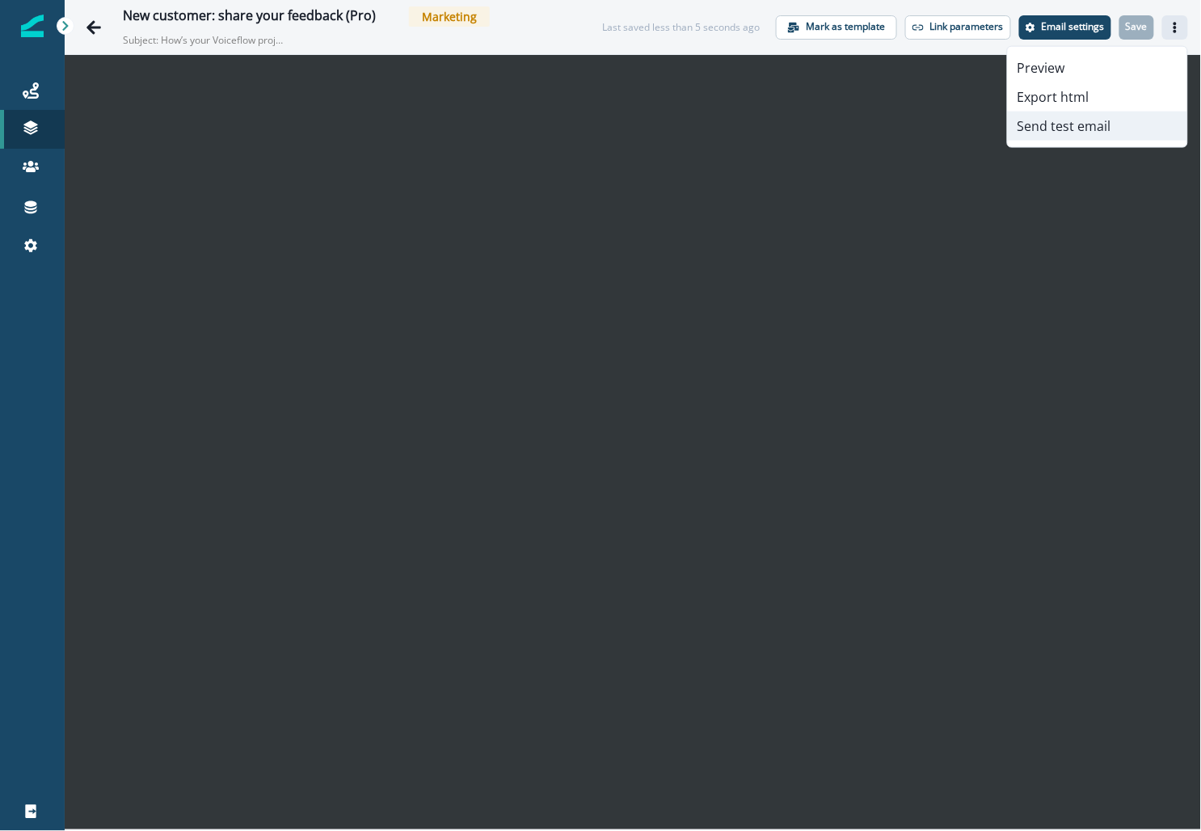
click at [1071, 128] on button "Send test email" at bounding box center [1097, 126] width 179 height 29
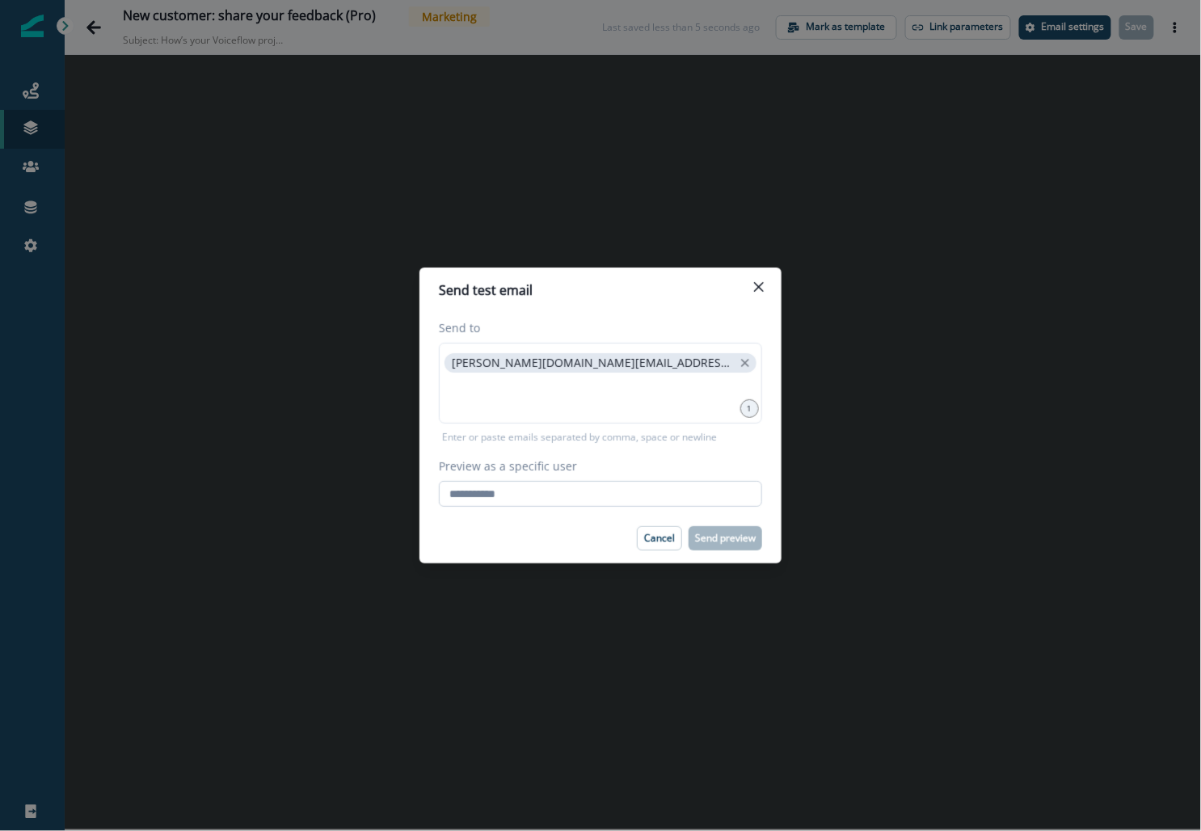
click at [481, 495] on input "Preview as a specific user" at bounding box center [600, 494] width 323 height 26
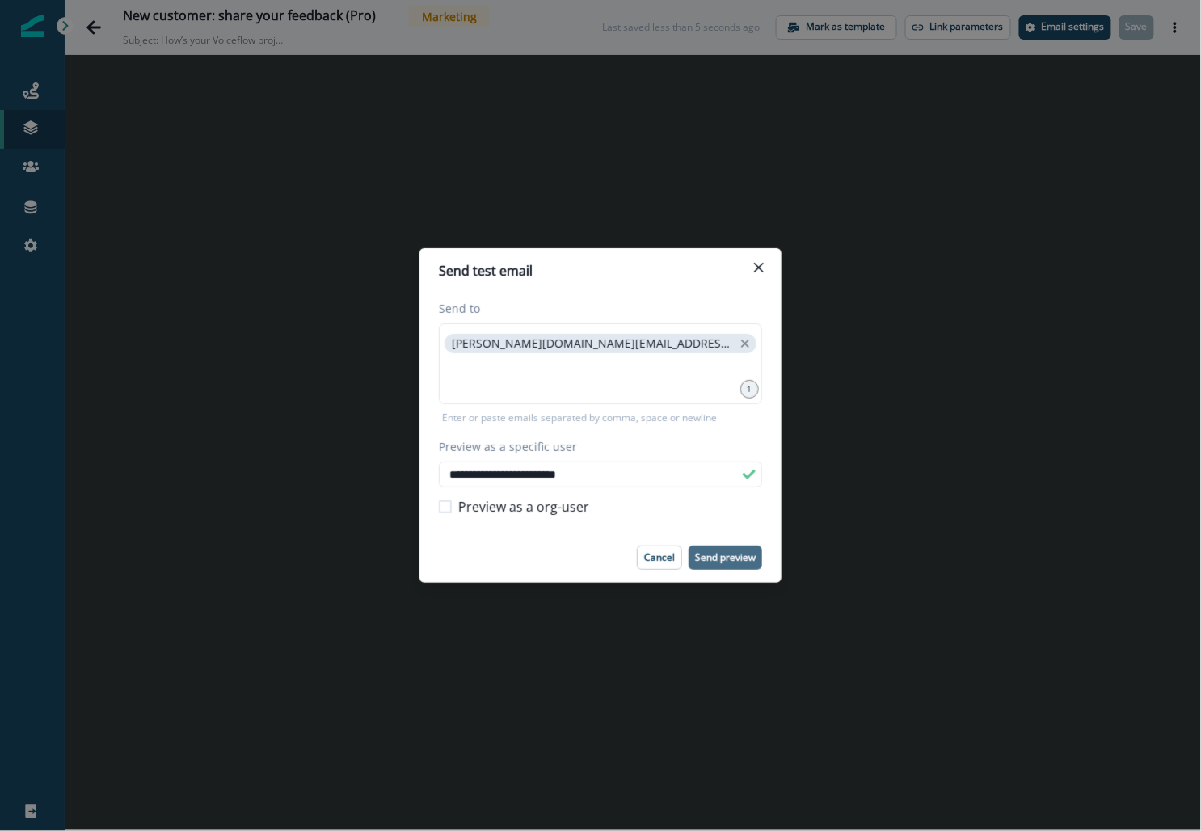
type input "**********"
click at [713, 562] on p "Send preview" at bounding box center [725, 557] width 61 height 11
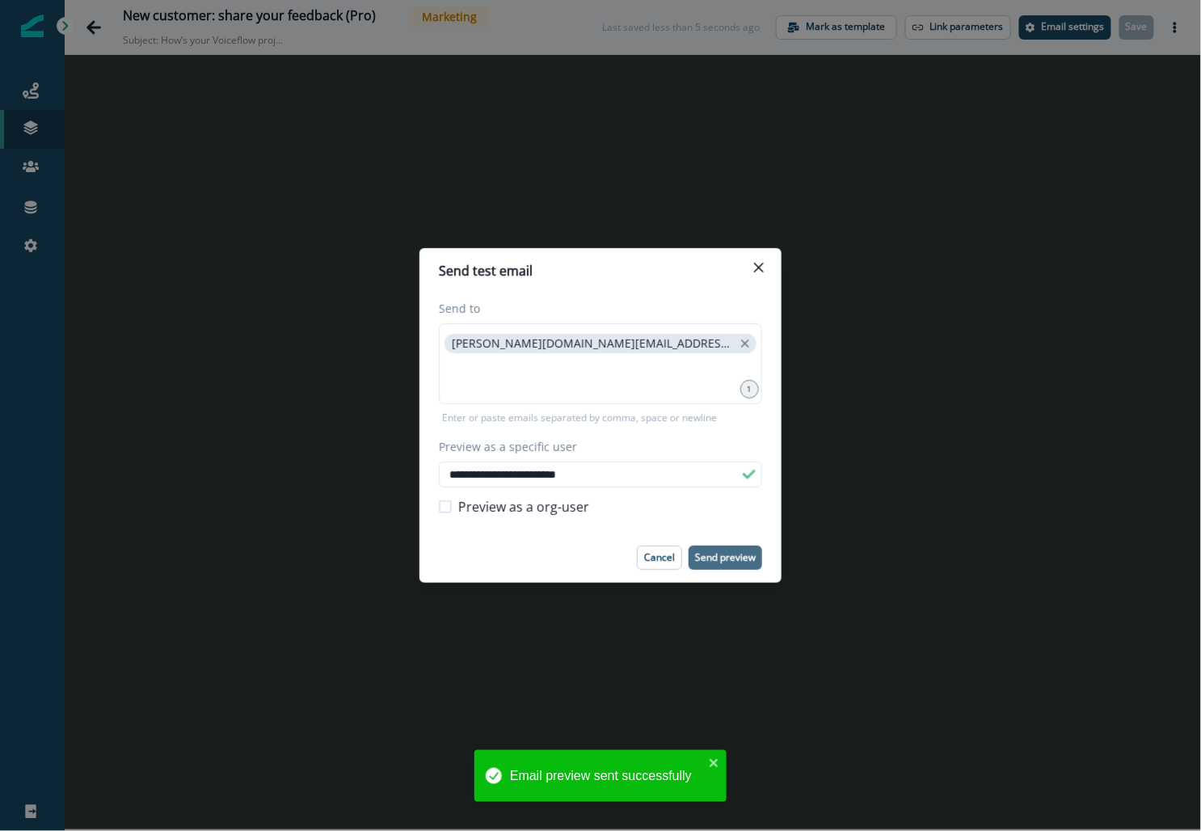
click at [36, 124] on div "**********" at bounding box center [600, 415] width 1201 height 831
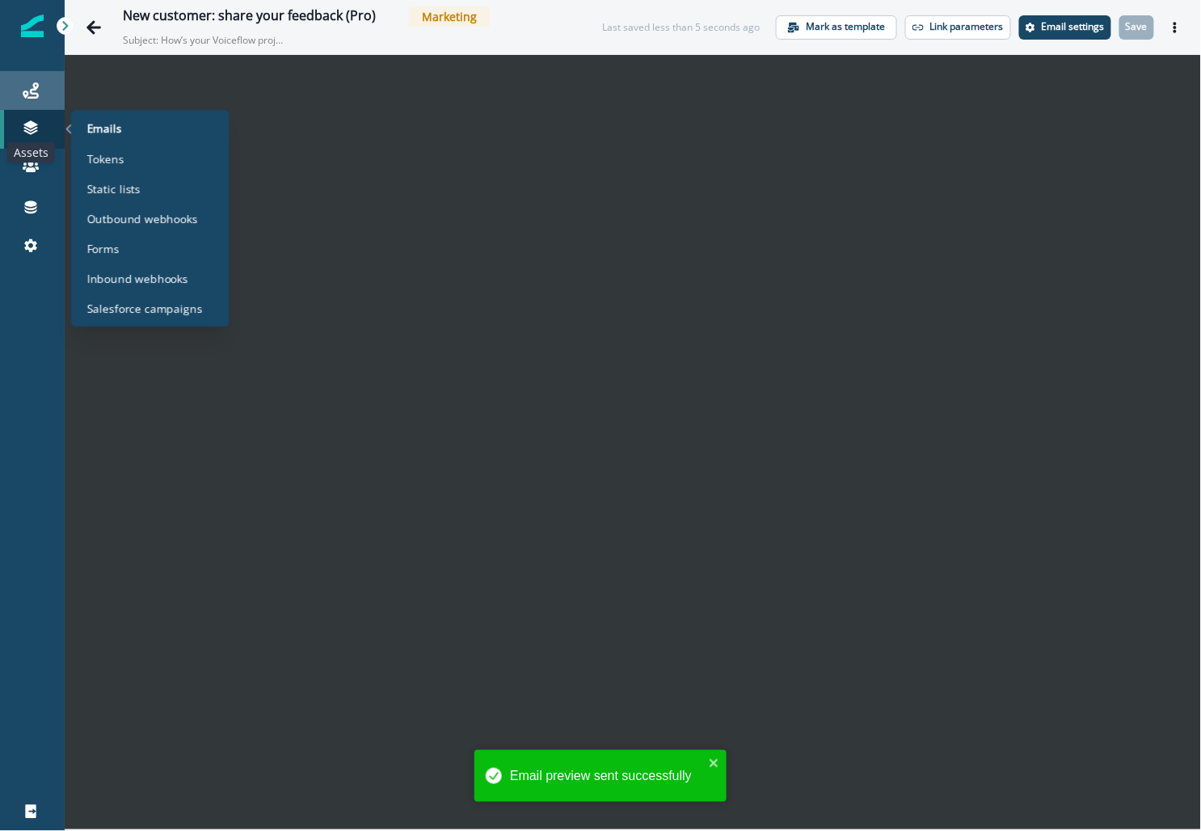
click at [32, 91] on icon at bounding box center [31, 90] width 16 height 16
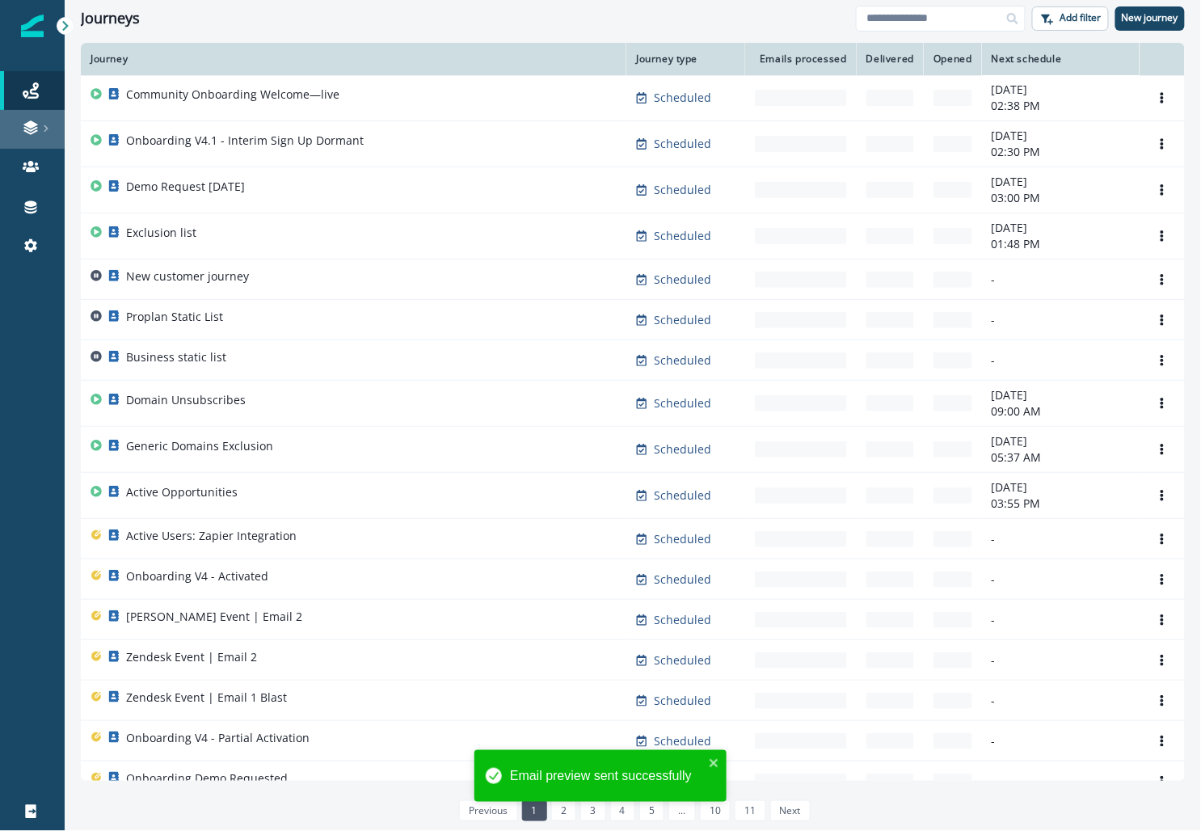
click at [27, 133] on icon at bounding box center [31, 128] width 16 height 16
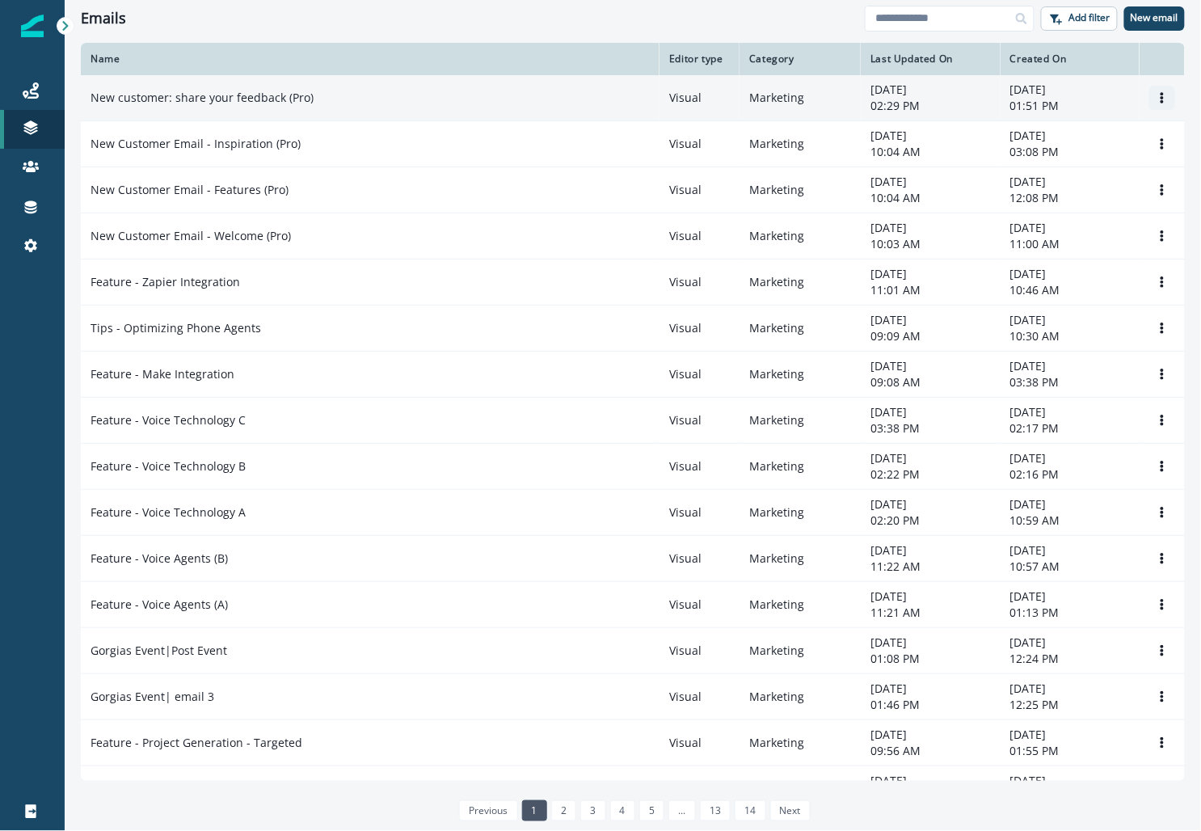
click at [1168, 92] on button "Options" at bounding box center [1162, 98] width 26 height 24
click at [1030, 165] on button "Rename" at bounding box center [1084, 162] width 179 height 26
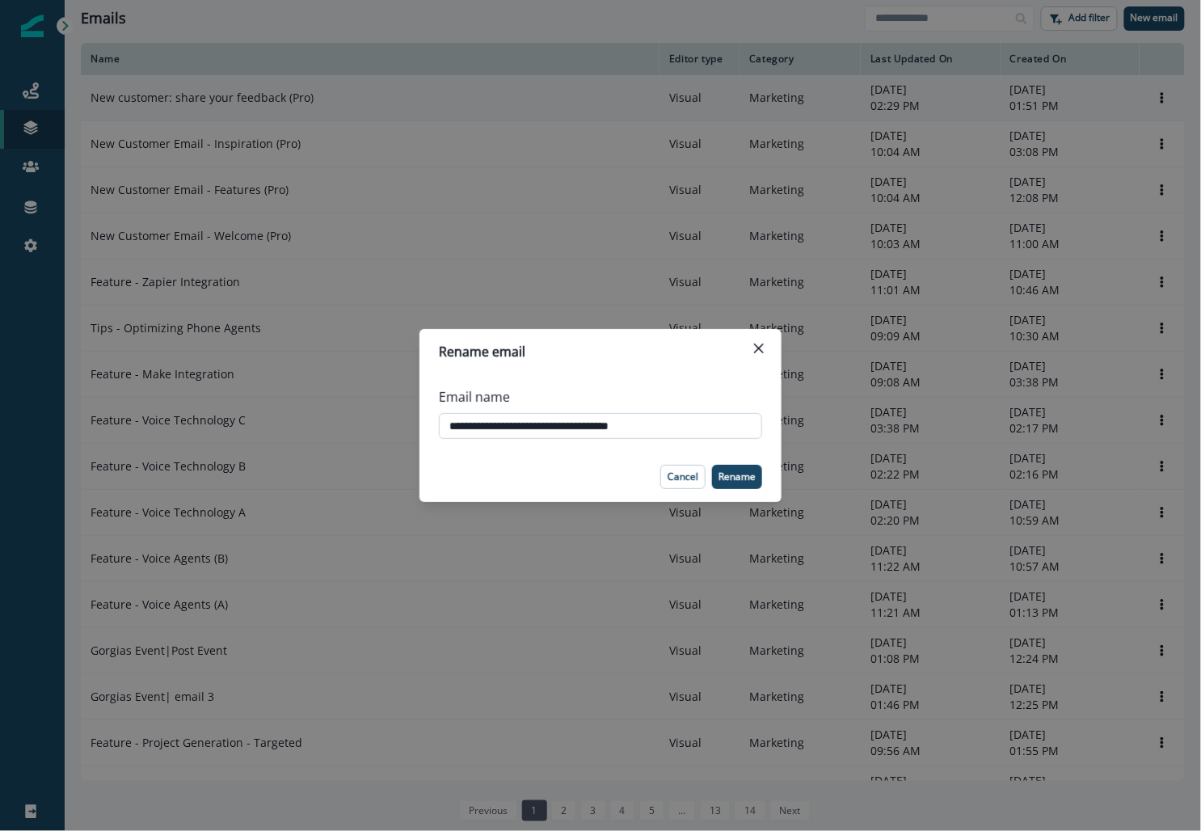
click at [482, 428] on input "**********" at bounding box center [600, 426] width 323 height 26
click at [524, 425] on input "**********" at bounding box center [600, 426] width 323 height 26
type input "**********"
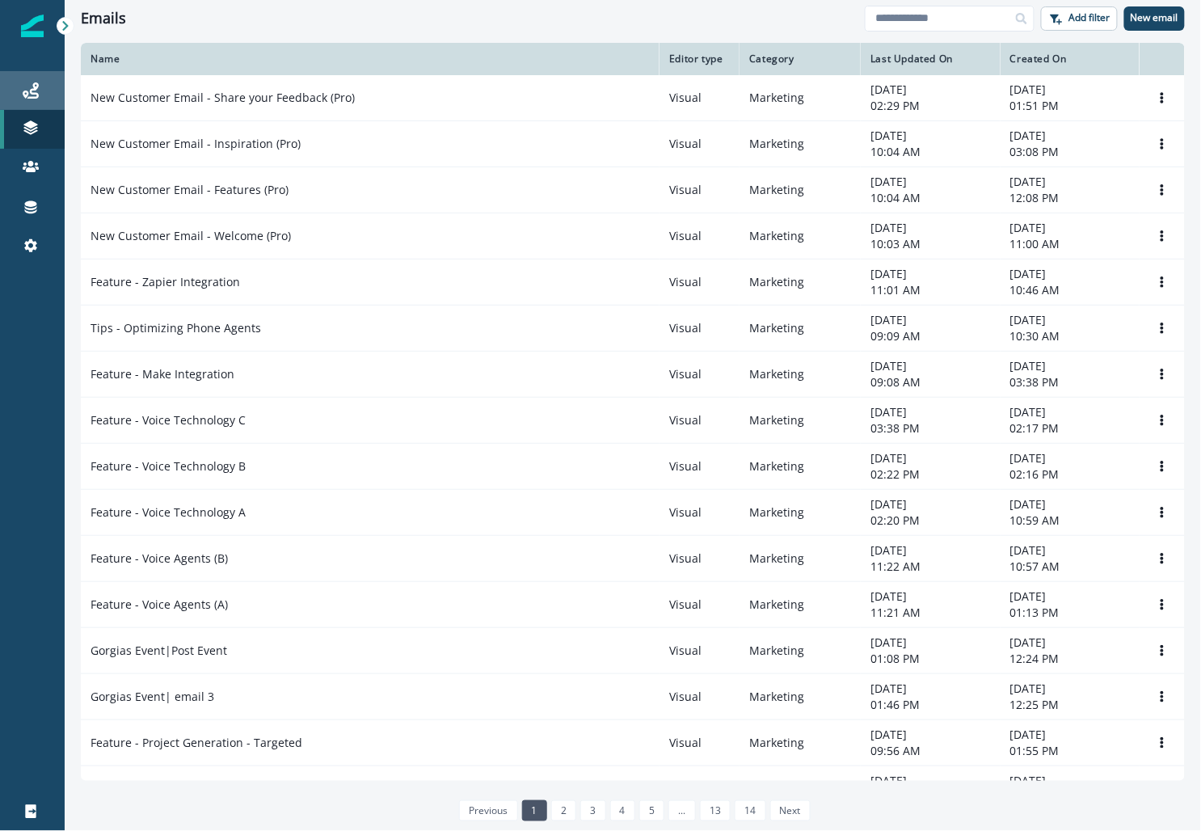
click at [44, 91] on div "Journeys" at bounding box center [32, 90] width 52 height 19
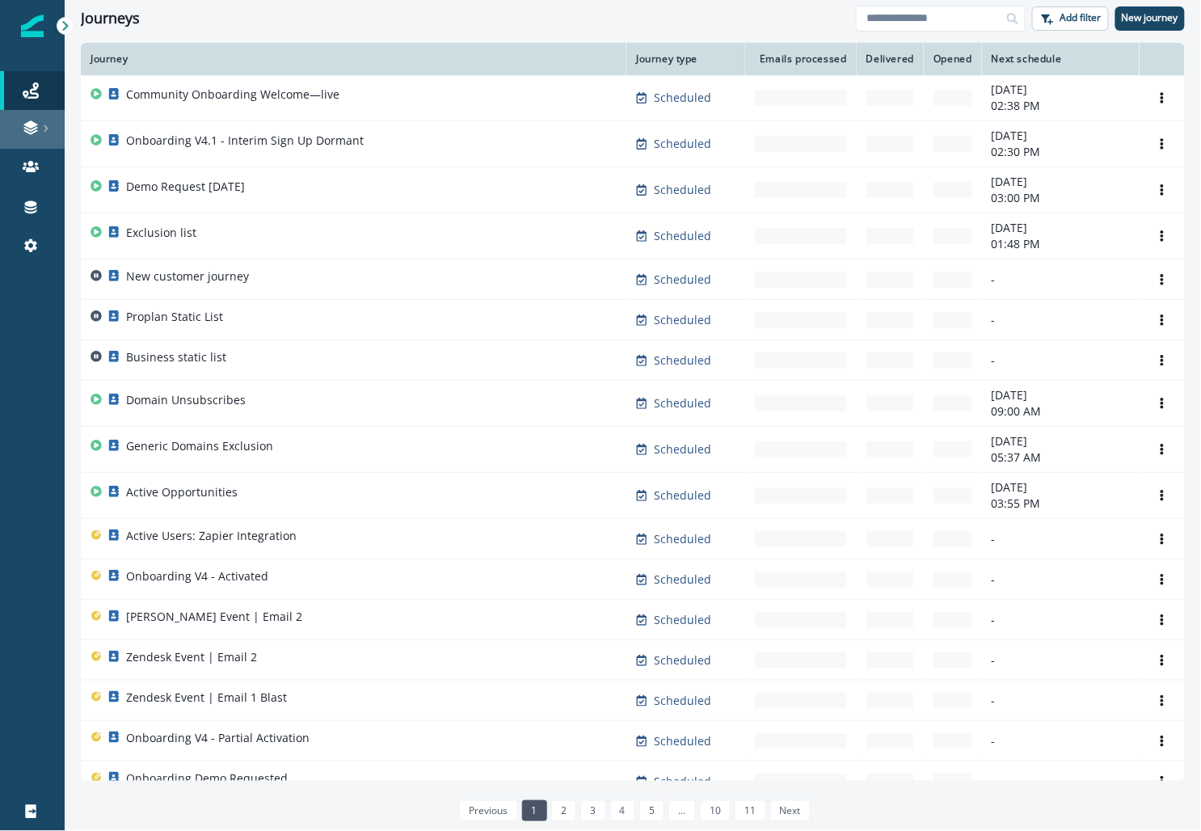
click at [37, 129] on icon at bounding box center [31, 128] width 16 height 16
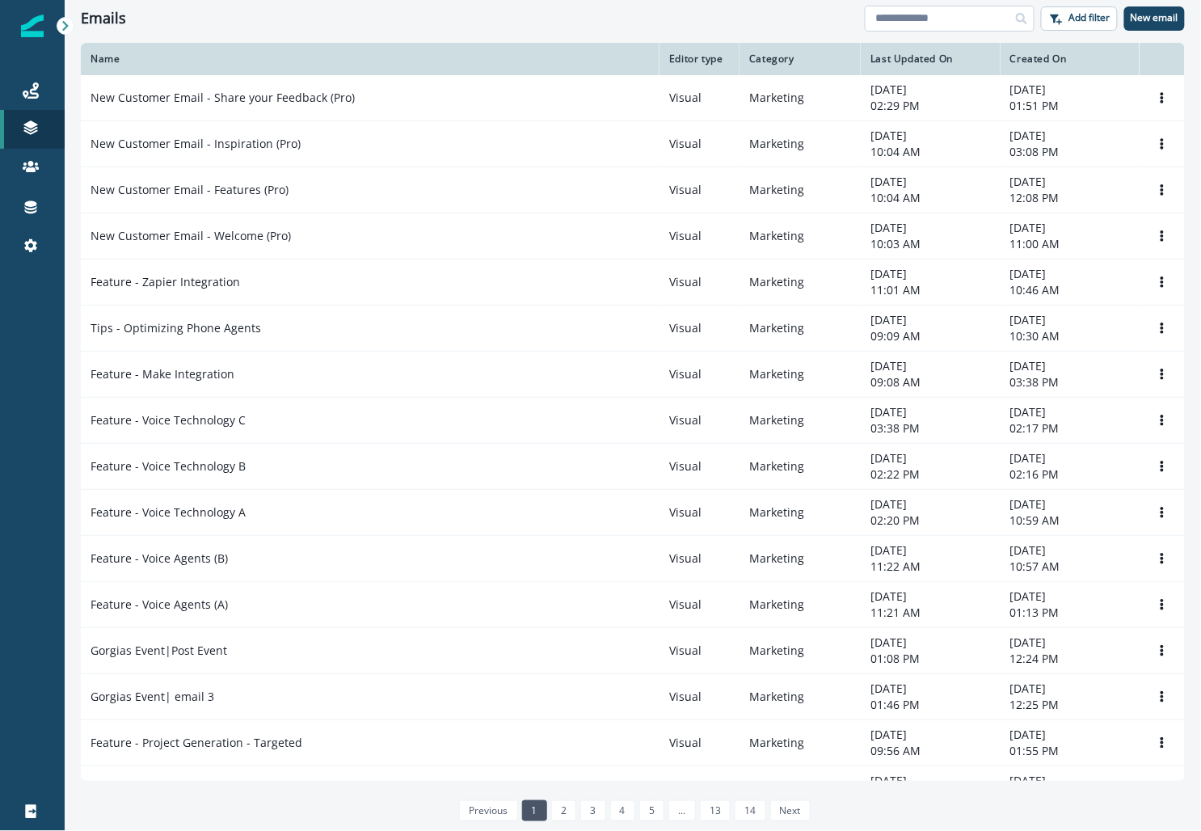
click at [932, 16] on input at bounding box center [950, 19] width 170 height 26
type input "**********"
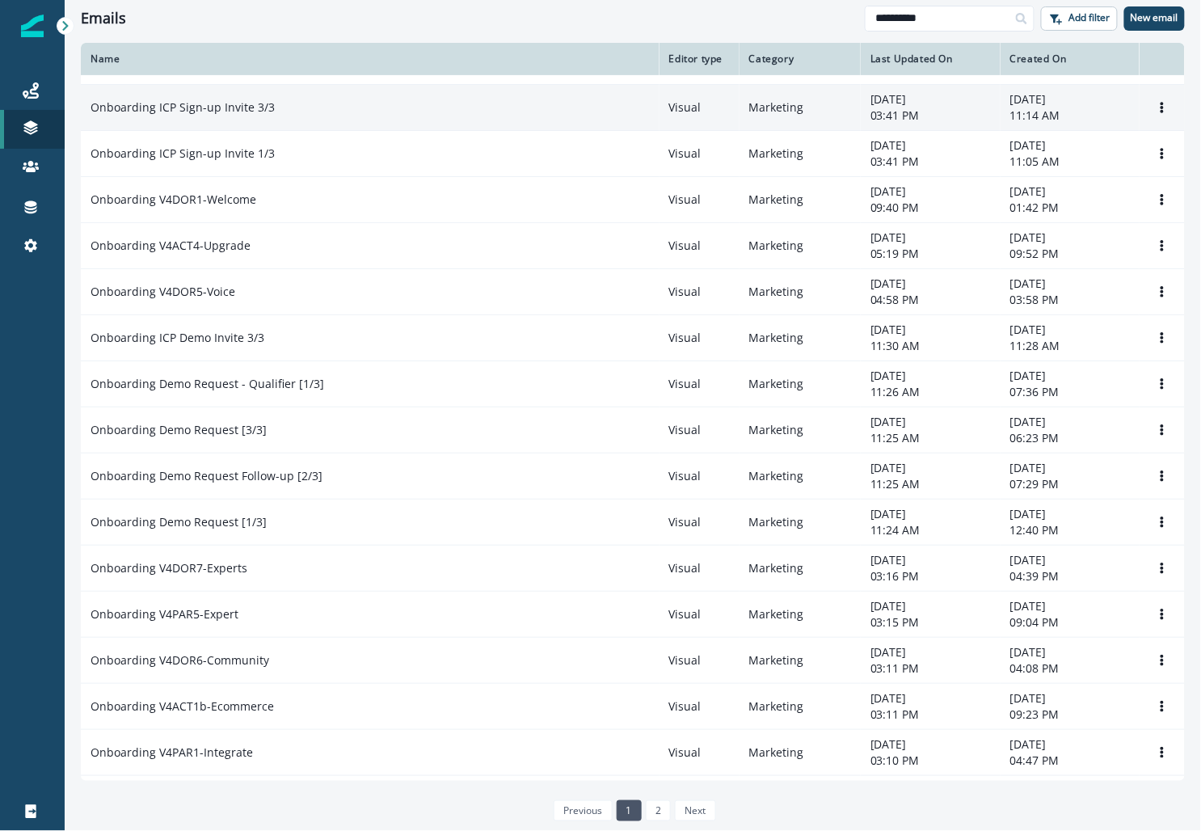
scroll to position [173, 0]
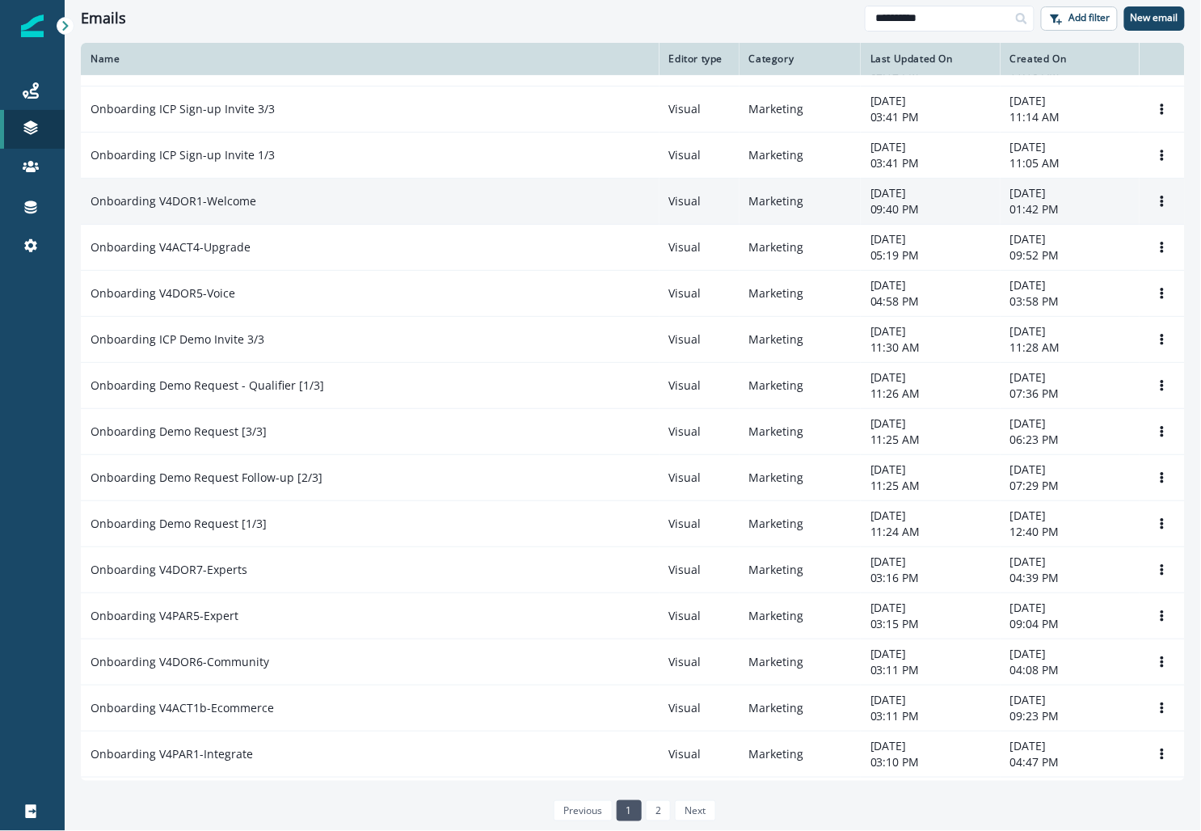
click at [235, 200] on p "Onboarding V4DOR1-Welcome" at bounding box center [173, 201] width 166 height 16
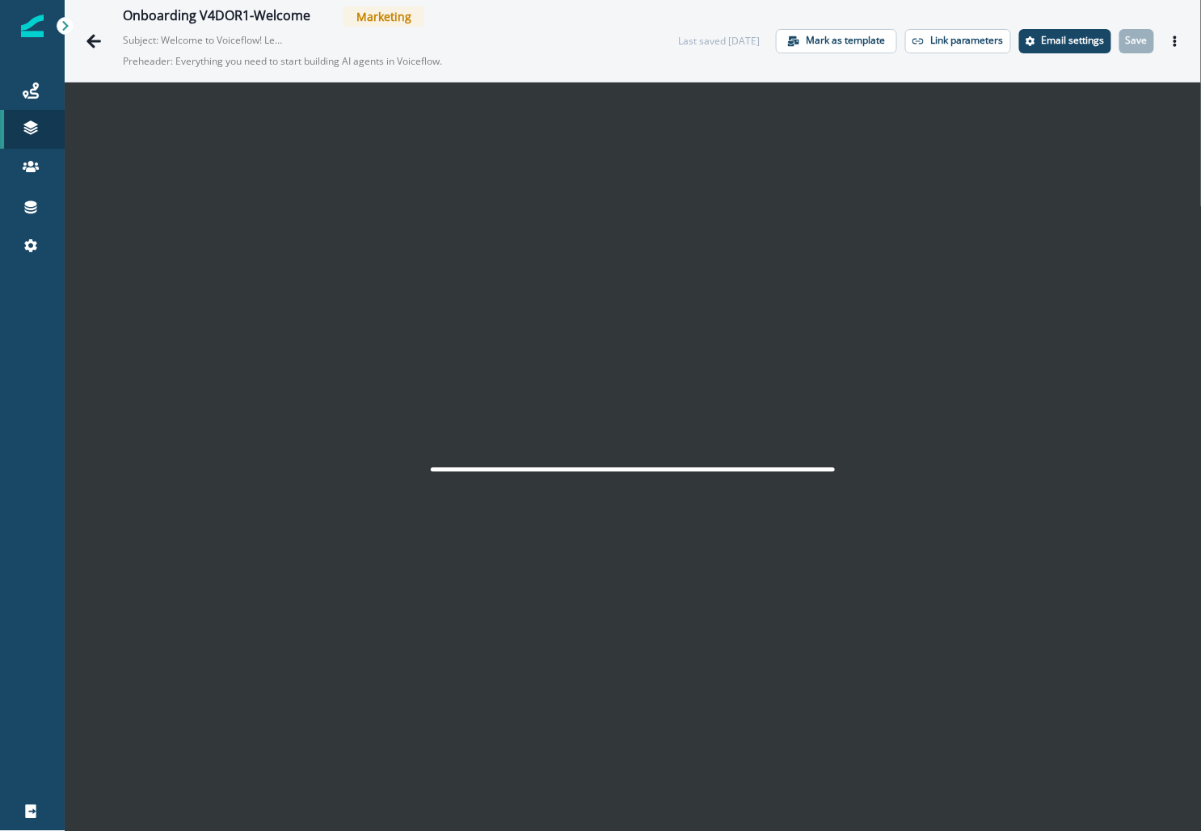
scroll to position [25, 0]
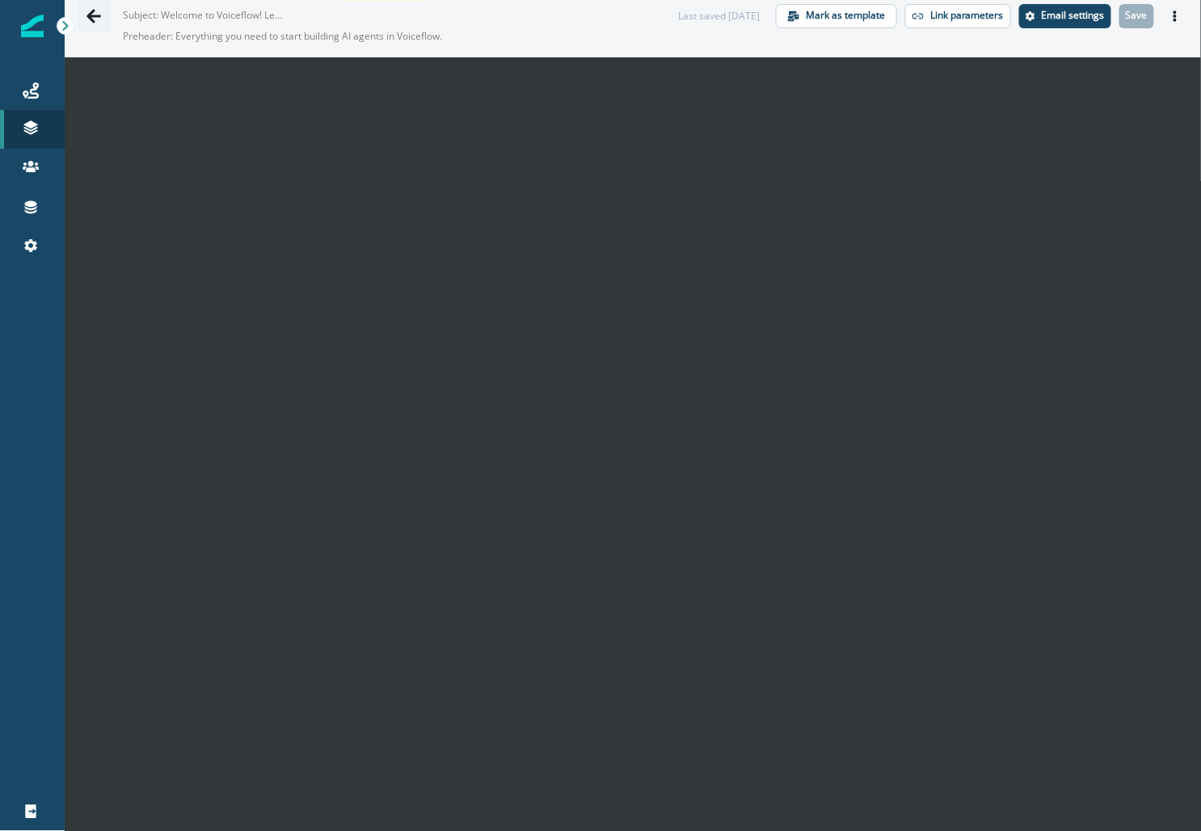
click at [91, 15] on icon "Go back" at bounding box center [93, 16] width 15 height 14
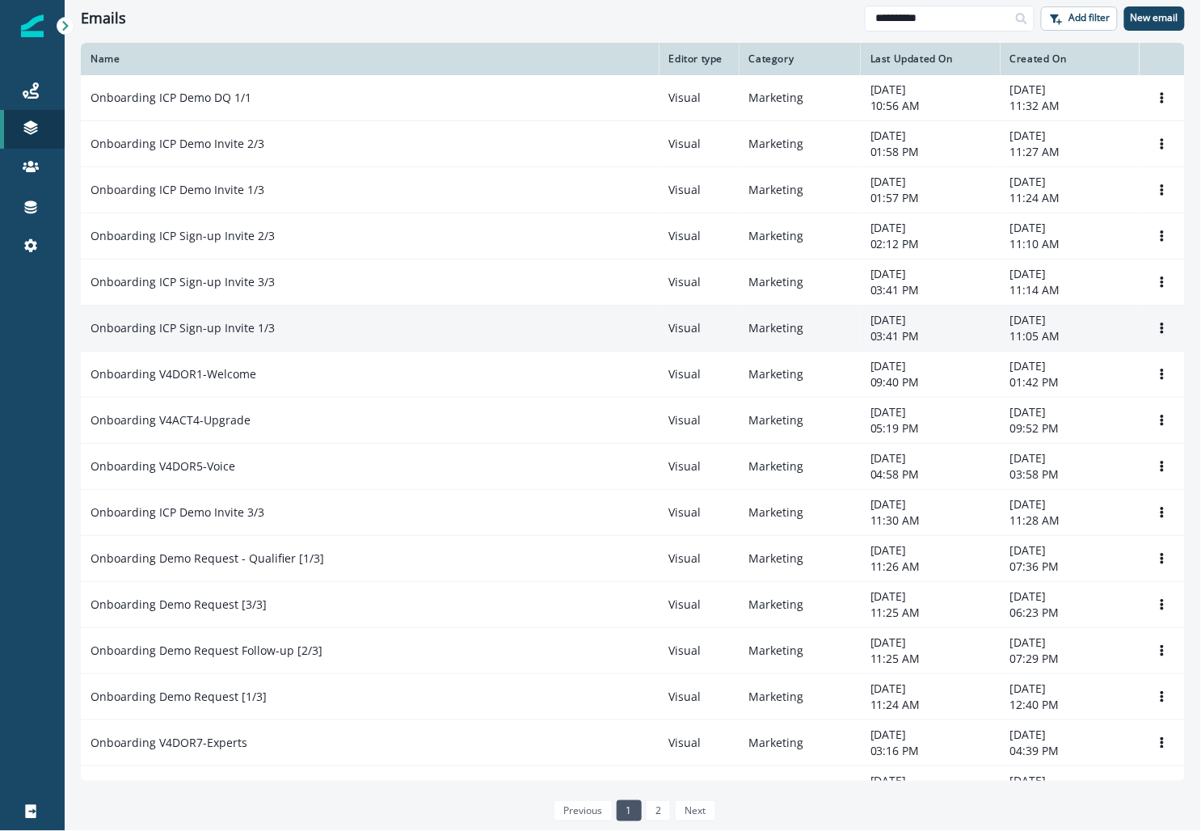
click at [222, 325] on p "Onboarding ICP Sign-up Invite 1/3" at bounding box center [182, 328] width 184 height 16
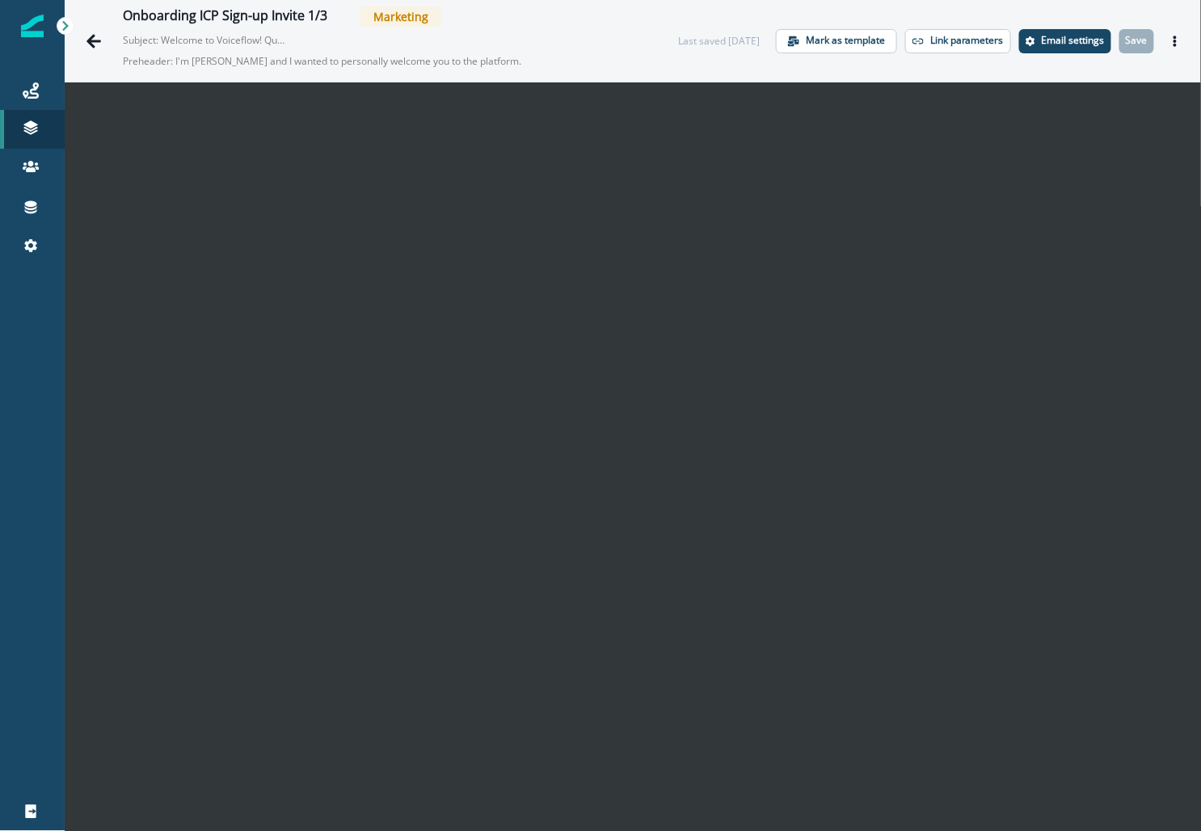
scroll to position [25, 0]
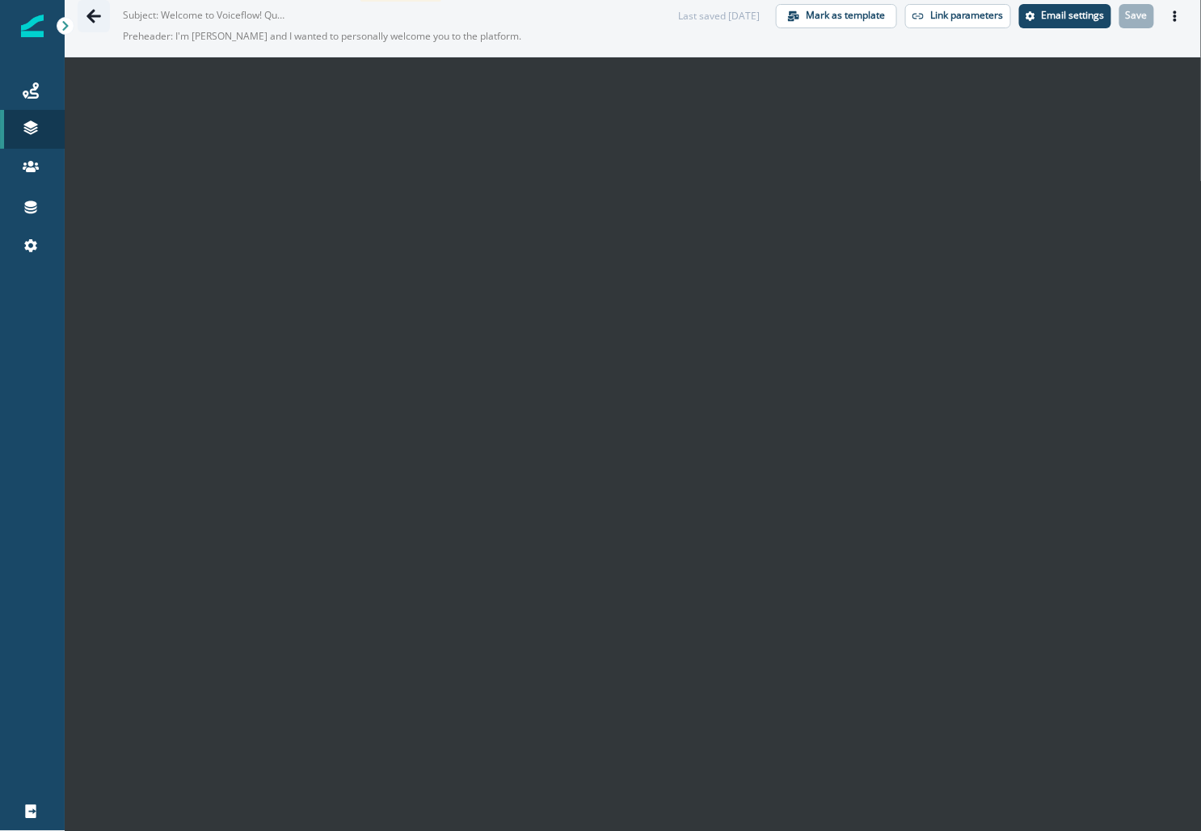
click at [95, 15] on icon "Go back" at bounding box center [93, 16] width 15 height 14
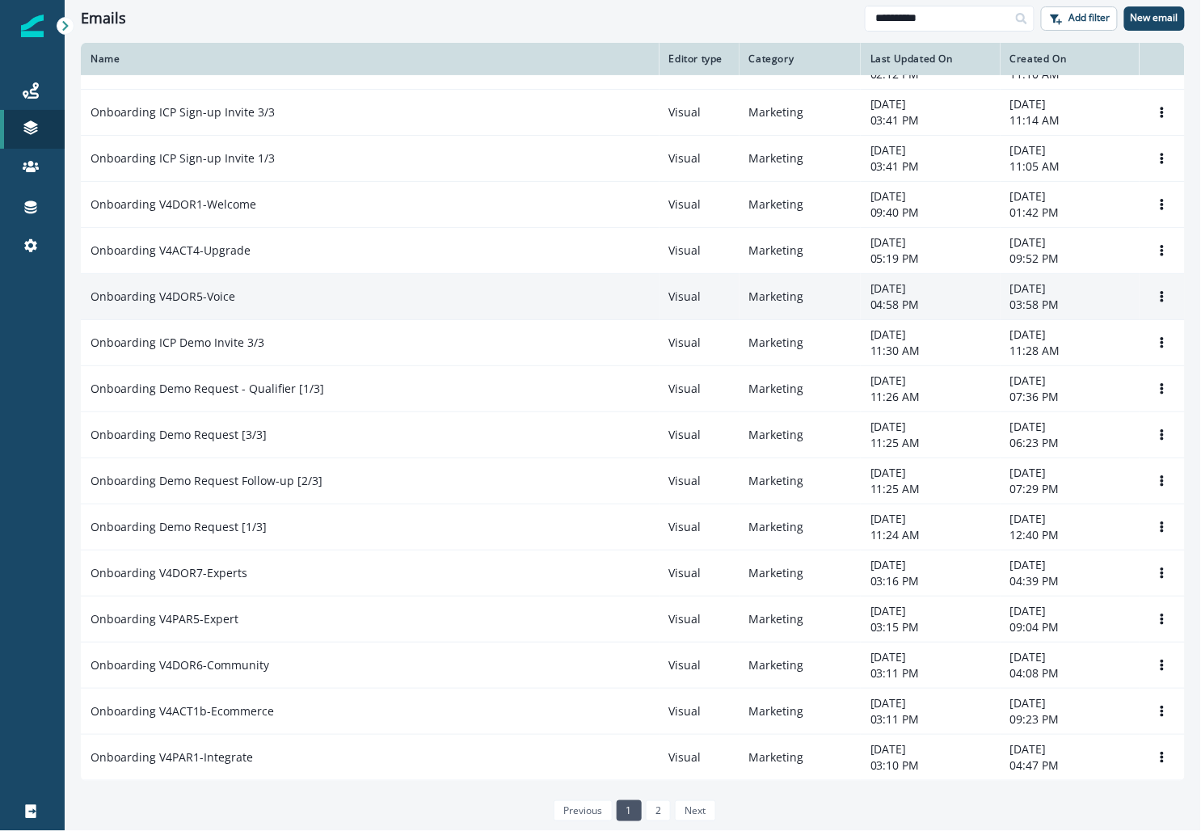
scroll to position [176, 0]
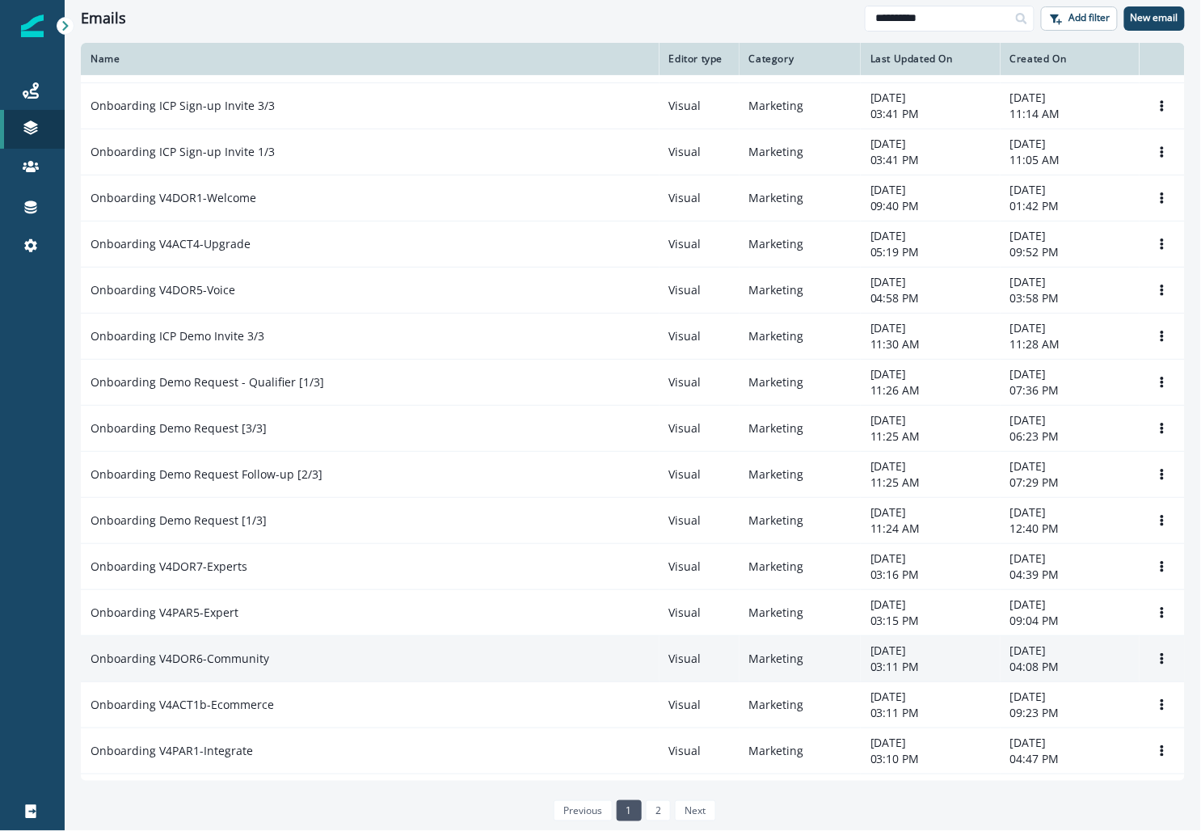
click at [257, 663] on td "Onboarding V4DOR6-Community" at bounding box center [370, 659] width 579 height 46
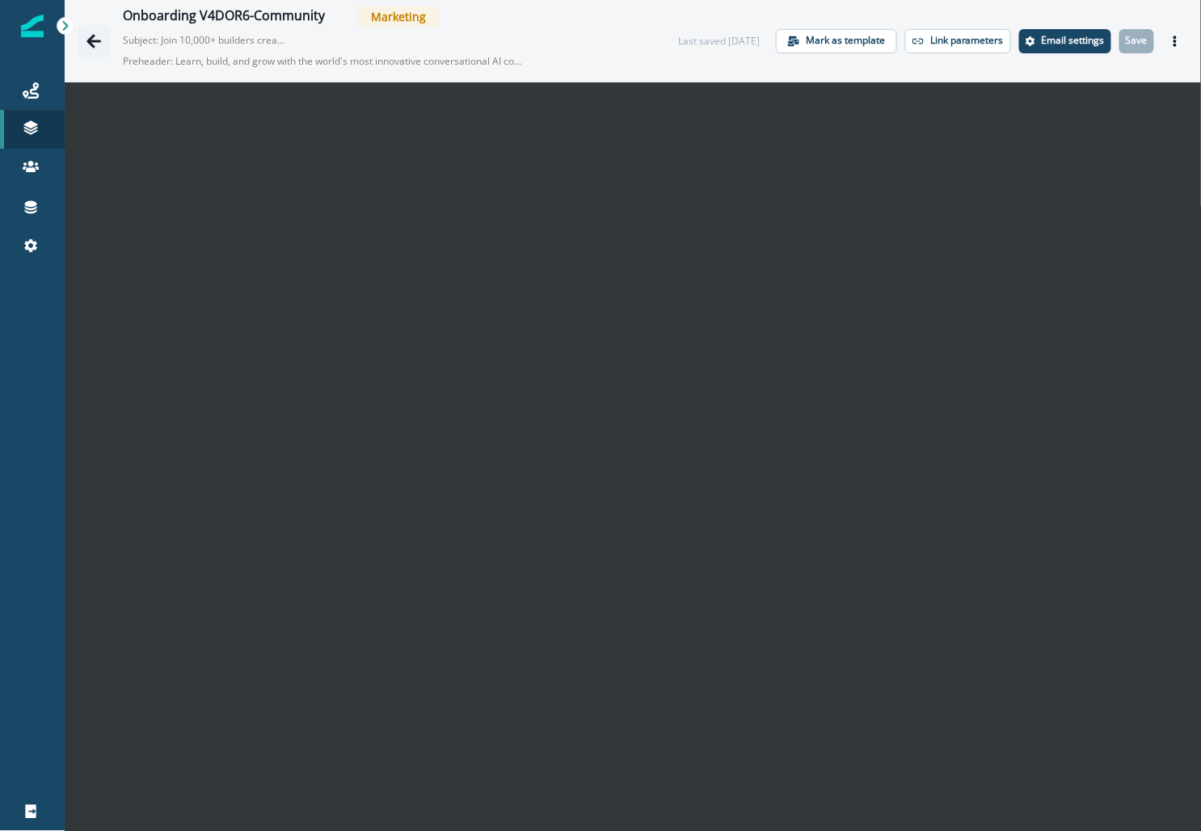
click at [92, 40] on icon "Go back" at bounding box center [93, 41] width 15 height 14
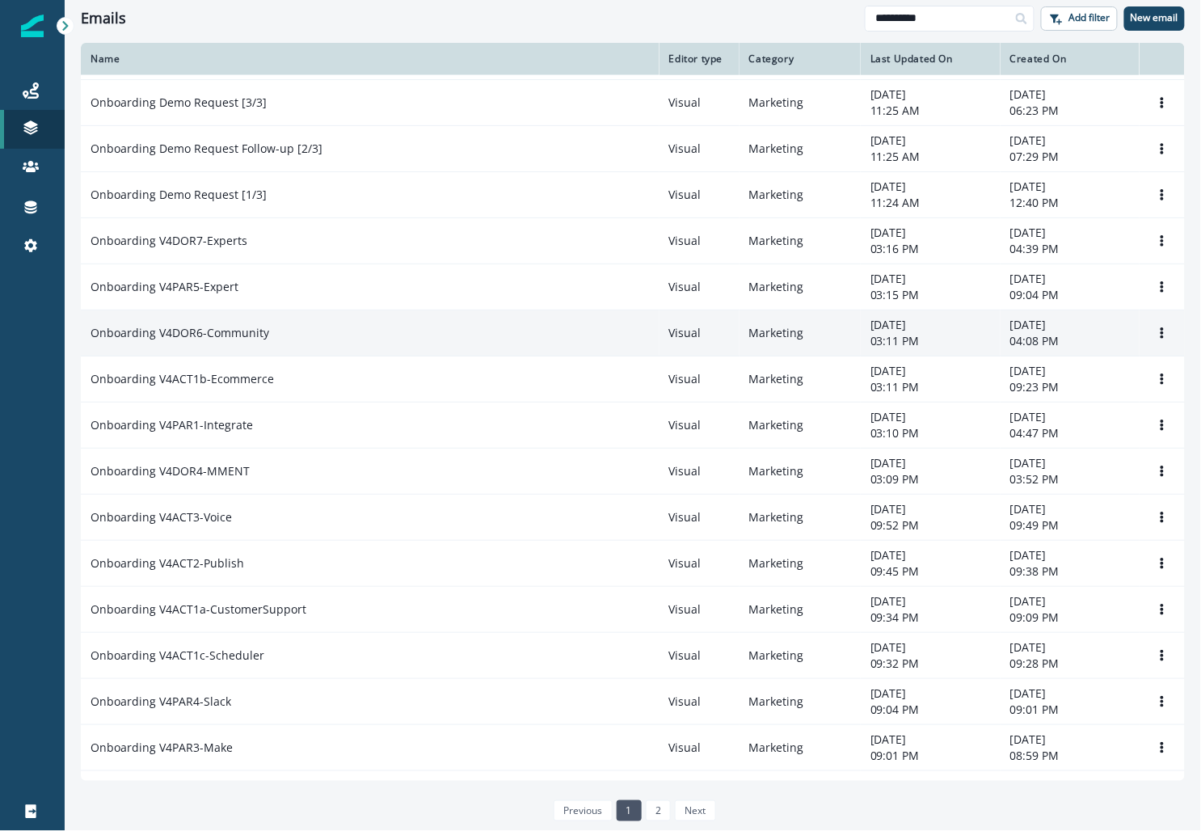
scroll to position [665, 0]
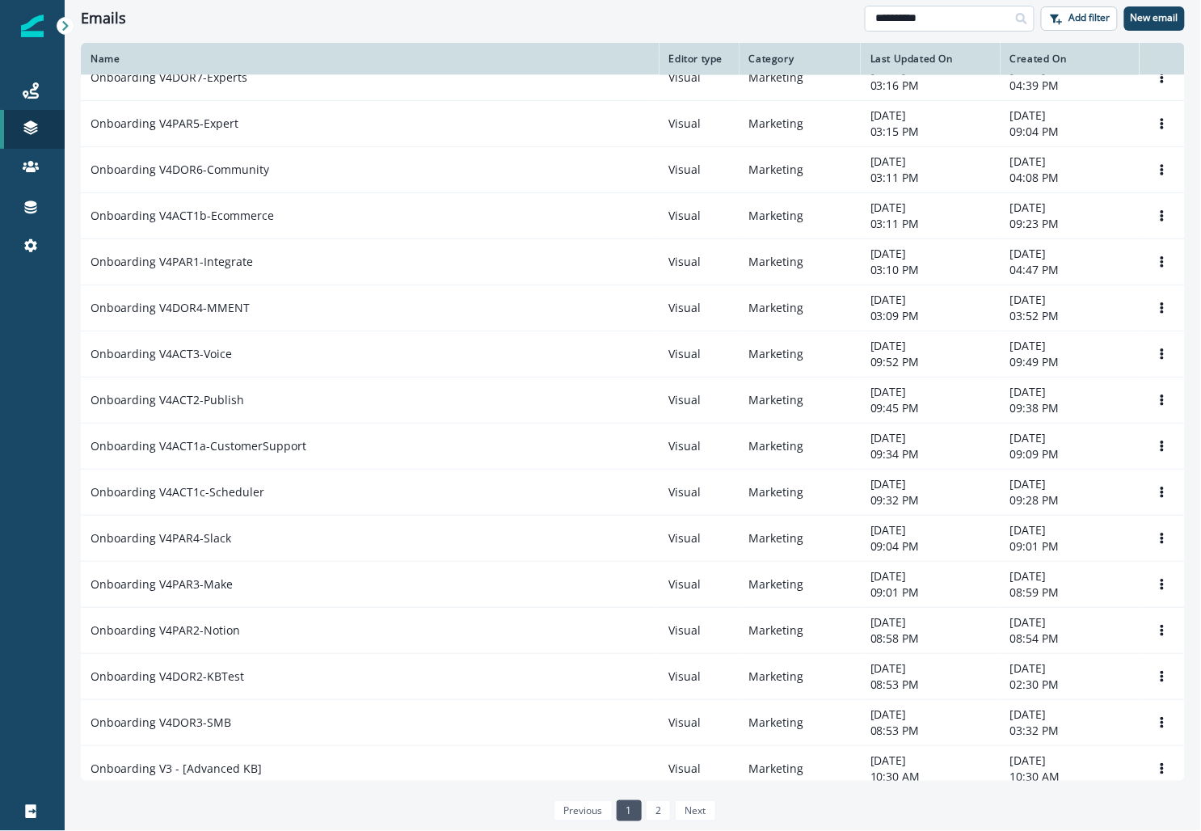
click at [931, 7] on input "**********" at bounding box center [950, 19] width 170 height 26
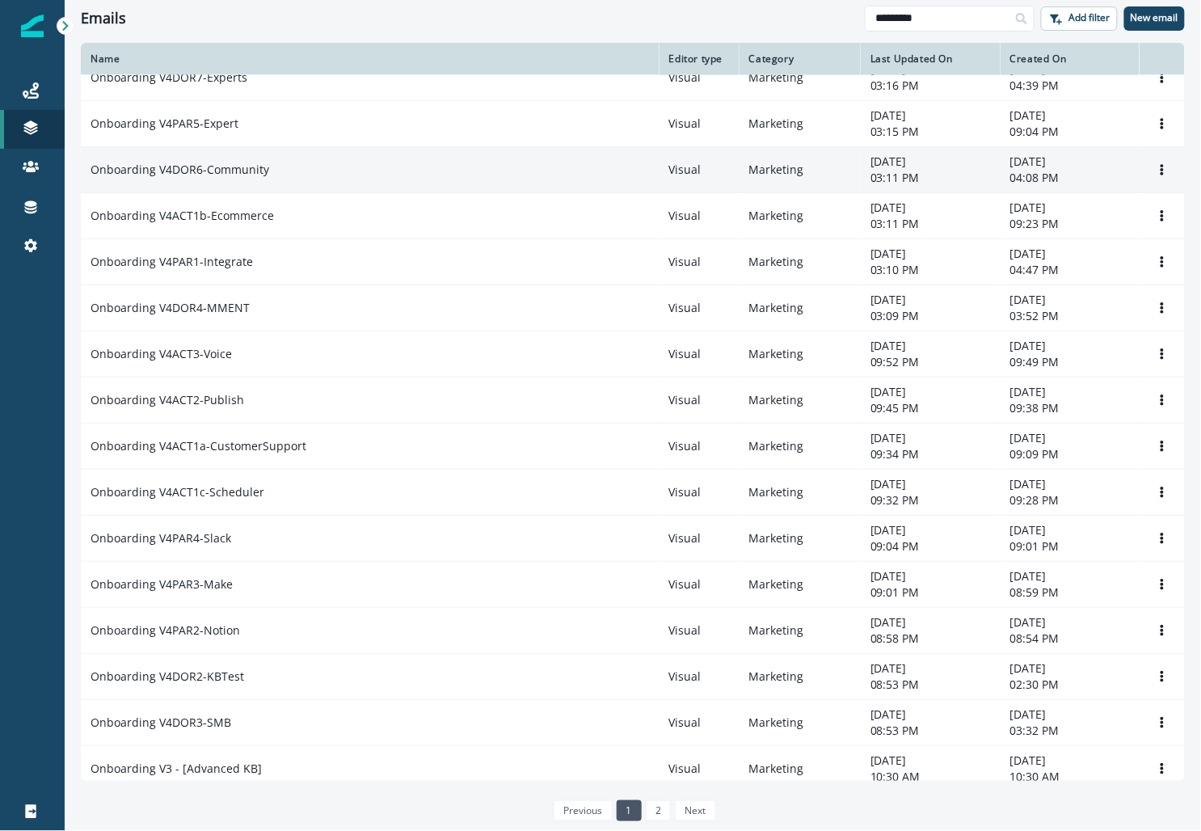
scroll to position [507, 0]
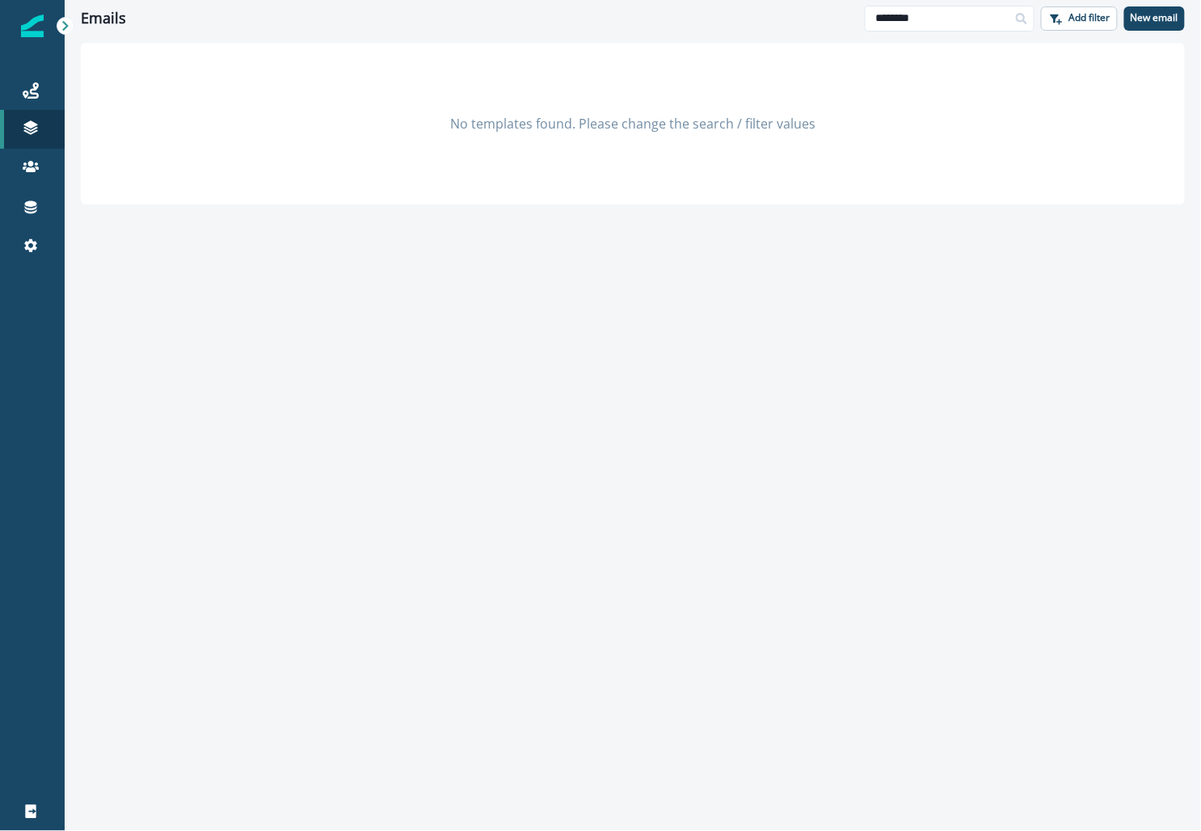
type input "********"
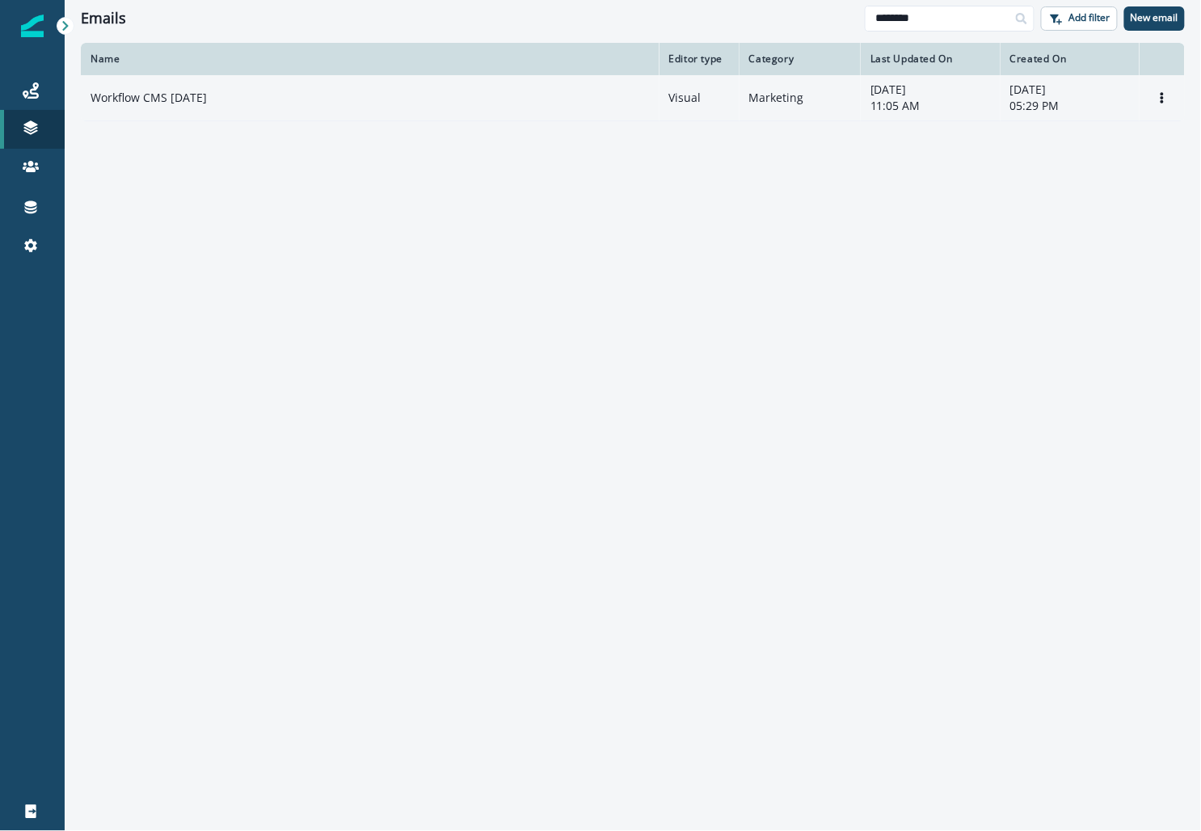
click at [556, 98] on div "Workflow CMS Apr 2024" at bounding box center [369, 98] width 559 height 16
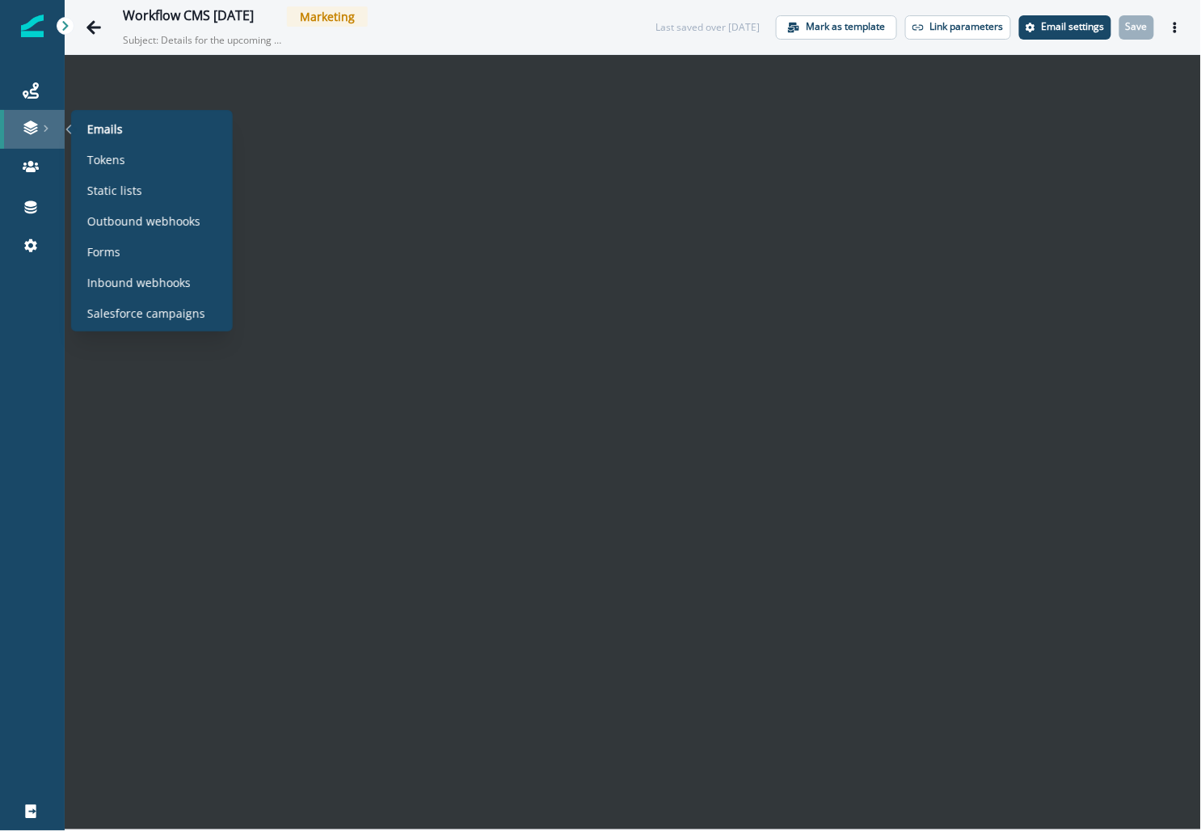
click at [38, 120] on icon at bounding box center [31, 128] width 16 height 16
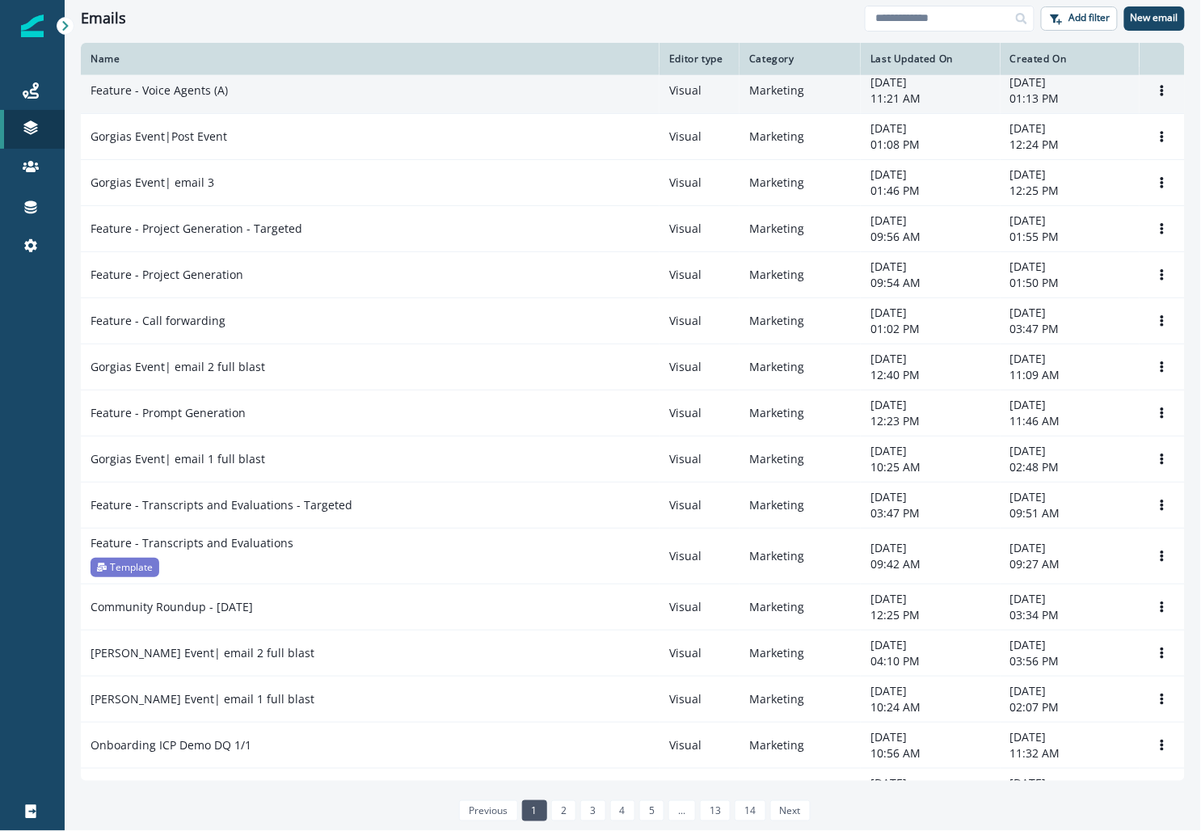
scroll to position [675, 0]
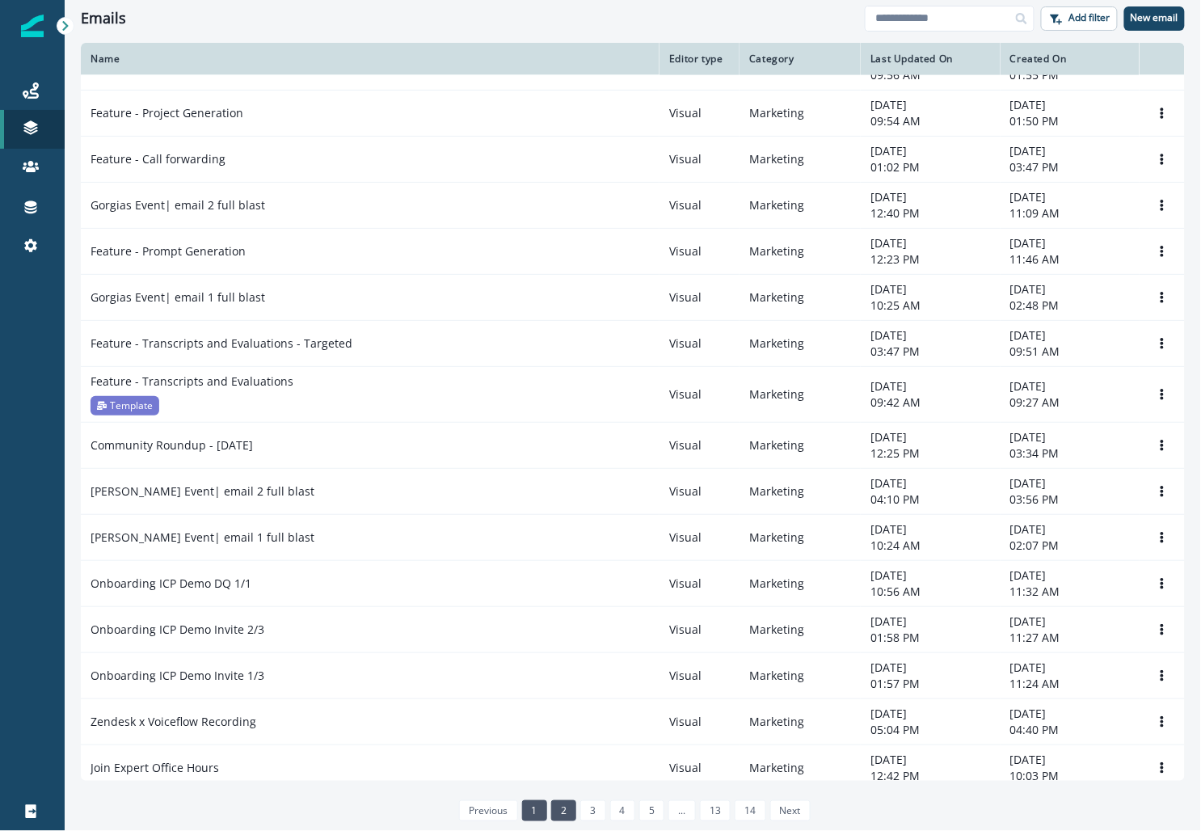
click at [564, 813] on link "2" at bounding box center [563, 810] width 25 height 21
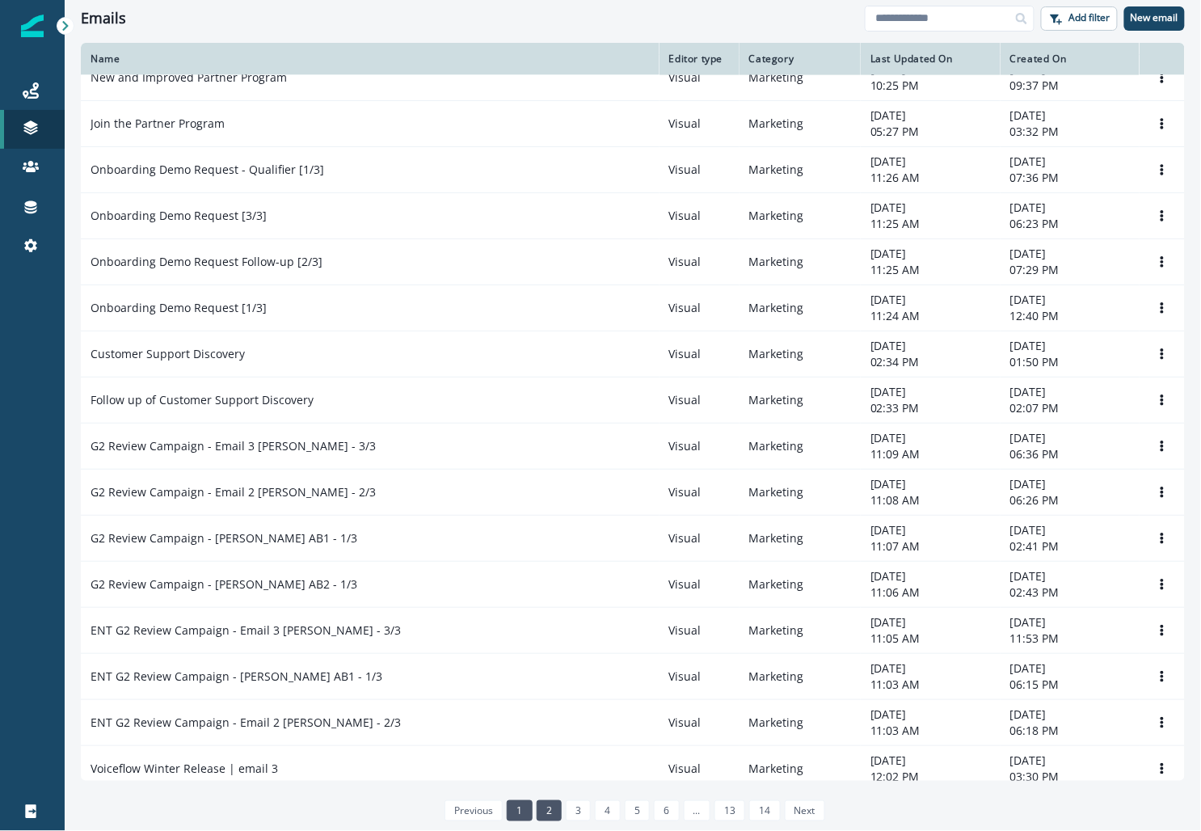
click at [527, 813] on link "1" at bounding box center [519, 810] width 25 height 21
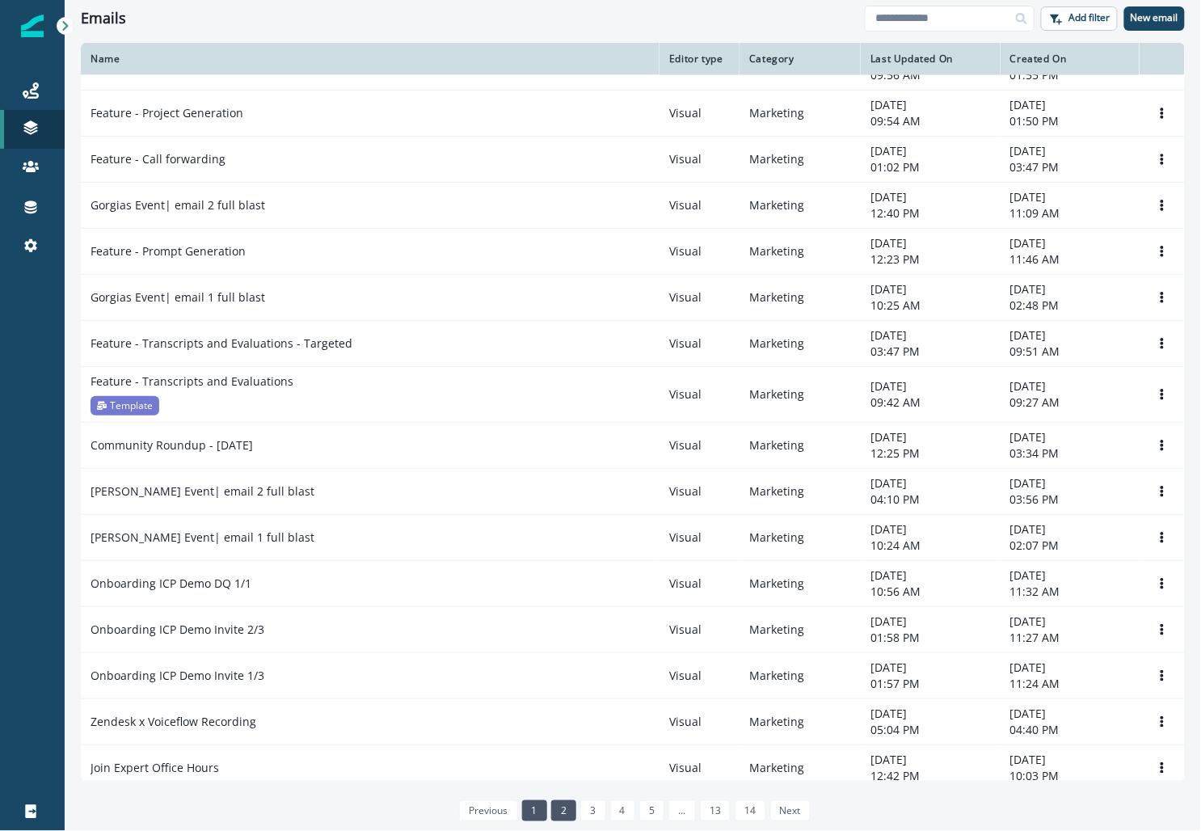
click at [576, 815] on link "2" at bounding box center [563, 810] width 25 height 21
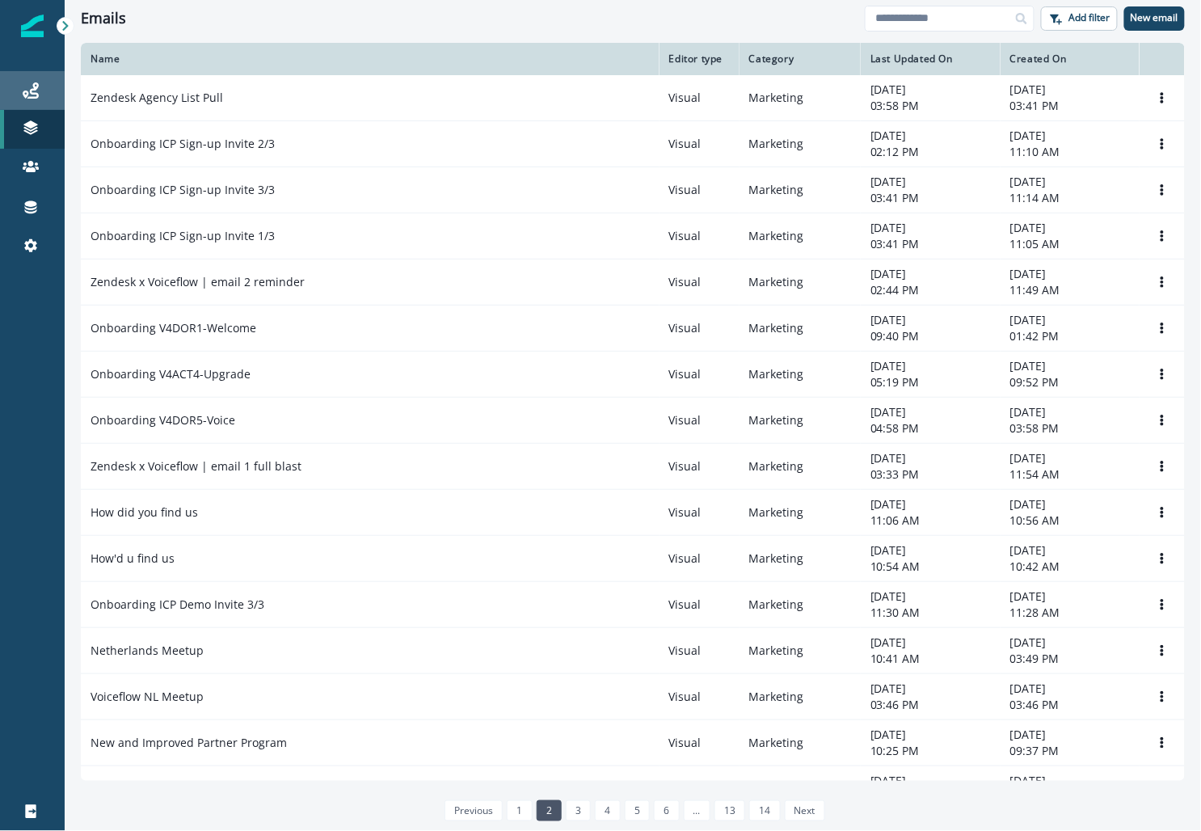
click at [23, 109] on link "Journeys" at bounding box center [32, 90] width 65 height 39
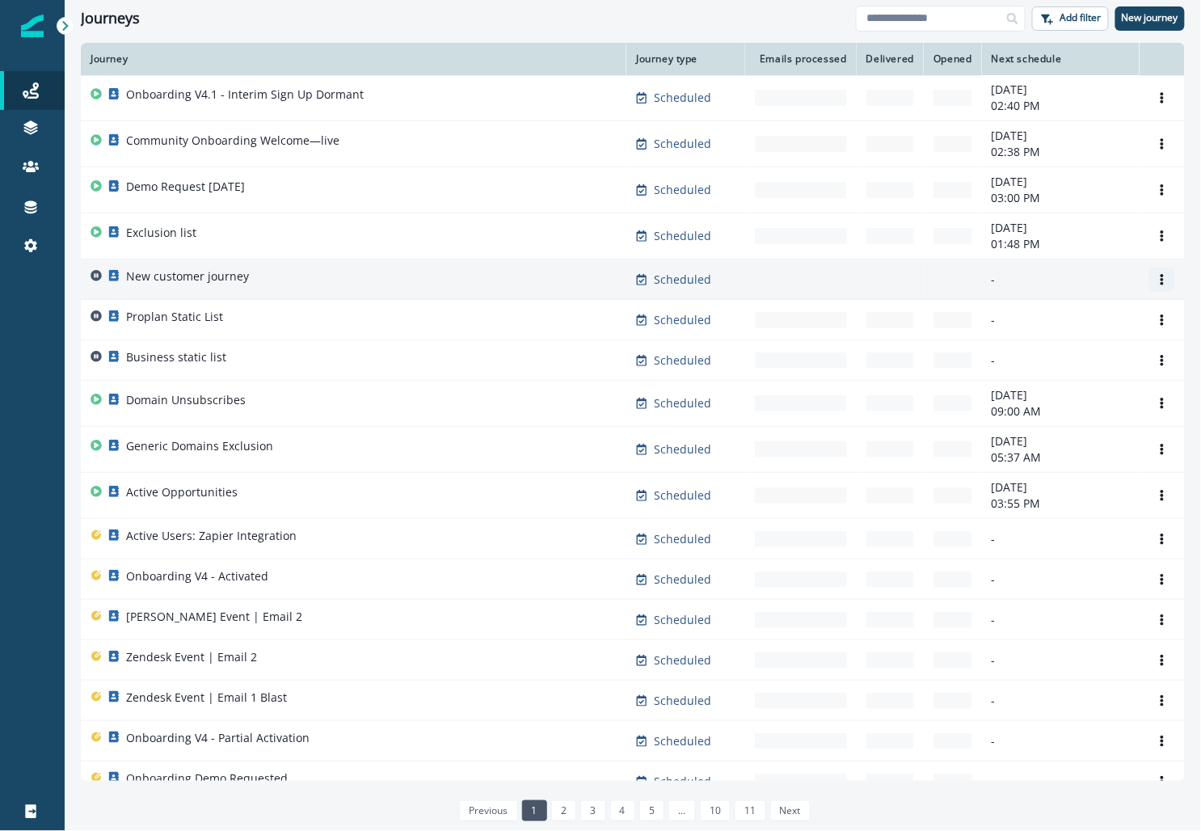
click at [1161, 279] on icon "Options" at bounding box center [1161, 279] width 3 height 11
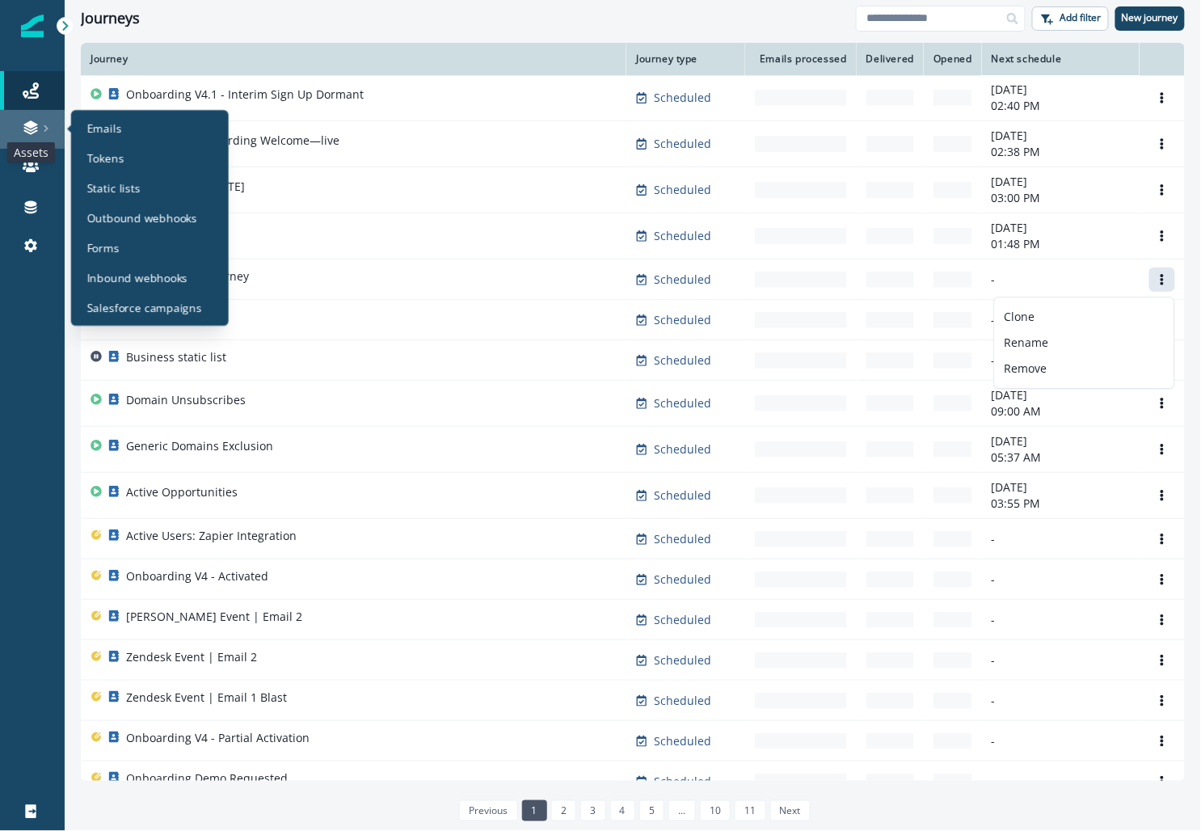
click at [31, 125] on icon at bounding box center [30, 124] width 14 height 8
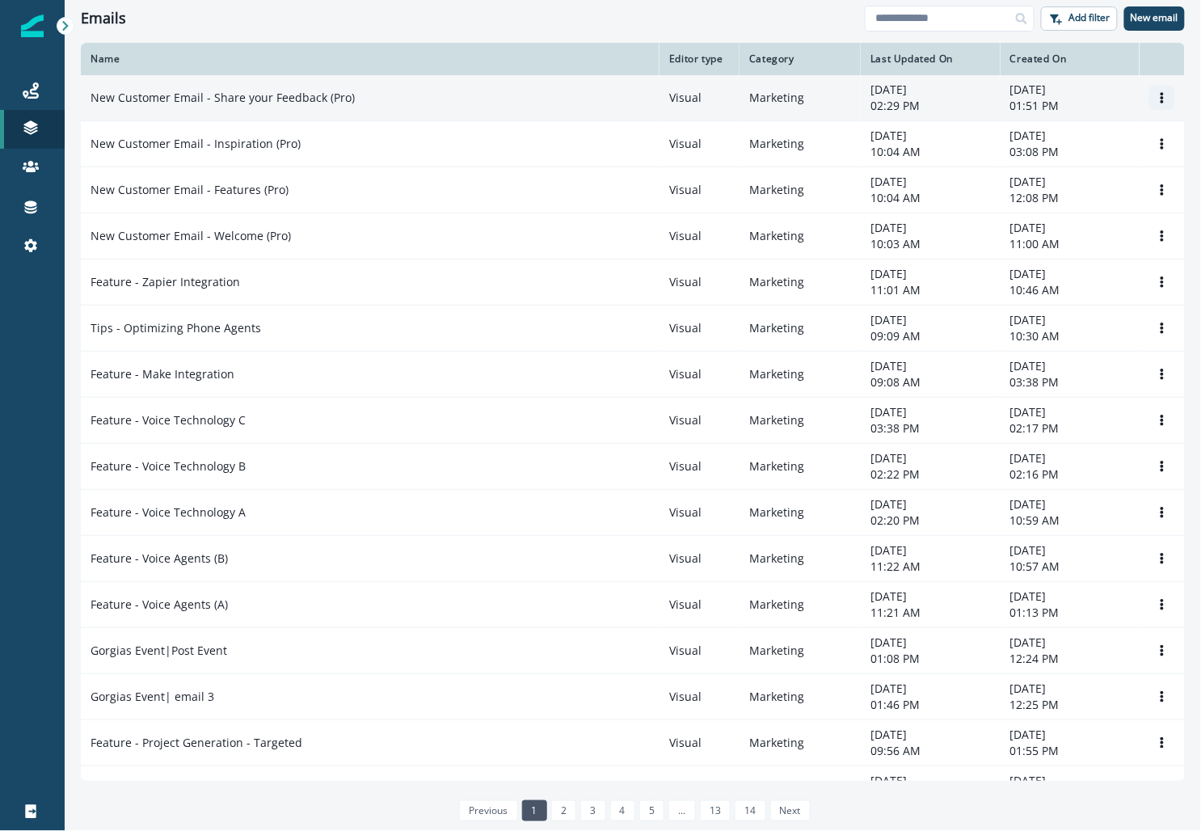
click at [1160, 95] on icon "Options" at bounding box center [1161, 97] width 11 height 11
click at [1065, 137] on button "Clone" at bounding box center [1084, 137] width 179 height 26
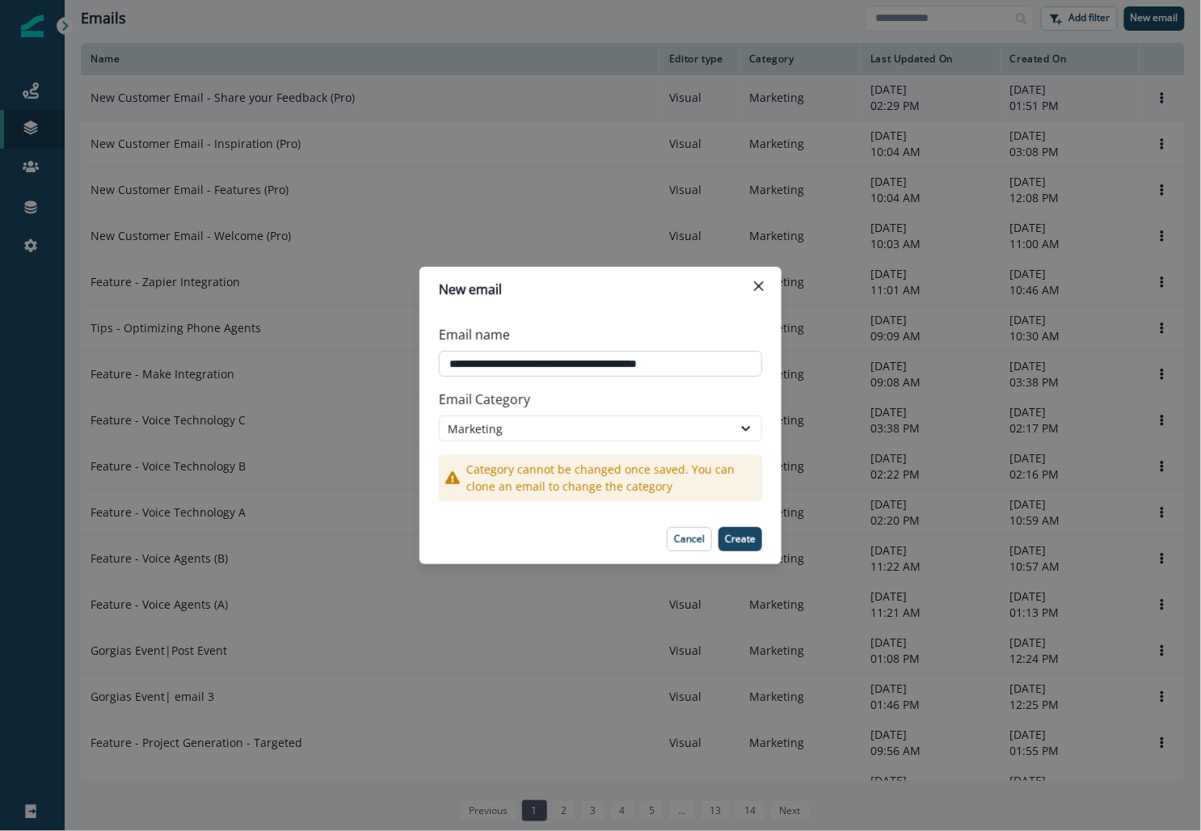
drag, startPoint x: 574, startPoint y: 368, endPoint x: 680, endPoint y: 367, distance: 105.8
click at [680, 367] on input "**********" at bounding box center [600, 364] width 323 height 26
type input "**********"
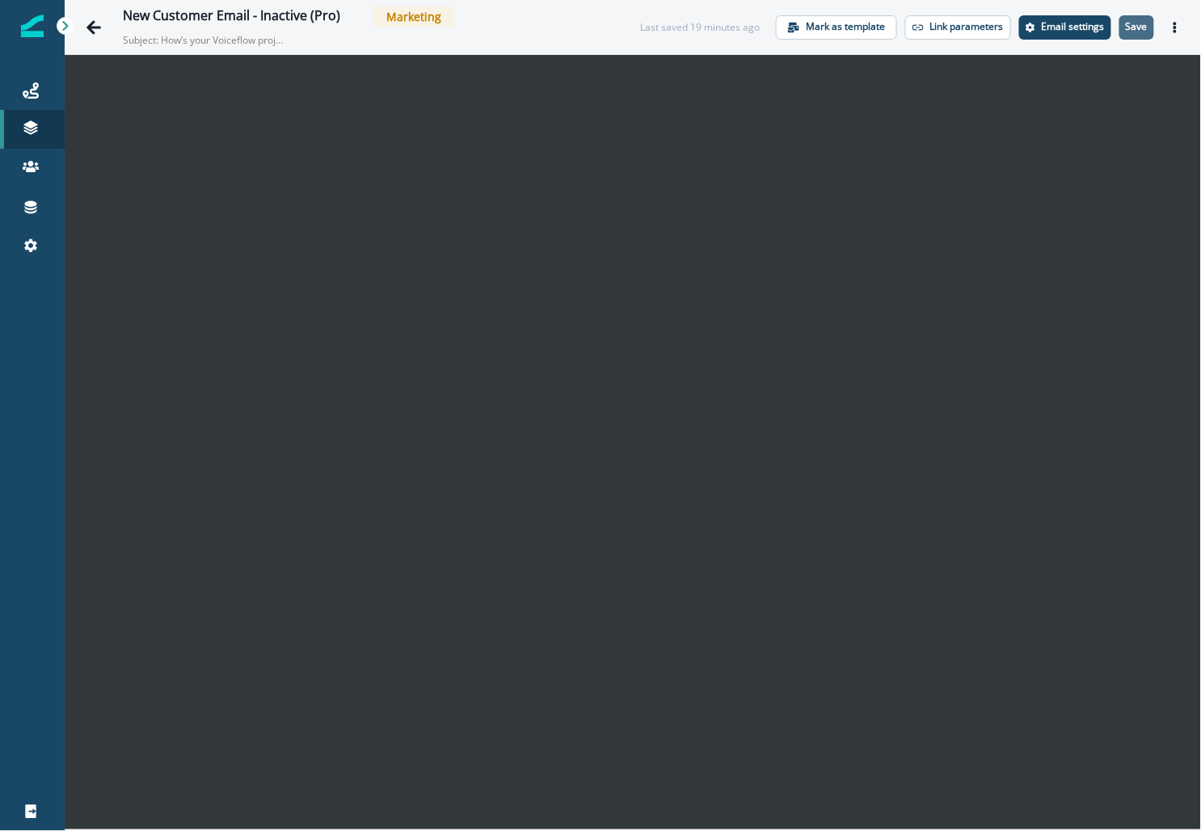
click at [1133, 29] on p "Save" at bounding box center [1137, 26] width 22 height 11
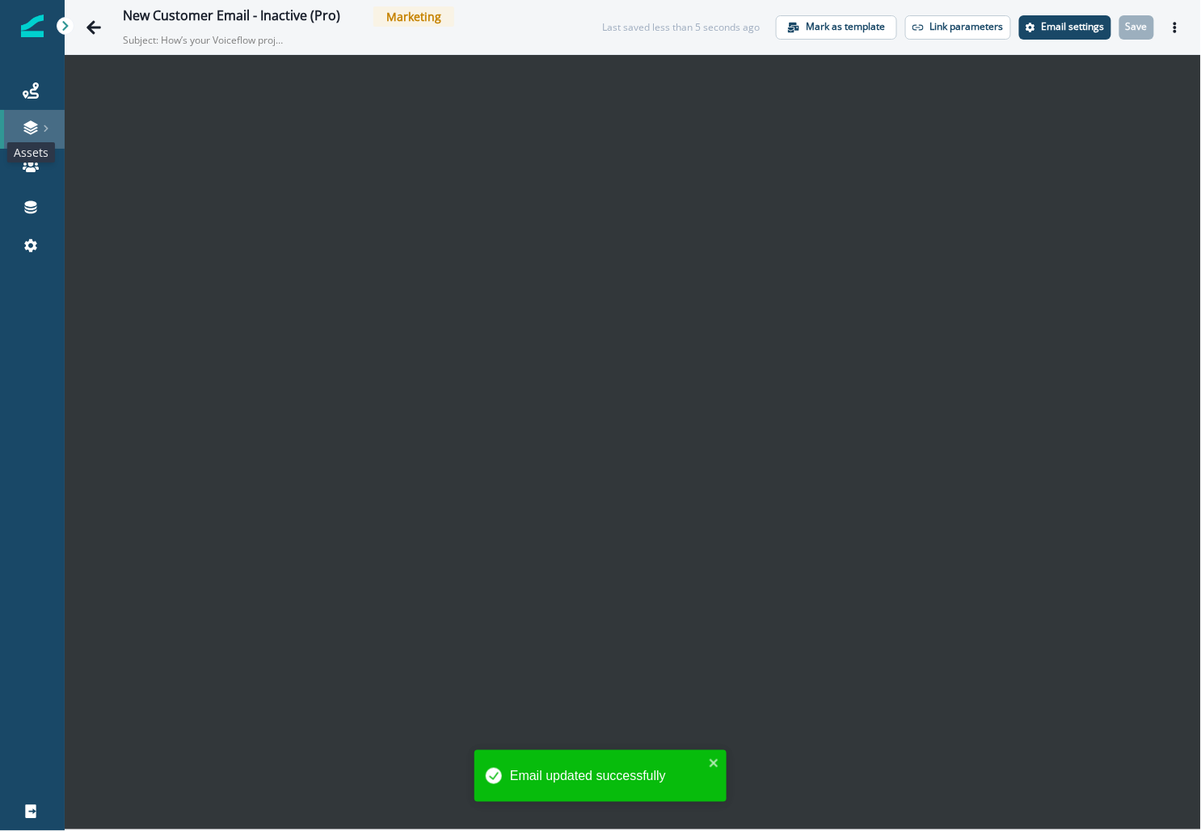
click at [35, 128] on icon at bounding box center [30, 129] width 14 height 5
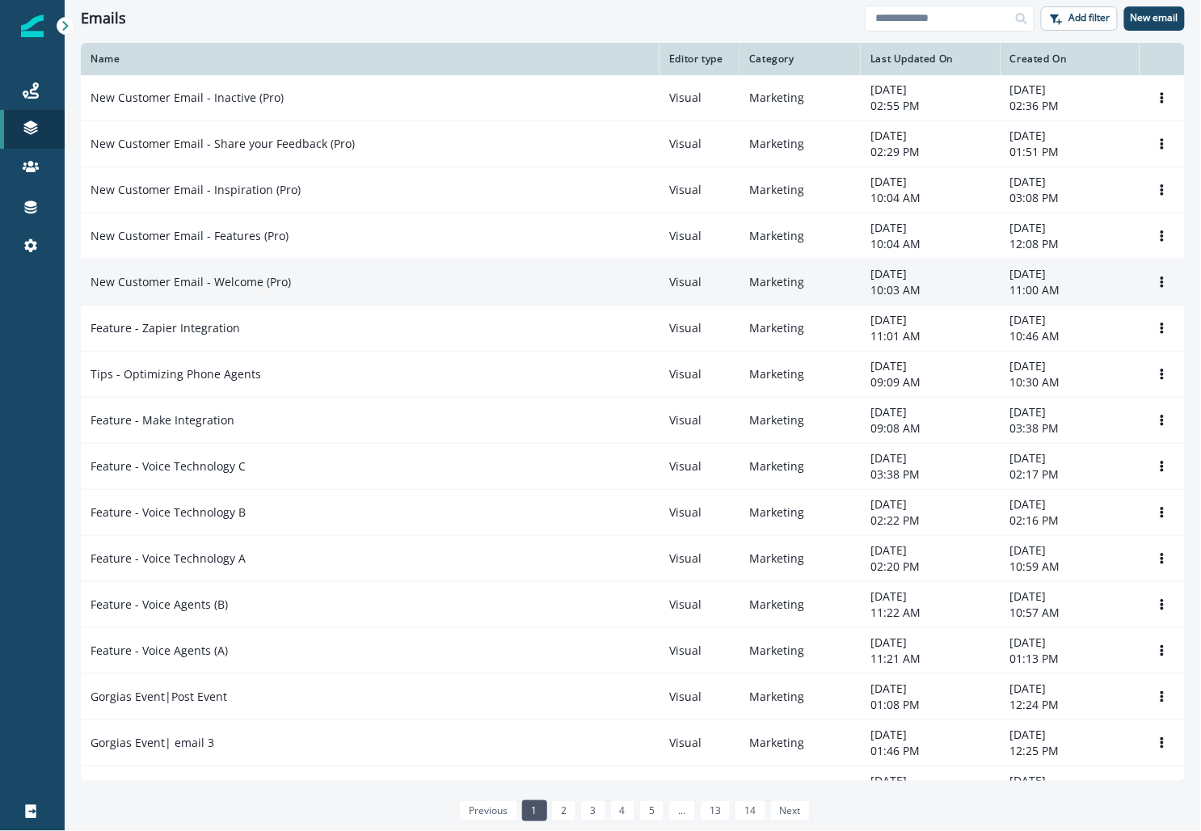
click at [220, 280] on p "New Customer Email - Welcome (Pro)" at bounding box center [190, 282] width 200 height 16
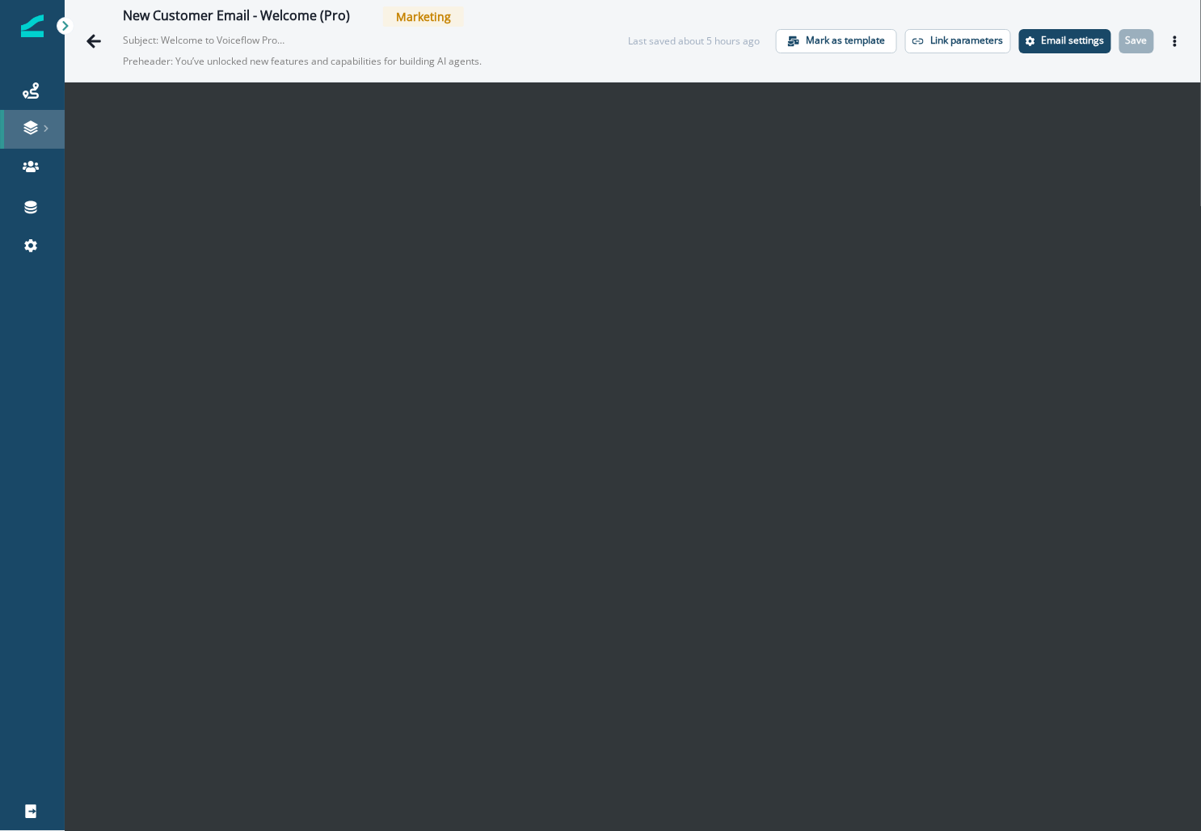
click at [32, 134] on icon at bounding box center [31, 128] width 16 height 16
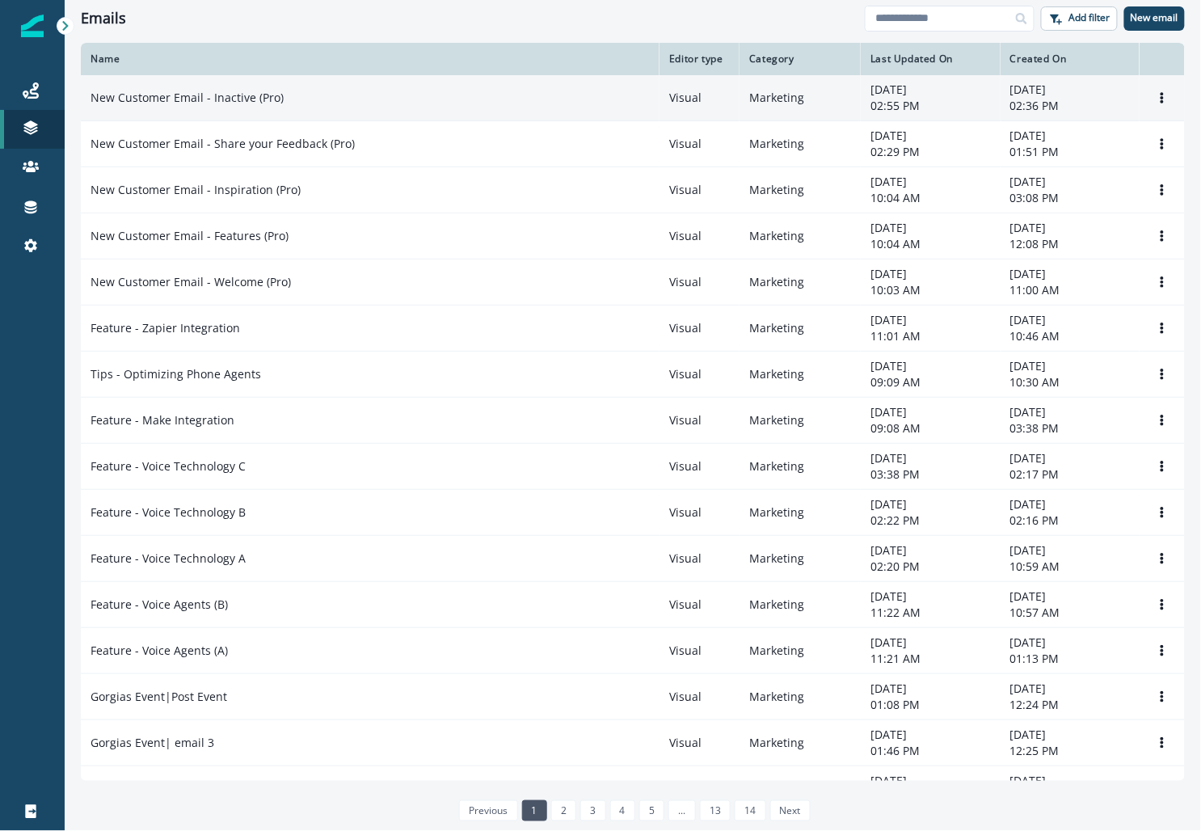
click at [217, 95] on p "New Customer Email - Inactive (Pro)" at bounding box center [186, 98] width 193 height 16
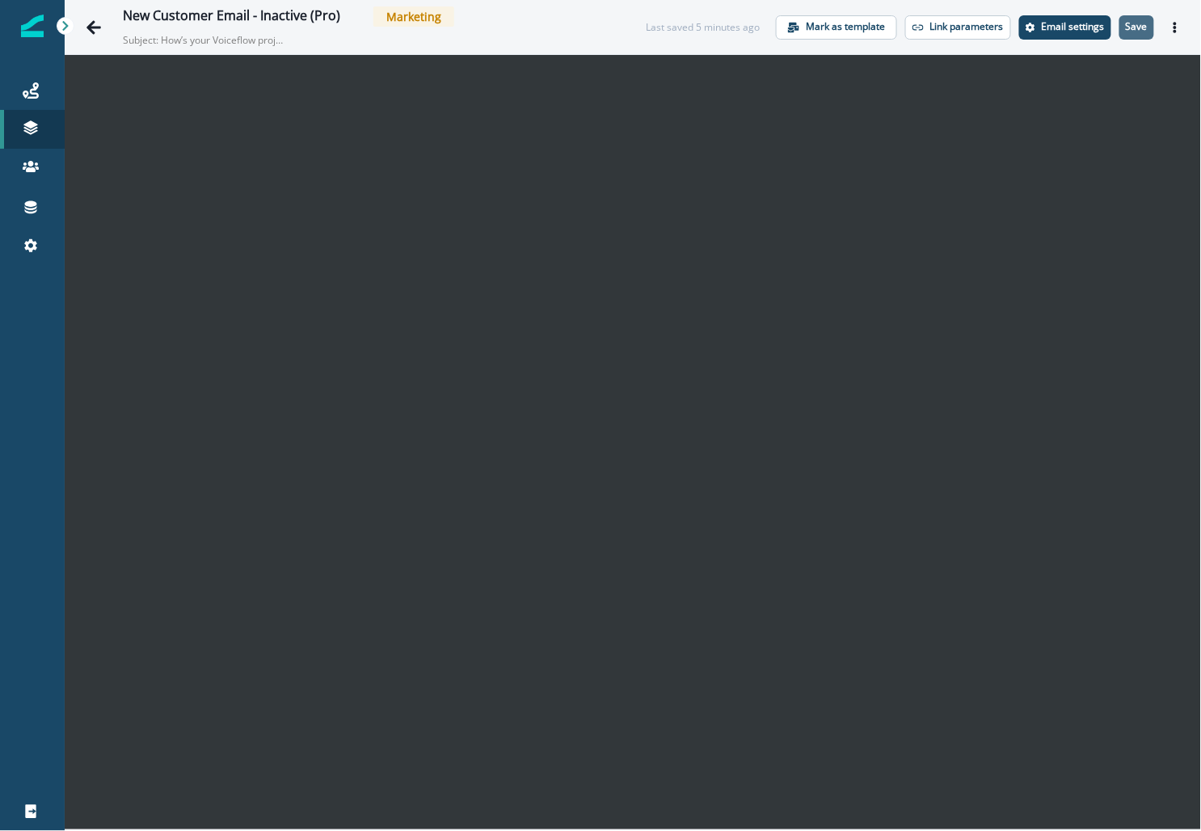
click at [1147, 19] on button "Save" at bounding box center [1136, 27] width 35 height 24
click at [1058, 25] on p "Email settings" at bounding box center [1073, 26] width 63 height 11
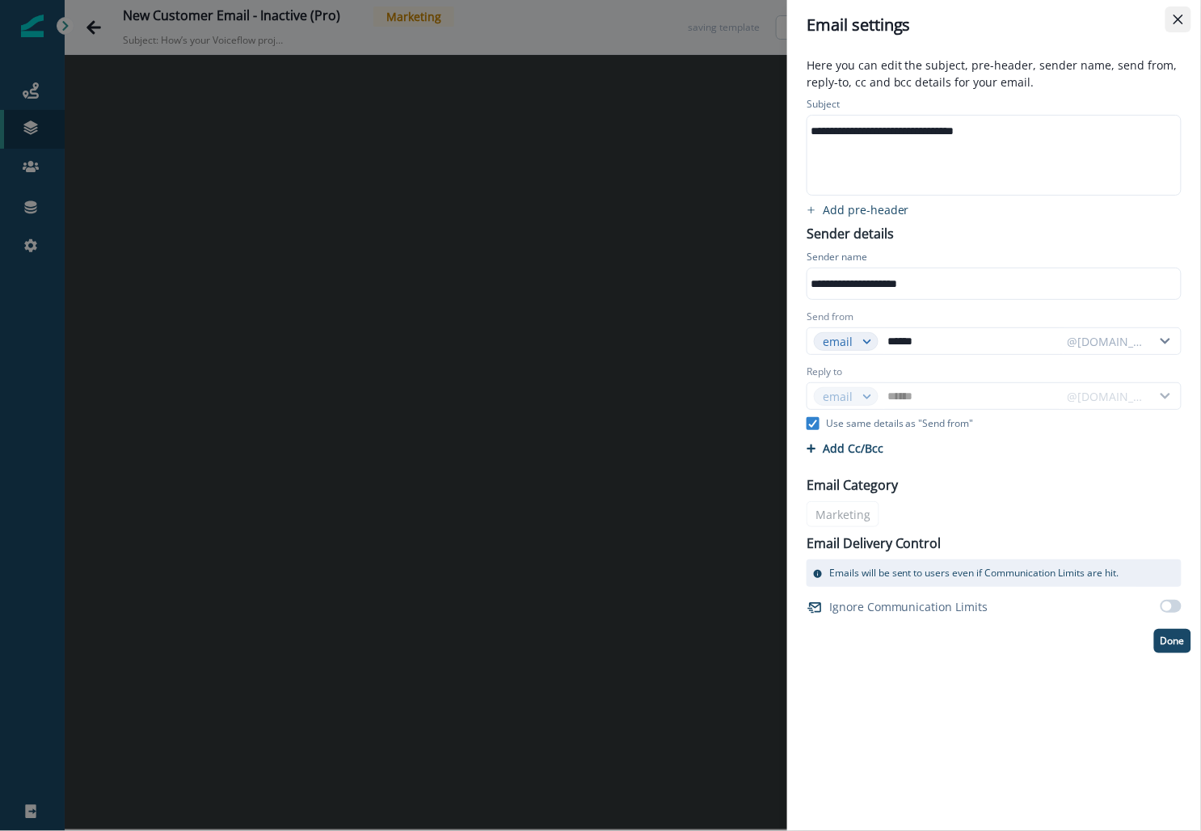
click at [1177, 20] on icon "Close" at bounding box center [1178, 20] width 10 height 10
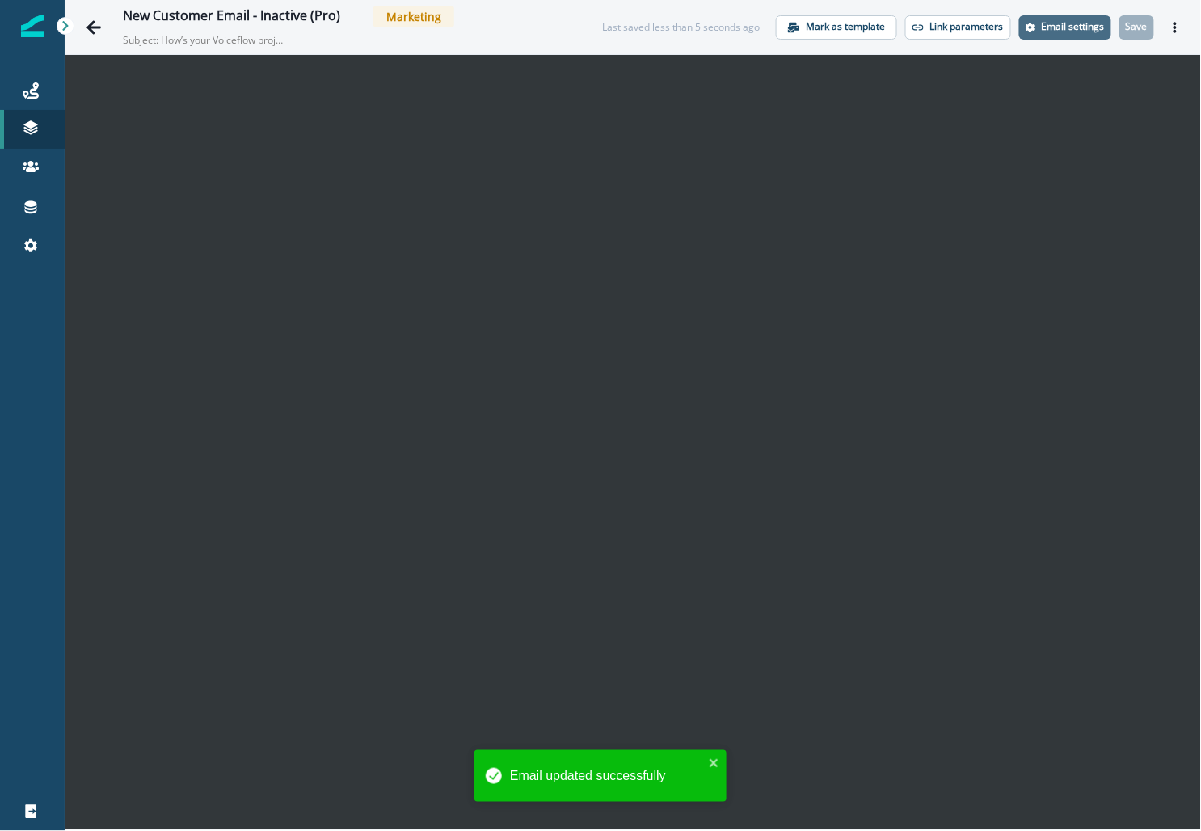
click at [1065, 25] on p "Email settings" at bounding box center [1073, 26] width 63 height 11
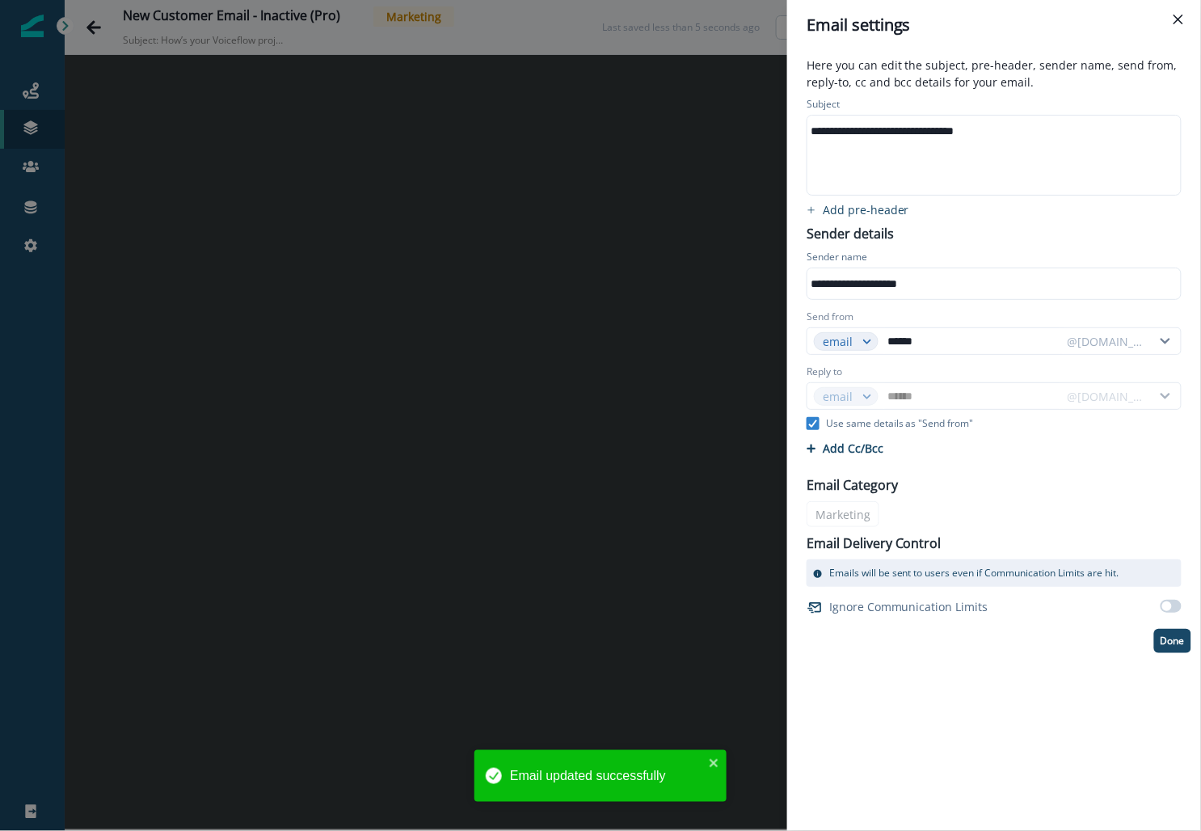
click at [879, 126] on div "**********" at bounding box center [993, 131] width 372 height 24
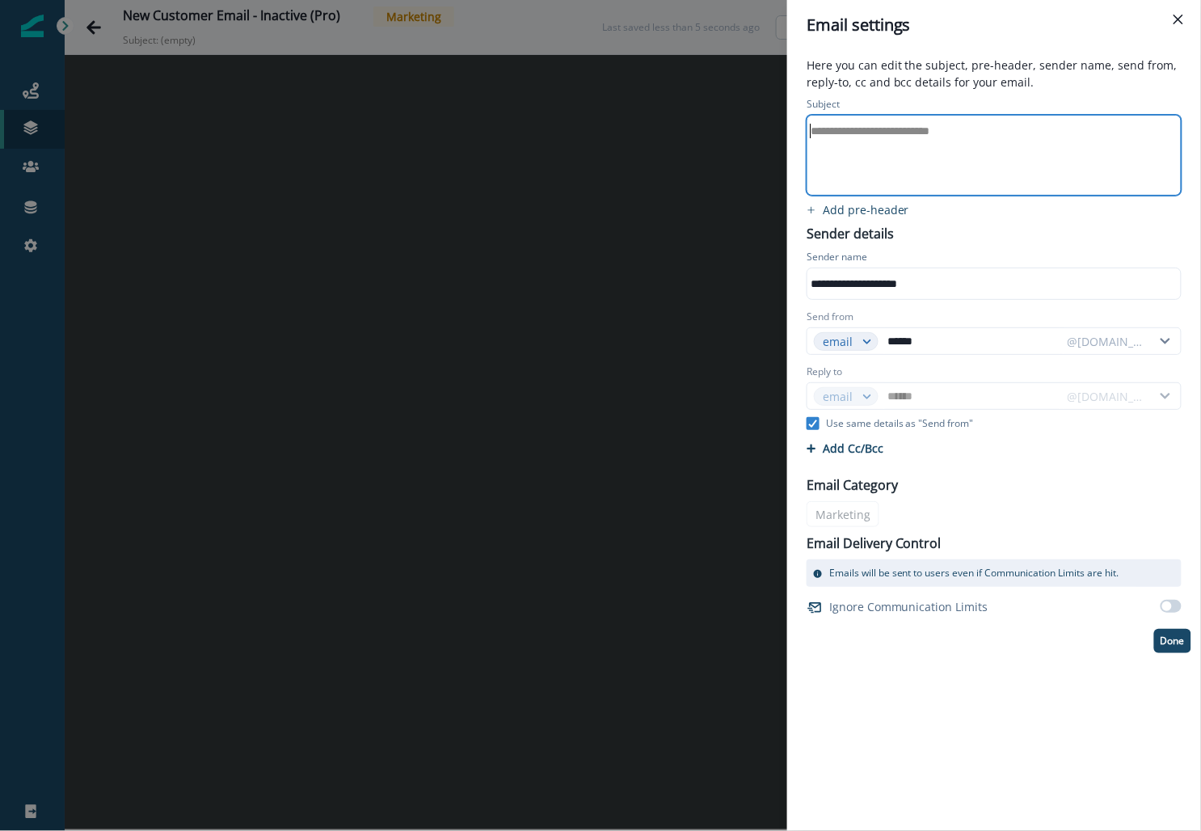
click at [339, 149] on div "**********" at bounding box center [600, 415] width 1201 height 831
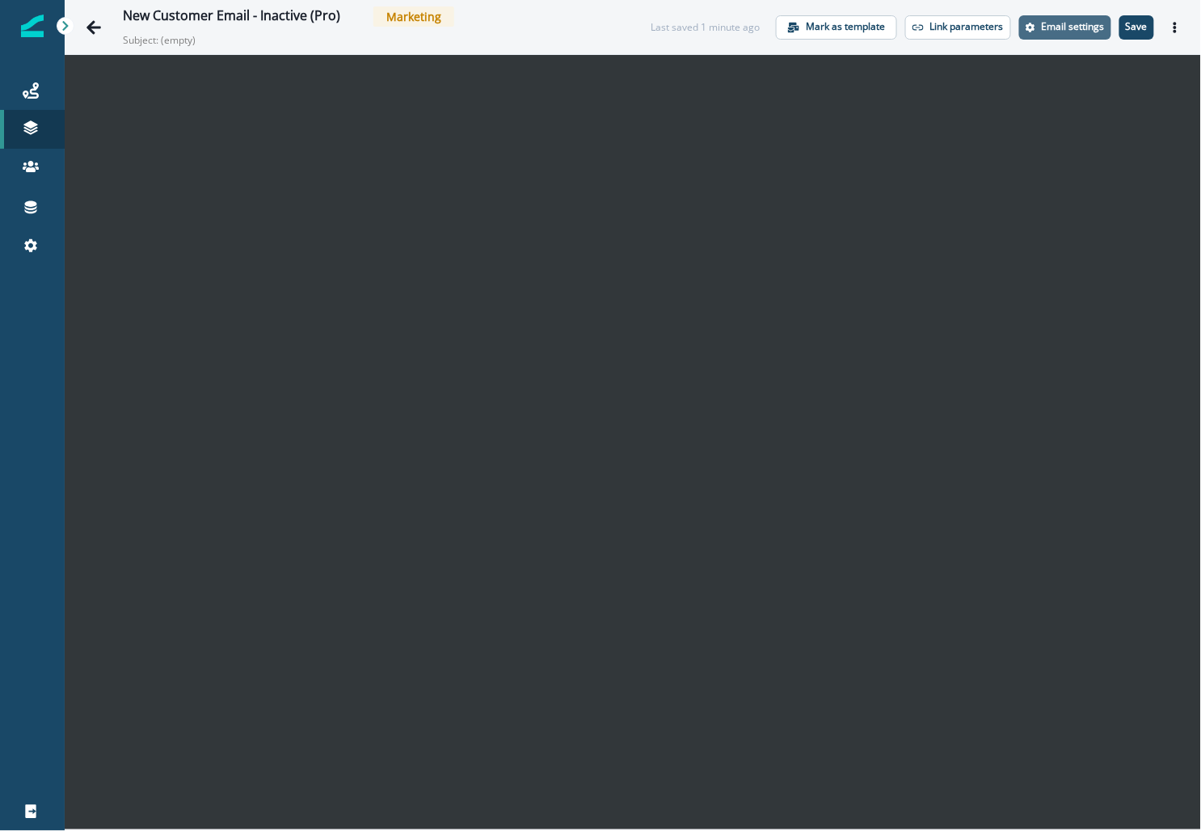
click at [1070, 27] on p "Email settings" at bounding box center [1073, 26] width 63 height 11
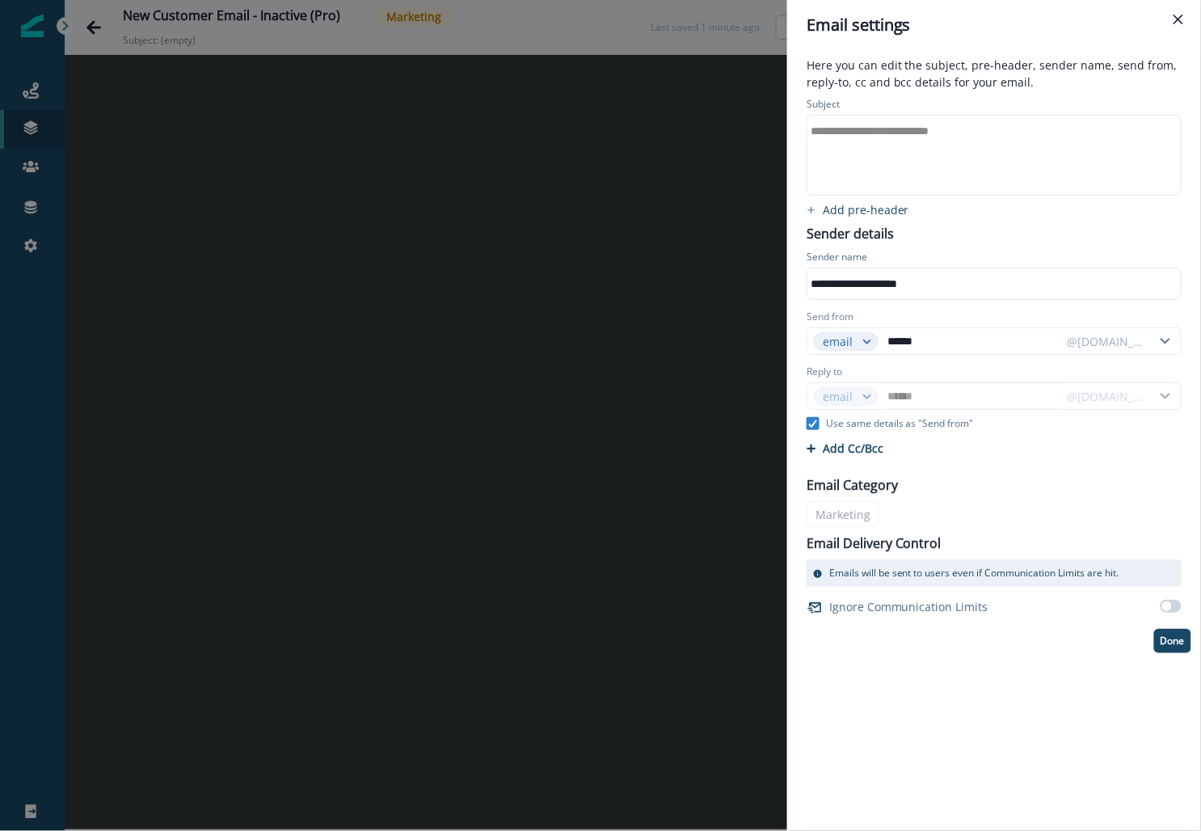
click at [869, 132] on div "**********" at bounding box center [992, 131] width 371 height 24
click at [1168, 637] on p "Done" at bounding box center [1172, 640] width 24 height 11
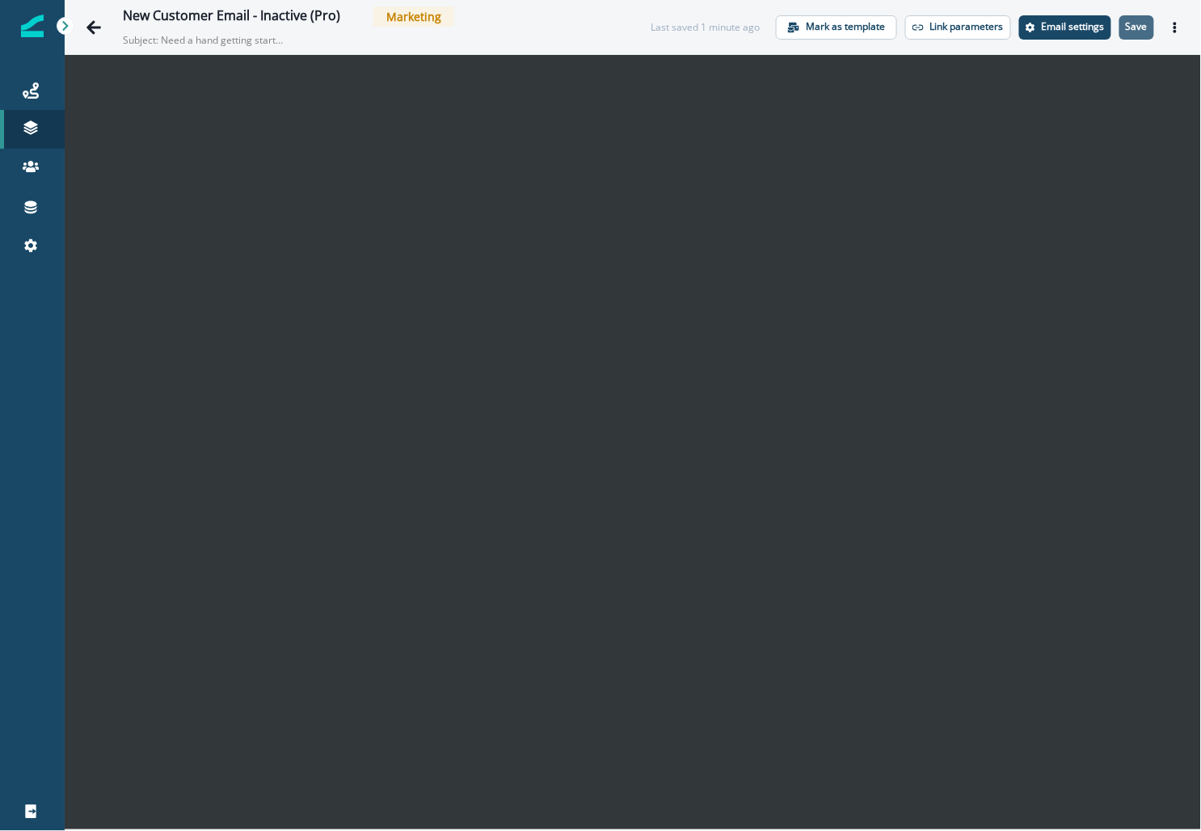
click at [1144, 24] on p "Save" at bounding box center [1137, 26] width 22 height 11
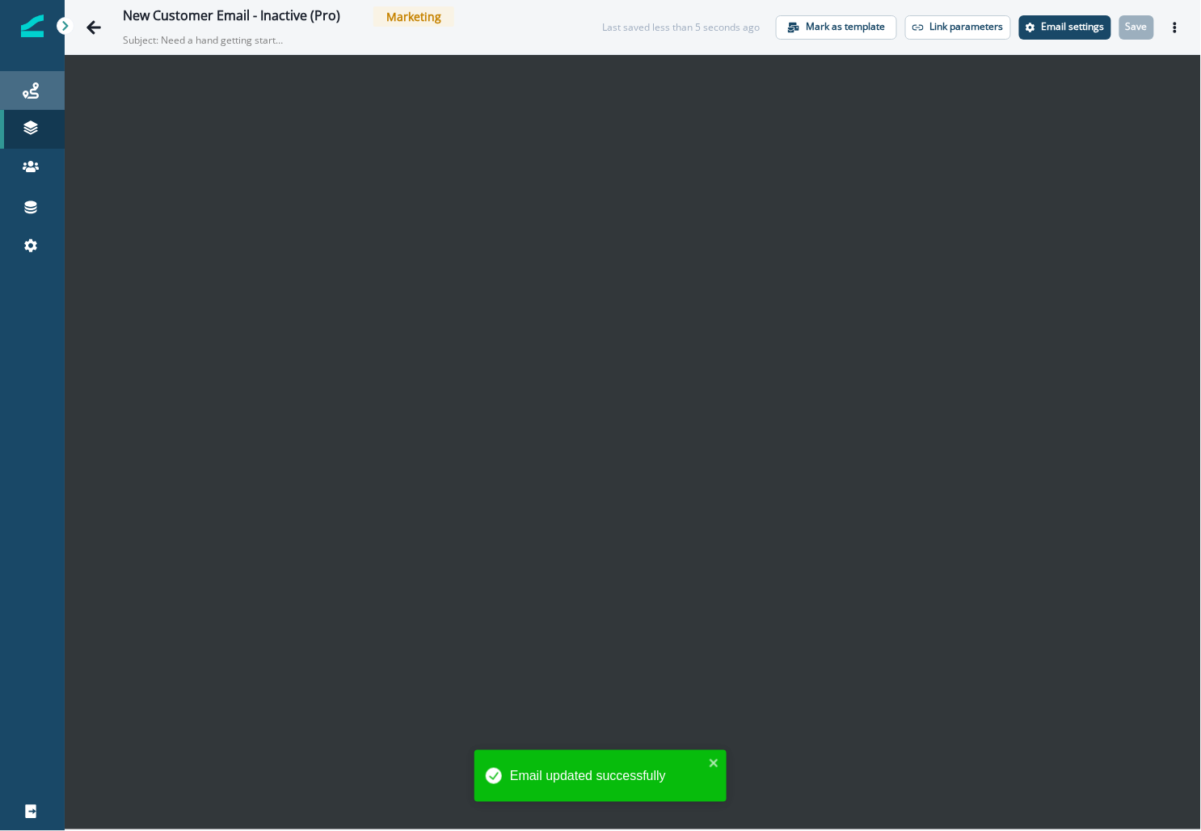
click at [42, 94] on div "Journeys" at bounding box center [32, 90] width 52 height 19
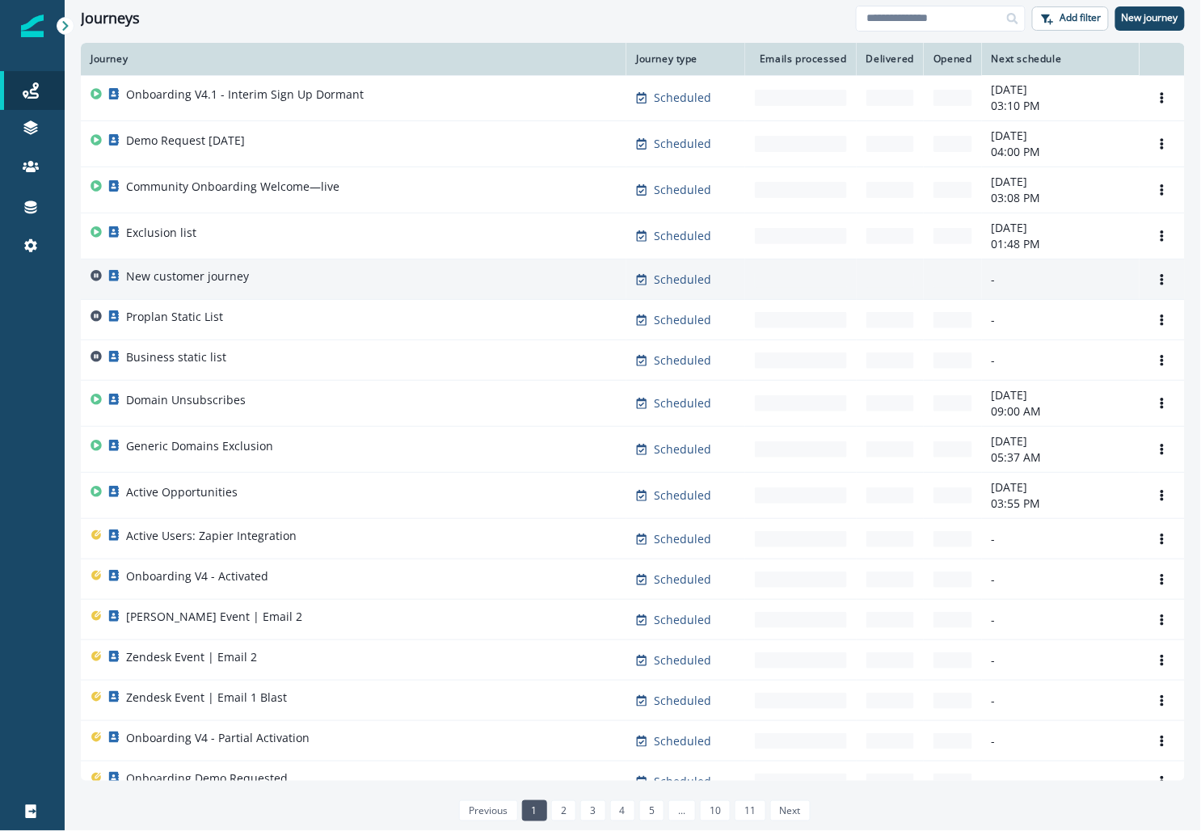
click at [174, 286] on div "New customer journey" at bounding box center [187, 279] width 123 height 23
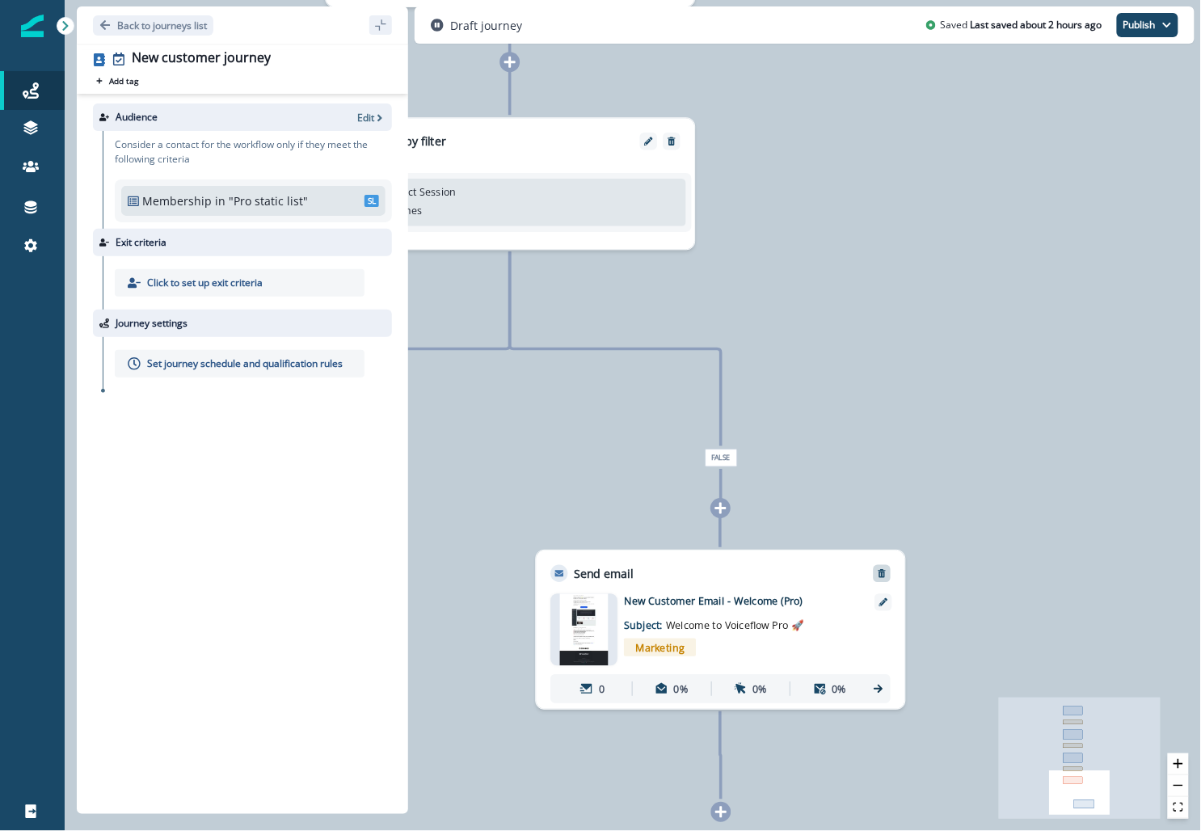
click at [878, 570] on icon "Remove" at bounding box center [881, 573] width 7 height 8
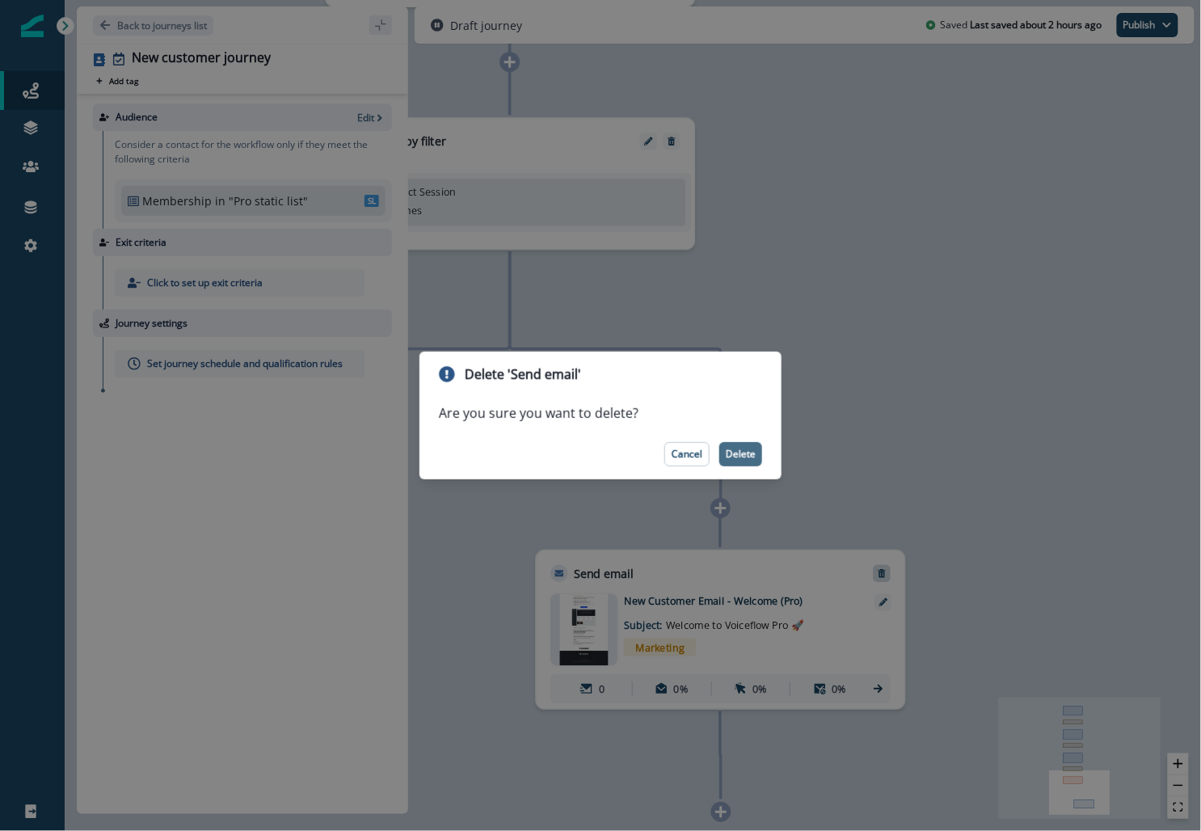
click at [744, 449] on p "Delete" at bounding box center [741, 453] width 30 height 11
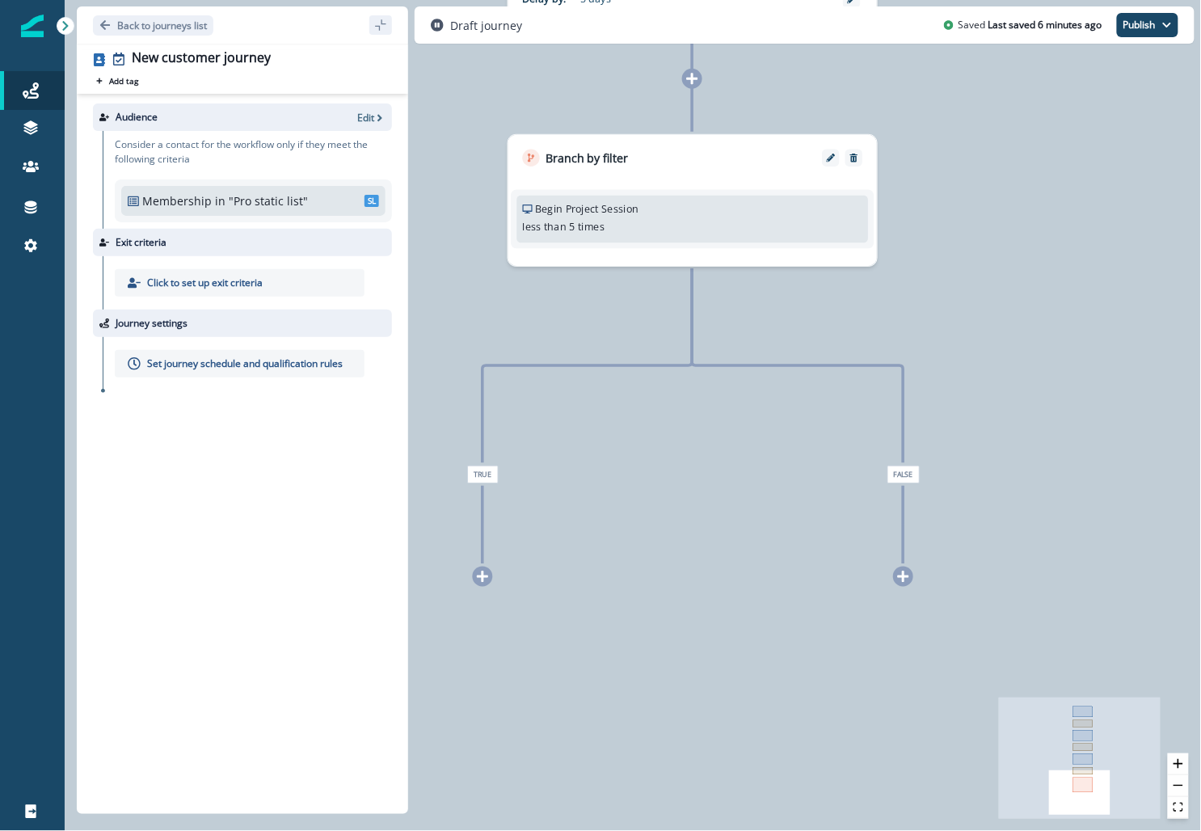
click at [900, 575] on icon at bounding box center [903, 575] width 11 height 11
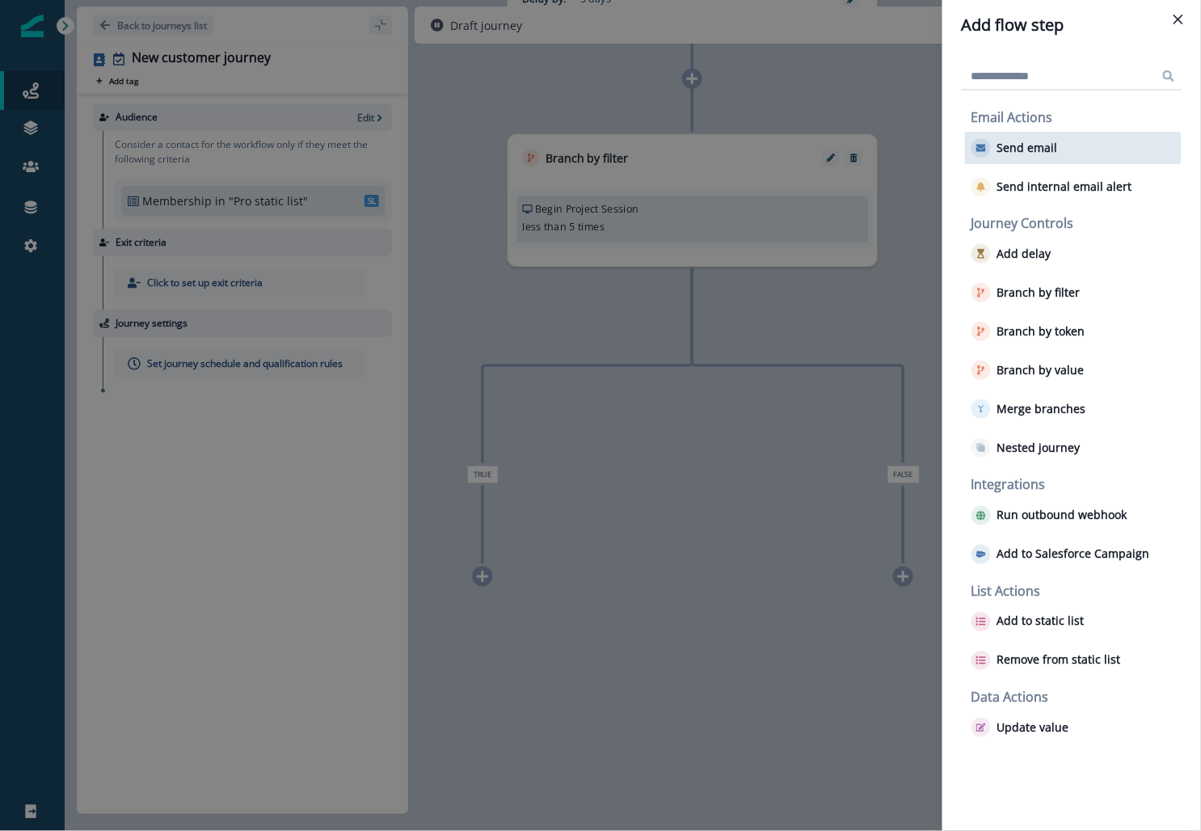
click at [1000, 151] on p "Send email" at bounding box center [1027, 148] width 61 height 14
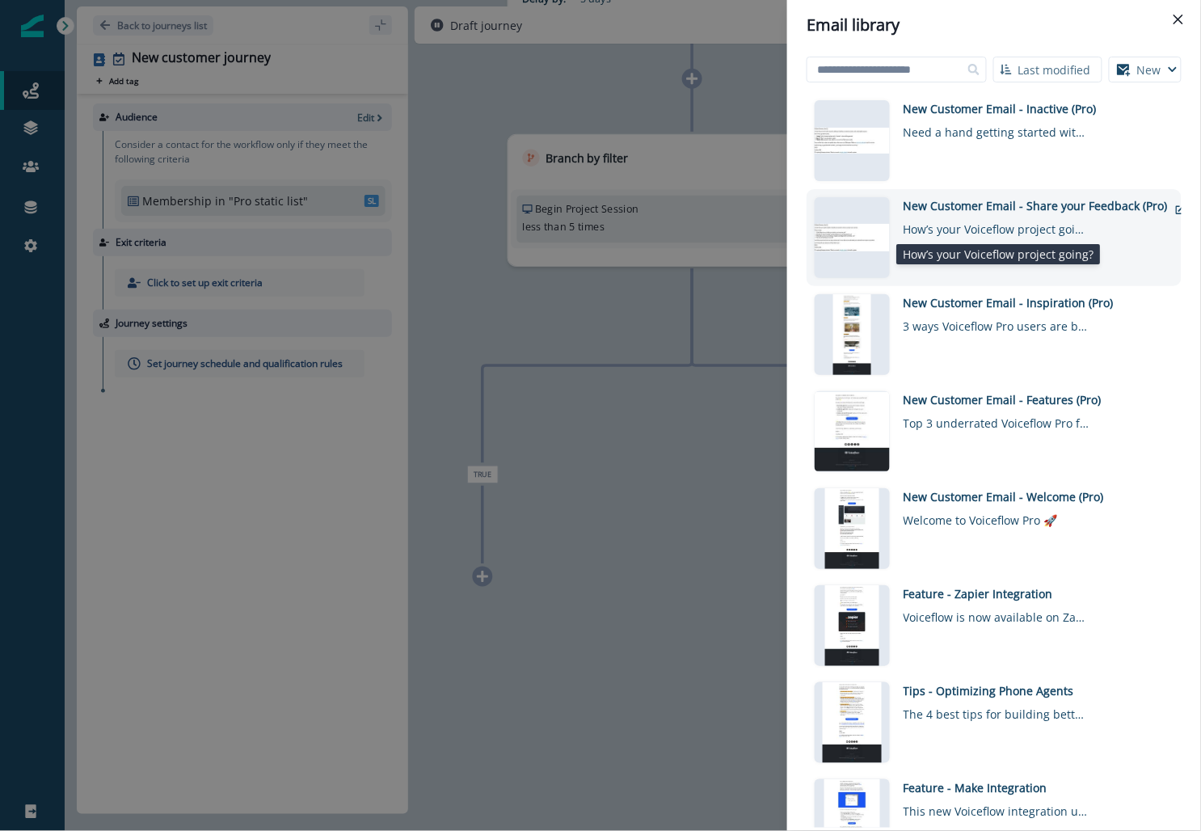
click at [960, 228] on div "How’s your Voiceflow project going?" at bounding box center [996, 225] width 186 height 23
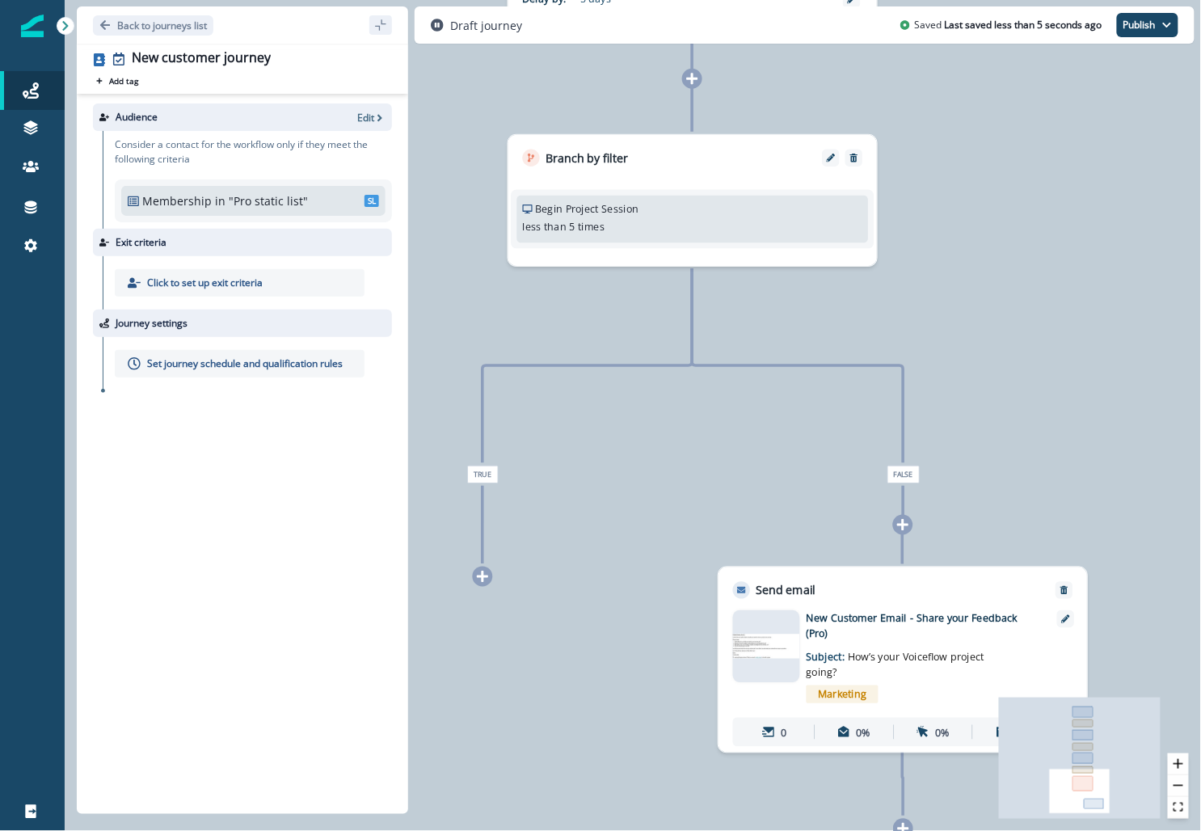
click at [480, 574] on icon at bounding box center [482, 575] width 11 height 11
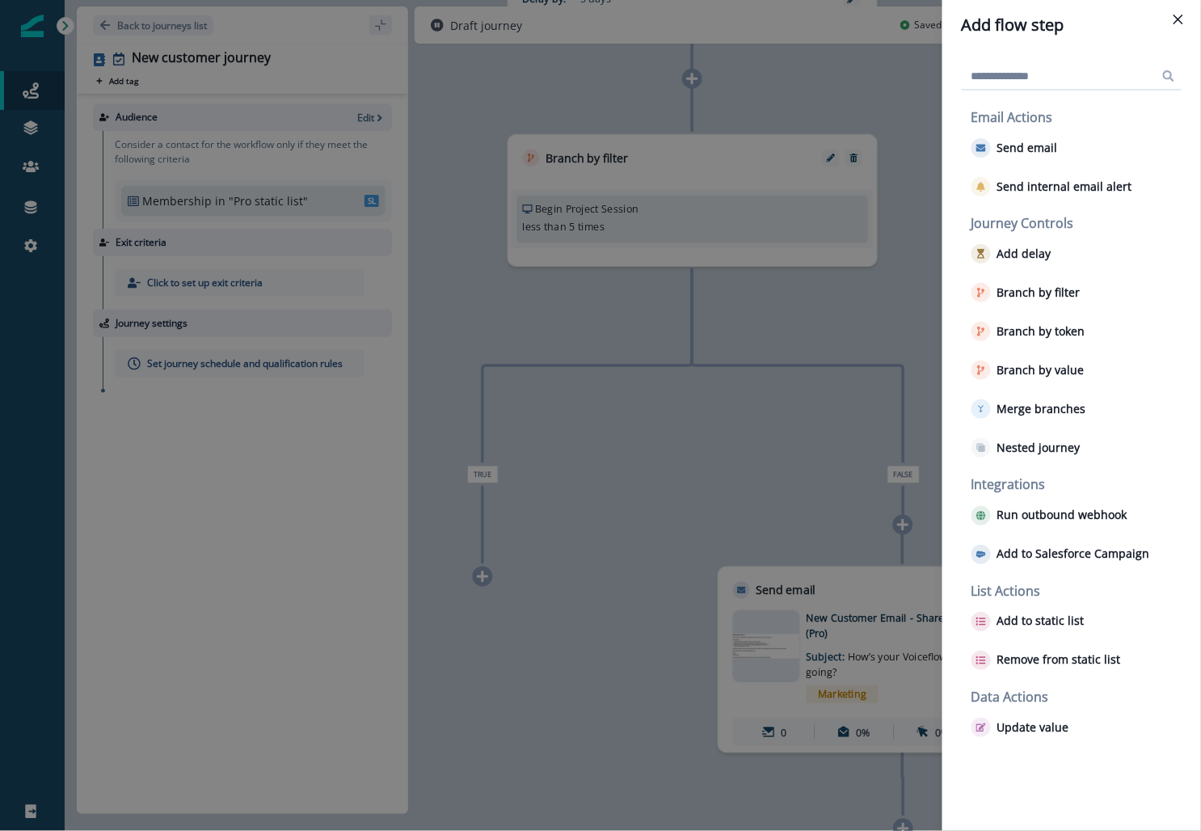
click at [781, 463] on div "Add flow step Email Actions Send email Send internal email alert Journey Contro…" at bounding box center [600, 415] width 1201 height 831
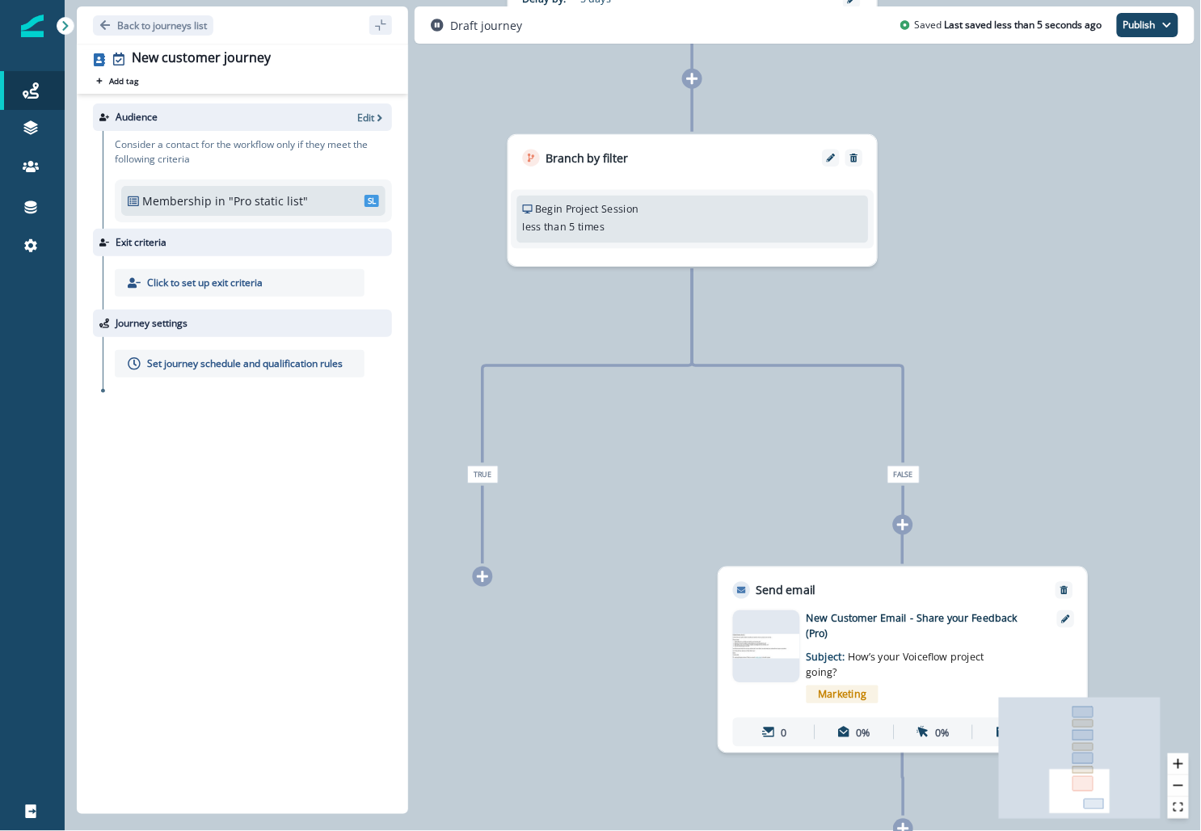
click at [478, 573] on icon at bounding box center [482, 576] width 13 height 13
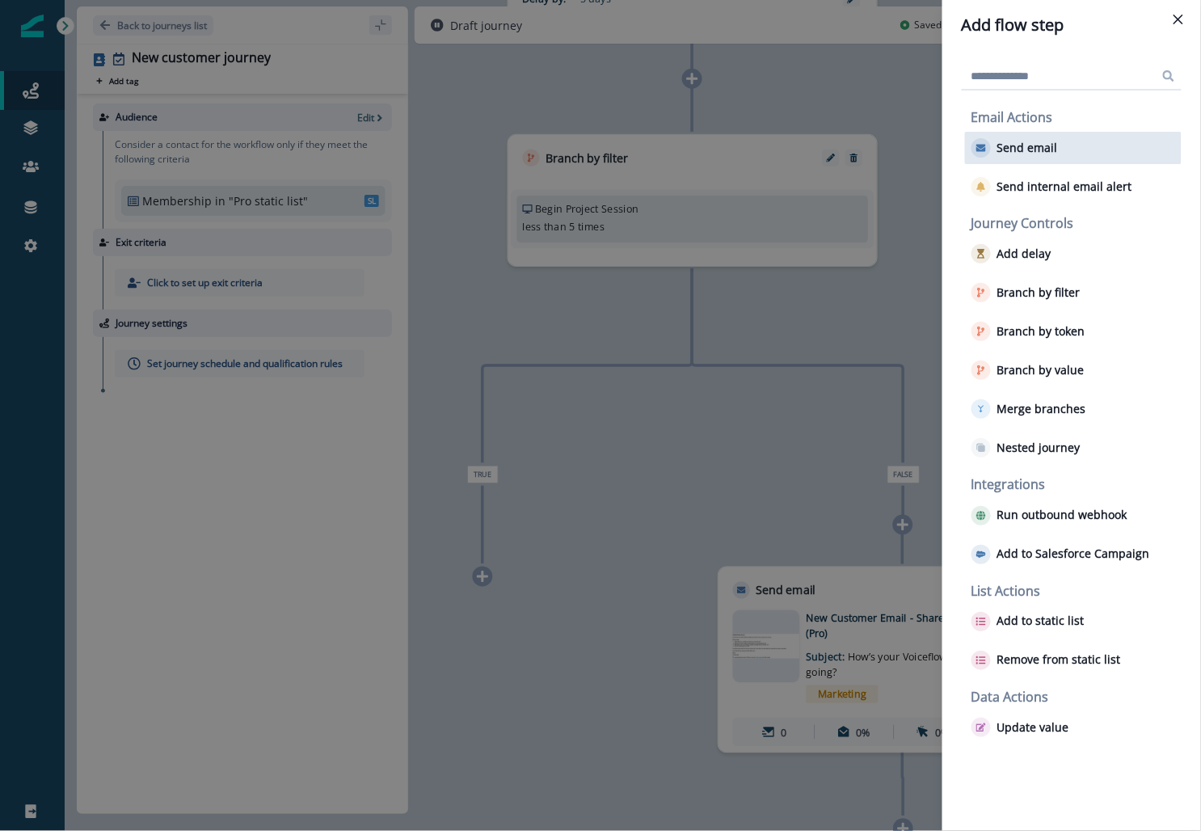
click at [1040, 145] on p "Send email" at bounding box center [1027, 148] width 61 height 14
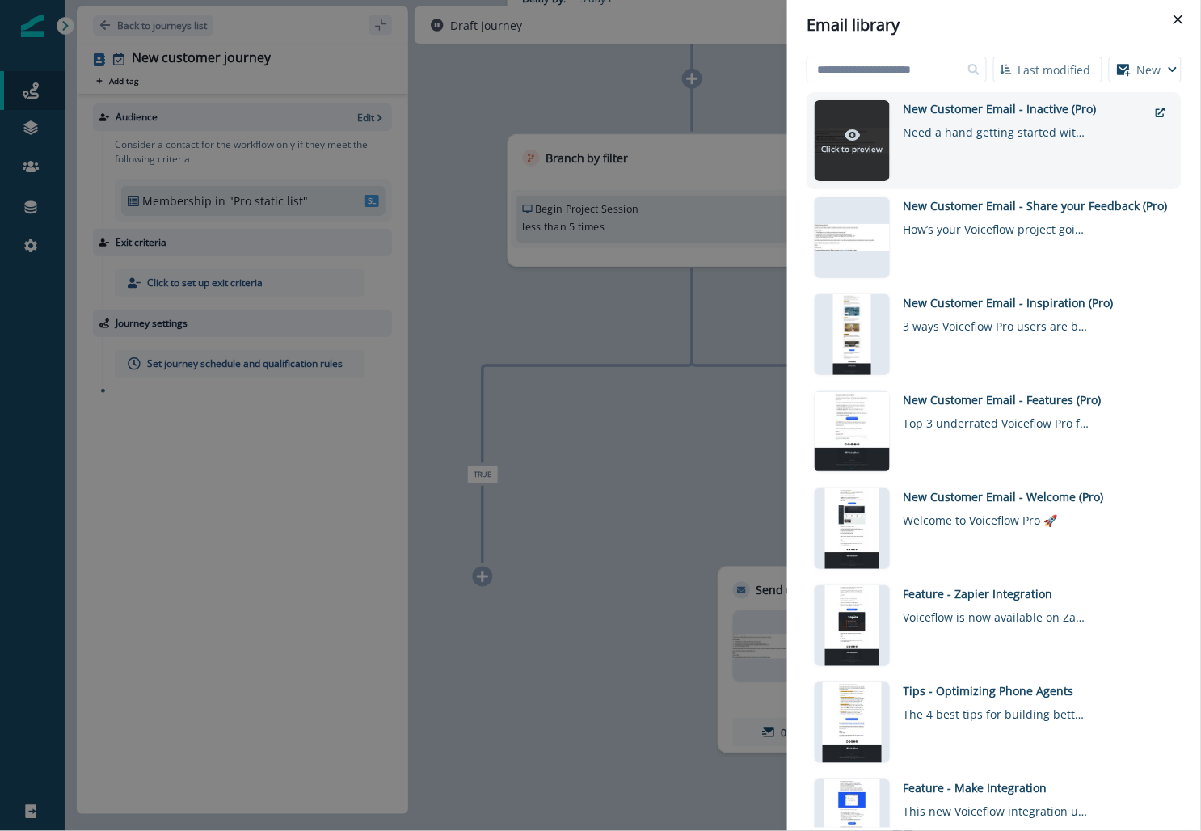
click at [869, 137] on div "Click to preview" at bounding box center [852, 141] width 61 height 28
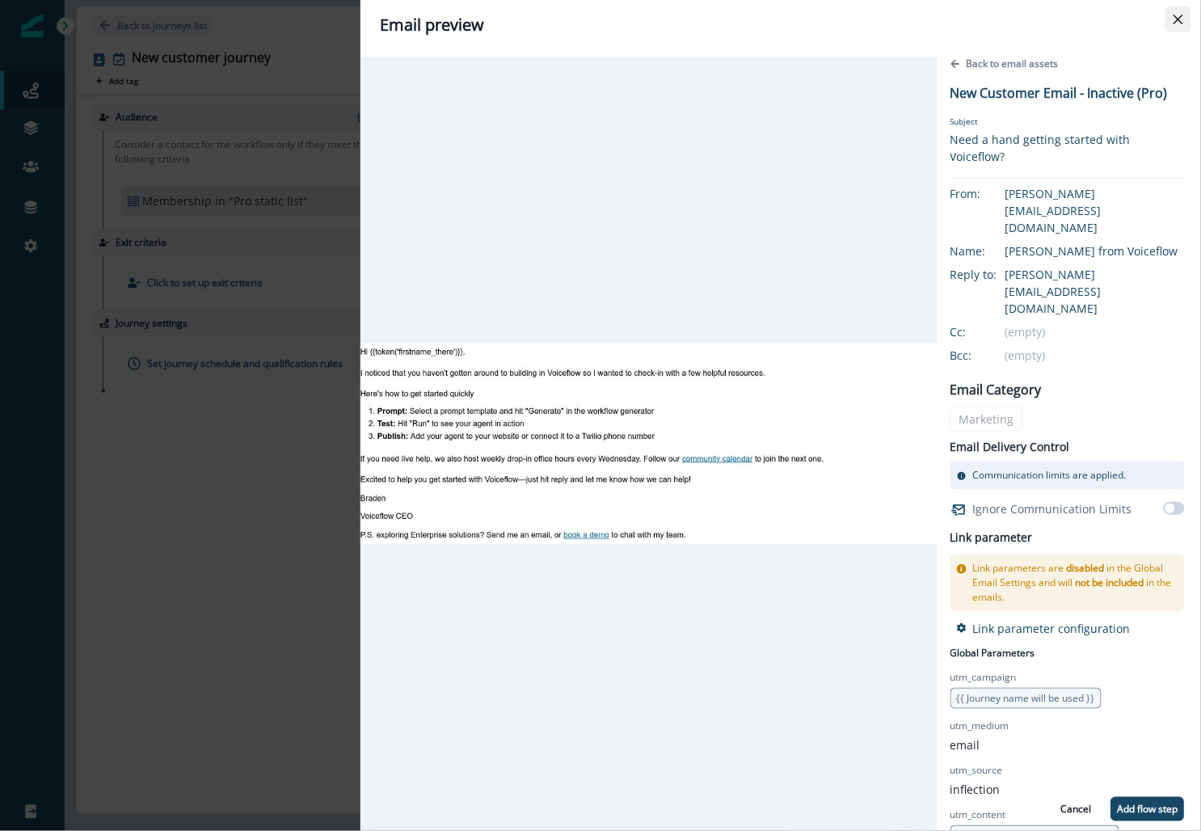
click at [1173, 13] on button "Close" at bounding box center [1178, 19] width 26 height 26
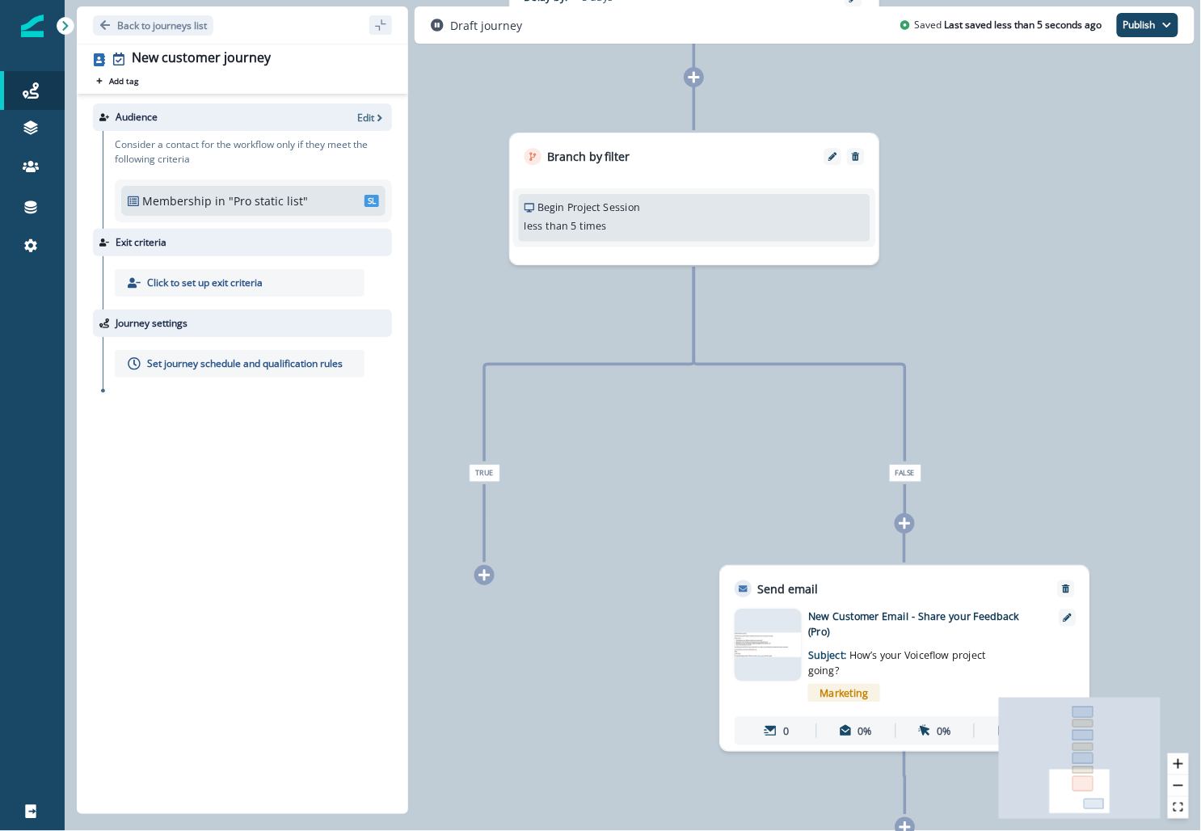
click at [483, 580] on icon at bounding box center [484, 575] width 13 height 13
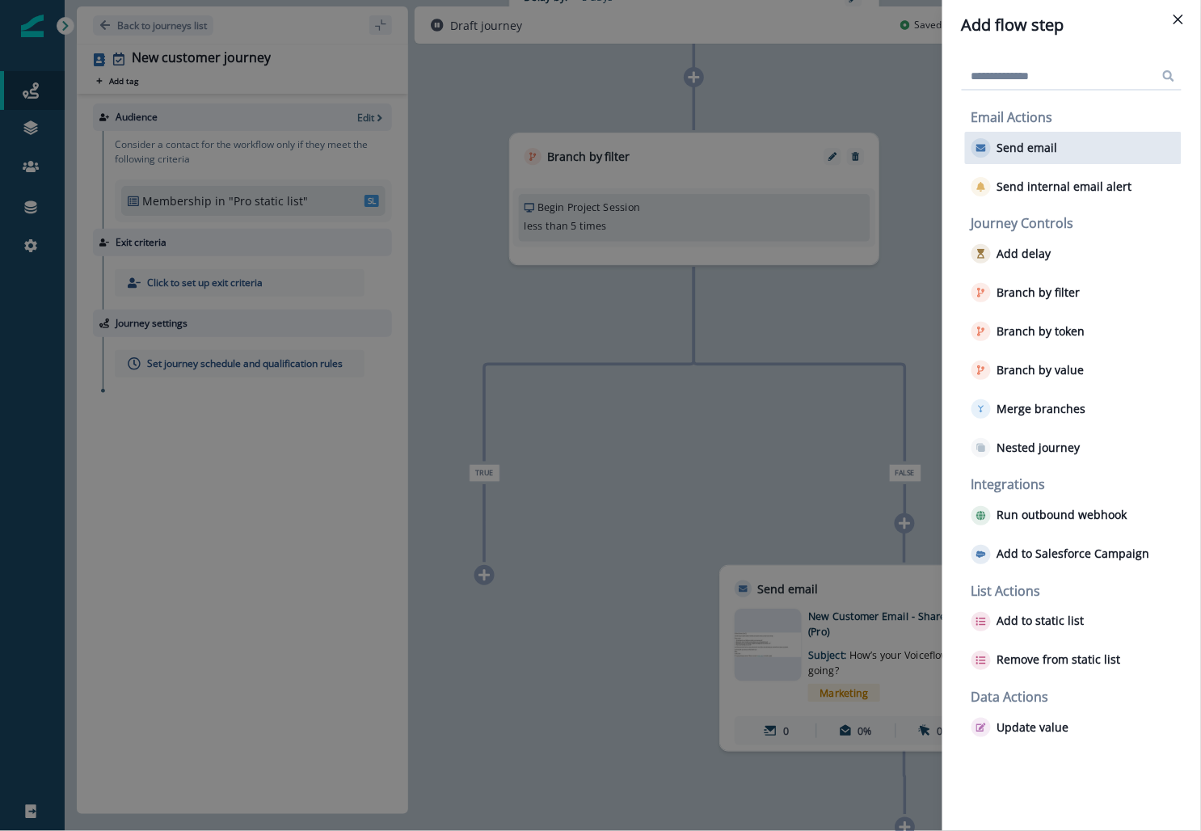
click at [1080, 149] on div "Send email" at bounding box center [1073, 148] width 217 height 32
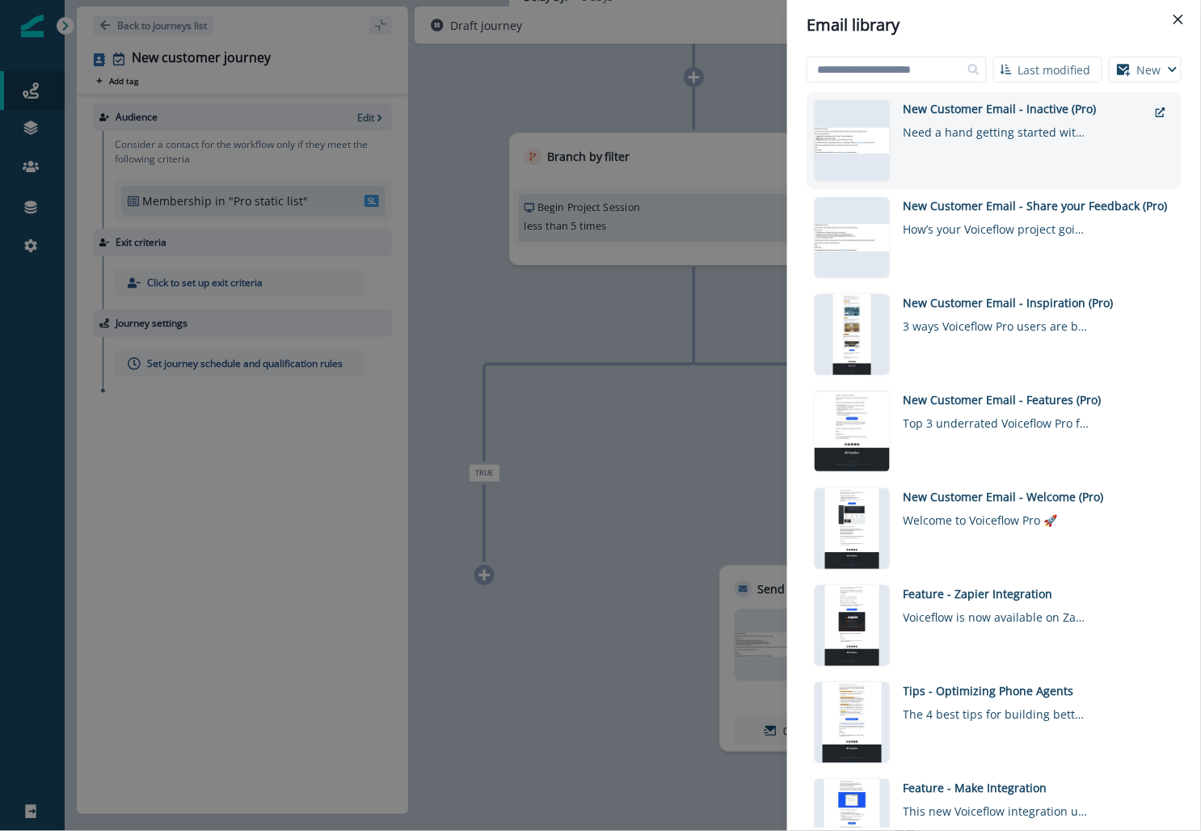
click at [1054, 136] on div "Need a hand getting started with Voiceflow?" at bounding box center [996, 128] width 186 height 23
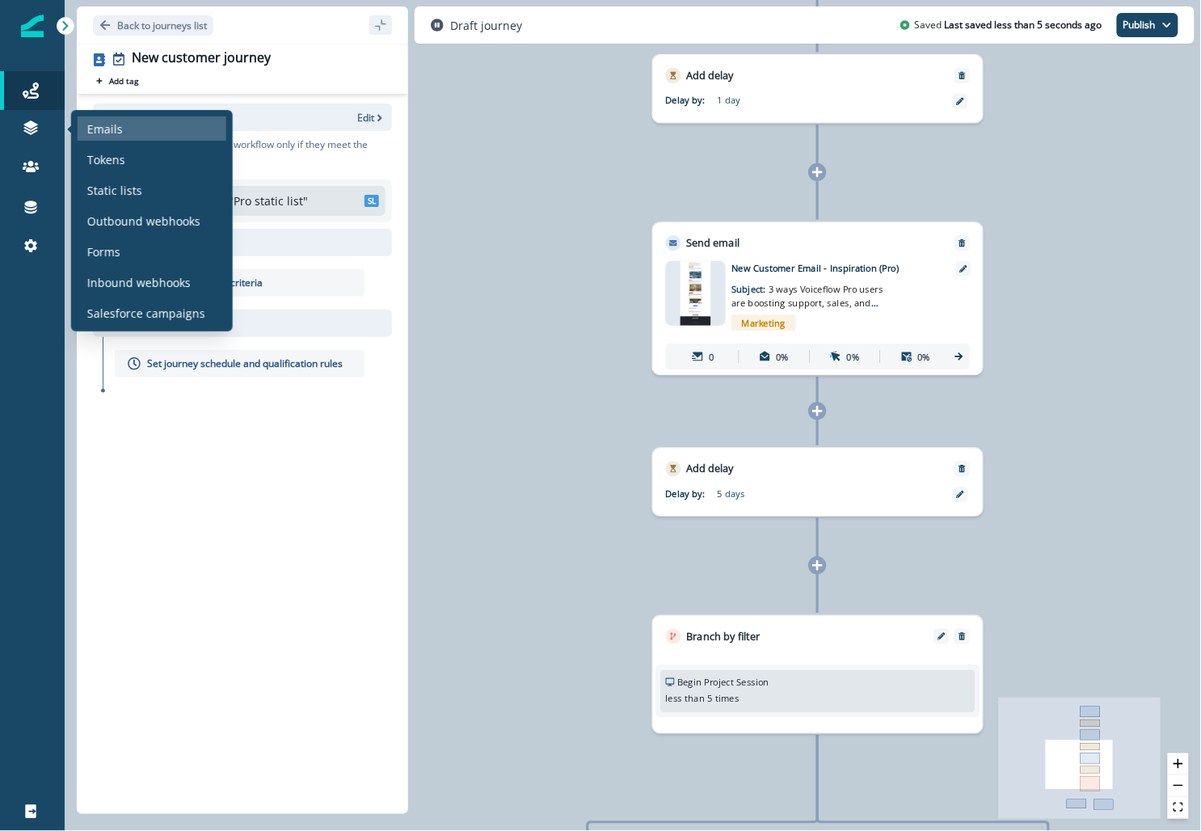
click at [112, 126] on p "Emails" at bounding box center [105, 128] width 36 height 17
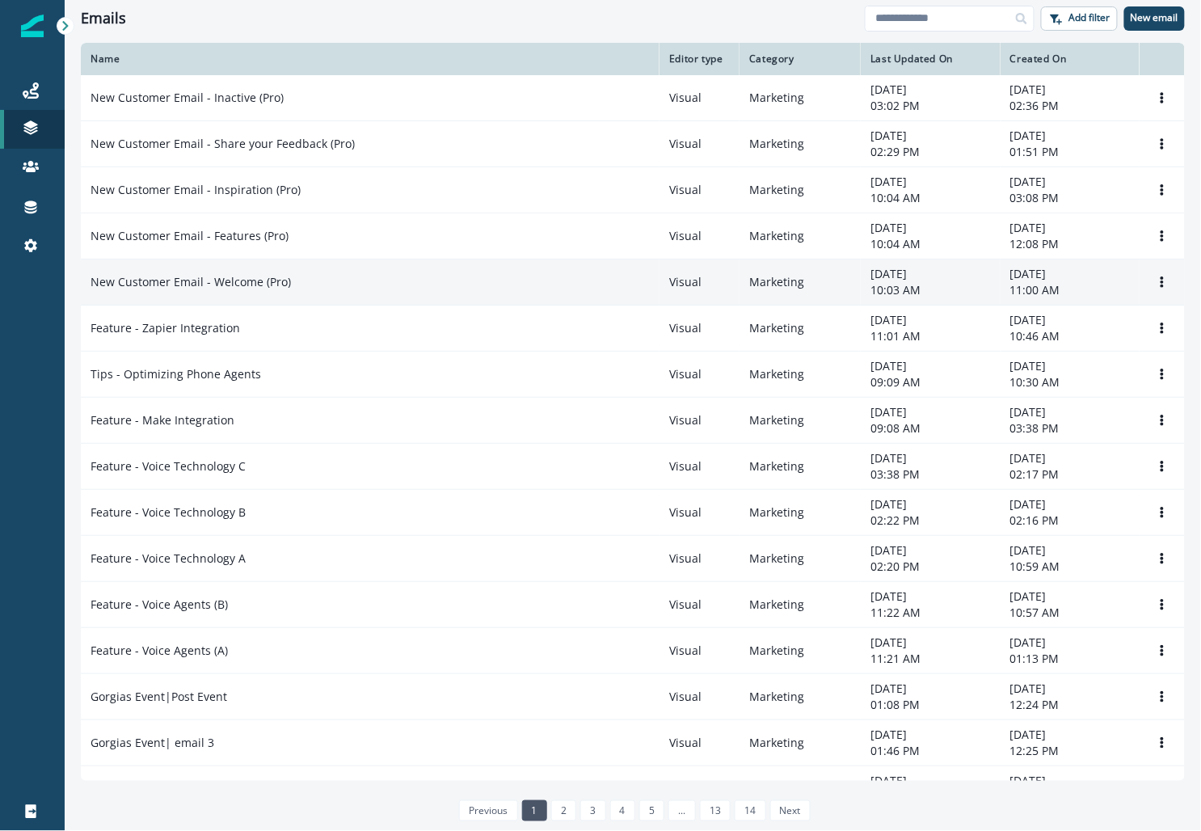
click at [318, 280] on div "New Customer Email - Welcome (Pro)" at bounding box center [369, 282] width 559 height 16
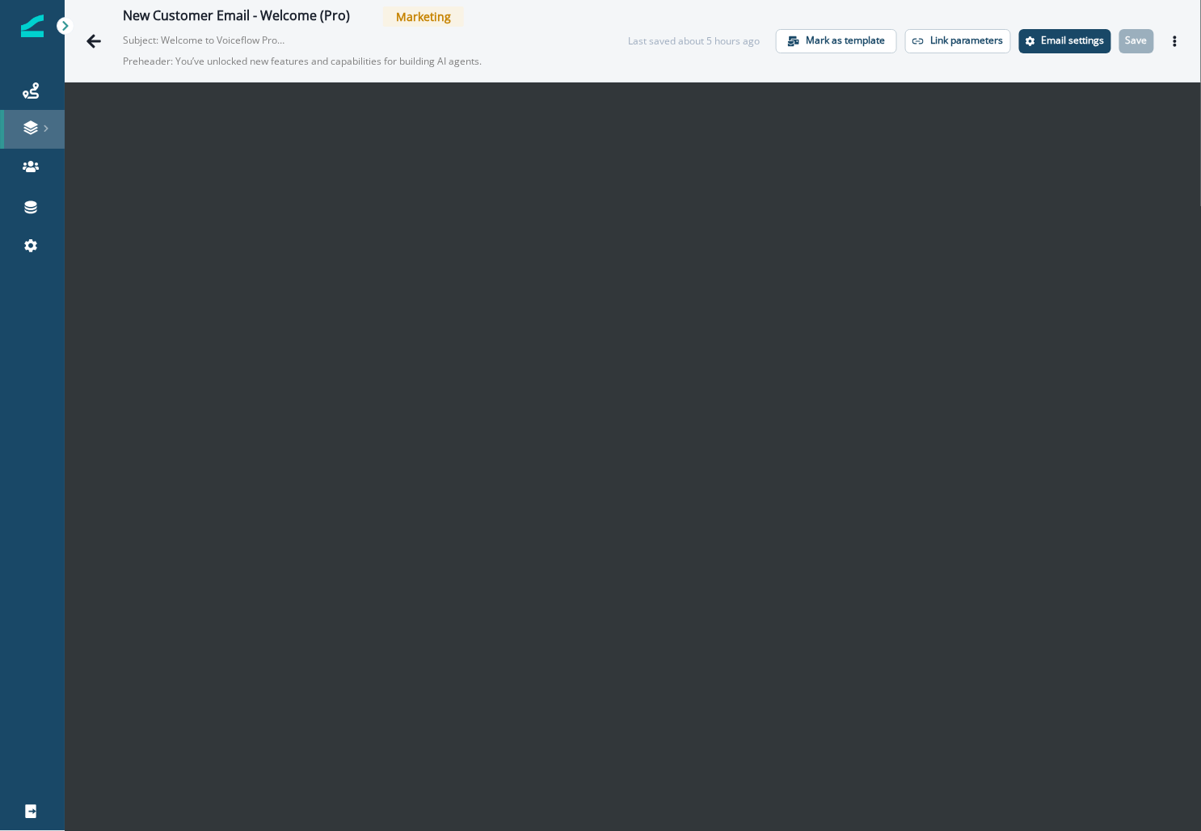
click at [46, 132] on icon at bounding box center [46, 128] width 8 height 8
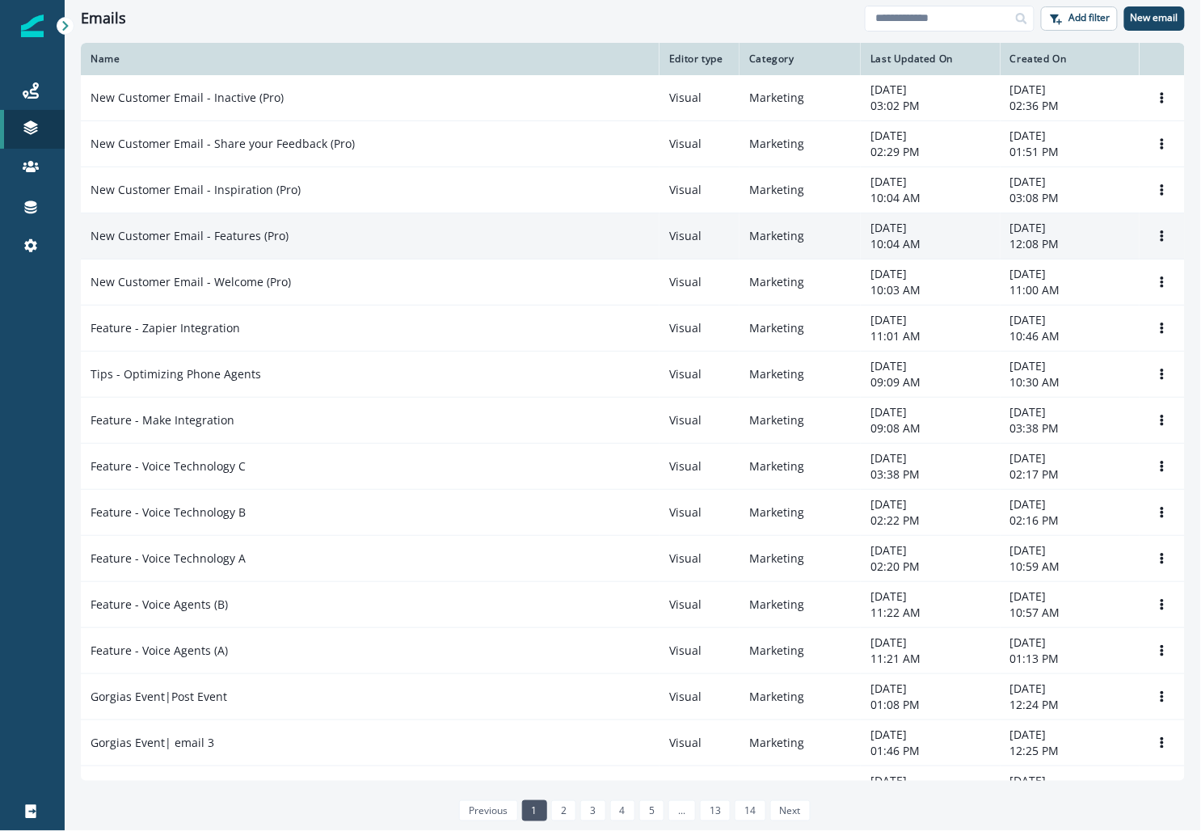
click at [255, 236] on p "New Customer Email - Features (Pro)" at bounding box center [189, 236] width 198 height 16
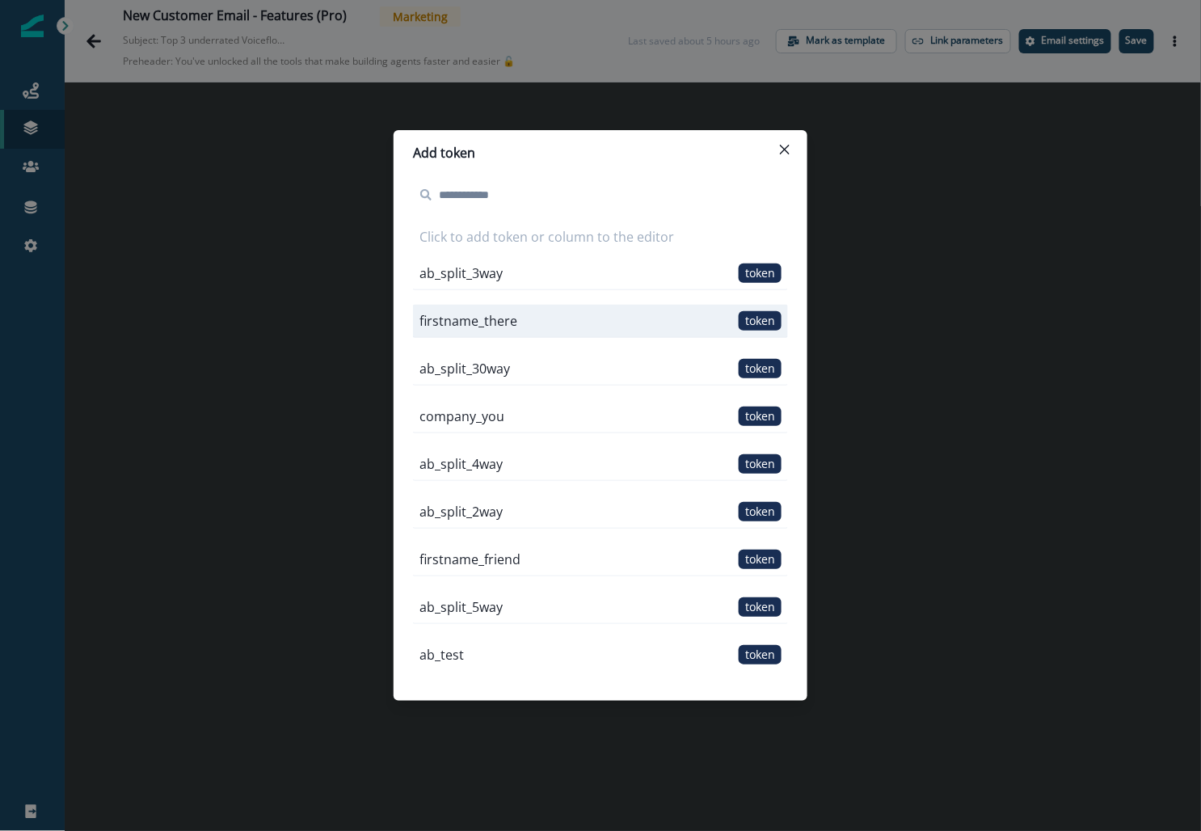
click at [496, 328] on p "firstname_there" at bounding box center [468, 320] width 98 height 19
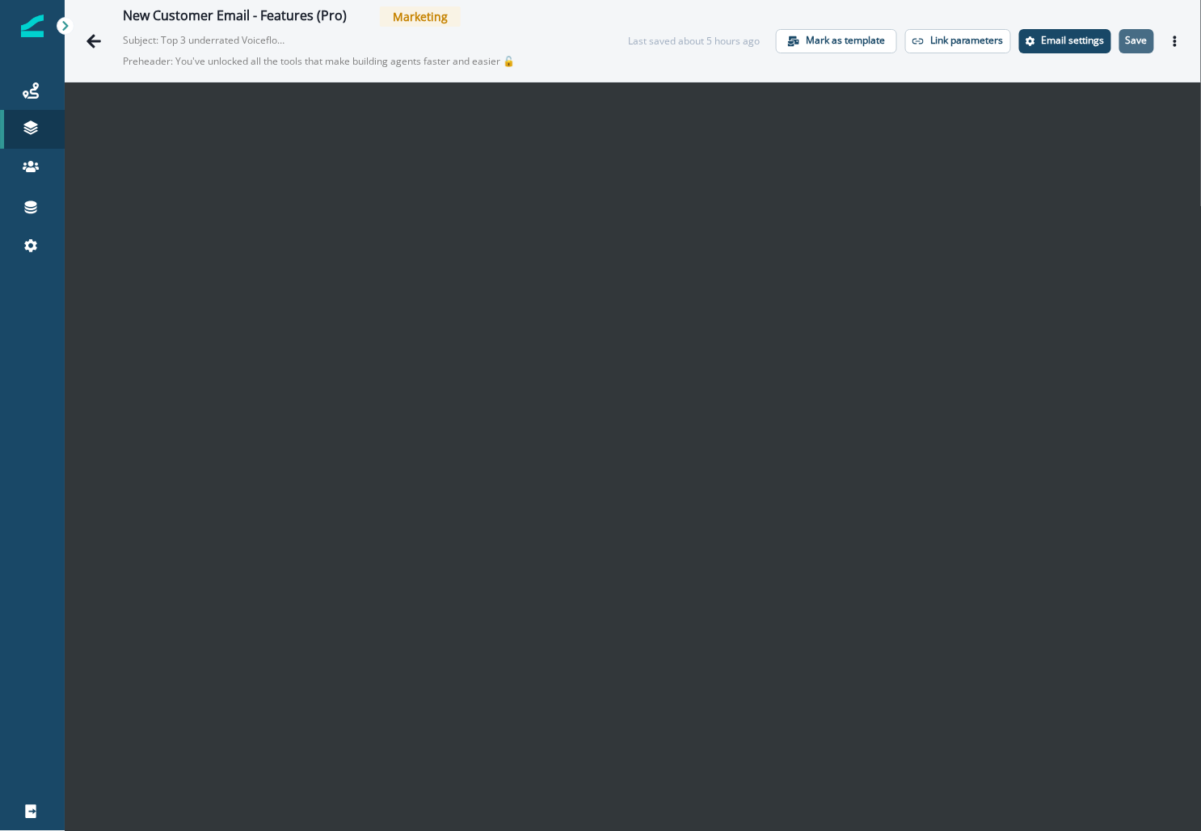
click at [1127, 44] on p "Save" at bounding box center [1137, 40] width 22 height 11
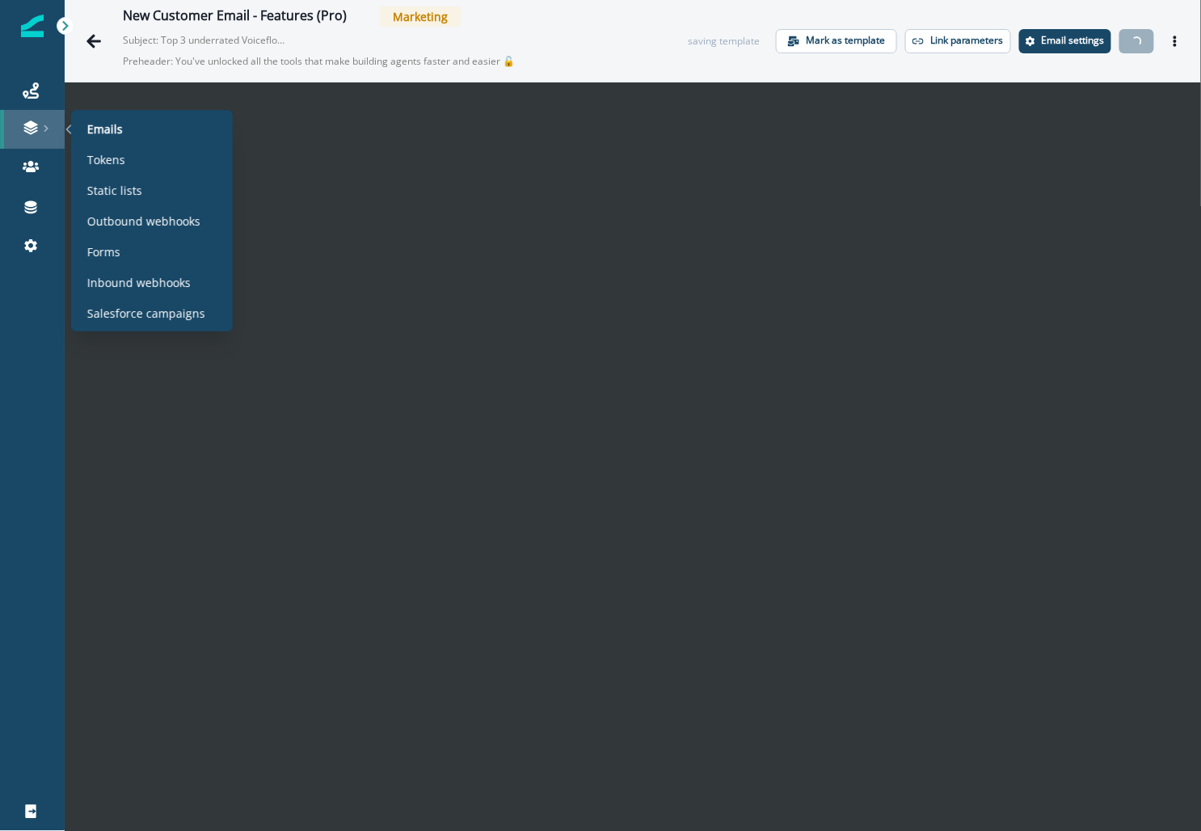
click at [48, 128] on icon at bounding box center [46, 128] width 8 height 8
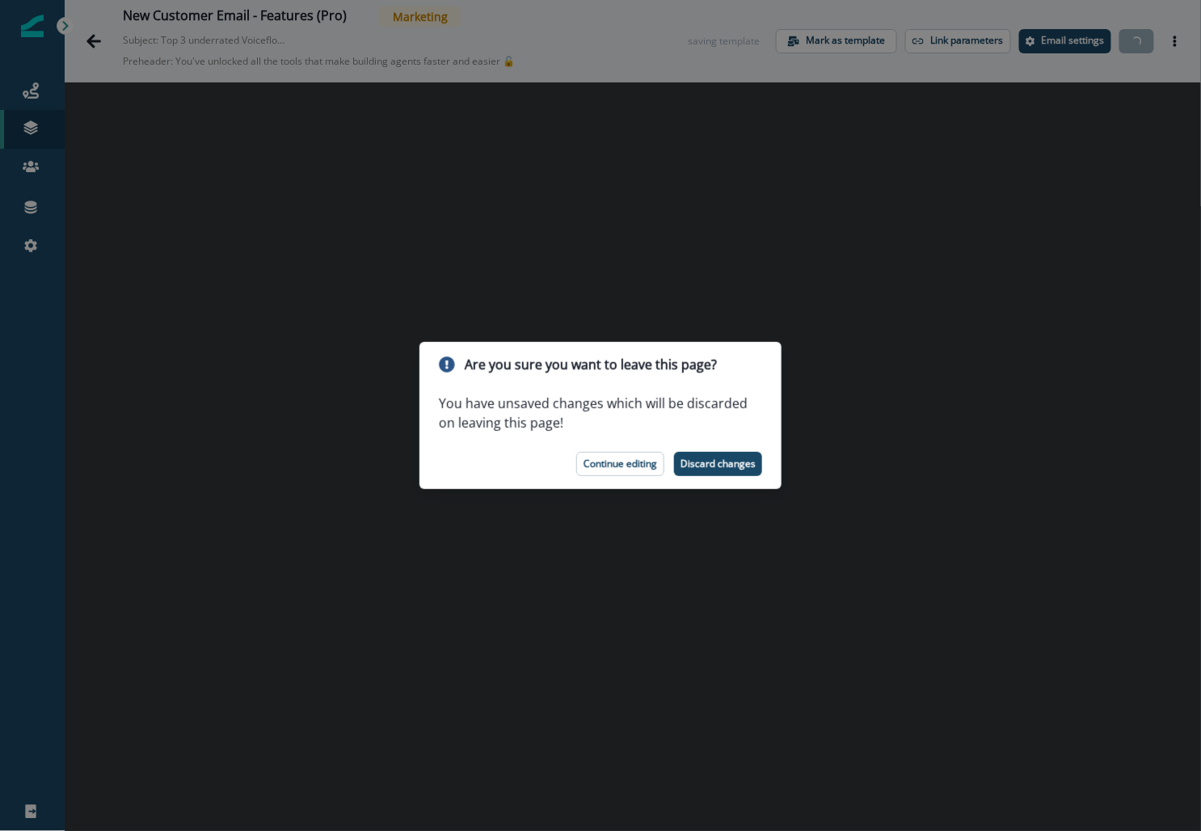
click at [626, 256] on div "Are you sure you want to leave this page? You have unsaved changes which will b…" at bounding box center [600, 415] width 1201 height 831
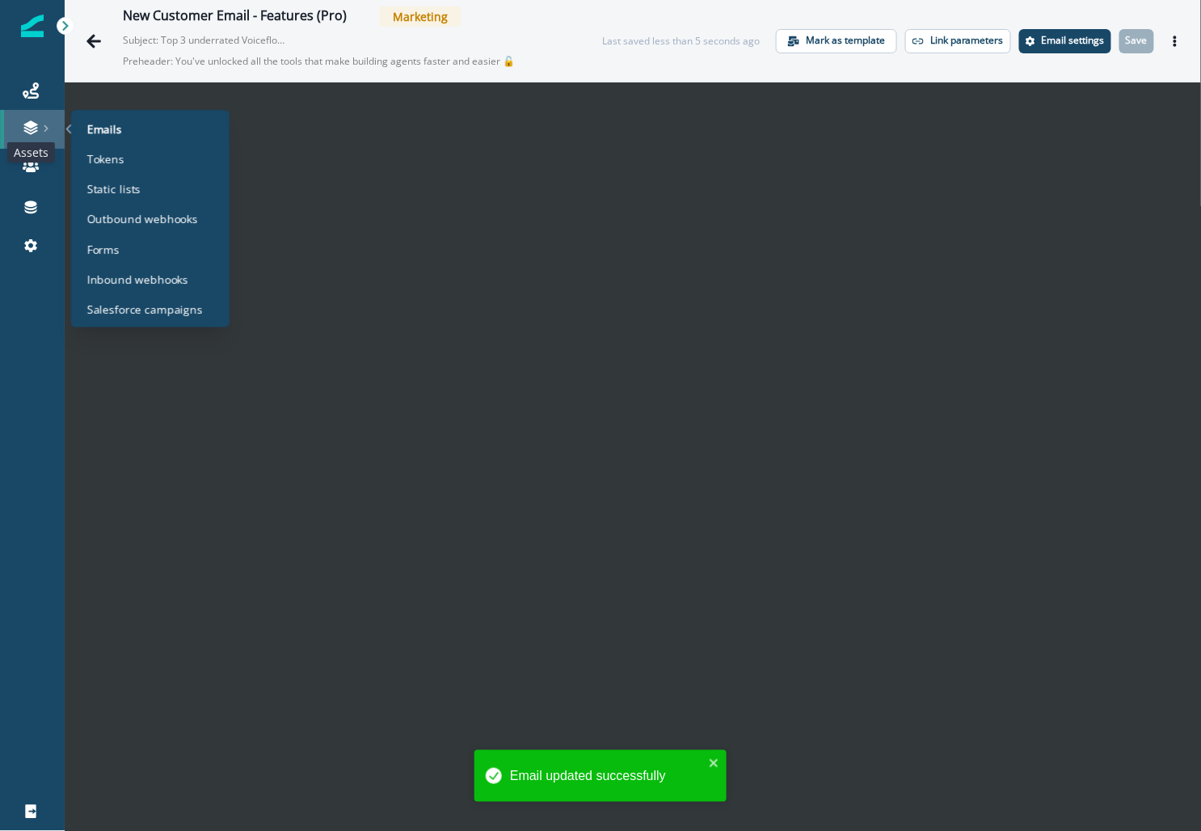
click at [32, 129] on icon at bounding box center [30, 129] width 14 height 5
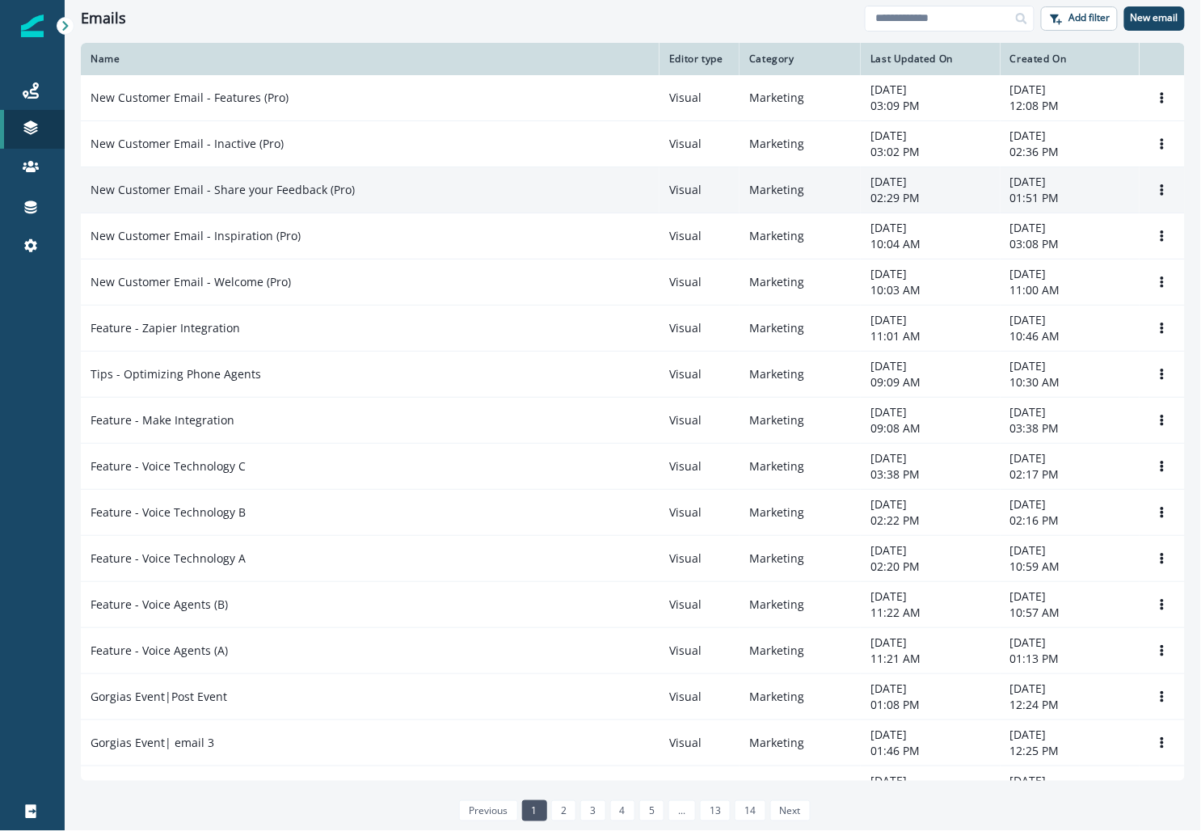
click at [254, 184] on p "New Customer Email - Share your Feedback (Pro)" at bounding box center [222, 190] width 264 height 16
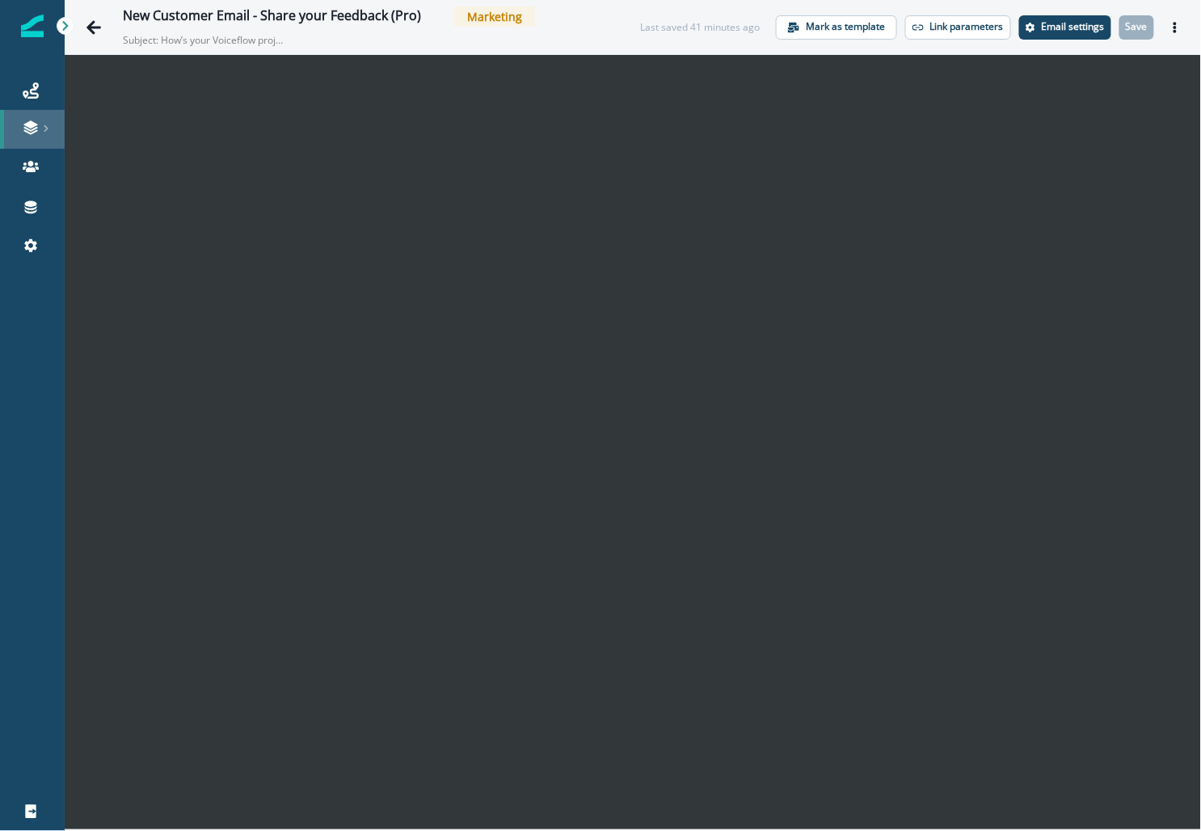
click at [38, 124] on icon at bounding box center [31, 128] width 16 height 16
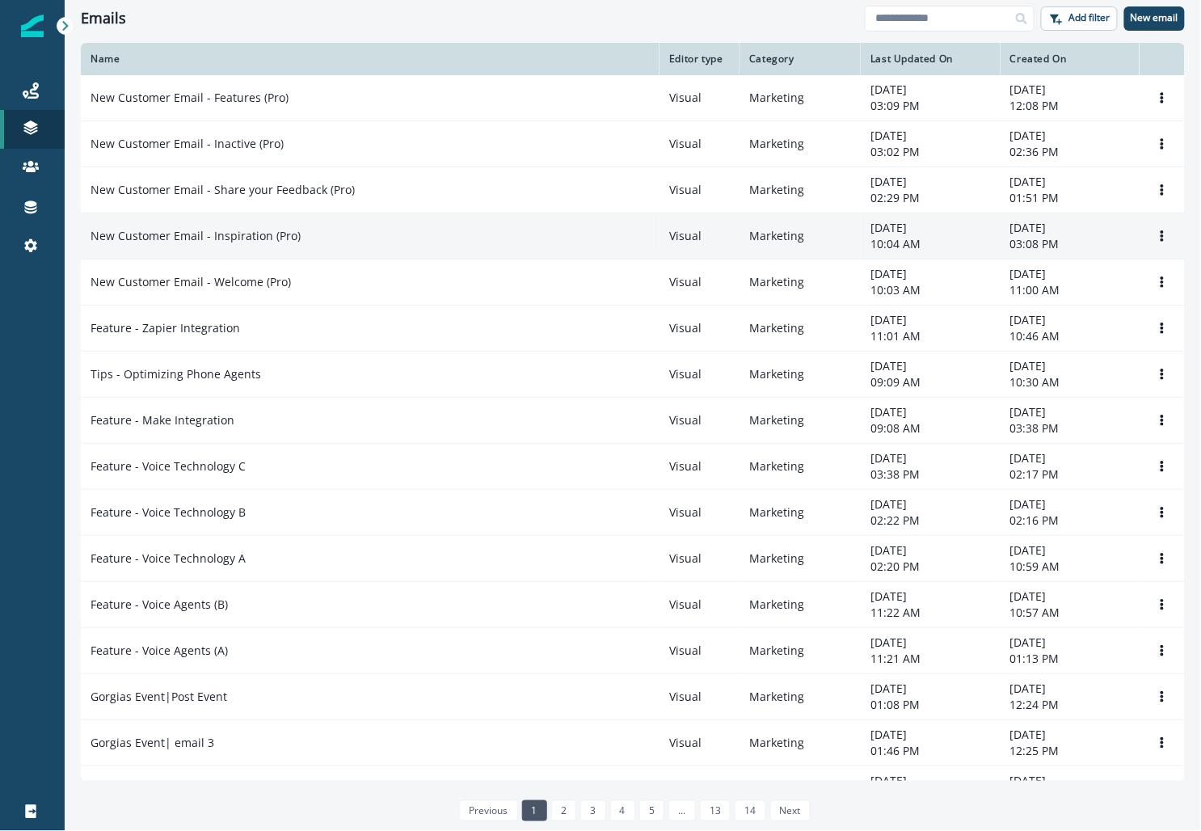
click at [282, 241] on p "New Customer Email - Inspiration (Pro)" at bounding box center [195, 236] width 210 height 16
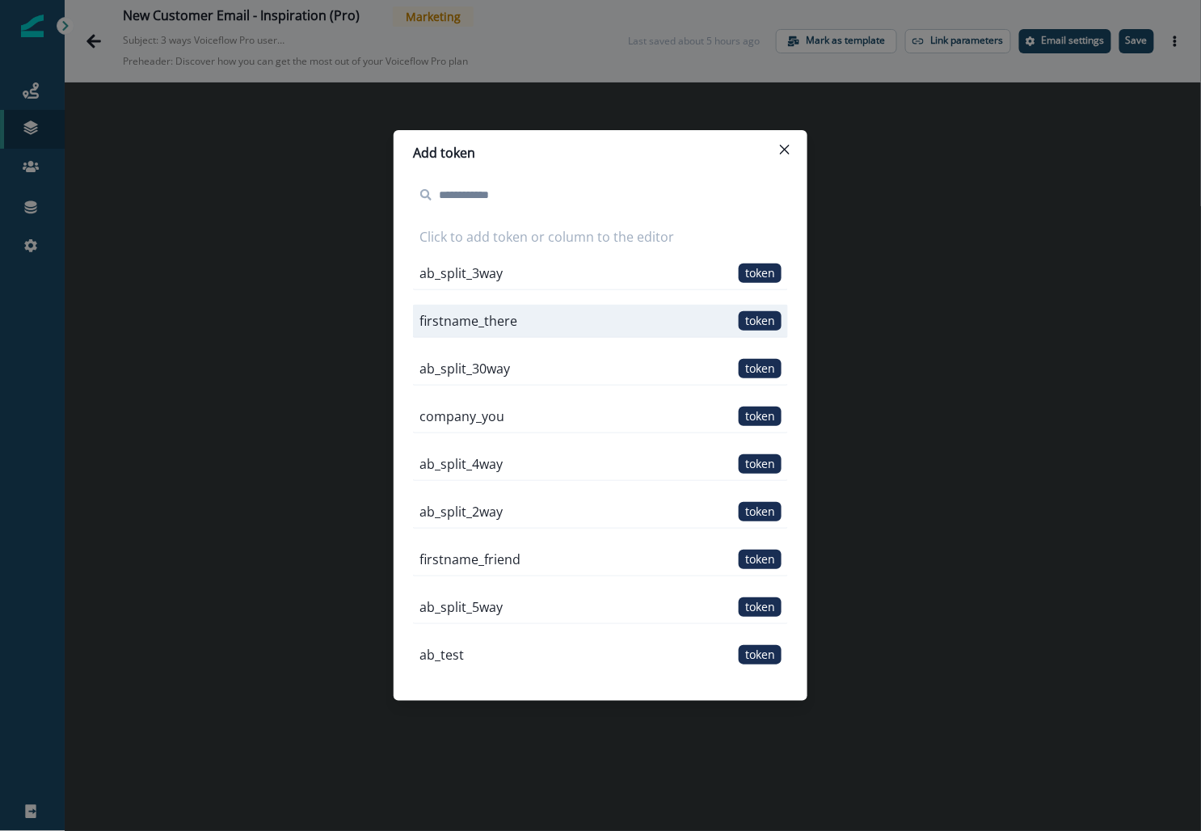
click at [481, 318] on p "firstname_there" at bounding box center [468, 320] width 98 height 19
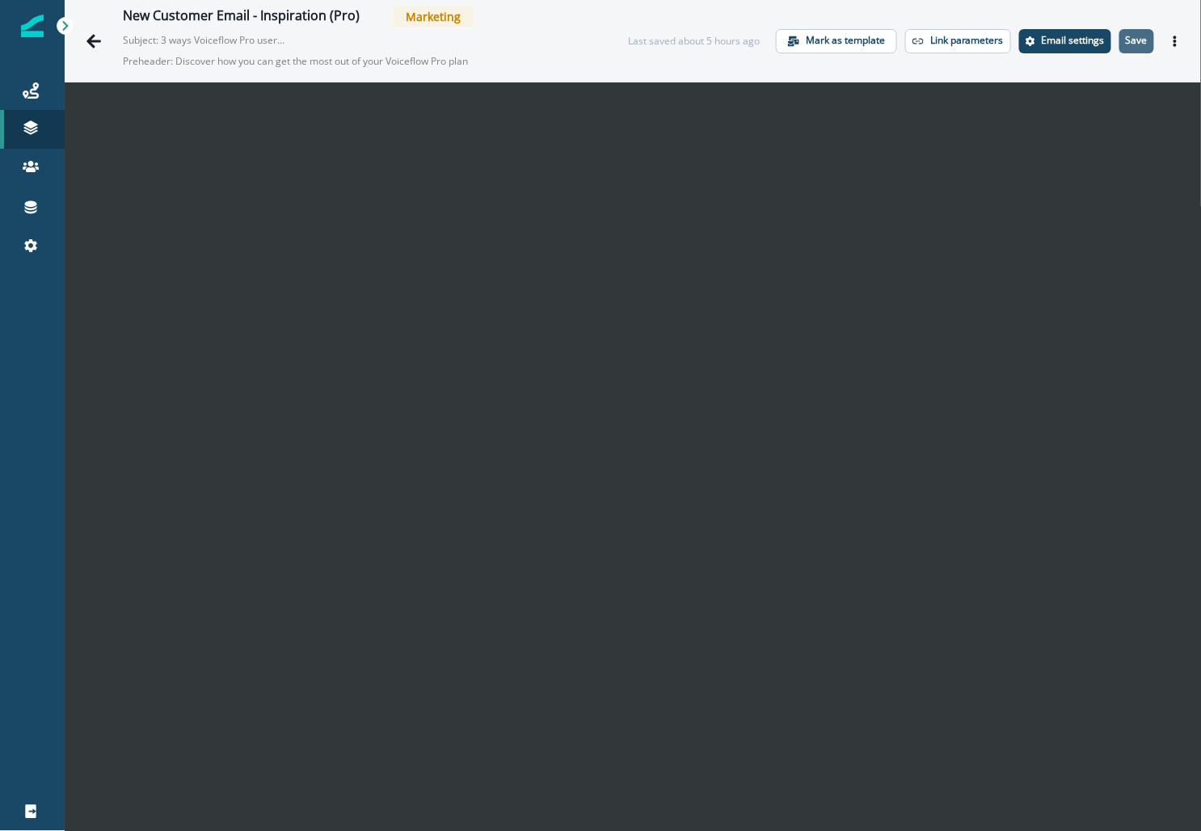
click at [1142, 46] on p "Save" at bounding box center [1137, 40] width 22 height 11
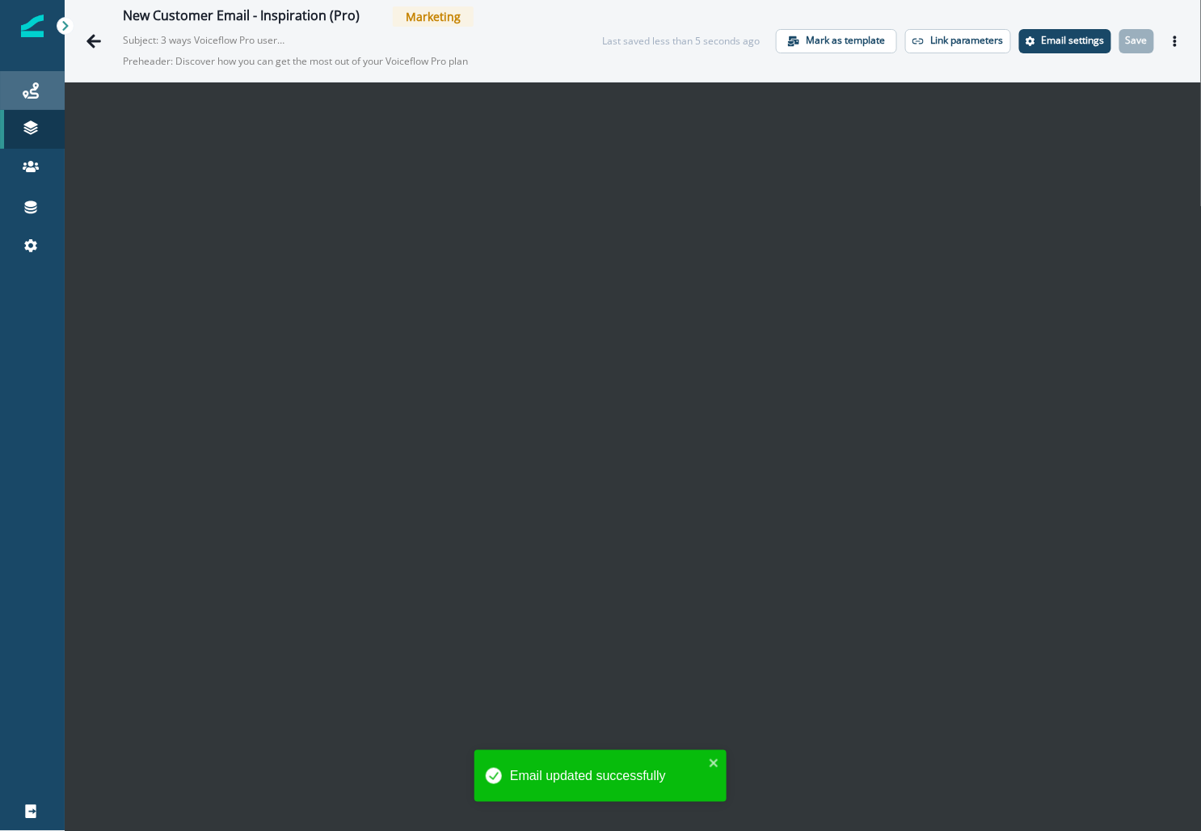
click at [31, 109] on link "Journeys" at bounding box center [32, 90] width 65 height 39
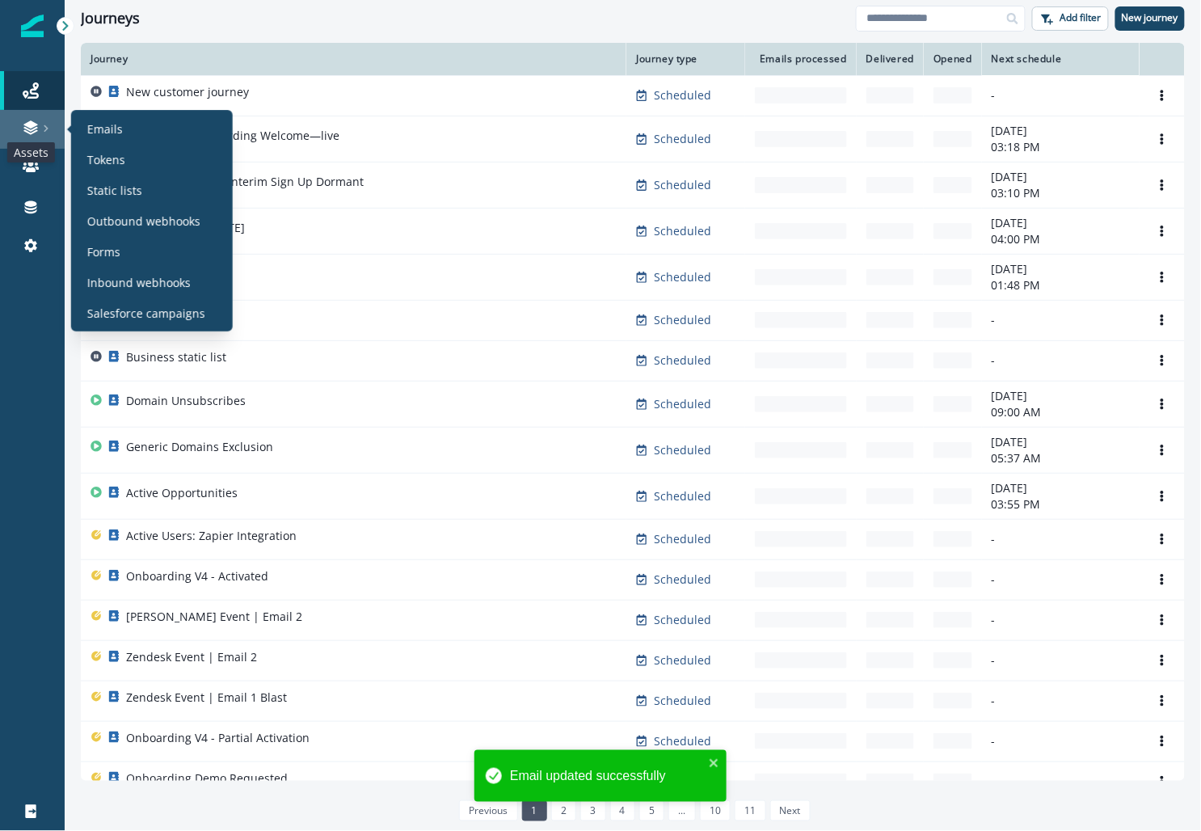
click at [32, 127] on icon at bounding box center [30, 124] width 14 height 8
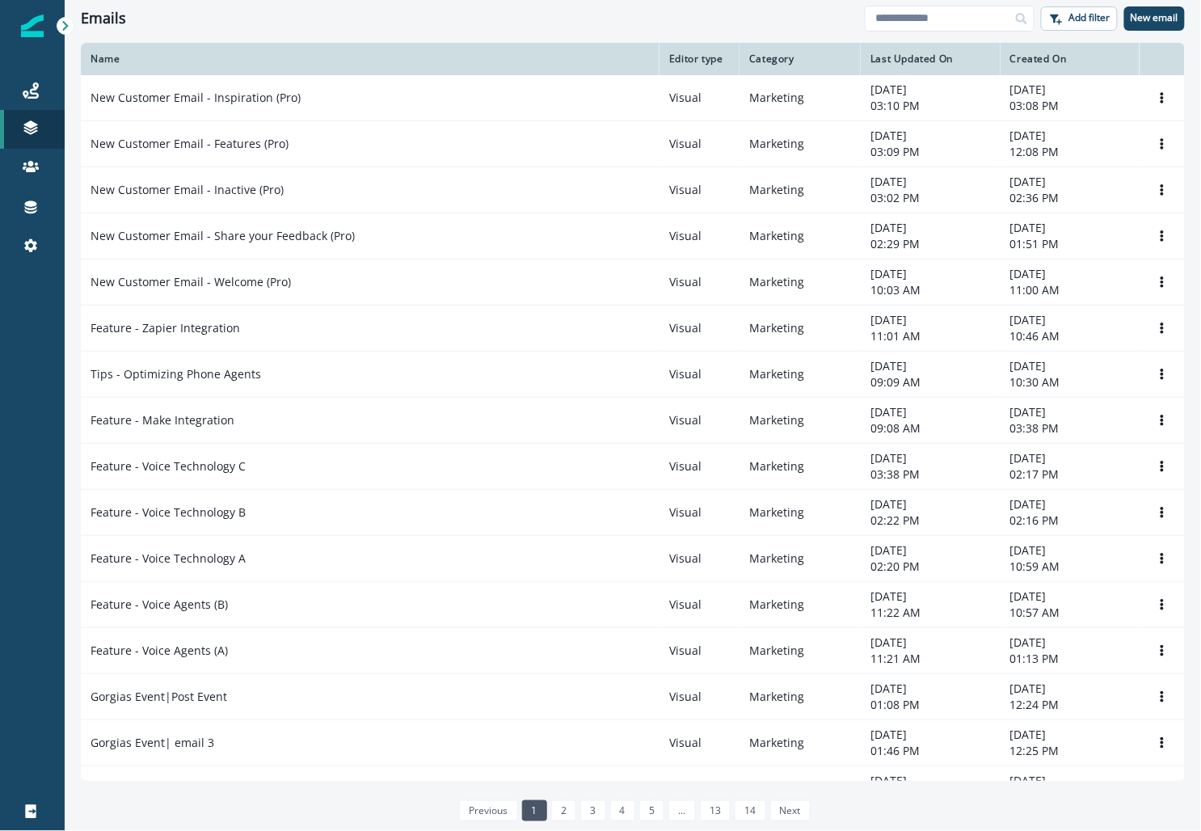
click at [32, 70] on div "Journeys Emails Tokens Static lists Outbound webhooks Forms Inbound webhooks Sa…" at bounding box center [32, 168] width 65 height 233
click at [29, 87] on icon at bounding box center [31, 90] width 16 height 16
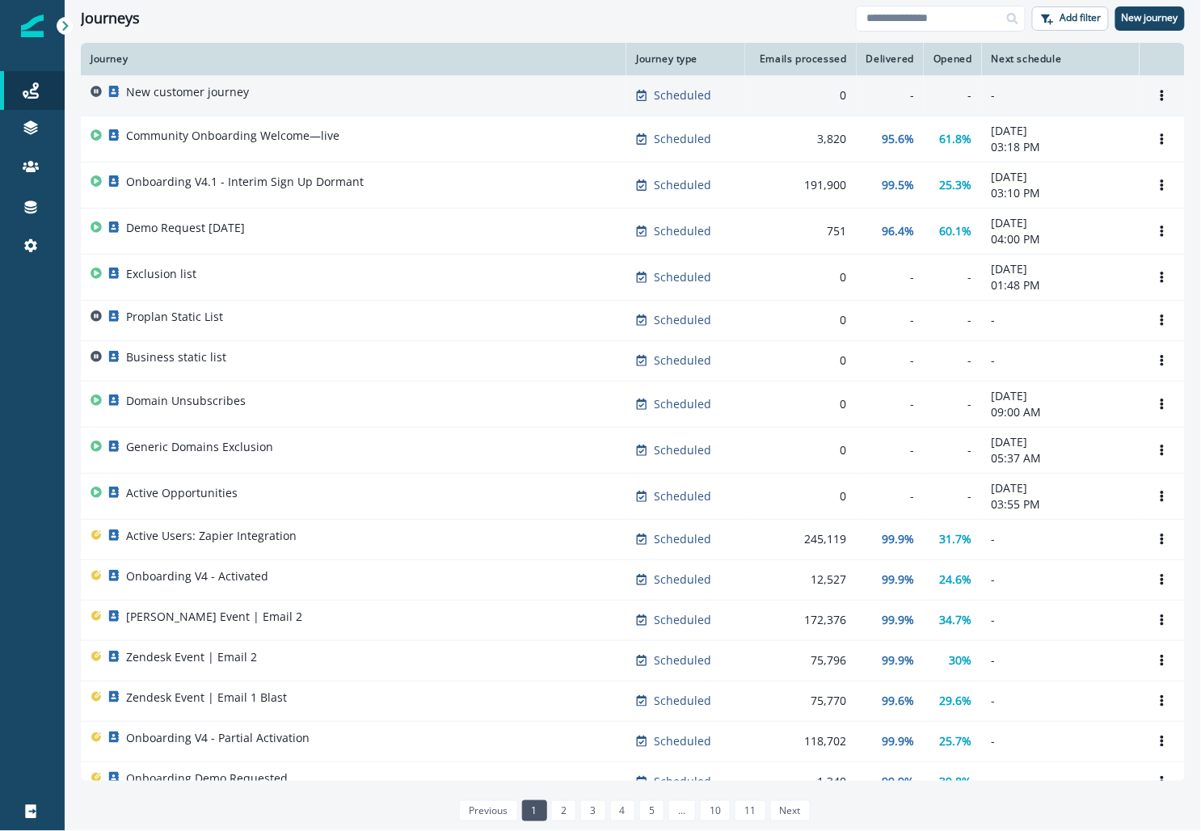
click at [255, 95] on div "New customer journey" at bounding box center [353, 95] width 526 height 23
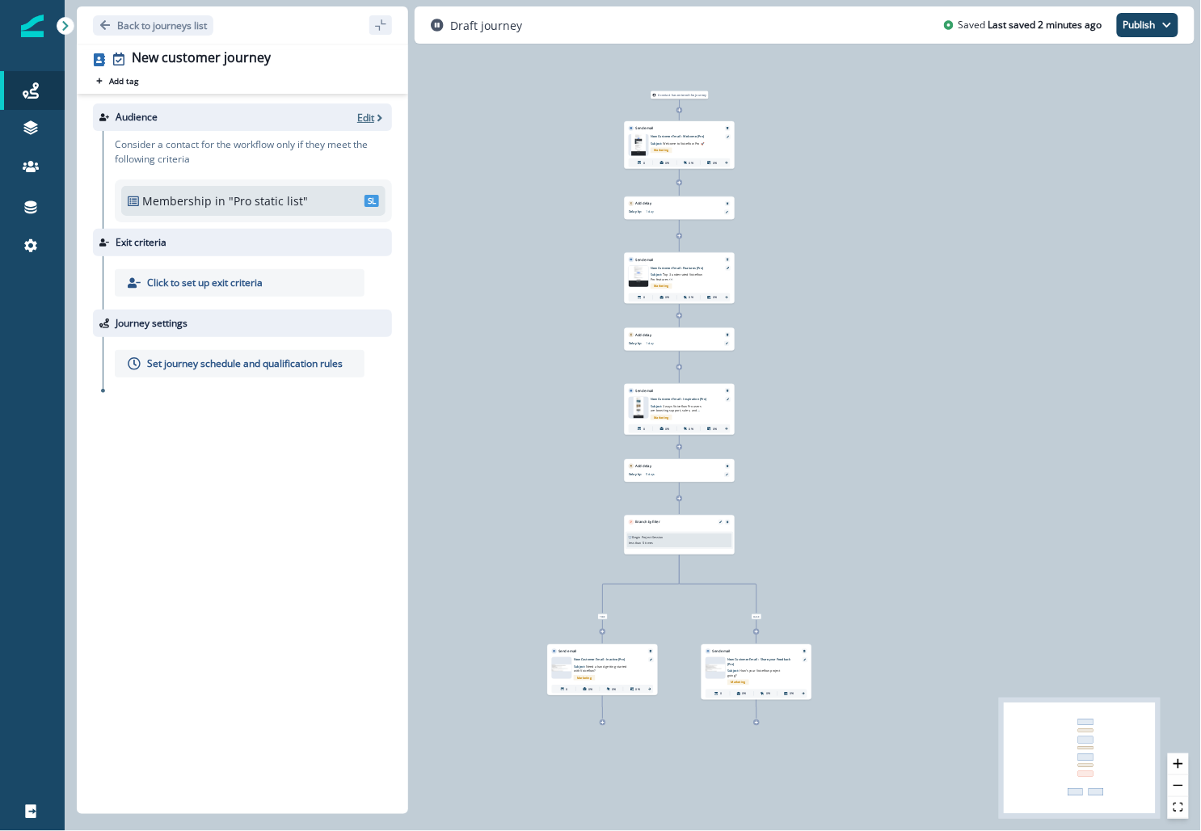
click at [372, 118] on p "Edit" at bounding box center [365, 118] width 17 height 14
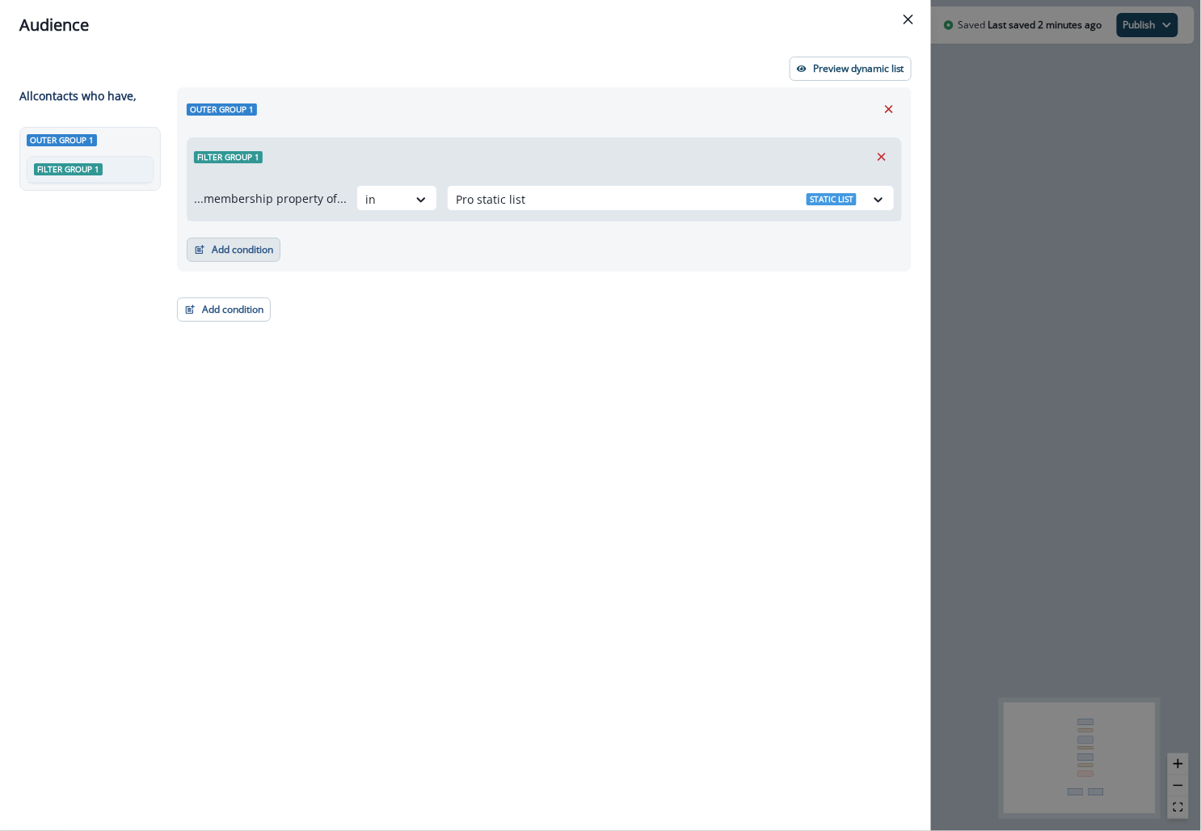
click at [242, 253] on button "Add condition" at bounding box center [234, 250] width 94 height 24
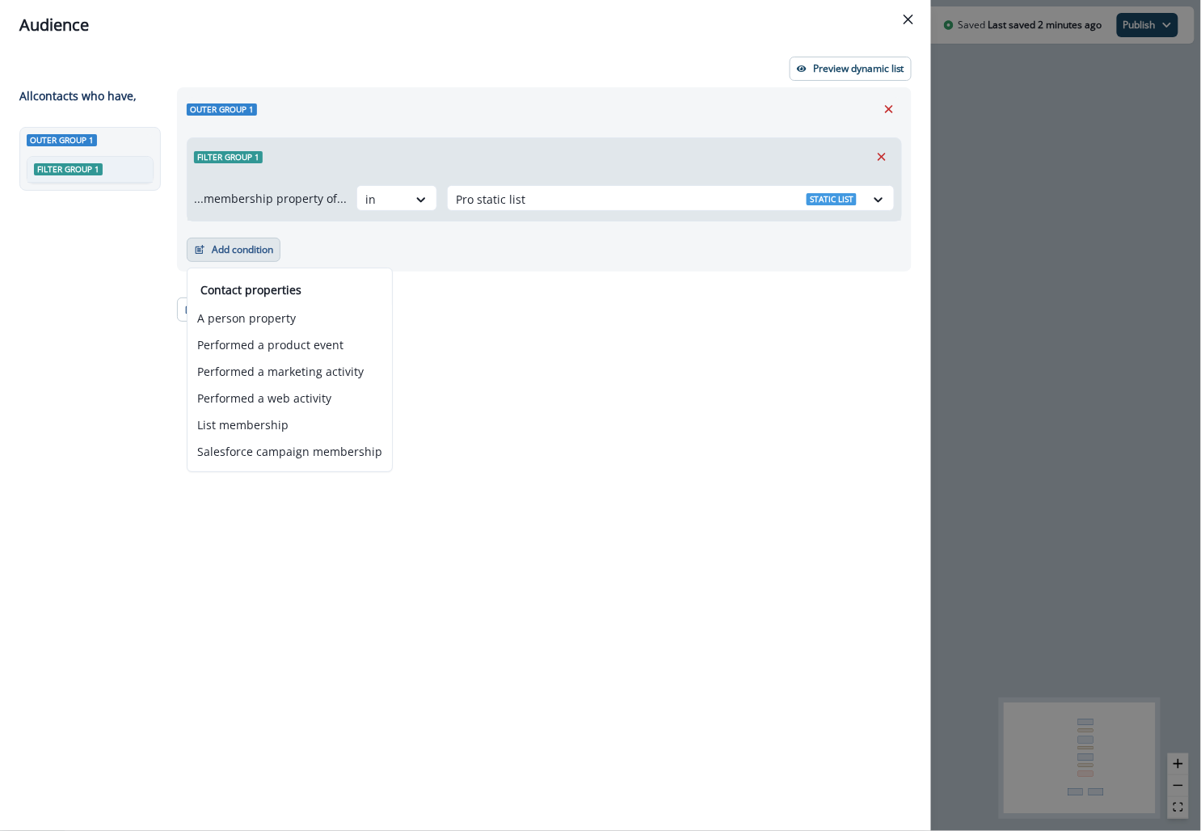
click at [469, 370] on div "Outer group 1 Filter group 1 ...membership property of... in Pro static list St…" at bounding box center [539, 429] width 744 height 684
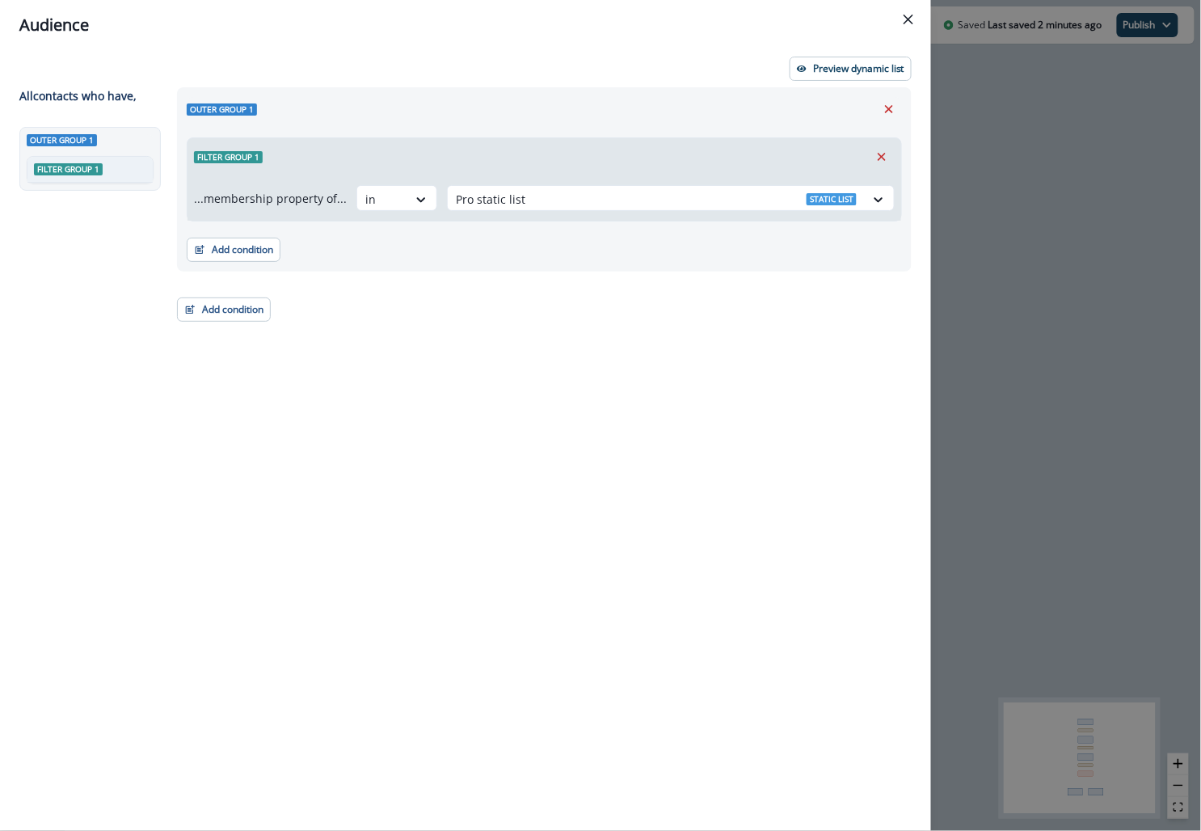
click at [965, 258] on div "Audience Preview dynamic list All contact s who have, Outer group 1 Filter grou…" at bounding box center [600, 415] width 1201 height 831
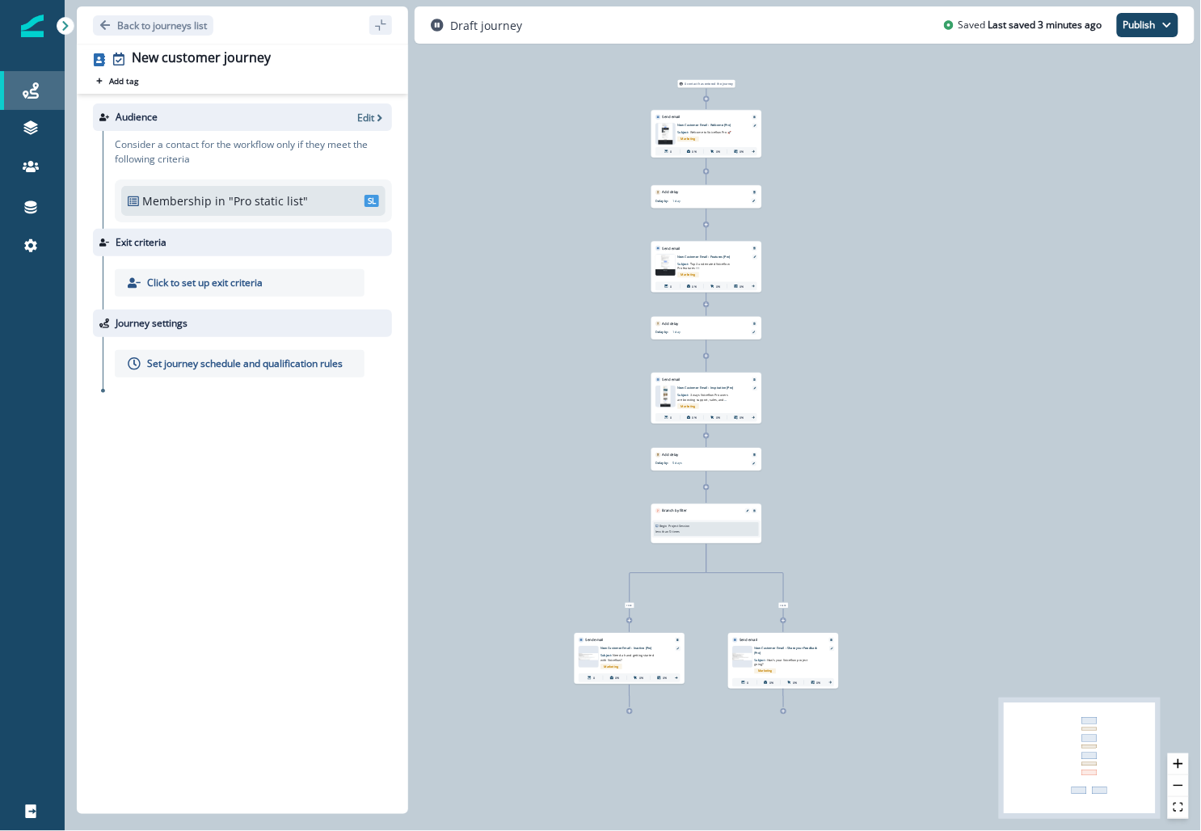
click at [38, 80] on link "Journeys" at bounding box center [32, 90] width 65 height 39
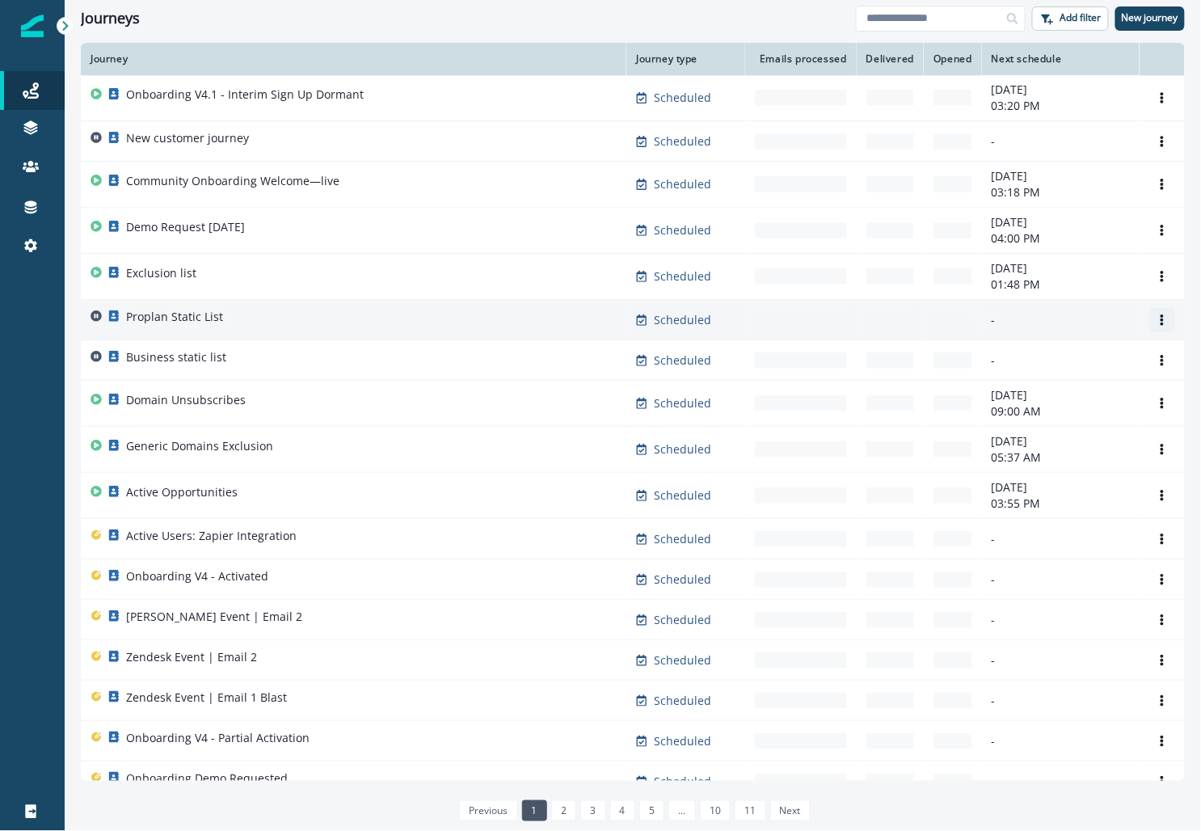
click at [1159, 316] on icon "Options" at bounding box center [1161, 319] width 11 height 11
click at [1026, 359] on button "Clone" at bounding box center [1084, 357] width 179 height 26
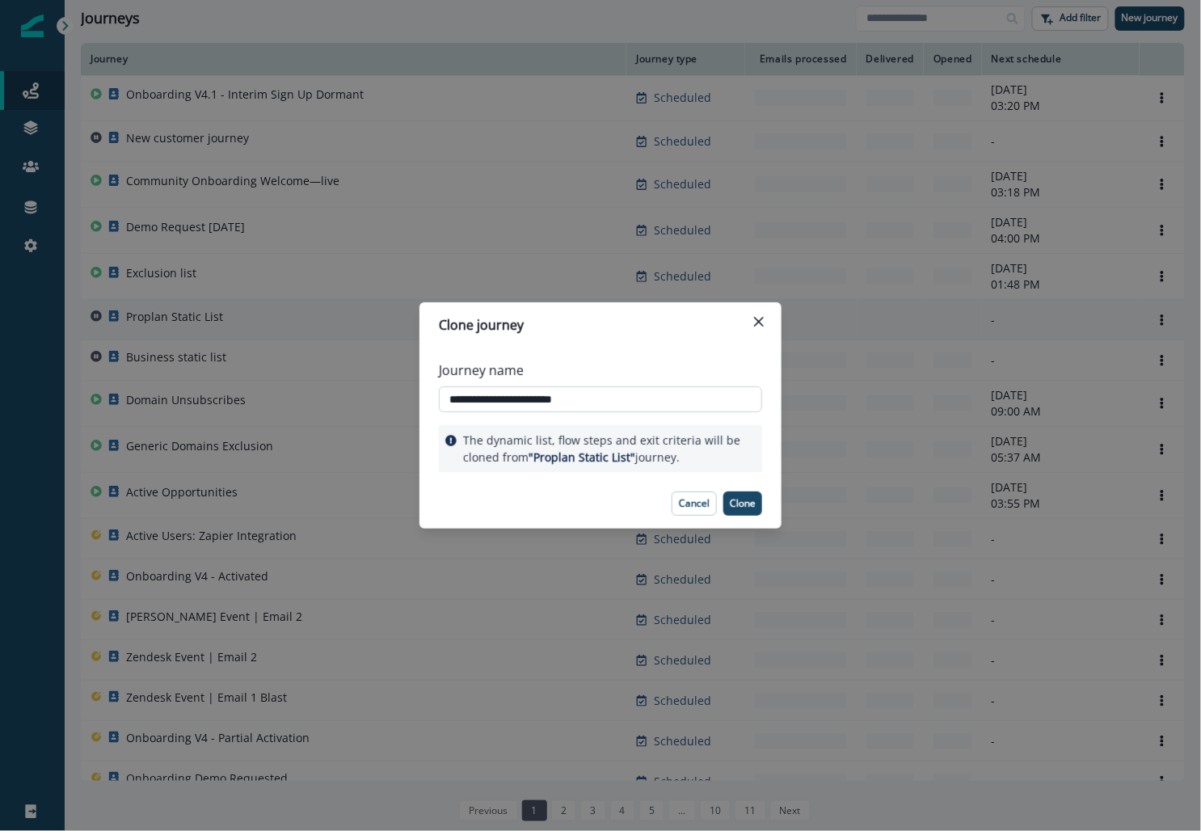
click at [470, 400] on input "**********" at bounding box center [600, 399] width 323 height 26
click at [511, 401] on input "**********" at bounding box center [600, 399] width 323 height 26
drag, startPoint x: 554, startPoint y: 400, endPoint x: 760, endPoint y: 391, distance: 206.2
click at [760, 391] on input "**********" at bounding box center [600, 399] width 323 height 26
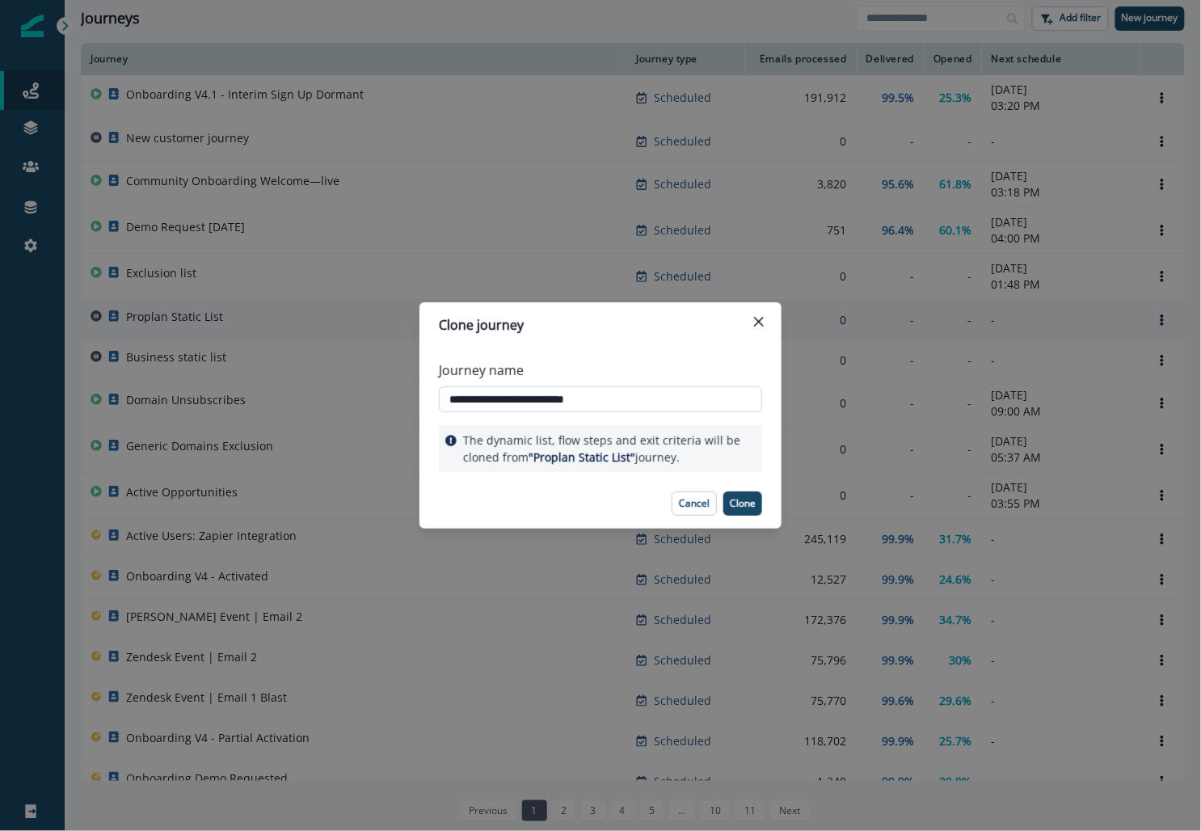
type input "**********"
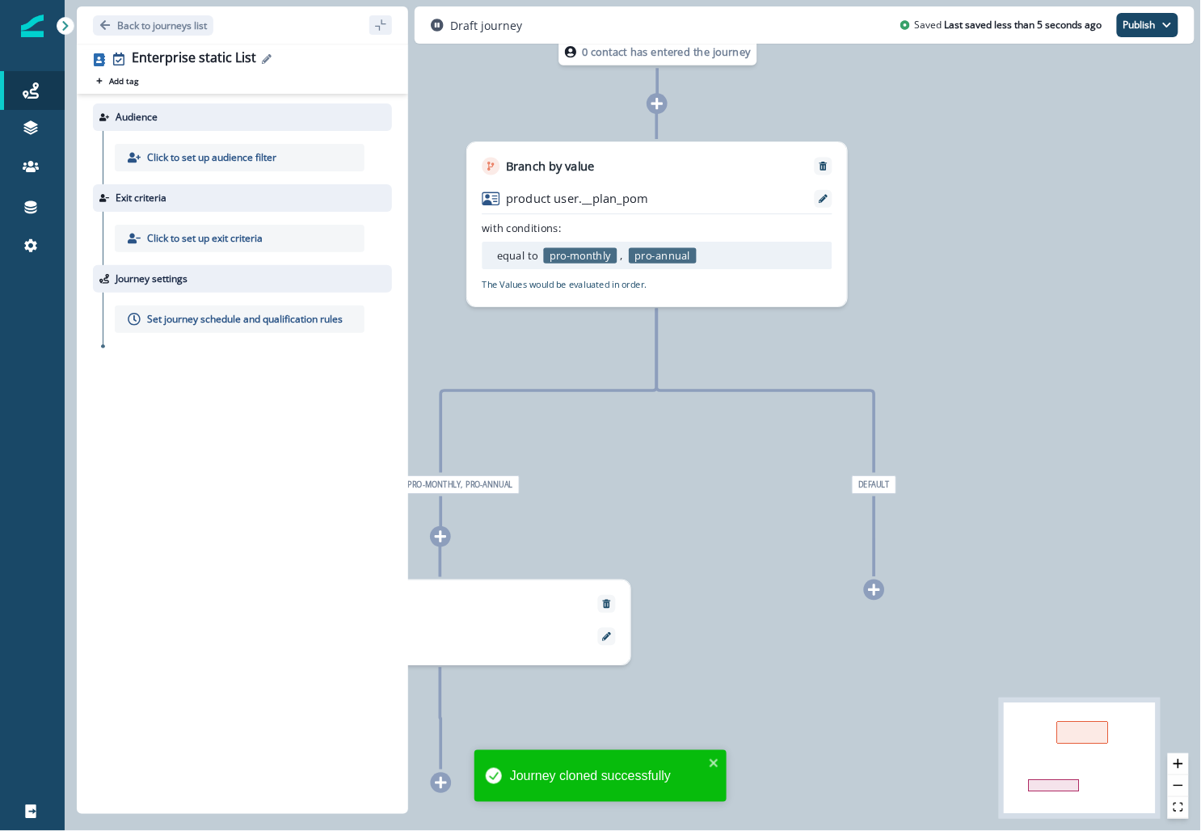
click at [268, 57] on button "Edit name" at bounding box center [266, 59] width 20 height 10
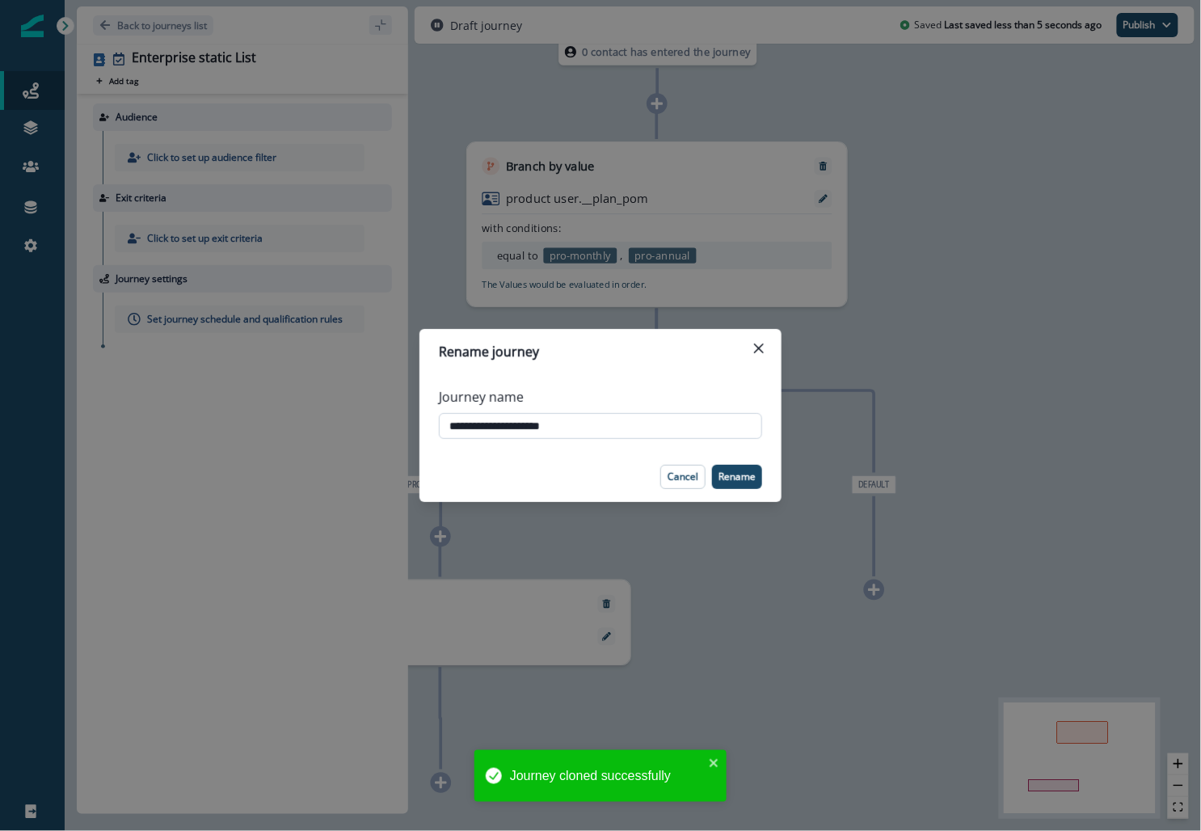
click at [545, 432] on input "**********" at bounding box center [600, 426] width 323 height 26
type input "**********"
click at [93, 74] on button "Add tag" at bounding box center [117, 80] width 48 height 13
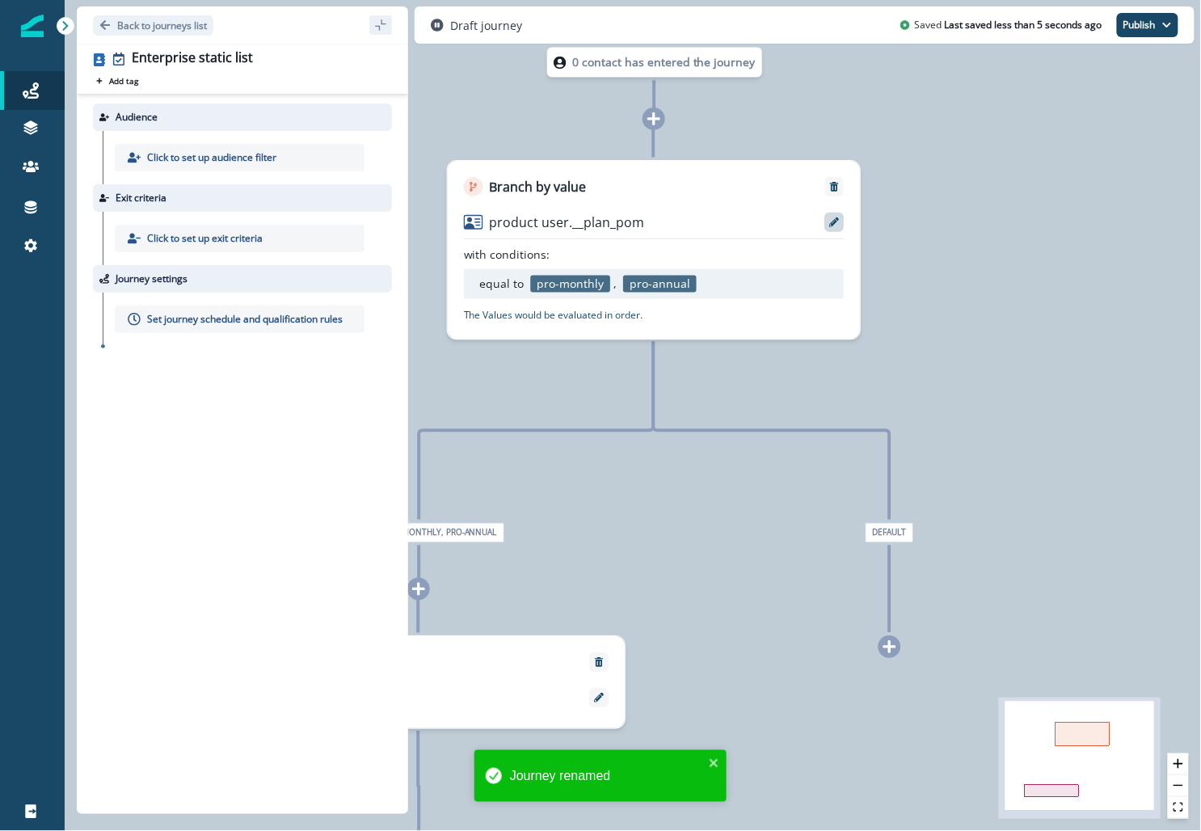
click at [835, 216] on div at bounding box center [833, 222] width 19 height 19
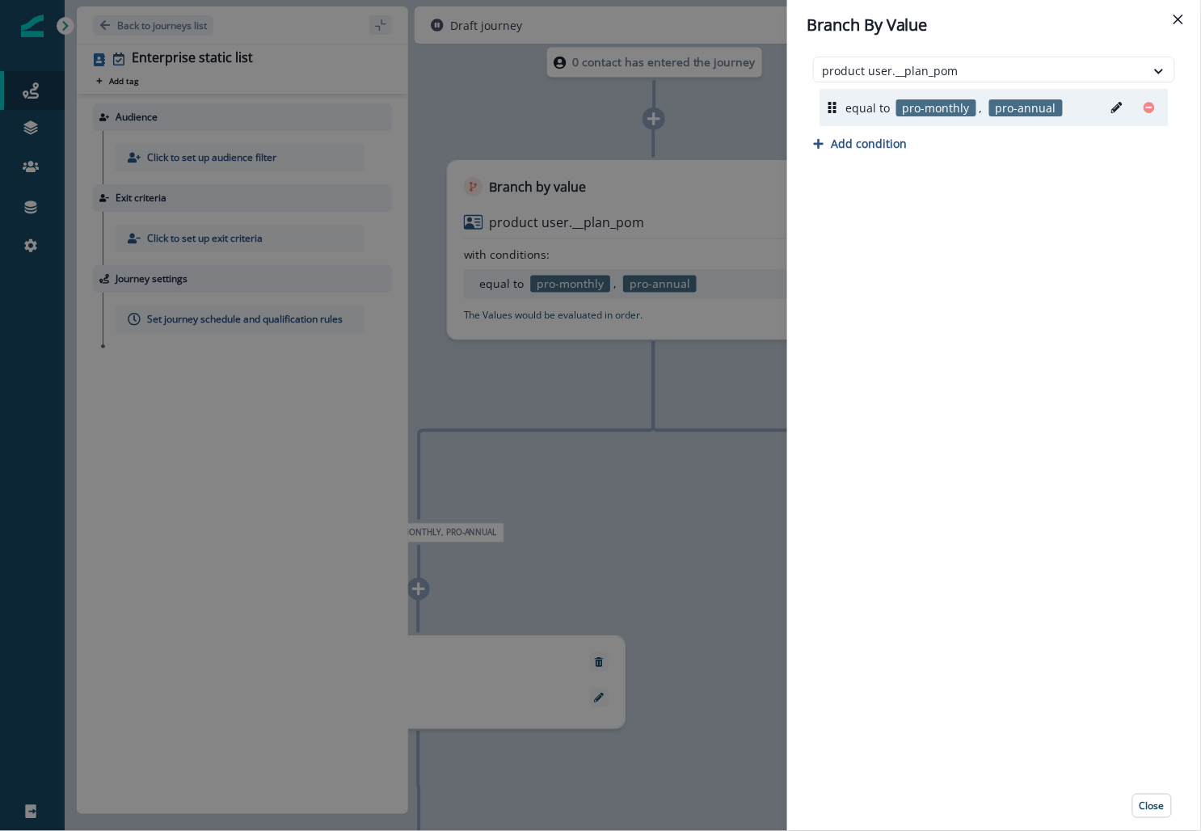
click at [1116, 96] on button "Edit" at bounding box center [1117, 107] width 26 height 24
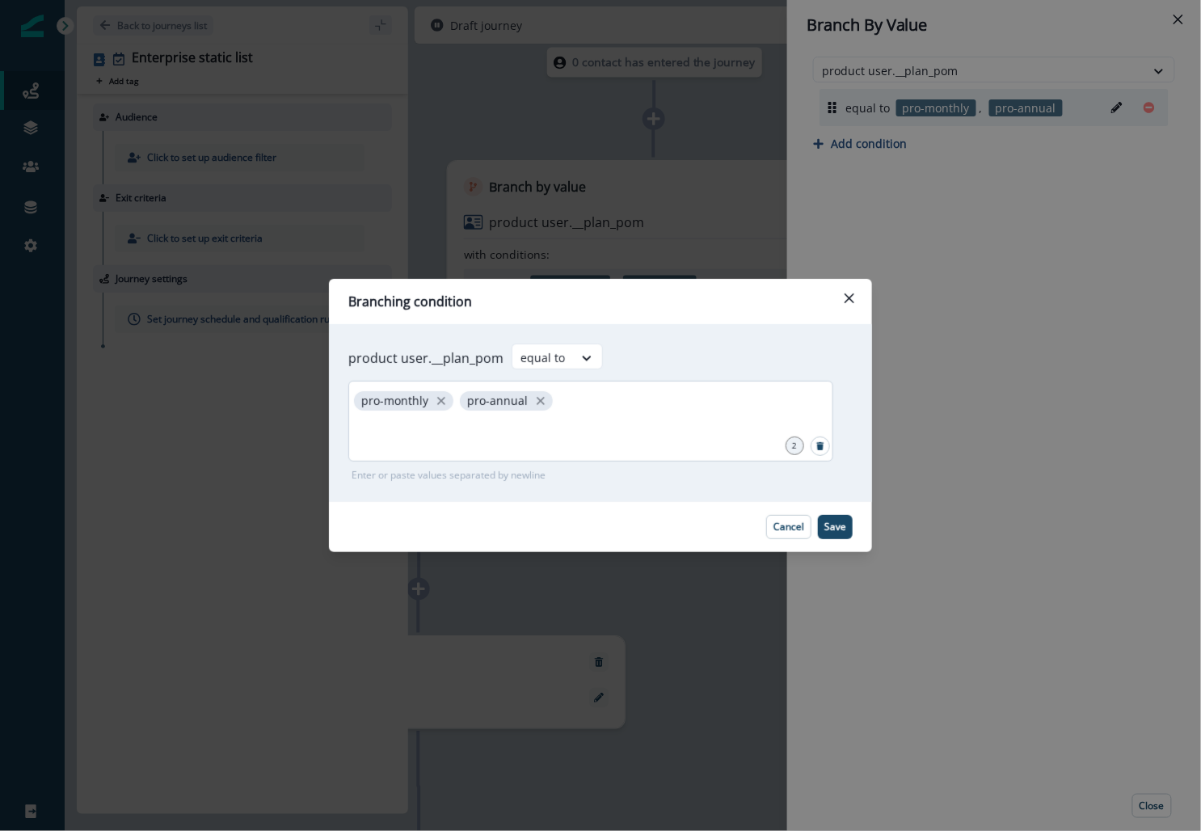
click at [570, 400] on div "pro-monthly pro-annual" at bounding box center [590, 421] width 485 height 81
click at [538, 402] on icon "close" at bounding box center [541, 401] width 8 height 8
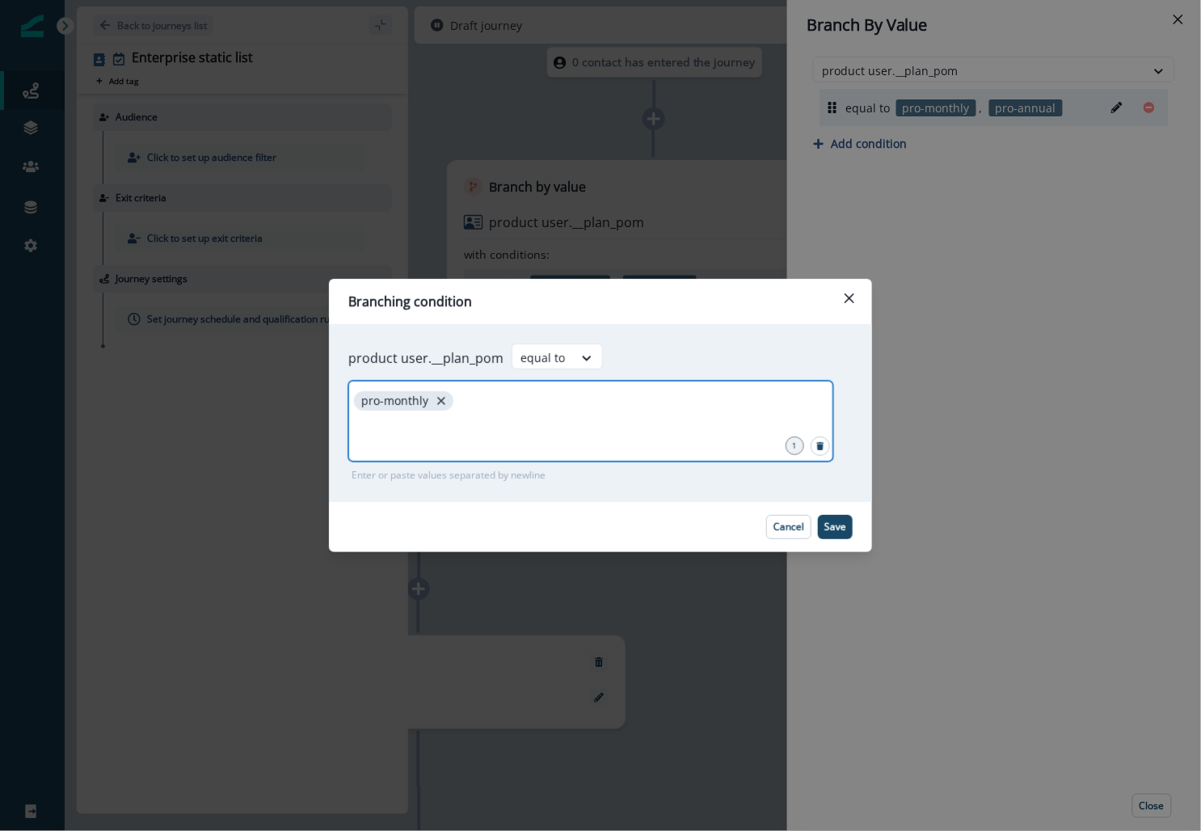
click at [440, 398] on icon "close" at bounding box center [441, 400] width 15 height 15
click at [440, 398] on input "text" at bounding box center [591, 401] width 480 height 32
type input "**********"
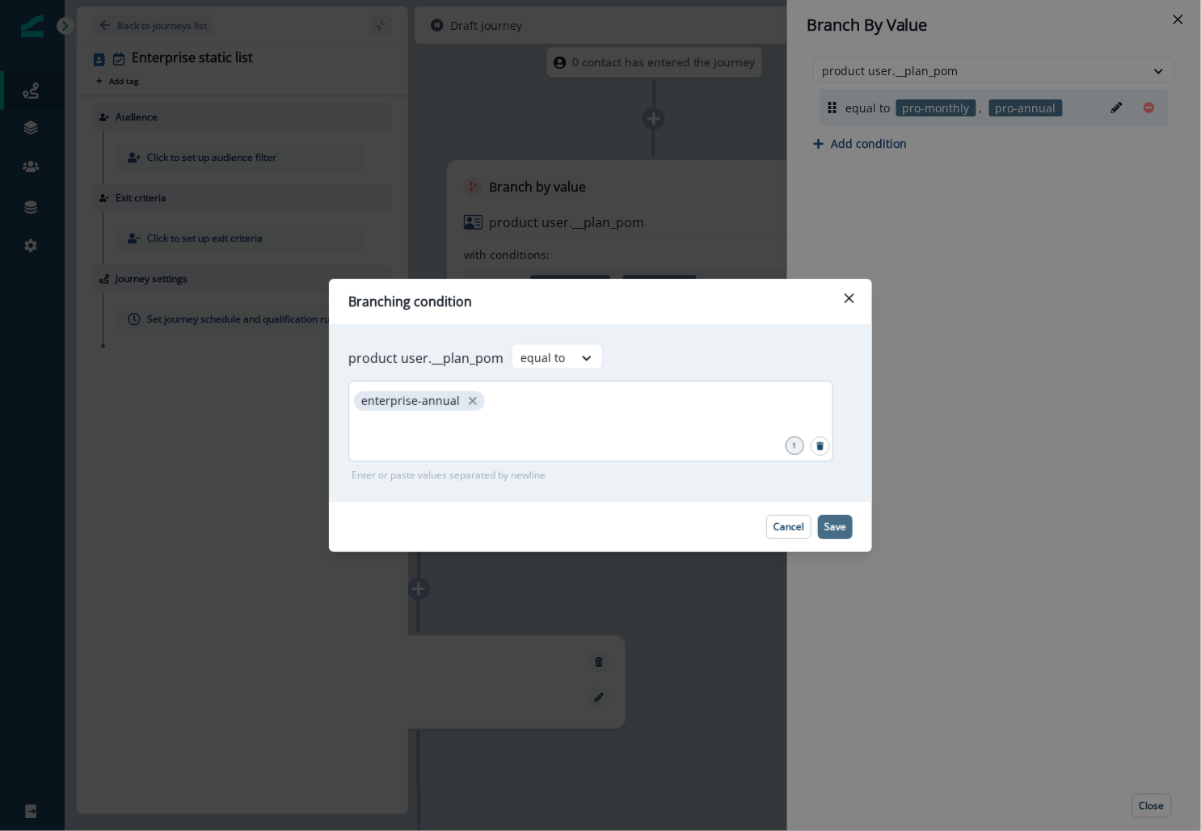
click at [841, 528] on p "Save" at bounding box center [835, 526] width 22 height 11
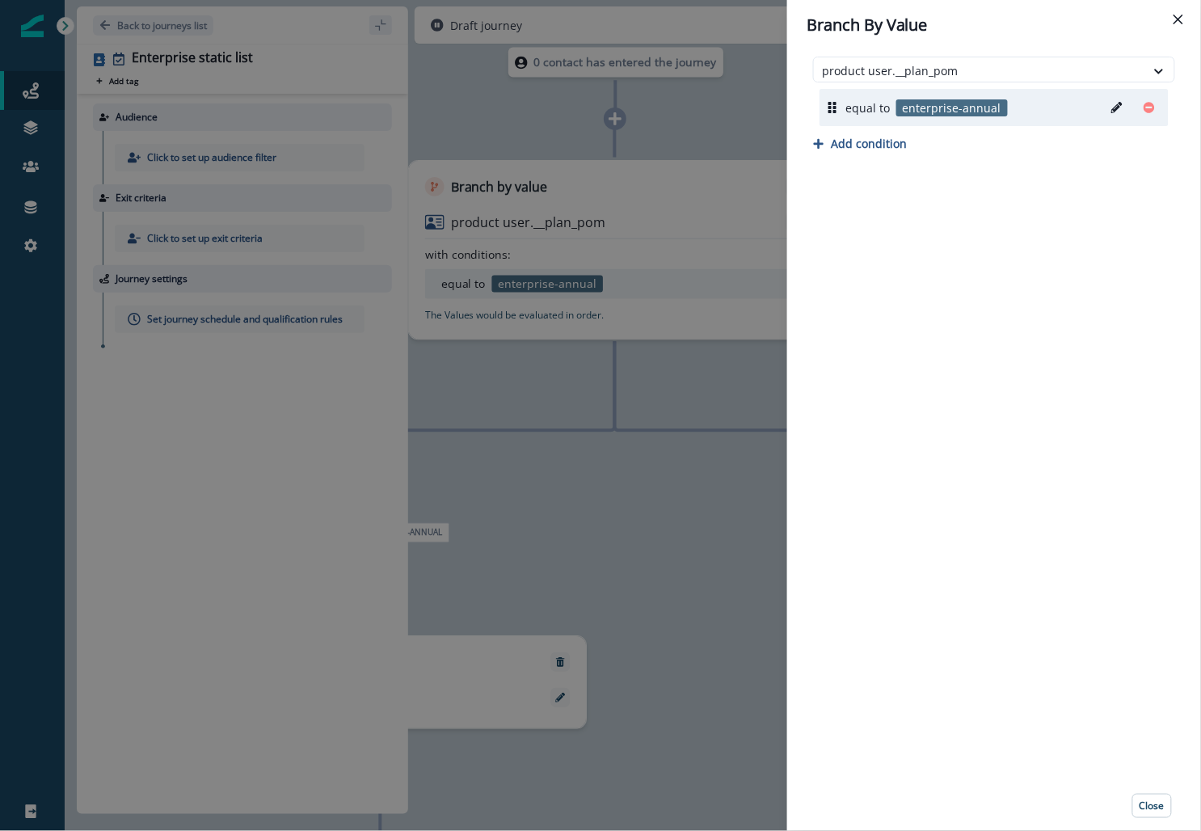
click at [709, 120] on div "Branch By Value product user.__plan_pom equal to enterprise-annual Add conditio…" at bounding box center [600, 415] width 1201 height 831
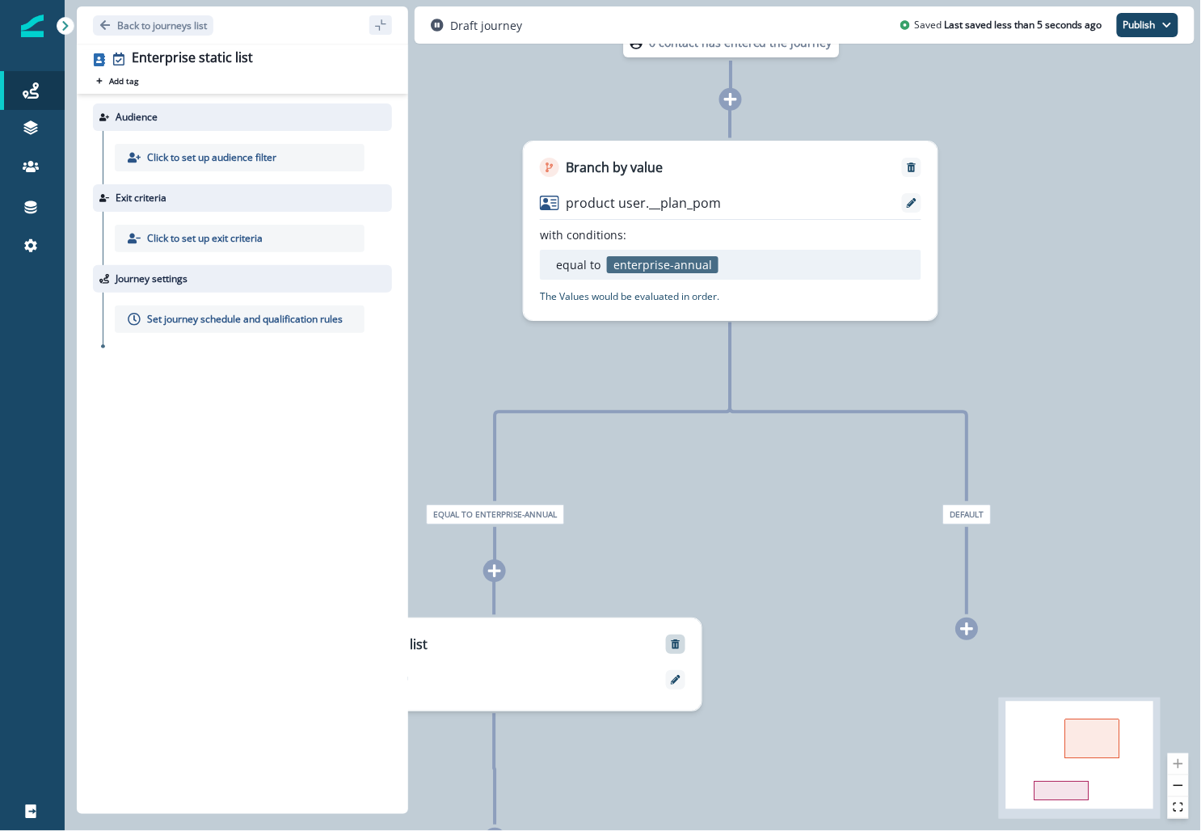
click at [677, 646] on icon "Remove" at bounding box center [675, 644] width 9 height 10
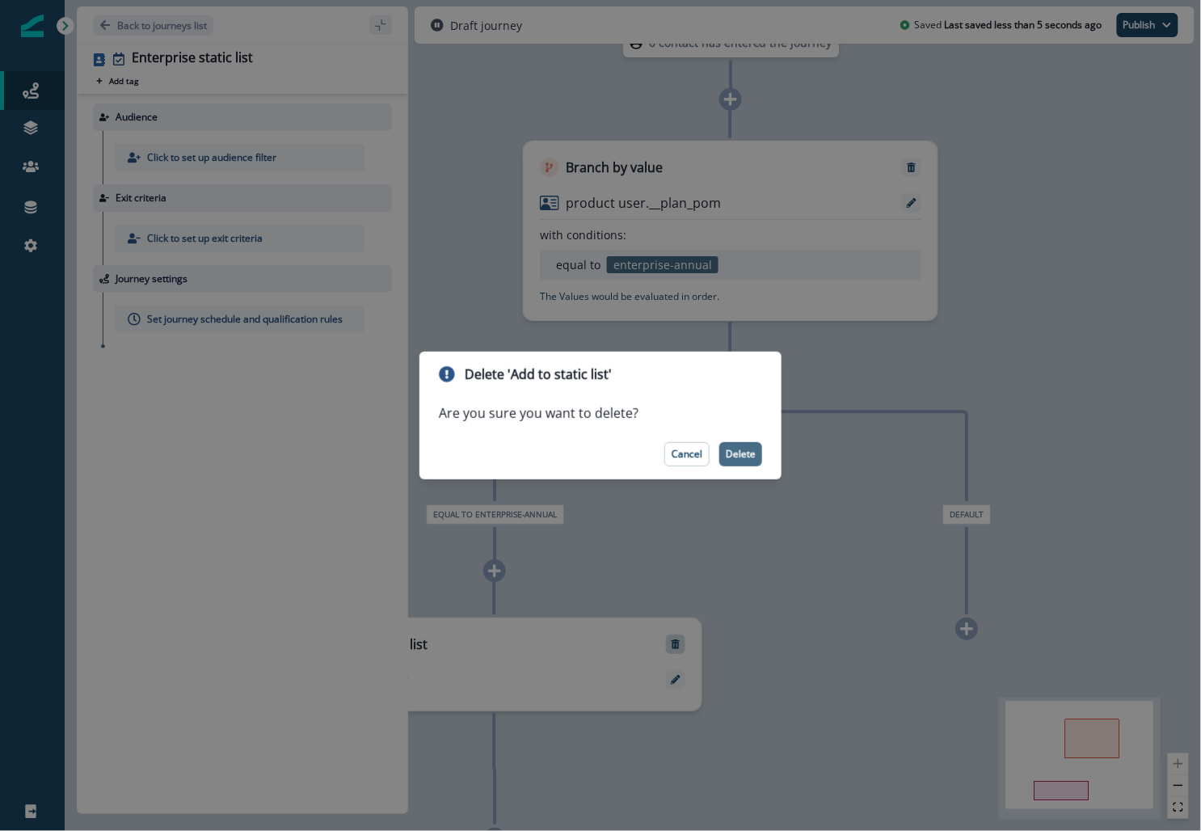
click at [749, 452] on p "Delete" at bounding box center [741, 453] width 30 height 11
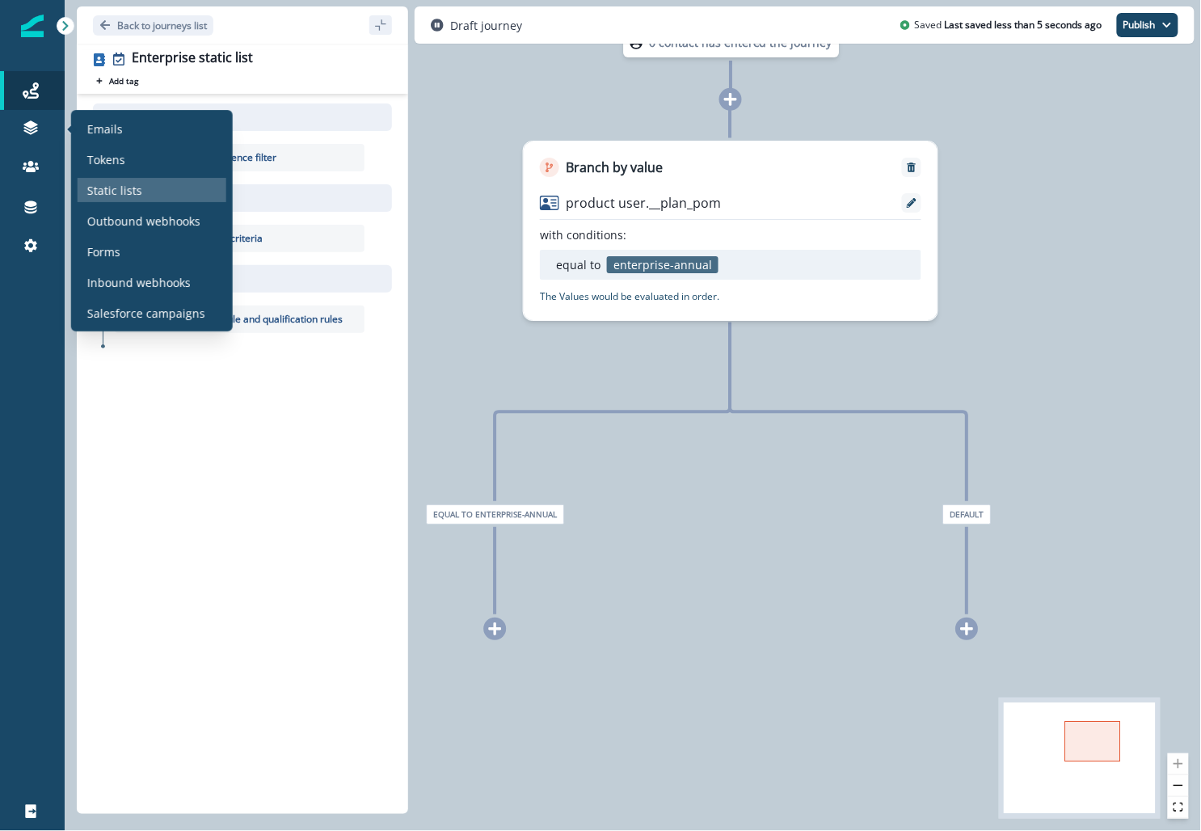
click at [128, 187] on p "Static lists" at bounding box center [114, 190] width 55 height 17
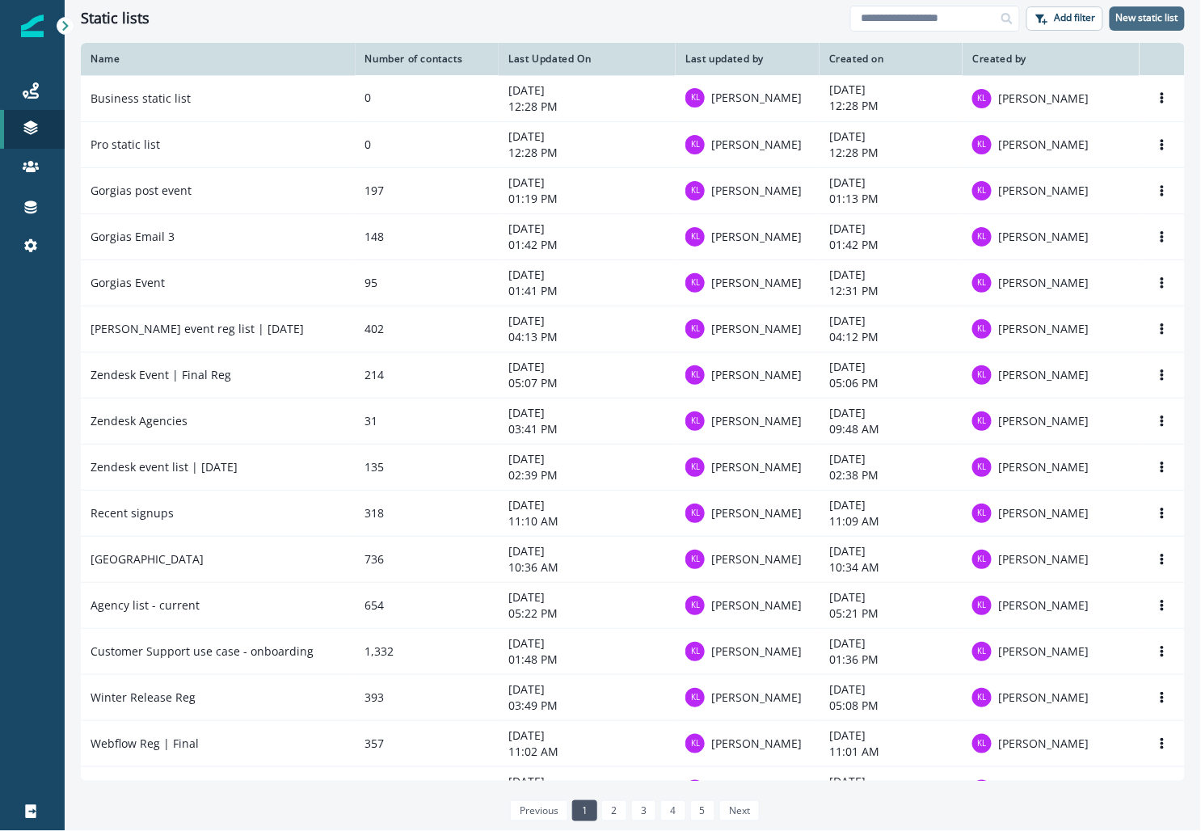
click at [1146, 12] on p "New static list" at bounding box center [1147, 17] width 62 height 11
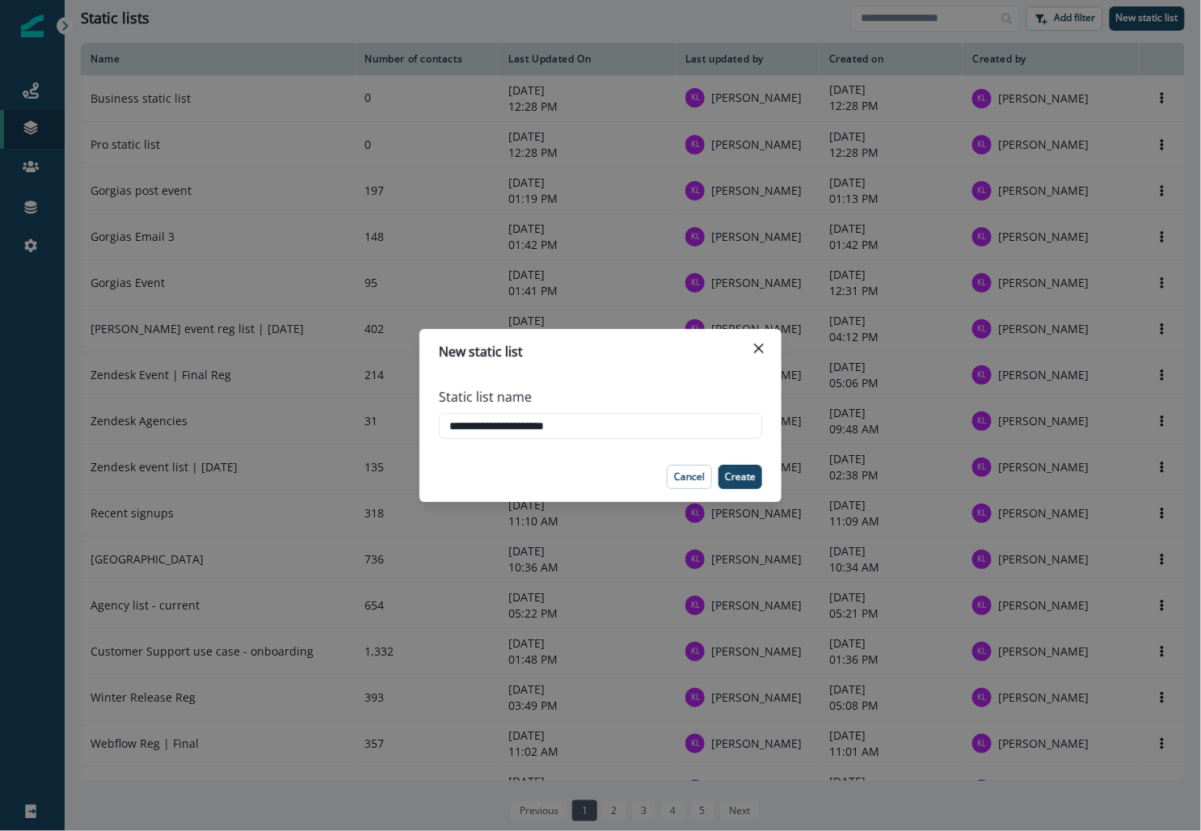
type input "**********"
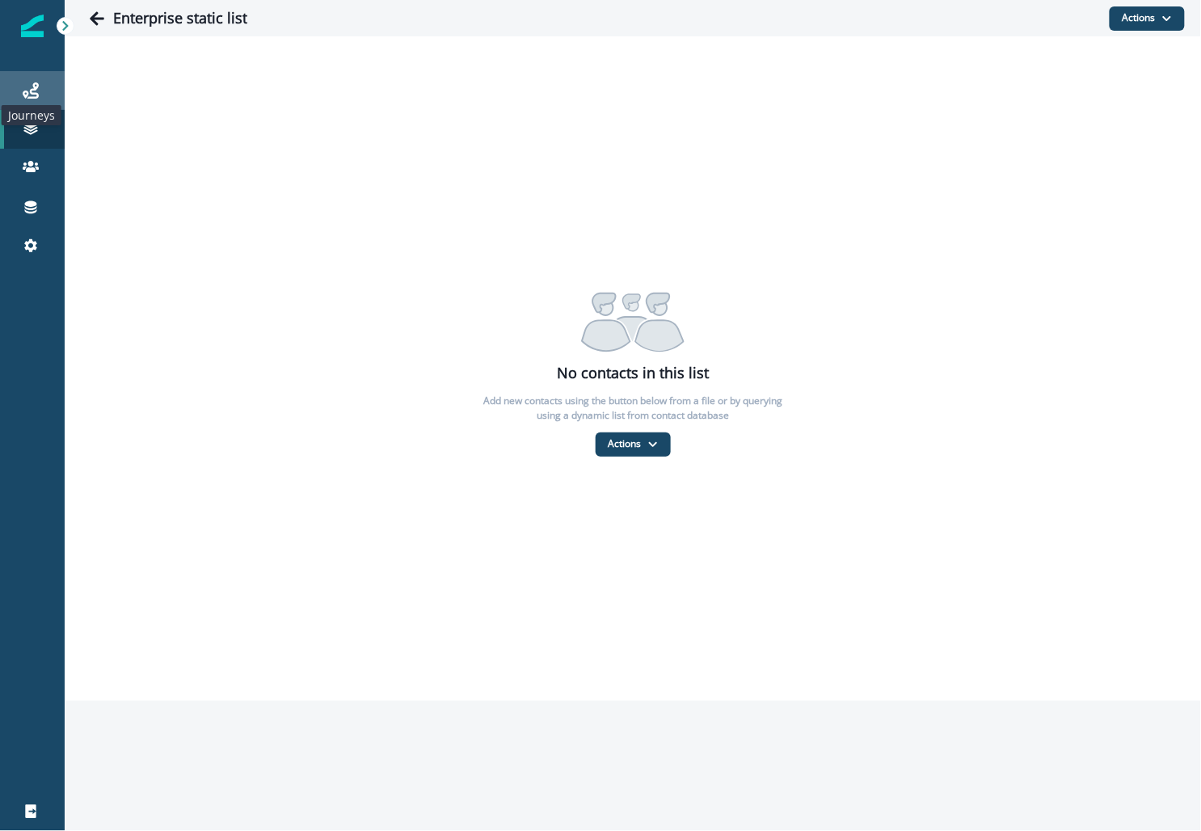
click at [36, 86] on icon at bounding box center [31, 90] width 16 height 16
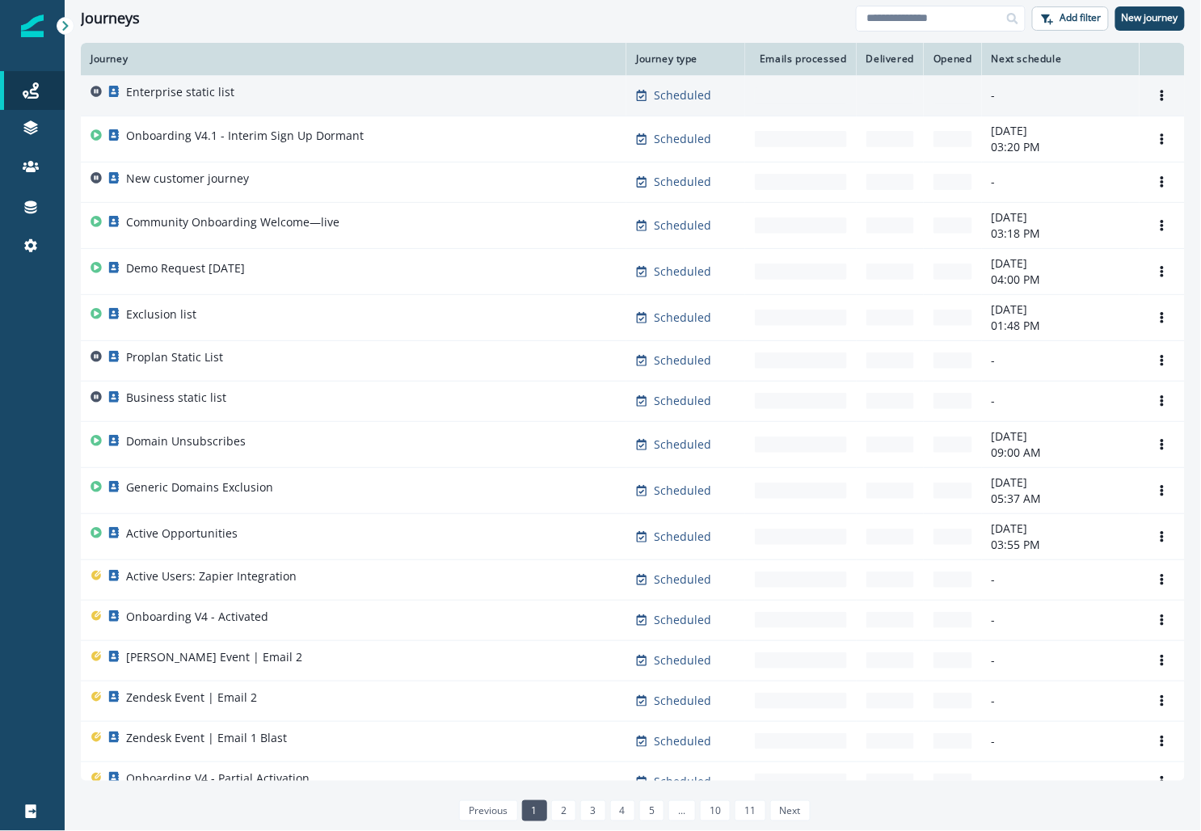
click at [184, 97] on p "Enterprise static list" at bounding box center [180, 92] width 108 height 16
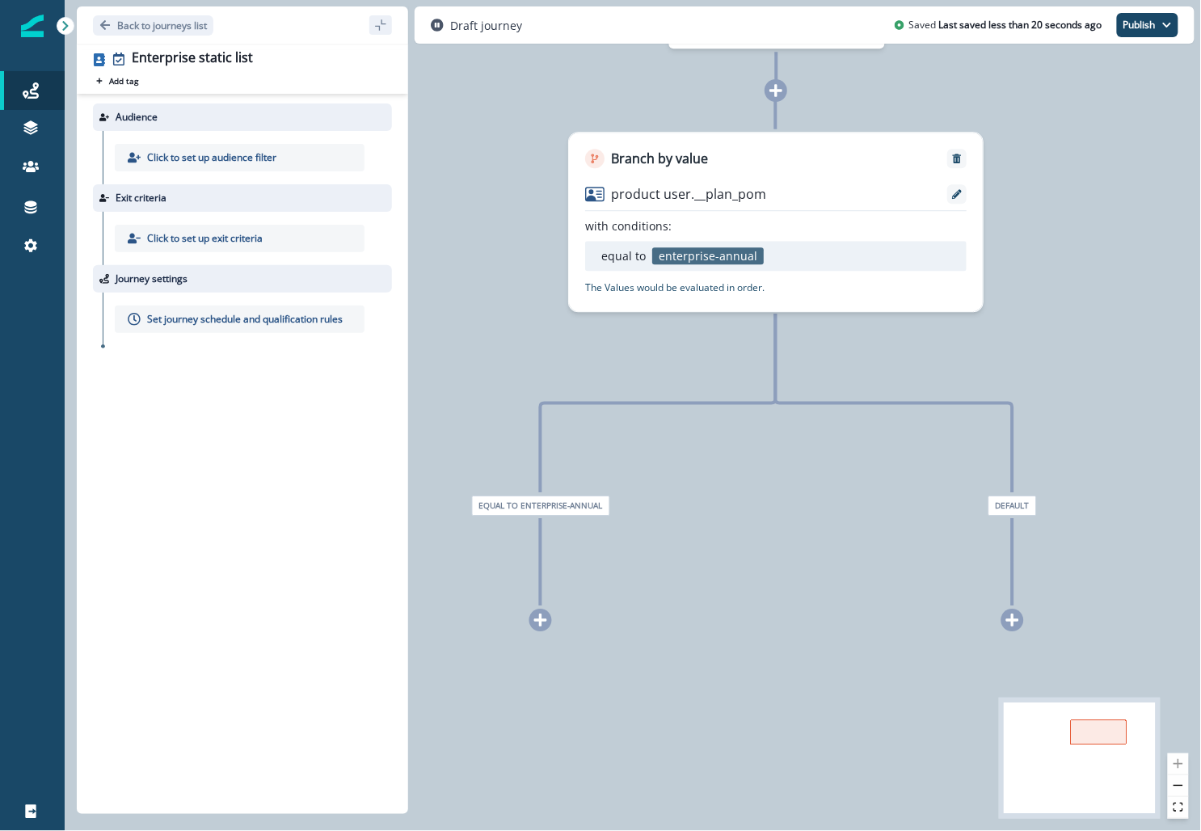
click at [537, 610] on div at bounding box center [540, 619] width 23 height 23
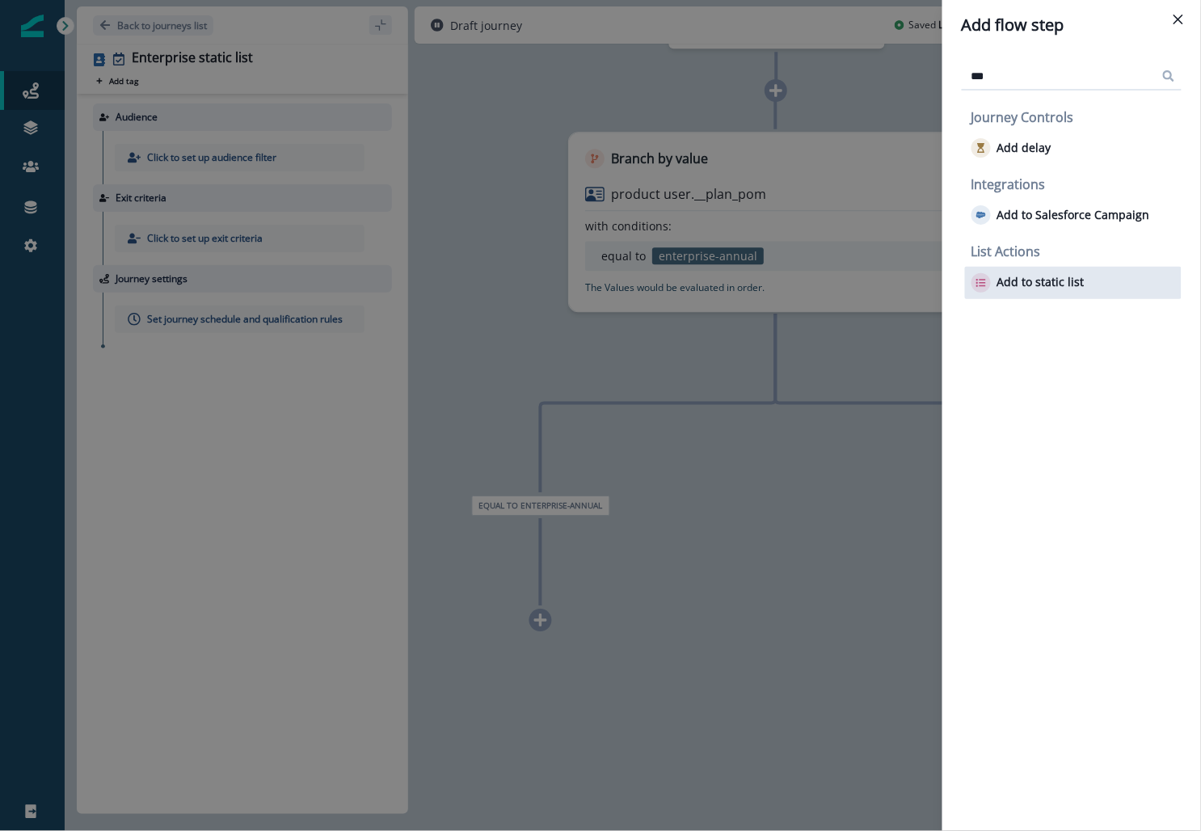
type input "***"
click at [1033, 276] on p "Add to static list" at bounding box center [1040, 283] width 87 height 14
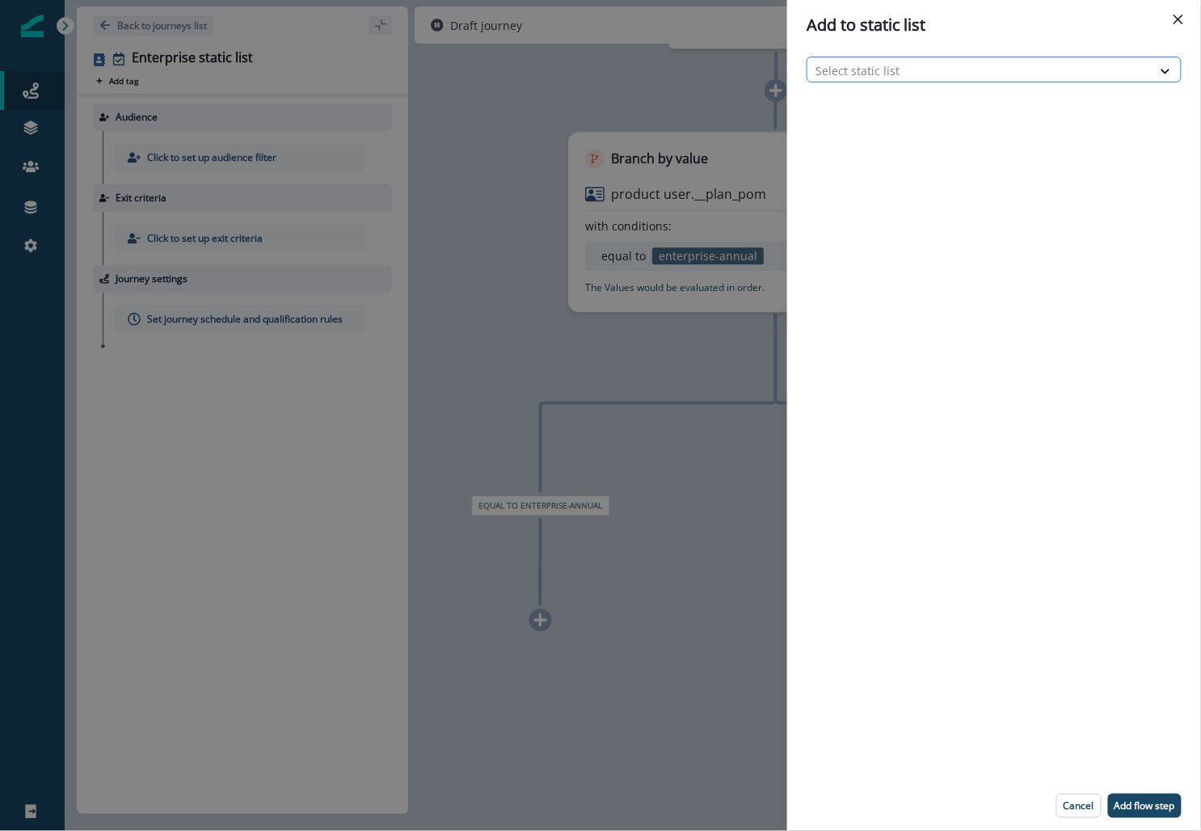
click at [863, 64] on div at bounding box center [979, 71] width 328 height 20
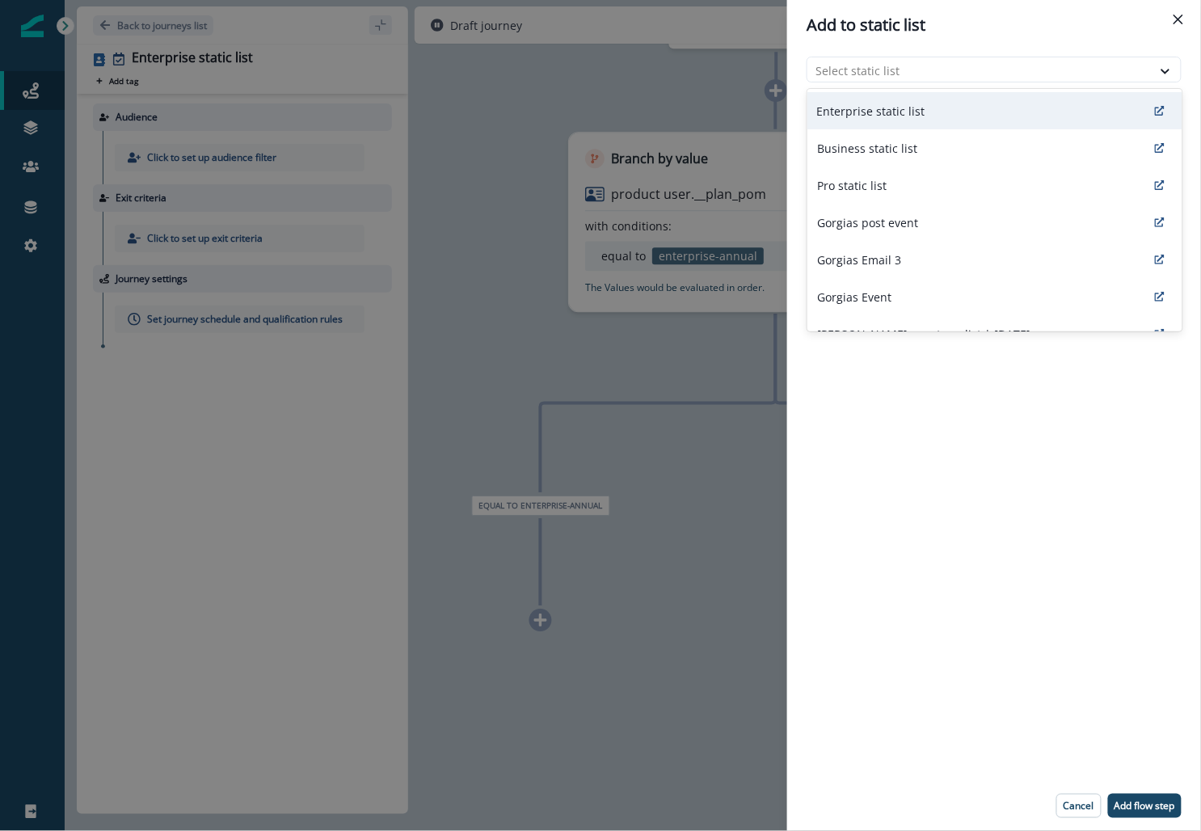
click at [861, 114] on p "Enterprise static list" at bounding box center [871, 111] width 108 height 17
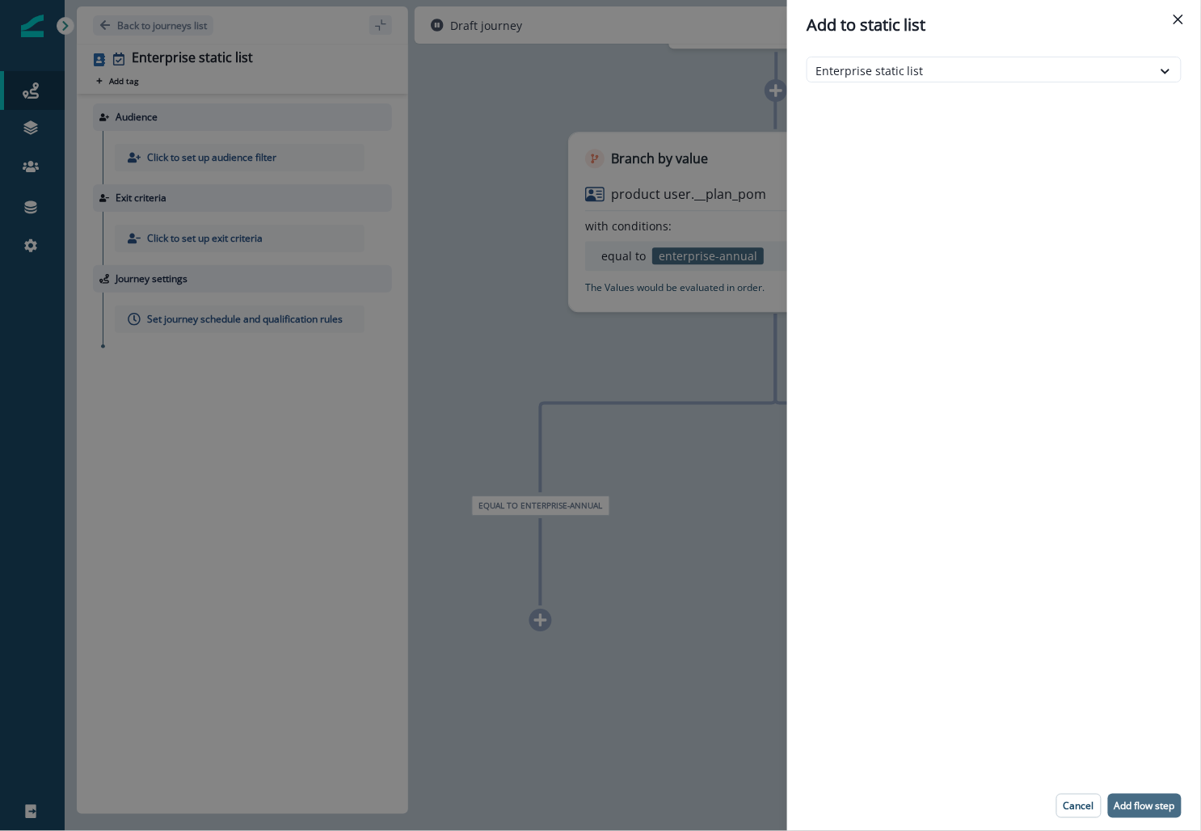
click at [1150, 809] on p "Add flow step" at bounding box center [1144, 805] width 61 height 11
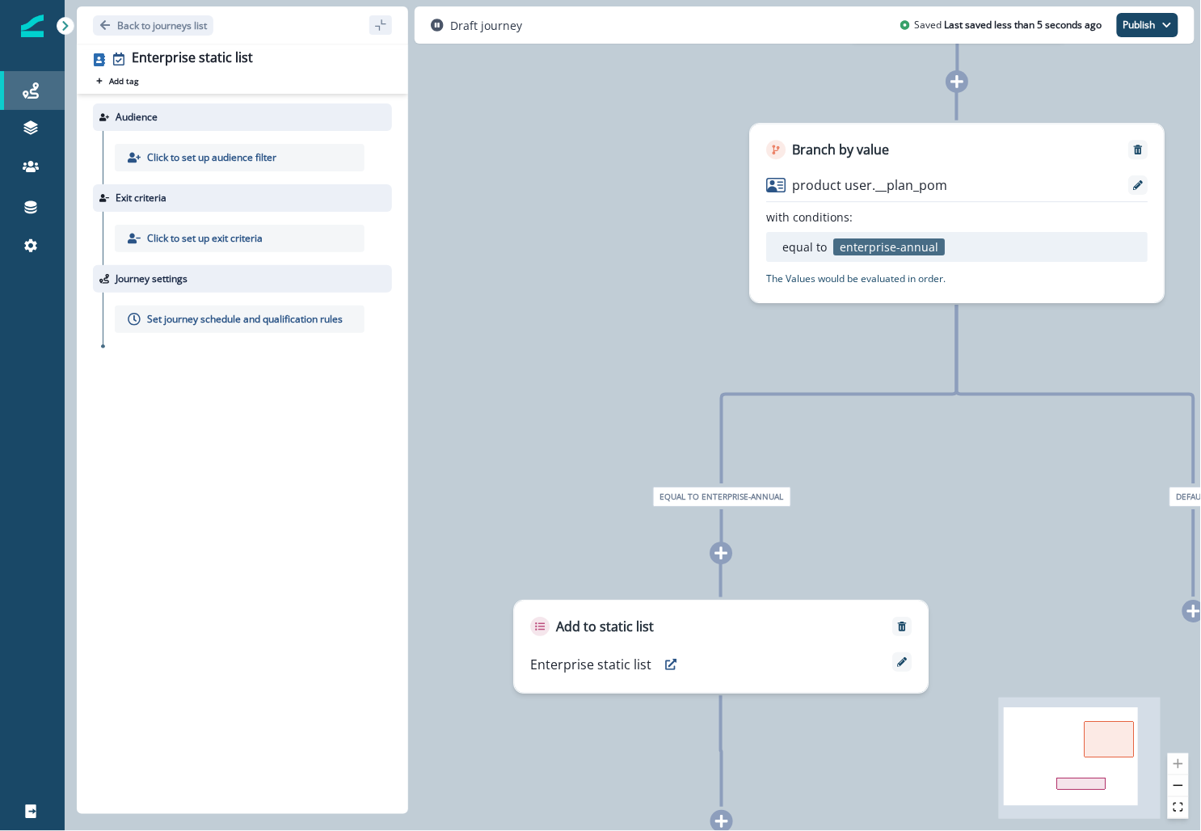
click at [43, 100] on link "Journeys" at bounding box center [32, 90] width 65 height 39
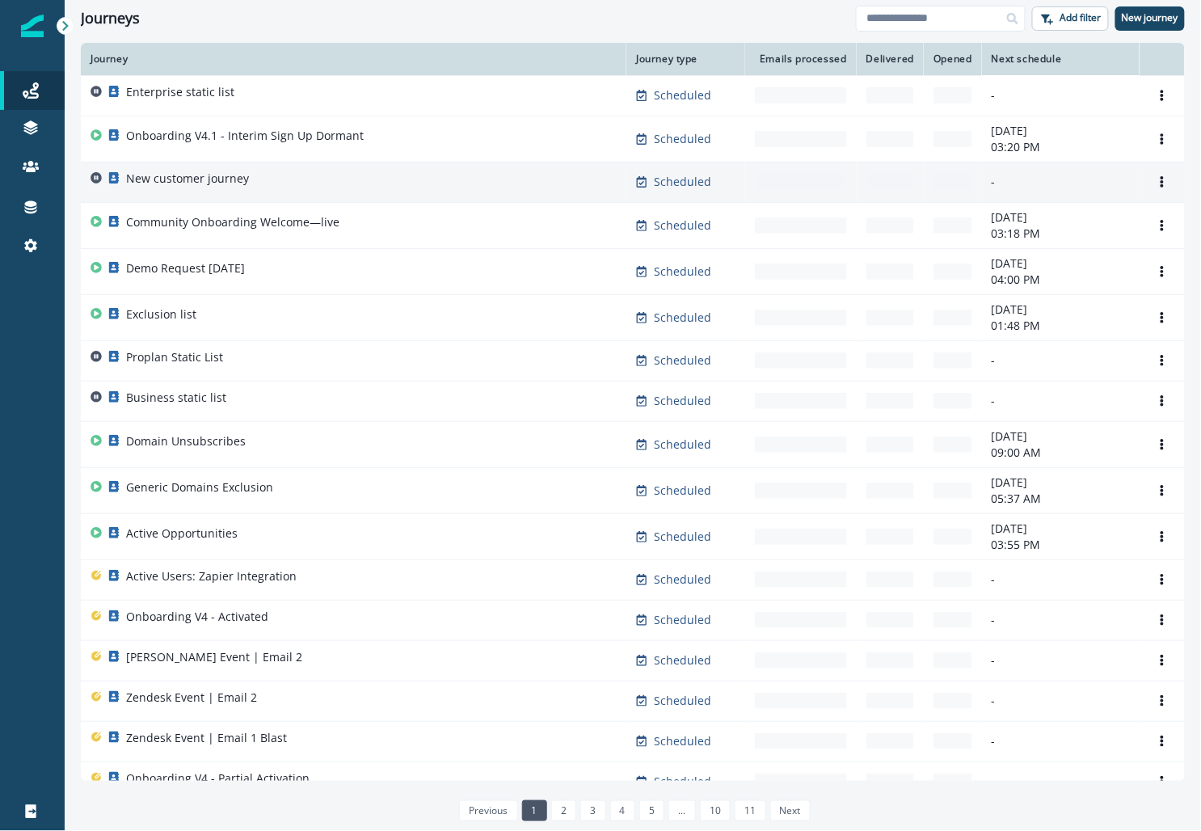
click at [167, 175] on p "New customer journey" at bounding box center [187, 178] width 123 height 16
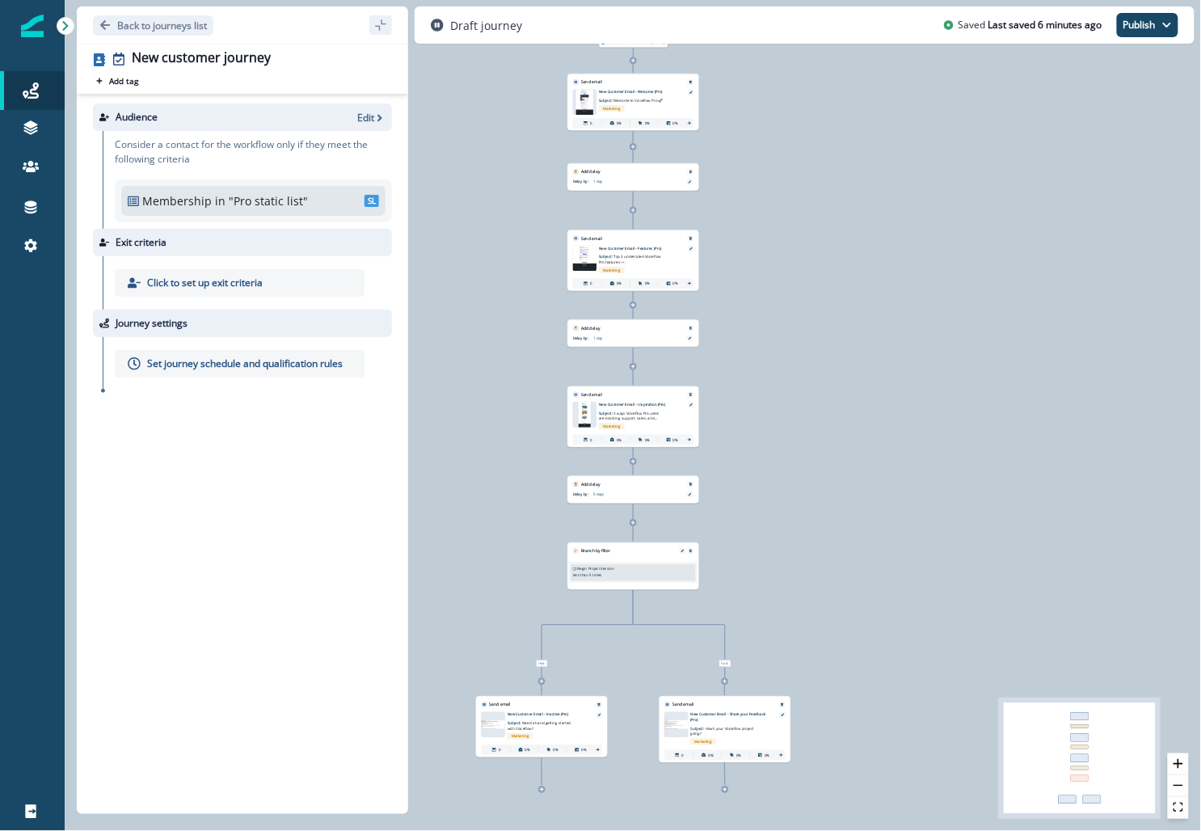
click at [368, 107] on div "Audience Edit" at bounding box center [242, 116] width 299 height 27
click at [369, 119] on p "Edit" at bounding box center [365, 118] width 17 height 14
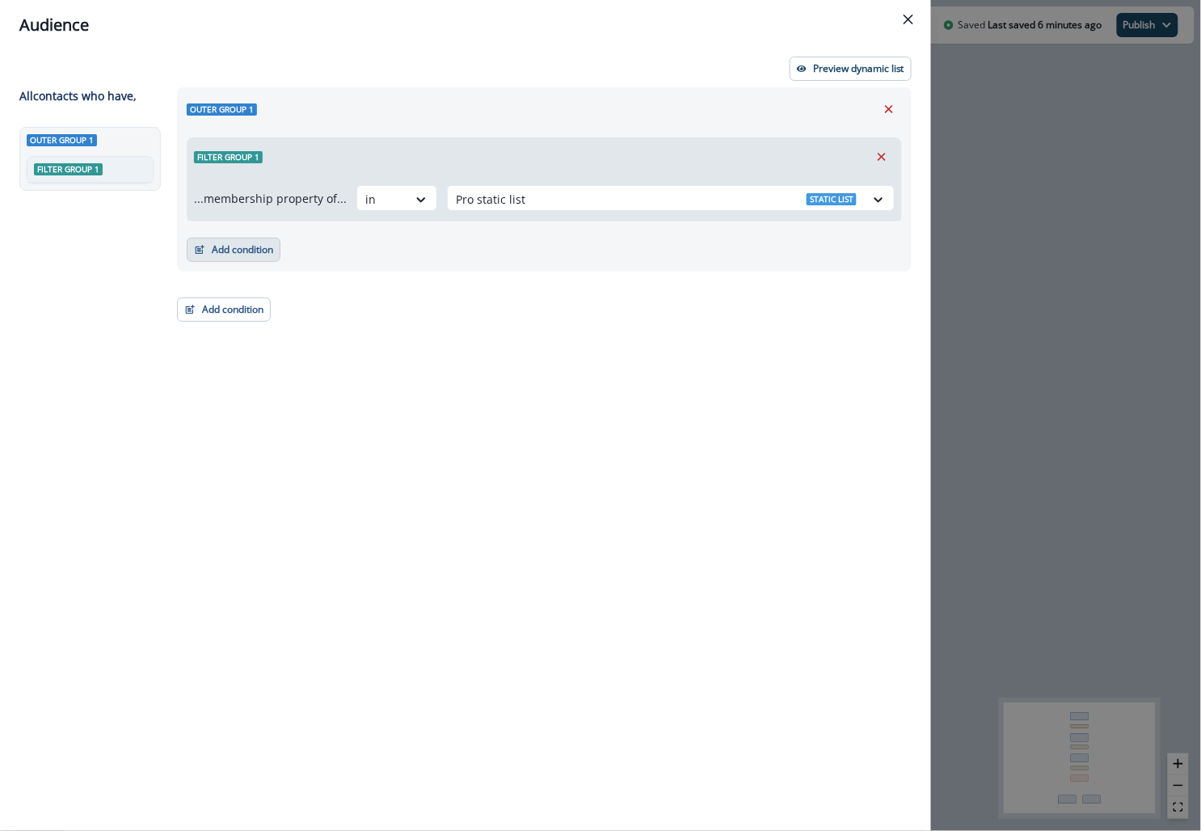
click at [223, 249] on button "Add condition" at bounding box center [234, 250] width 94 height 24
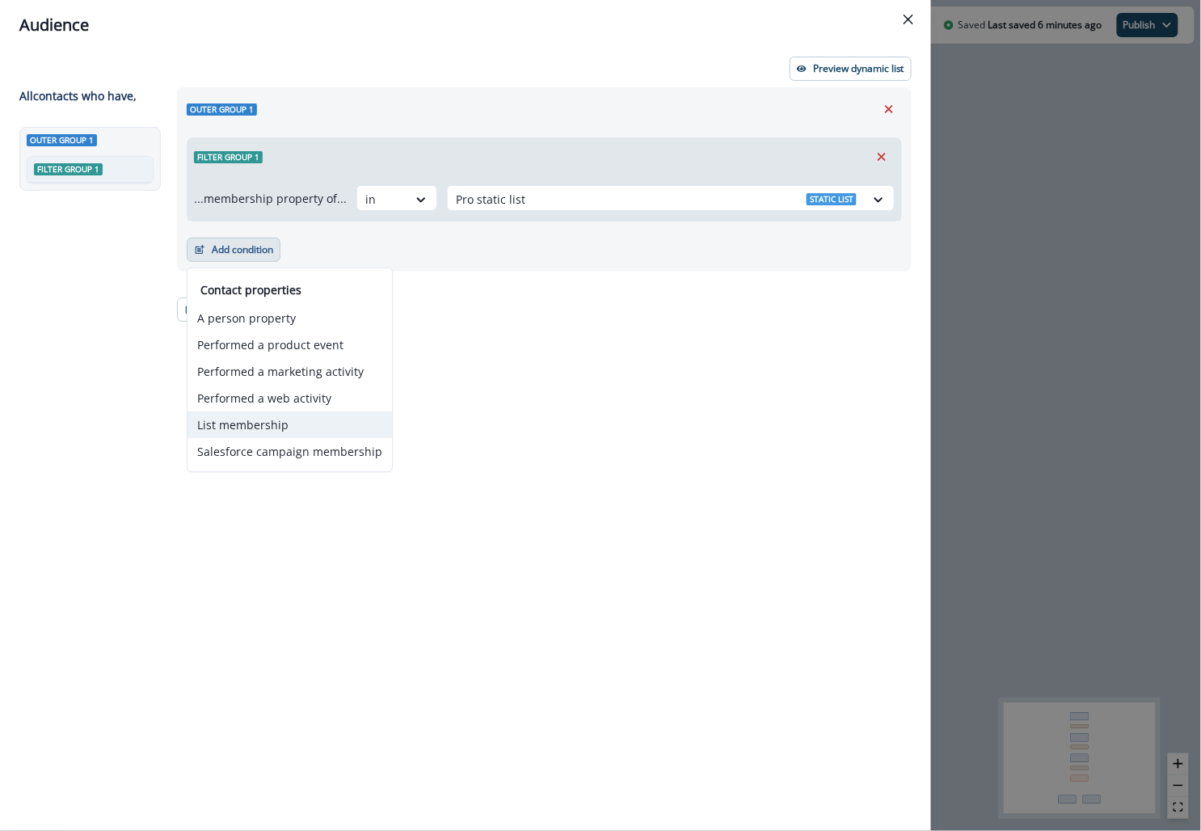
click at [251, 430] on button "List membership" at bounding box center [289, 424] width 204 height 27
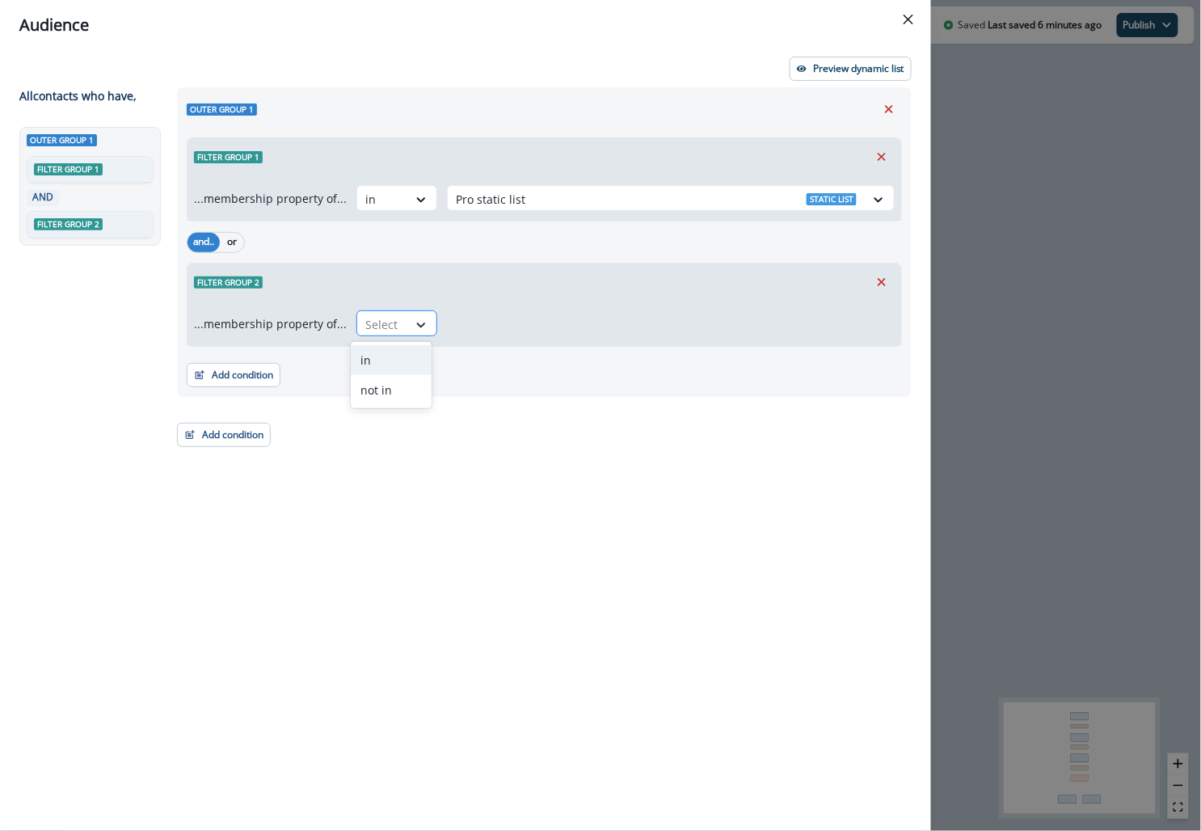
click at [407, 330] on div at bounding box center [420, 325] width 27 height 16
click at [392, 381] on div "not in" at bounding box center [391, 390] width 81 height 30
click at [467, 325] on div at bounding box center [656, 324] width 401 height 20
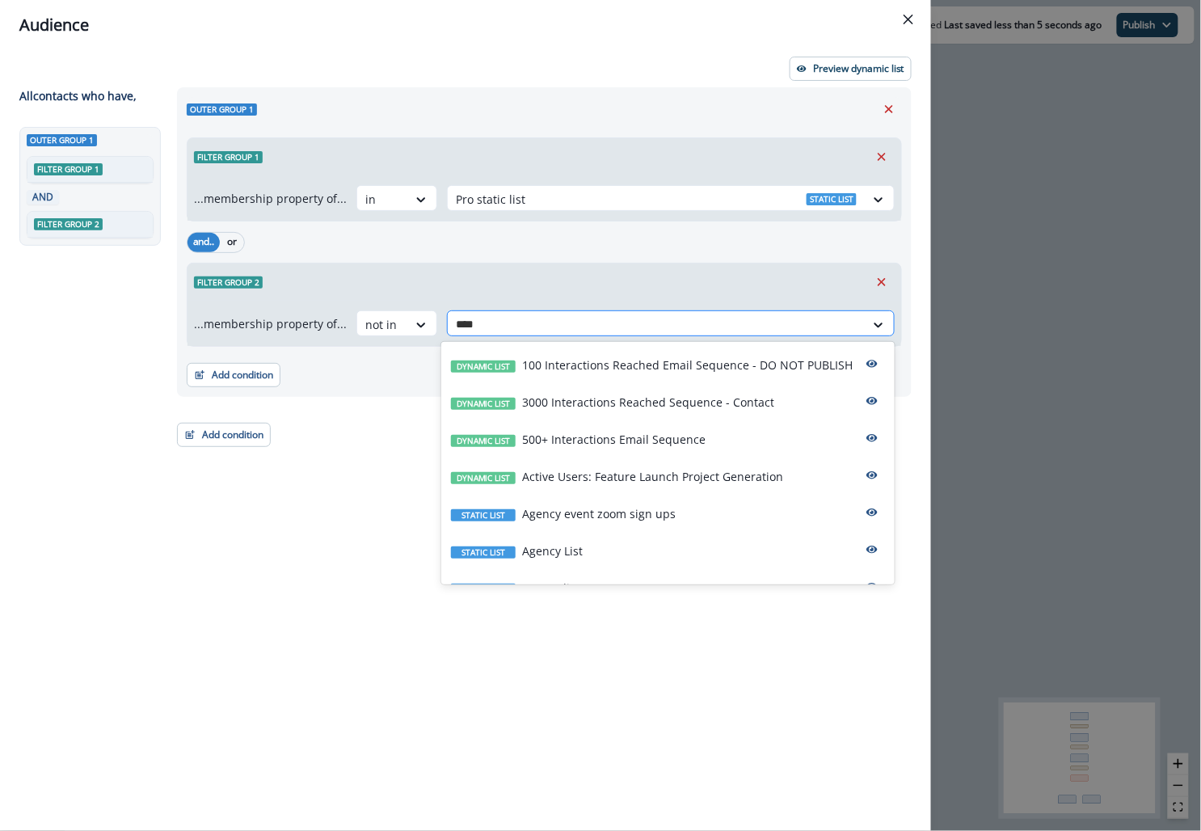
type input "*****"
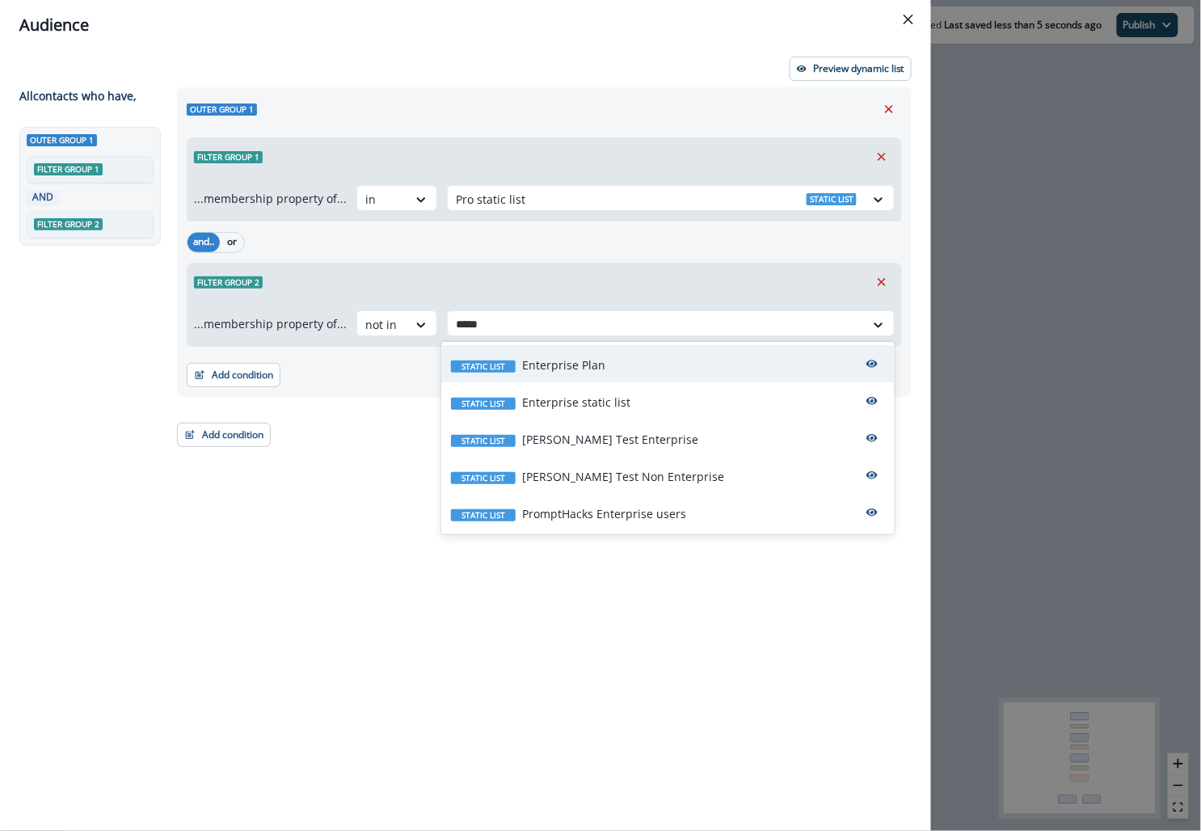
click at [520, 357] on div "Static list Enterprise Plan" at bounding box center [528, 364] width 154 height 17
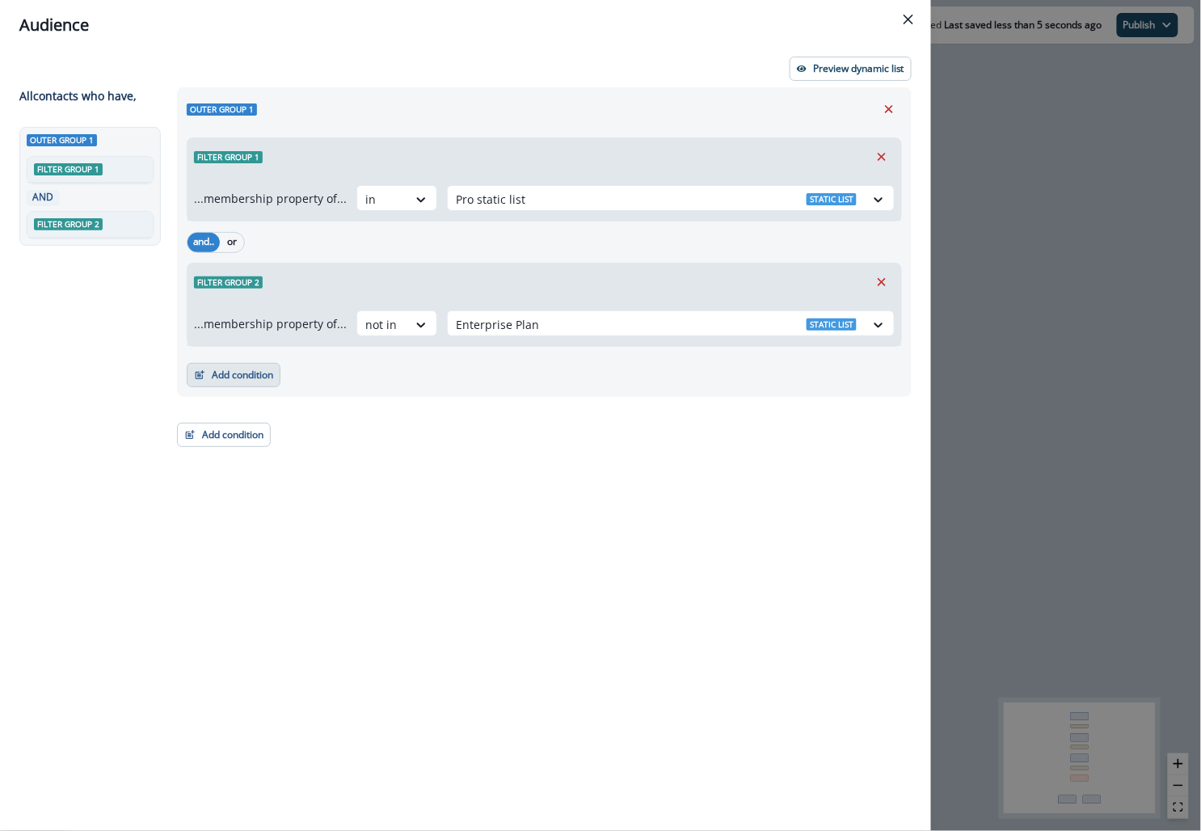
click at [249, 372] on button "Add condition" at bounding box center [234, 375] width 94 height 24
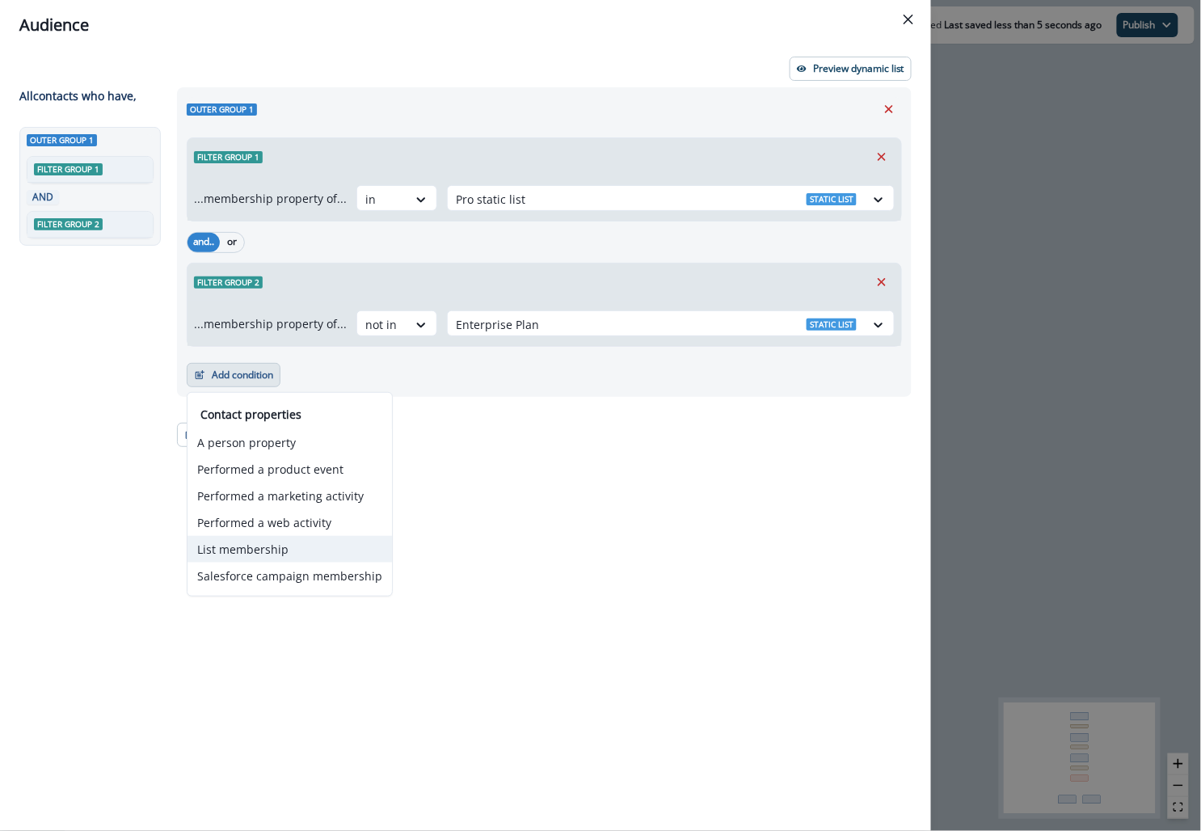
click at [245, 547] on button "List membership" at bounding box center [289, 549] width 204 height 27
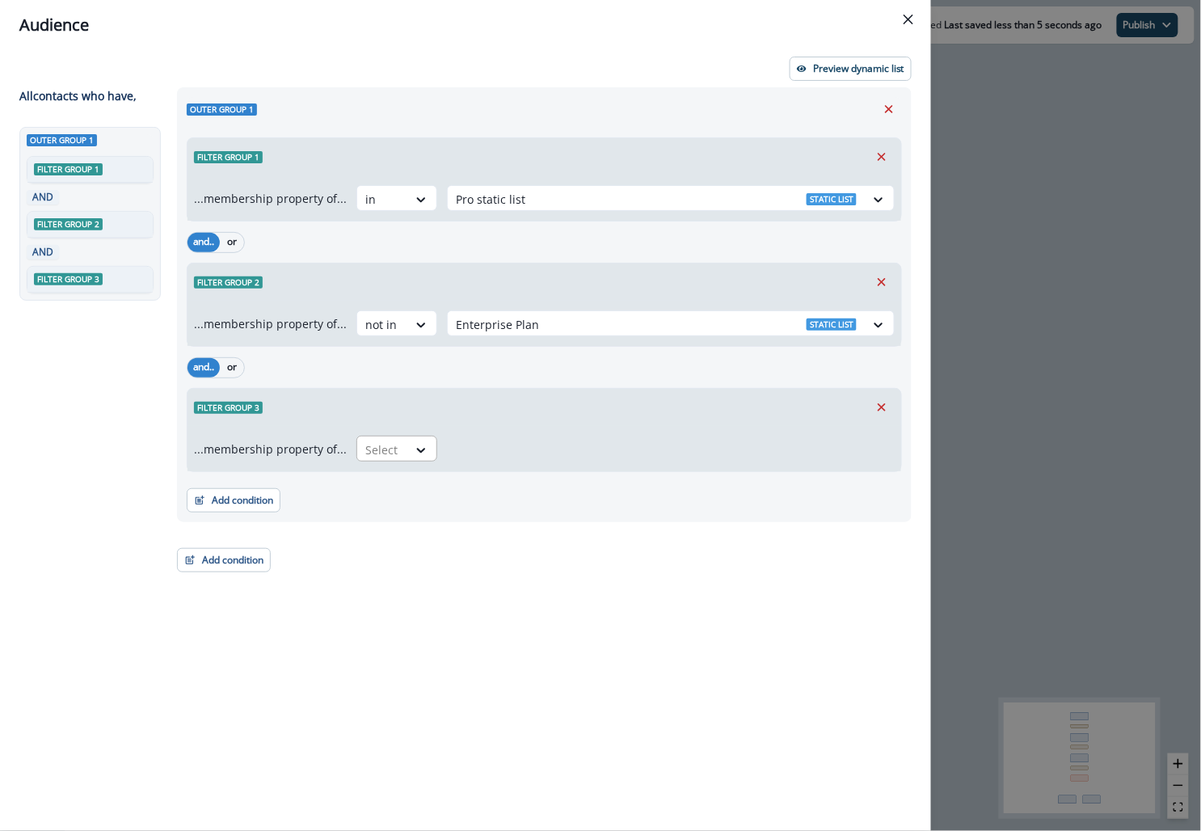
click at [383, 444] on div at bounding box center [382, 450] width 34 height 20
click at [386, 517] on div "not in" at bounding box center [391, 514] width 81 height 30
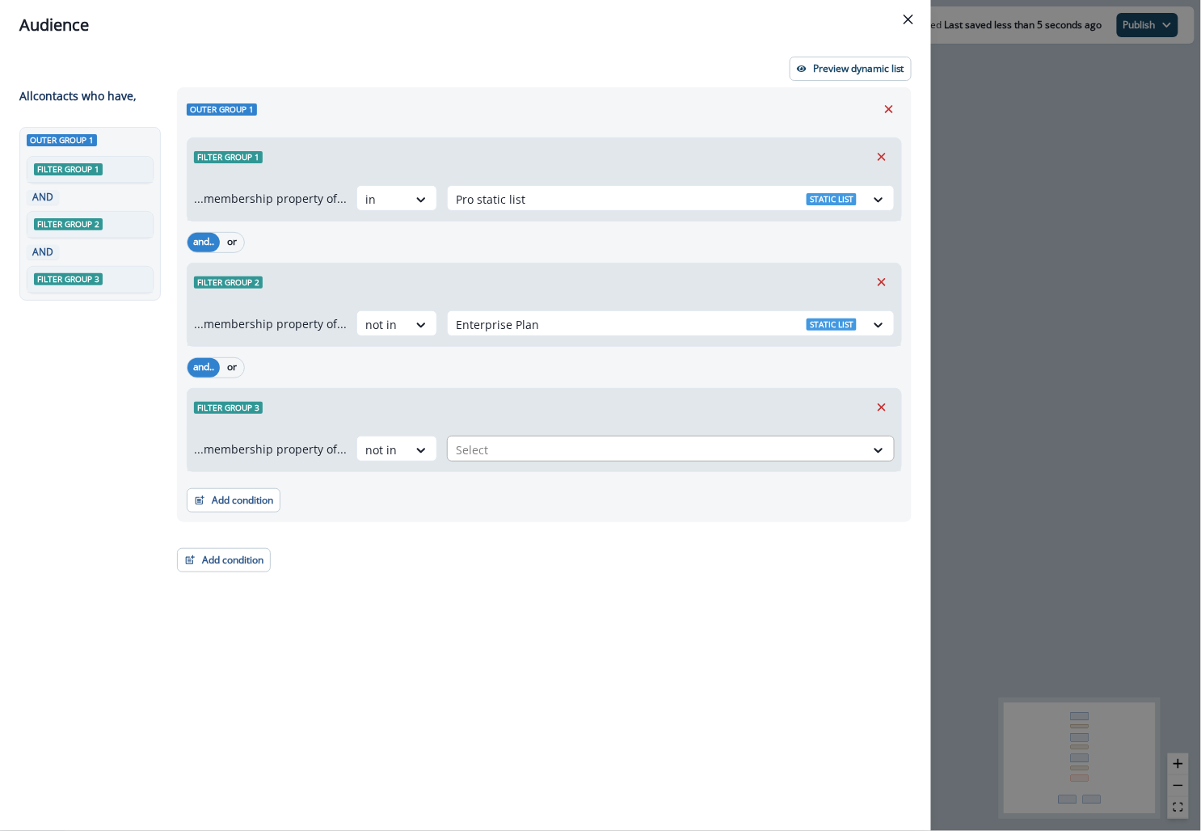
click at [481, 452] on div at bounding box center [656, 450] width 401 height 20
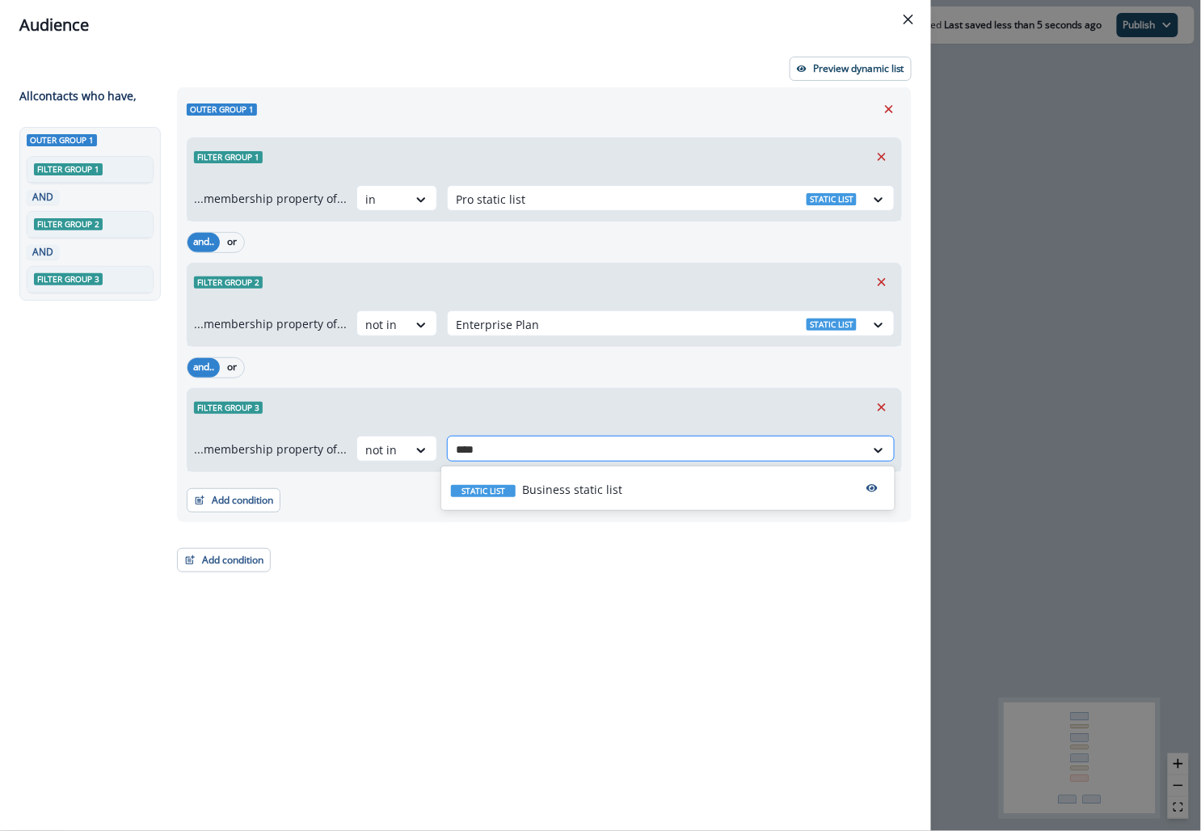
type input "*****"
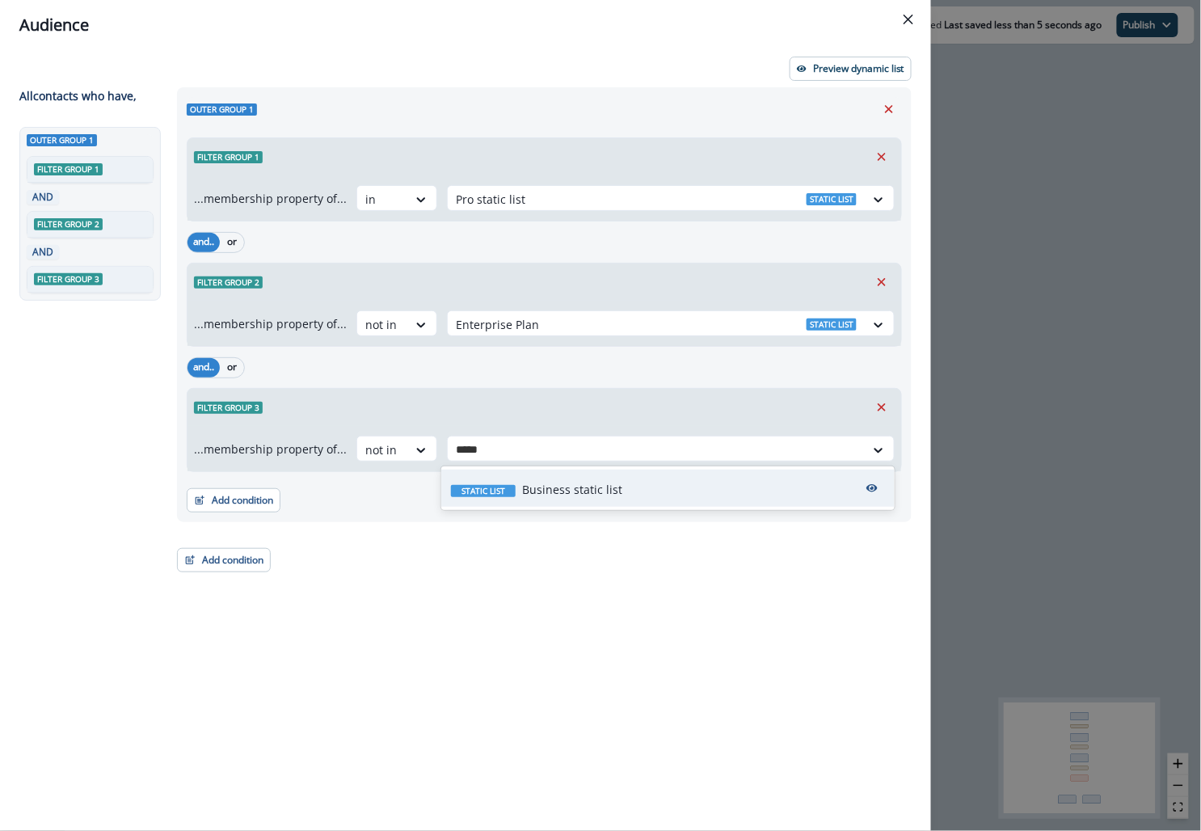
click at [527, 485] on p "Business static list" at bounding box center [572, 489] width 100 height 17
click at [231, 496] on button "Add condition" at bounding box center [234, 500] width 94 height 24
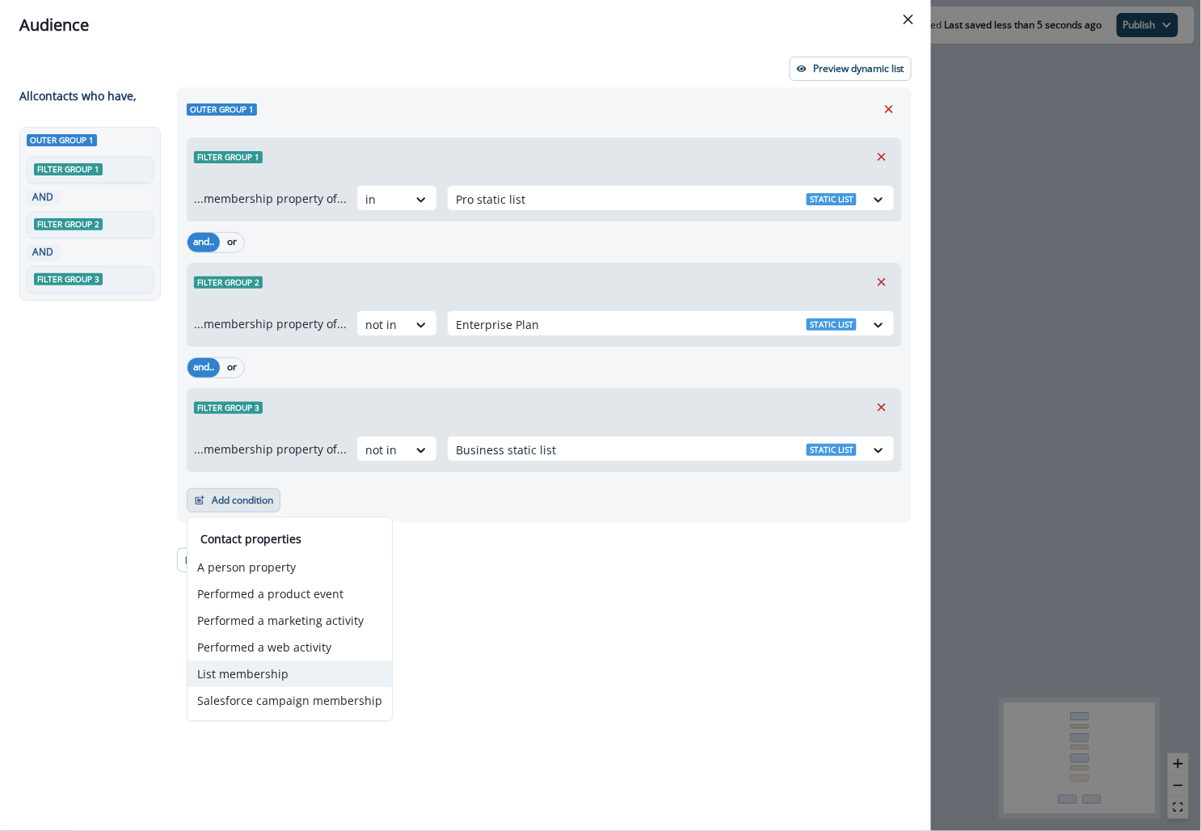
click at [268, 670] on button "List membership" at bounding box center [289, 673] width 204 height 27
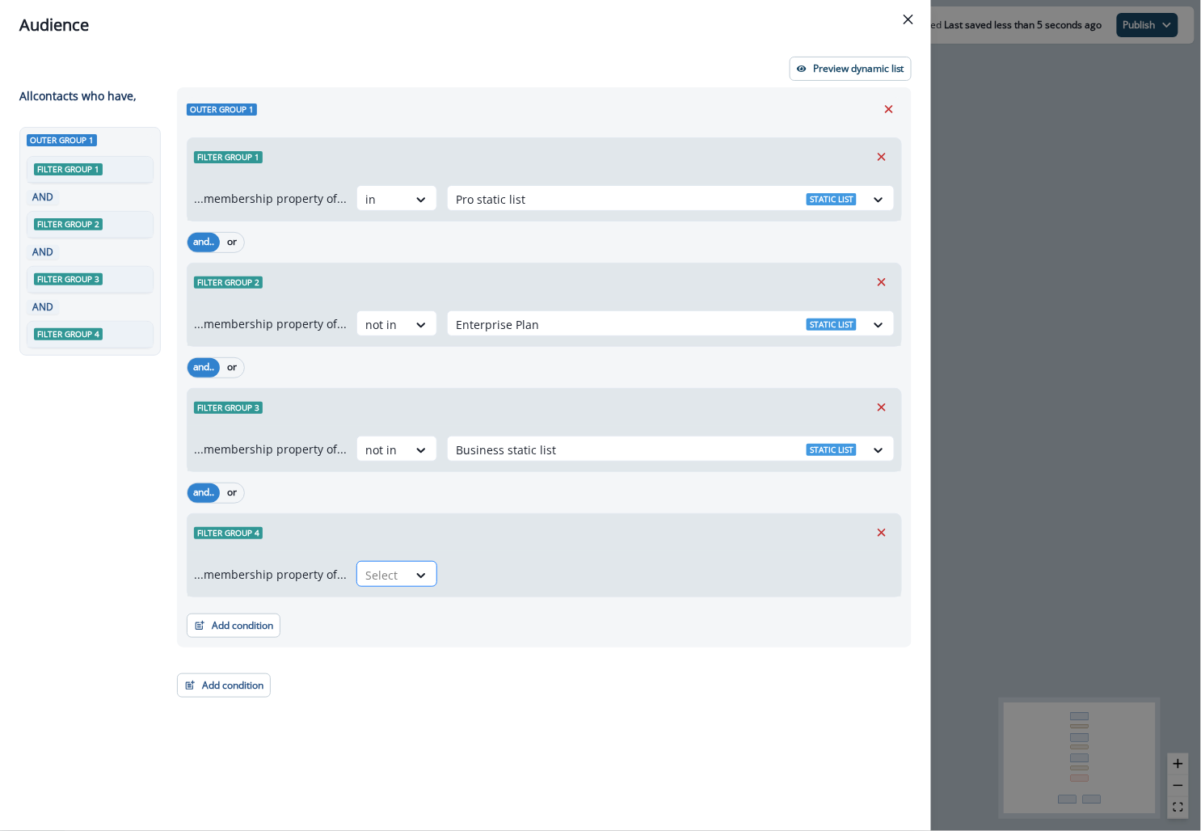
click at [393, 583] on div "Select" at bounding box center [382, 575] width 50 height 27
click at [387, 633] on div "not in" at bounding box center [391, 639] width 81 height 30
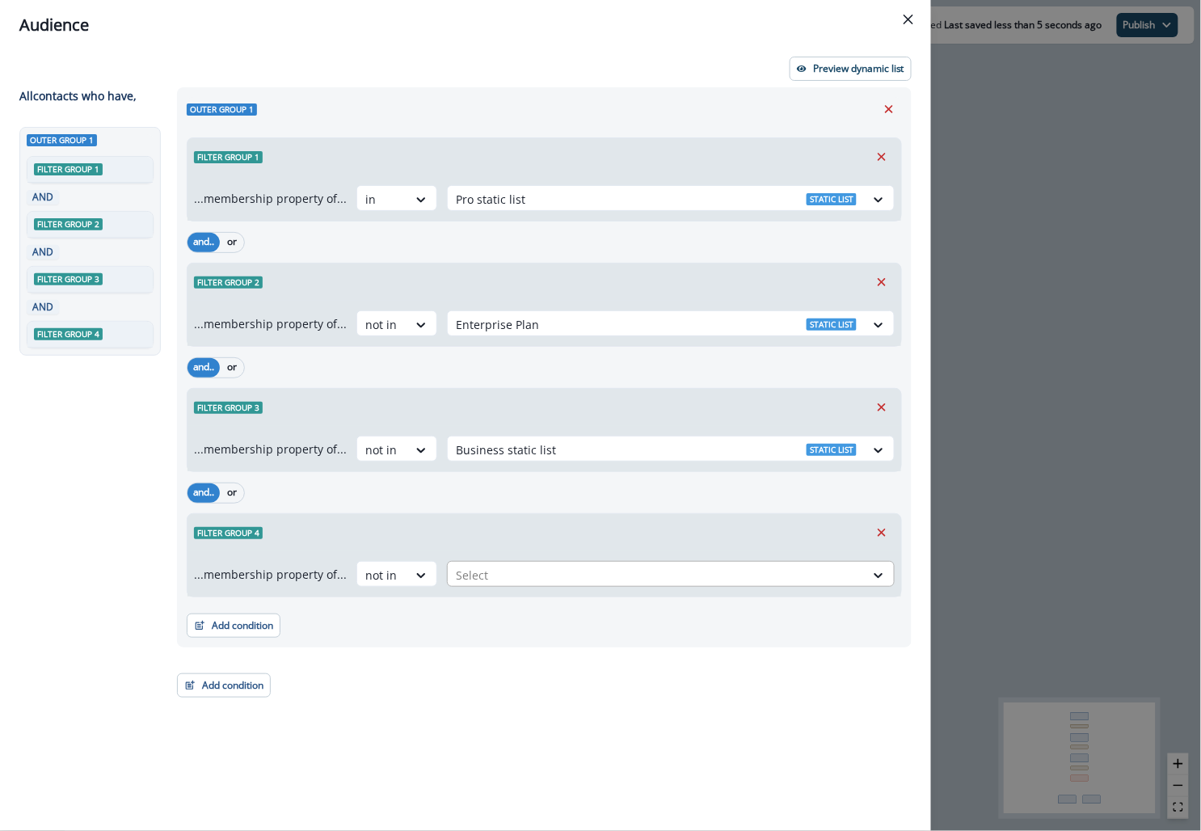
click at [477, 571] on div at bounding box center [656, 575] width 401 height 20
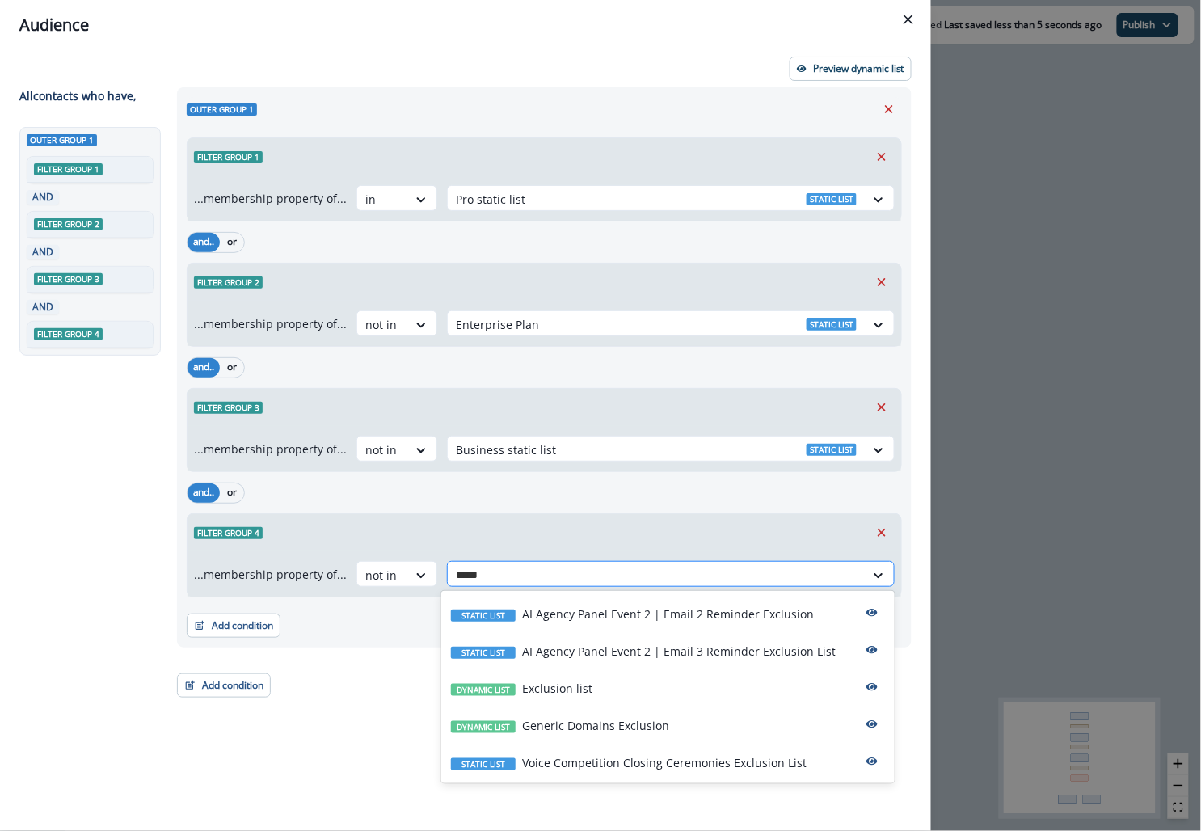
type input "******"
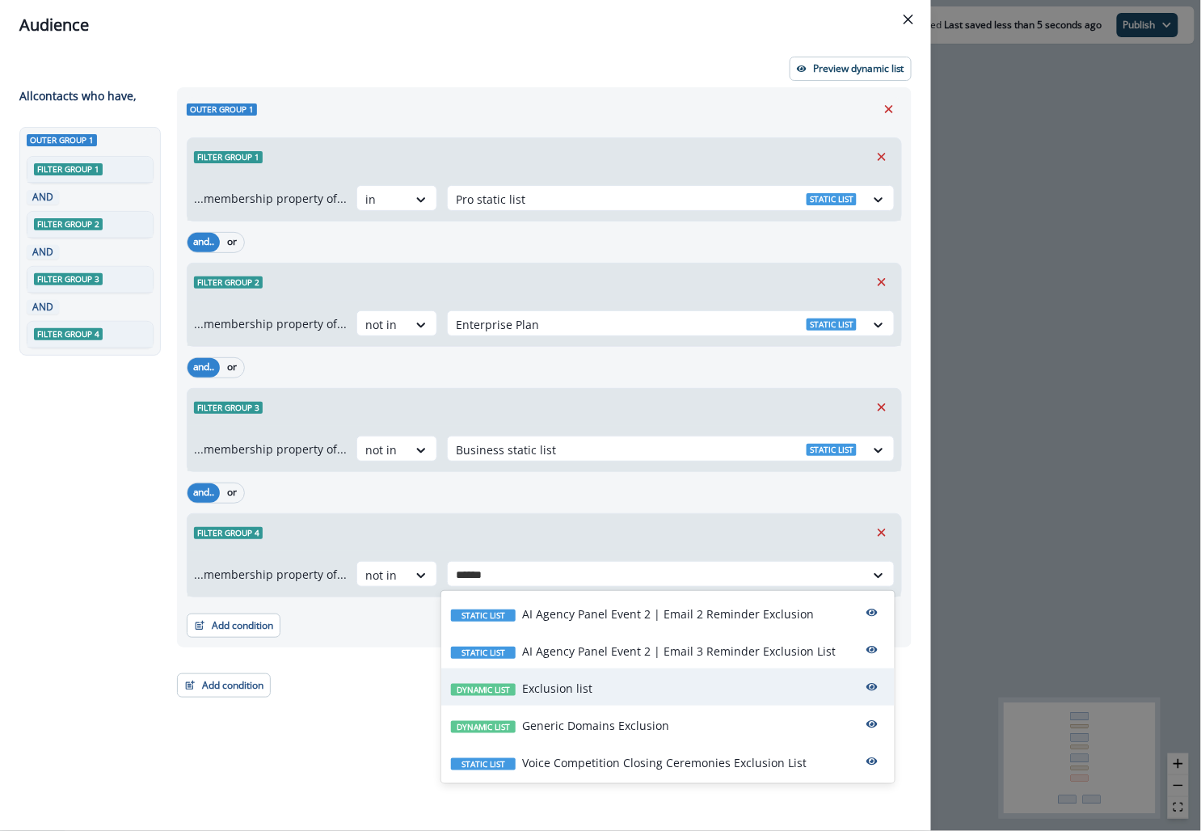
click at [535, 680] on p "Exclusion list" at bounding box center [557, 688] width 70 height 17
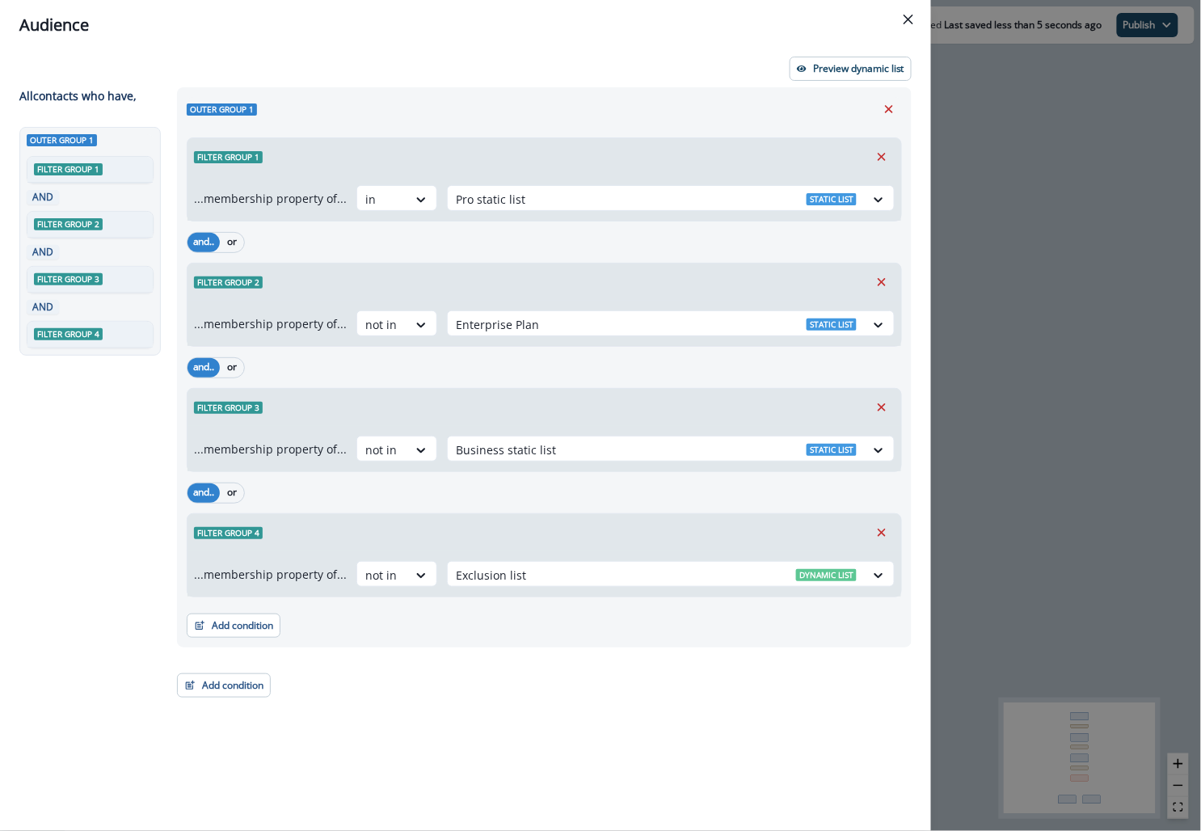
click at [390, 687] on div "Outer group 1 Filter group 1 ...membership property of... in Pro static list St…" at bounding box center [539, 429] width 744 height 684
click at [875, 77] on button "Preview dynamic list" at bounding box center [850, 69] width 122 height 24
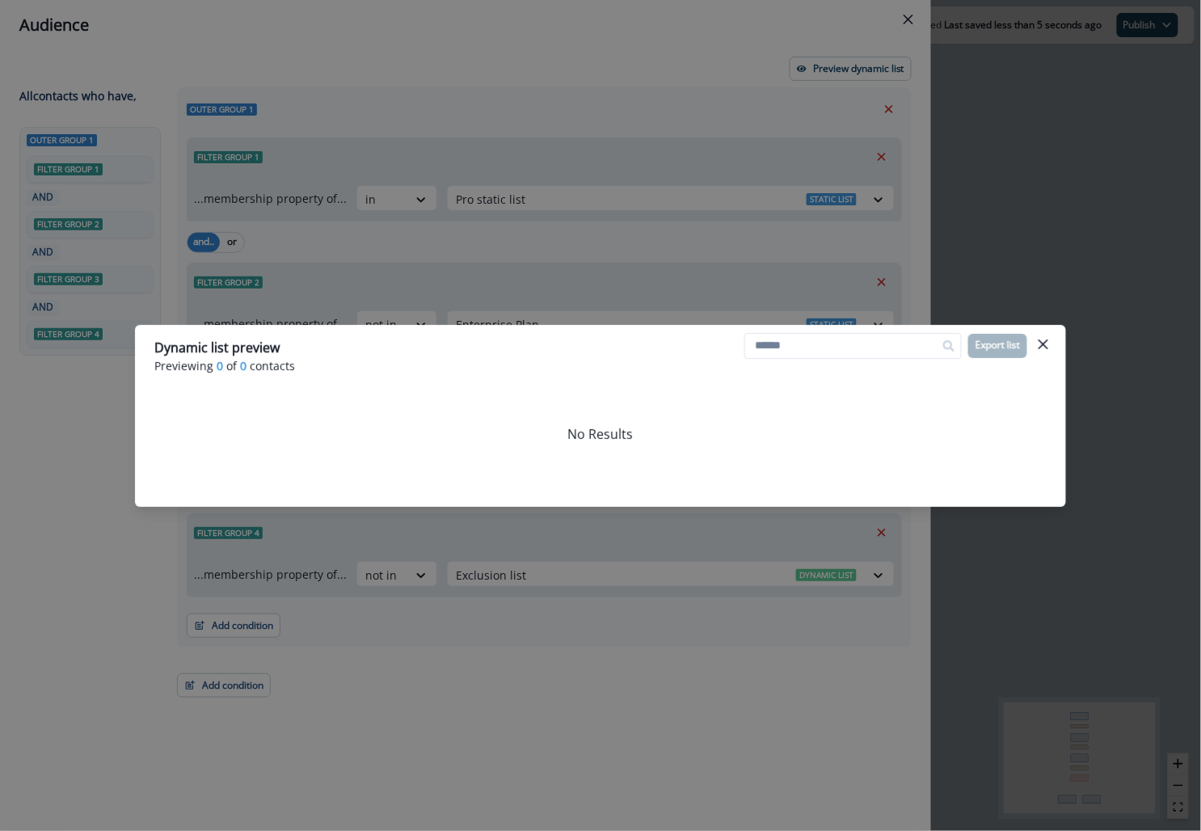
click at [1015, 183] on div "Dynamic list preview Previewing 0 of 0 contacts Export list No Results" at bounding box center [600, 415] width 1201 height 831
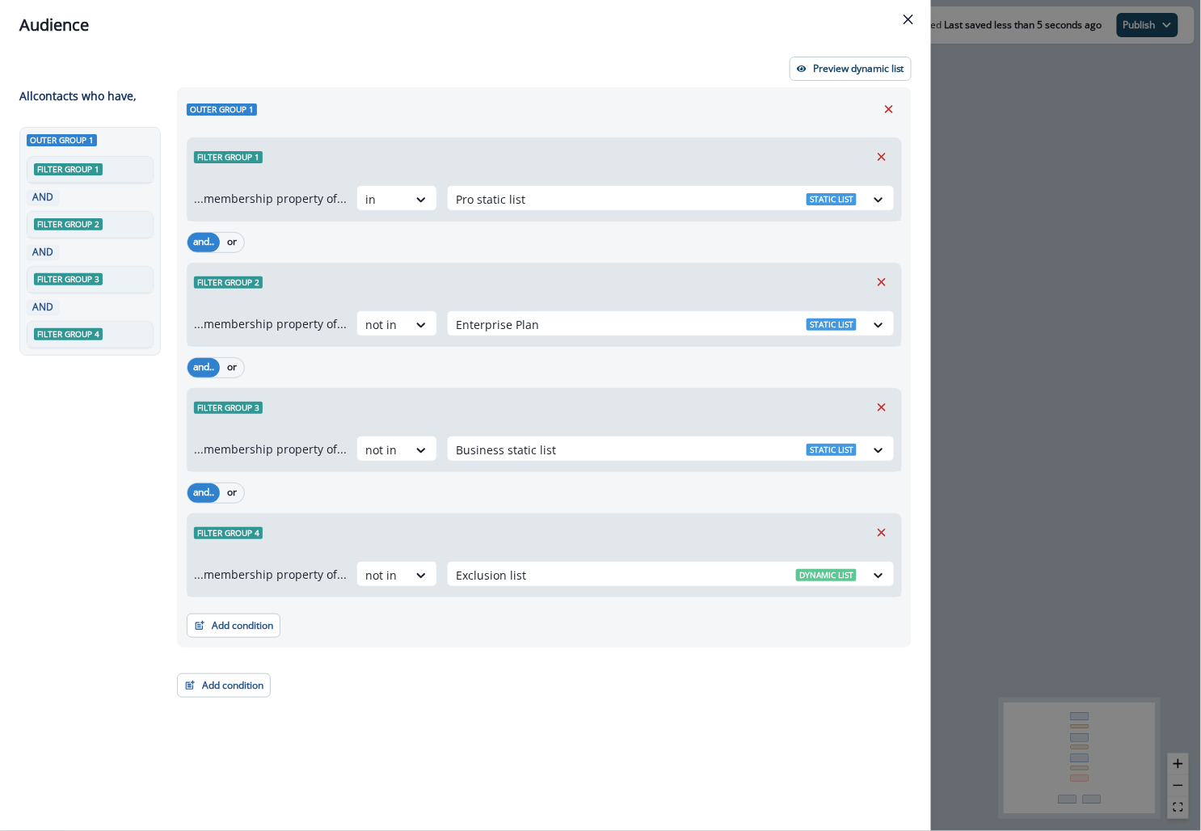
click at [1008, 196] on div "Audience Preview dynamic list All contact s who have, Outer group 1 Filter grou…" at bounding box center [600, 415] width 1201 height 831
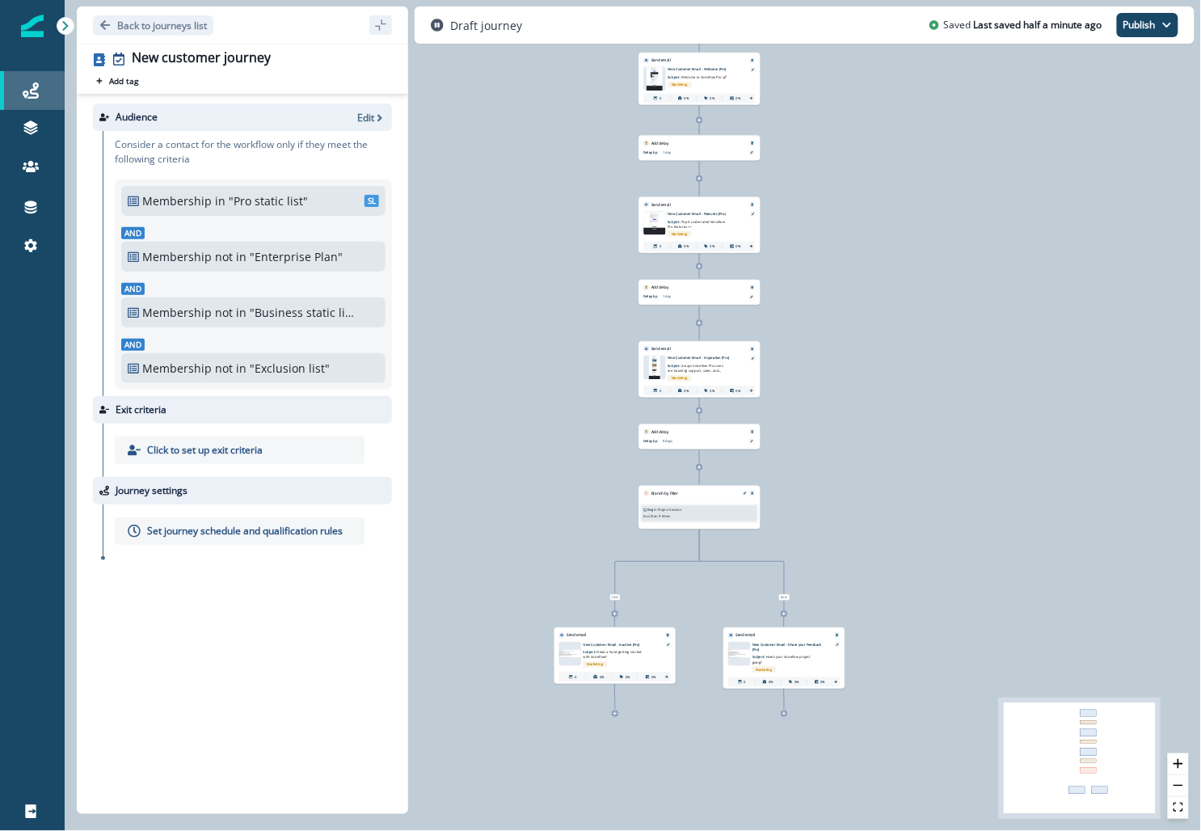
click at [41, 86] on div "Journeys" at bounding box center [32, 90] width 52 height 19
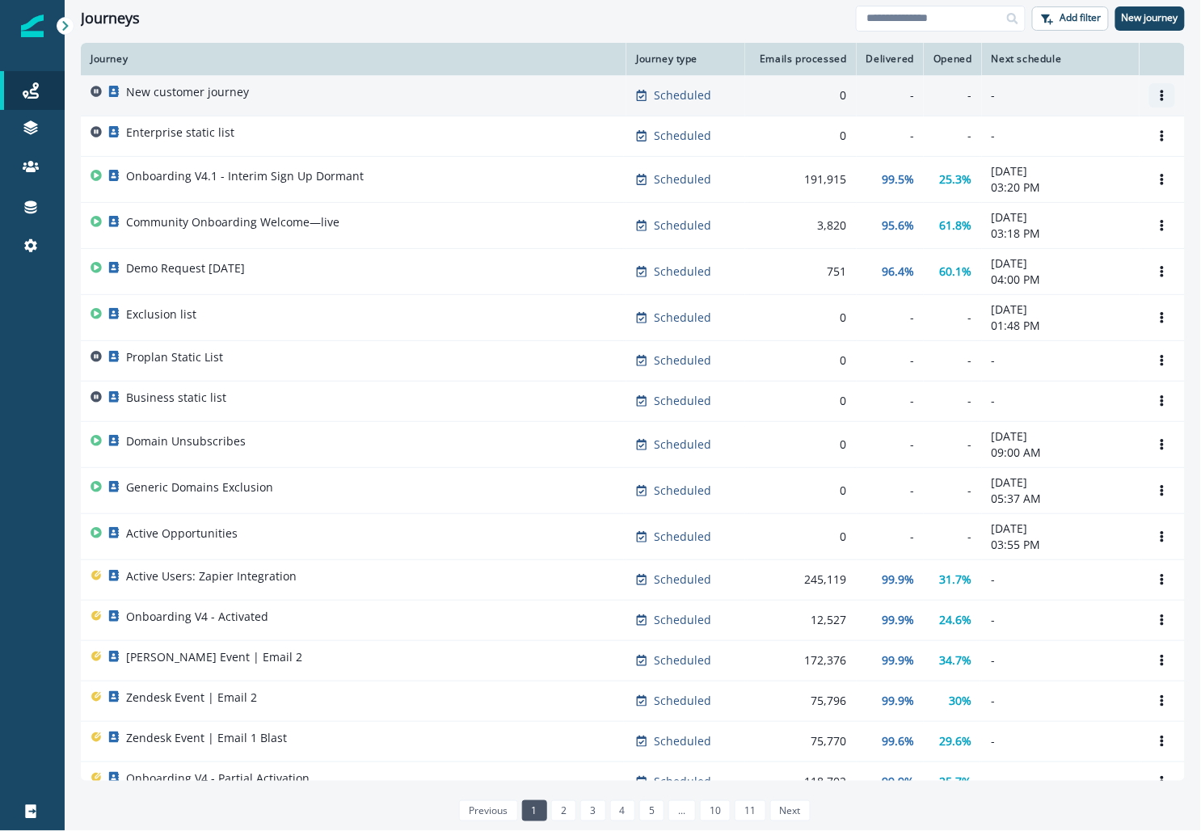
click at [1162, 94] on icon "Options" at bounding box center [1161, 95] width 3 height 11
click at [1045, 161] on button "Rename" at bounding box center [1084, 160] width 179 height 26
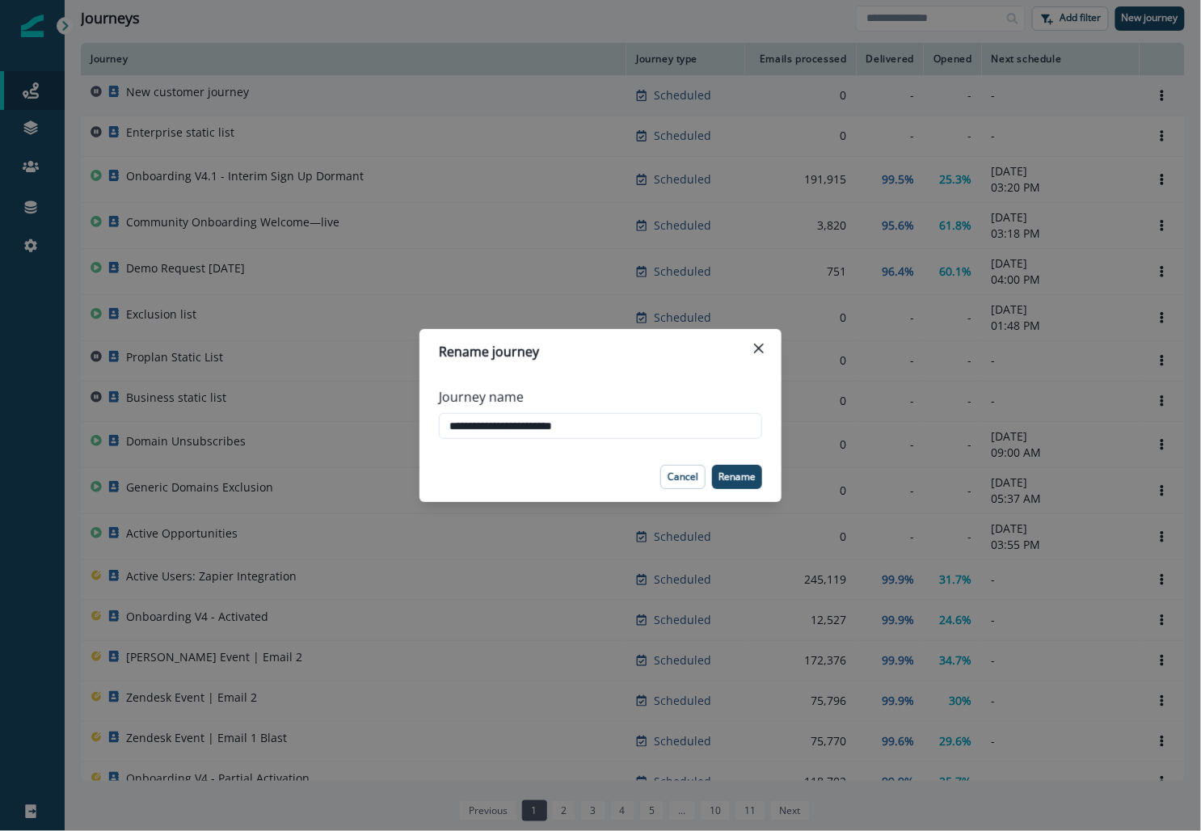
type input "**********"
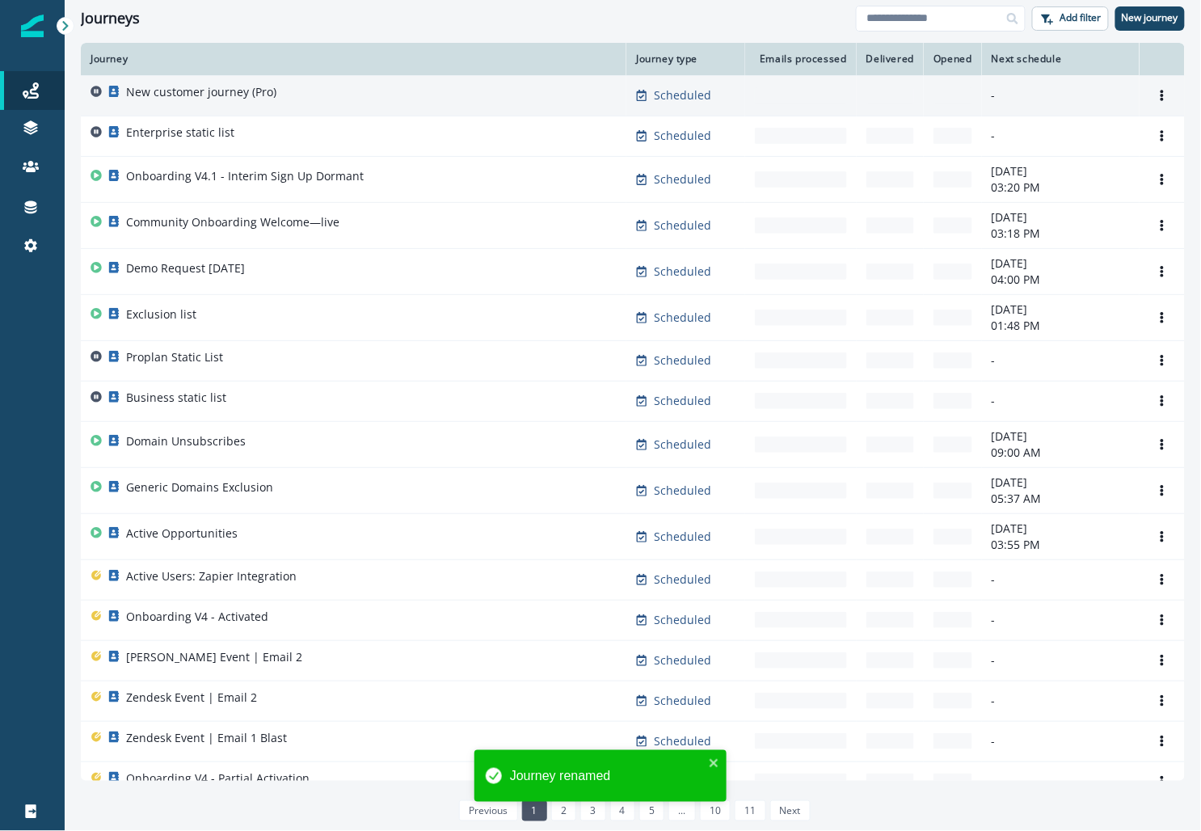
click at [299, 94] on div "New customer journey (Pro)" at bounding box center [353, 95] width 526 height 23
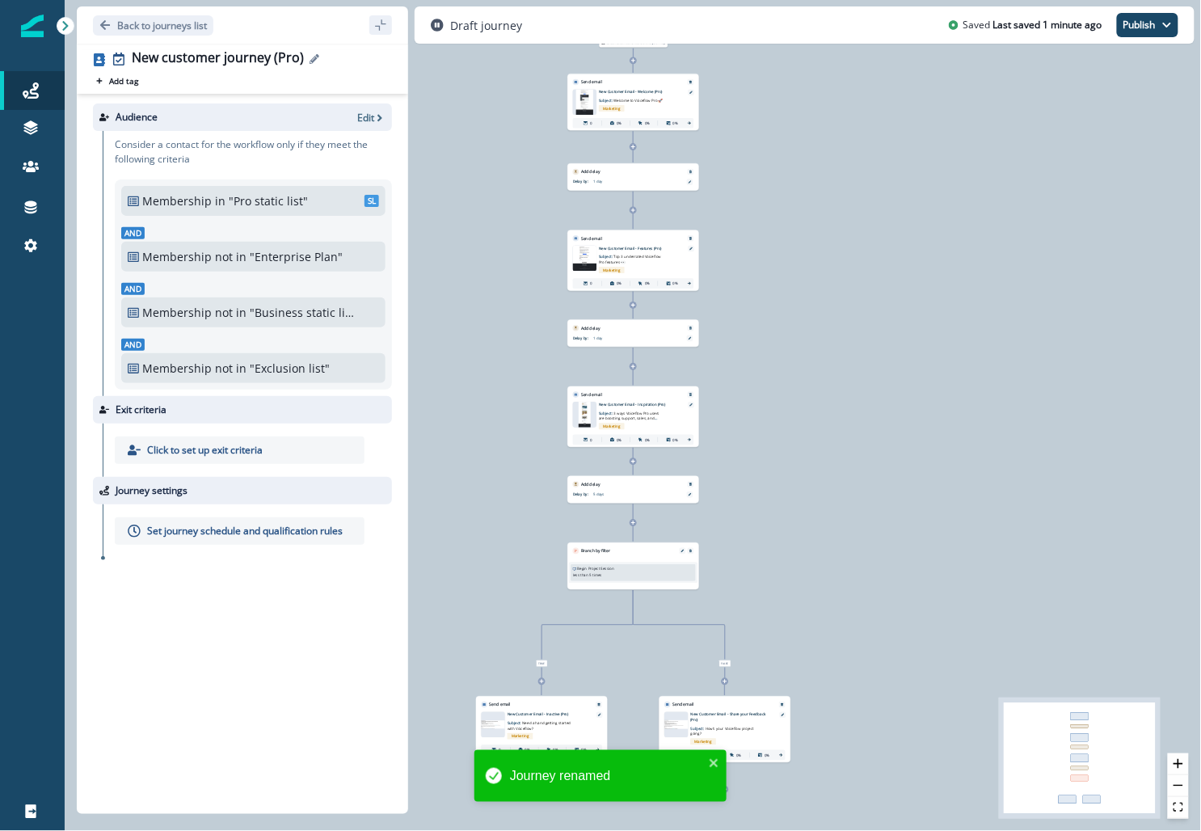
click at [314, 60] on icon "Edit name" at bounding box center [314, 59] width 10 height 10
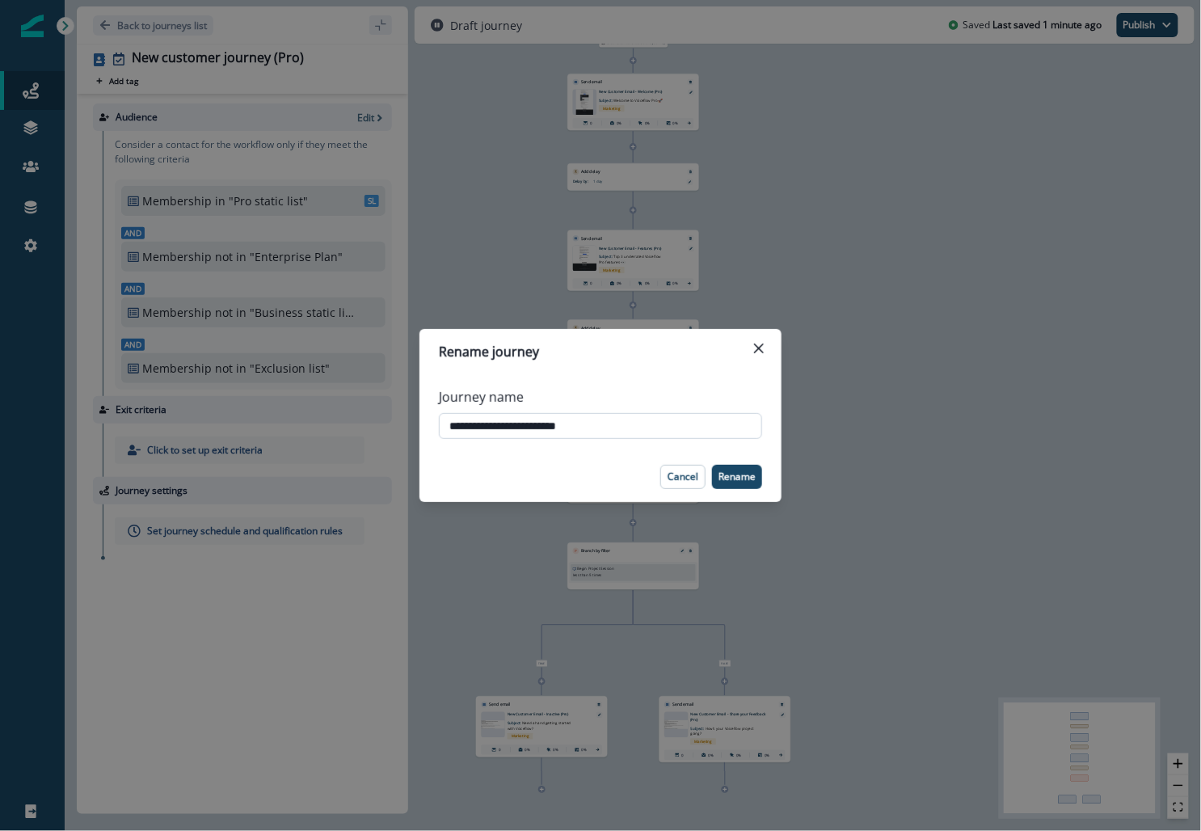
click at [482, 425] on input "**********" at bounding box center [600, 426] width 323 height 26
click at [534, 429] on input "**********" at bounding box center [600, 426] width 323 height 26
type input "**********"
click at [739, 480] on p "Rename" at bounding box center [736, 476] width 37 height 11
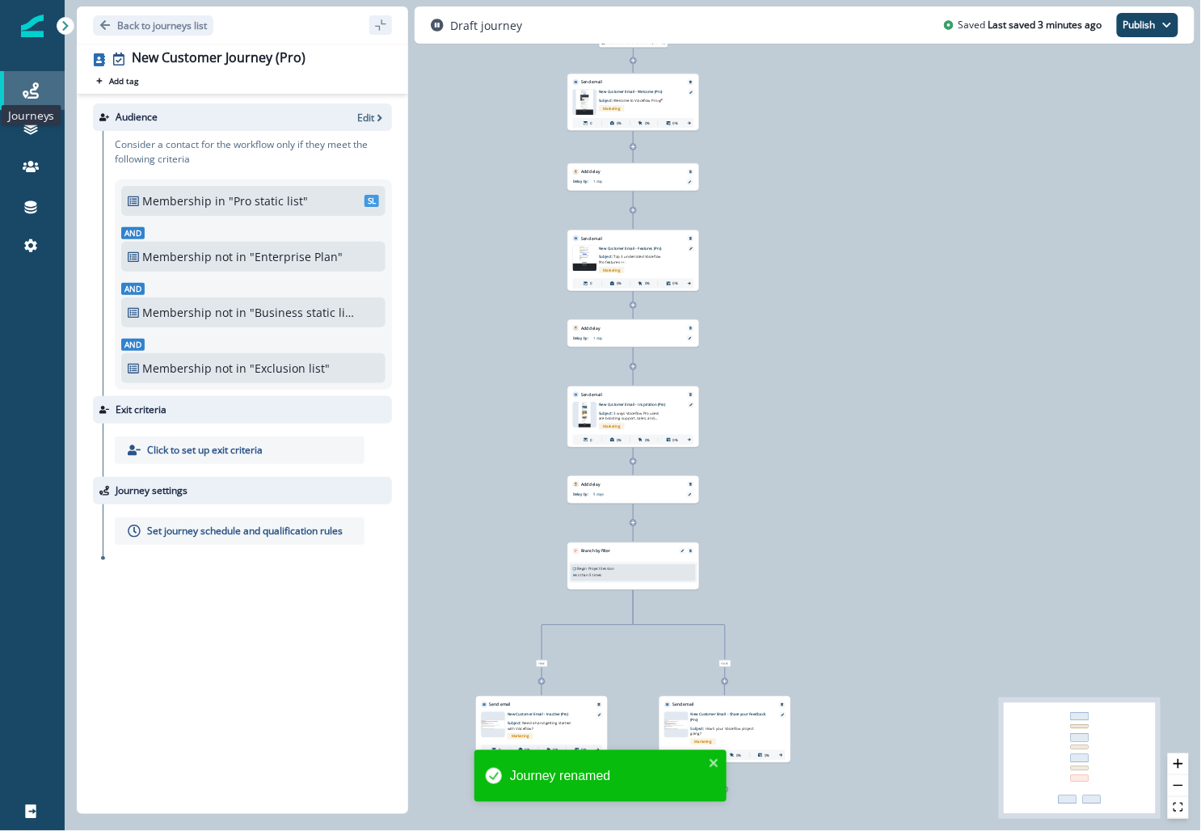
click at [24, 89] on icon at bounding box center [31, 90] width 16 height 16
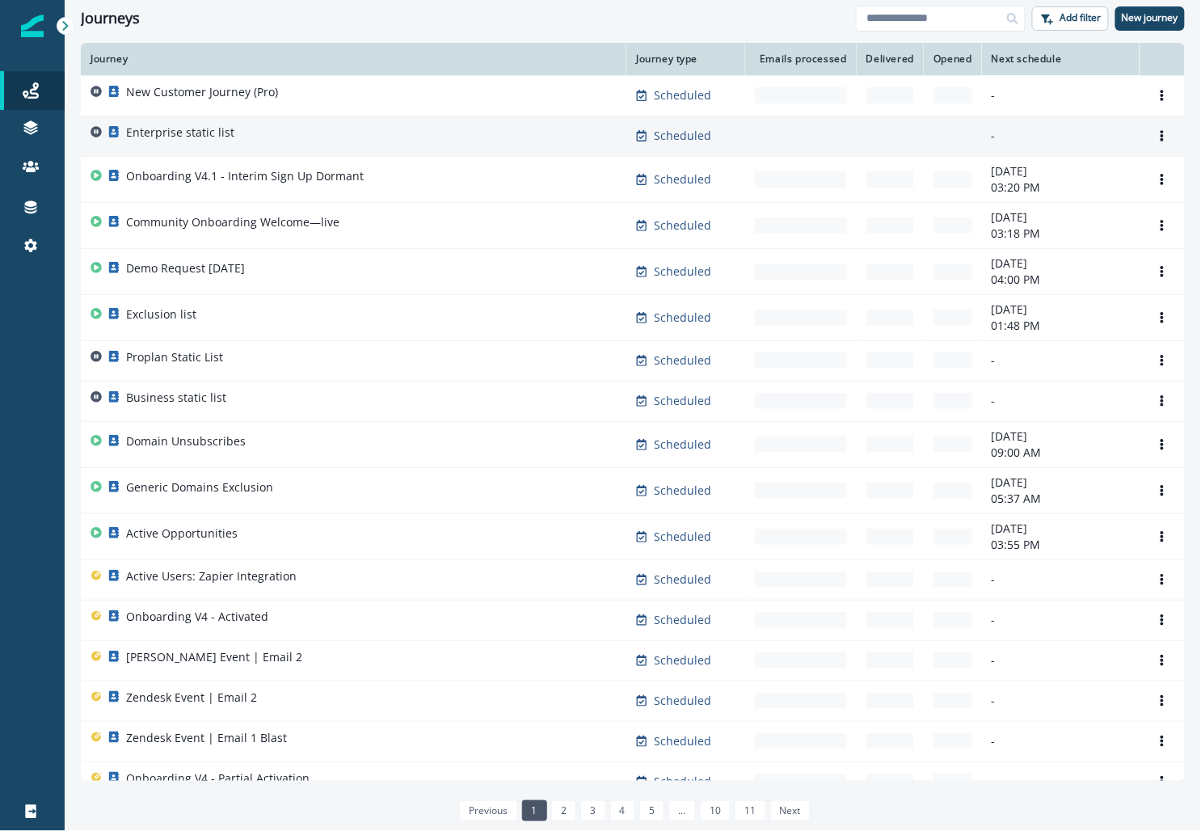
click at [213, 129] on p "Enterprise static list" at bounding box center [180, 132] width 108 height 16
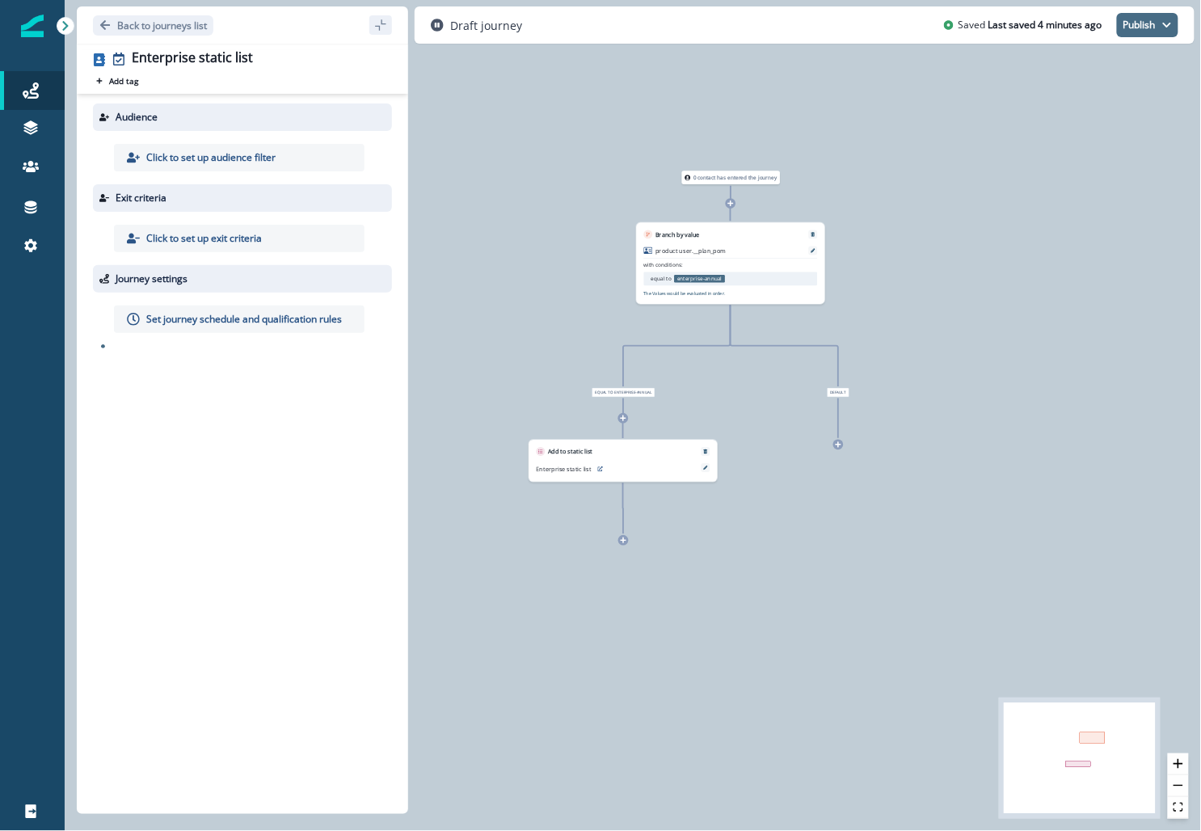
click at [1168, 29] on icon "button" at bounding box center [1167, 25] width 10 height 10
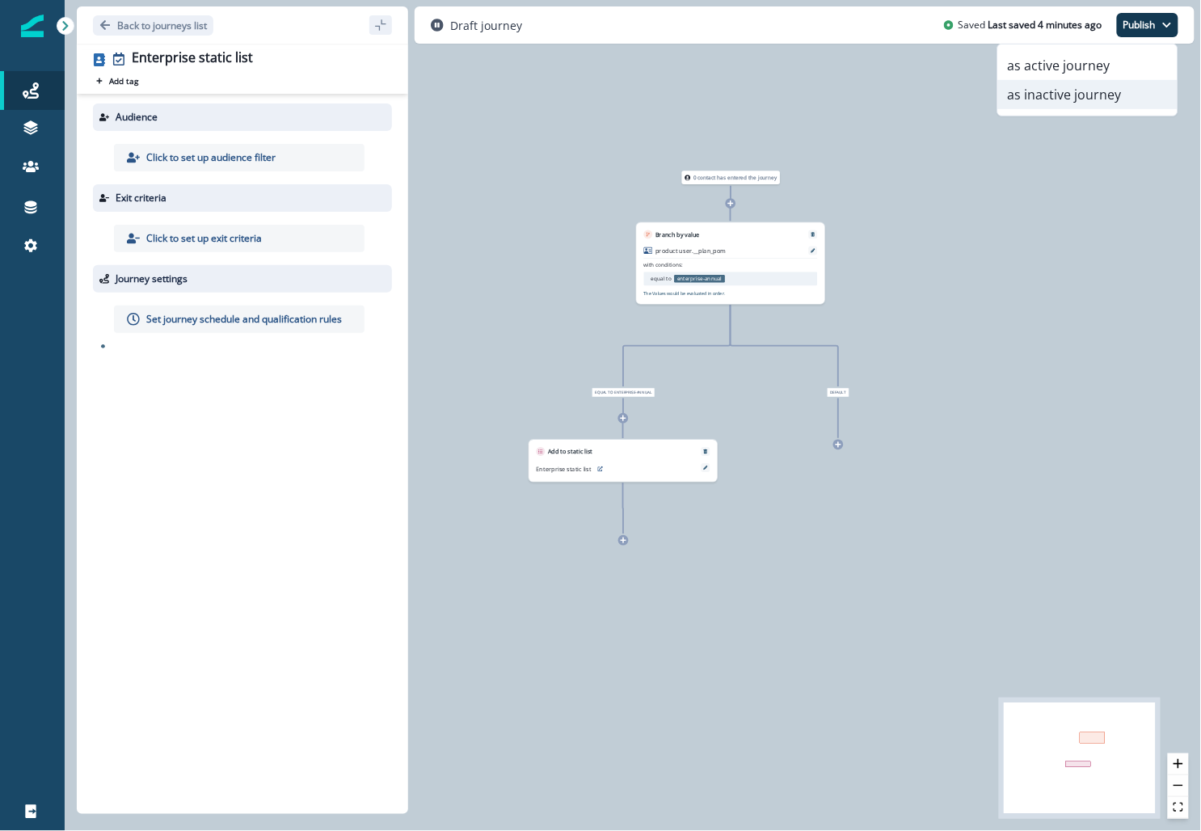
click at [1048, 90] on button "as inactive journey" at bounding box center [1087, 94] width 179 height 29
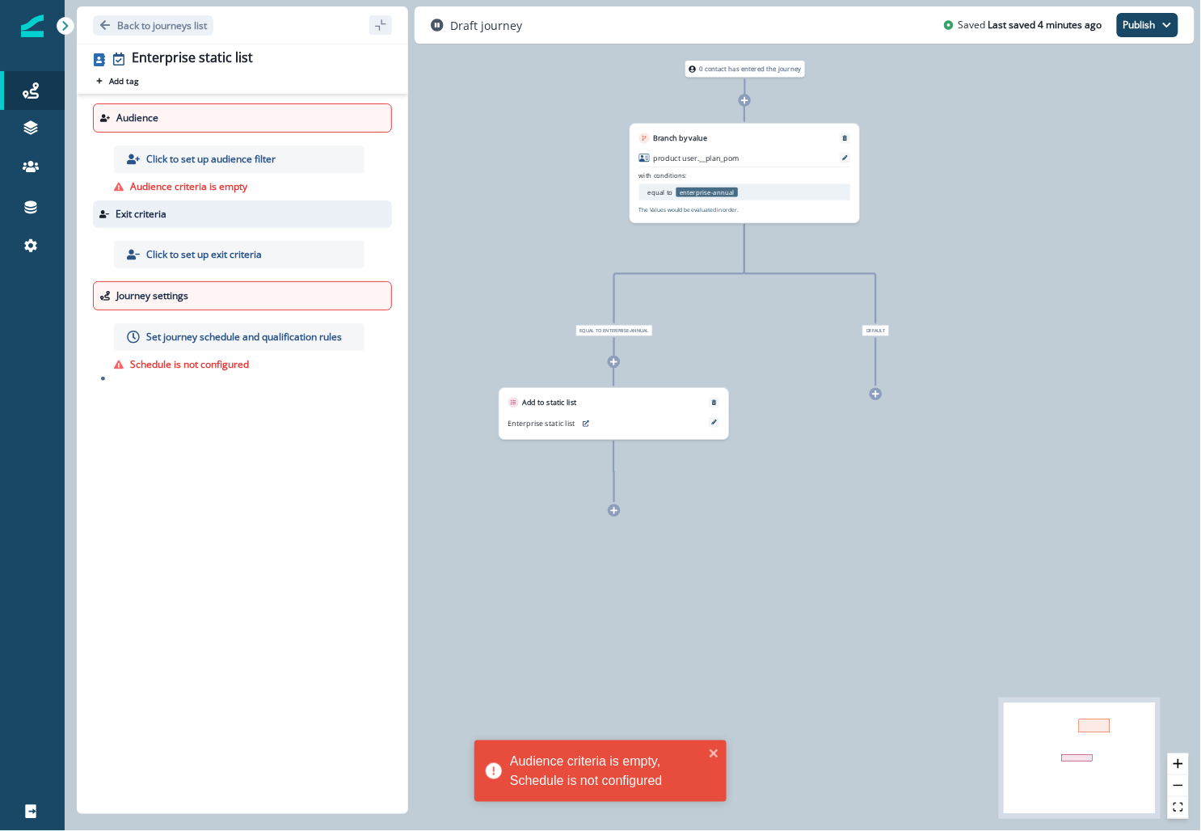
click at [236, 191] on p "Audience criteria is empty" at bounding box center [188, 186] width 117 height 15
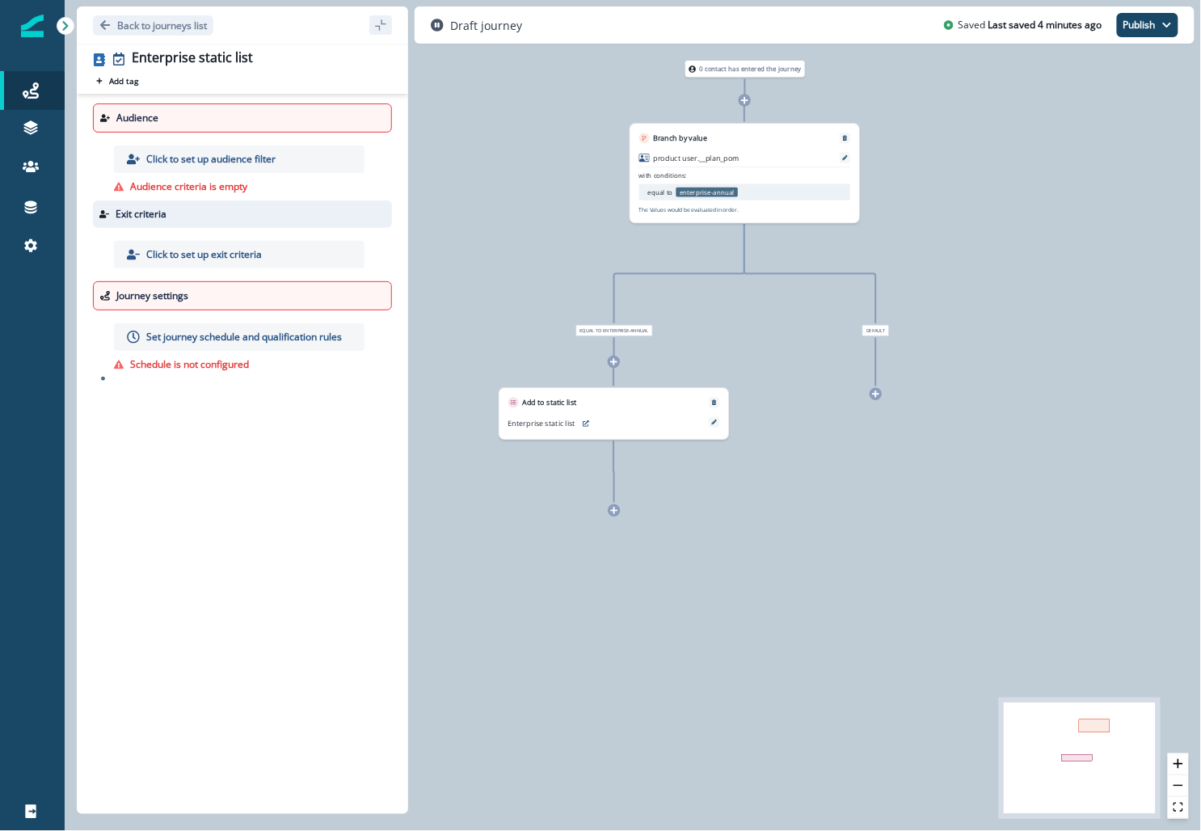
click at [240, 158] on p "Click to set up audience filter" at bounding box center [210, 159] width 129 height 15
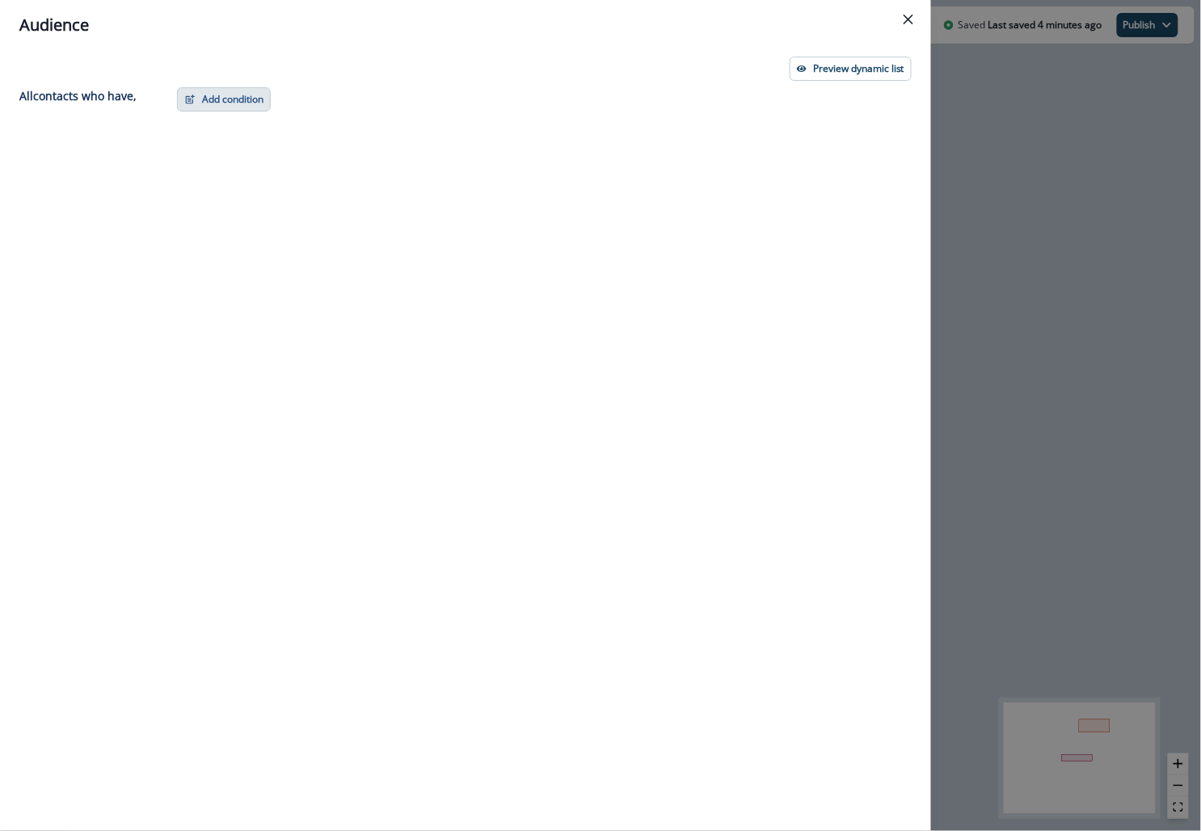
click at [241, 100] on button "Add condition" at bounding box center [224, 99] width 94 height 24
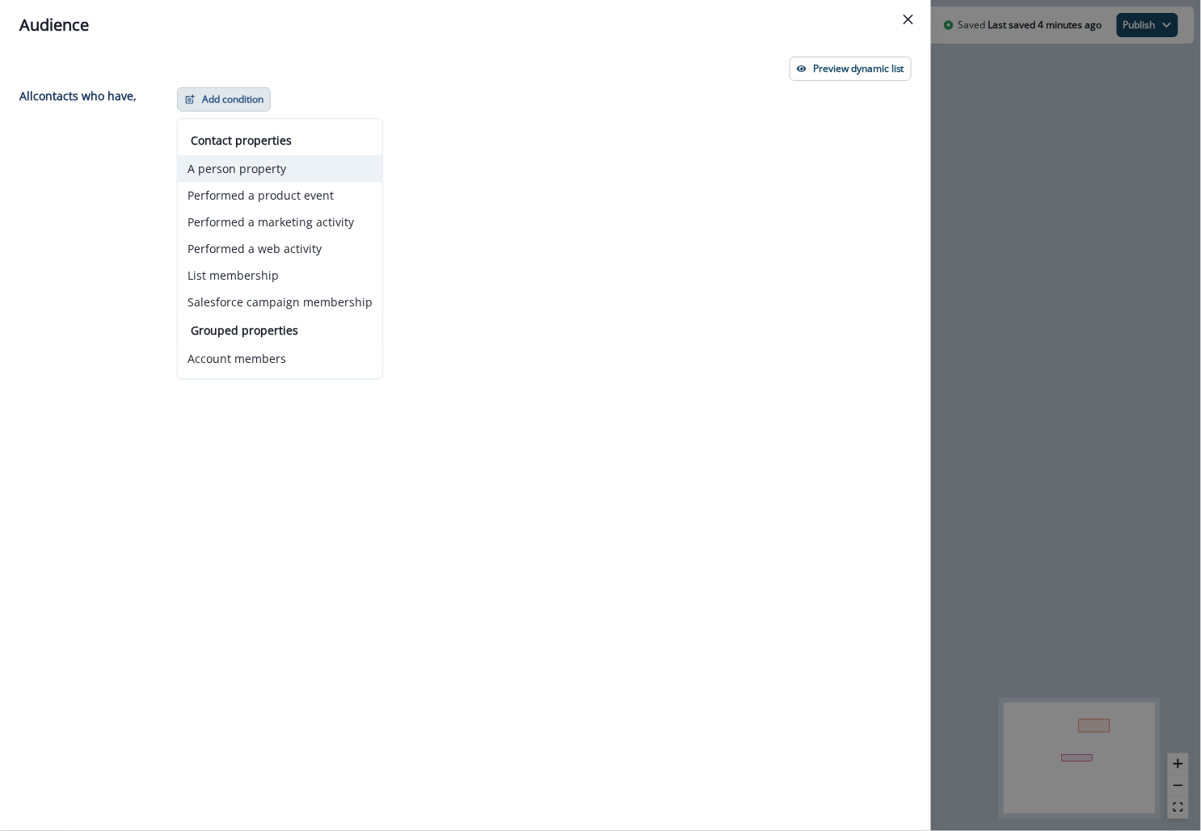
click at [223, 168] on button "A person property" at bounding box center [280, 168] width 204 height 27
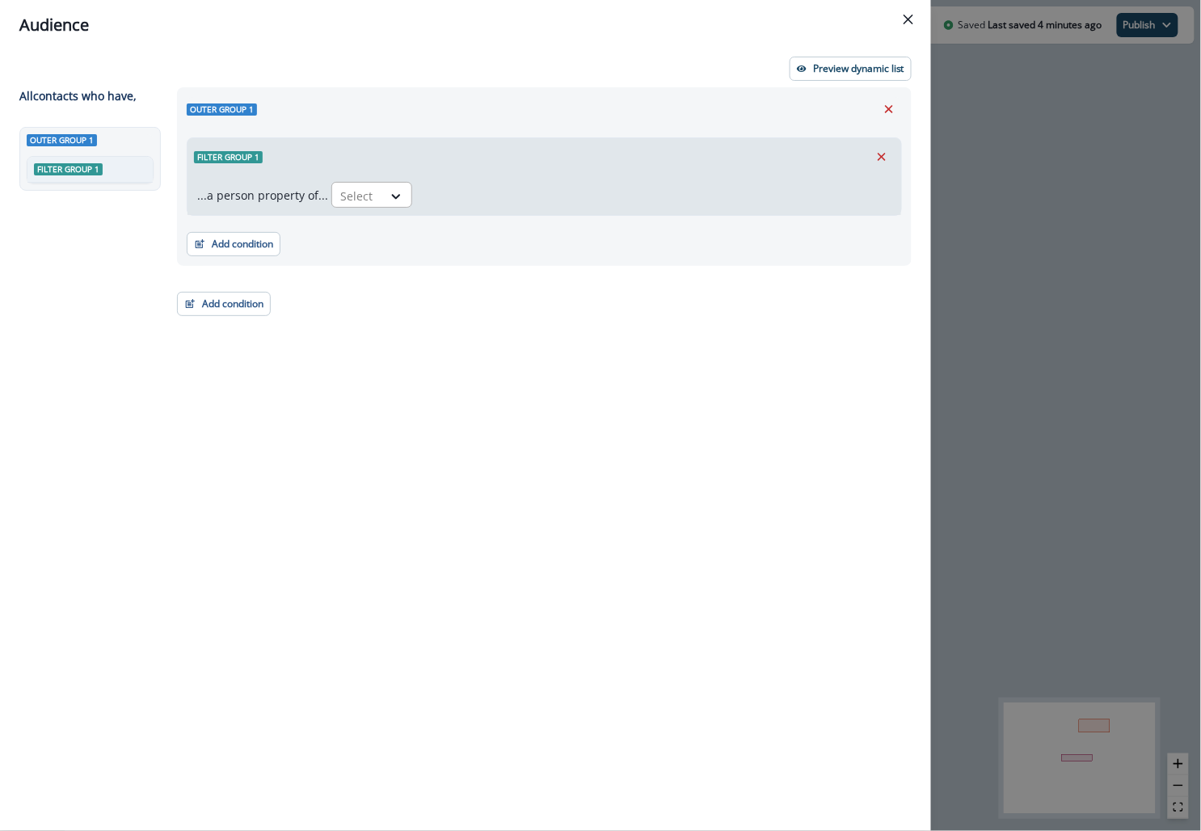
click at [364, 197] on div at bounding box center [357, 196] width 34 height 20
type input "****"
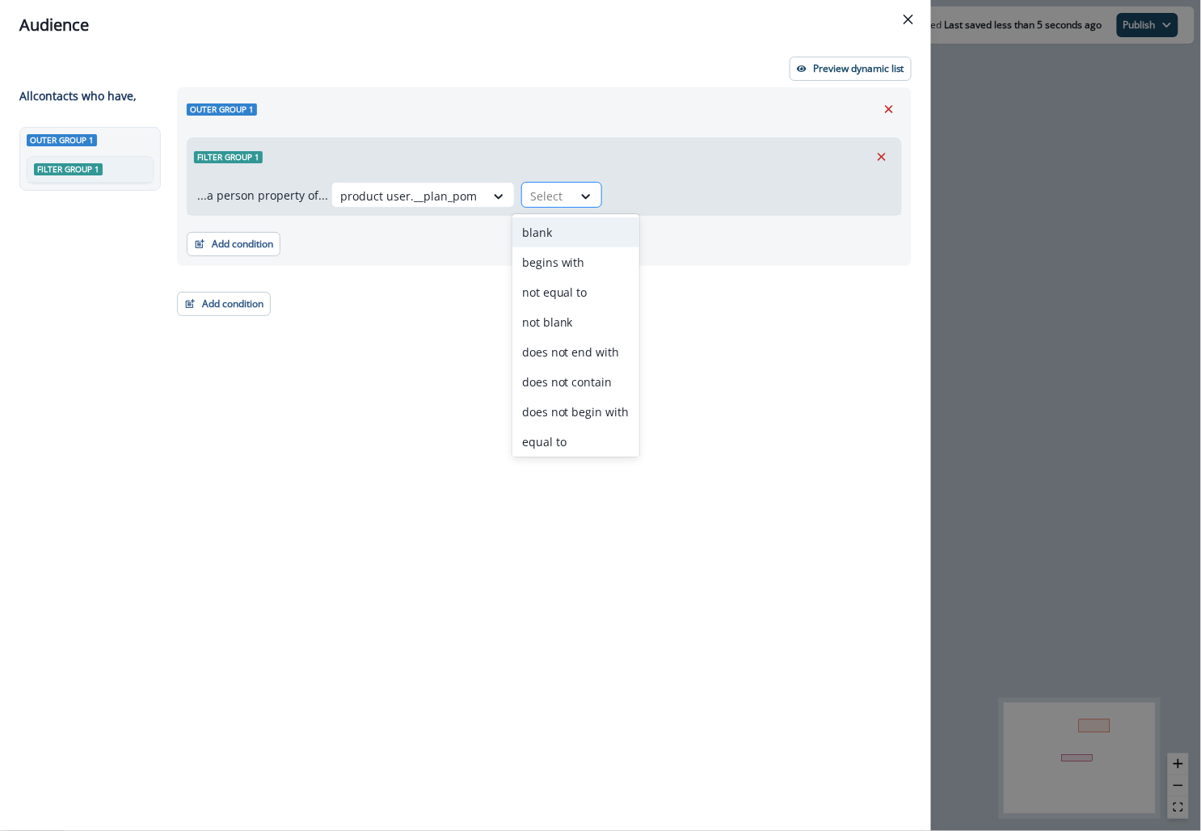
click at [545, 188] on div at bounding box center [547, 196] width 34 height 20
type input "**"
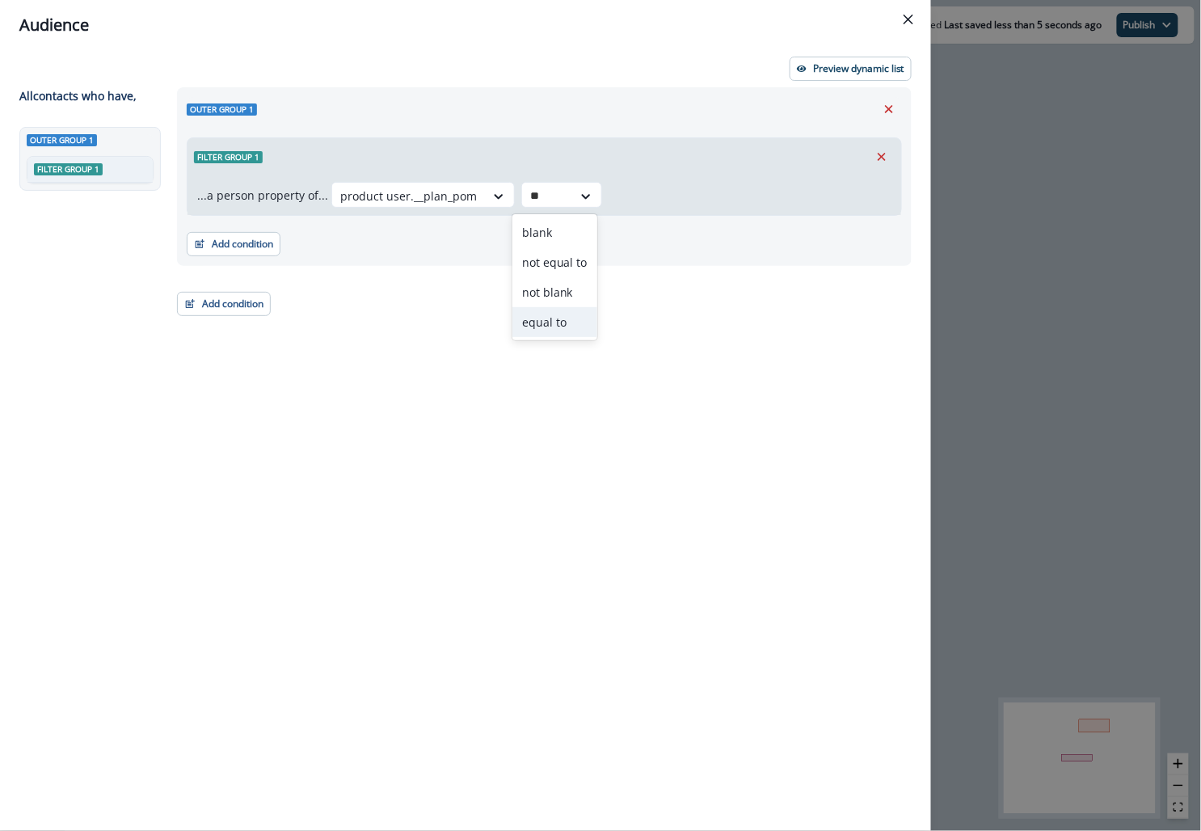
click at [552, 323] on div "equal to" at bounding box center [554, 322] width 85 height 30
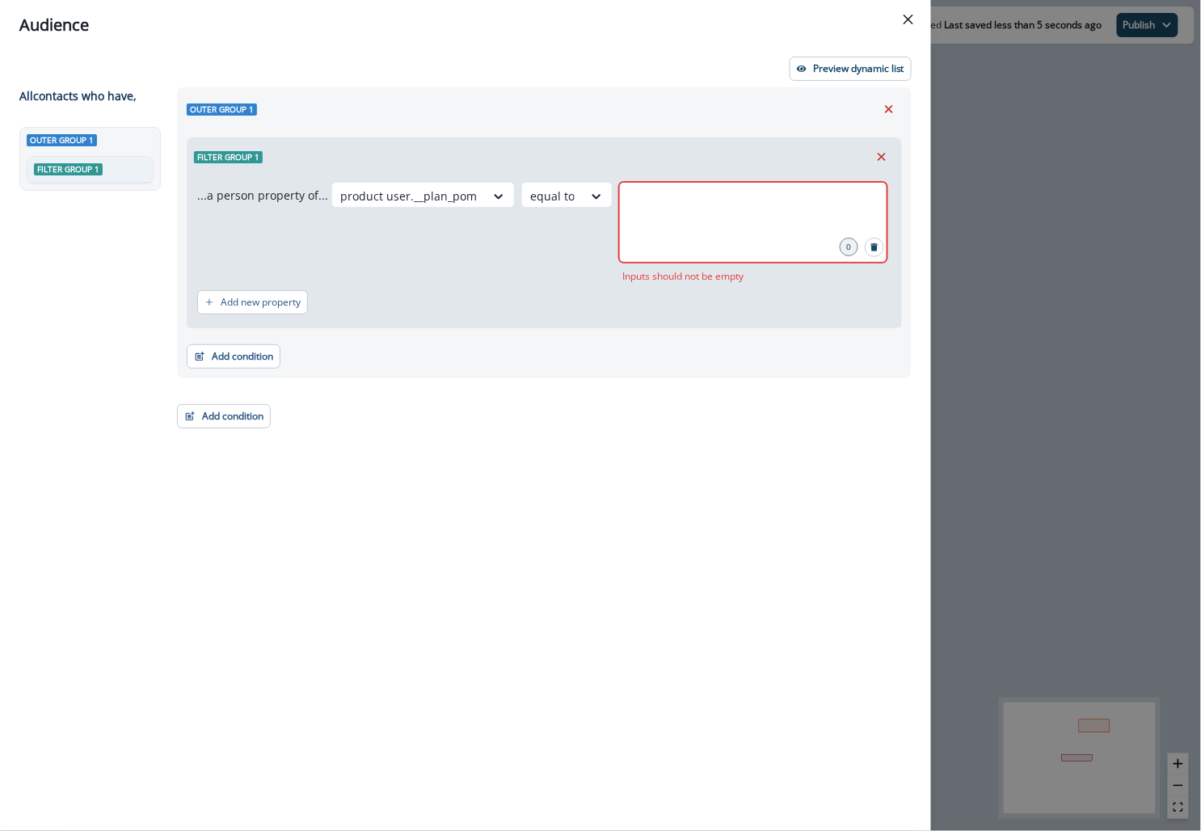
click at [672, 183] on div at bounding box center [753, 222] width 268 height 81
type input "**********"
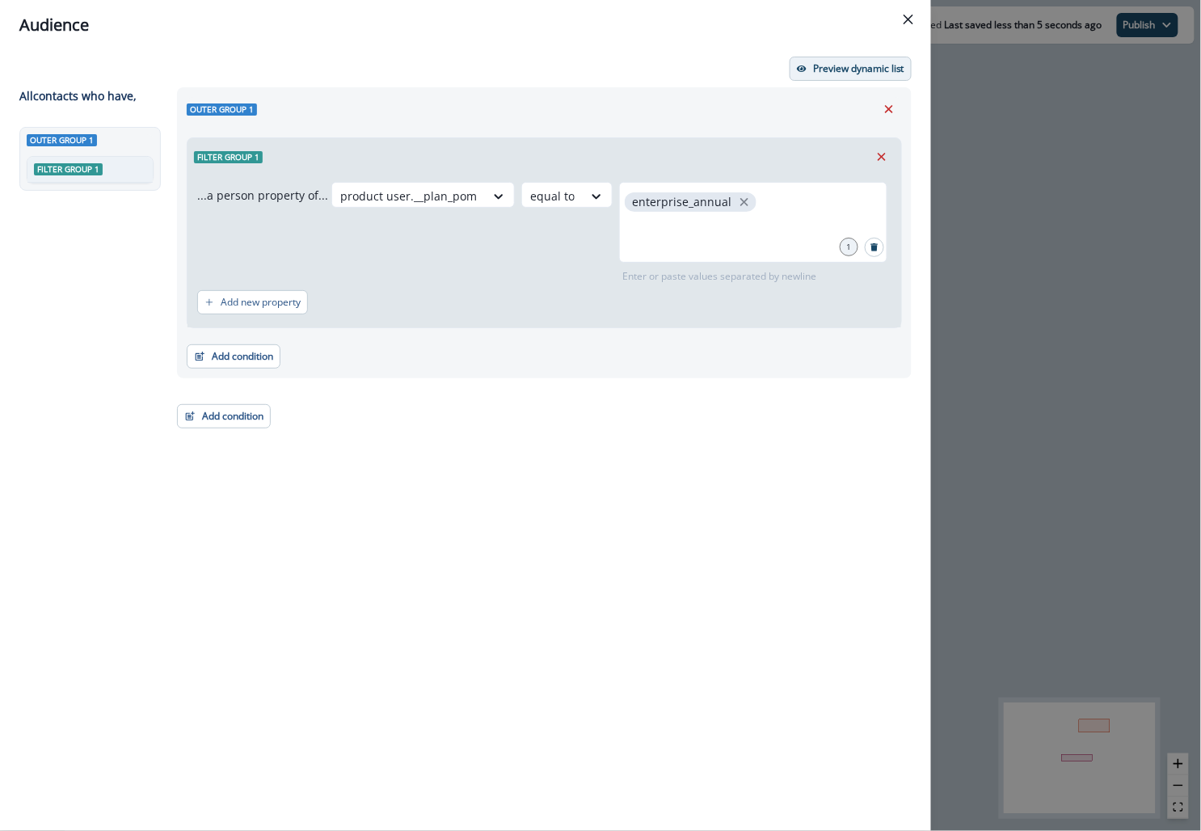
click at [865, 68] on p "Preview dynamic list" at bounding box center [858, 68] width 91 height 11
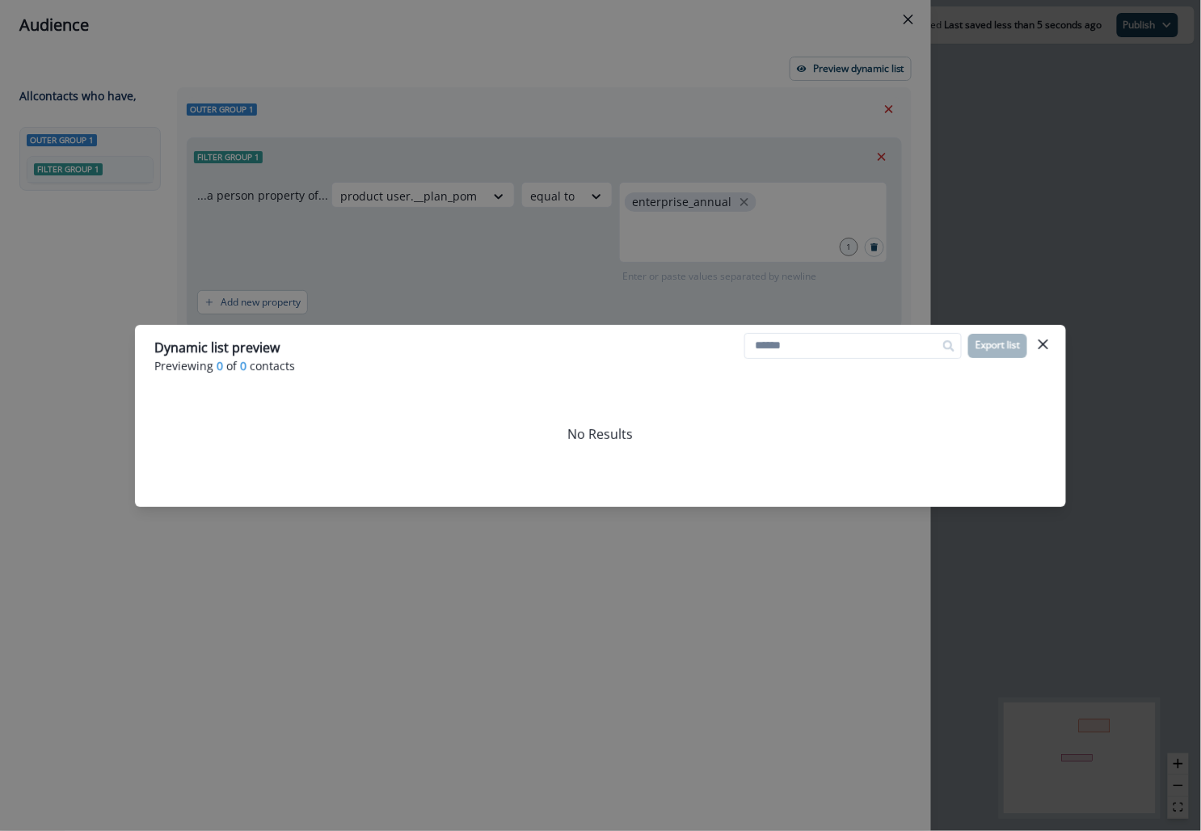
click at [858, 161] on div "Dynamic list preview Previewing 0 of 0 contacts Export list No Results" at bounding box center [600, 415] width 1201 height 831
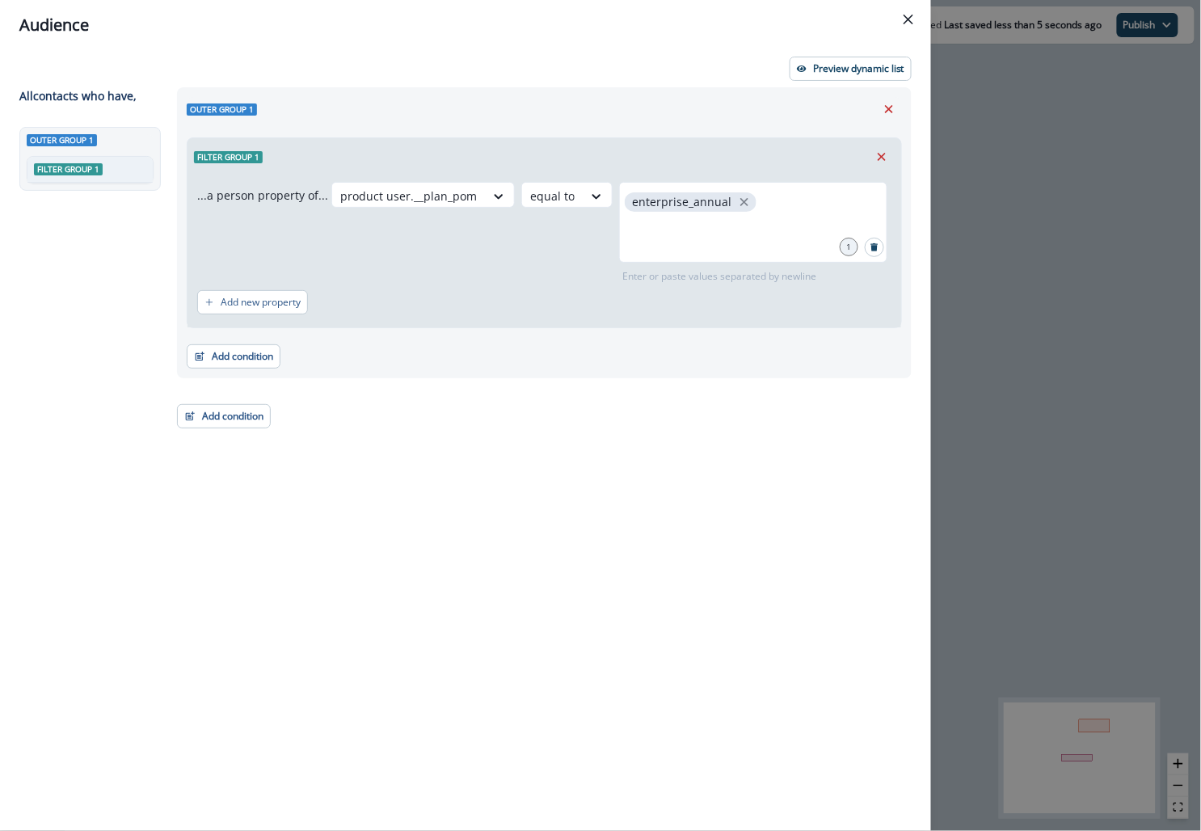
click at [993, 266] on div "Audience Preview dynamic list All contact s who have, Outer group 1 Filter grou…" at bounding box center [600, 415] width 1201 height 831
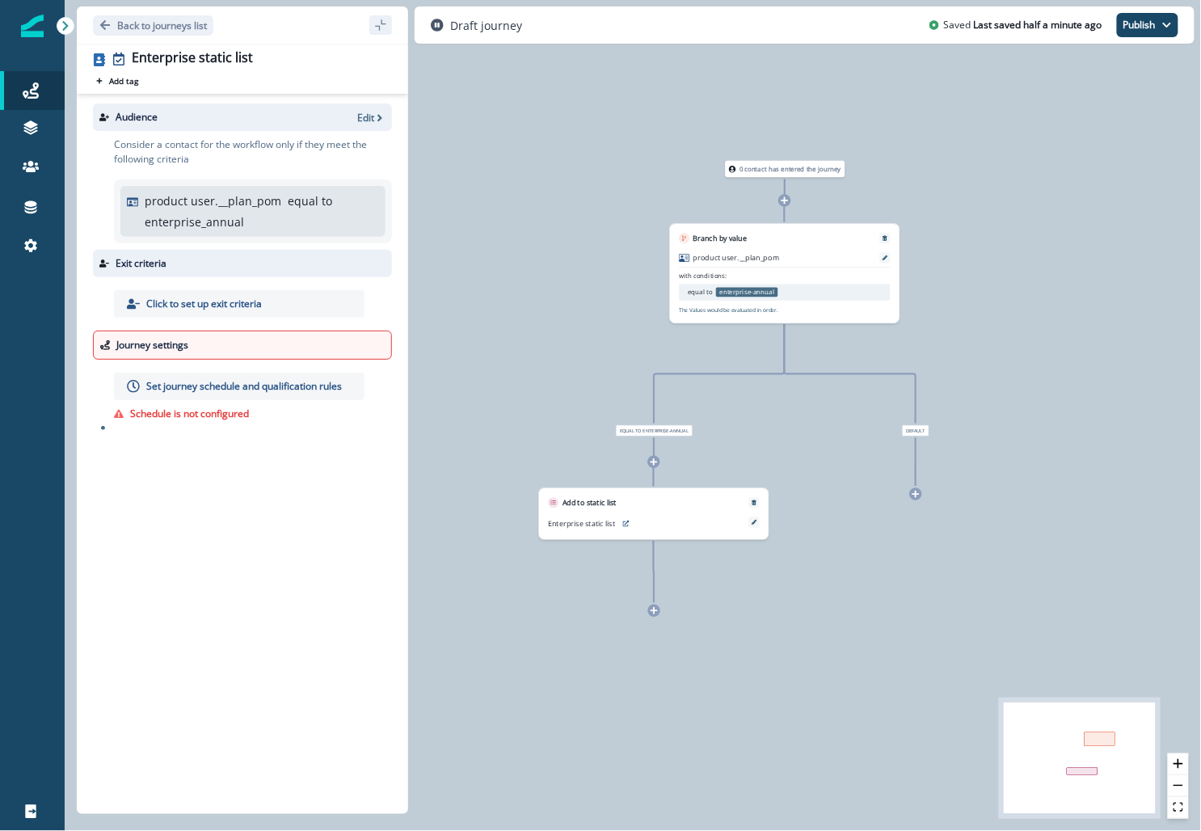
click at [183, 212] on div "product user.__plan_pom equal to enterprise_annual" at bounding box center [262, 211] width 234 height 38
click at [204, 350] on div at bounding box center [290, 345] width 190 height 15
click at [204, 389] on p "Set journey schedule and qualification rules" at bounding box center [244, 386] width 196 height 15
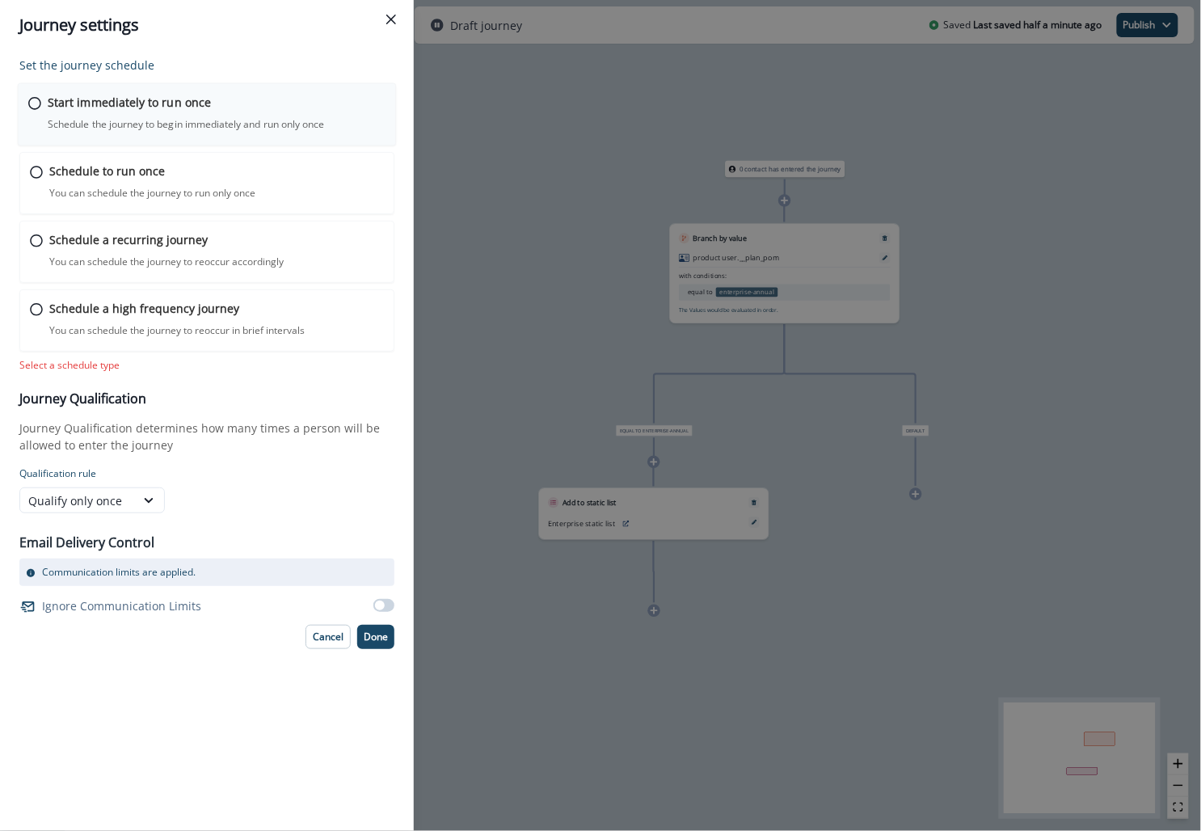
click at [271, 124] on p "Schedule the journey to begin immediately and run only once" at bounding box center [186, 124] width 276 height 15
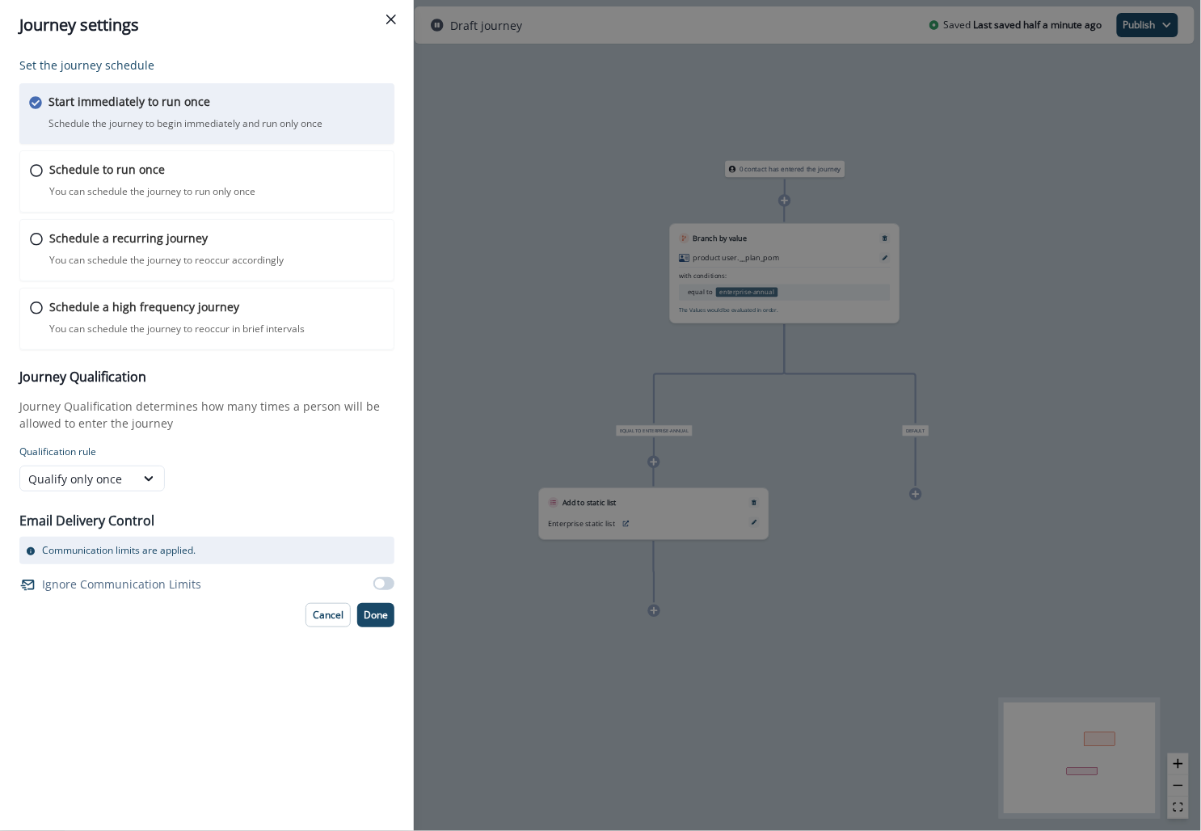
click at [321, 110] on div "Start immediately to run once Schedule the journey to begin immediately and run…" at bounding box center [216, 112] width 336 height 38
click at [389, 17] on icon "Close" at bounding box center [391, 20] width 10 height 10
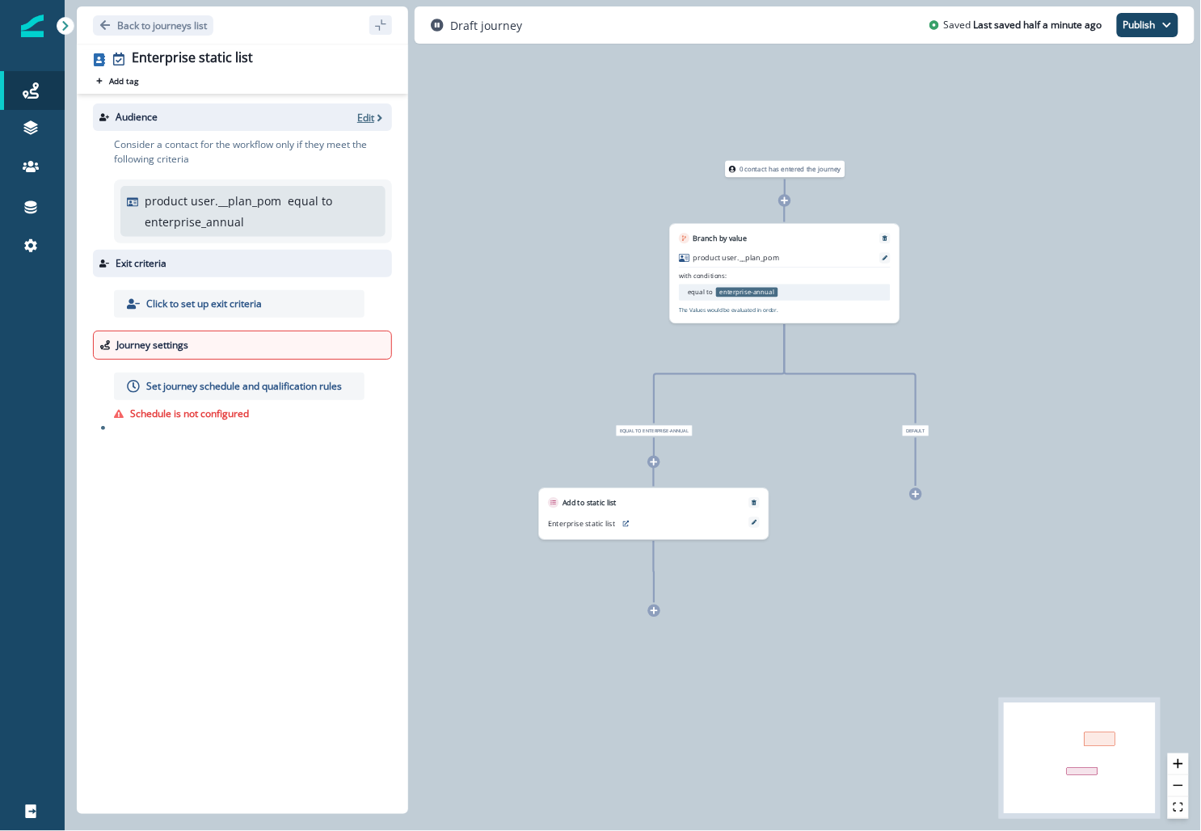
click at [368, 114] on p "Edit" at bounding box center [365, 118] width 17 height 14
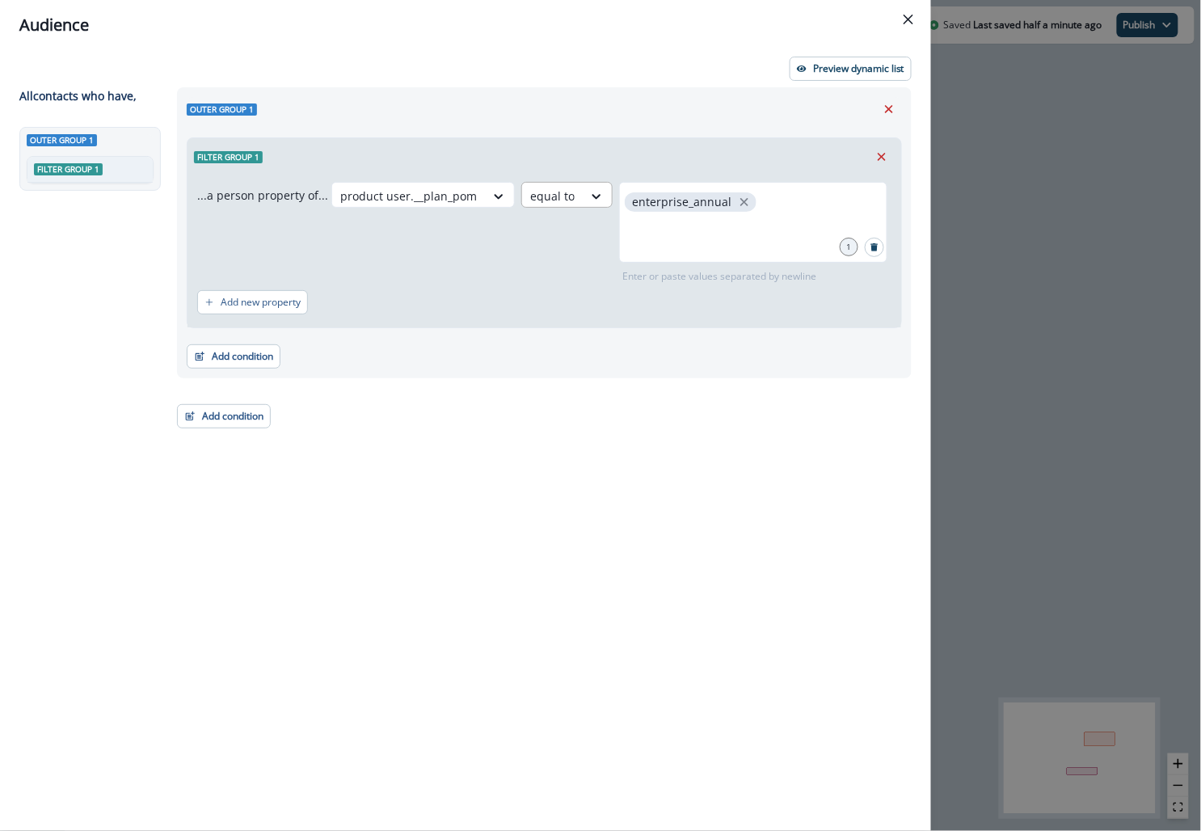
click at [566, 196] on div "equal to" at bounding box center [552, 196] width 61 height 27
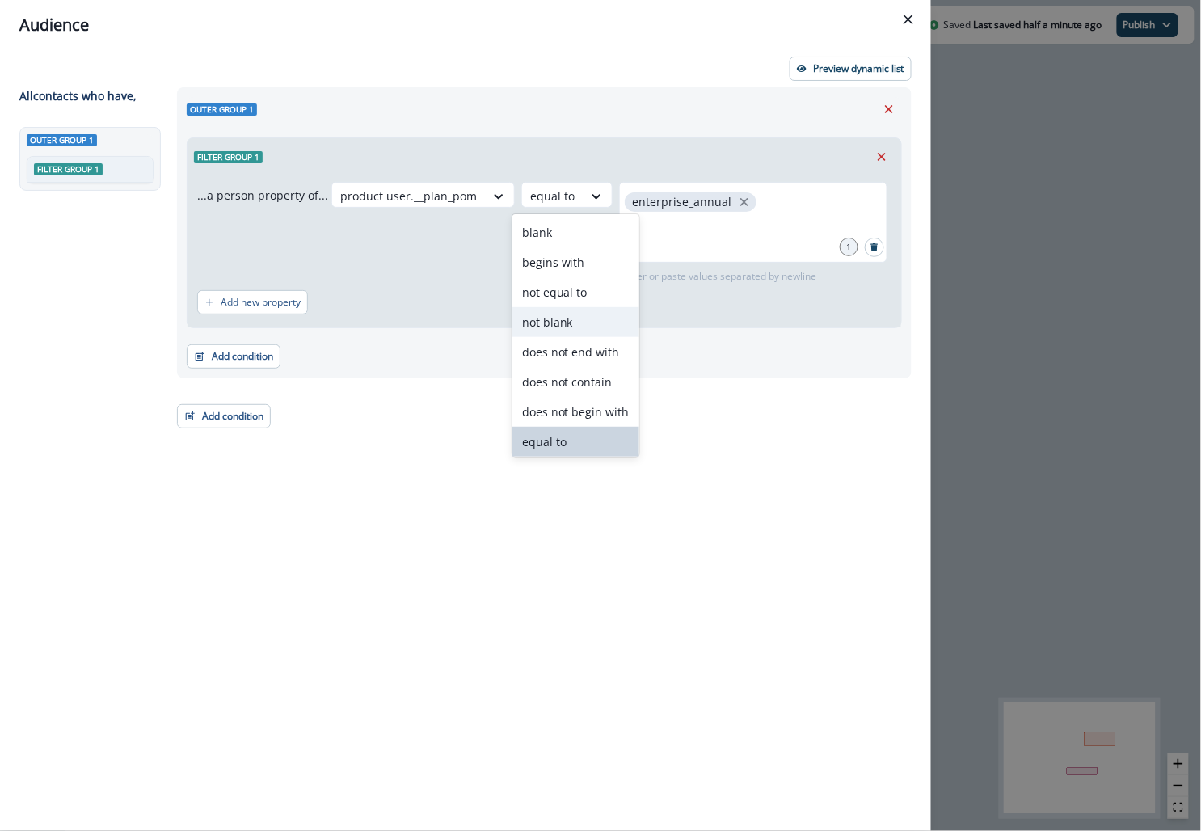
scroll to position [62, 0]
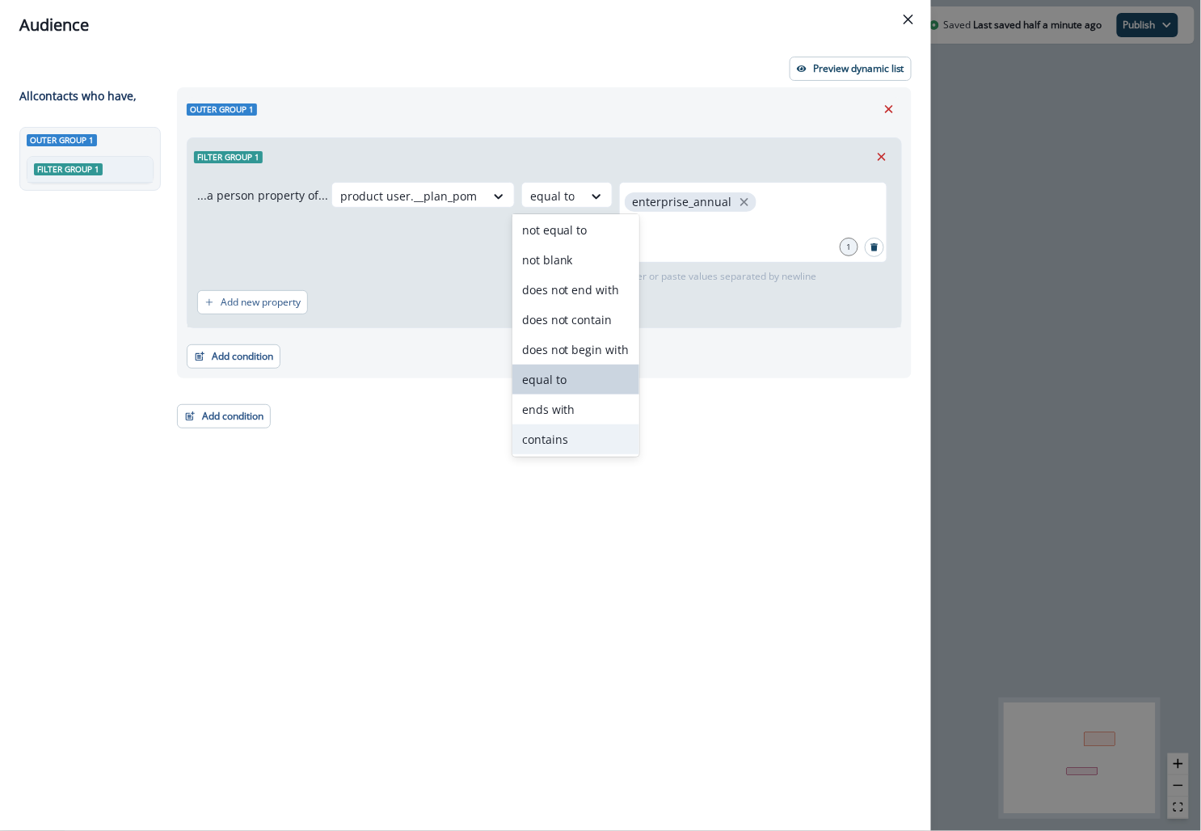
click at [558, 438] on div "contains" at bounding box center [575, 439] width 127 height 30
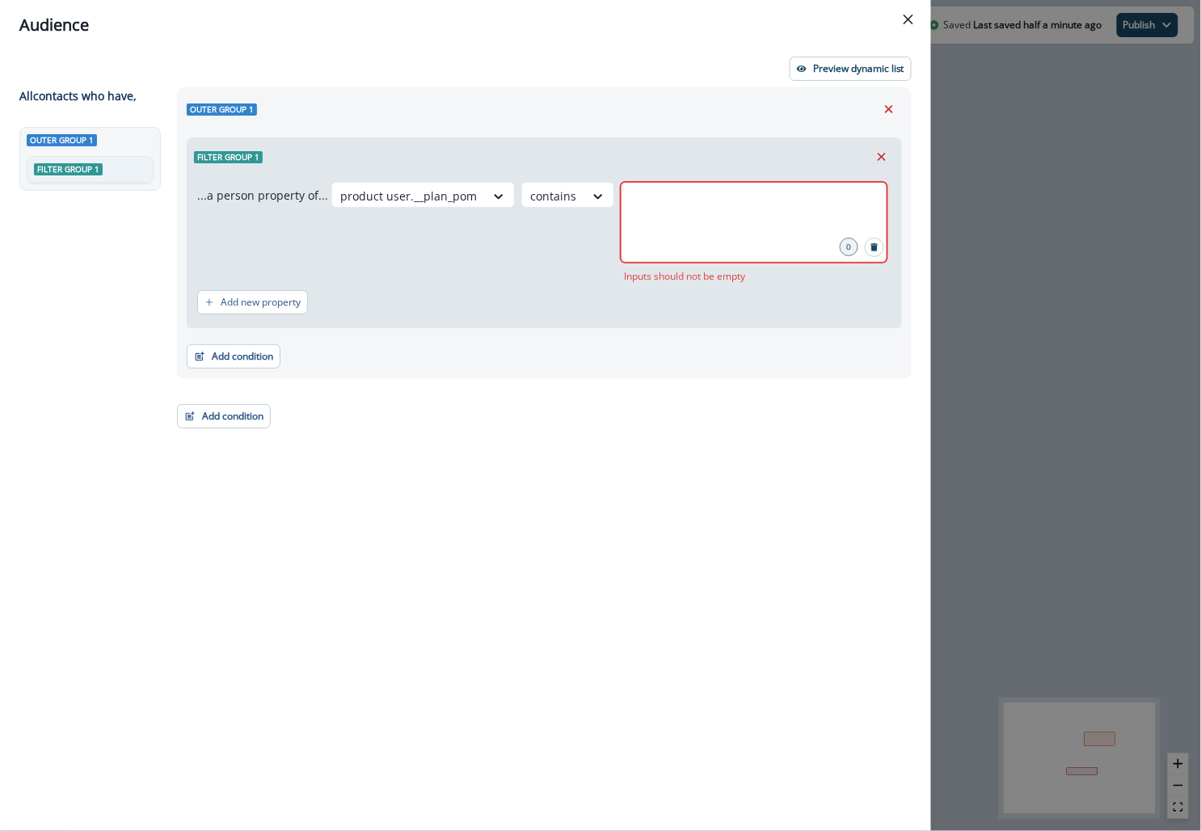
click at [729, 233] on div at bounding box center [754, 222] width 267 height 81
type input "**********"
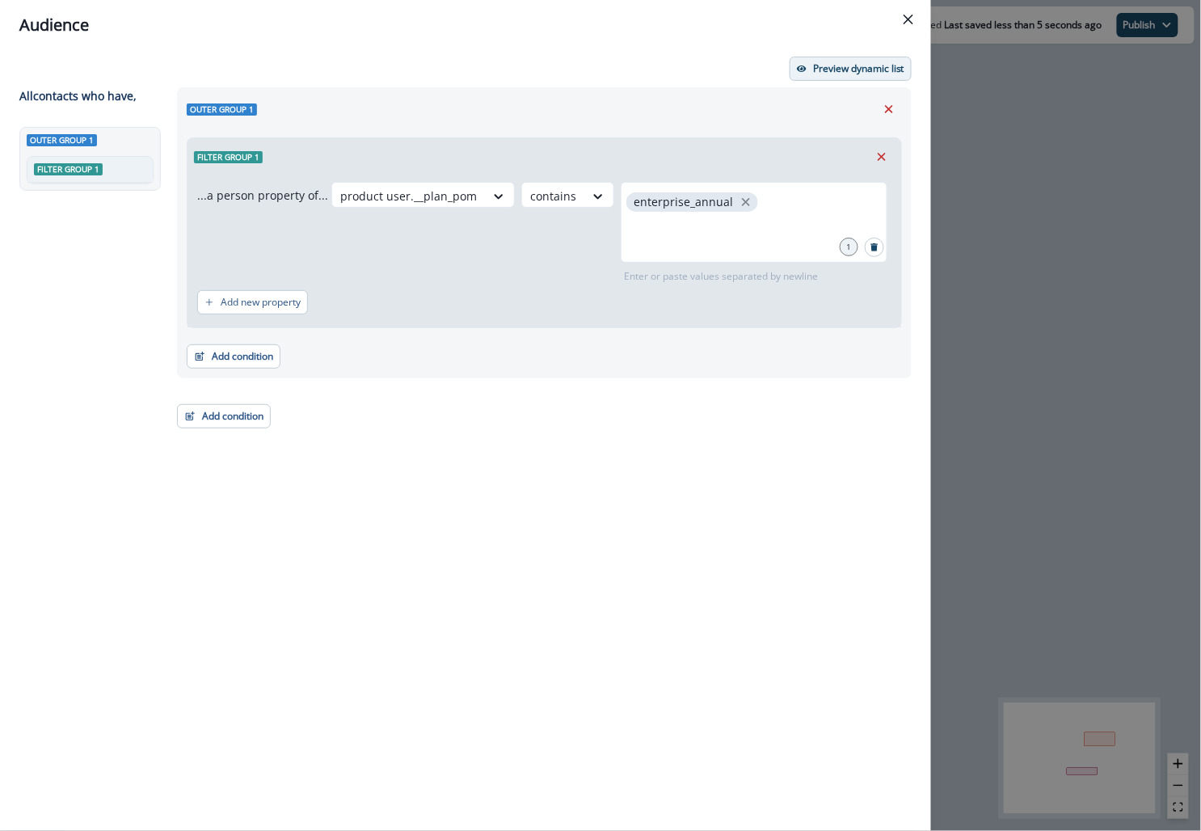
click at [827, 63] on p "Preview dynamic list" at bounding box center [858, 68] width 91 height 11
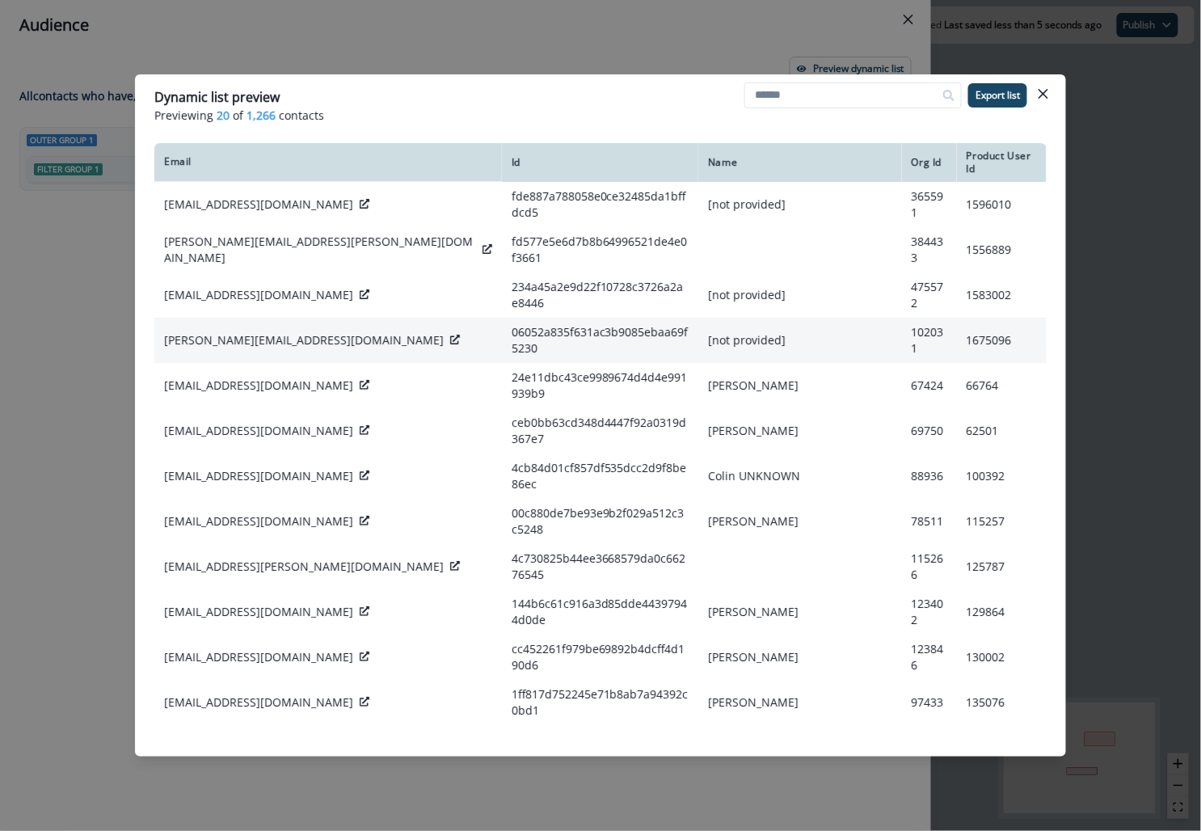
scroll to position [259, 0]
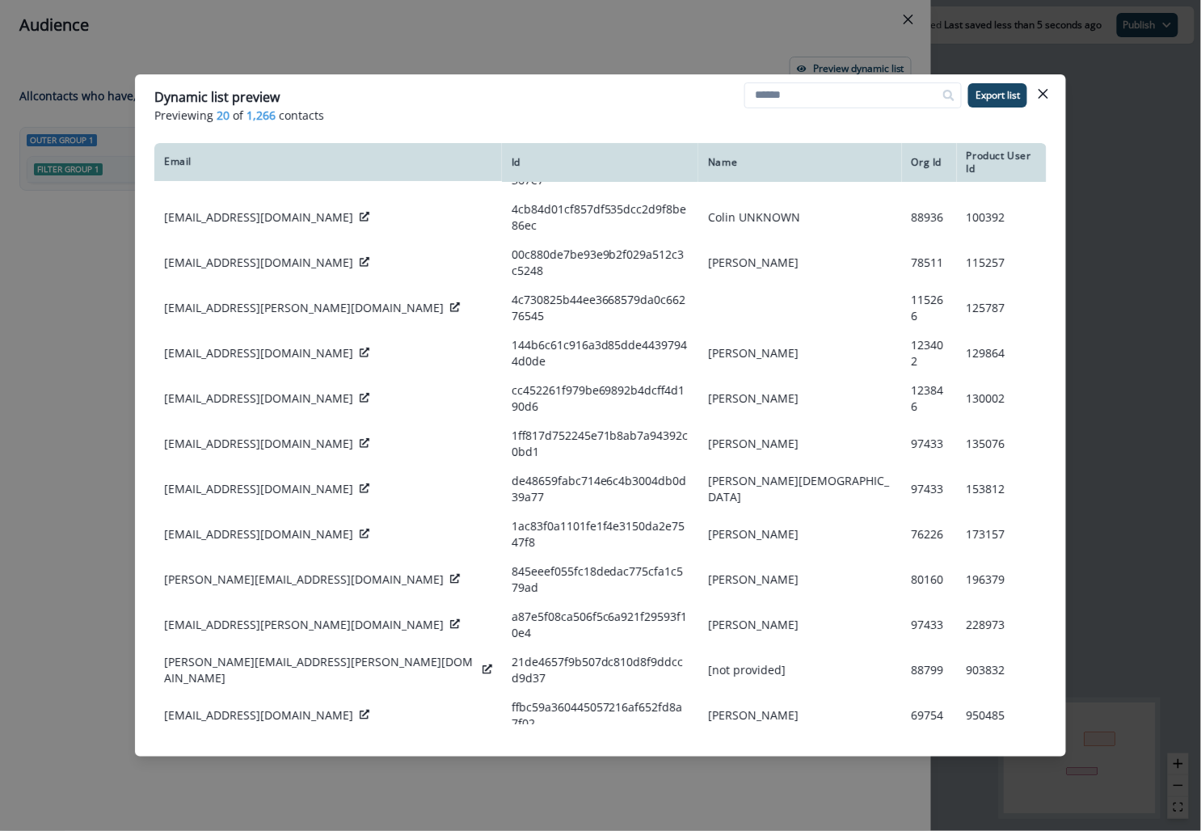
click at [428, 45] on div "Dynamic list preview Previewing 20 of 1,266 contacts Export list Email Id Name …" at bounding box center [600, 415] width 1201 height 831
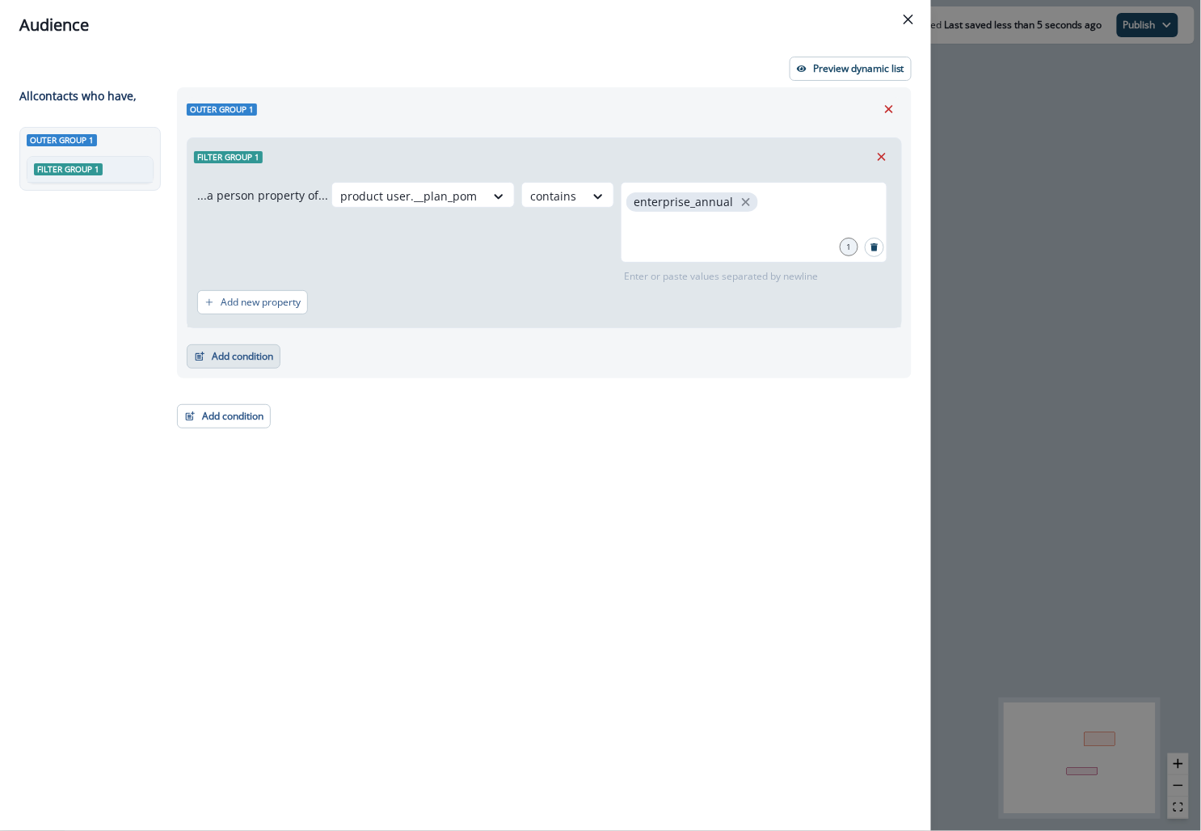
click at [245, 351] on button "Add condition" at bounding box center [234, 356] width 94 height 24
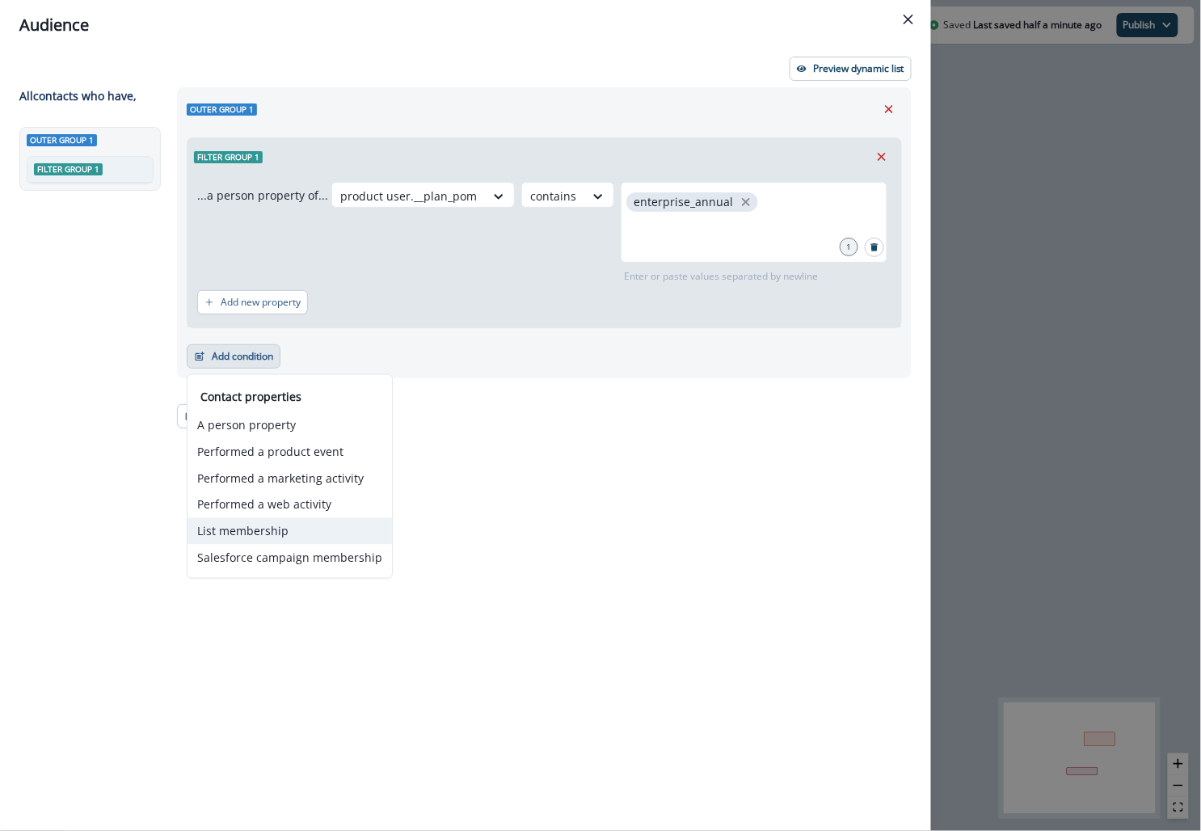
click at [238, 528] on button "List membership" at bounding box center [289, 531] width 204 height 27
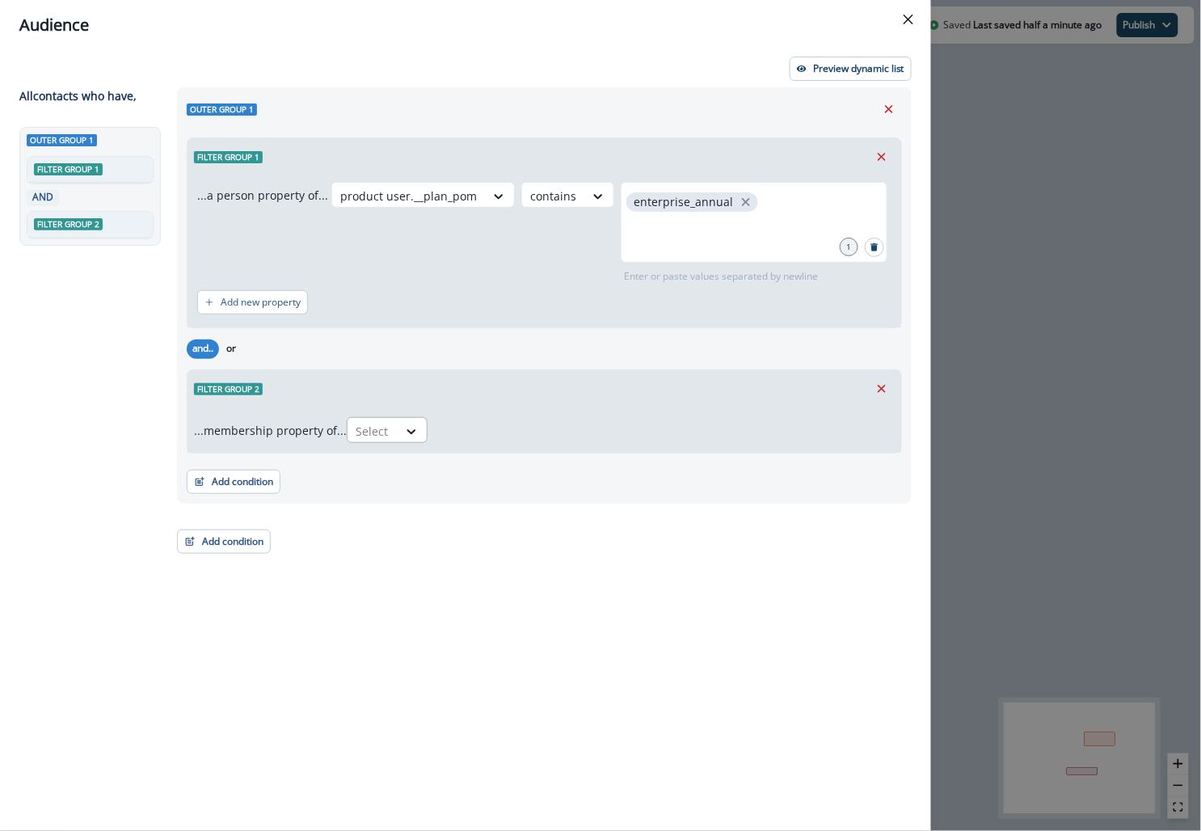
click at [359, 436] on input "text" at bounding box center [357, 431] width 3 height 17
click at [368, 492] on div "not in" at bounding box center [391, 497] width 81 height 30
click at [471, 427] on div at bounding box center [646, 431] width 420 height 20
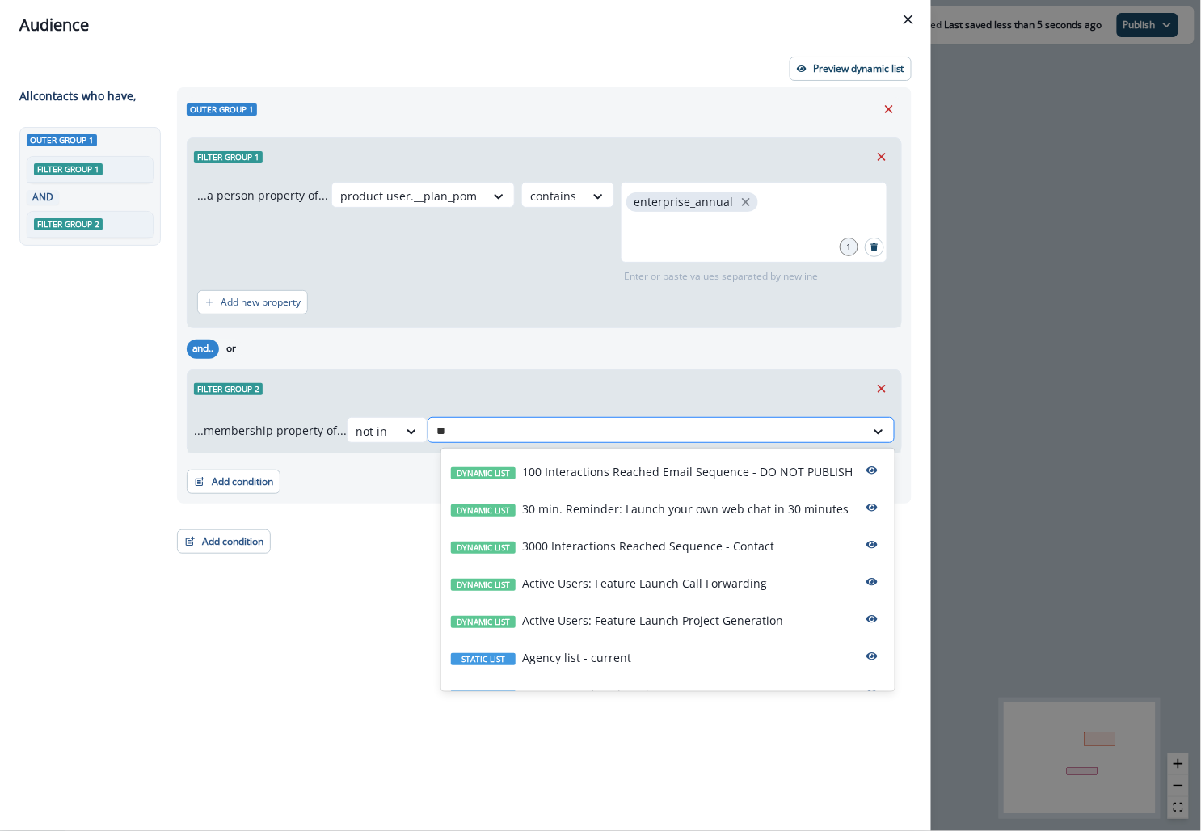
type input "*"
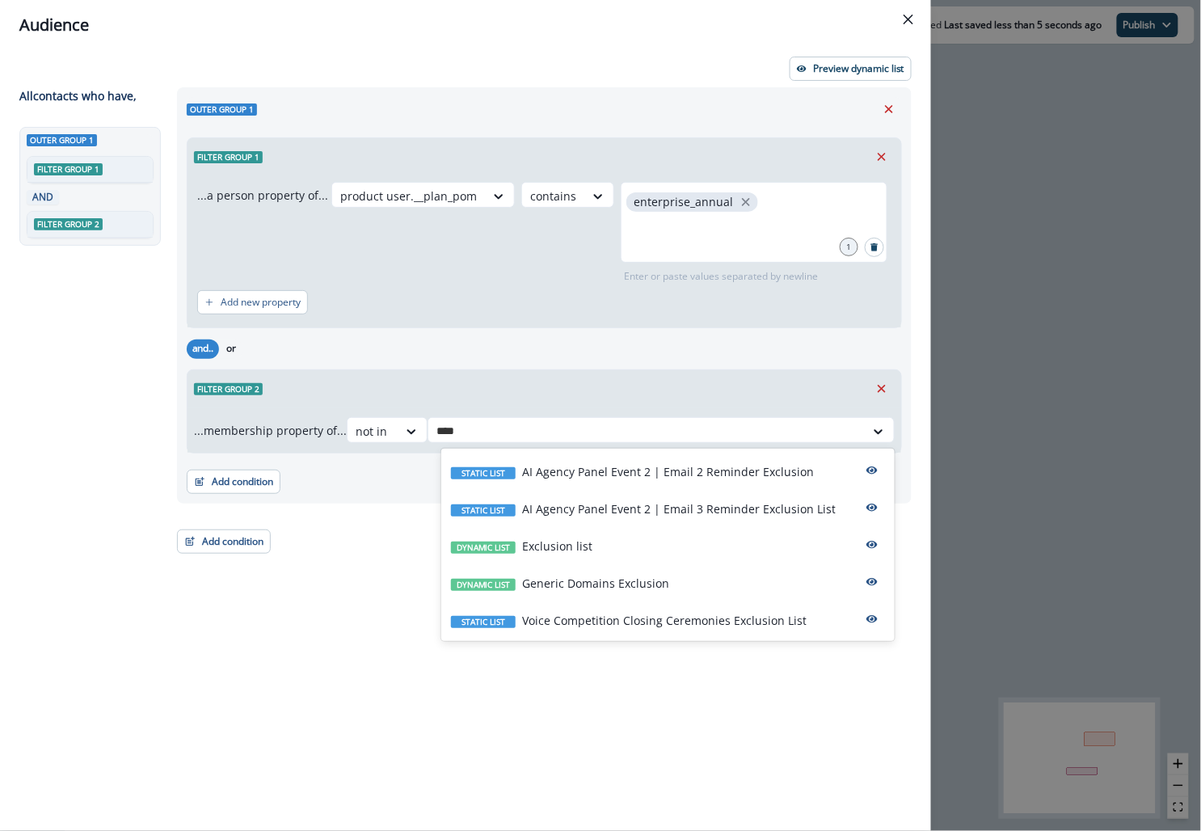
type input "*****"
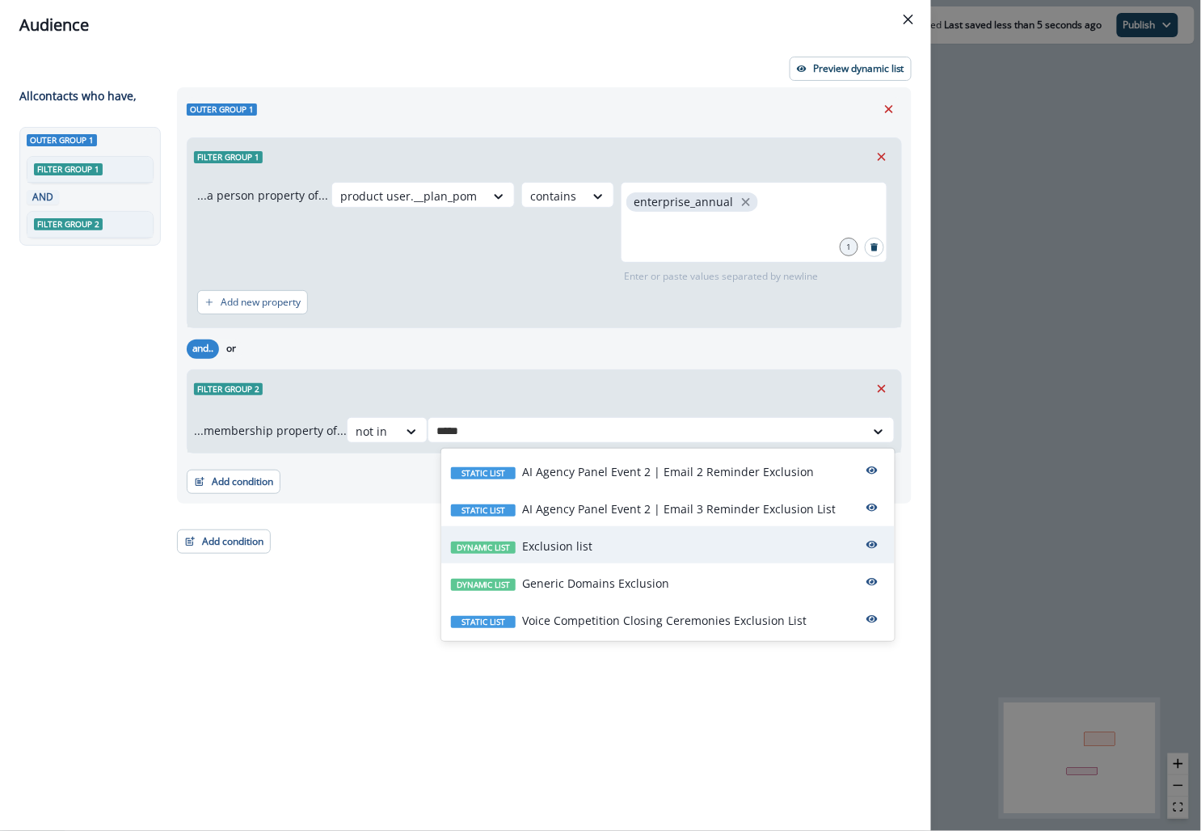
click at [541, 547] on p "Exclusion list" at bounding box center [557, 545] width 70 height 17
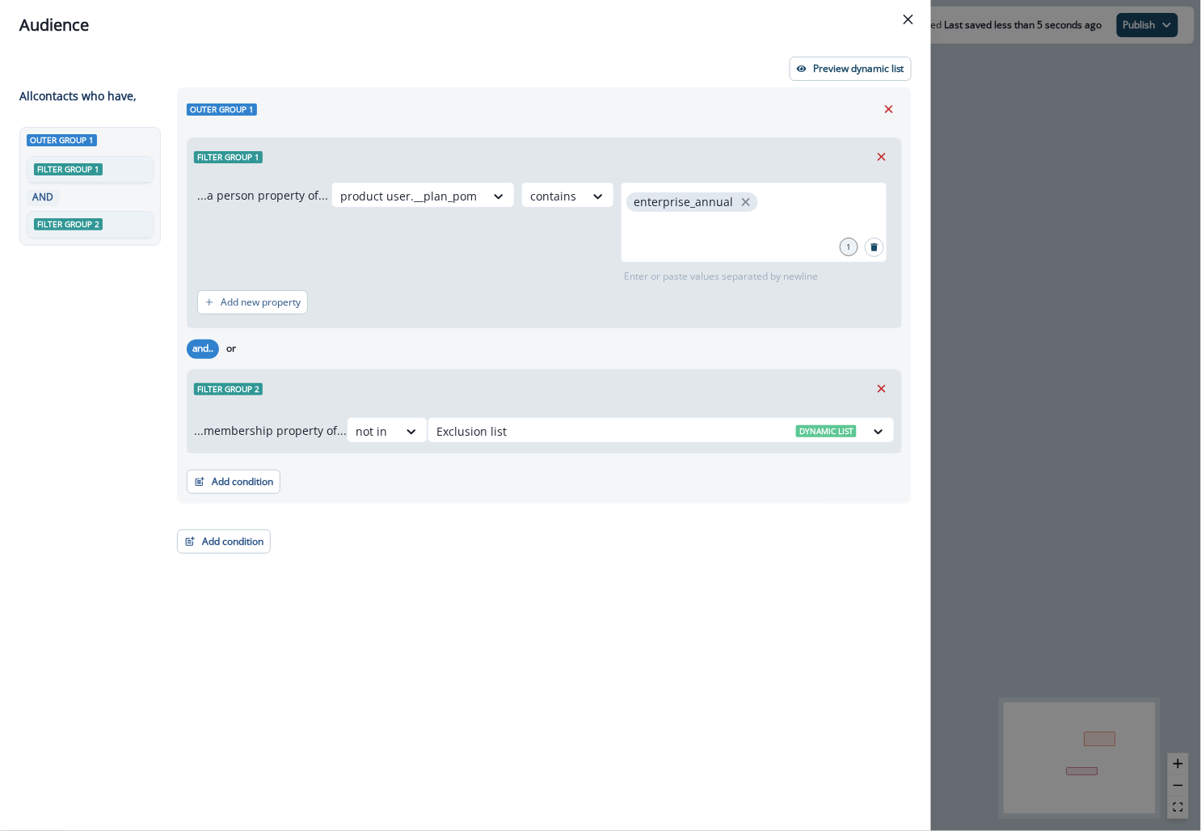
click at [991, 206] on div "Audience Preview dynamic list All contact s who have, Outer group 1 Filter grou…" at bounding box center [600, 415] width 1201 height 831
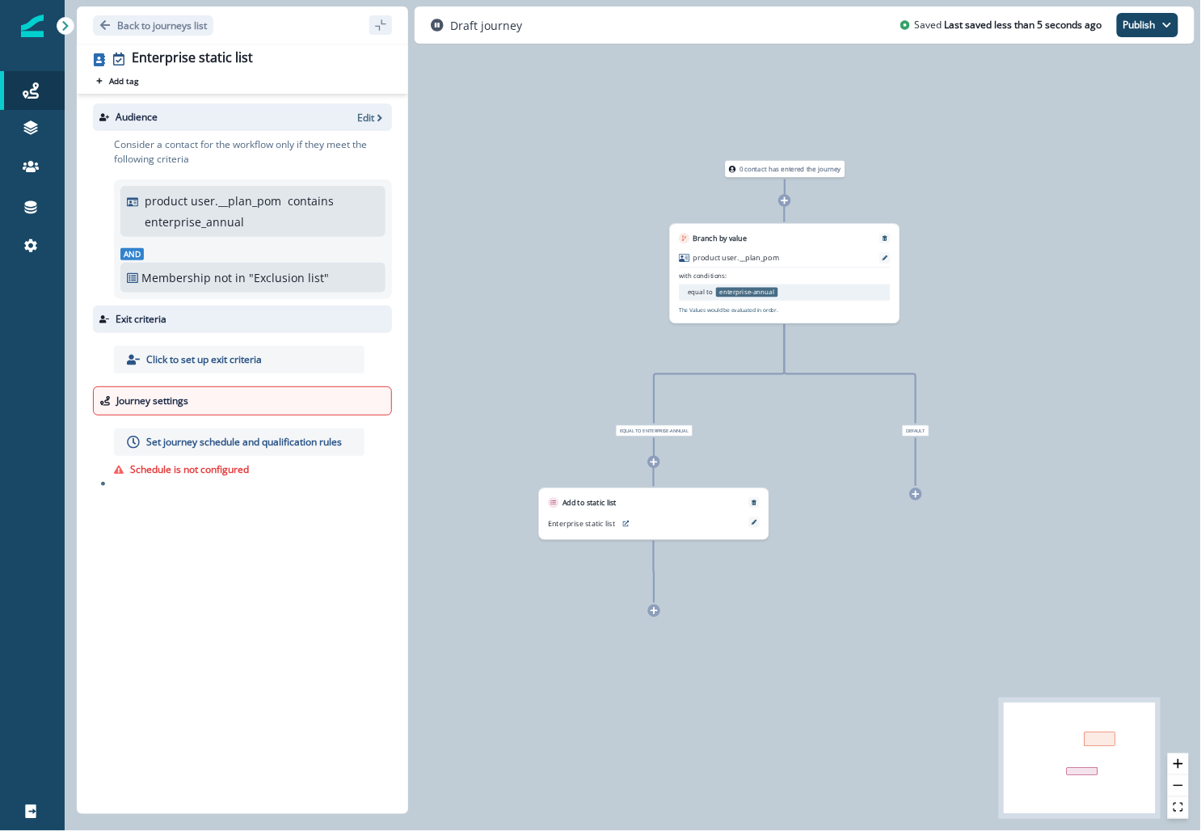
click at [204, 448] on p "Set journey schedule and qualification rules" at bounding box center [244, 442] width 196 height 15
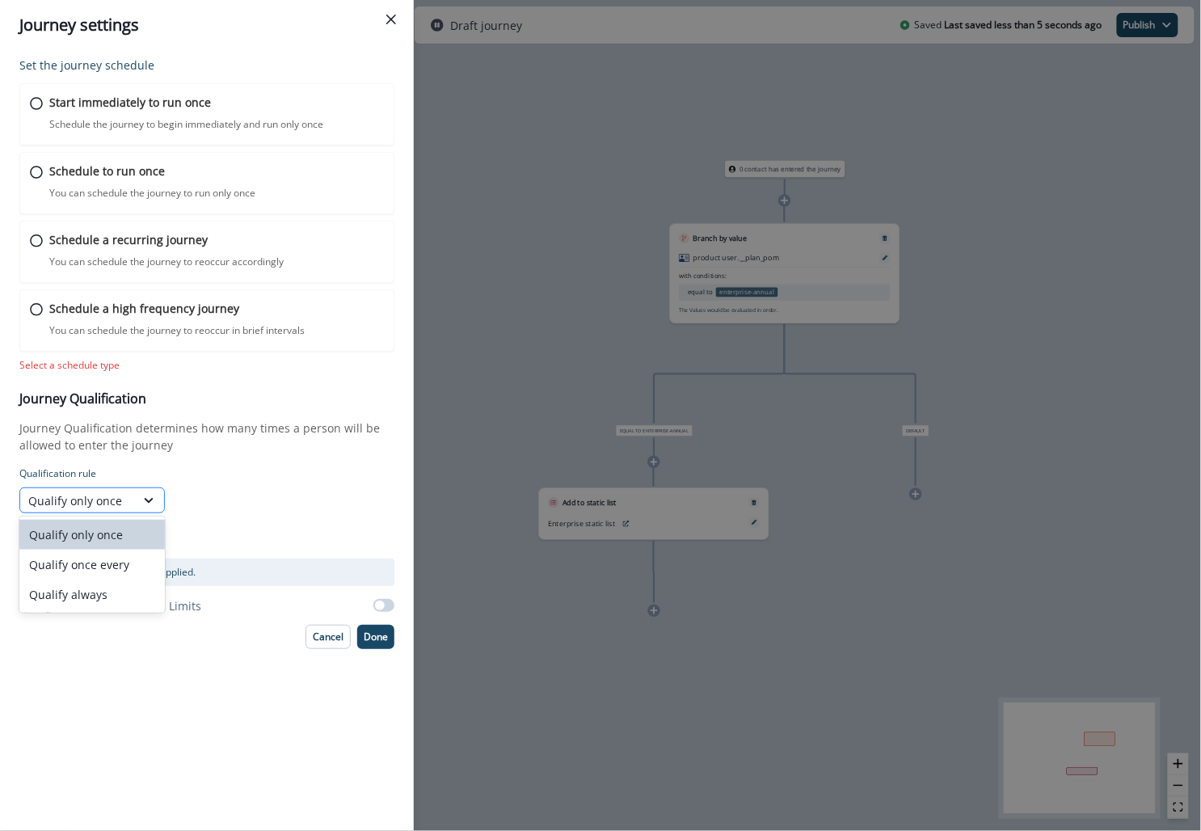
click at [120, 499] on div "Qualify only once" at bounding box center [77, 500] width 99 height 17
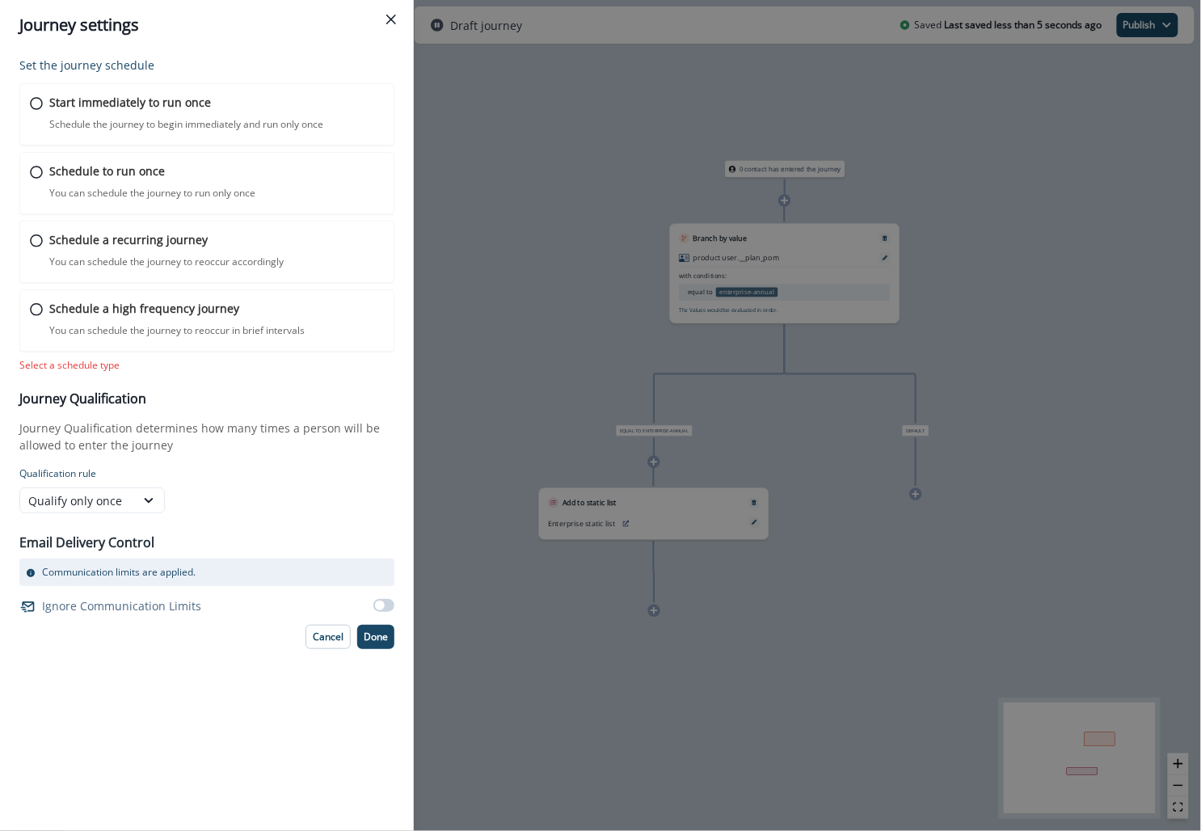
click at [213, 455] on div "Journey Qualification Journey Qualification determines how many times a person …" at bounding box center [206, 452] width 375 height 122
click at [247, 132] on div "Start immediately to run once Schedule the journey to begin immediately and run…" at bounding box center [207, 114] width 379 height 63
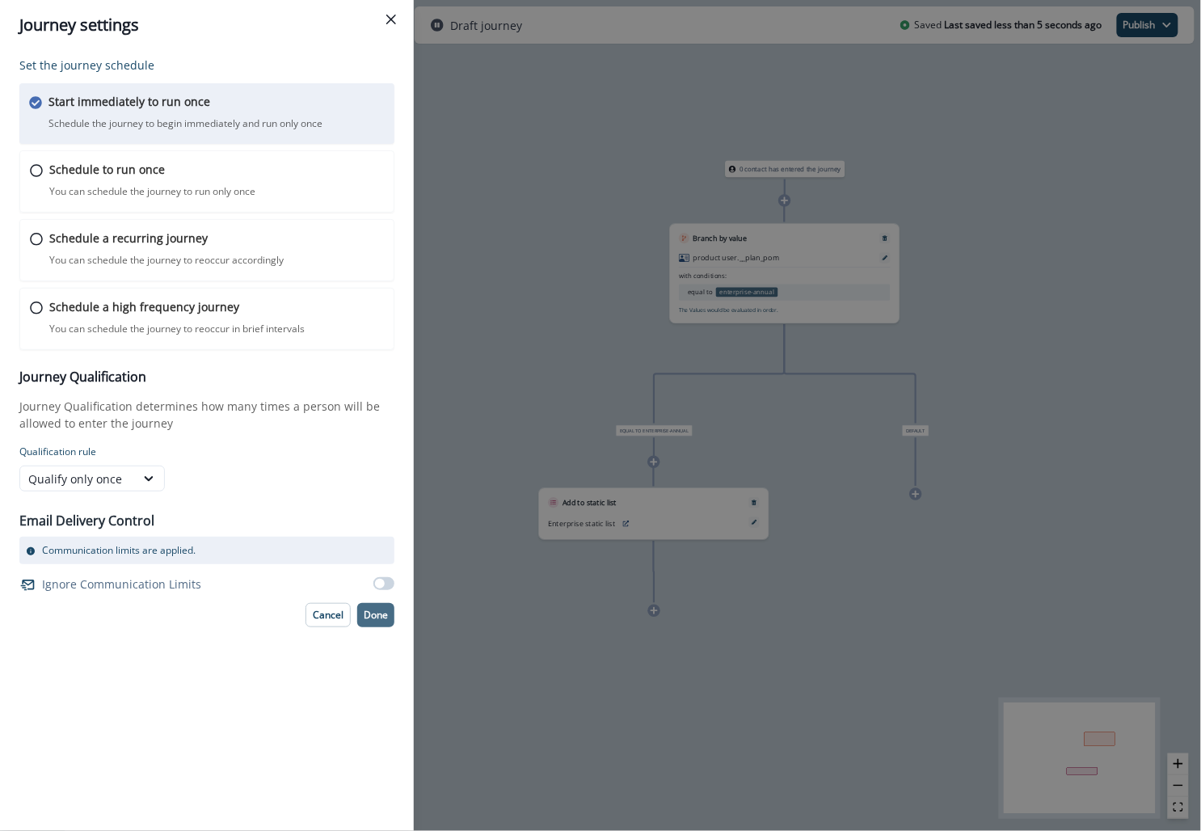
click at [377, 611] on p "Done" at bounding box center [376, 614] width 24 height 11
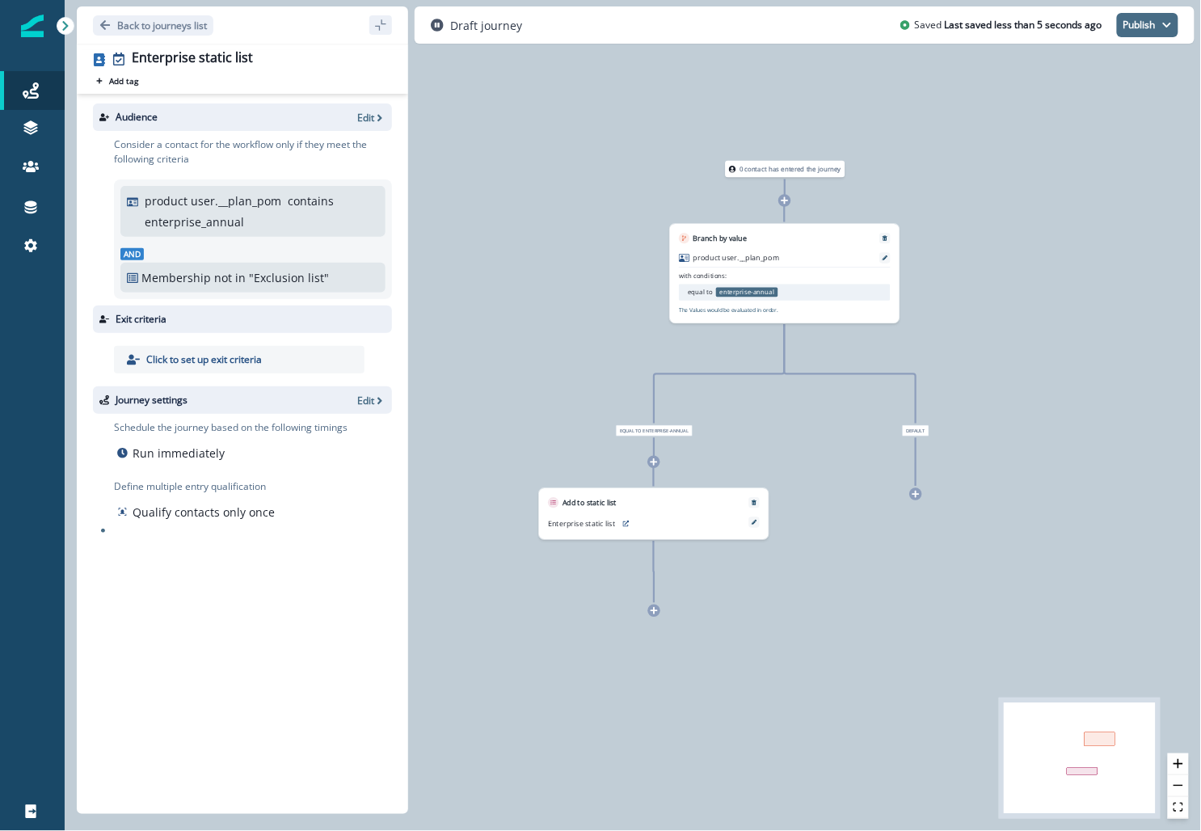
click at [1145, 32] on button "Publish" at bounding box center [1147, 25] width 61 height 24
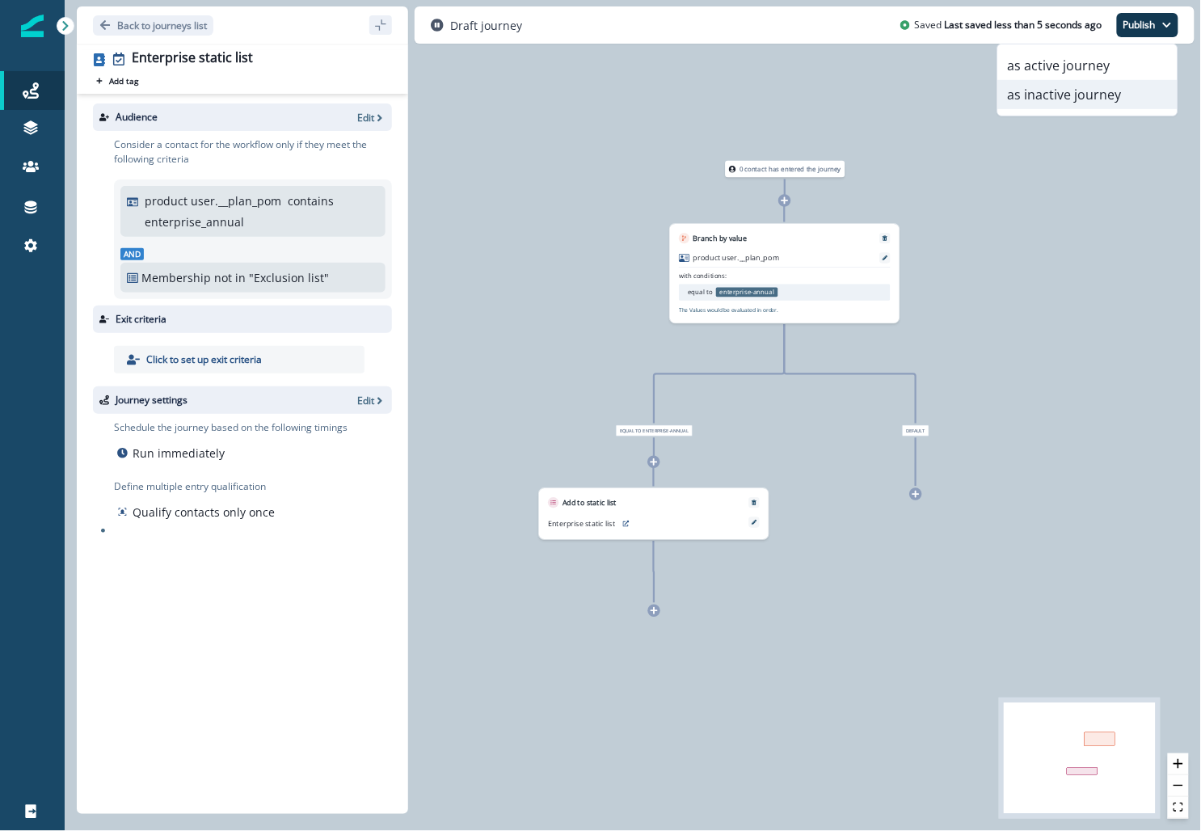
click at [1057, 95] on button "as inactive journey" at bounding box center [1087, 94] width 179 height 29
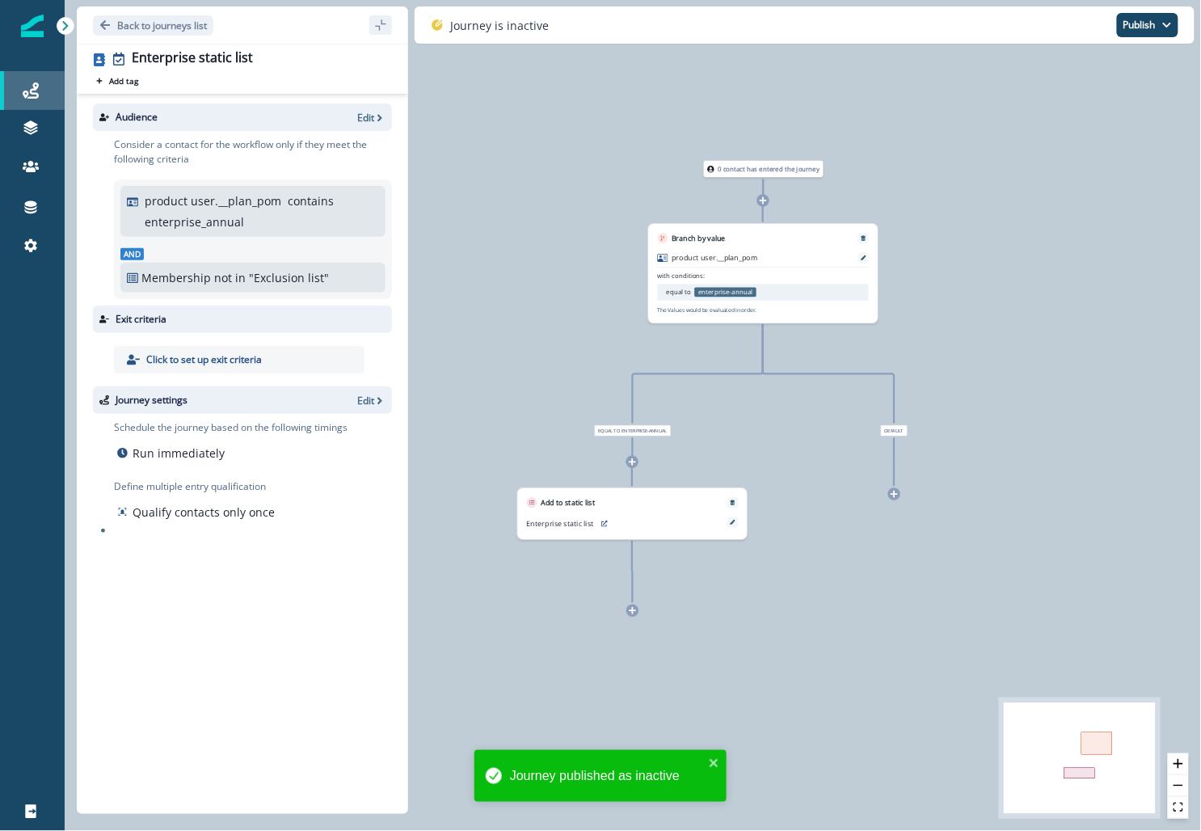
click at [38, 90] on icon at bounding box center [31, 90] width 16 height 16
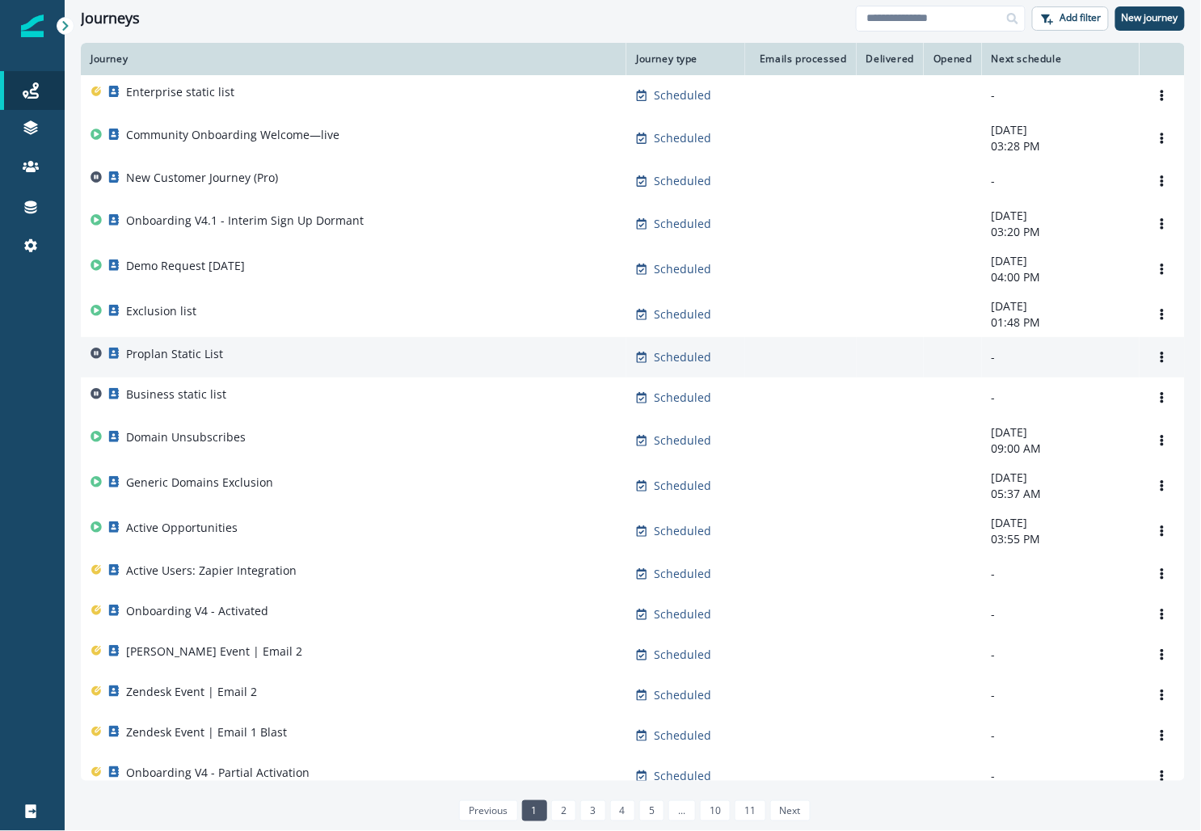
click at [255, 366] on div "Proplan Static List" at bounding box center [353, 357] width 526 height 23
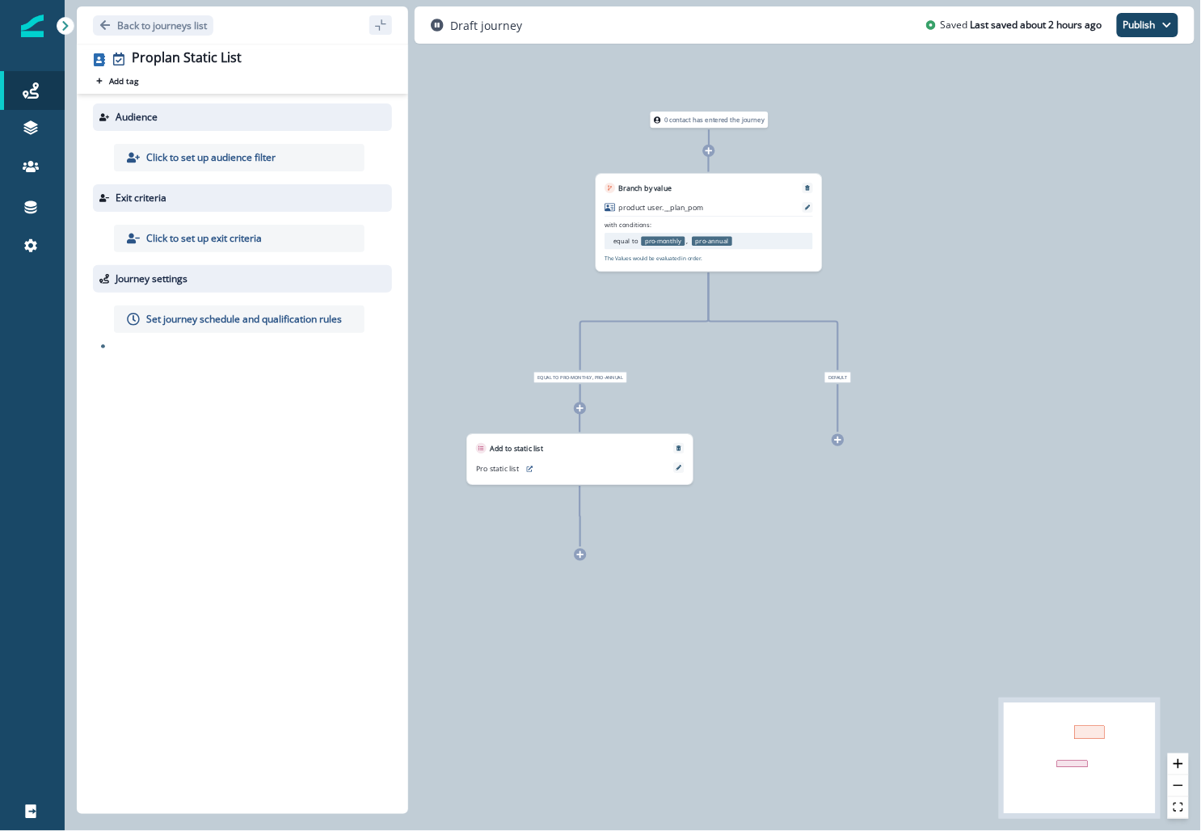
click at [269, 161] on p "Click to set up audience filter" at bounding box center [210, 157] width 129 height 15
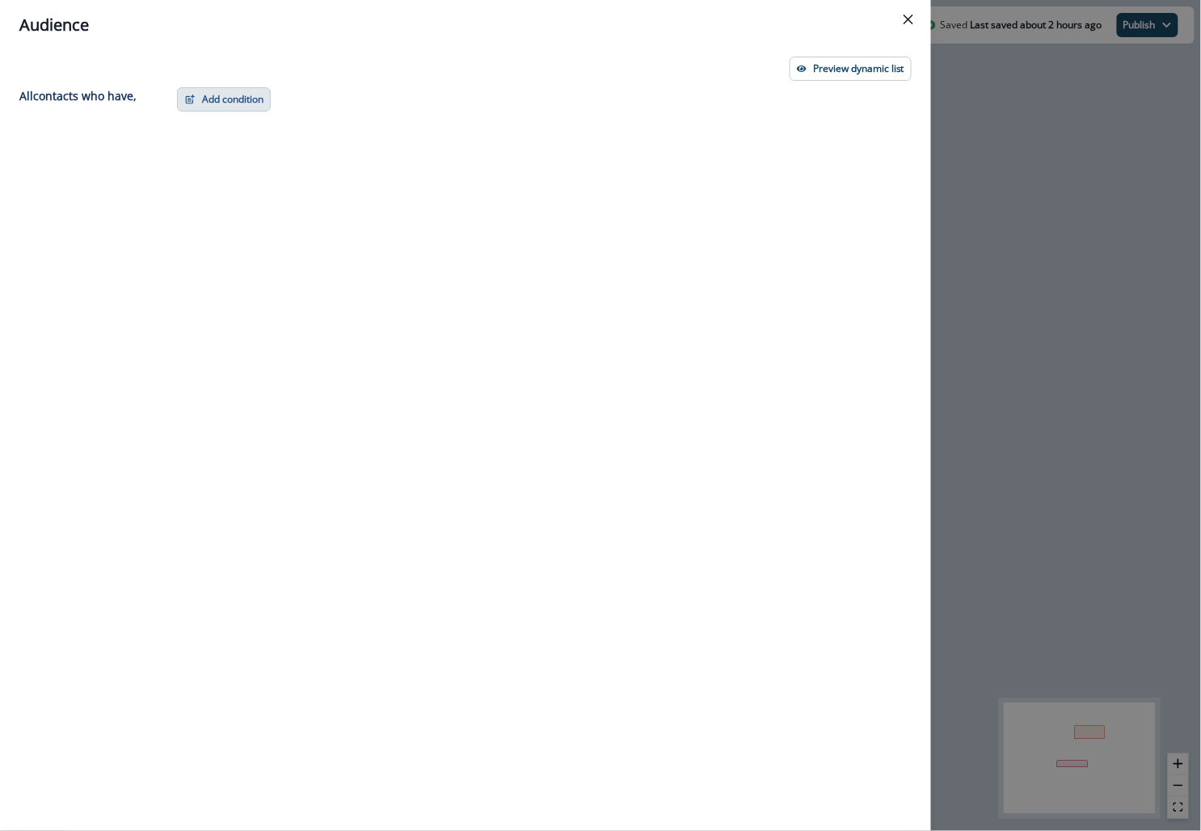
click at [203, 95] on button "Add condition" at bounding box center [224, 99] width 94 height 24
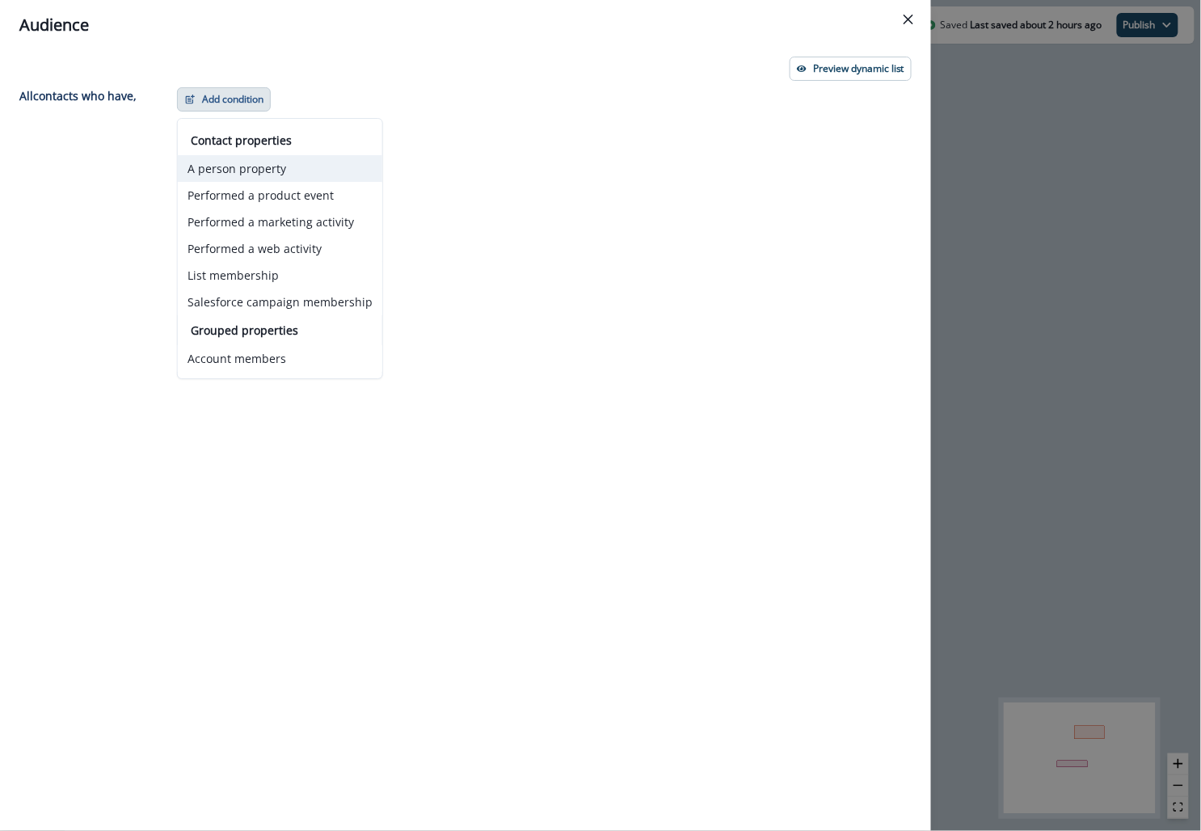
click at [226, 169] on button "A person property" at bounding box center [280, 168] width 204 height 27
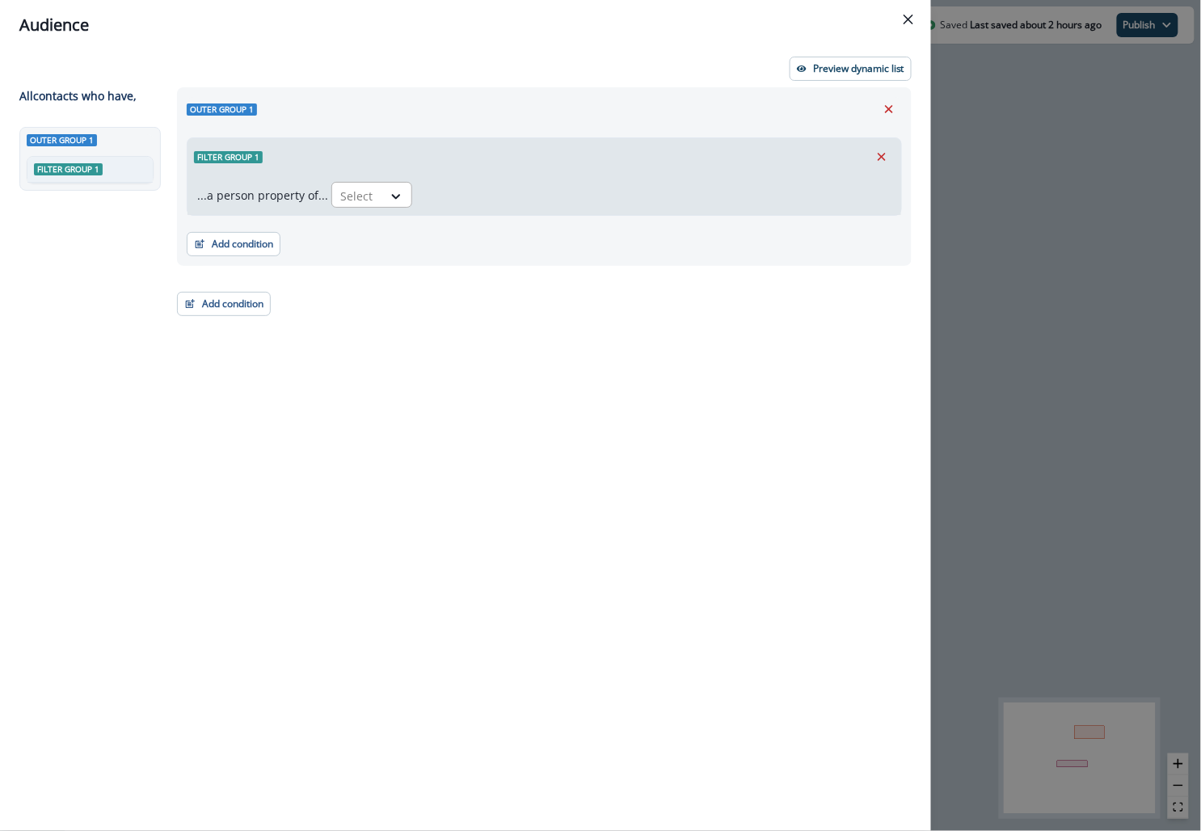
click at [361, 196] on div at bounding box center [357, 196] width 34 height 20
type input "****"
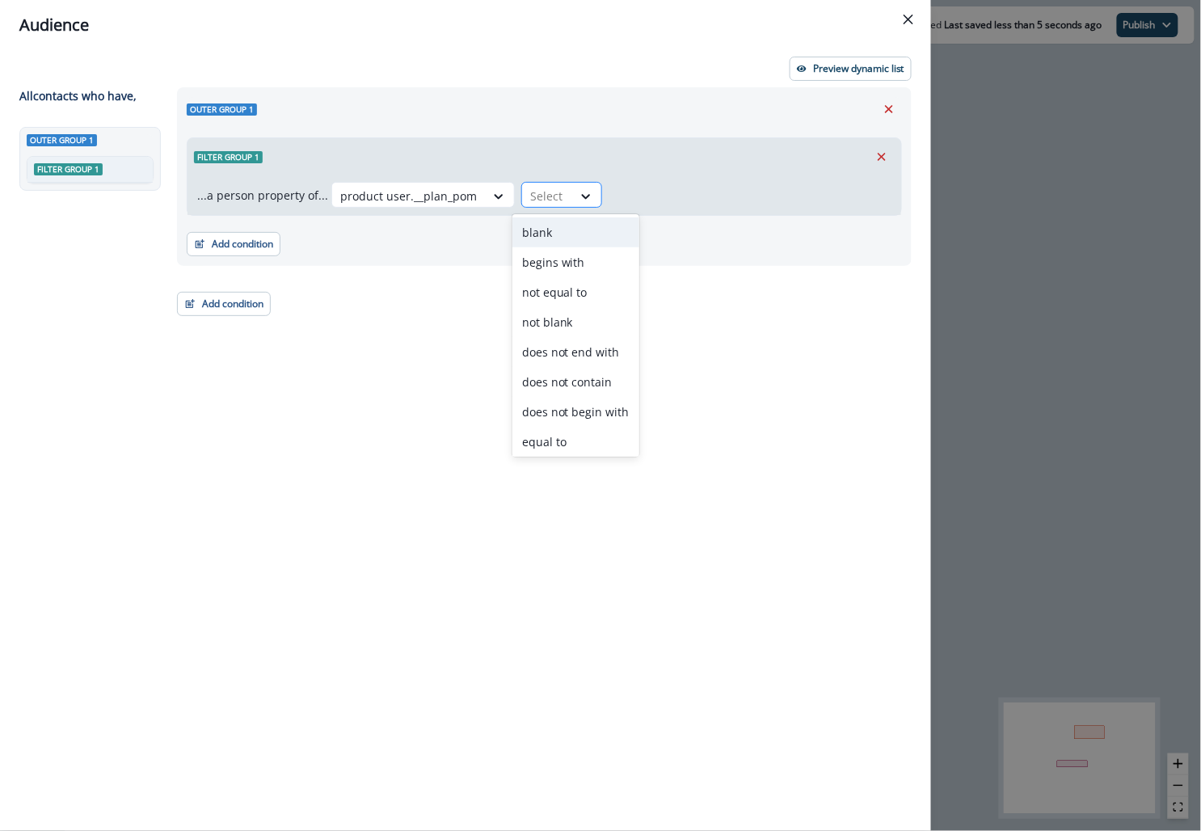
click at [559, 190] on div "Select" at bounding box center [547, 196] width 50 height 27
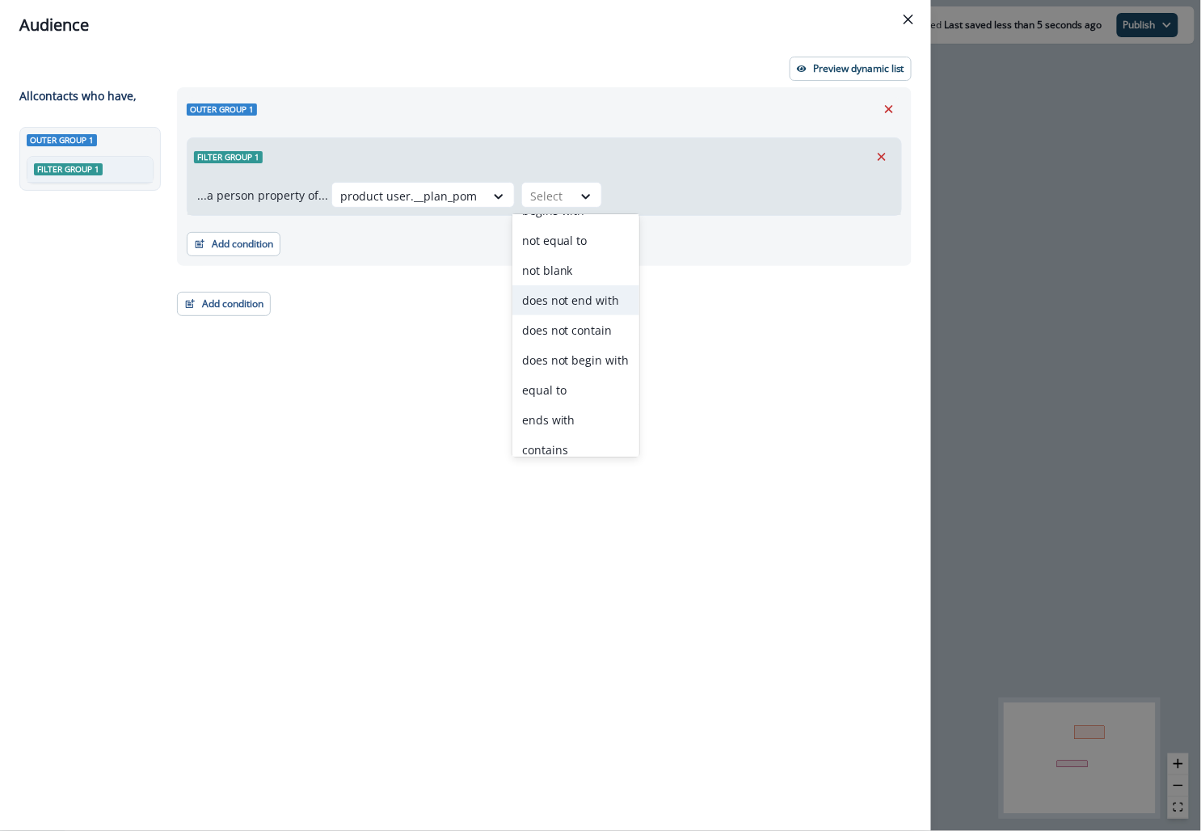
scroll to position [62, 0]
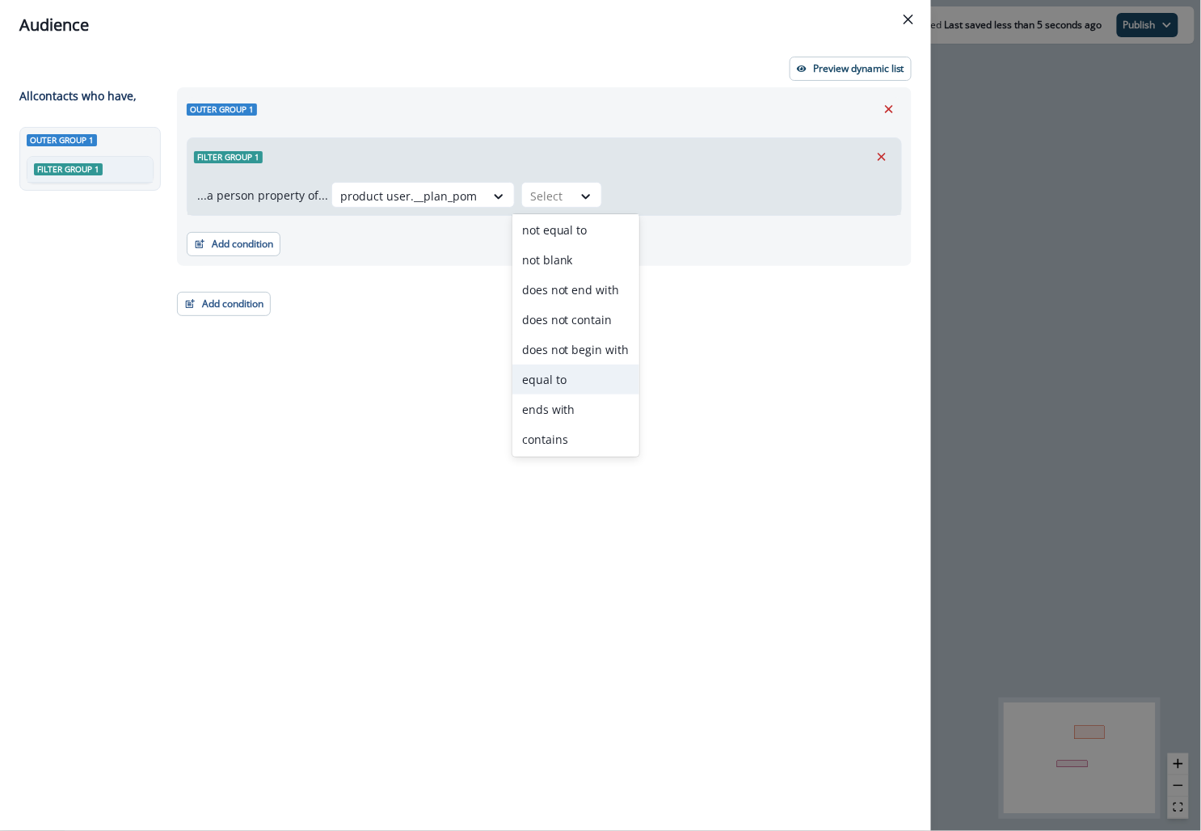
click at [569, 381] on div "equal to" at bounding box center [575, 379] width 127 height 30
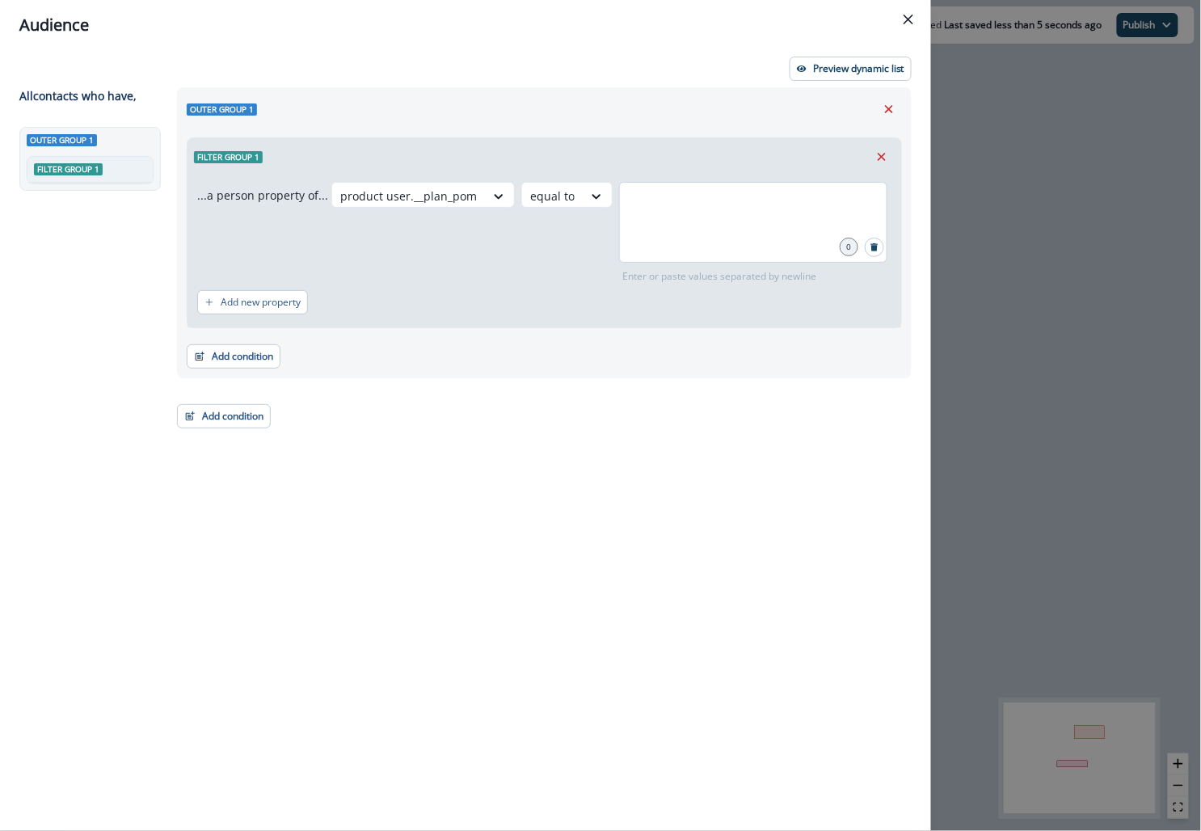
click at [623, 220] on div at bounding box center [753, 222] width 268 height 81
click at [1071, 216] on div "Audience Preview dynamic list All contact s who have, Outer group 1 Filter grou…" at bounding box center [600, 415] width 1201 height 831
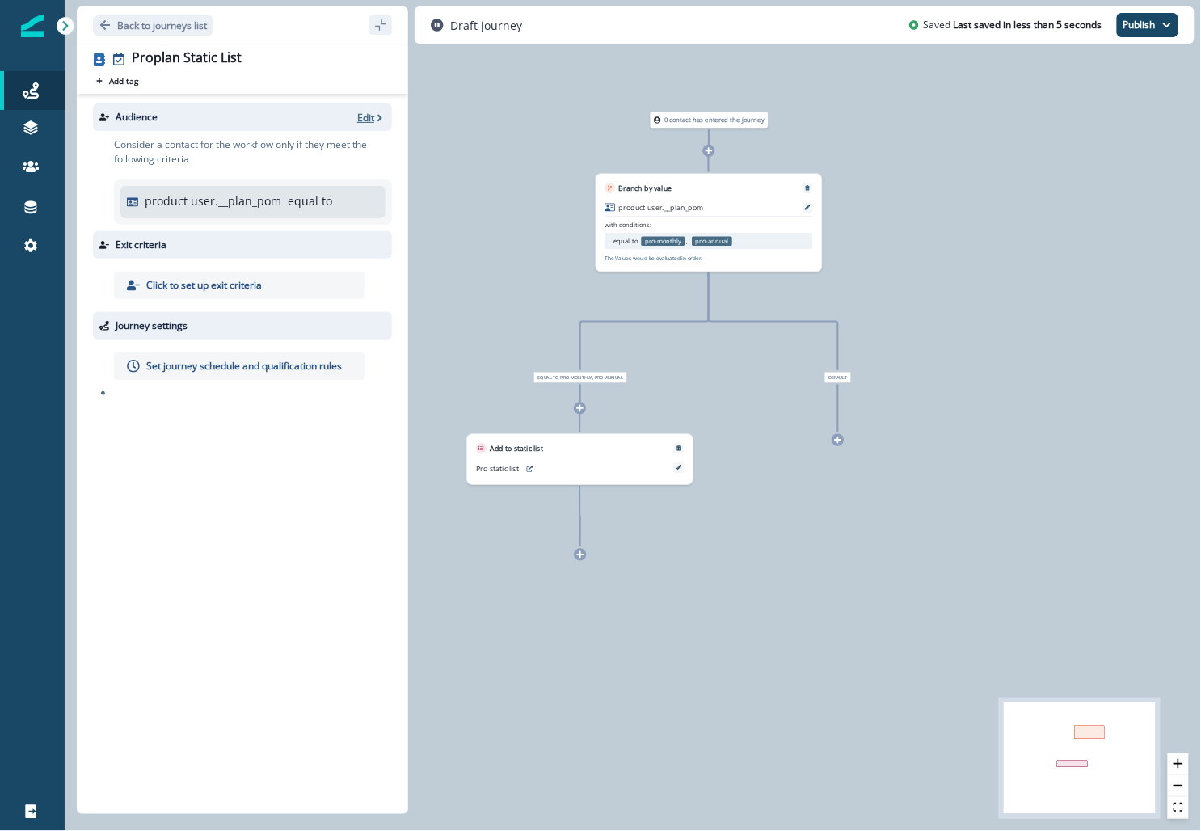
click at [372, 116] on p "Edit" at bounding box center [365, 118] width 17 height 14
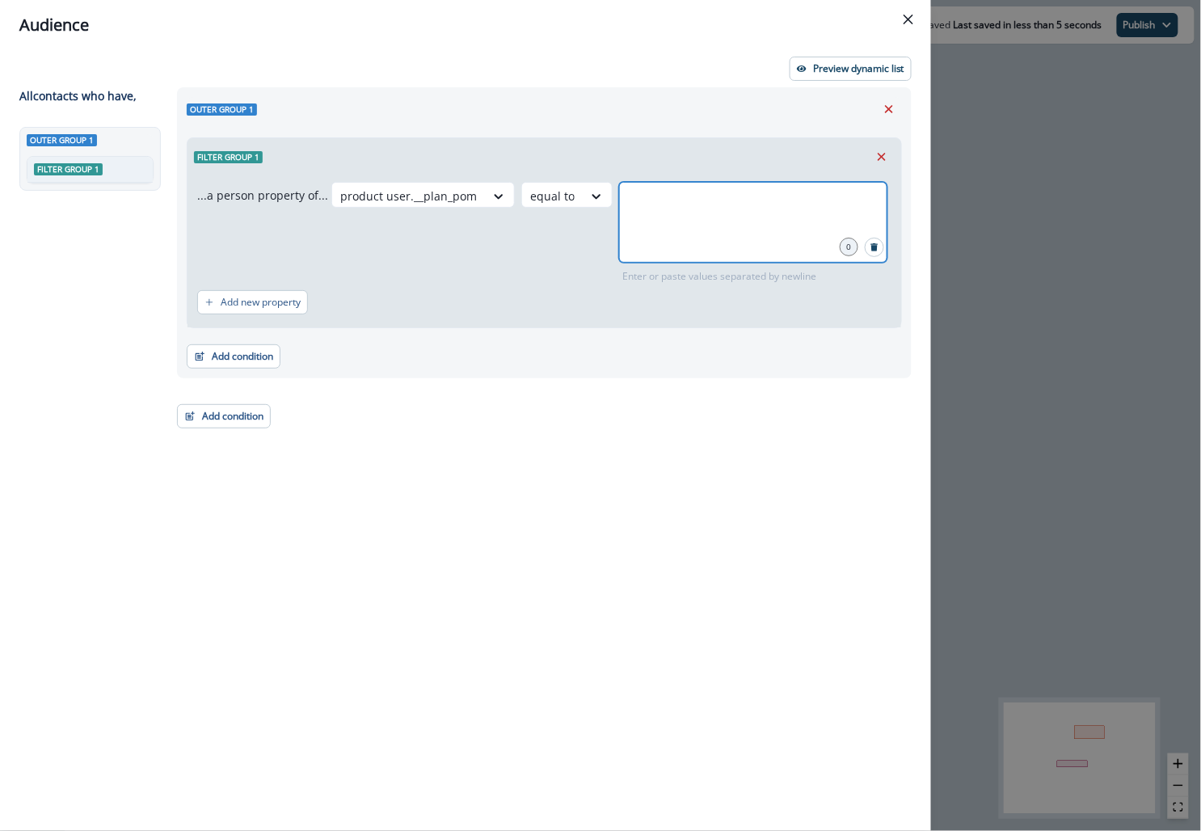
click at [673, 207] on input "text" at bounding box center [752, 202] width 263 height 32
type input "**********"
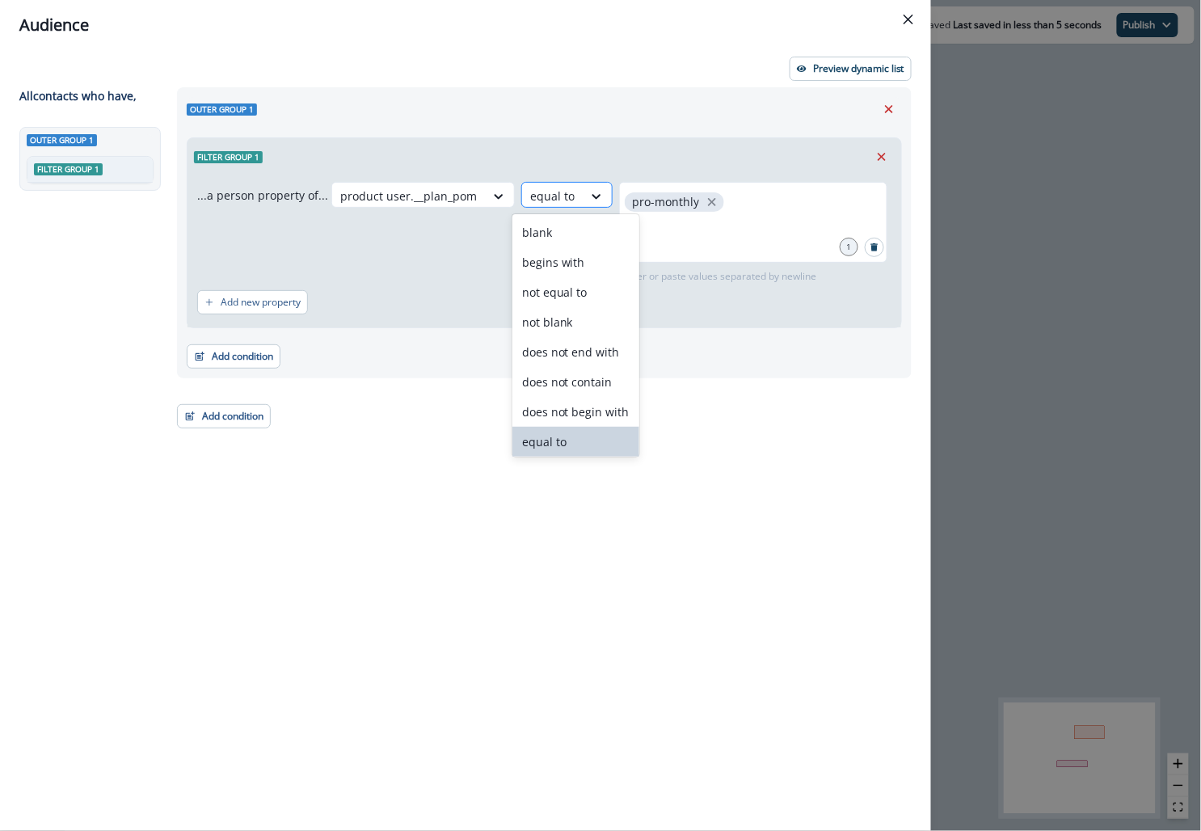
click at [566, 184] on div "equal to" at bounding box center [552, 196] width 61 height 27
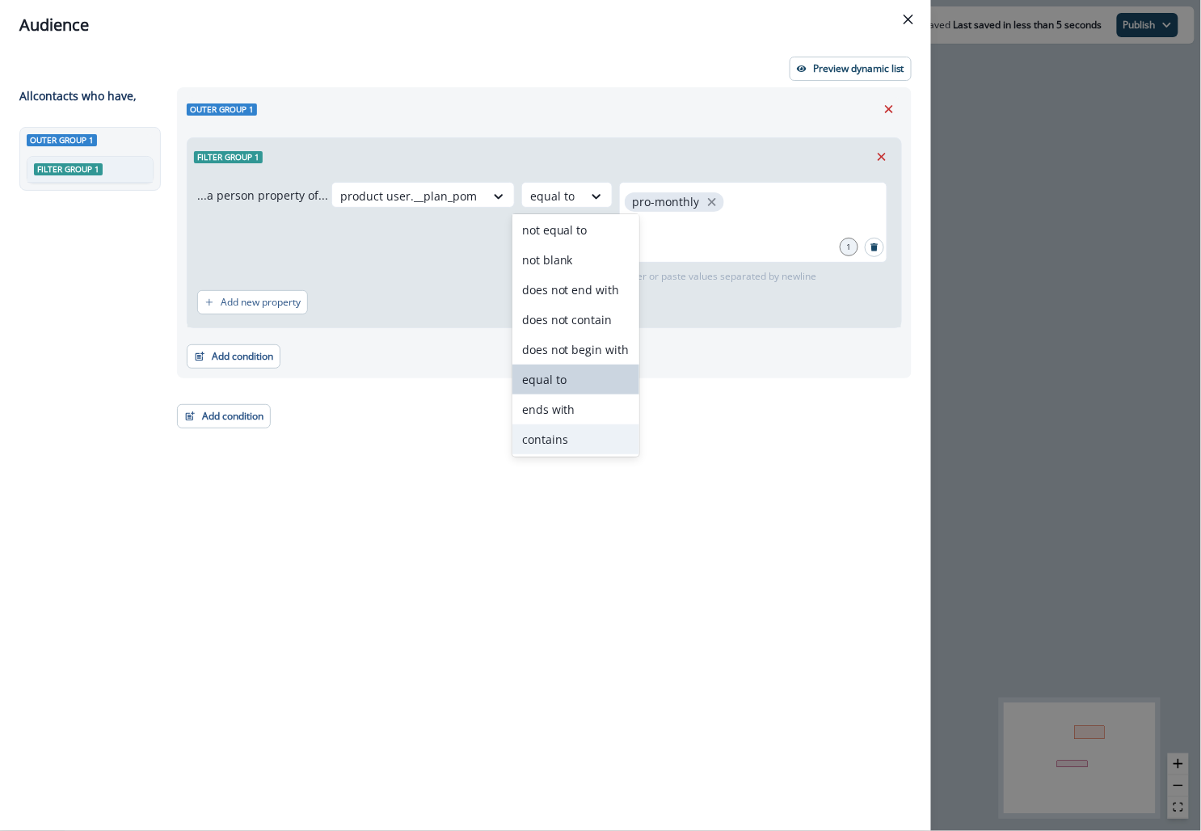
click at [553, 433] on div "contains" at bounding box center [575, 439] width 127 height 30
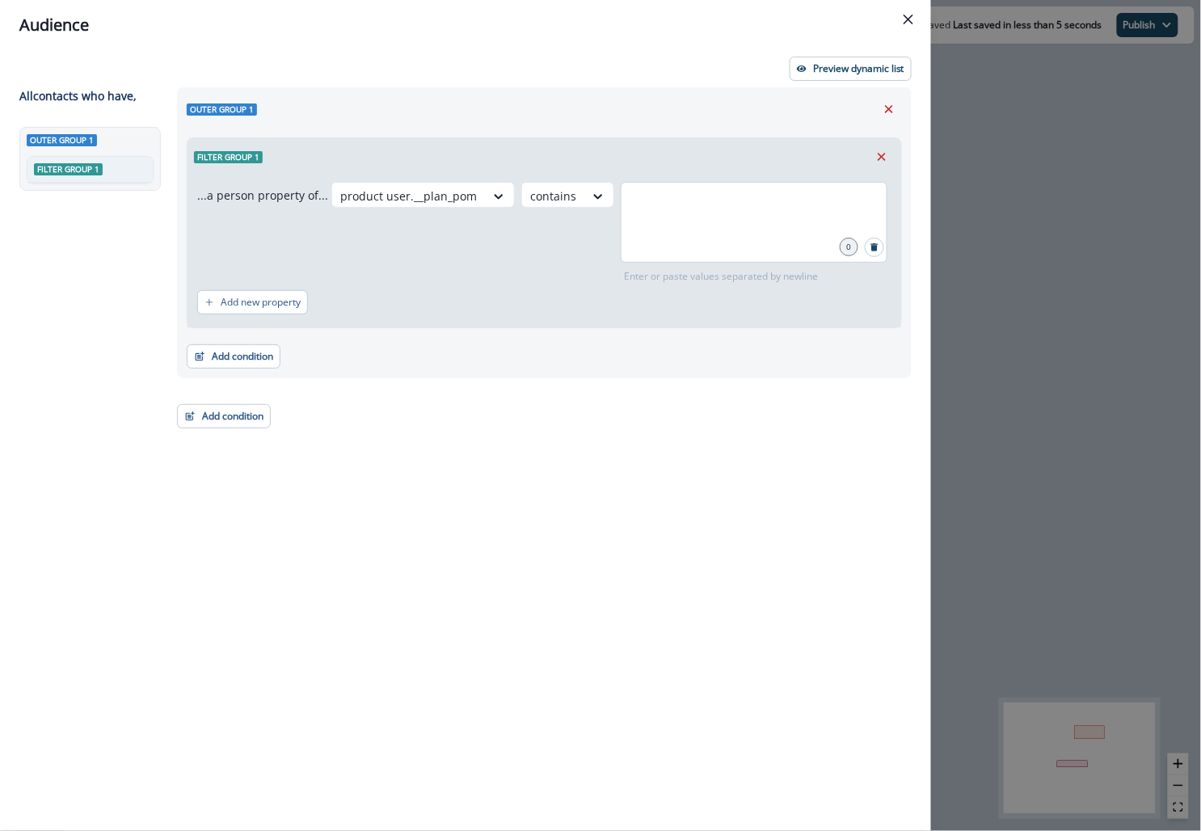
click at [658, 227] on div at bounding box center [754, 222] width 267 height 81
type input "**********"
click at [650, 467] on div "Outer group 1 Filter group 1 ...a person property of... product user.__plan_pom…" at bounding box center [539, 429] width 744 height 684
click at [835, 82] on div "Preview dynamic list All contact s who have, Outer group 1 Filter group 1 Outer…" at bounding box center [465, 440] width 931 height 781
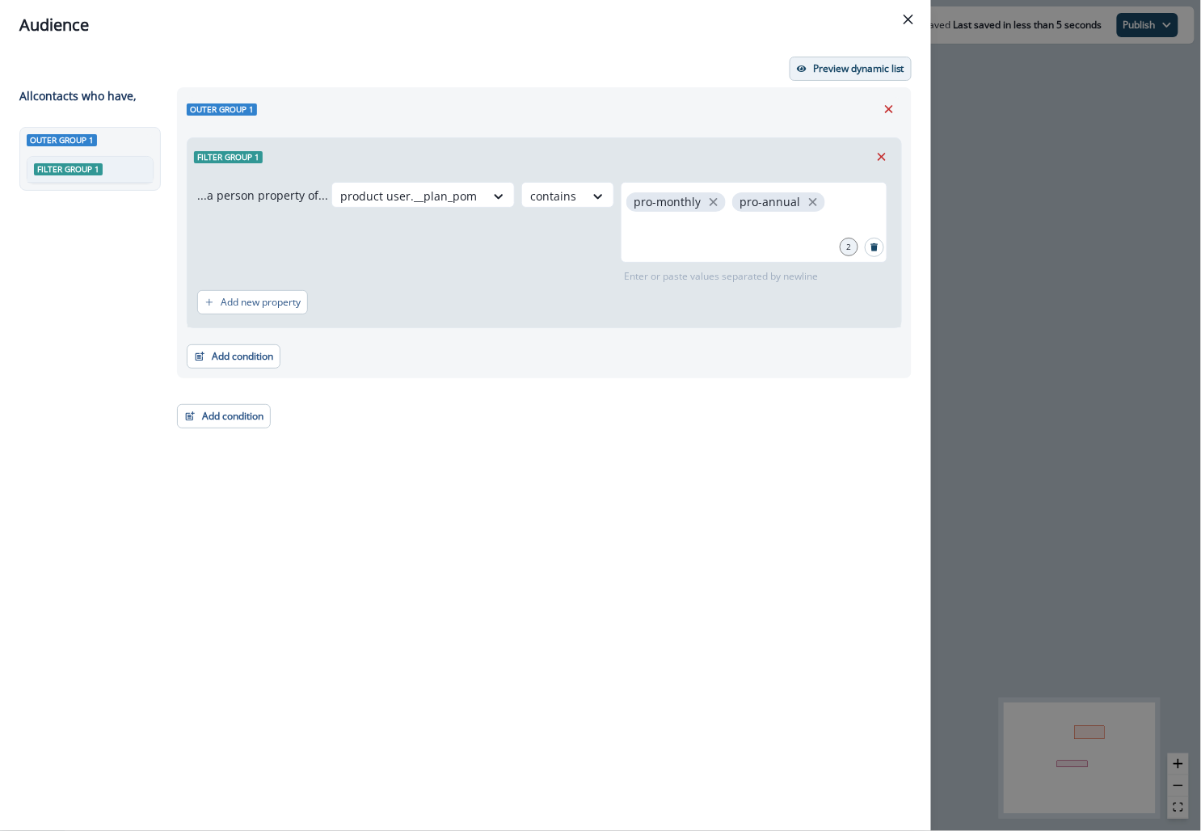
click at [828, 63] on p "Preview dynamic list" at bounding box center [858, 68] width 91 height 11
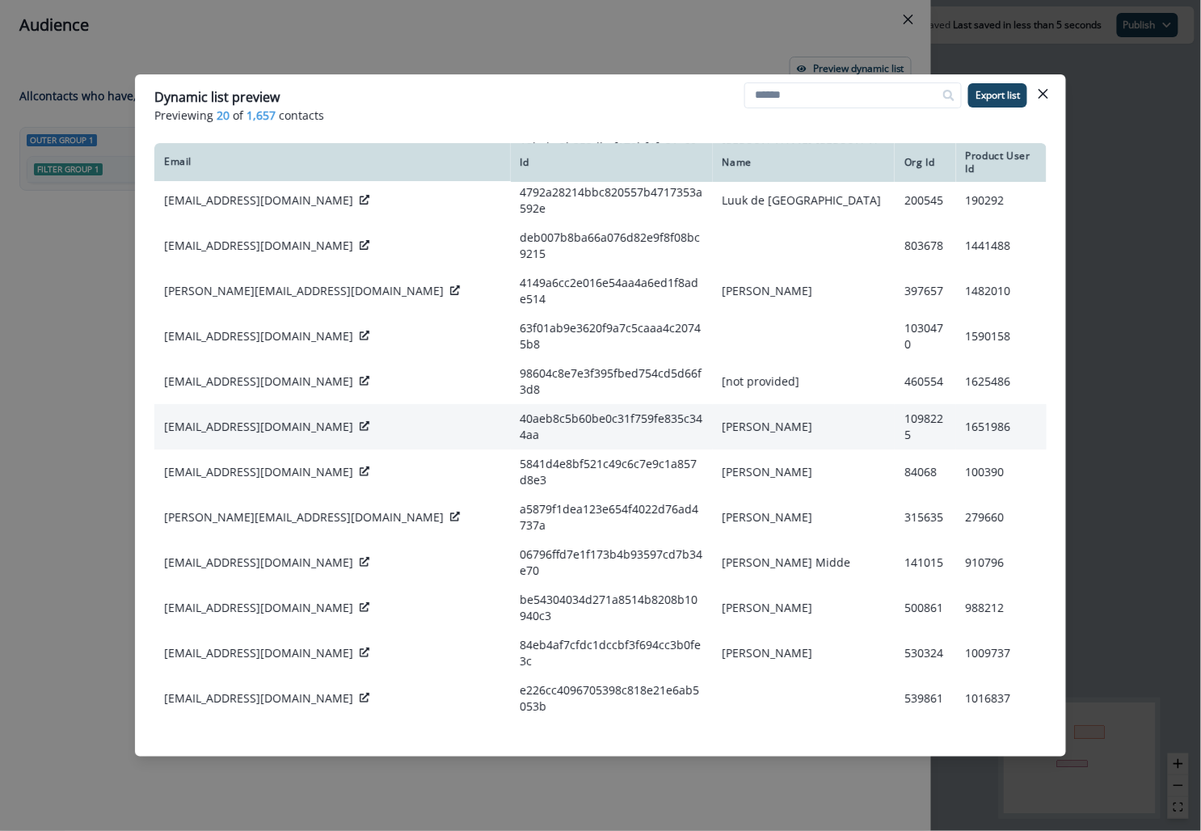
scroll to position [0, 0]
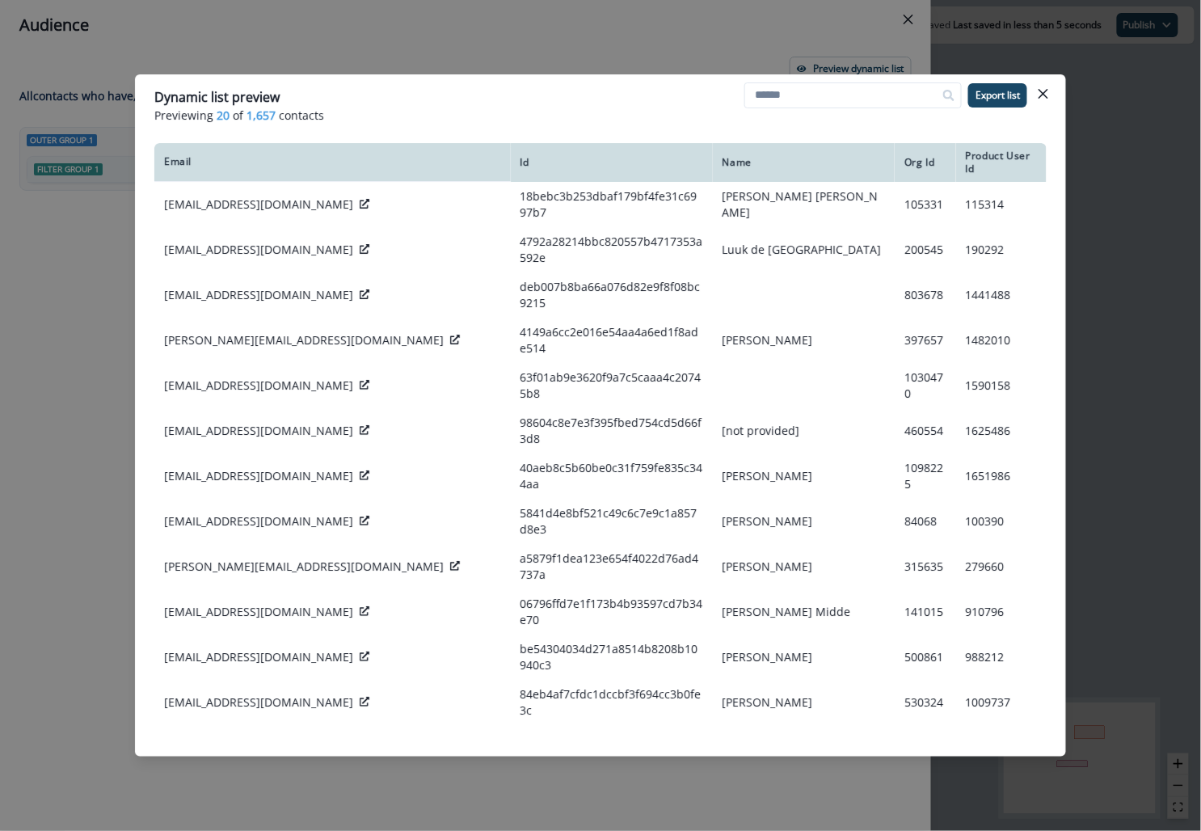
click at [632, 36] on div "Dynamic list preview Previewing 20 of 1,657 contacts Export list Email Id Name …" at bounding box center [600, 415] width 1201 height 831
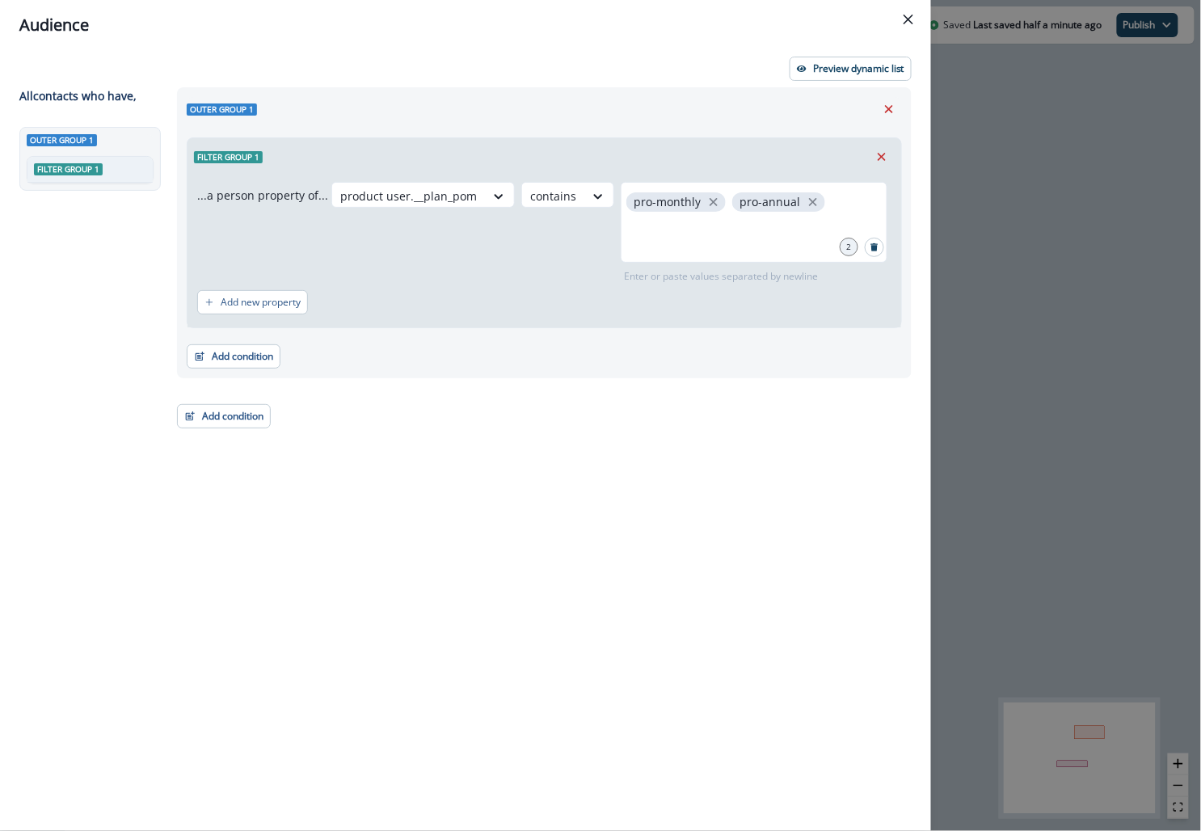
click at [977, 226] on div "Audience Preview dynamic list All contact s who have, Outer group 1 Filter grou…" at bounding box center [600, 415] width 1201 height 831
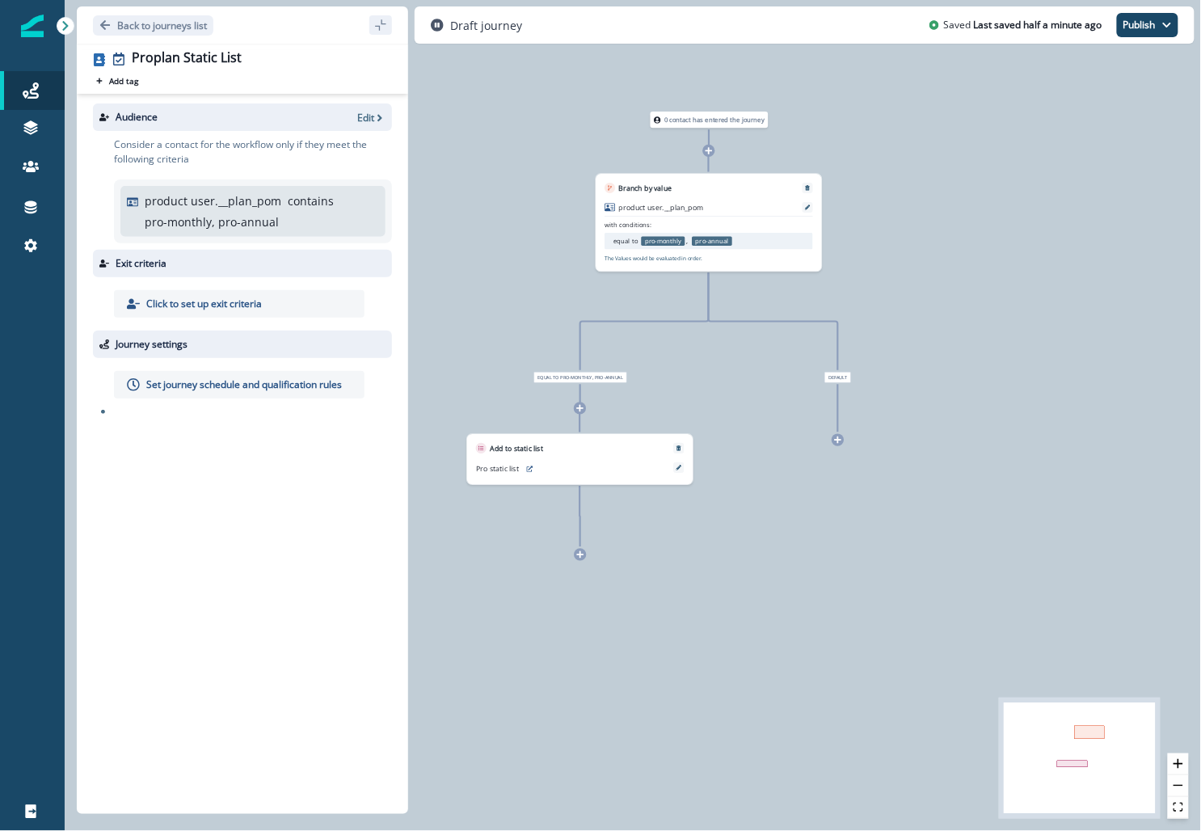
click at [247, 389] on p "Set journey schedule and qualification rules" at bounding box center [244, 384] width 196 height 15
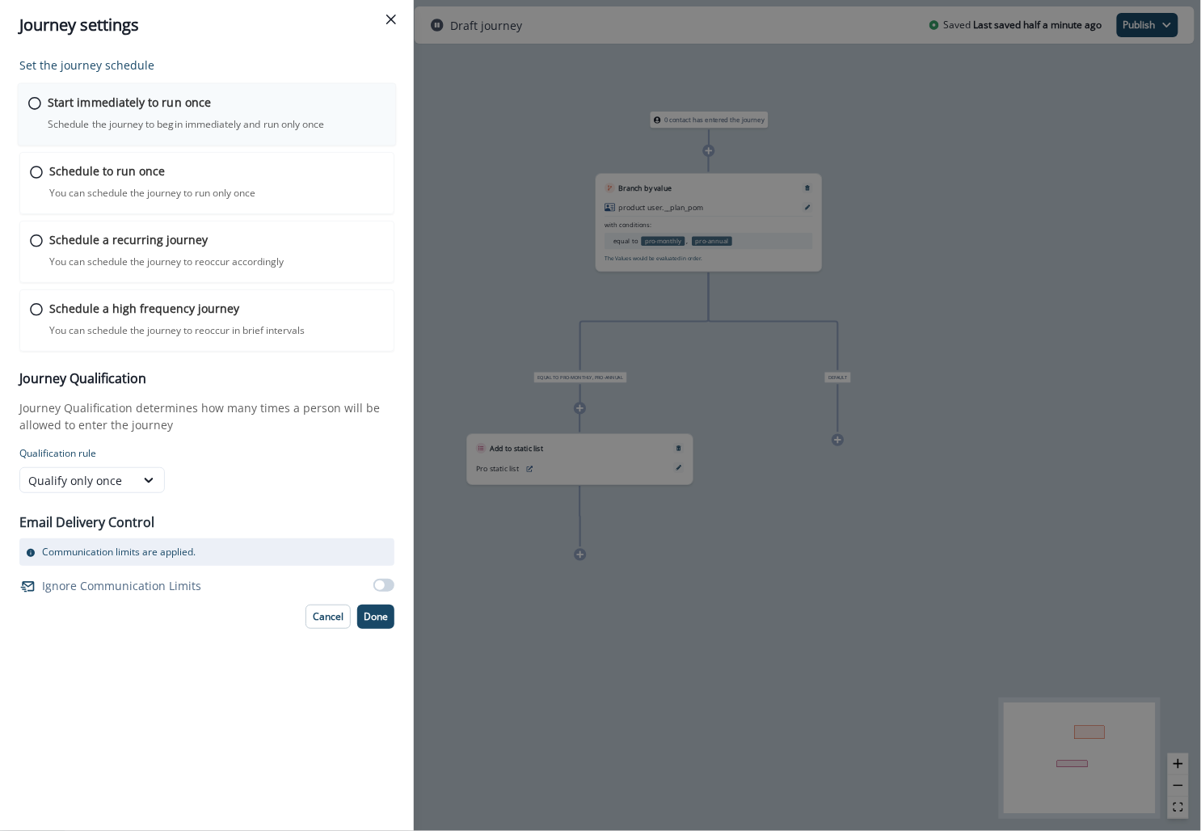
click at [218, 109] on div "Start immediately to run once Schedule the journey to begin immediately and run…" at bounding box center [217, 113] width 338 height 38
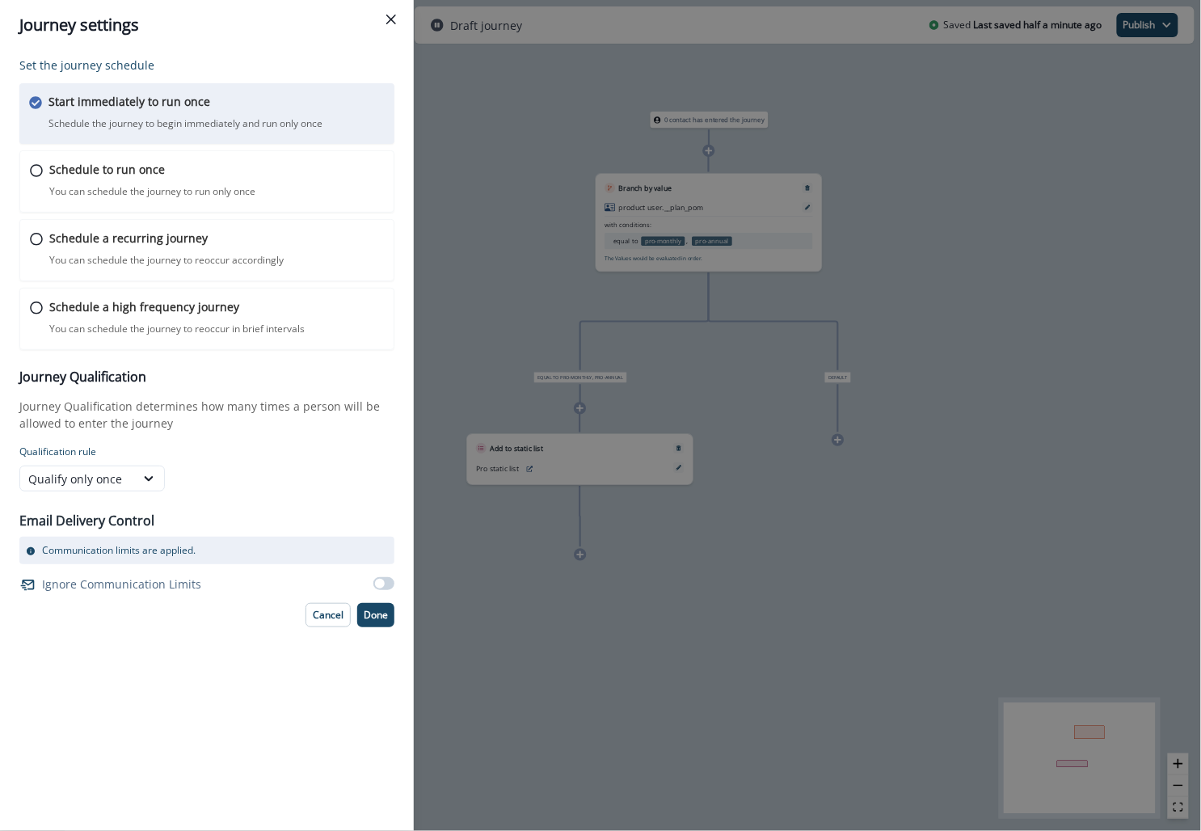
click at [894, 115] on div "Journey settings Set the journey schedule Start immediately to run once Schedul…" at bounding box center [600, 415] width 1201 height 831
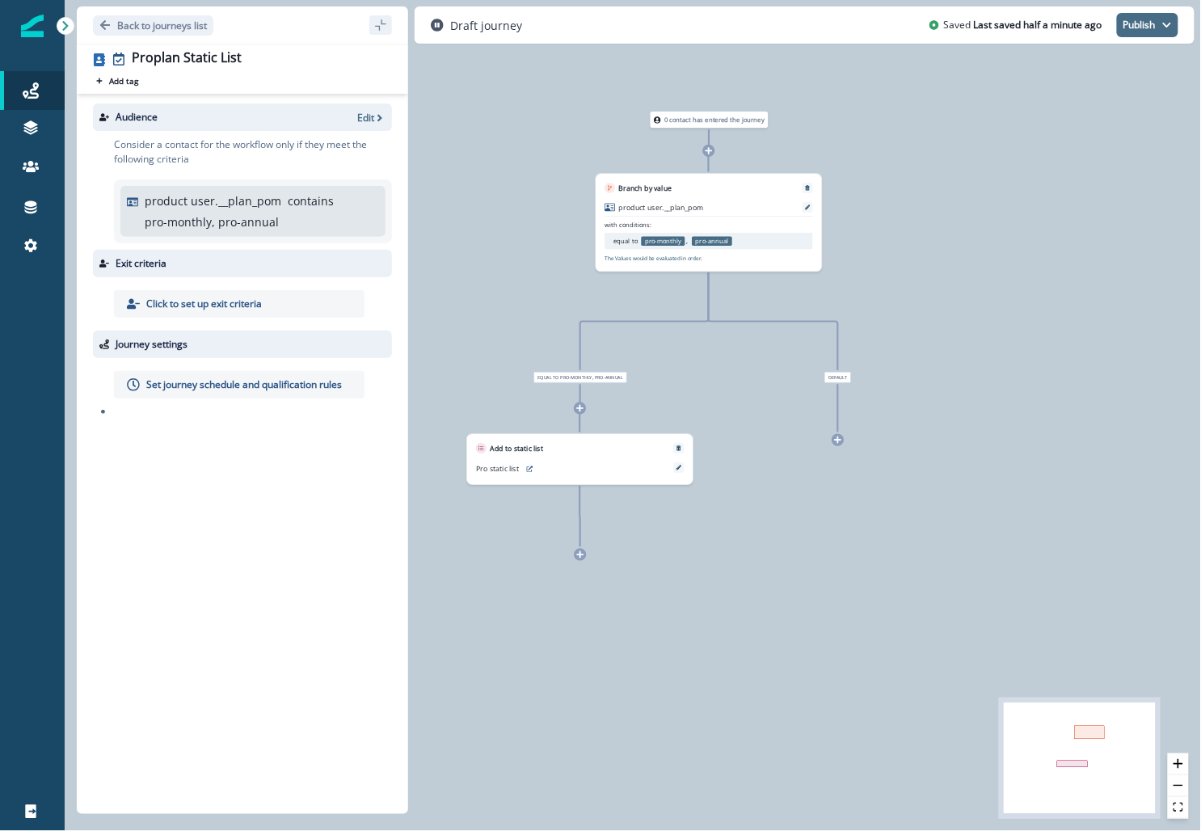
click at [1171, 23] on icon "button" at bounding box center [1167, 25] width 10 height 10
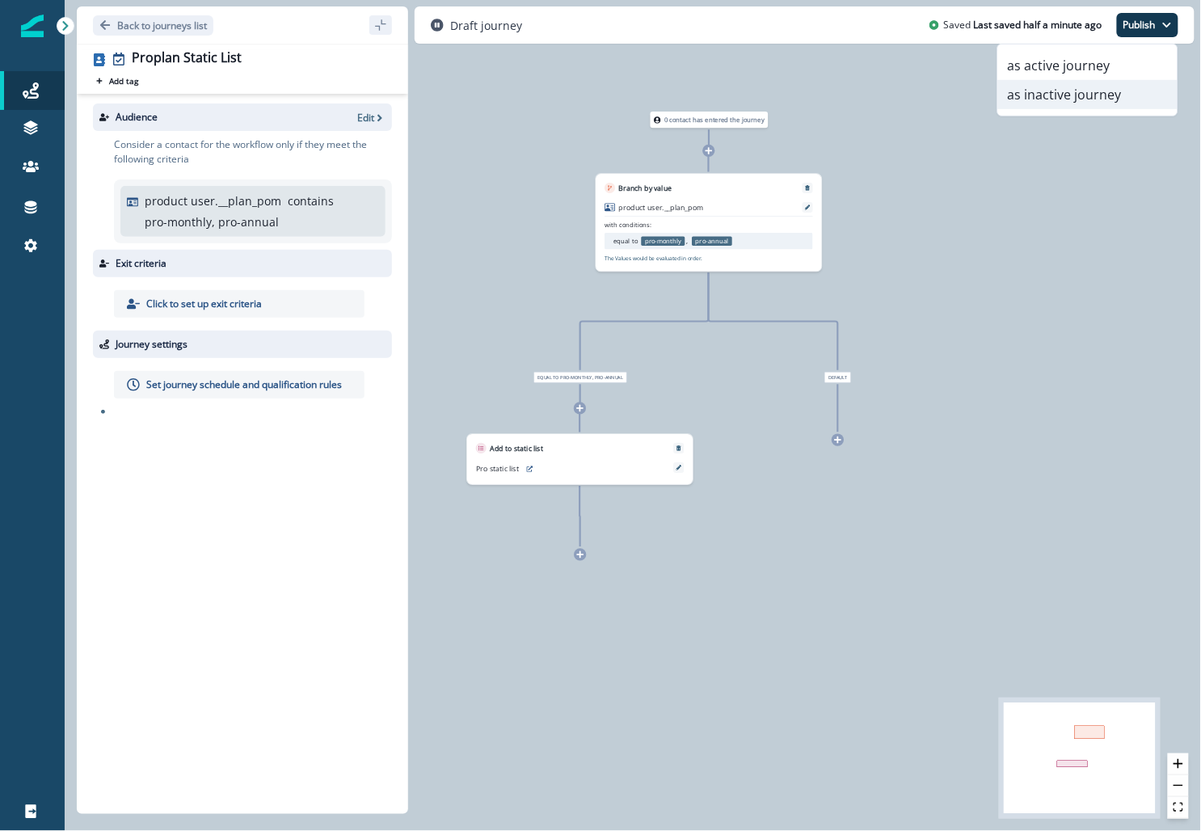
click at [1080, 102] on button "as inactive journey" at bounding box center [1087, 94] width 179 height 29
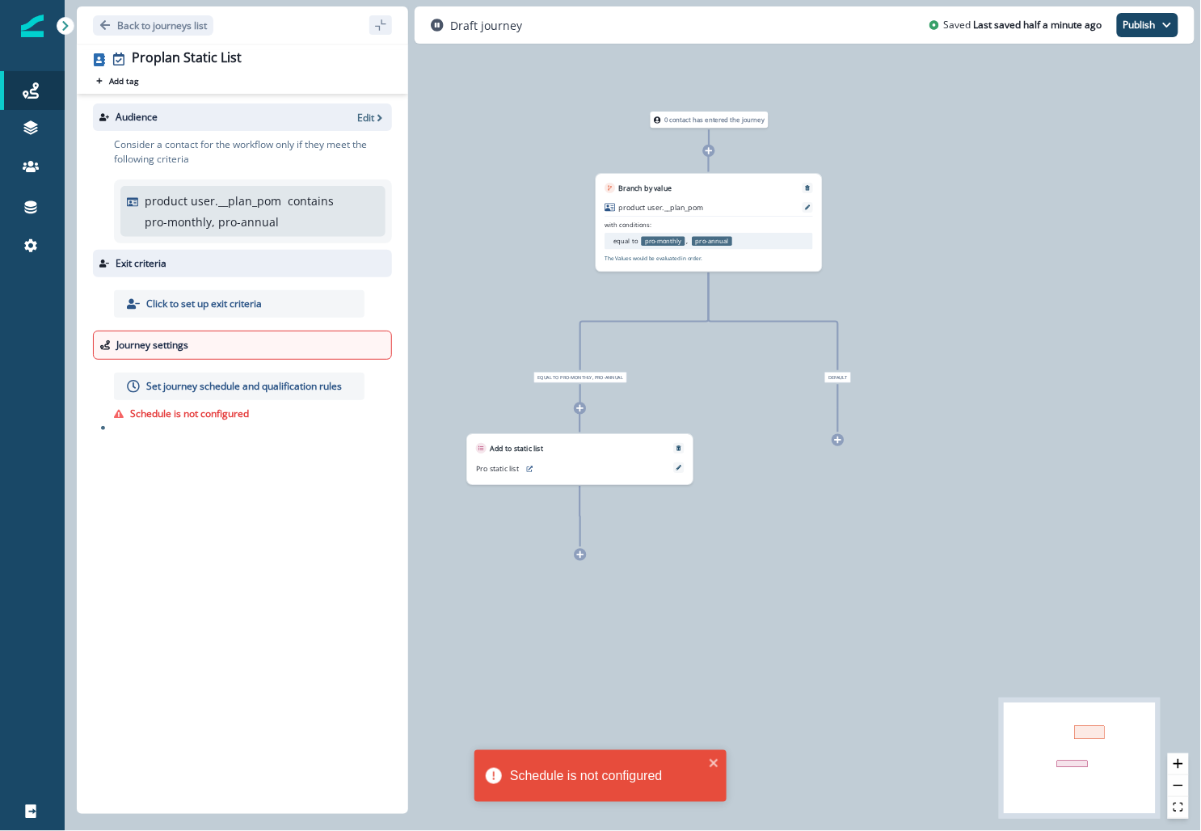
click at [187, 416] on p "Schedule is not configured" at bounding box center [189, 413] width 119 height 15
click at [200, 375] on div "Set journey schedule and qualification rules" at bounding box center [239, 385] width 250 height 27
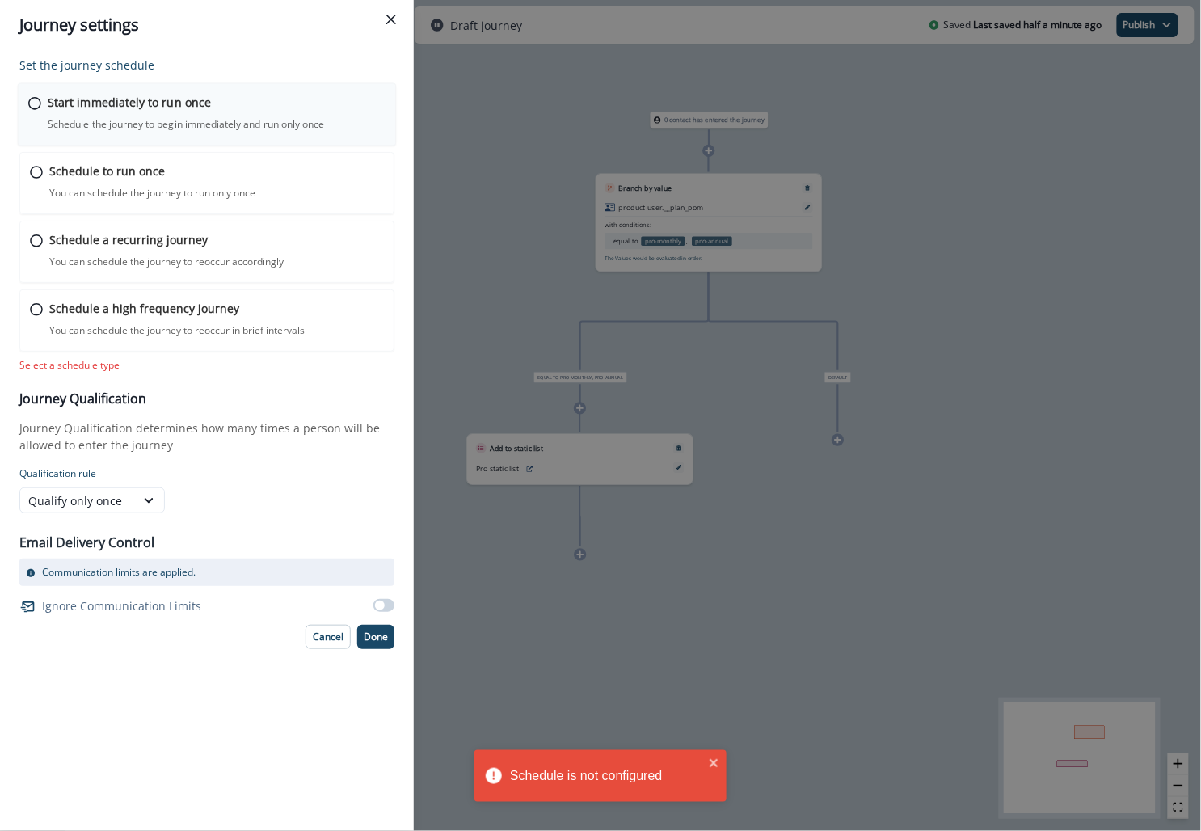
click at [229, 113] on div "Start immediately to run once Schedule the journey to begin immediately and run…" at bounding box center [217, 113] width 338 height 38
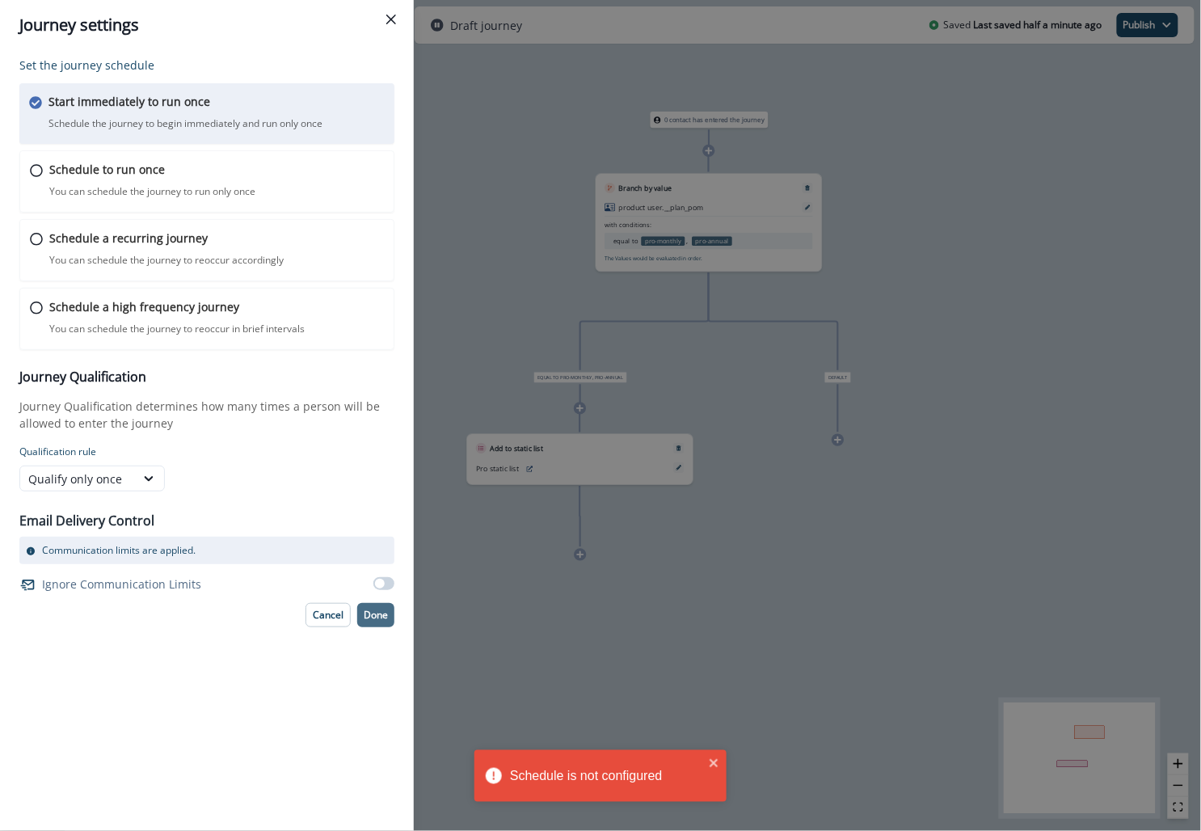
click at [384, 609] on p "Done" at bounding box center [376, 614] width 24 height 11
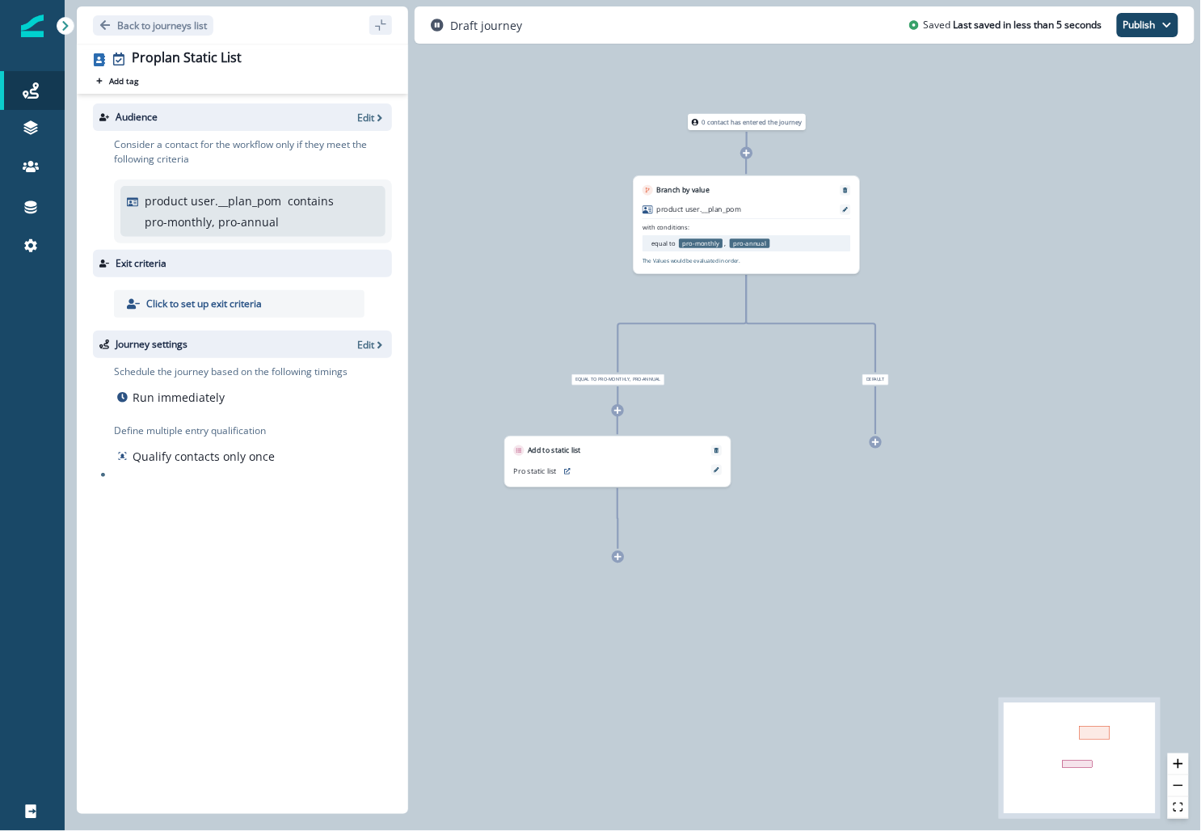
click at [1140, 7] on div "Draft journey Saved Last saved in less than 5 seconds Publish as active journey…" at bounding box center [804, 24] width 780 height 37
click at [1140, 23] on button "Publish" at bounding box center [1147, 25] width 61 height 24
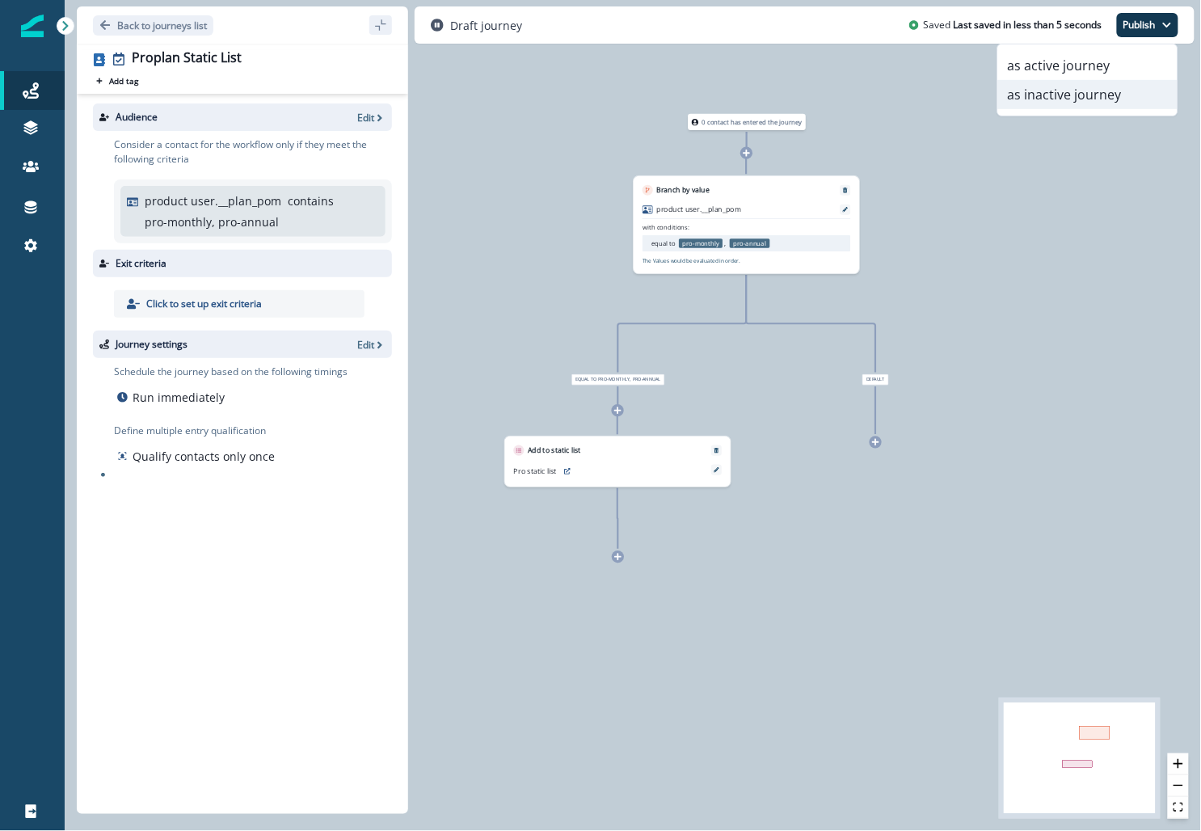
click at [1082, 98] on button "as inactive journey" at bounding box center [1087, 94] width 179 height 29
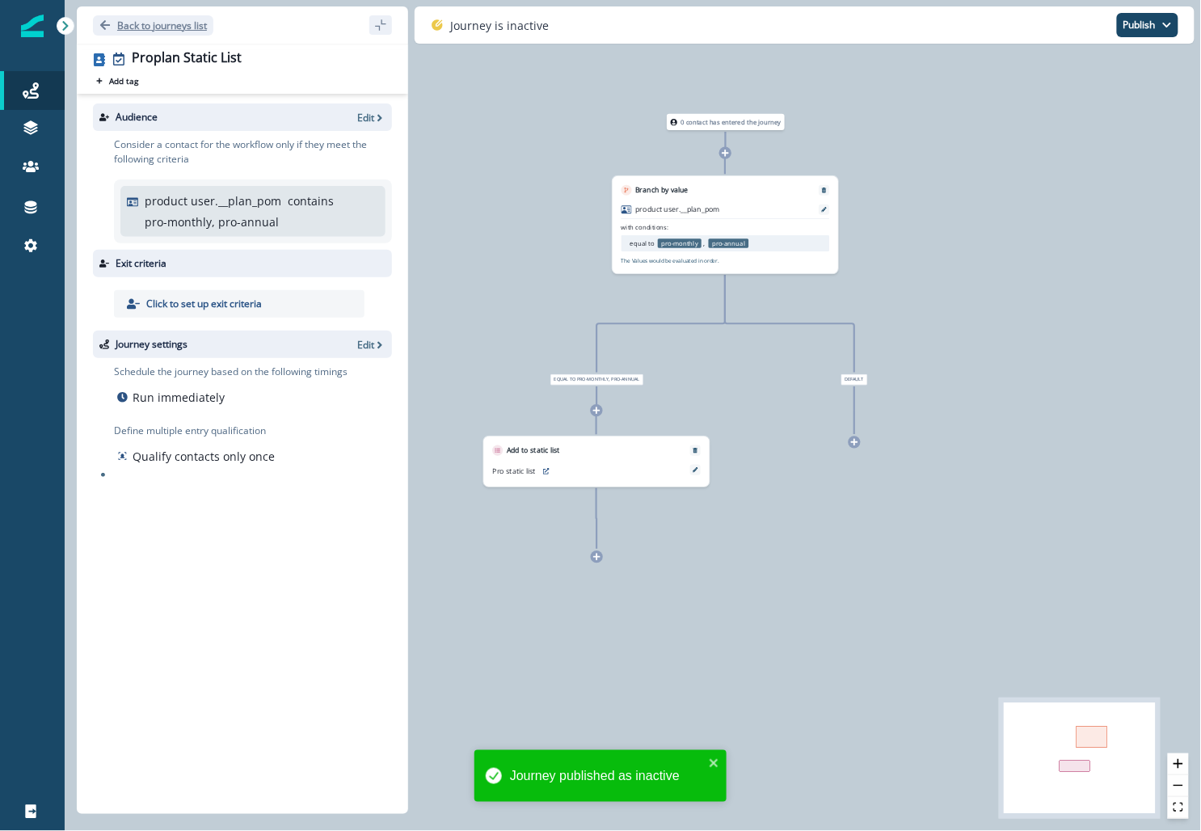
click at [133, 26] on p "Back to journeys list" at bounding box center [162, 26] width 90 height 14
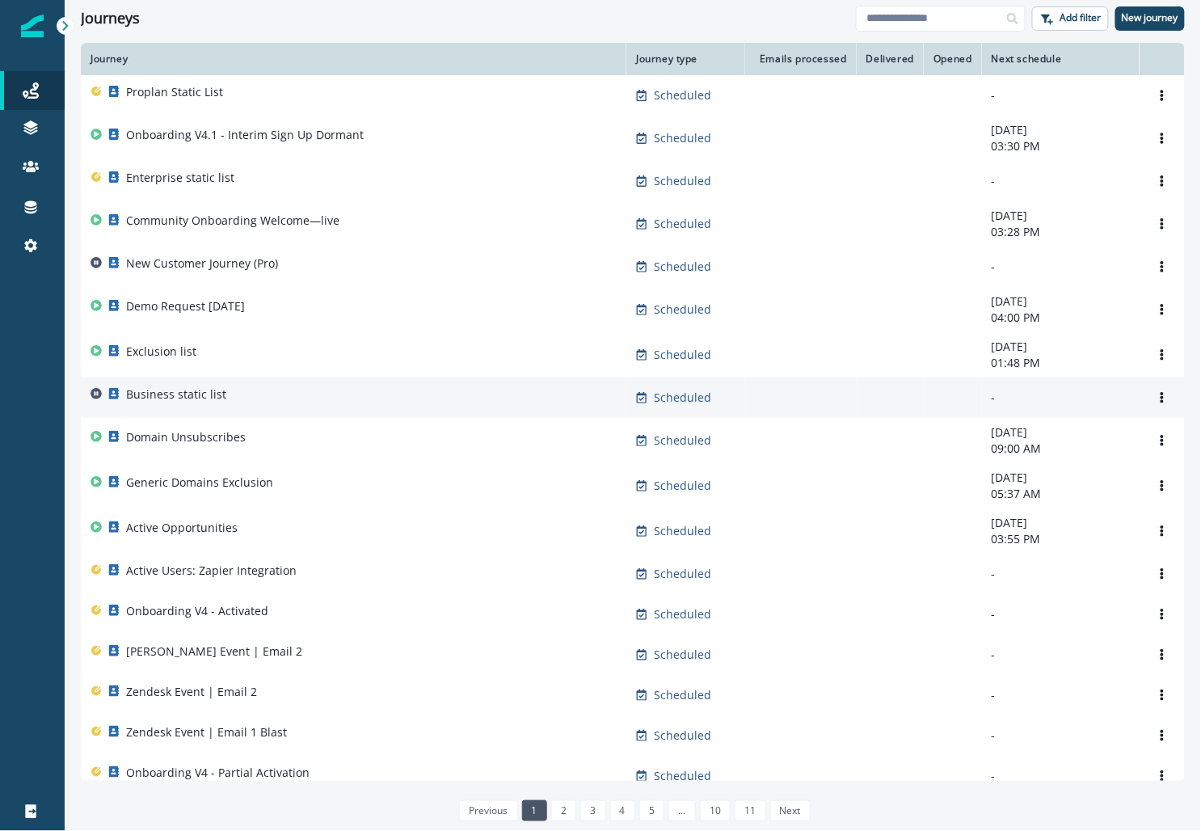
click at [170, 400] on p "Business static list" at bounding box center [176, 394] width 100 height 16
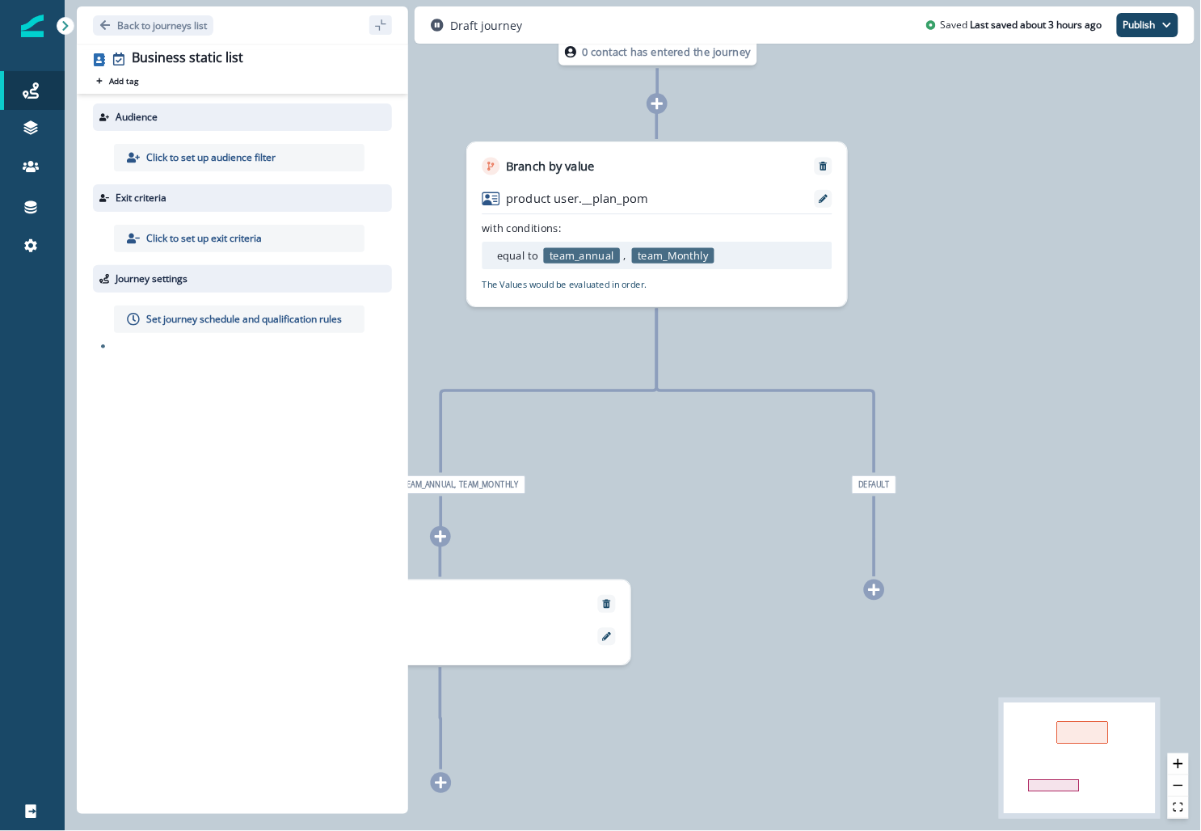
click at [321, 152] on div "Click to set up audience filter" at bounding box center [239, 157] width 250 height 27
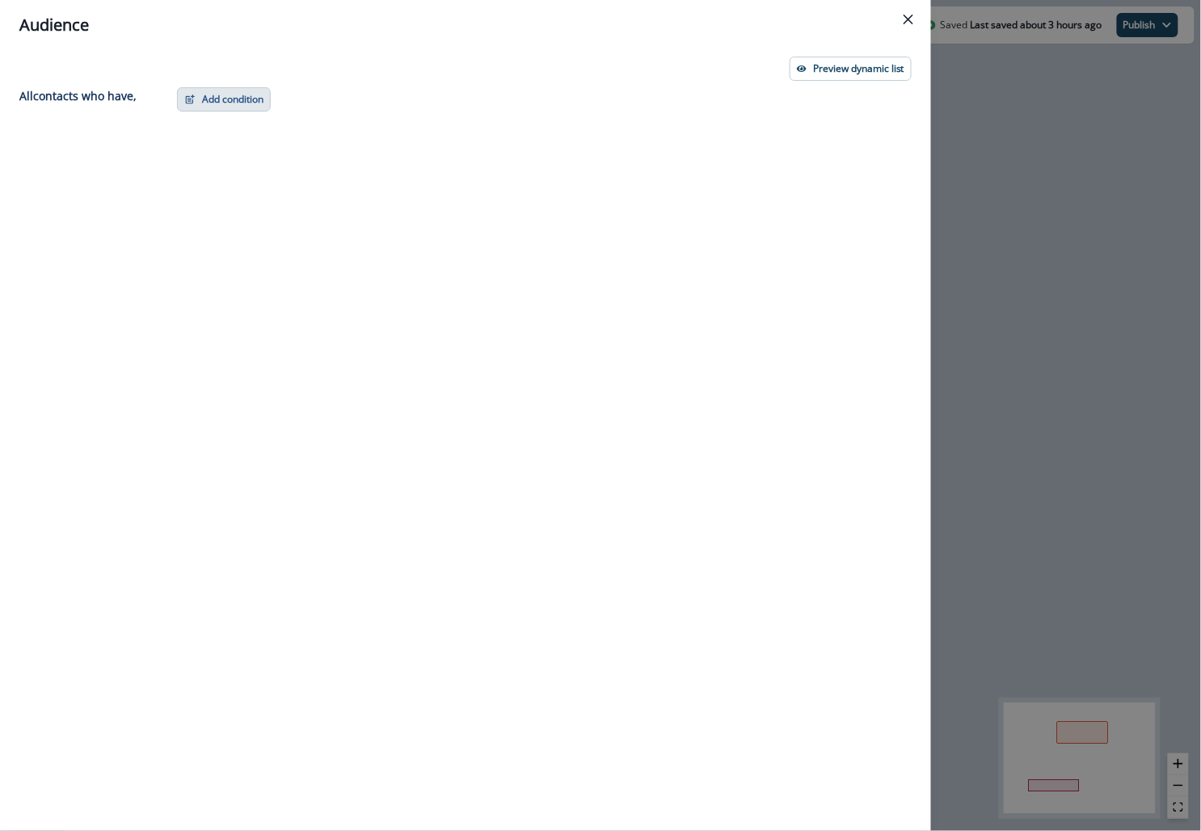
click at [245, 107] on button "Add condition" at bounding box center [224, 99] width 94 height 24
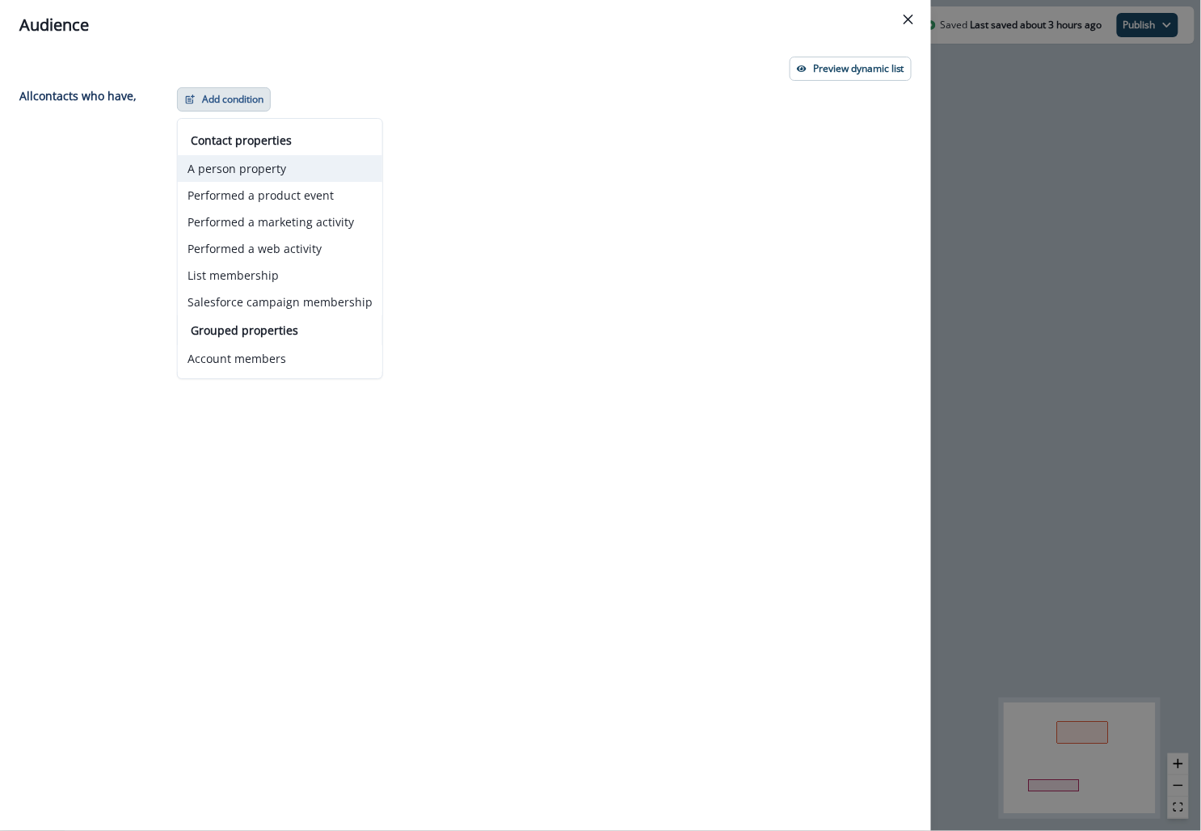
click at [242, 167] on button "A person property" at bounding box center [280, 168] width 204 height 27
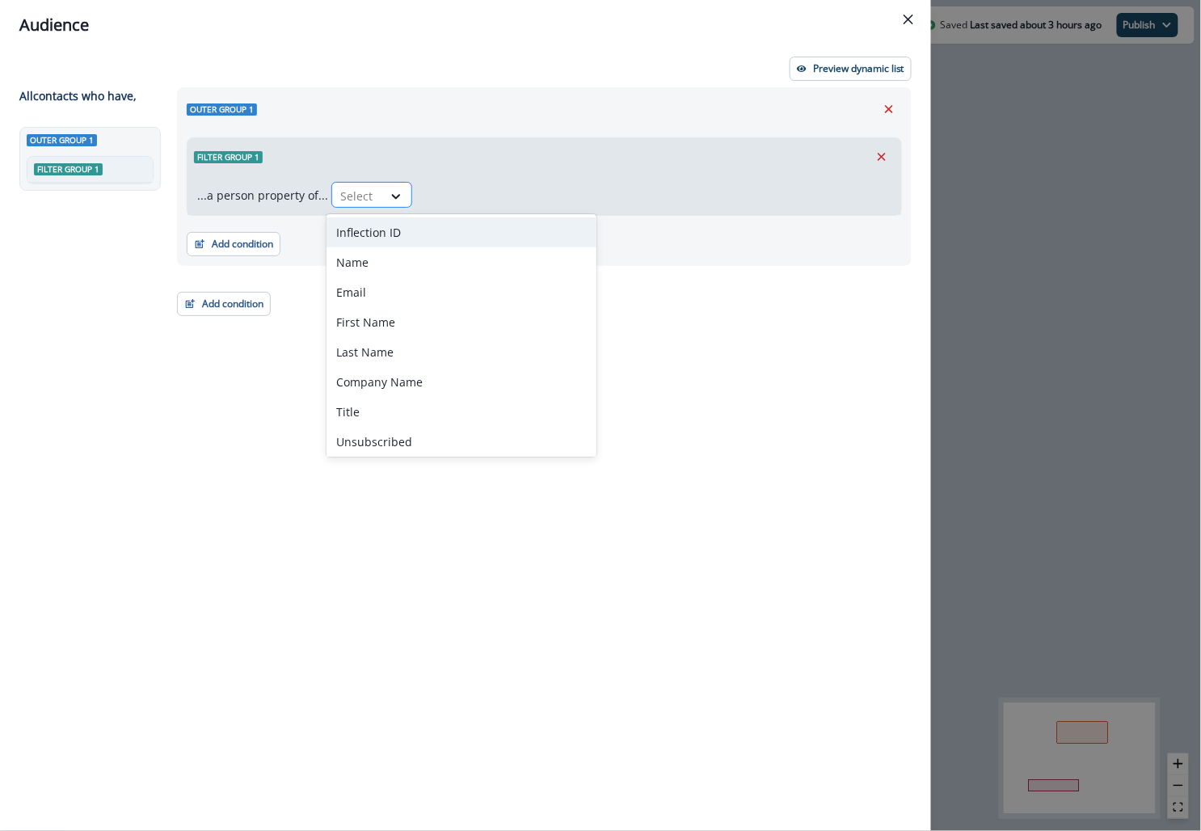
click at [376, 194] on div "Select" at bounding box center [357, 196] width 50 height 27
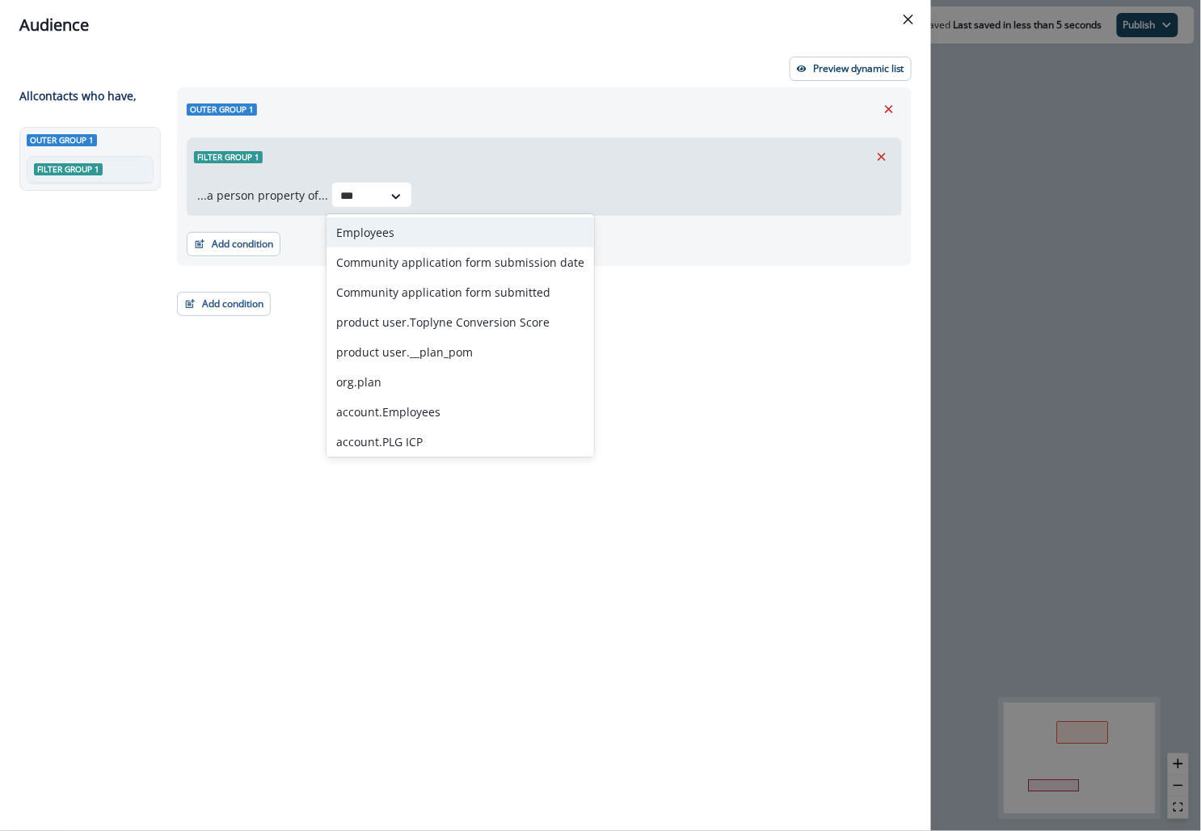
type input "****"
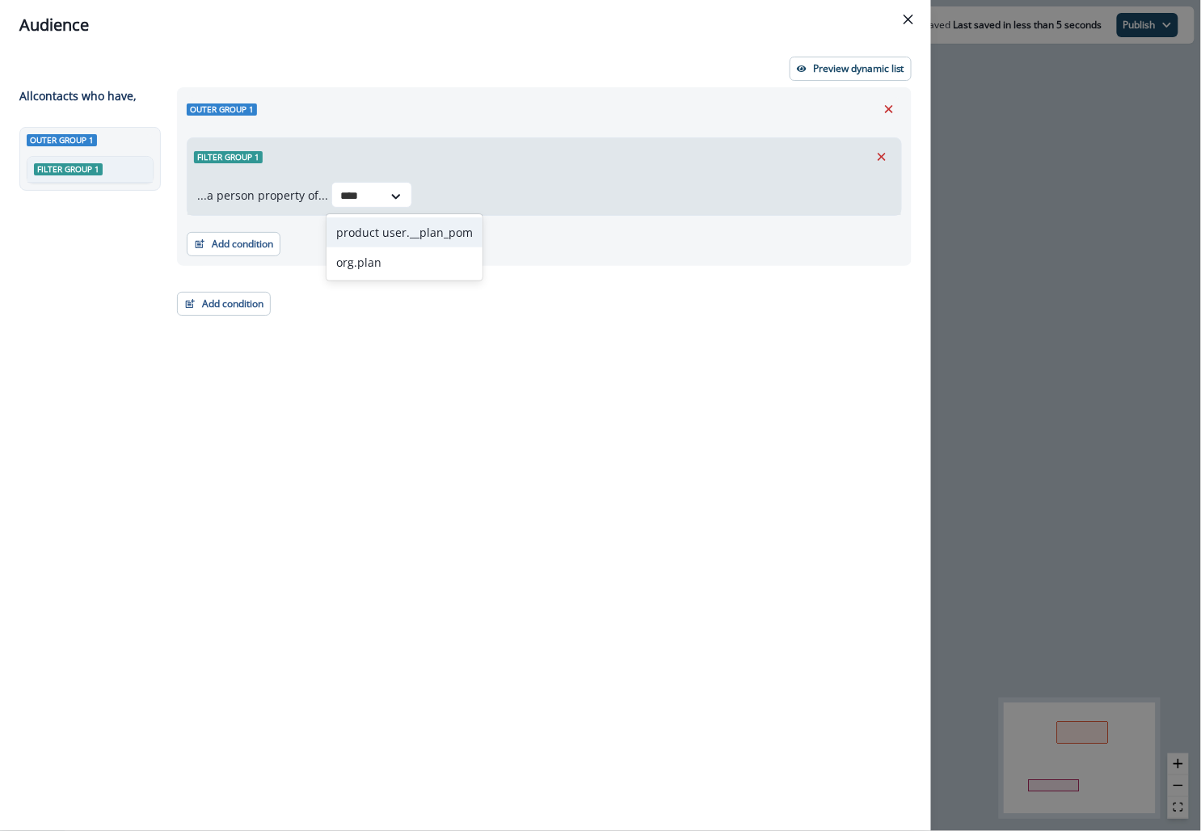
click at [402, 242] on div "product user.__plan_pom" at bounding box center [404, 232] width 156 height 30
click at [558, 192] on div "Select" at bounding box center [547, 196] width 50 height 27
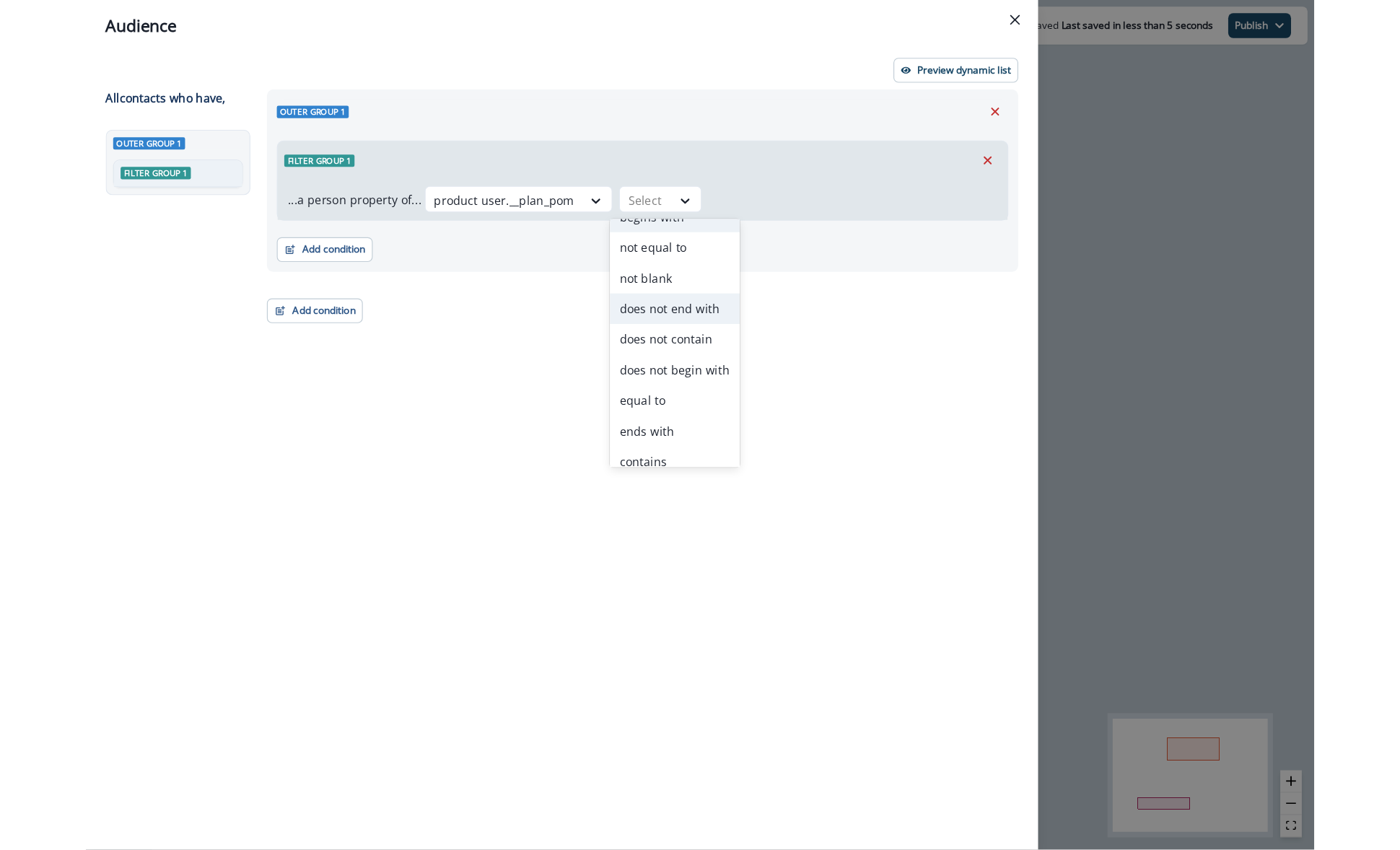
scroll to position [55, 0]
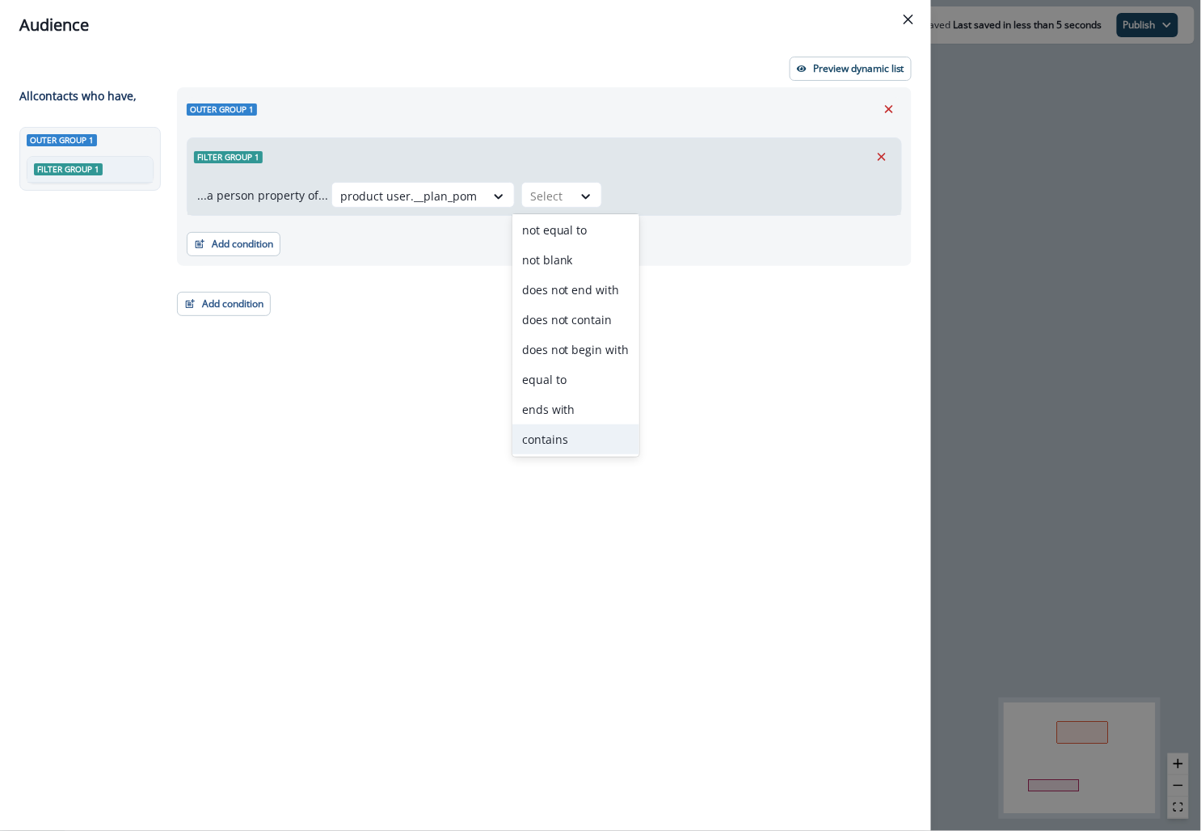
click at [540, 438] on div "contains" at bounding box center [575, 439] width 127 height 30
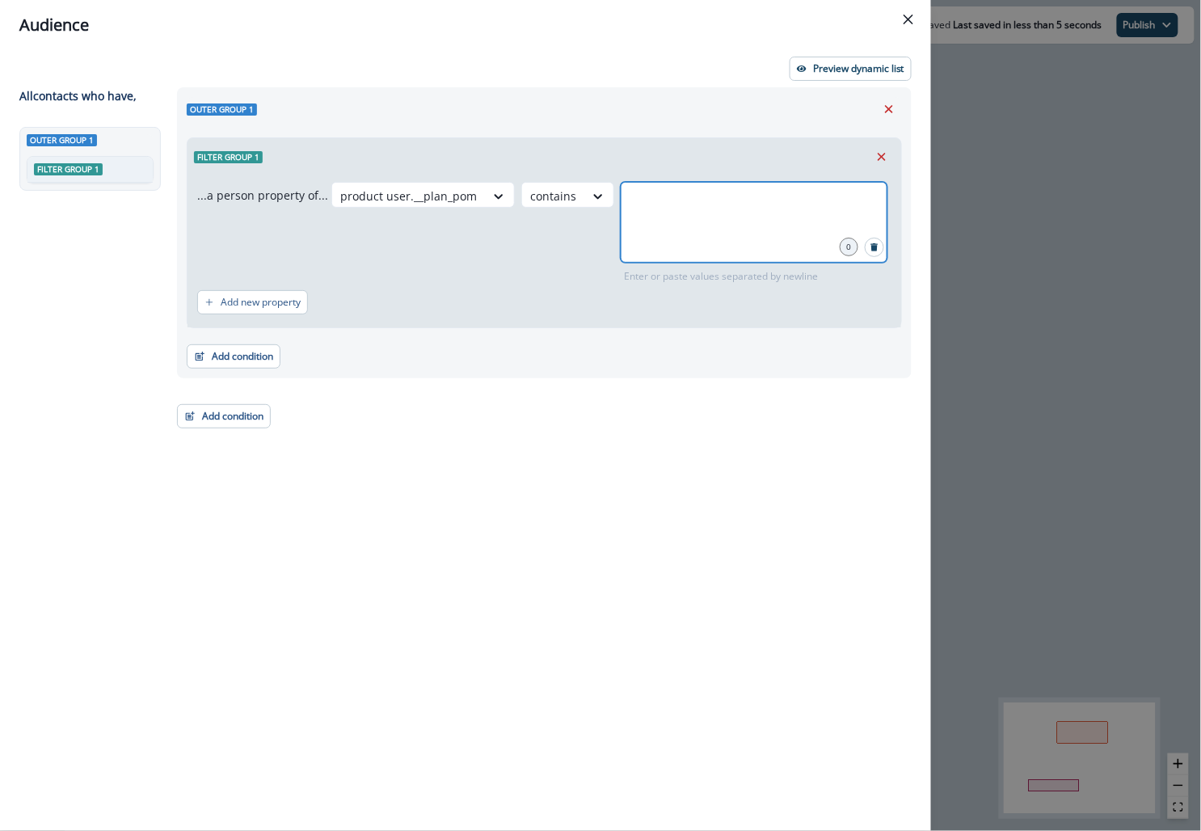
click at [659, 202] on input "text" at bounding box center [754, 202] width 262 height 32
type input "**********"
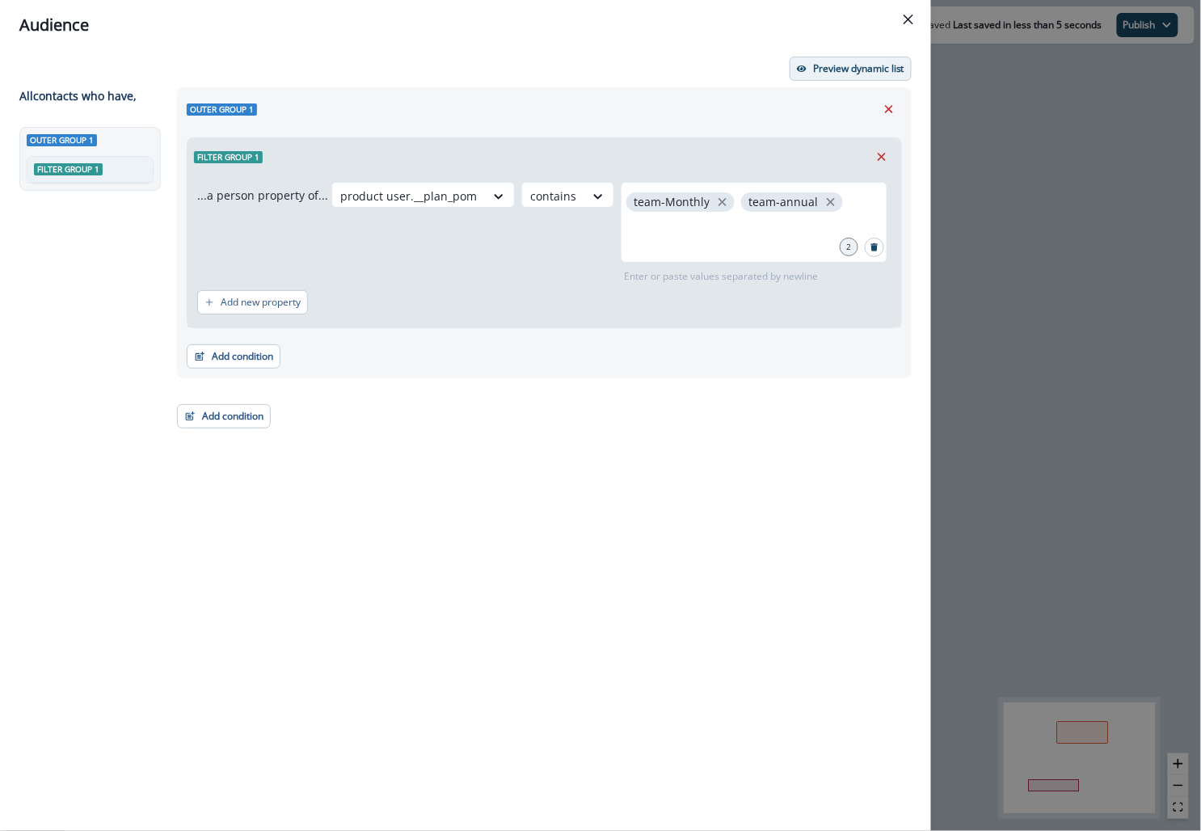
click at [824, 68] on p "Preview dynamic list" at bounding box center [858, 68] width 91 height 11
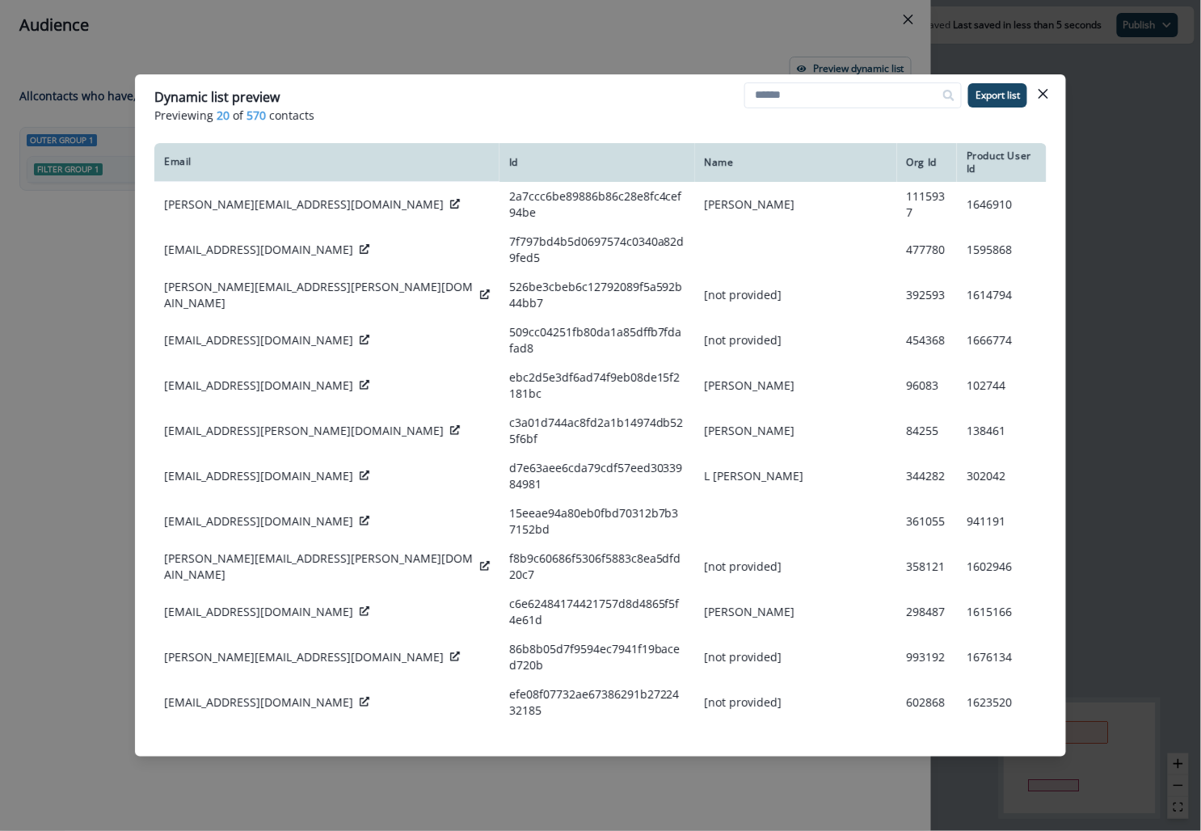
click at [511, 30] on div "Dynamic list preview Previewing 20 of 570 contacts Export list Email Id Name Or…" at bounding box center [600, 415] width 1201 height 831
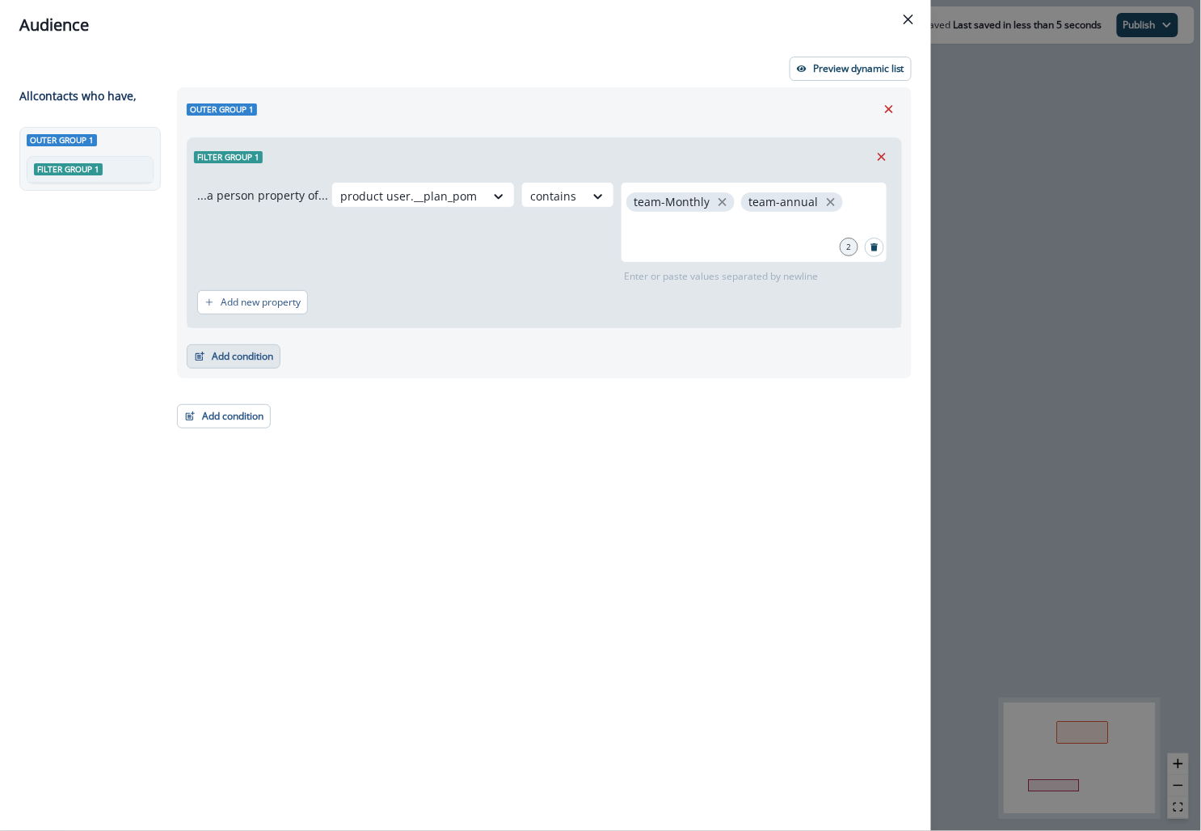
click at [255, 350] on button "Add condition" at bounding box center [234, 356] width 94 height 24
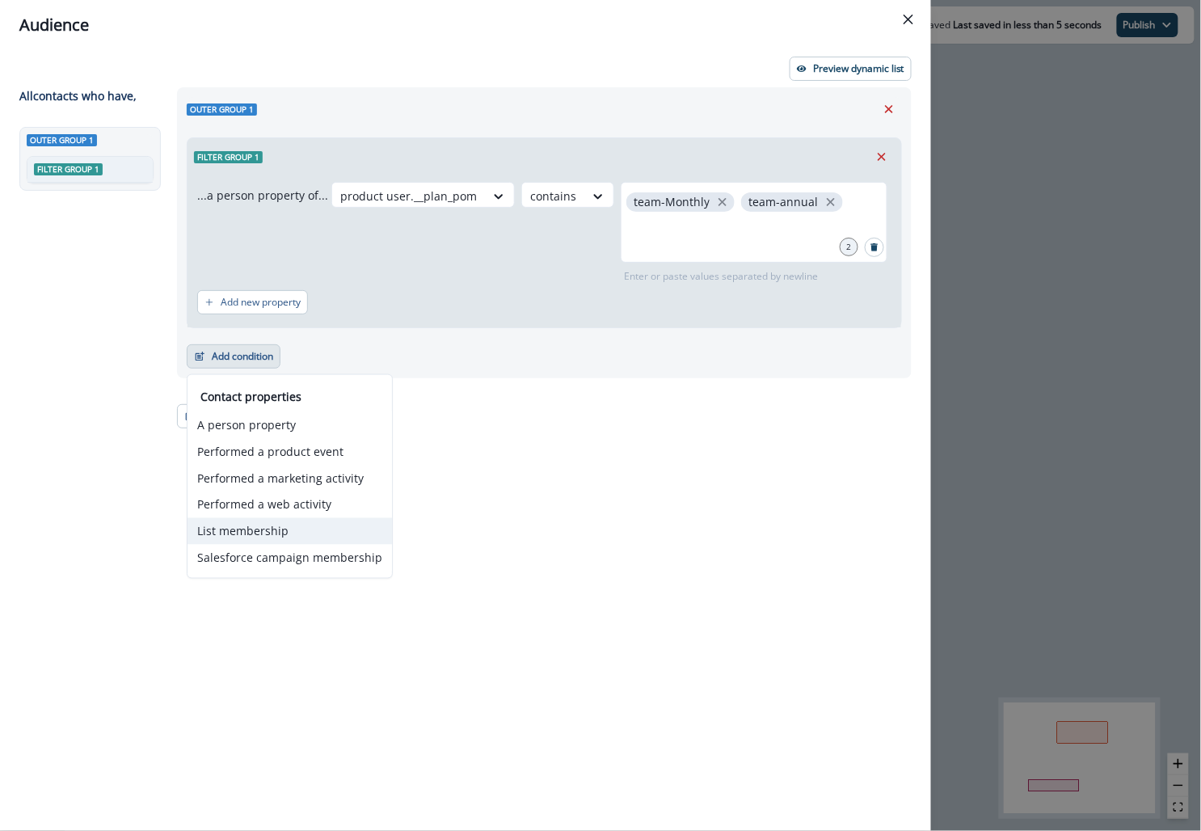
click at [255, 536] on button "List membership" at bounding box center [289, 531] width 204 height 27
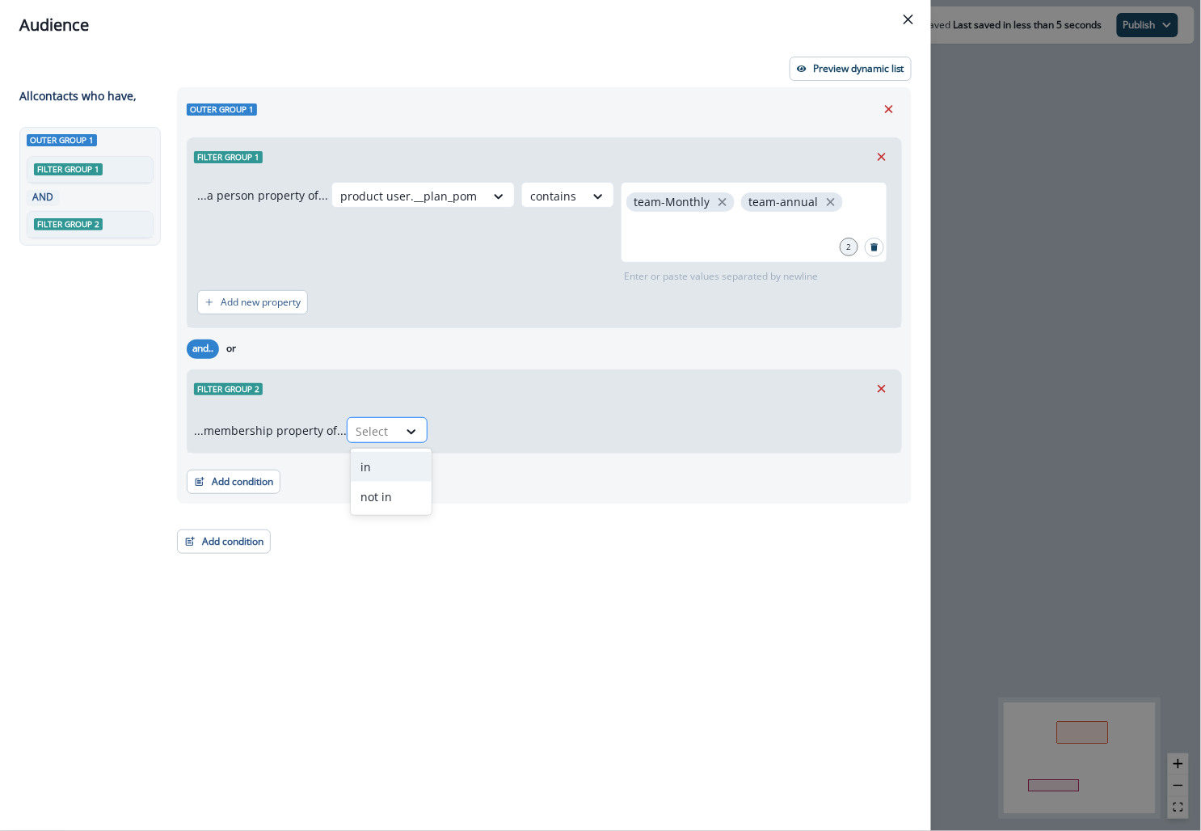
click at [380, 424] on div at bounding box center [373, 431] width 34 height 20
click at [380, 504] on div "not in" at bounding box center [391, 497] width 81 height 30
click at [478, 421] on div at bounding box center [646, 431] width 420 height 20
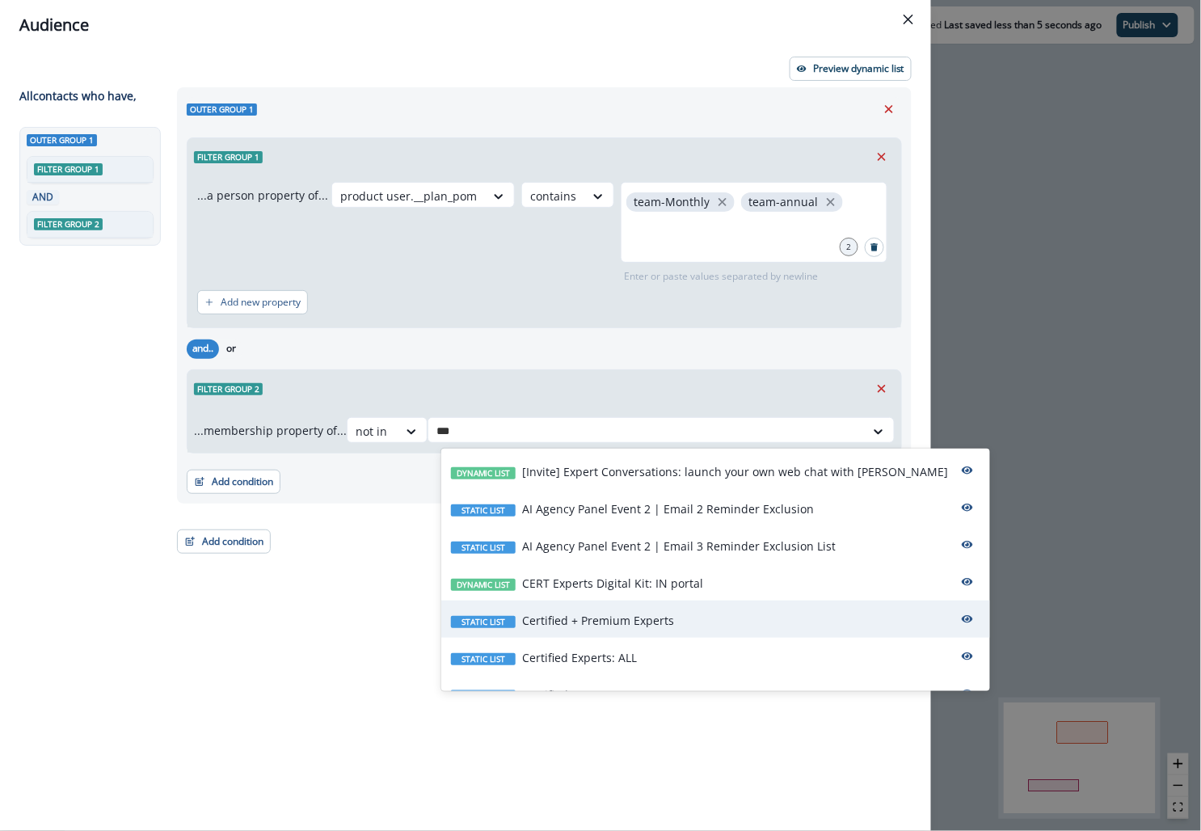
type input "****"
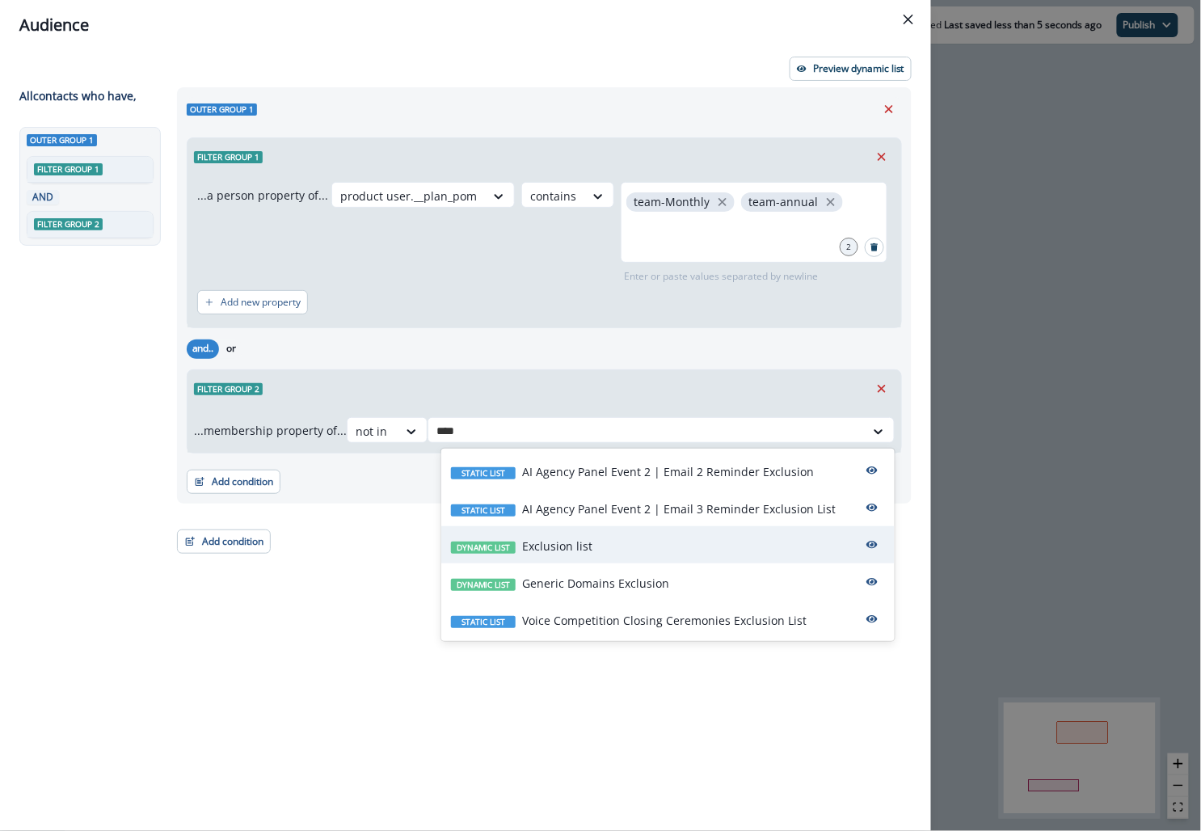
click at [555, 545] on p "Exclusion list" at bounding box center [557, 545] width 70 height 17
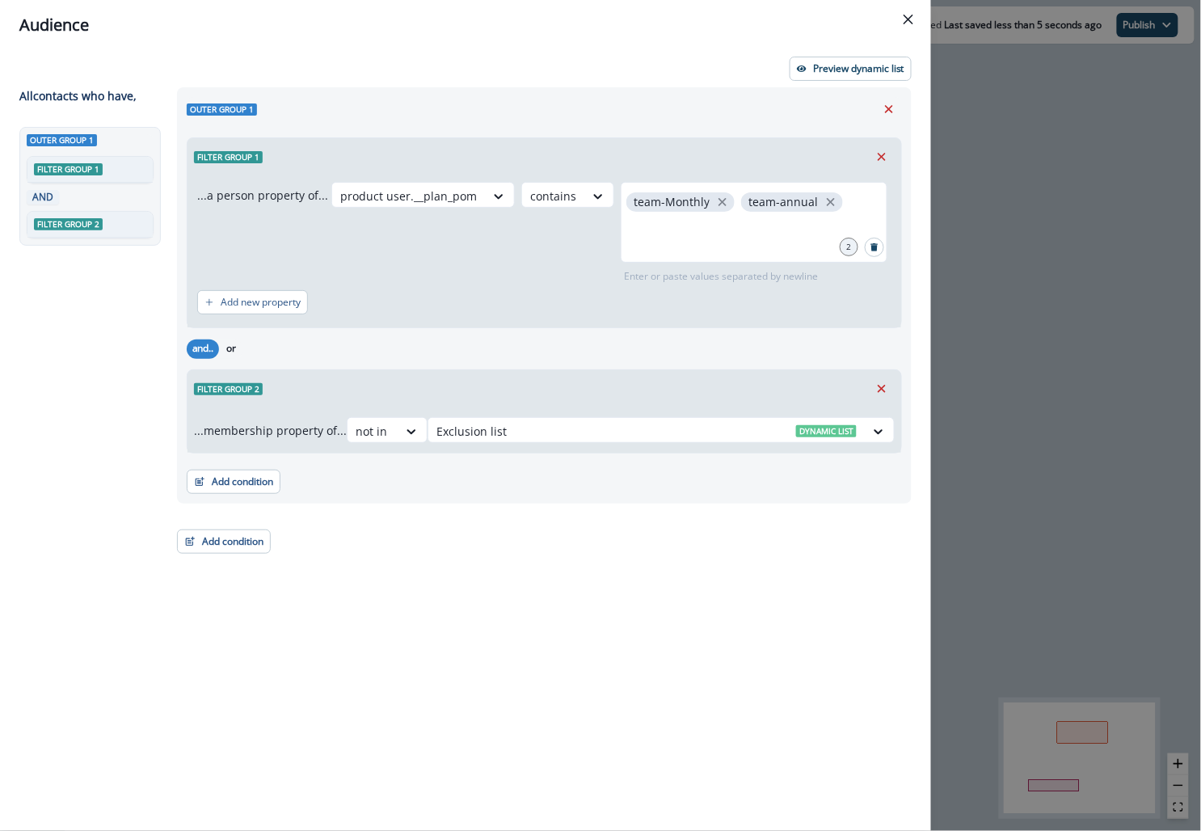
click at [474, 618] on div "Outer group 1 Filter group 1 ...a person property of... product user.__plan_pom…" at bounding box center [539, 429] width 744 height 684
click at [818, 74] on p "Preview dynamic list" at bounding box center [858, 68] width 91 height 11
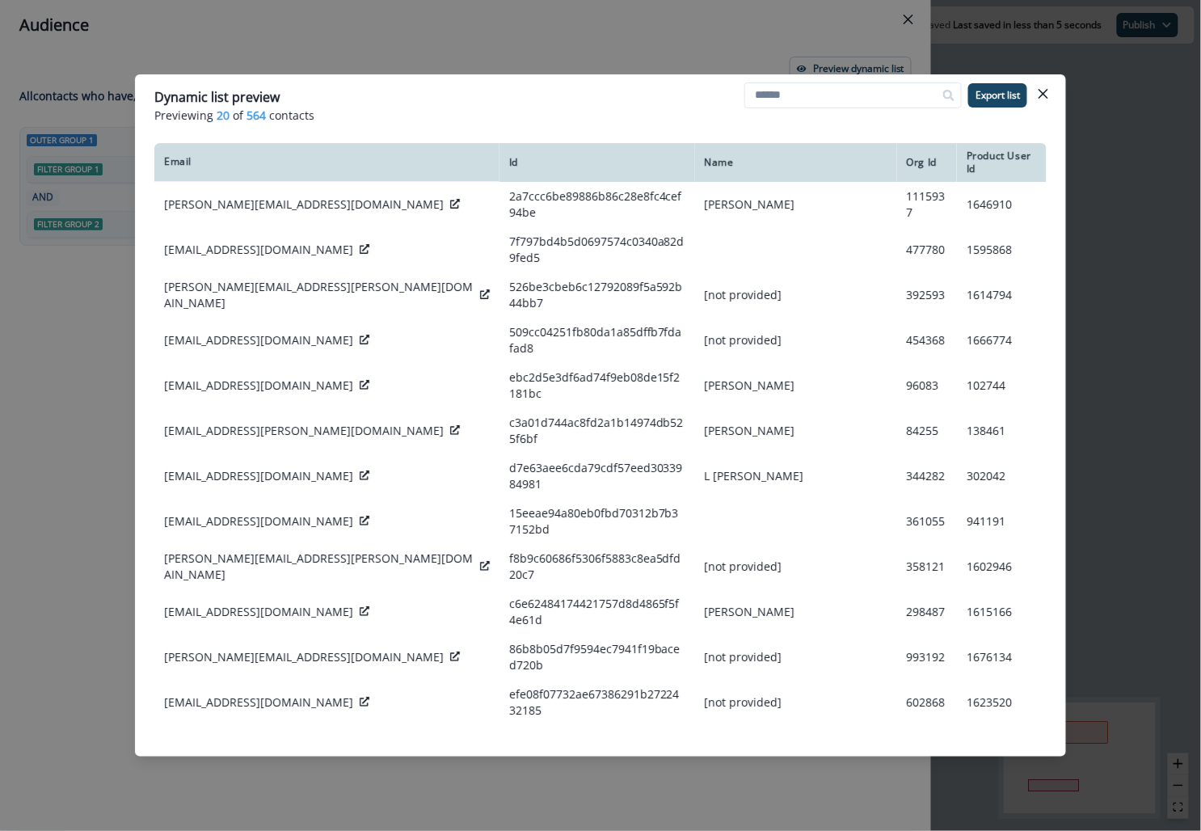
click at [701, 47] on div "Dynamic list preview Previewing 20 of 564 contacts Export list Email Id Name Or…" at bounding box center [600, 415] width 1201 height 831
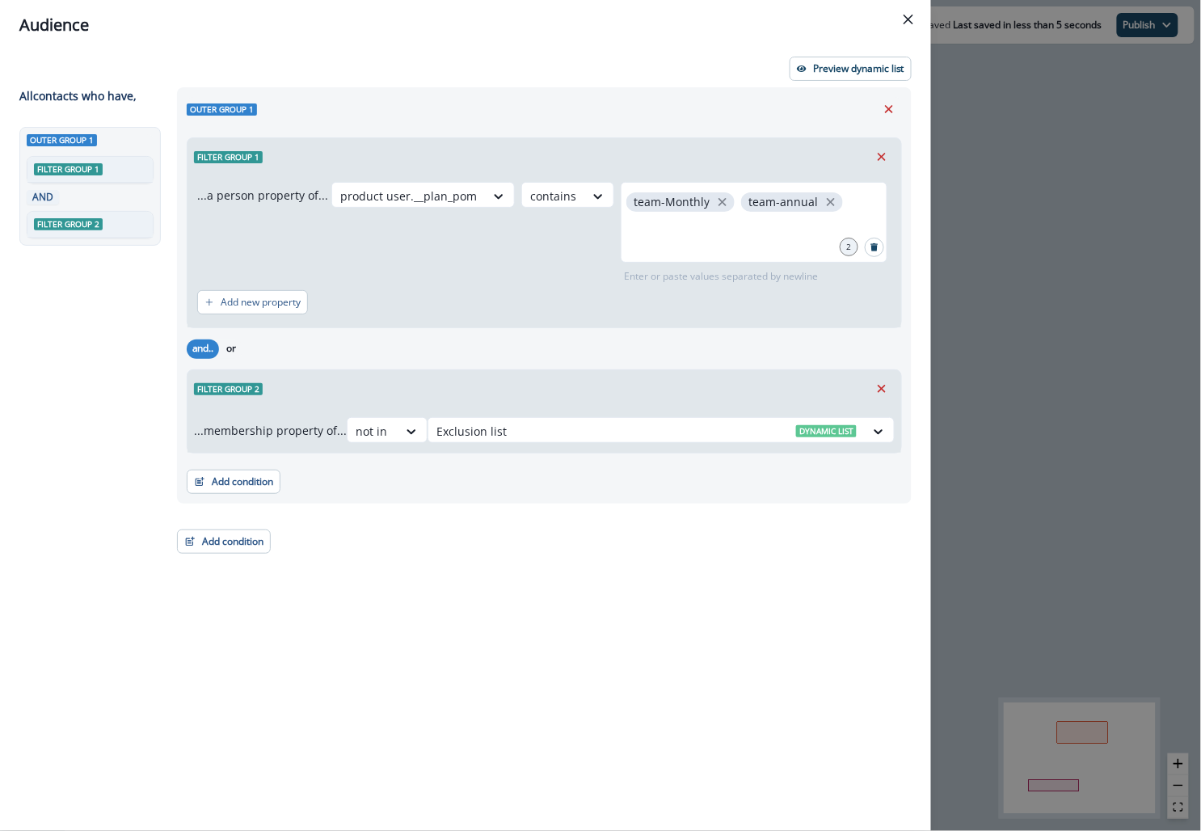
click at [1013, 154] on div "Audience Preview dynamic list All contact s who have, Outer group 1 Filter grou…" at bounding box center [600, 415] width 1201 height 831
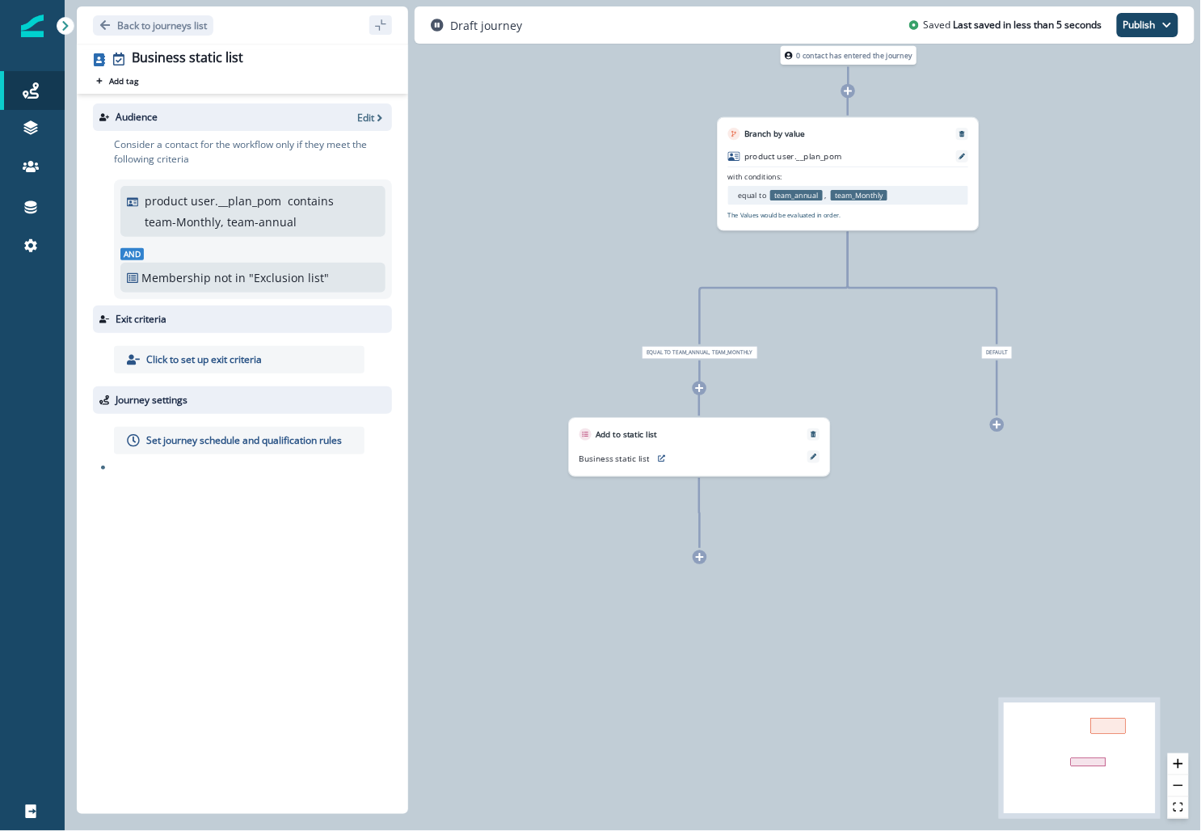
click at [285, 448] on div "Set journey schedule and qualification rules" at bounding box center [239, 440] width 250 height 27
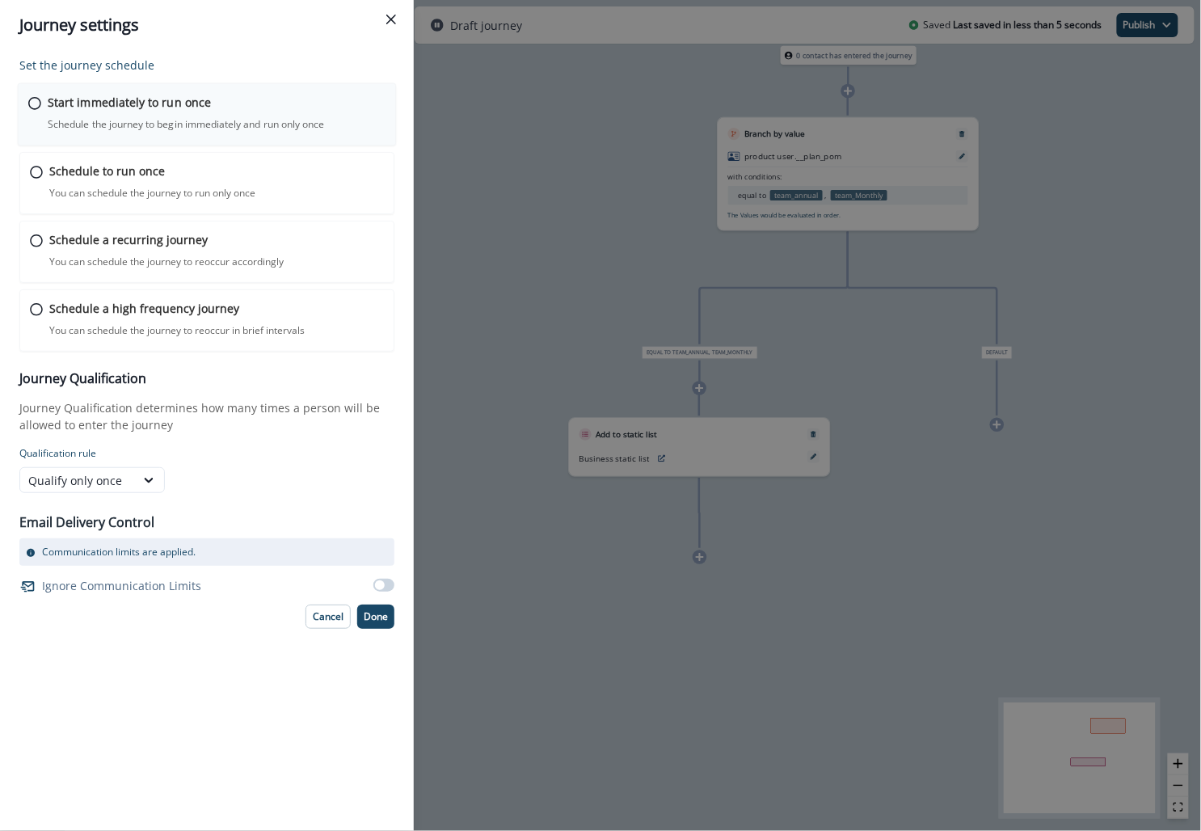
click at [148, 109] on p "Start immediately to run once" at bounding box center [129, 102] width 163 height 17
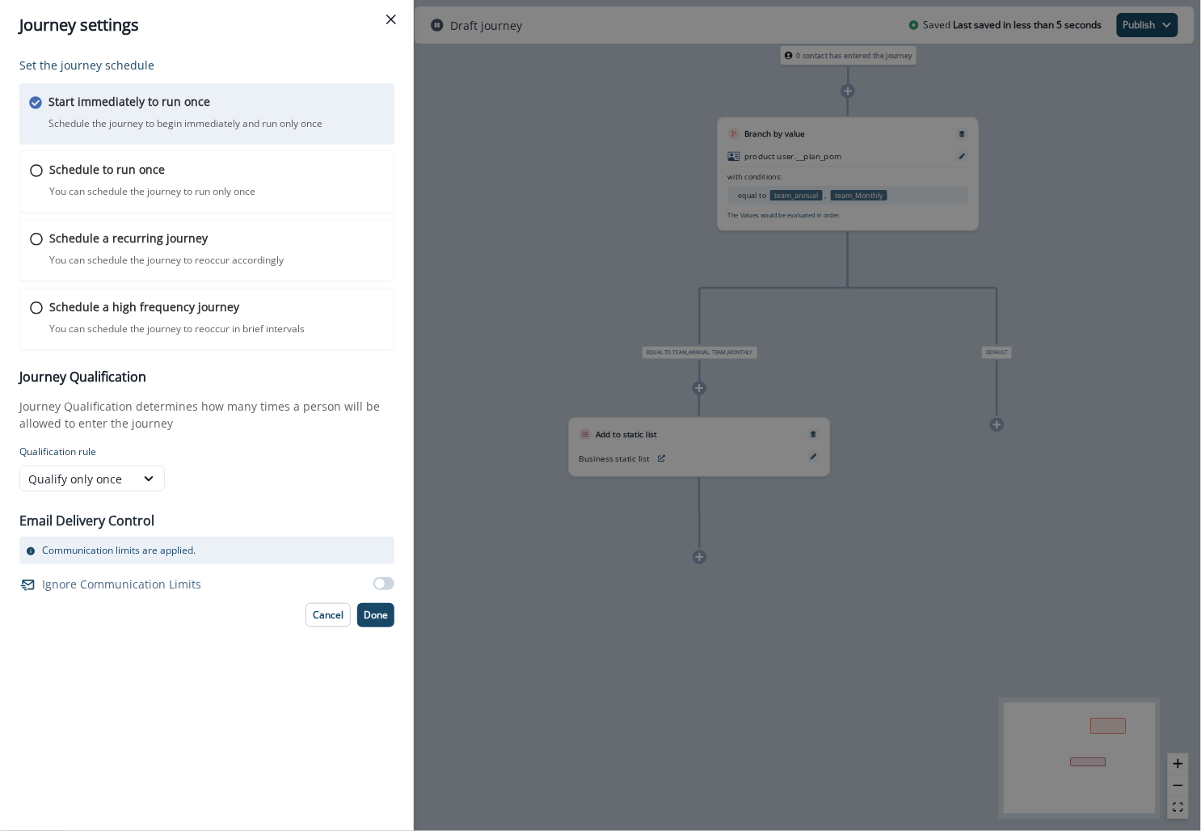
click at [381, 599] on div "Set the journey schedule Start immediately to run once Schedule the journey to …" at bounding box center [206, 342] width 375 height 570
click at [379, 609] on p "Done" at bounding box center [376, 614] width 24 height 11
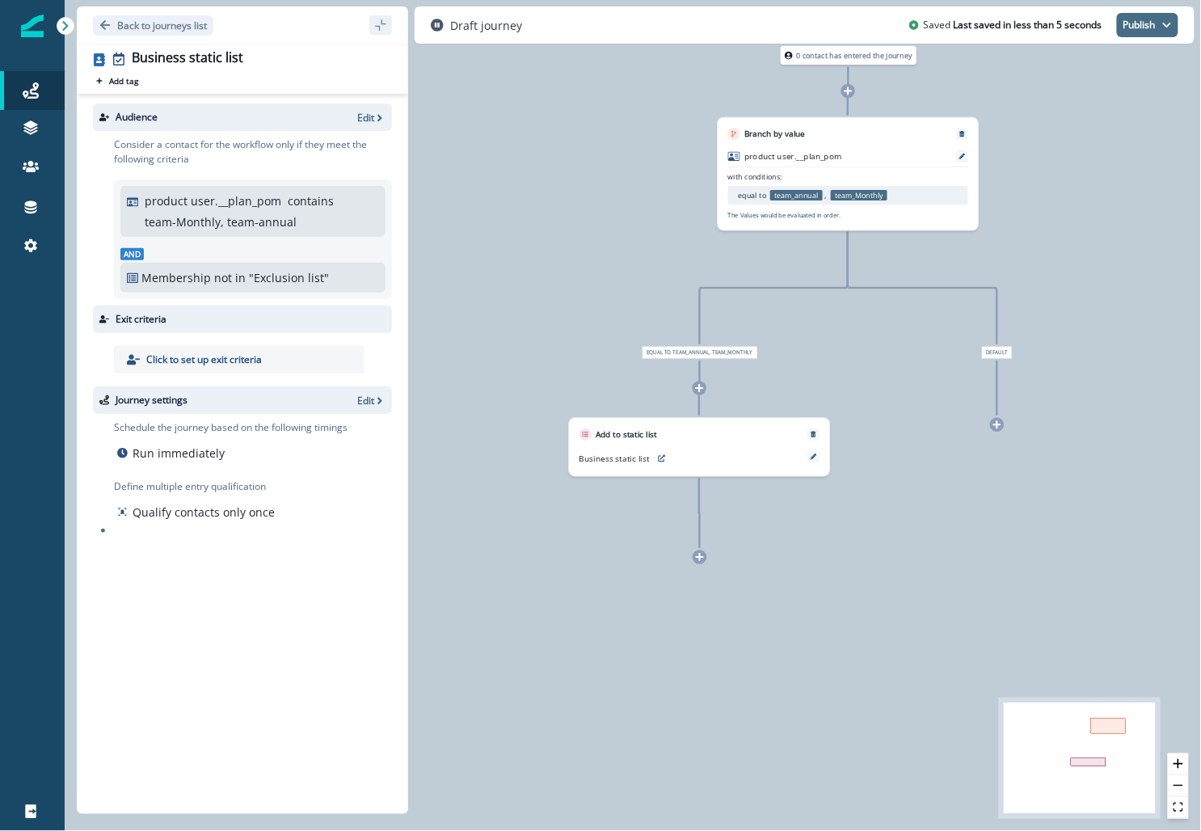
click at [1134, 23] on button "Publish" at bounding box center [1147, 25] width 61 height 24
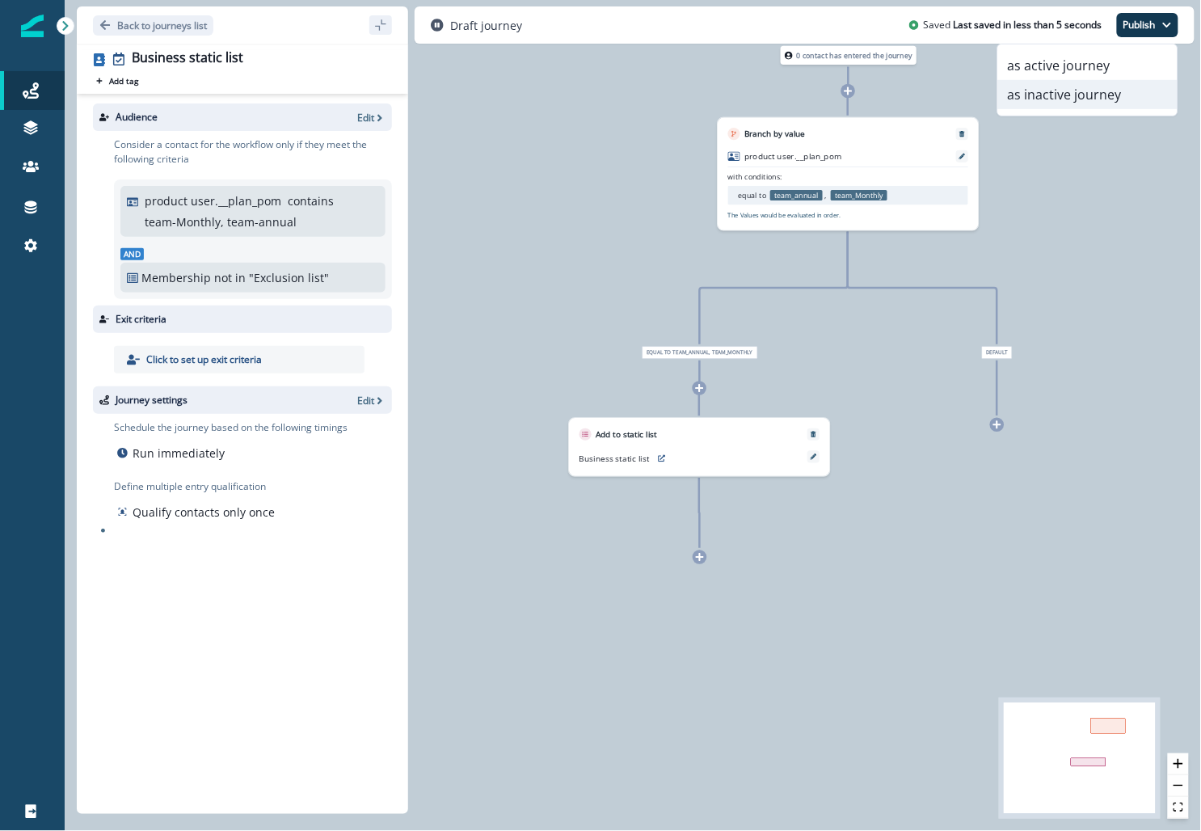
click at [1029, 96] on button "as inactive journey" at bounding box center [1087, 94] width 179 height 29
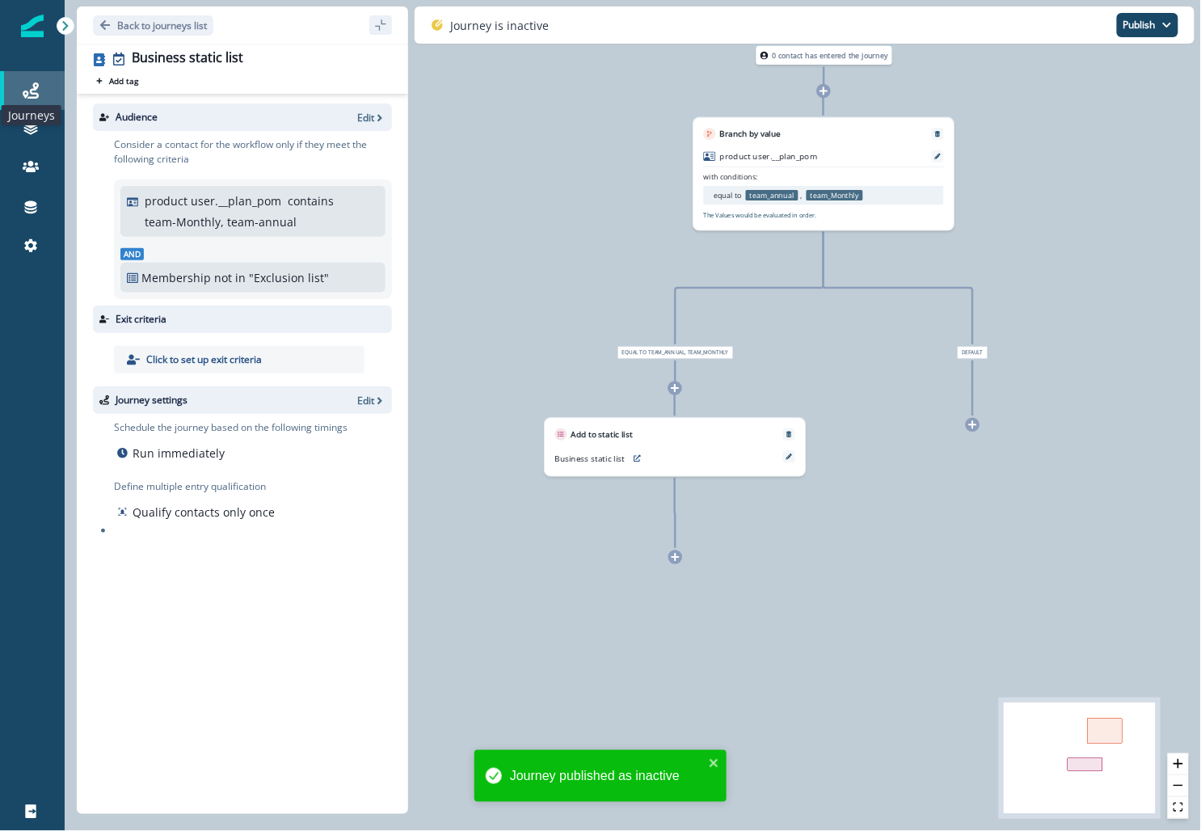
click at [38, 84] on icon at bounding box center [31, 90] width 16 height 16
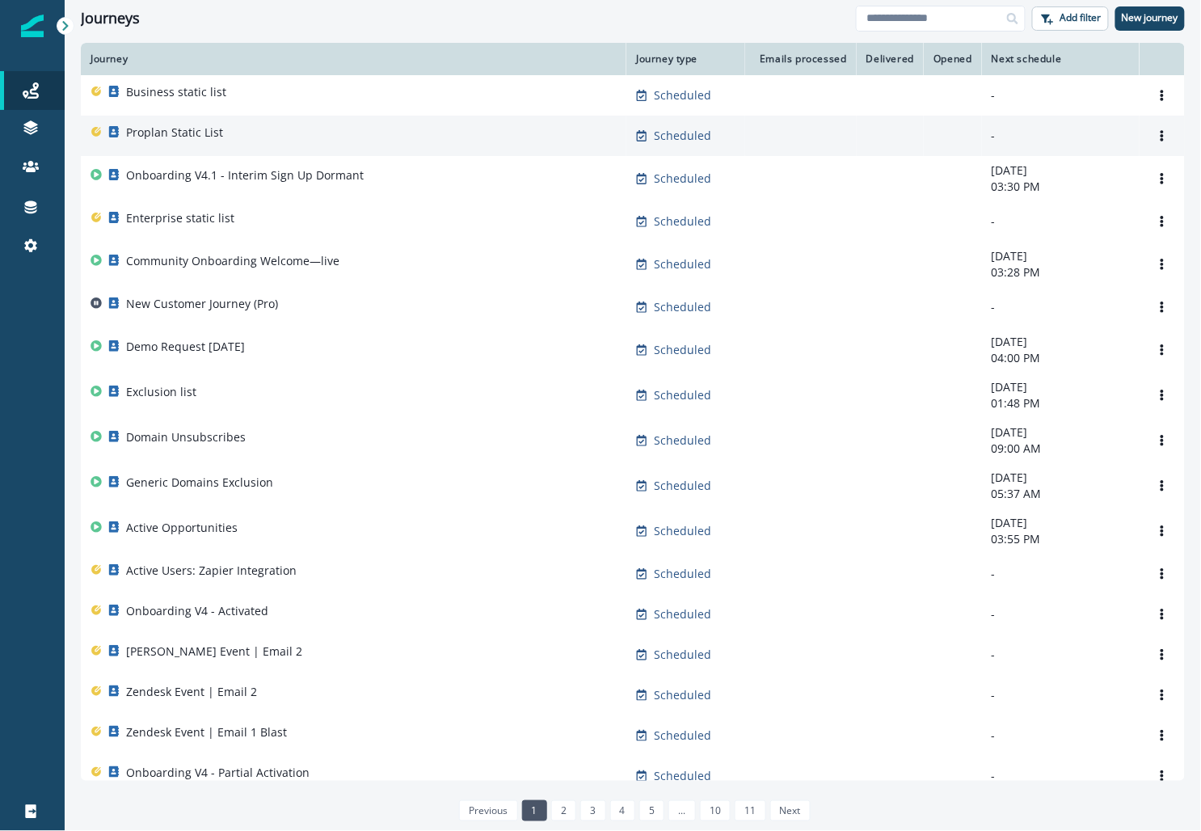
click at [179, 130] on p "Proplan Static List" at bounding box center [174, 132] width 97 height 16
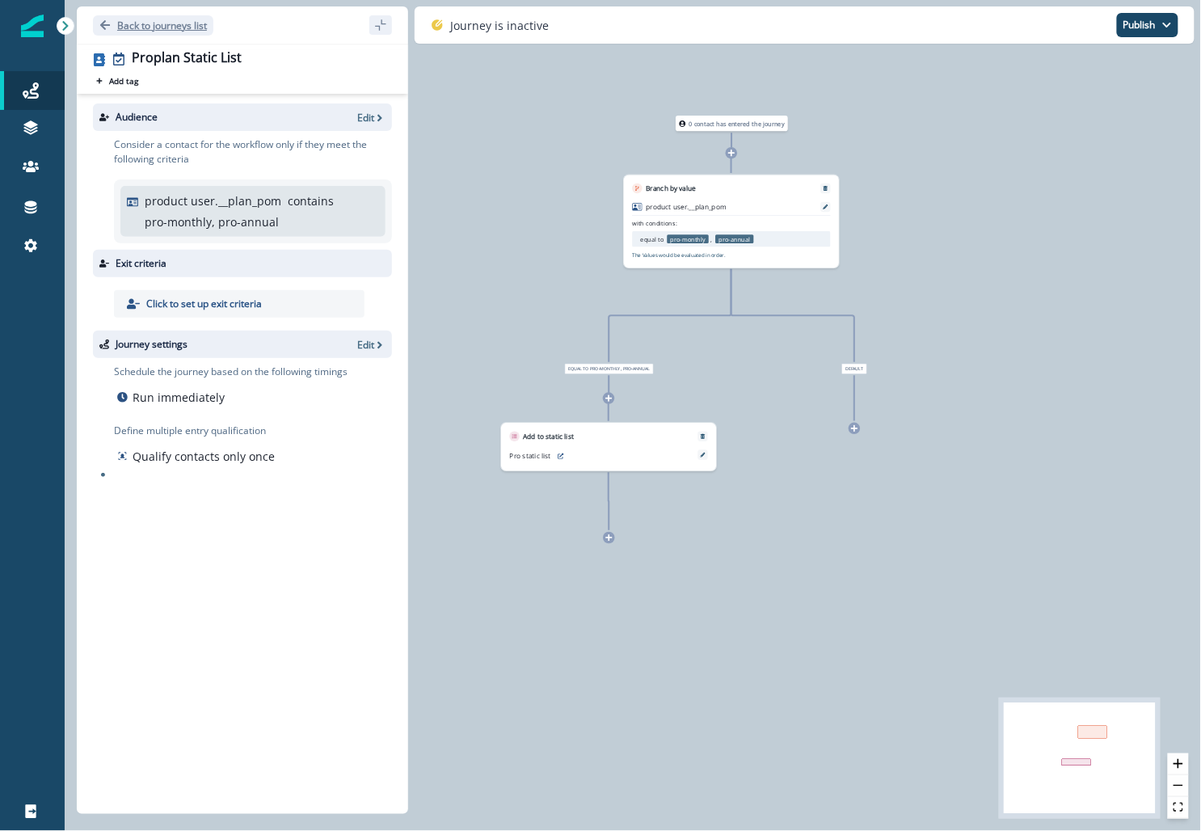
click at [145, 20] on p "Back to journeys list" at bounding box center [162, 26] width 90 height 14
